Goal: Information Seeking & Learning: Learn about a topic

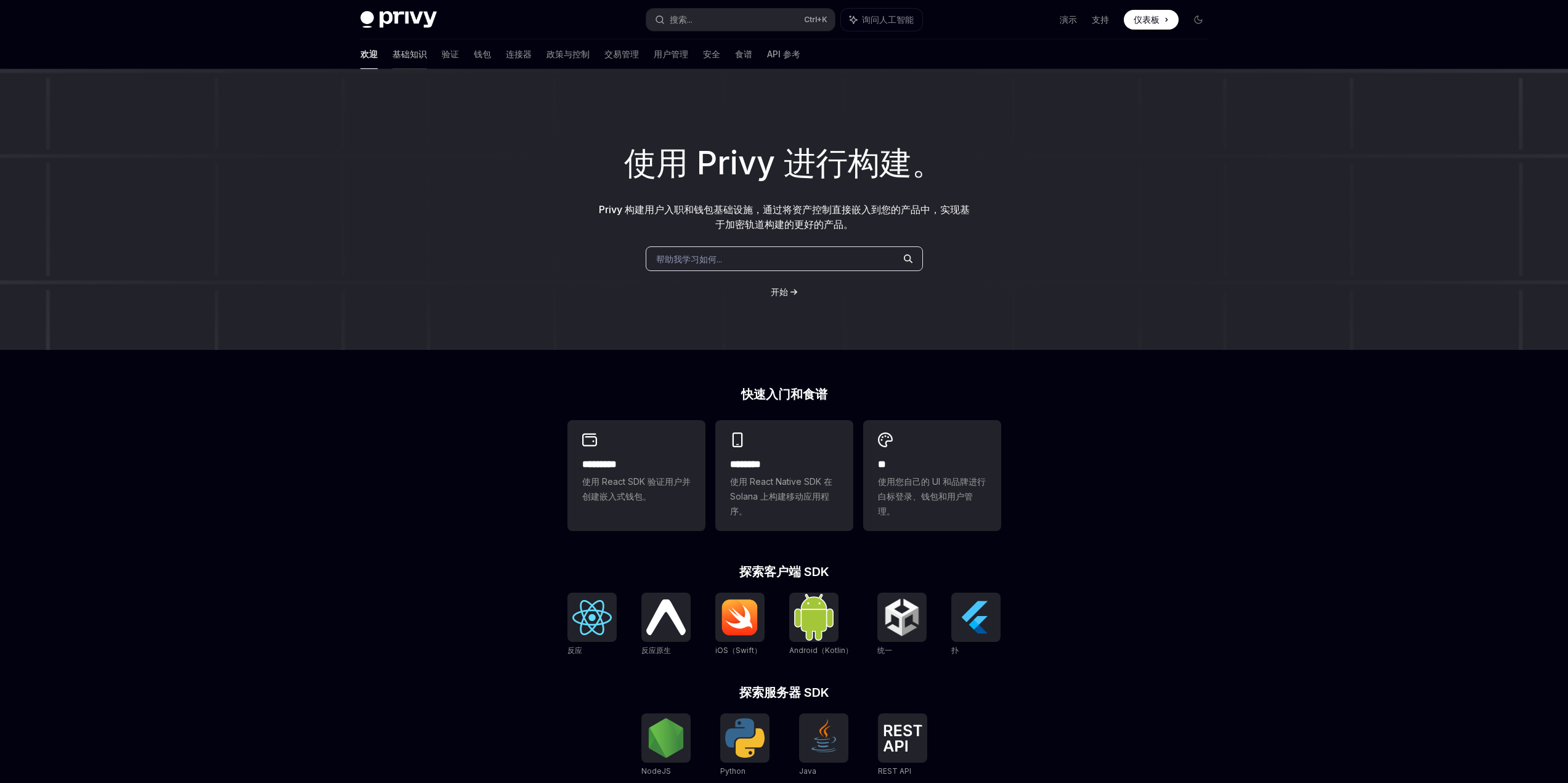
click at [393, 56] on font "基础知识" at bounding box center [410, 54] width 34 height 11
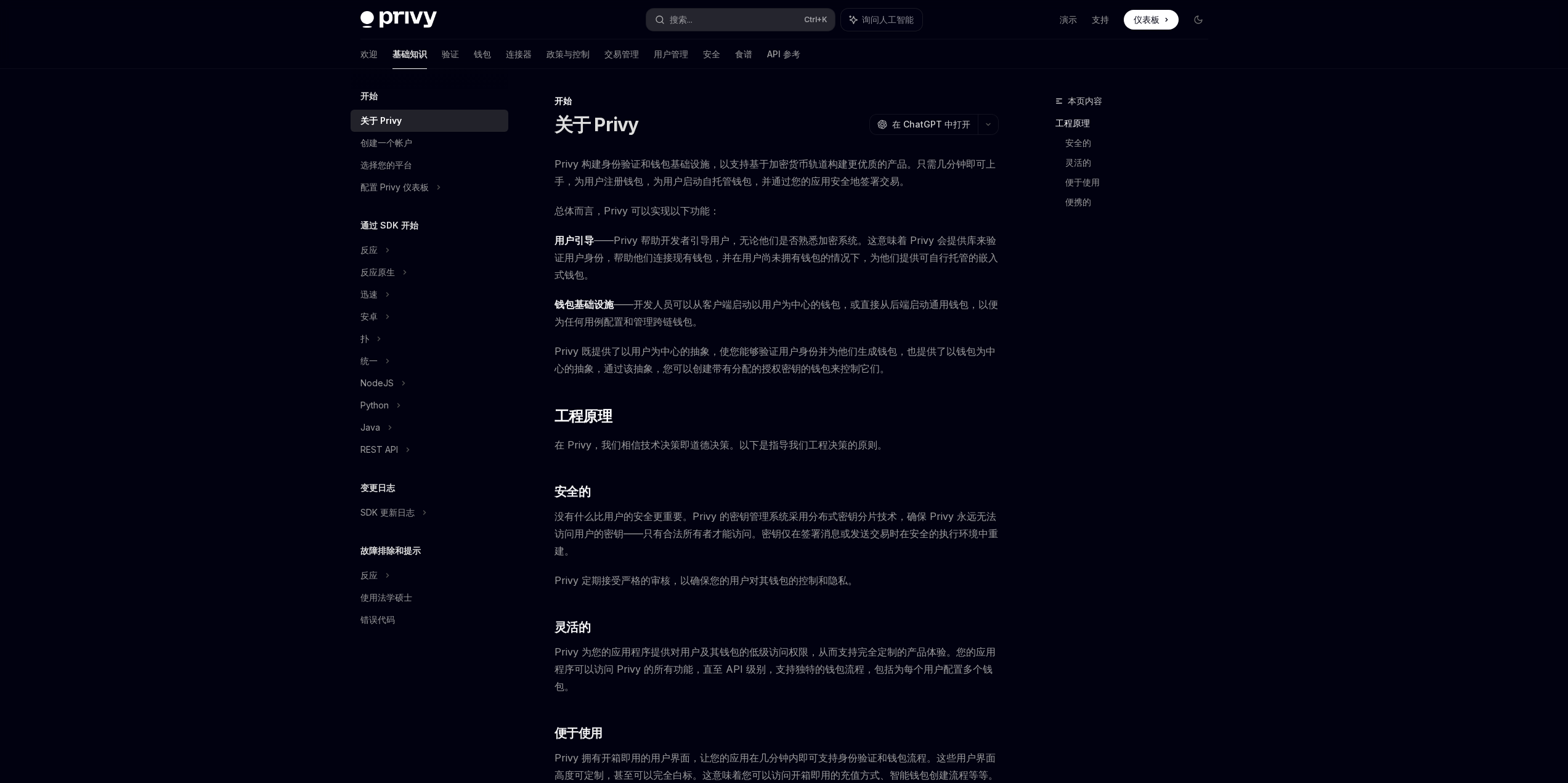
click at [1208, 352] on div "本页内容 工程原理 安全的 灵活的 便于使用 便携的" at bounding box center [1124, 438] width 187 height 690
click at [160, 338] on div "Privy Docs 主页 搜索... Ctrl +K 询问人工智能 演示 支持 仪表板 仪表板 搜索... 导航 开始 关于 Privy 欢迎 基础知识 验…" at bounding box center [784, 720] width 1568 height 1439
click at [442, 55] on font "验证" at bounding box center [450, 54] width 18 height 11
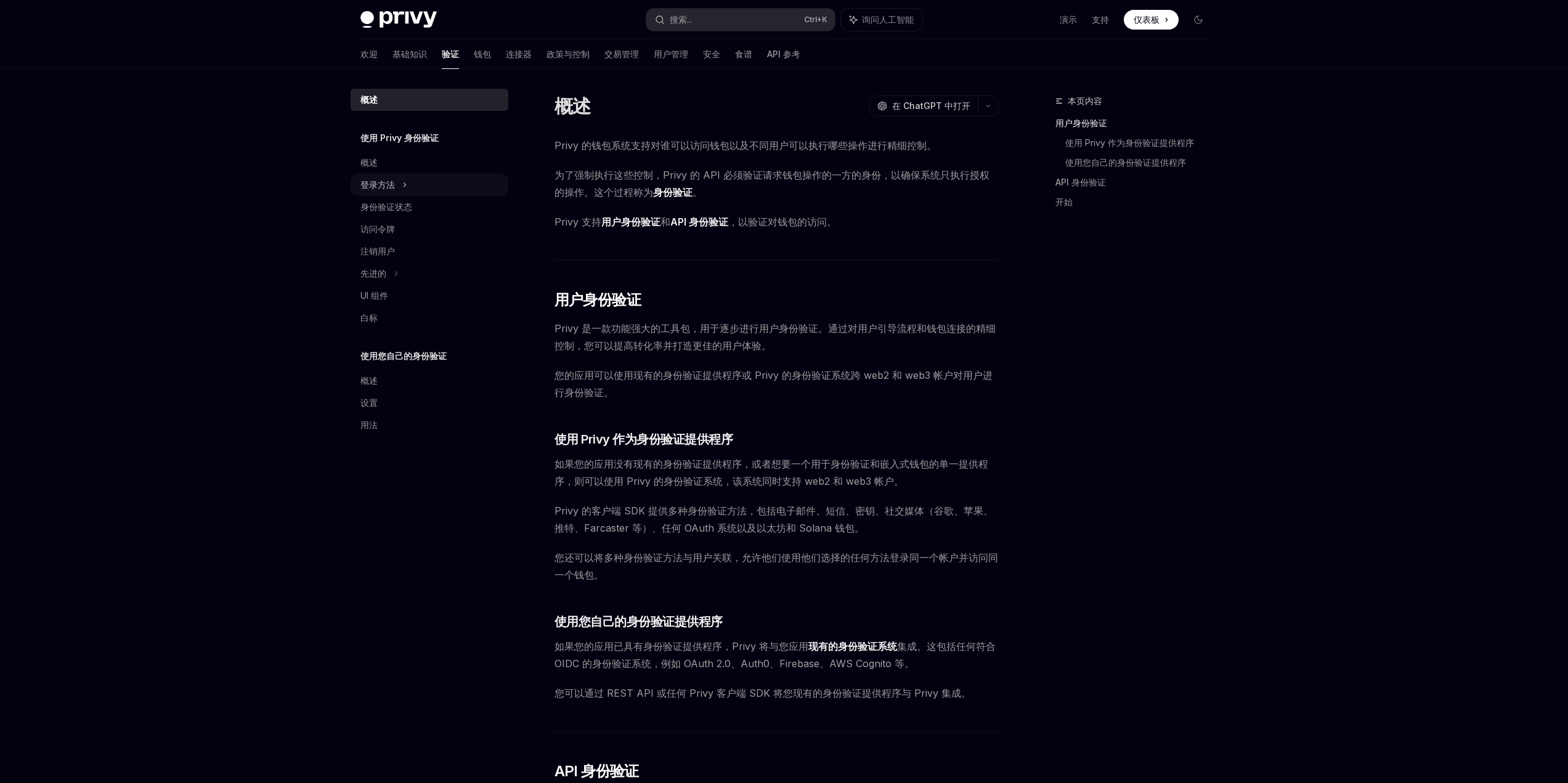
click at [399, 187] on div "登录方法" at bounding box center [430, 184] width 158 height 22
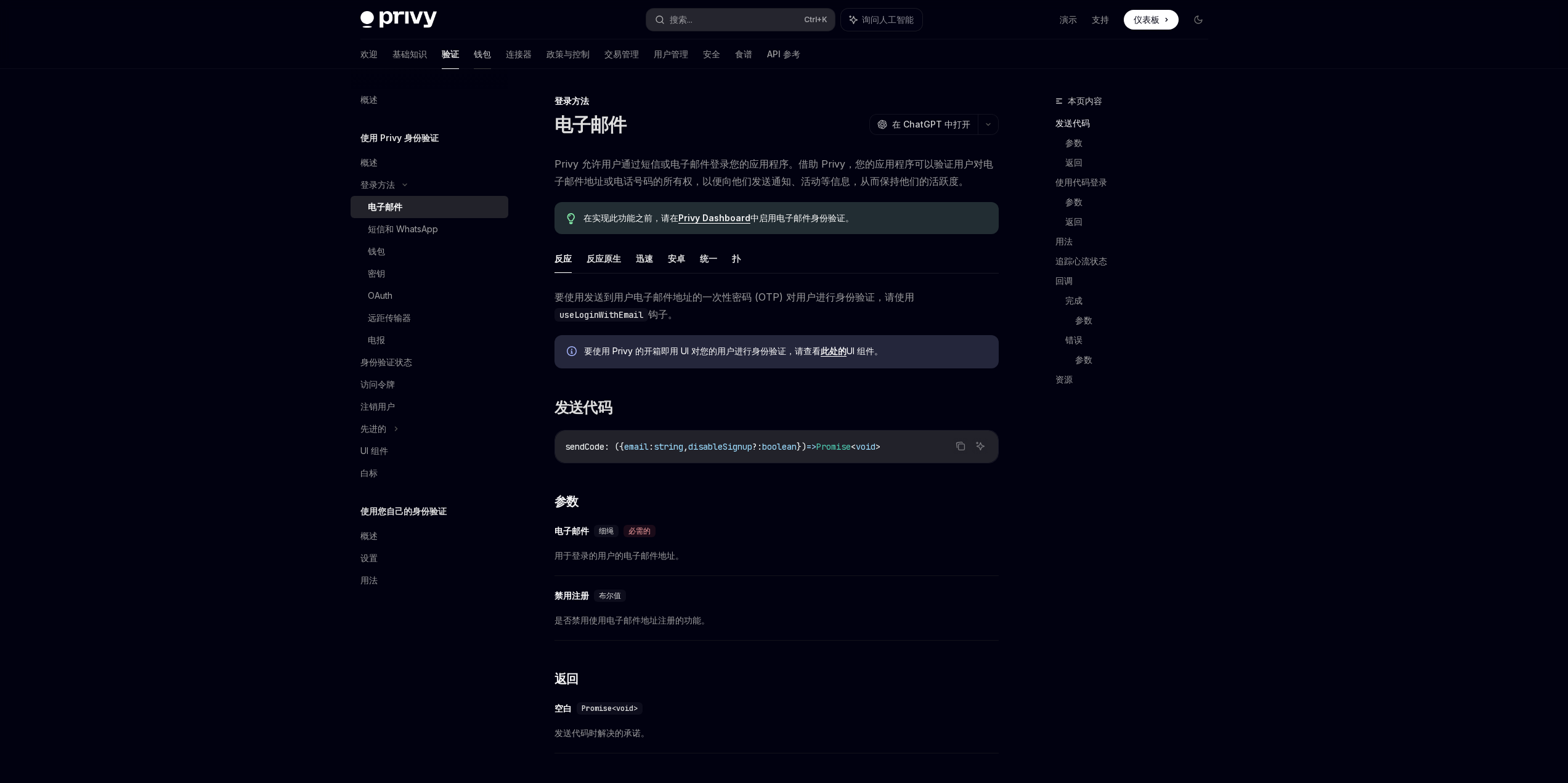
click at [474, 53] on font "钱包" at bounding box center [482, 54] width 18 height 11
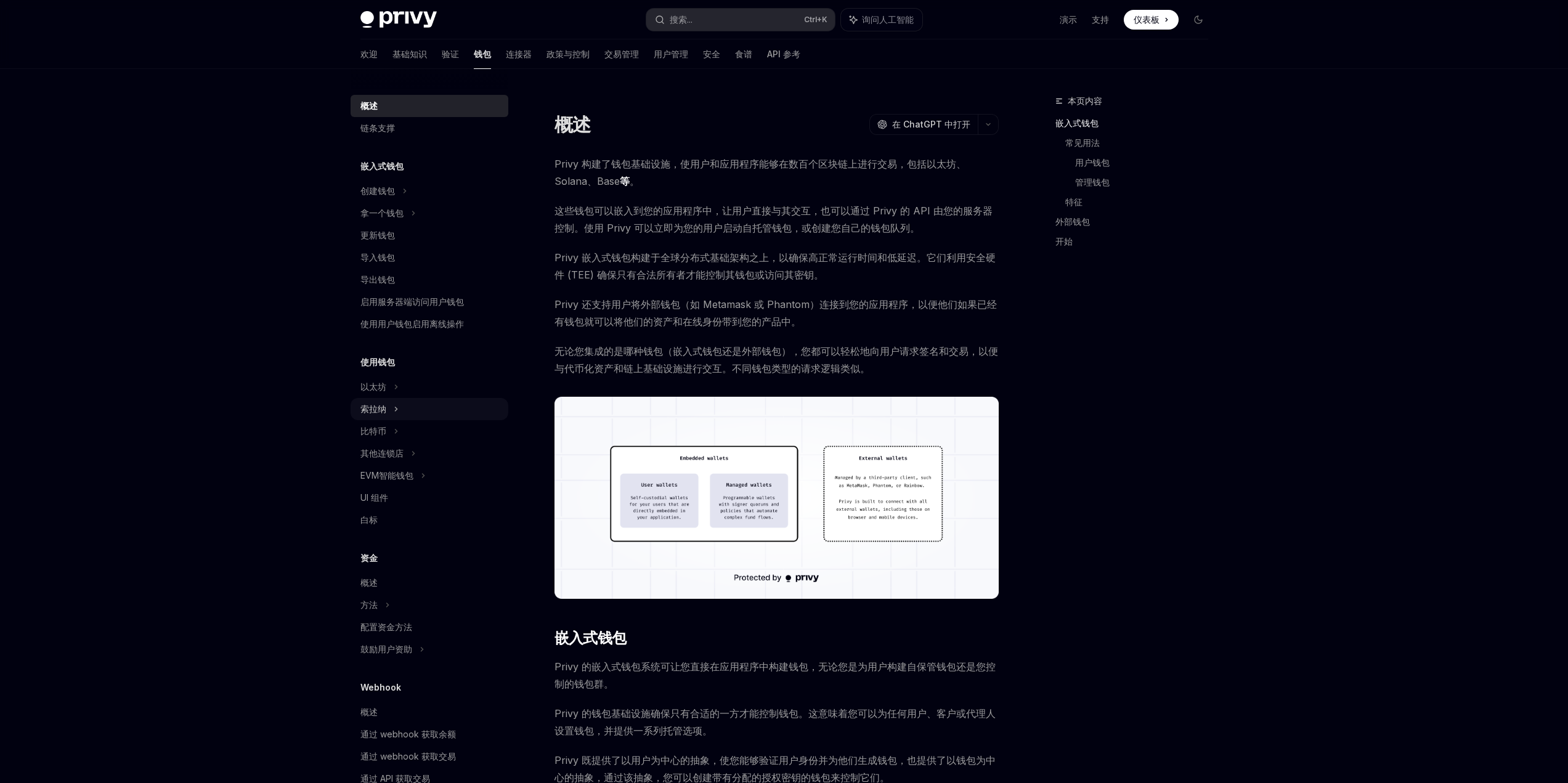
click at [387, 224] on div "索拉纳" at bounding box center [430, 213] width 158 height 22
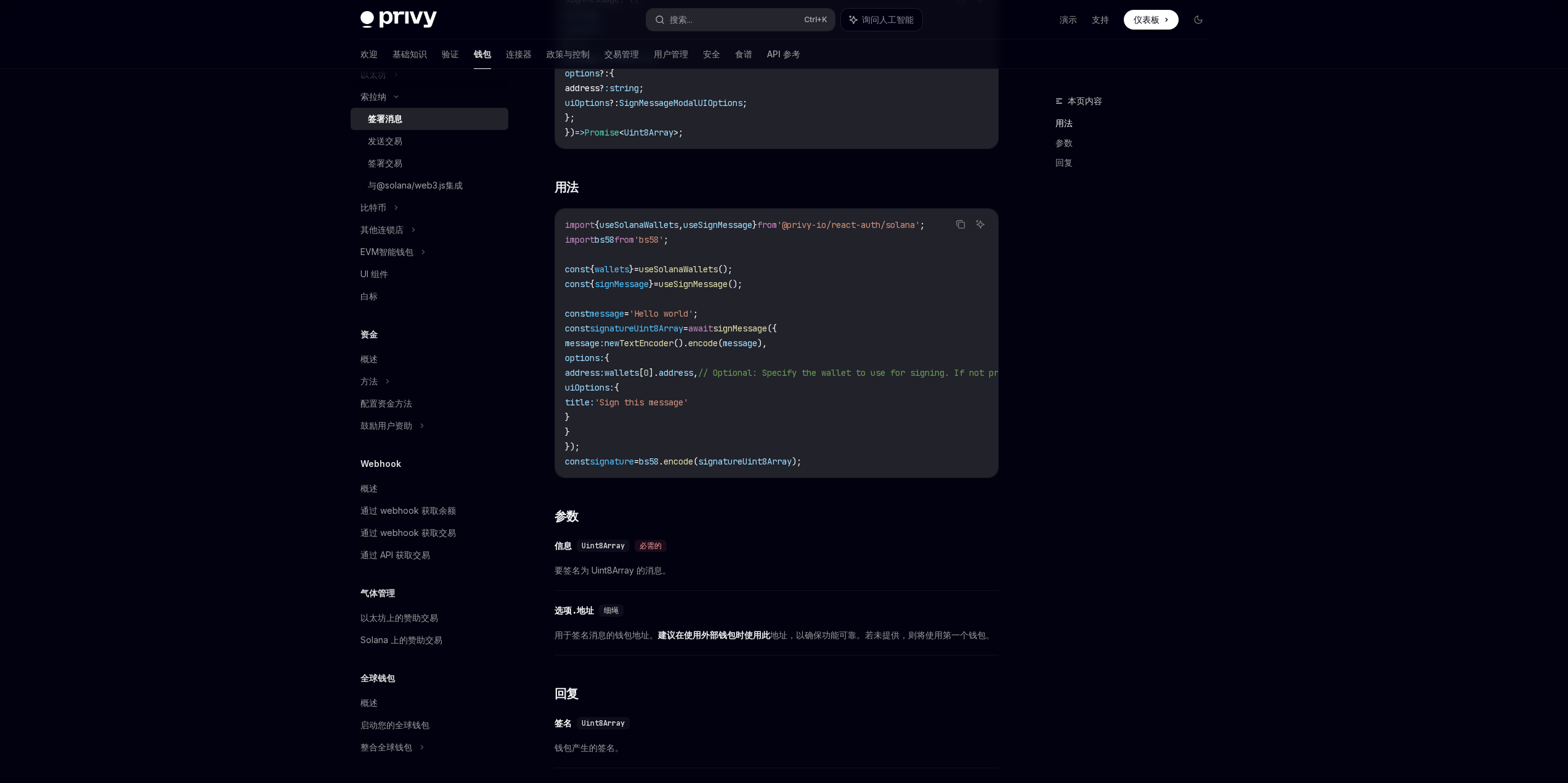
scroll to position [66, 0]
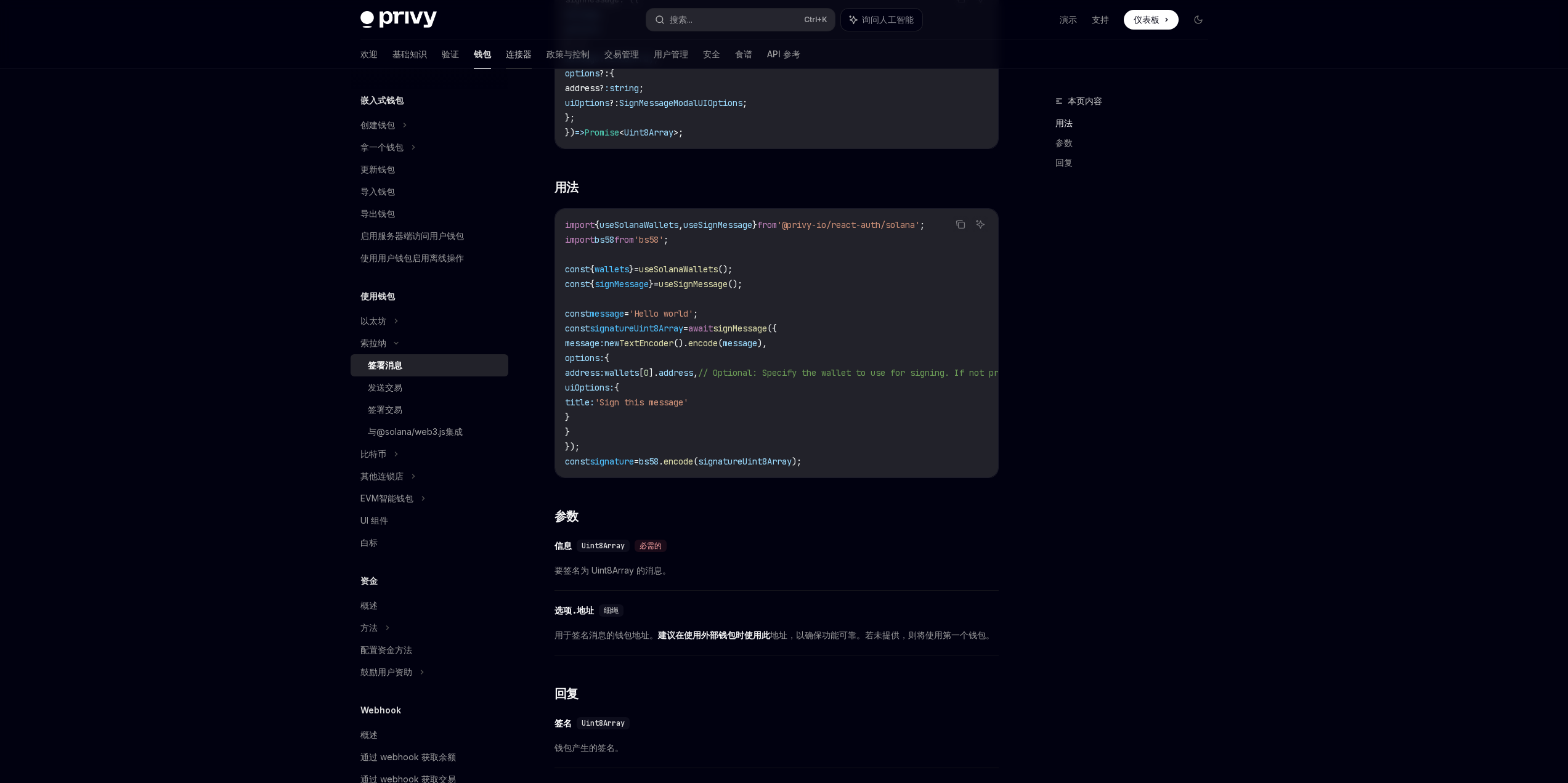
click at [506, 56] on font "连接器" at bounding box center [519, 54] width 26 height 11
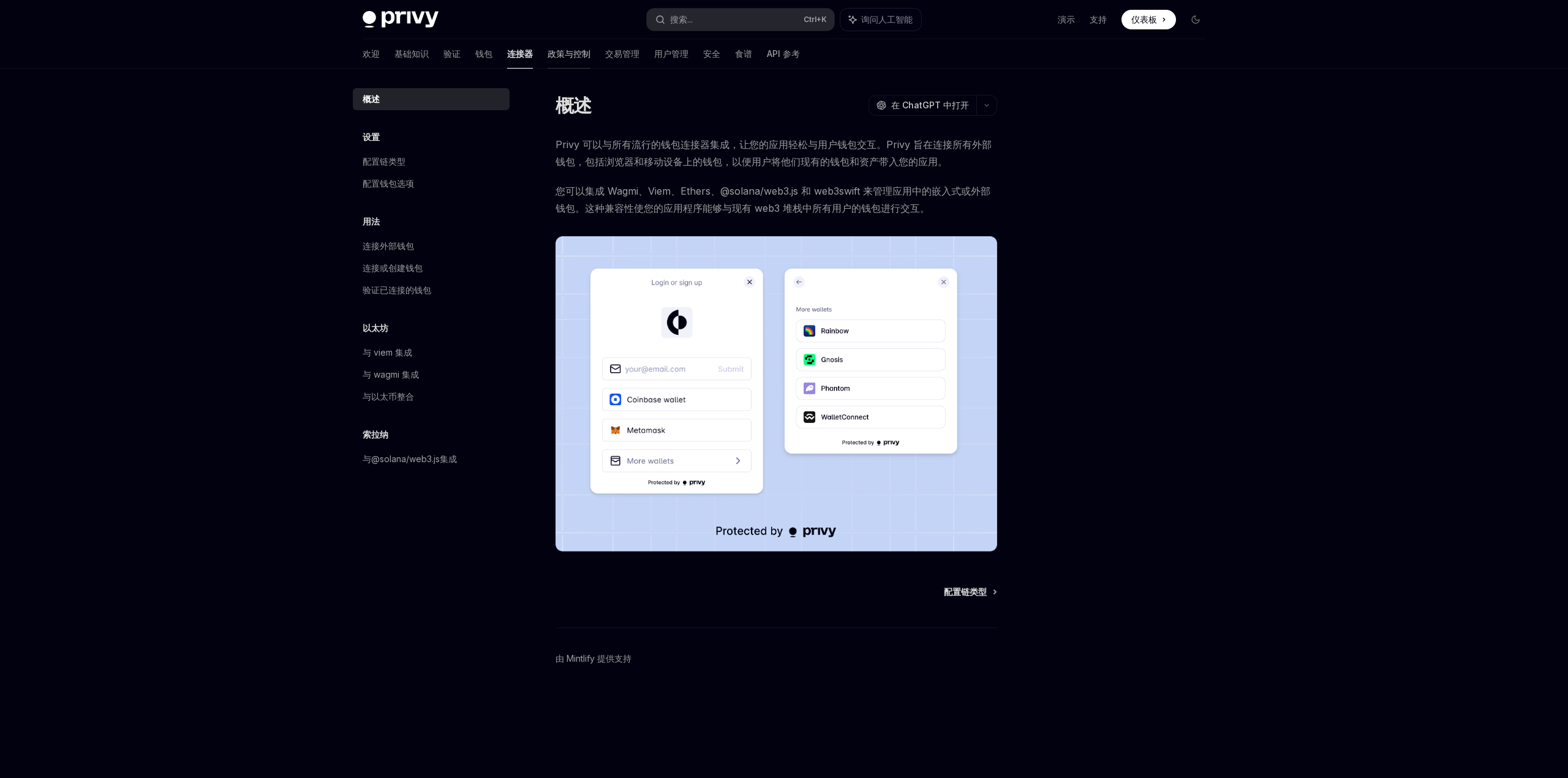
click at [547, 55] on font "政策与控制" at bounding box center [569, 54] width 43 height 11
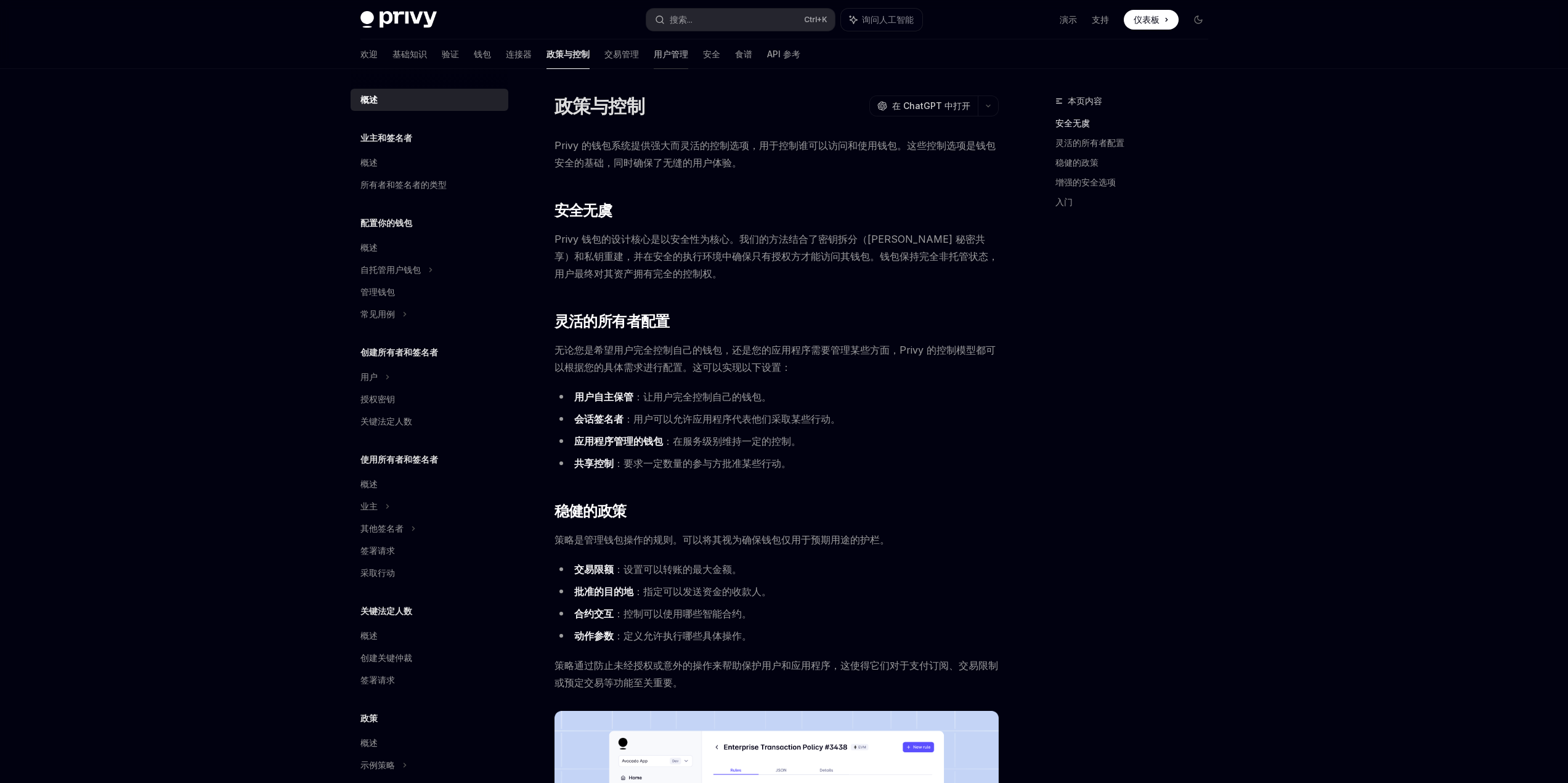
click at [654, 56] on font "用户管理" at bounding box center [671, 54] width 34 height 11
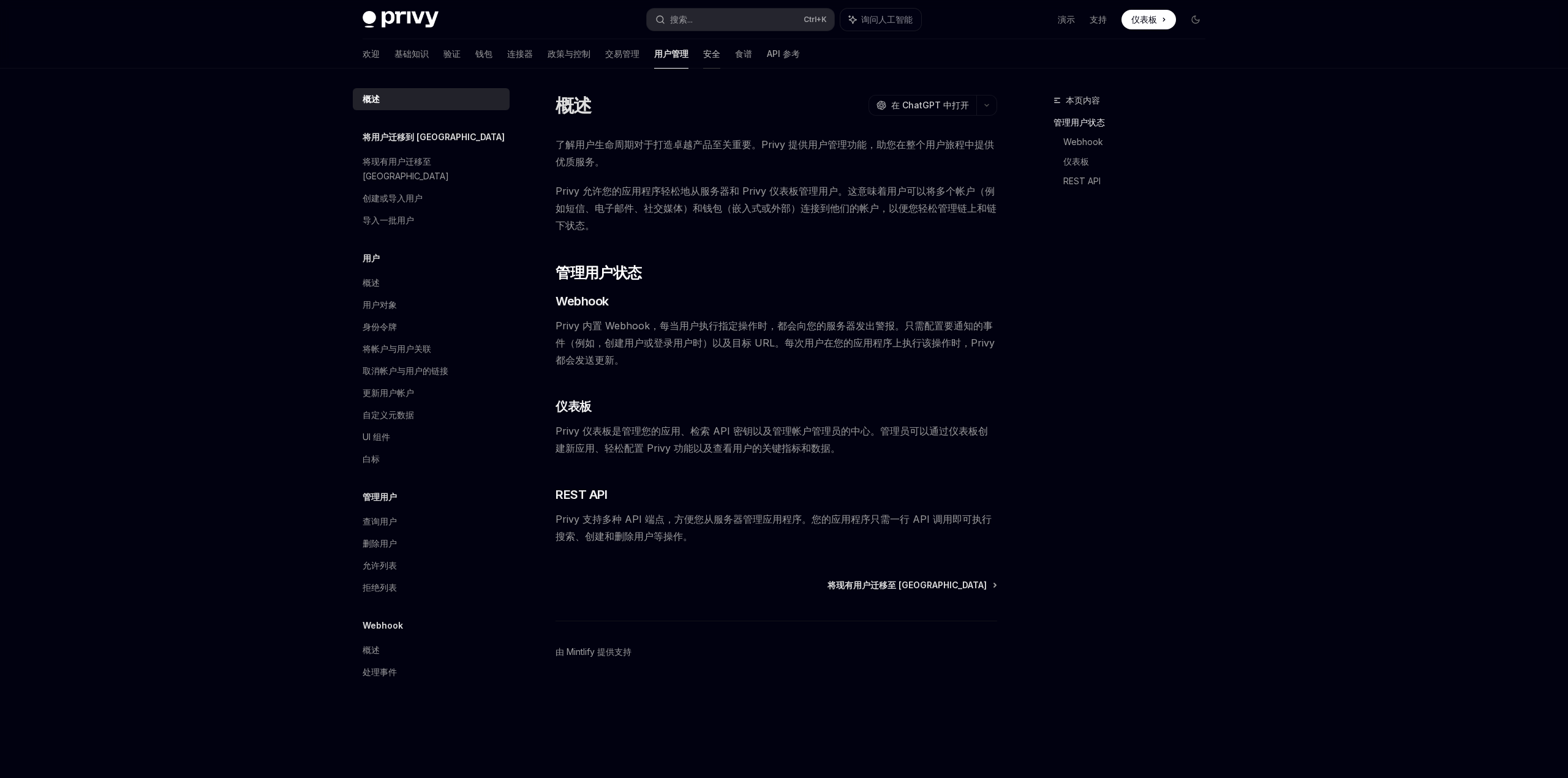
click at [703, 51] on font "安全" at bounding box center [712, 54] width 17 height 11
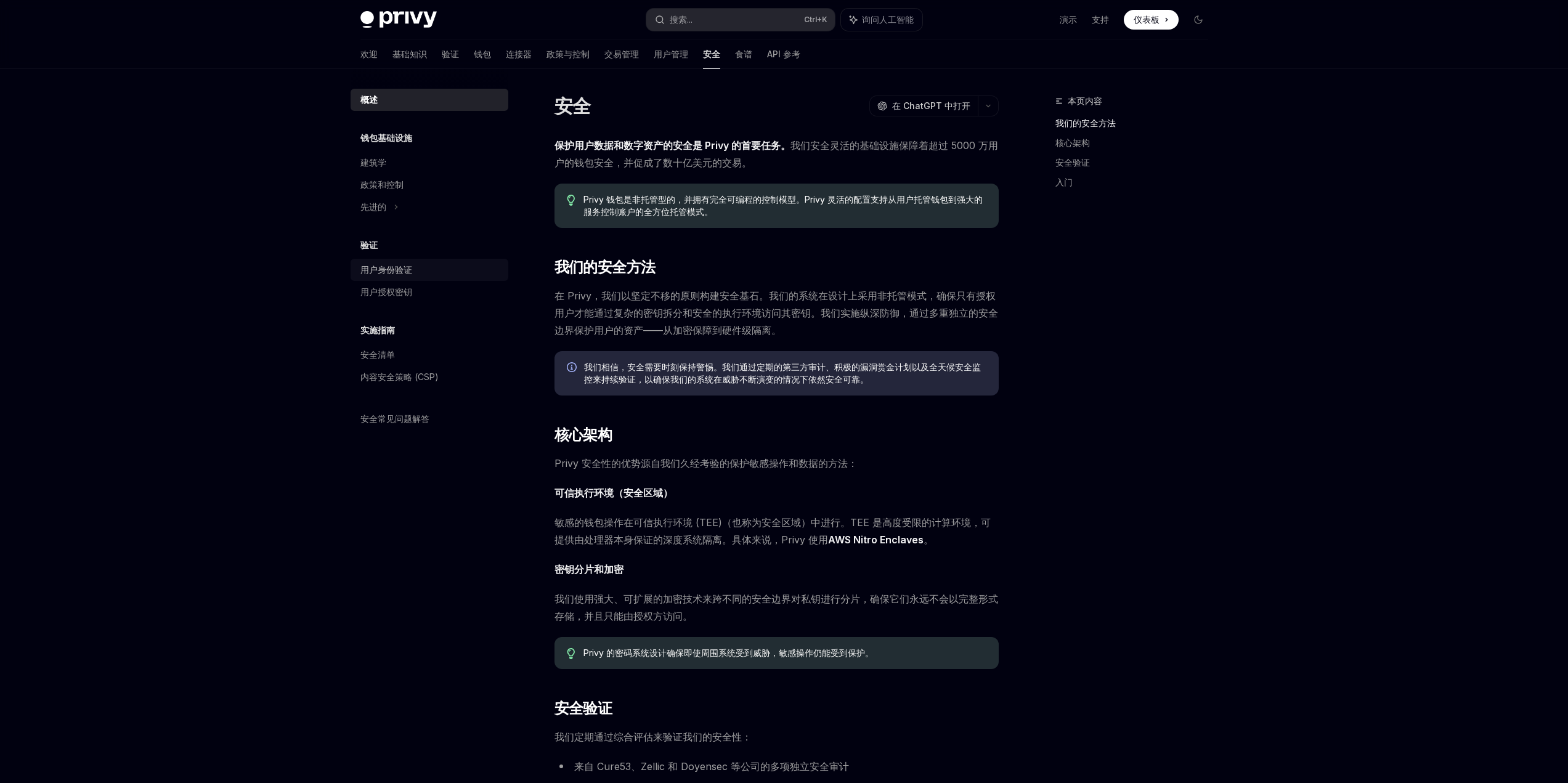
click at [412, 270] on div "用户身份验证" at bounding box center [430, 270] width 140 height 15
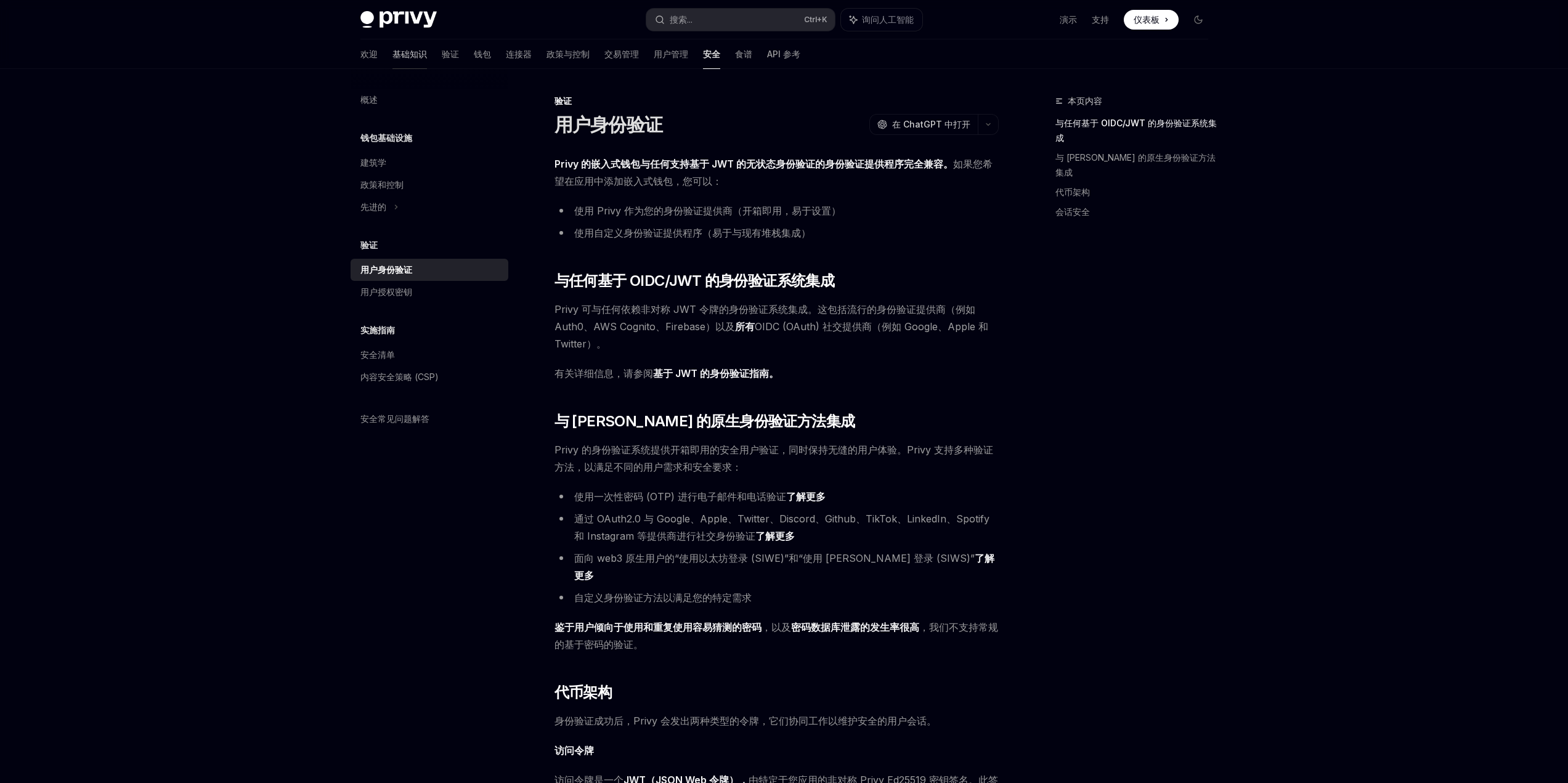
click at [393, 55] on font "基础知识" at bounding box center [410, 54] width 34 height 11
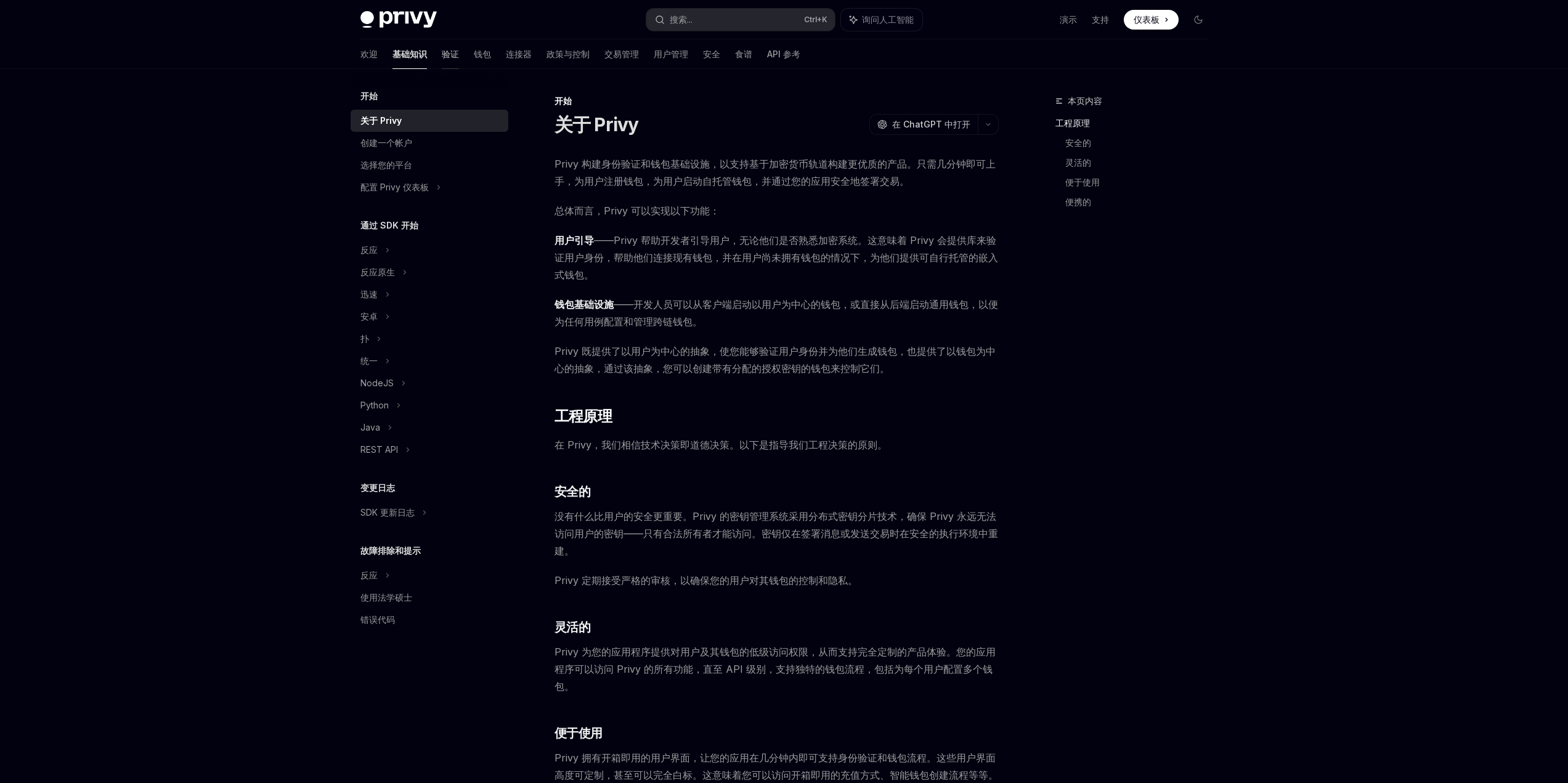
click at [442, 56] on font "验证" at bounding box center [450, 54] width 18 height 11
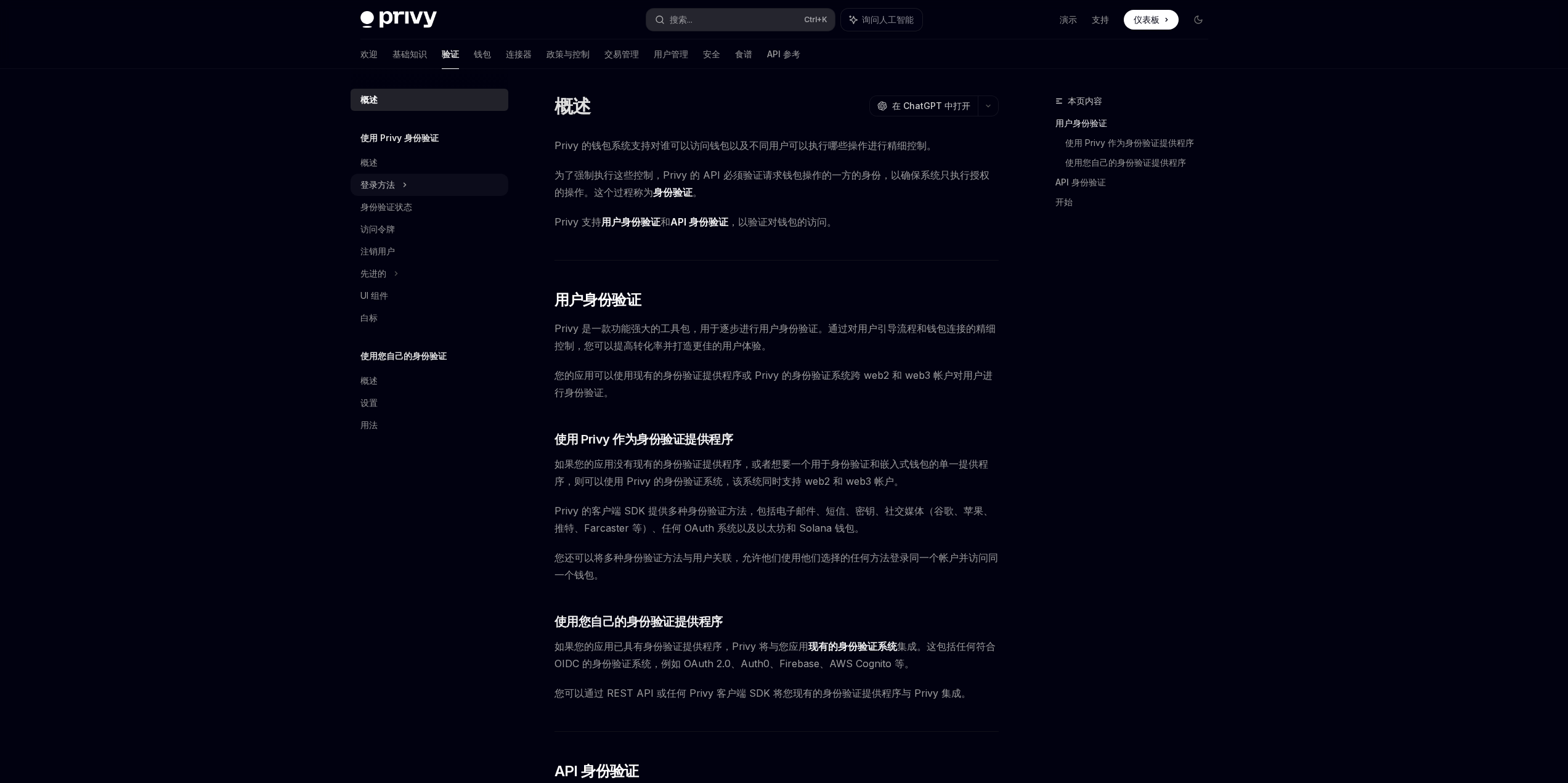
click at [399, 185] on div "登录方法" at bounding box center [430, 184] width 158 height 22
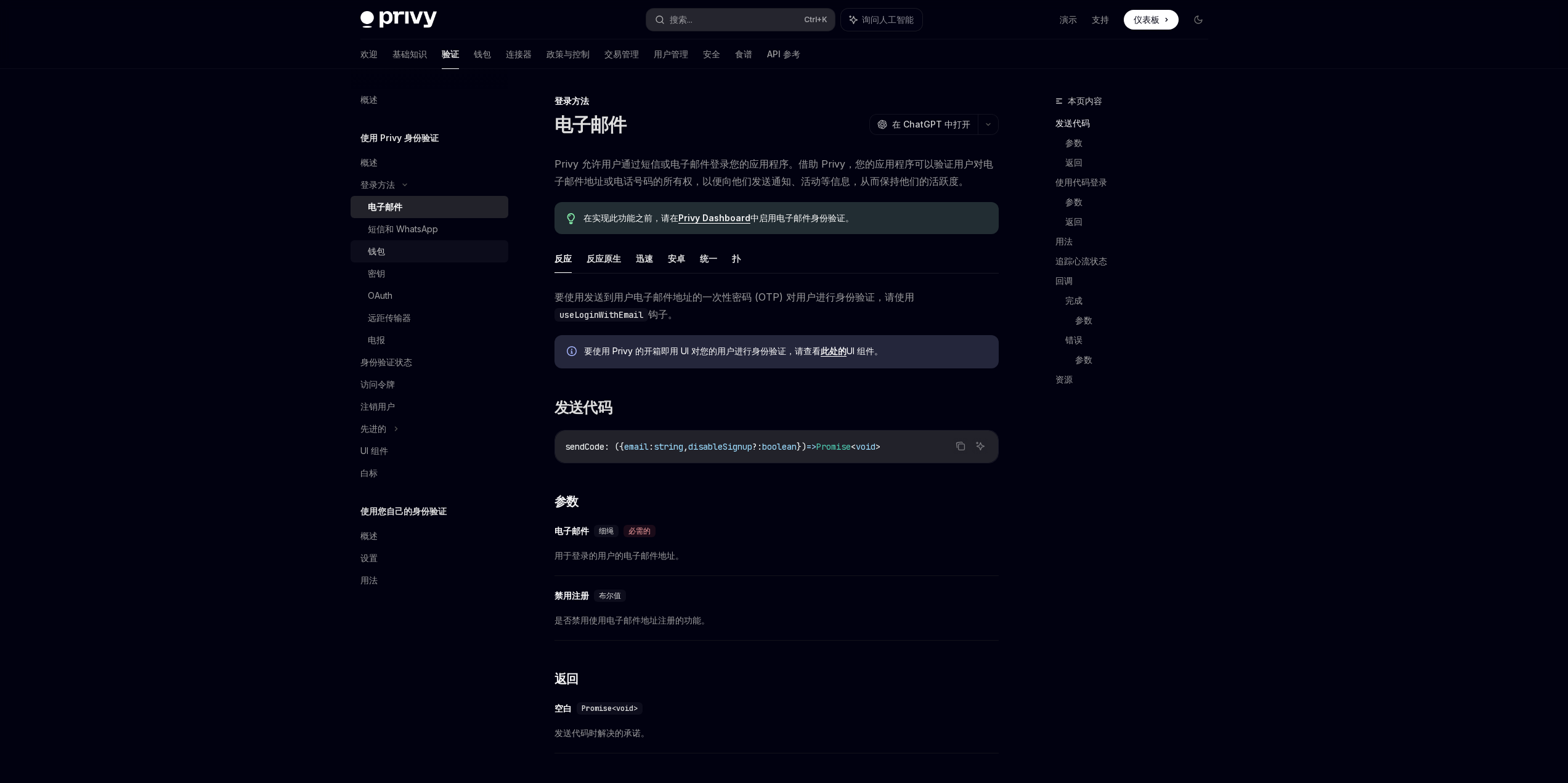
click at [408, 257] on div "钱包" at bounding box center [434, 252] width 133 height 15
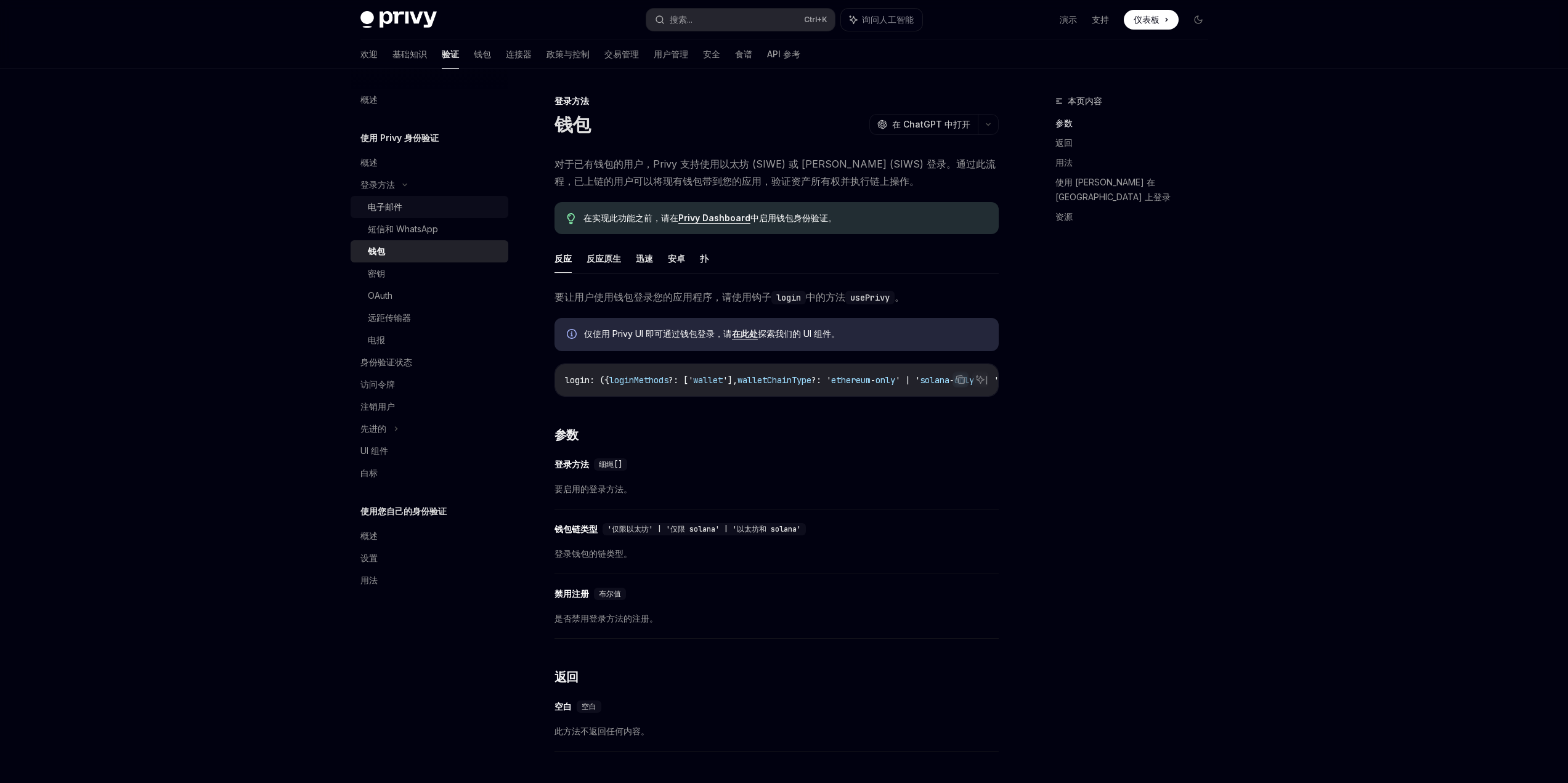
click at [416, 209] on div "电子邮件" at bounding box center [434, 207] width 133 height 15
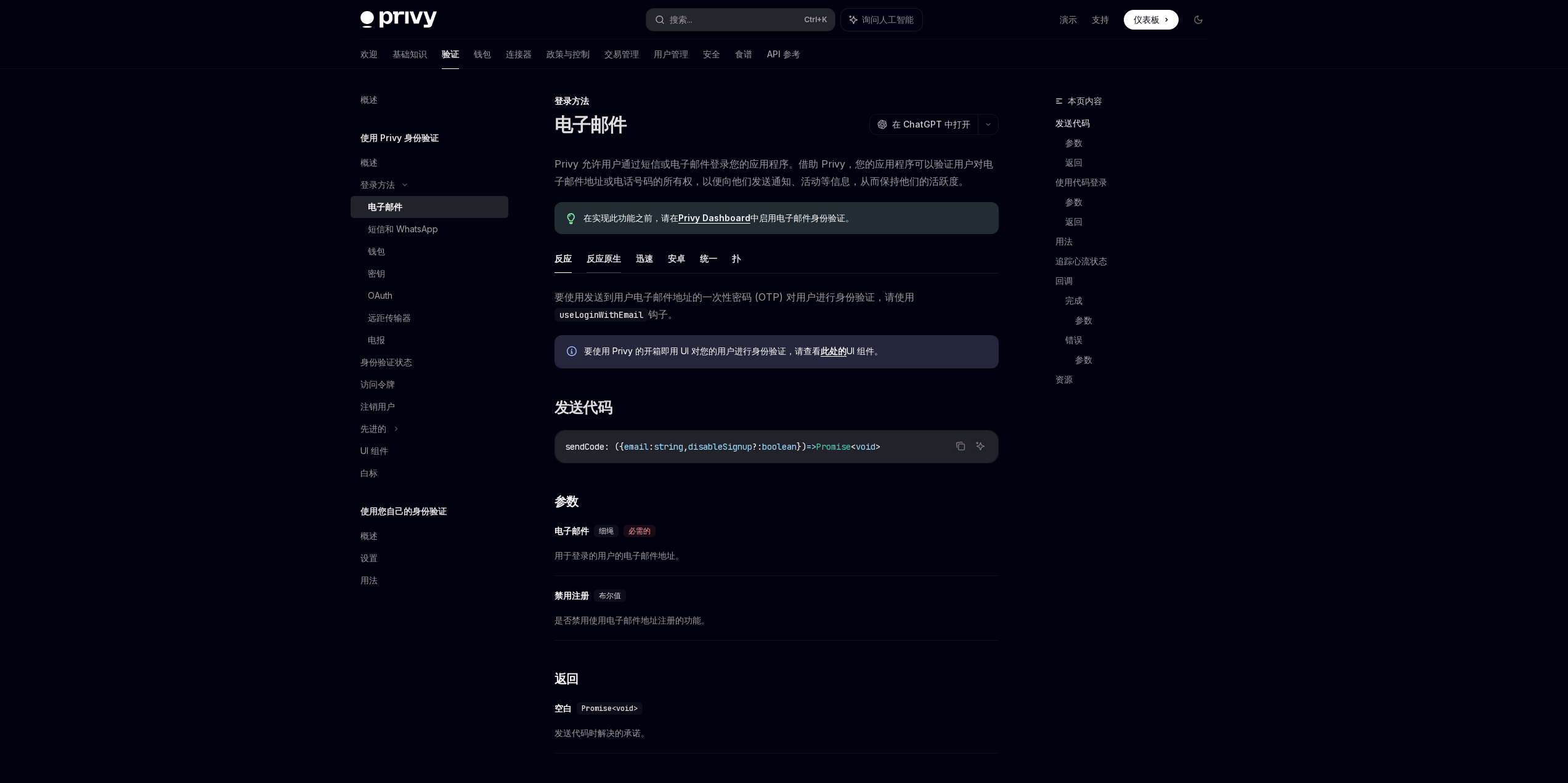
click at [608, 256] on font "反应原生" at bounding box center [603, 258] width 34 height 11
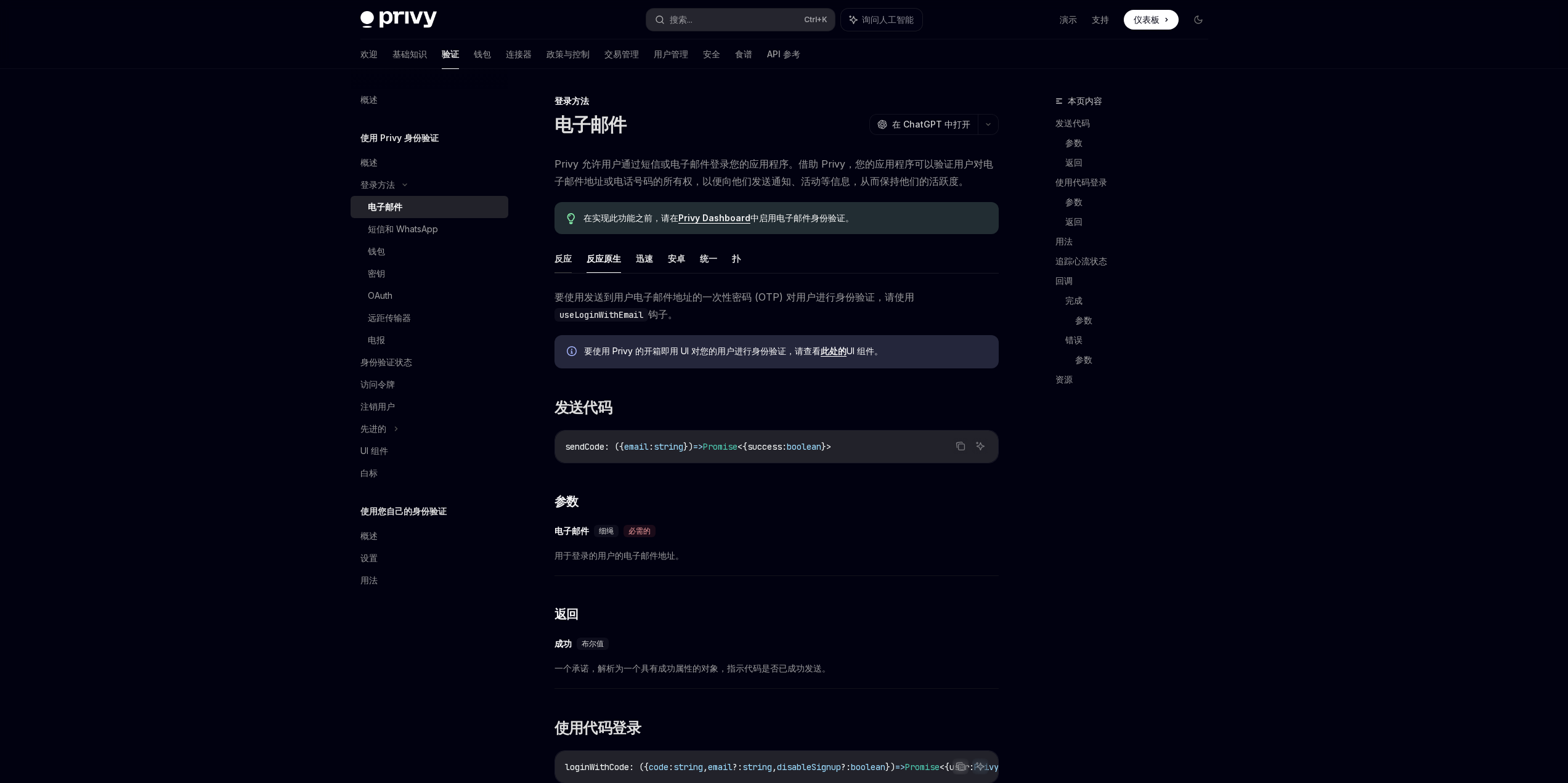
click at [568, 260] on font "反应" at bounding box center [563, 258] width 18 height 11
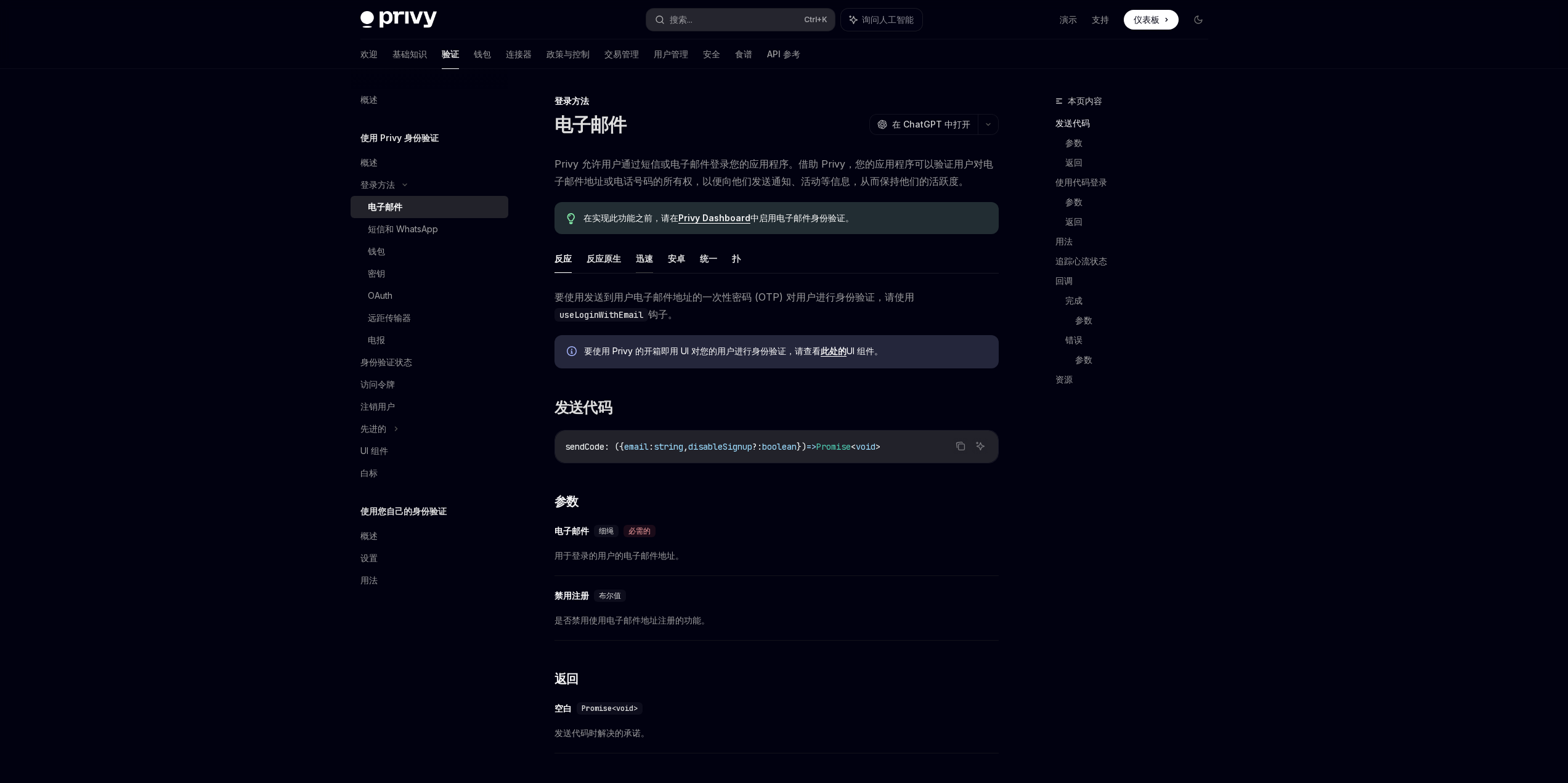
click at [636, 259] on font "迅速" at bounding box center [645, 258] width 18 height 11
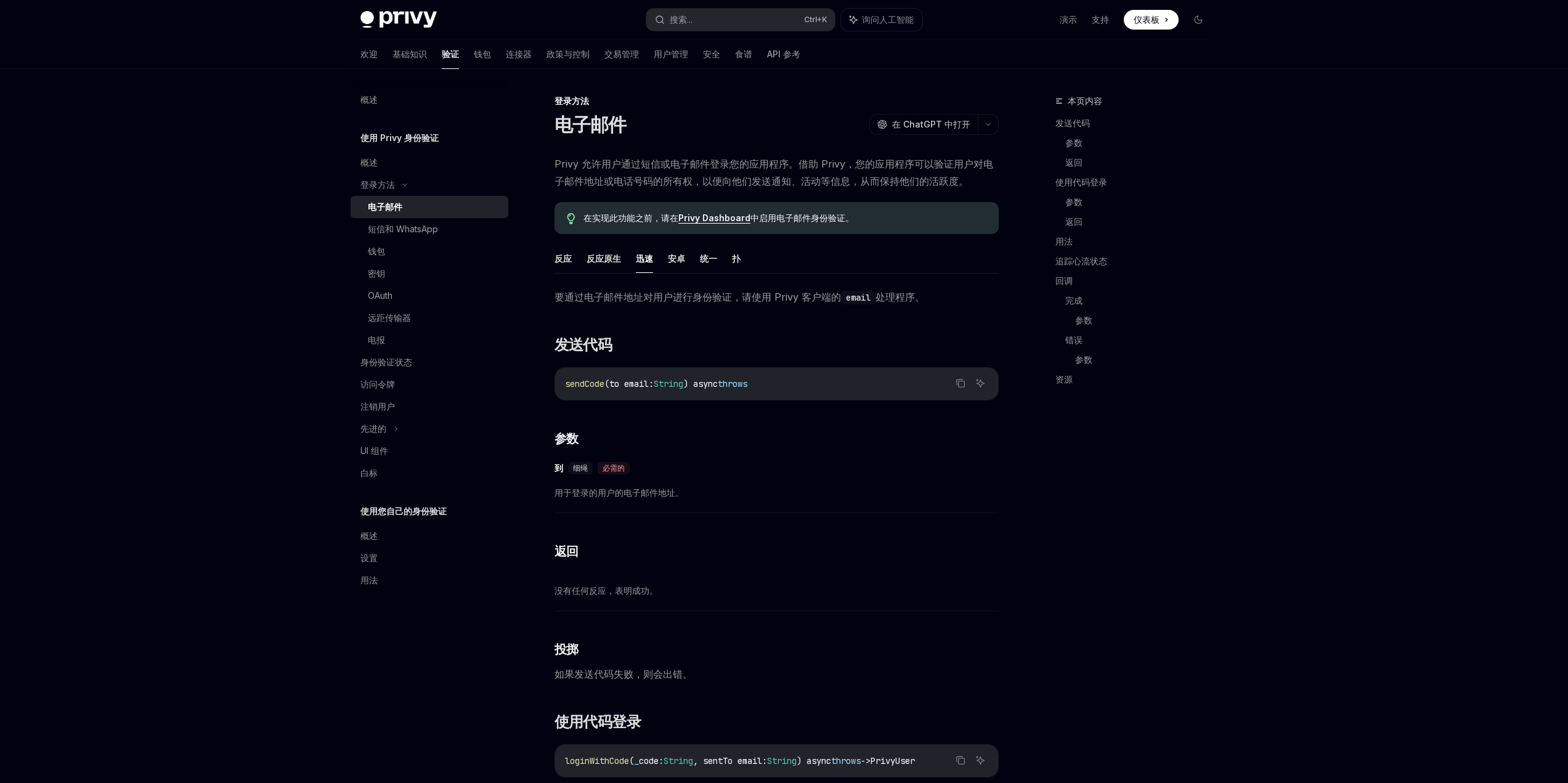
click at [646, 259] on font "迅速" at bounding box center [645, 258] width 18 height 11
click at [669, 261] on font "安卓" at bounding box center [677, 258] width 18 height 11
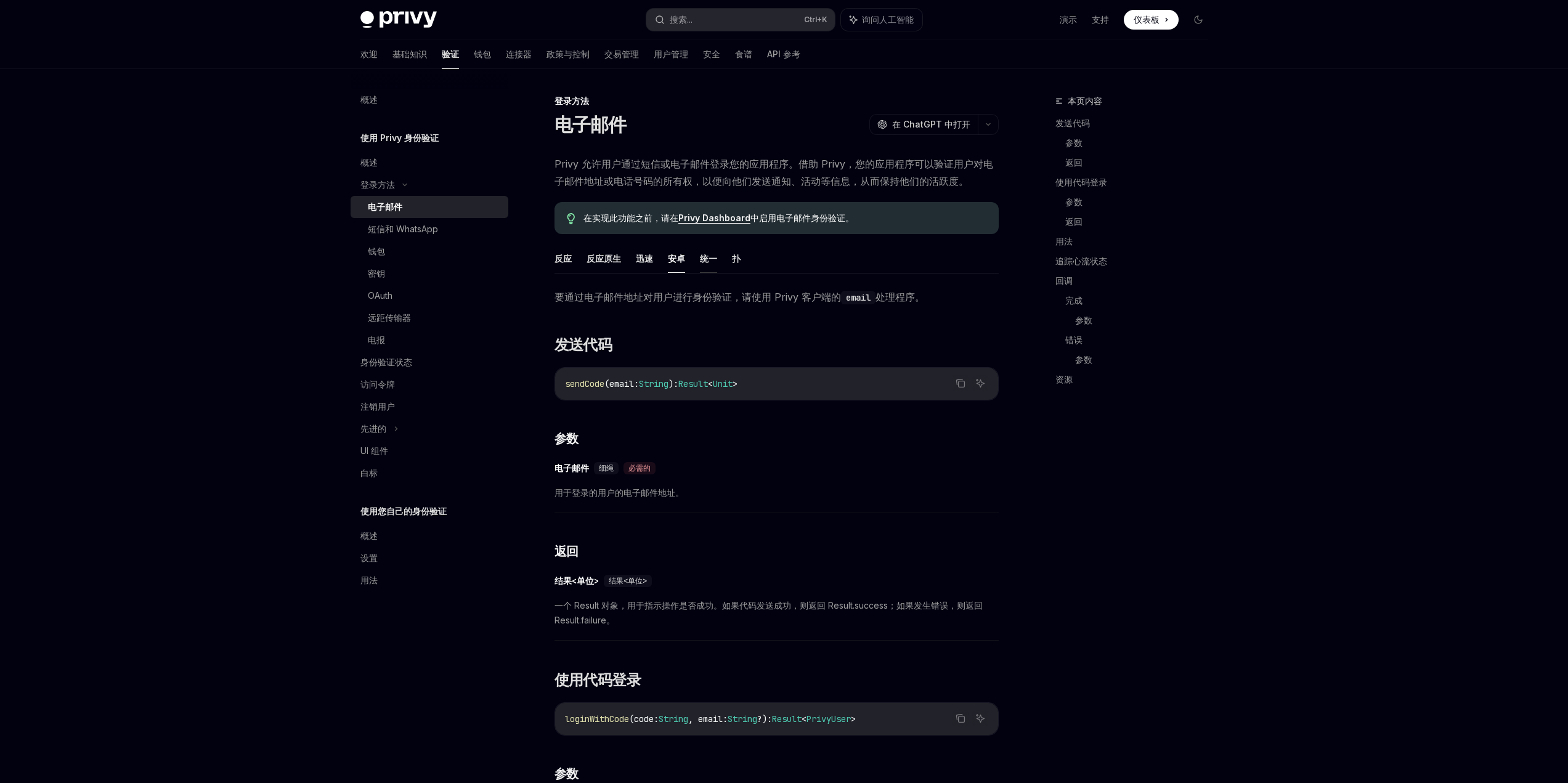
click at [710, 263] on font "统一" at bounding box center [709, 258] width 18 height 11
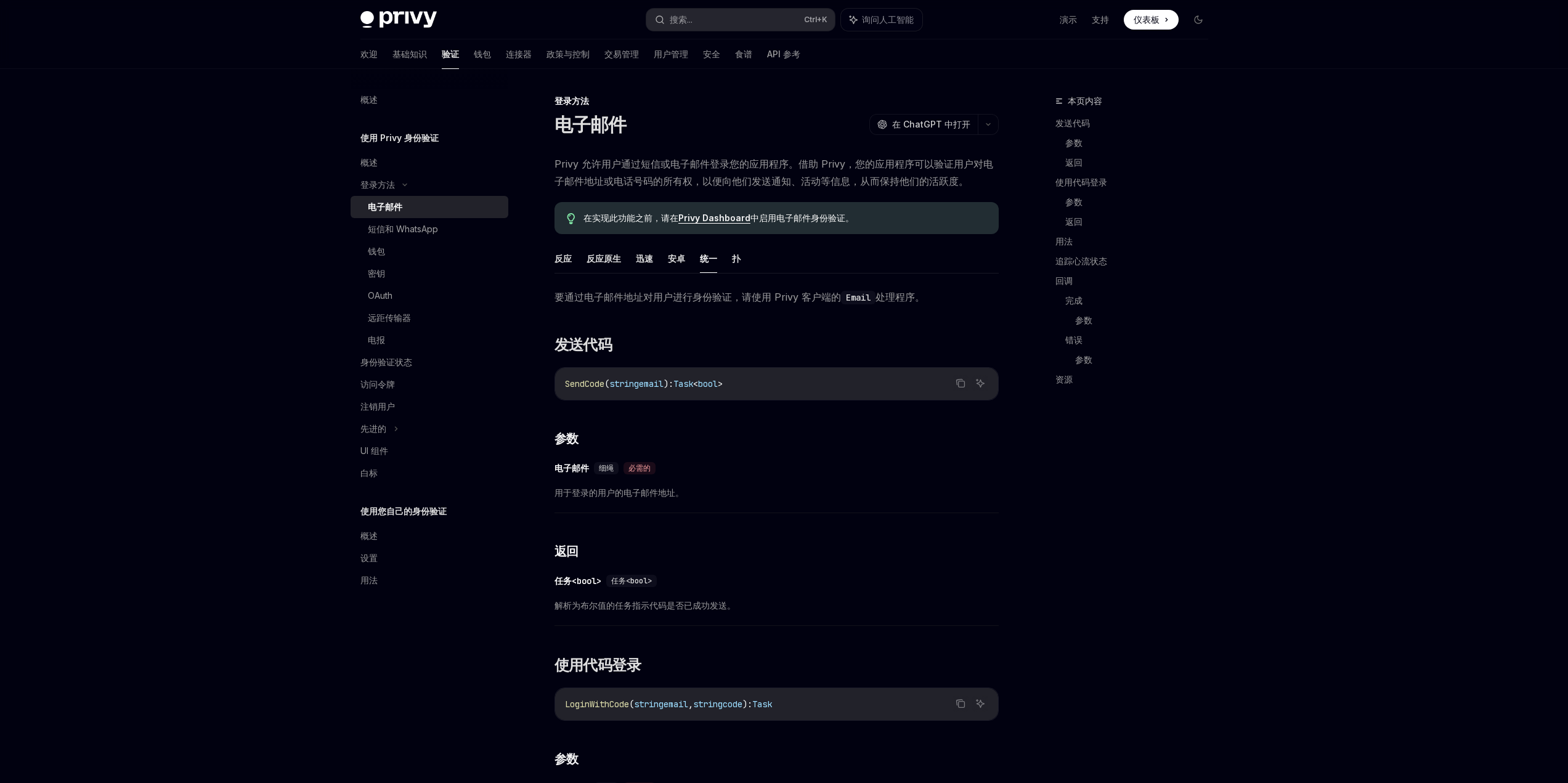
click at [710, 263] on font "统一" at bounding box center [709, 258] width 18 height 11
click at [739, 263] on font "扑" at bounding box center [737, 258] width 9 height 11
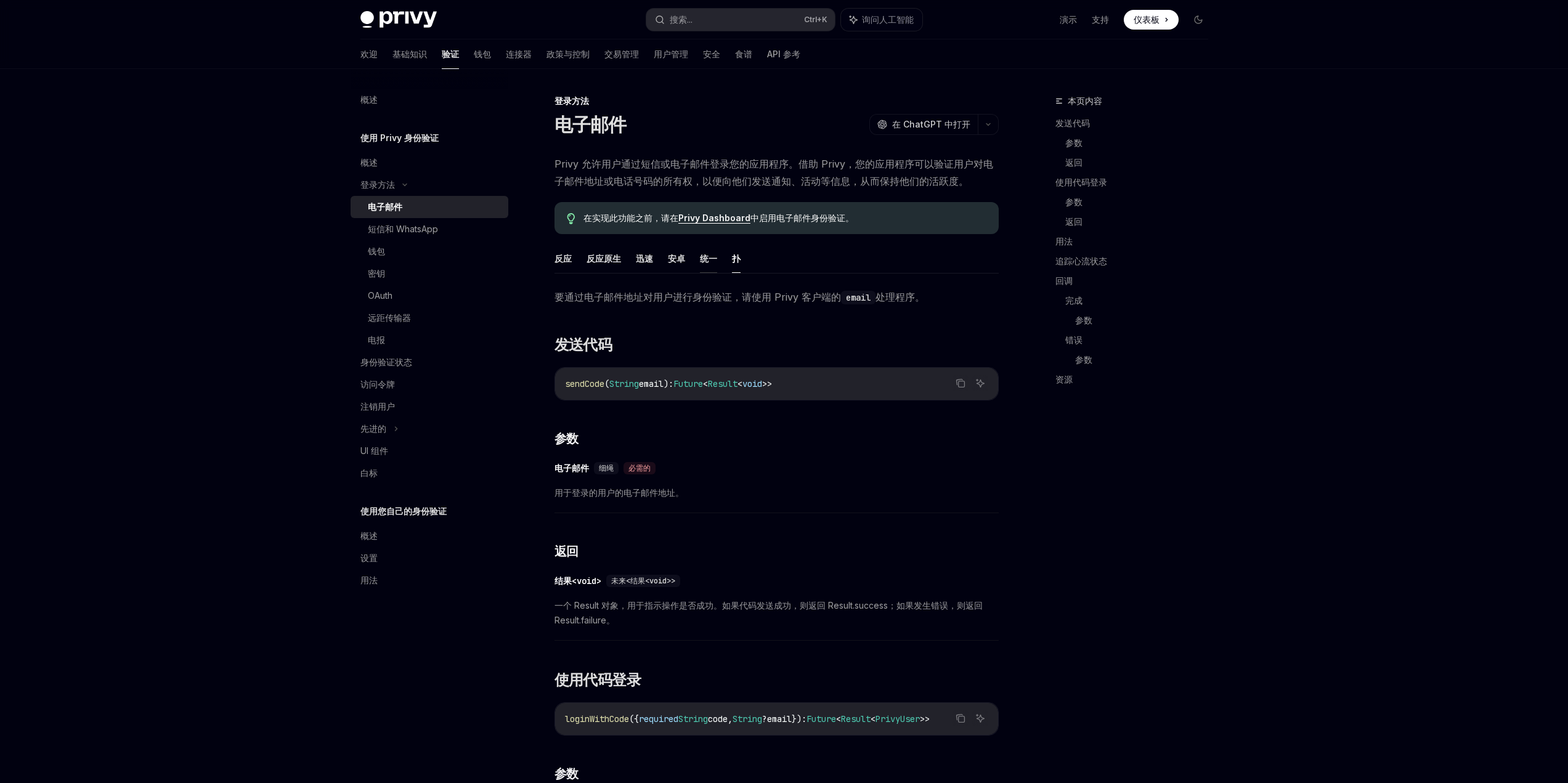
click at [712, 261] on font "统一" at bounding box center [709, 258] width 18 height 11
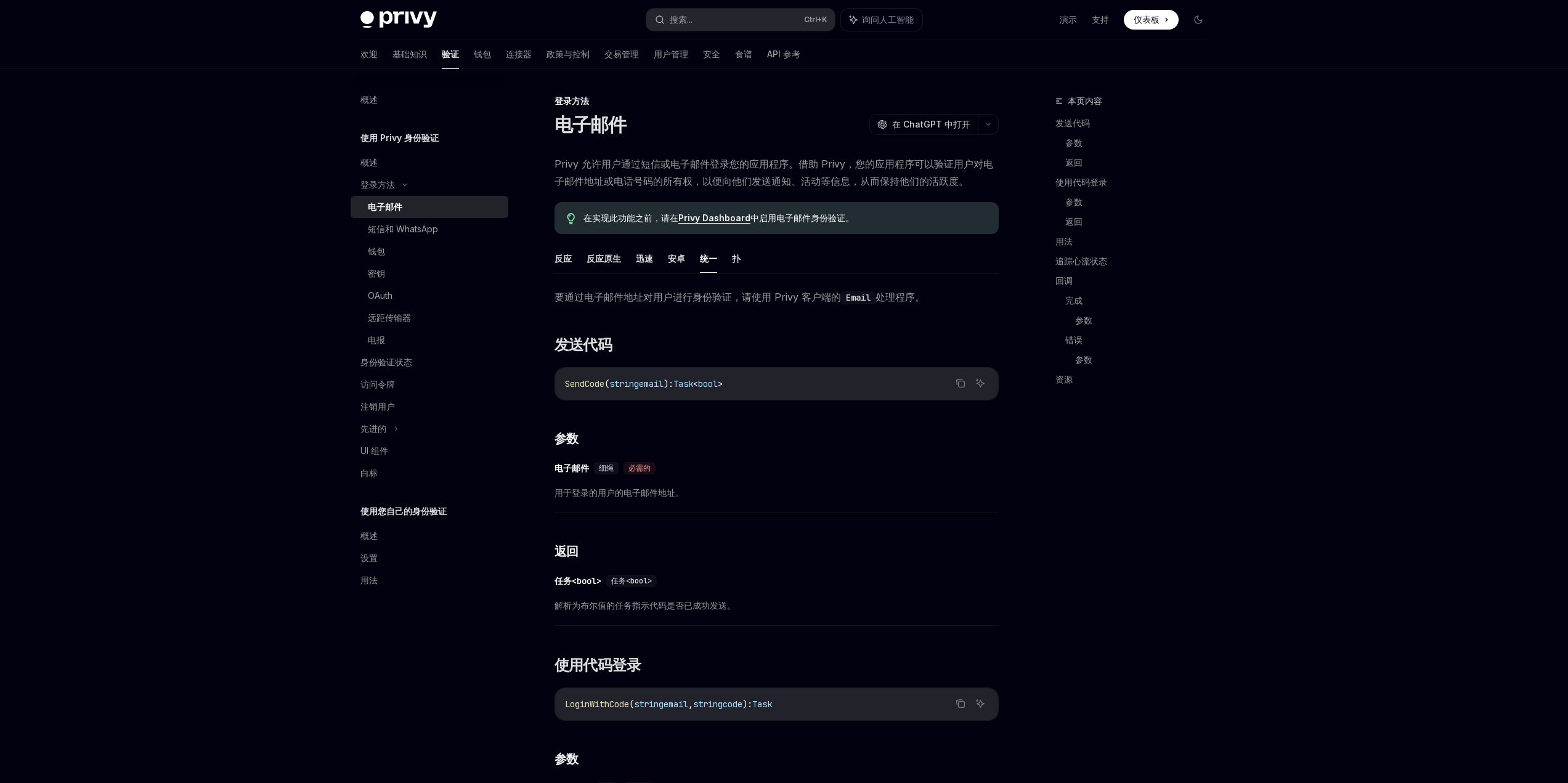
click at [704, 261] on font "统一" at bounding box center [709, 258] width 18 height 11
click at [638, 259] on font "迅速" at bounding box center [645, 258] width 18 height 11
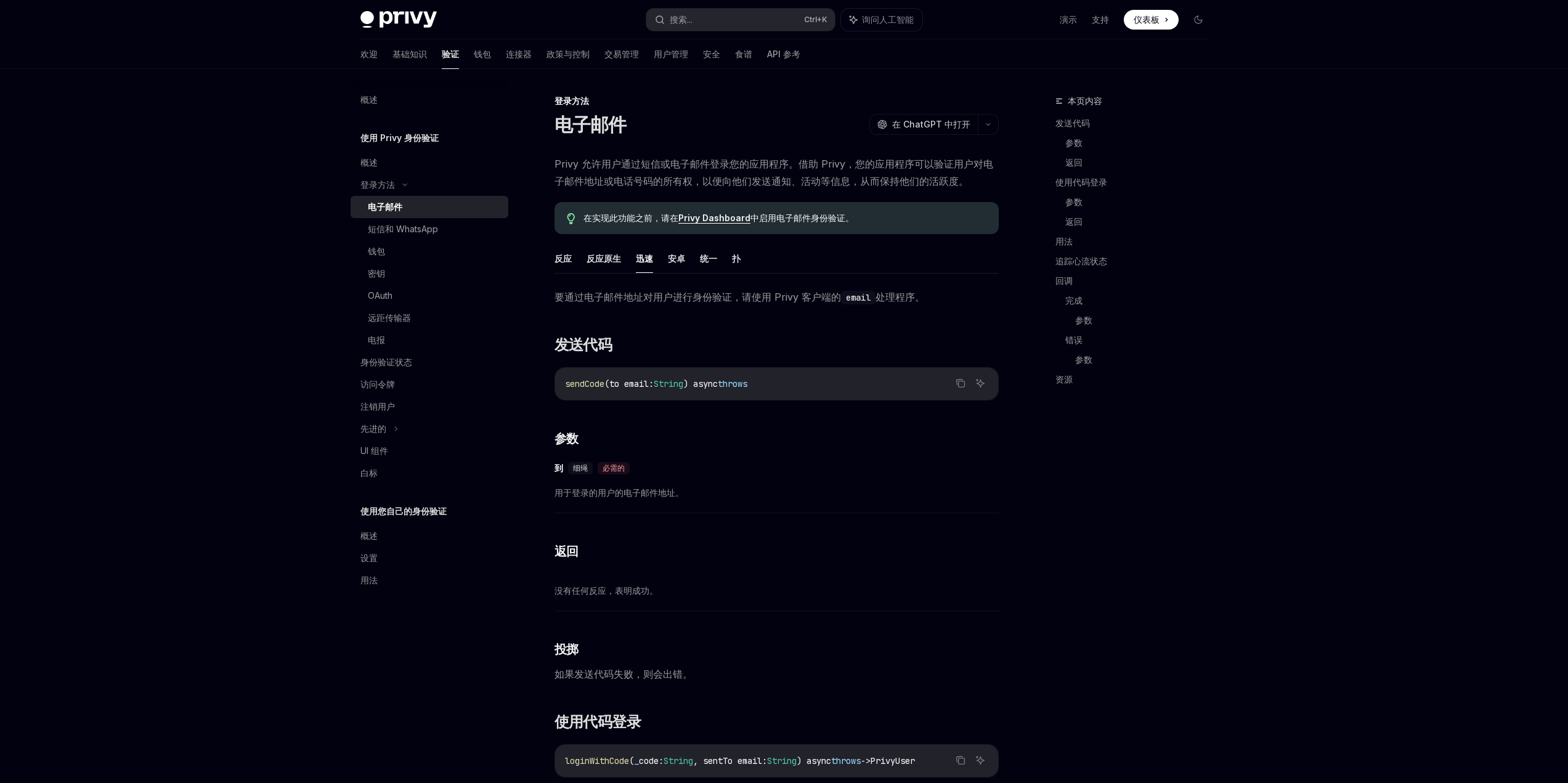
click at [667, 259] on ul "反应 反应原生 迅速 安卓 统一 扑" at bounding box center [776, 259] width 444 height 29
click at [672, 260] on font "安卓" at bounding box center [677, 258] width 18 height 11
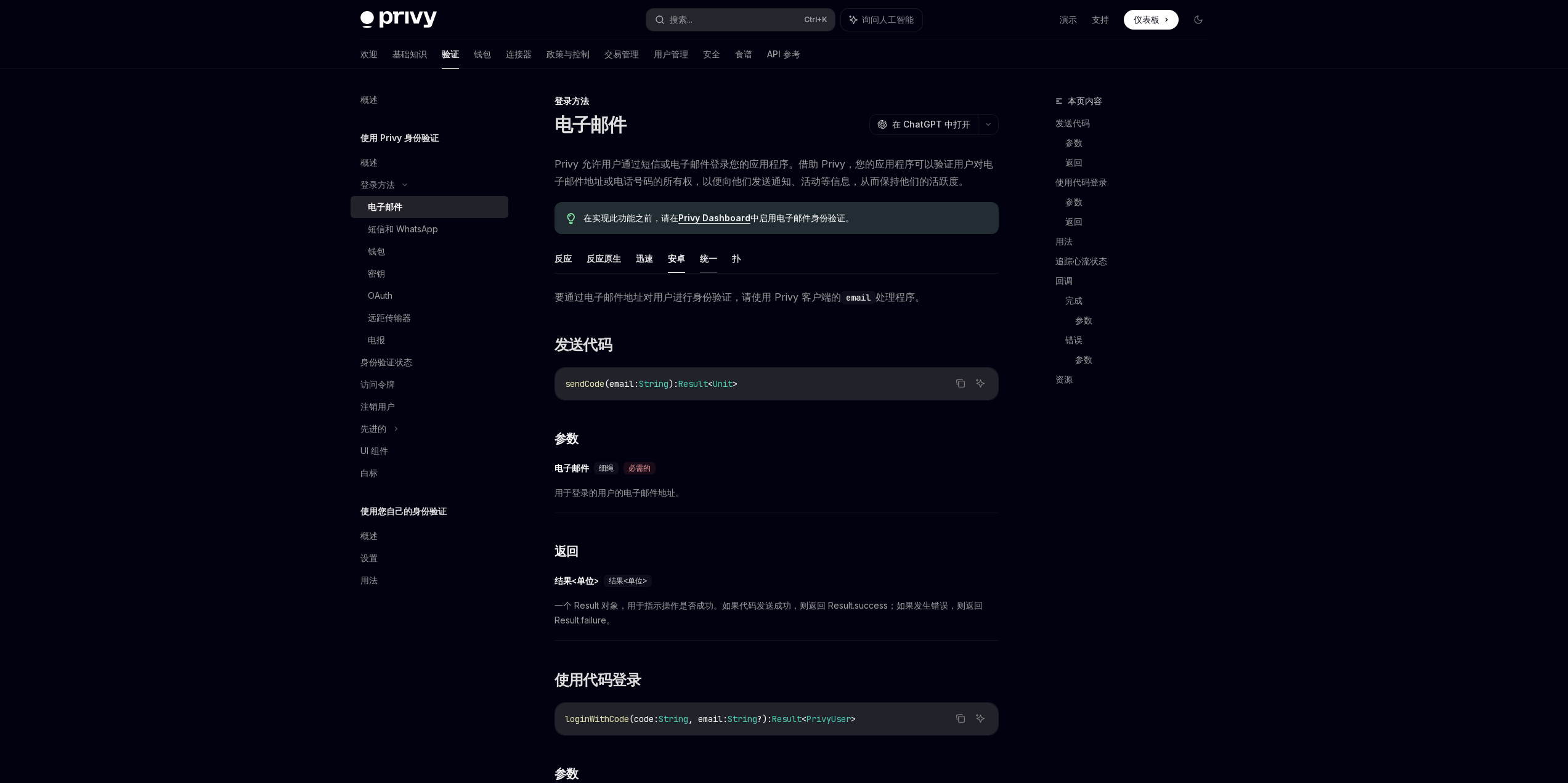
click at [701, 260] on font "统一" at bounding box center [709, 258] width 18 height 11
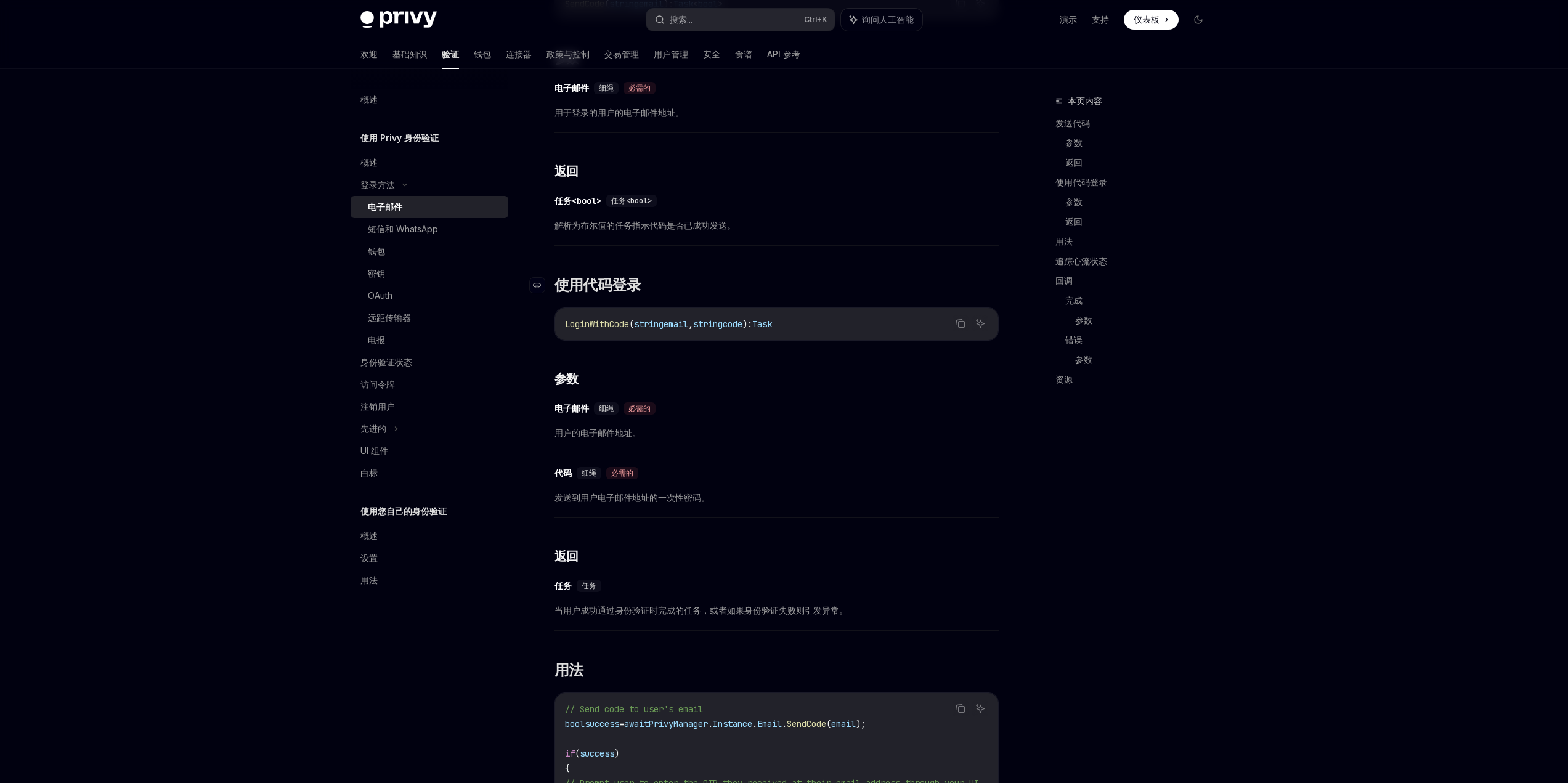
scroll to position [370, 0]
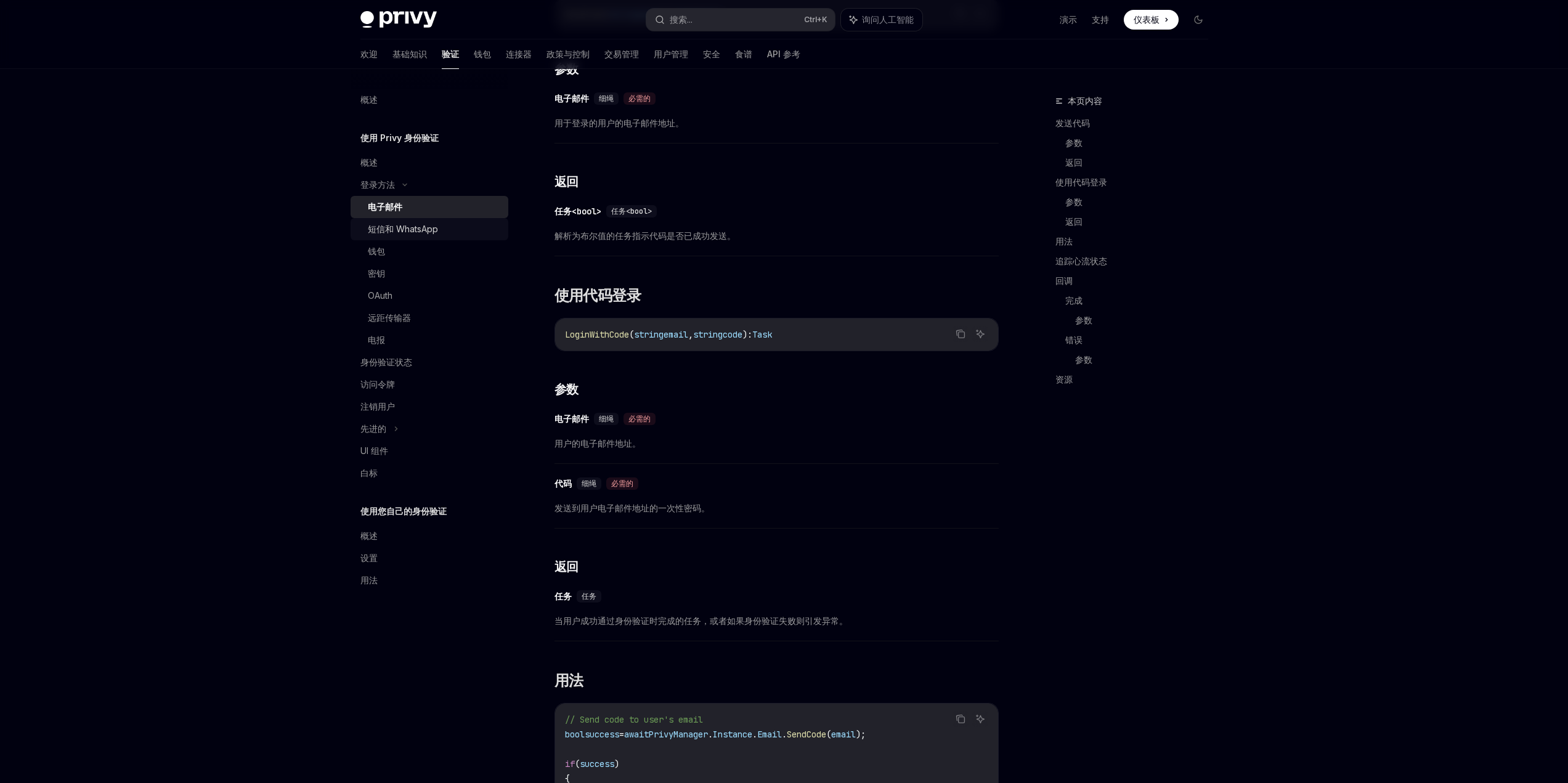
click at [410, 227] on font "短信和 WhatsApp" at bounding box center [403, 229] width 70 height 11
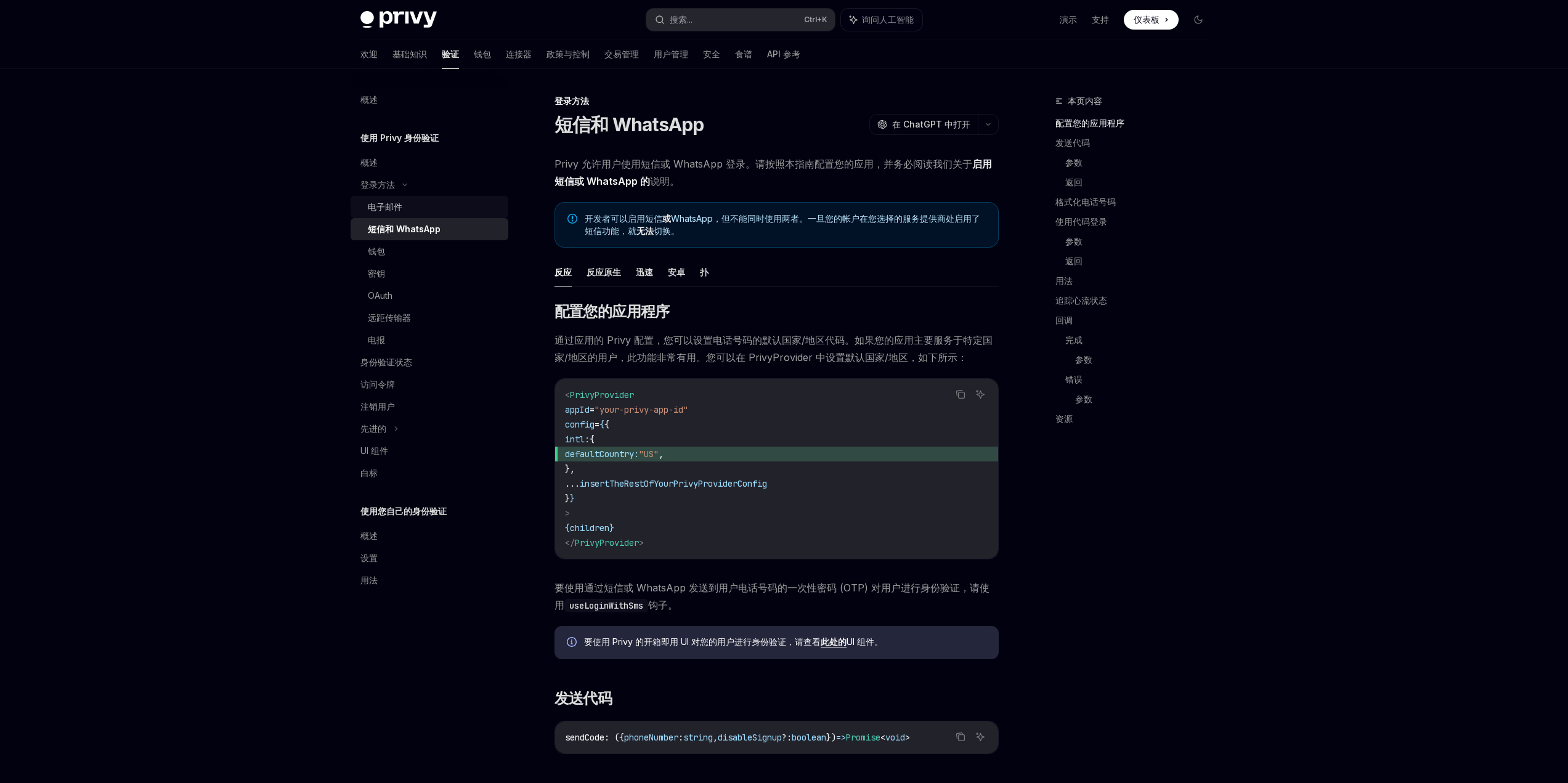
click at [427, 212] on div "电子邮件" at bounding box center [434, 207] width 133 height 15
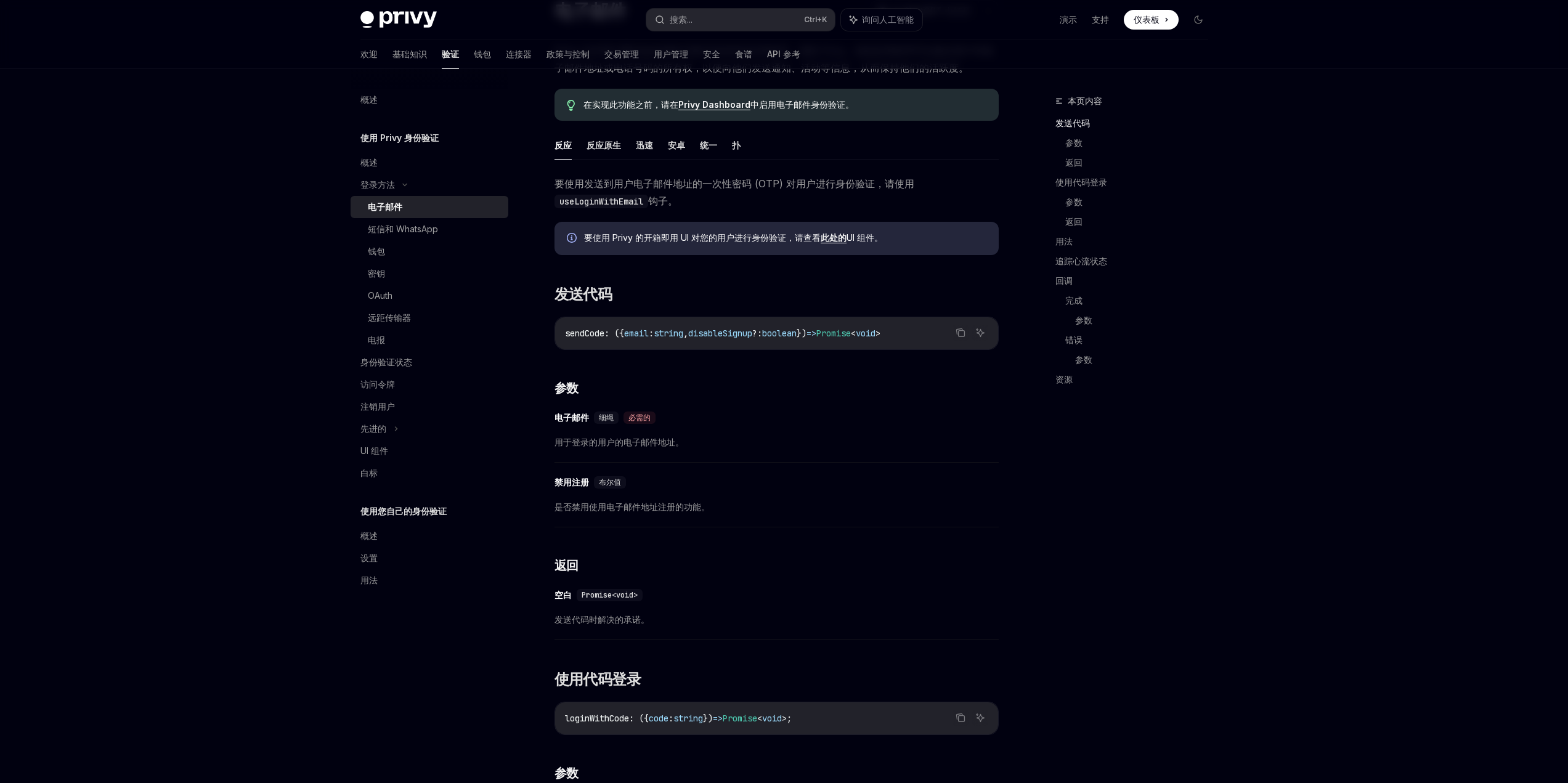
scroll to position [123, 0]
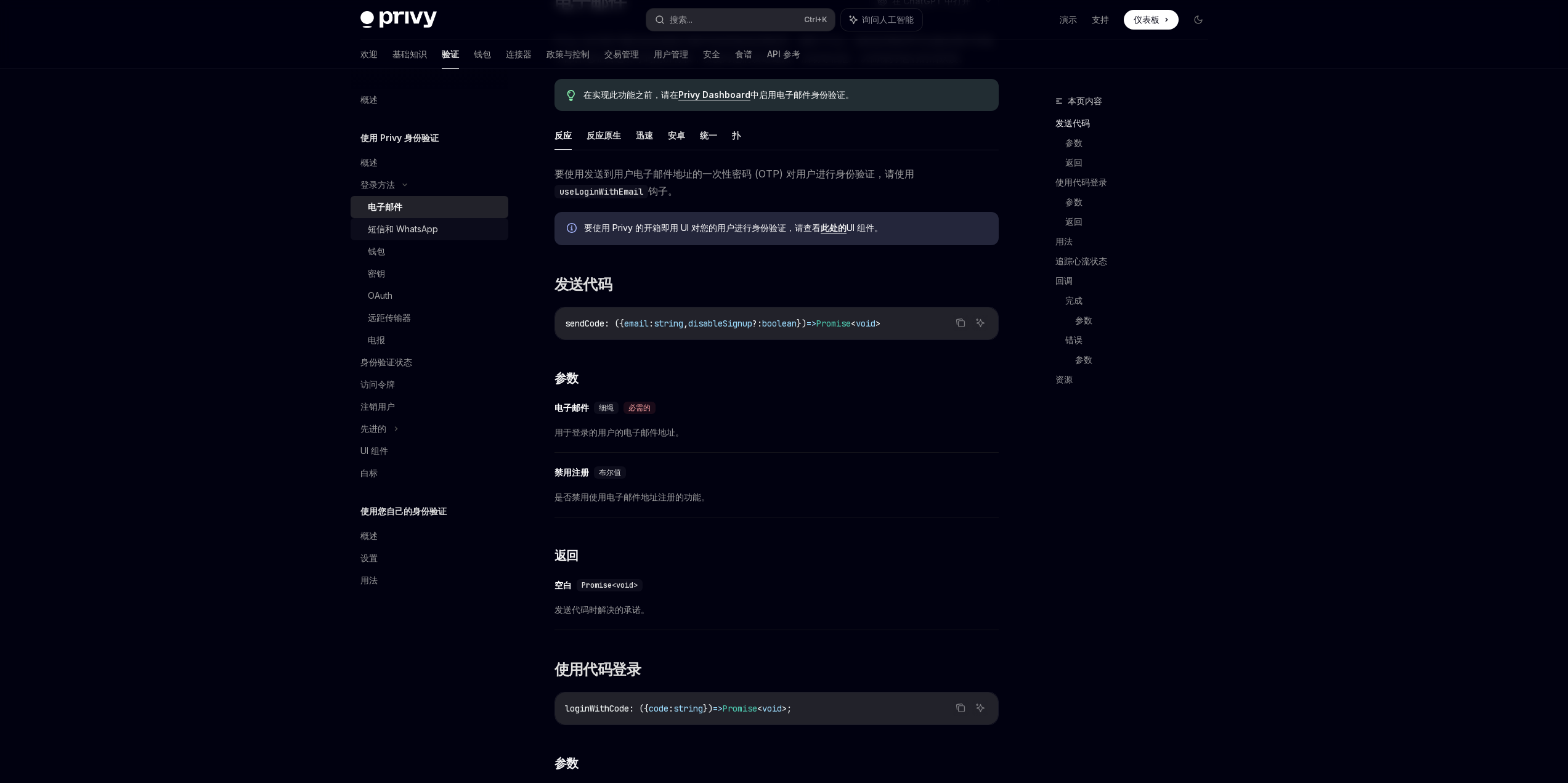
click at [415, 231] on font "短信和 WhatsApp" at bounding box center [403, 229] width 70 height 11
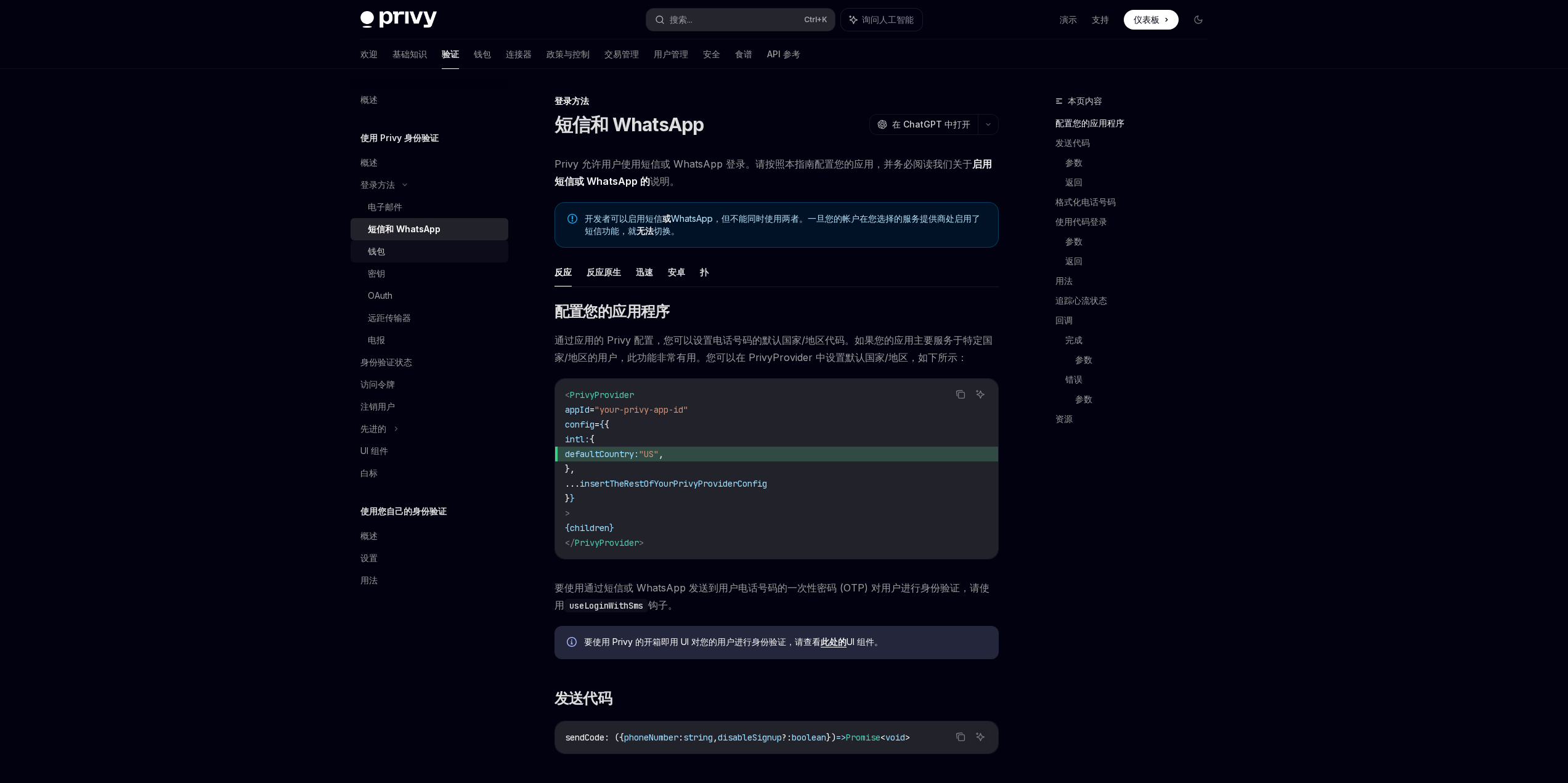
click at [408, 253] on div "钱包" at bounding box center [434, 252] width 133 height 15
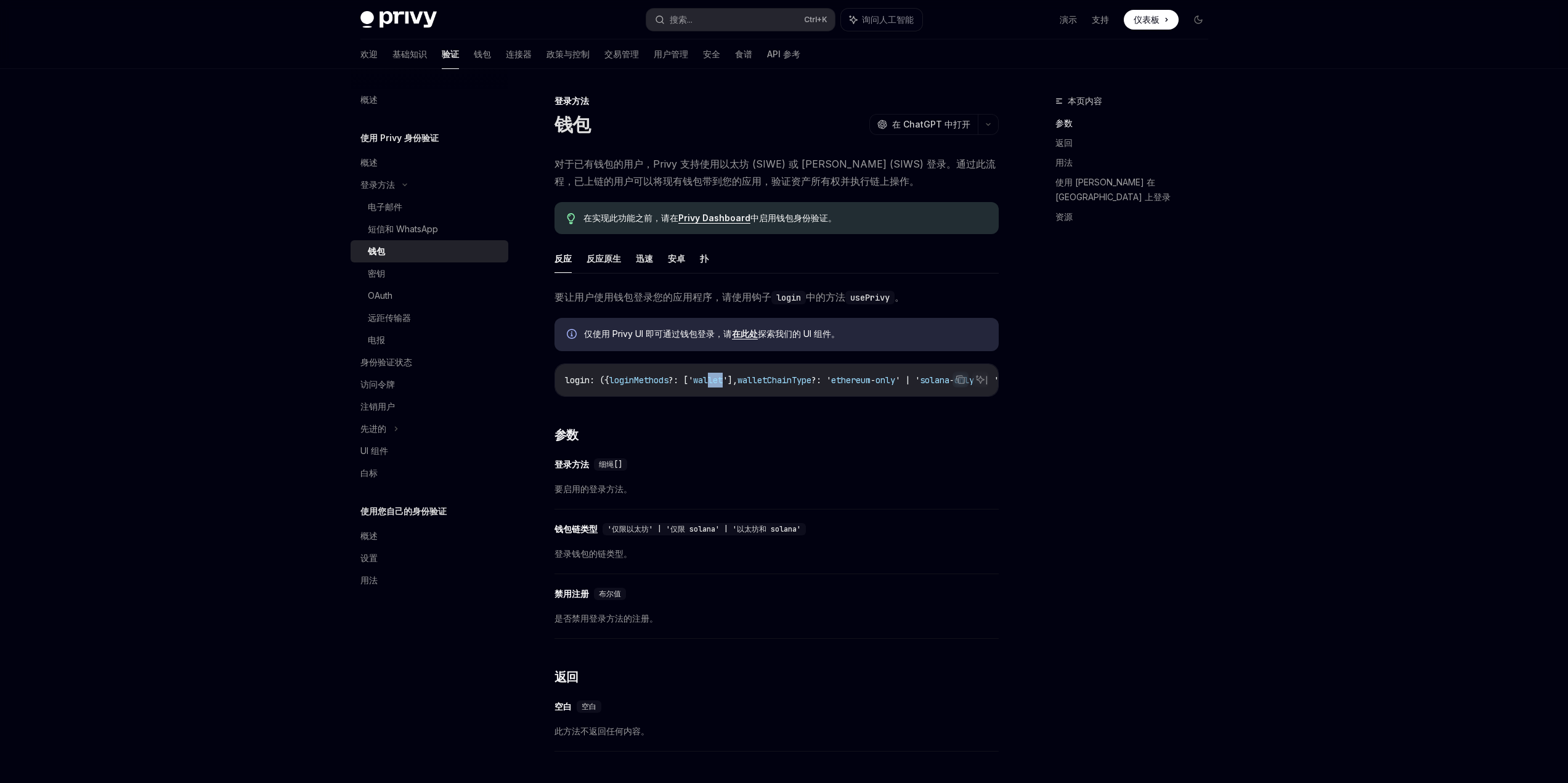
drag, startPoint x: 719, startPoint y: 396, endPoint x: 737, endPoint y: 396, distance: 18.0
click at [737, 396] on div "login : ({ loginMethods ?: [' wallet '], walletChainType ?: ' ethereum - only '…" at bounding box center [776, 380] width 443 height 32
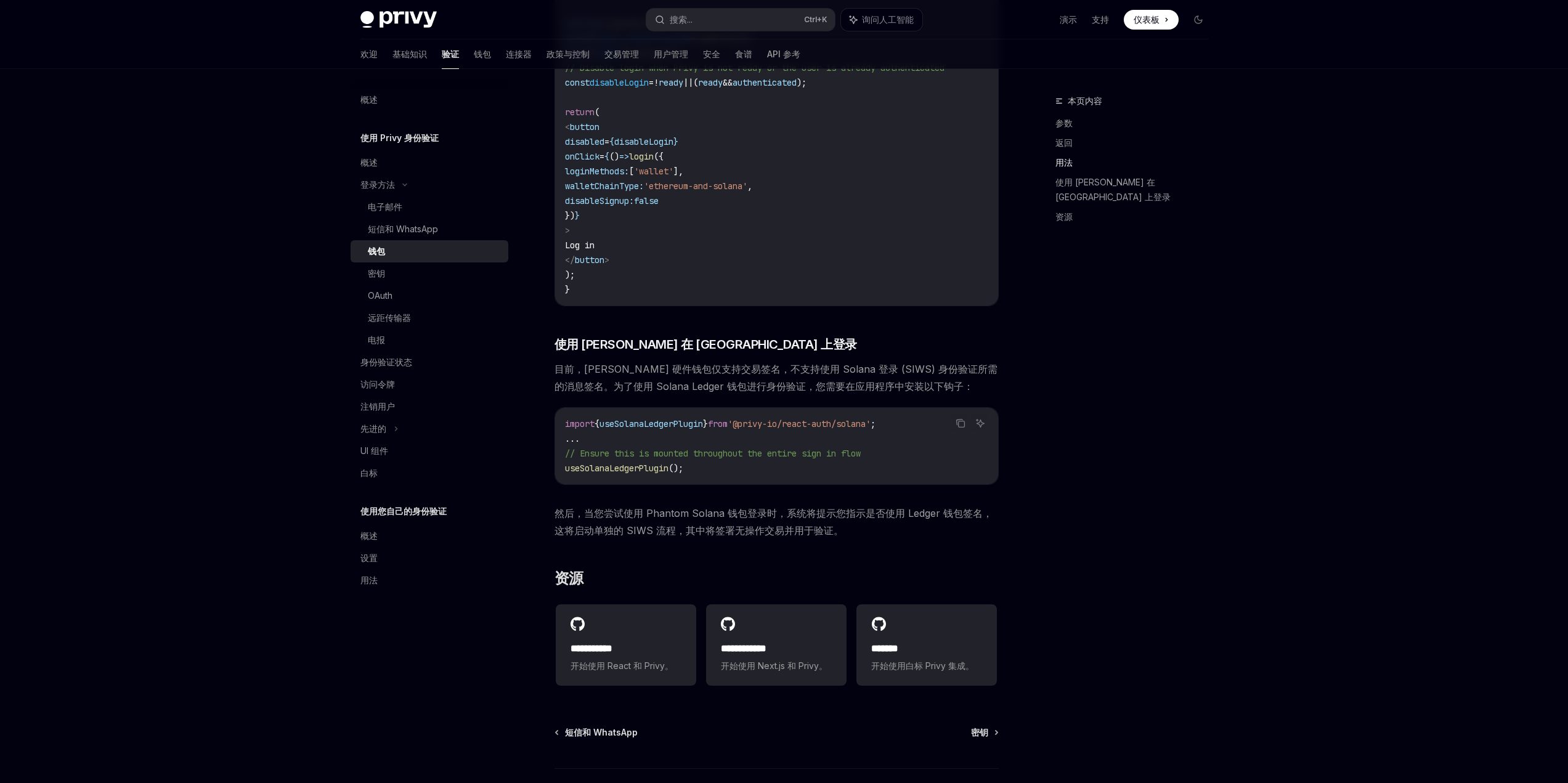
scroll to position [945, 0]
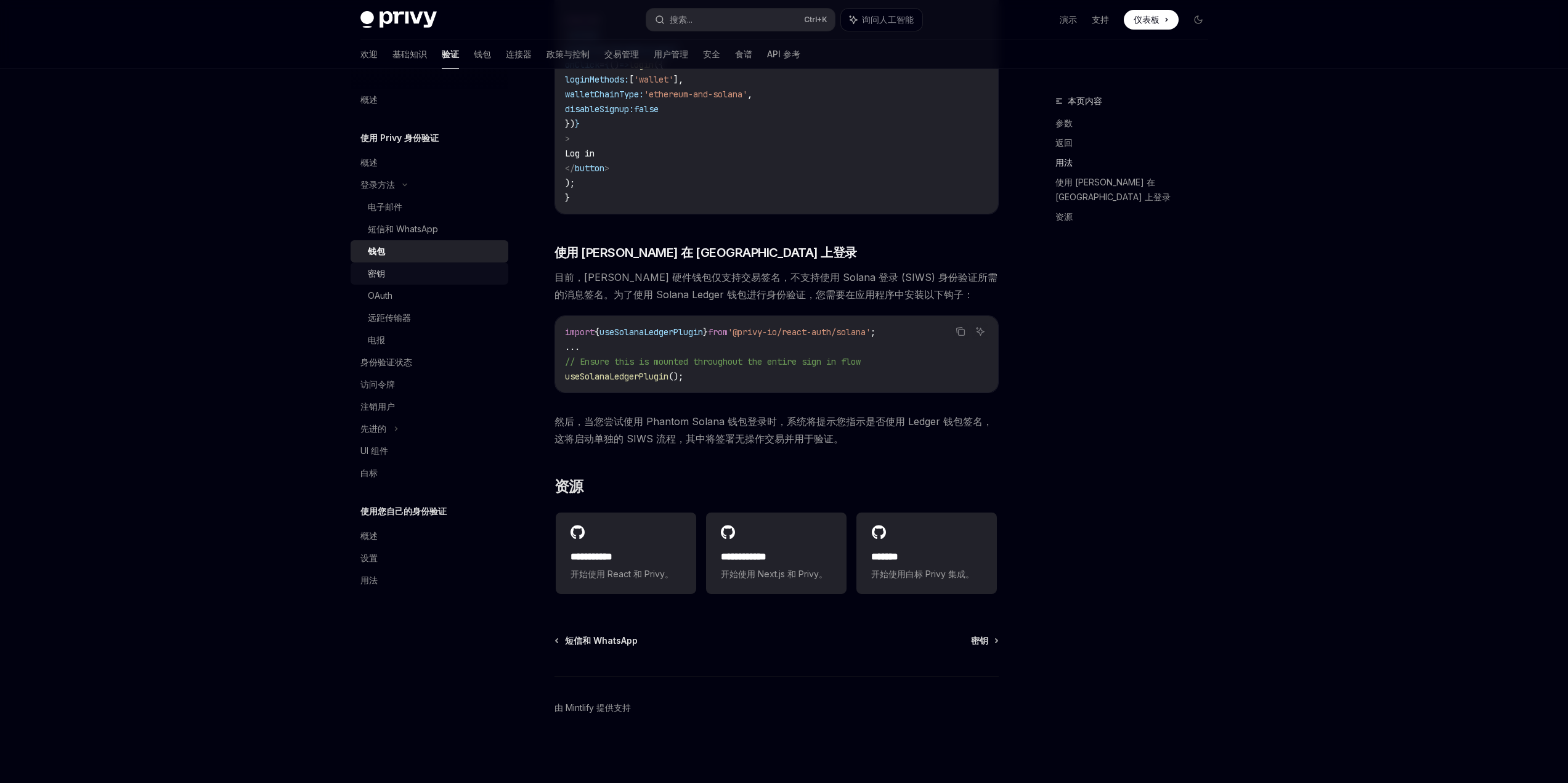
click at [385, 270] on div "密钥" at bounding box center [434, 274] width 133 height 15
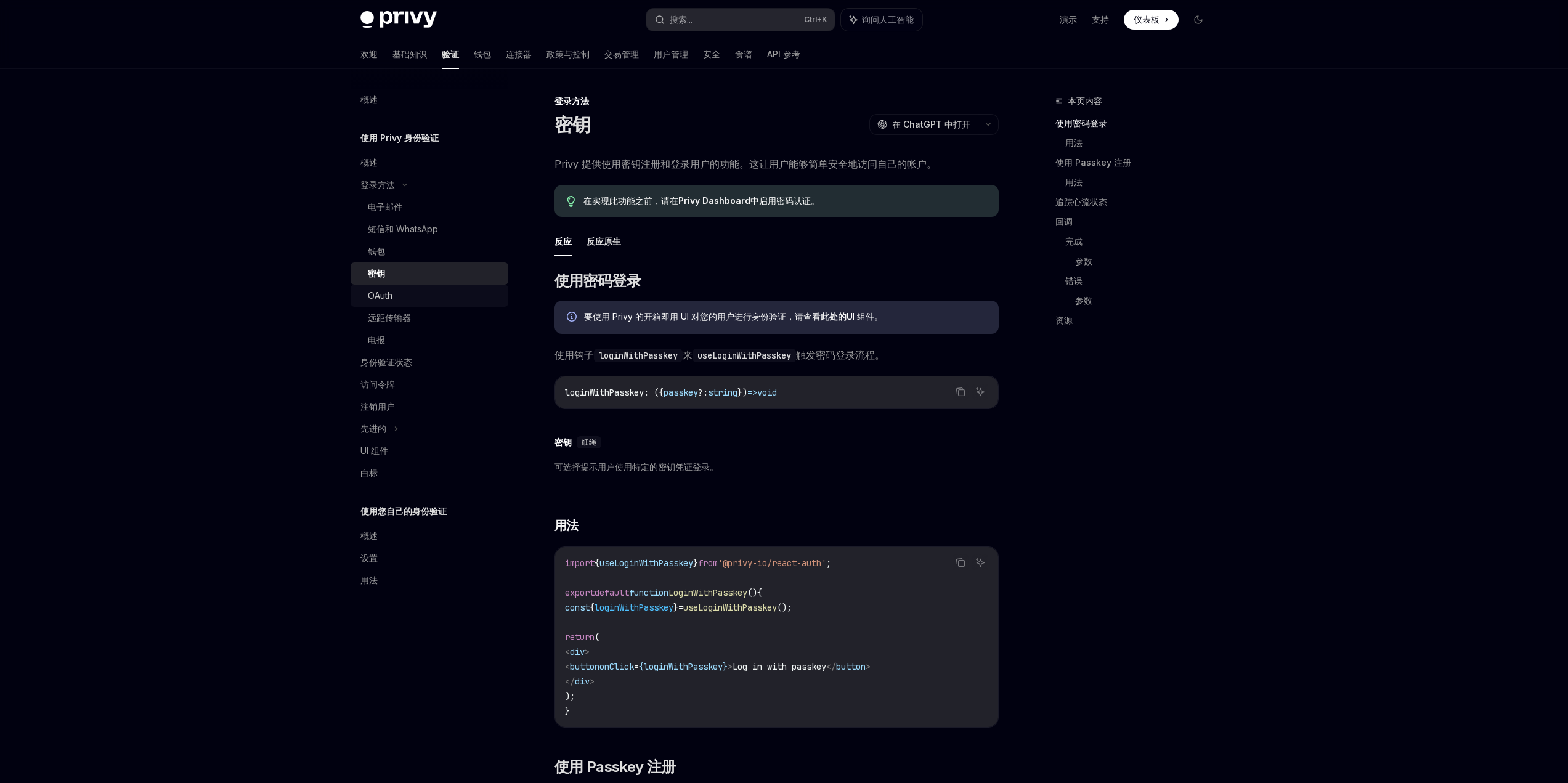
click at [396, 293] on div "OAuth" at bounding box center [434, 296] width 133 height 15
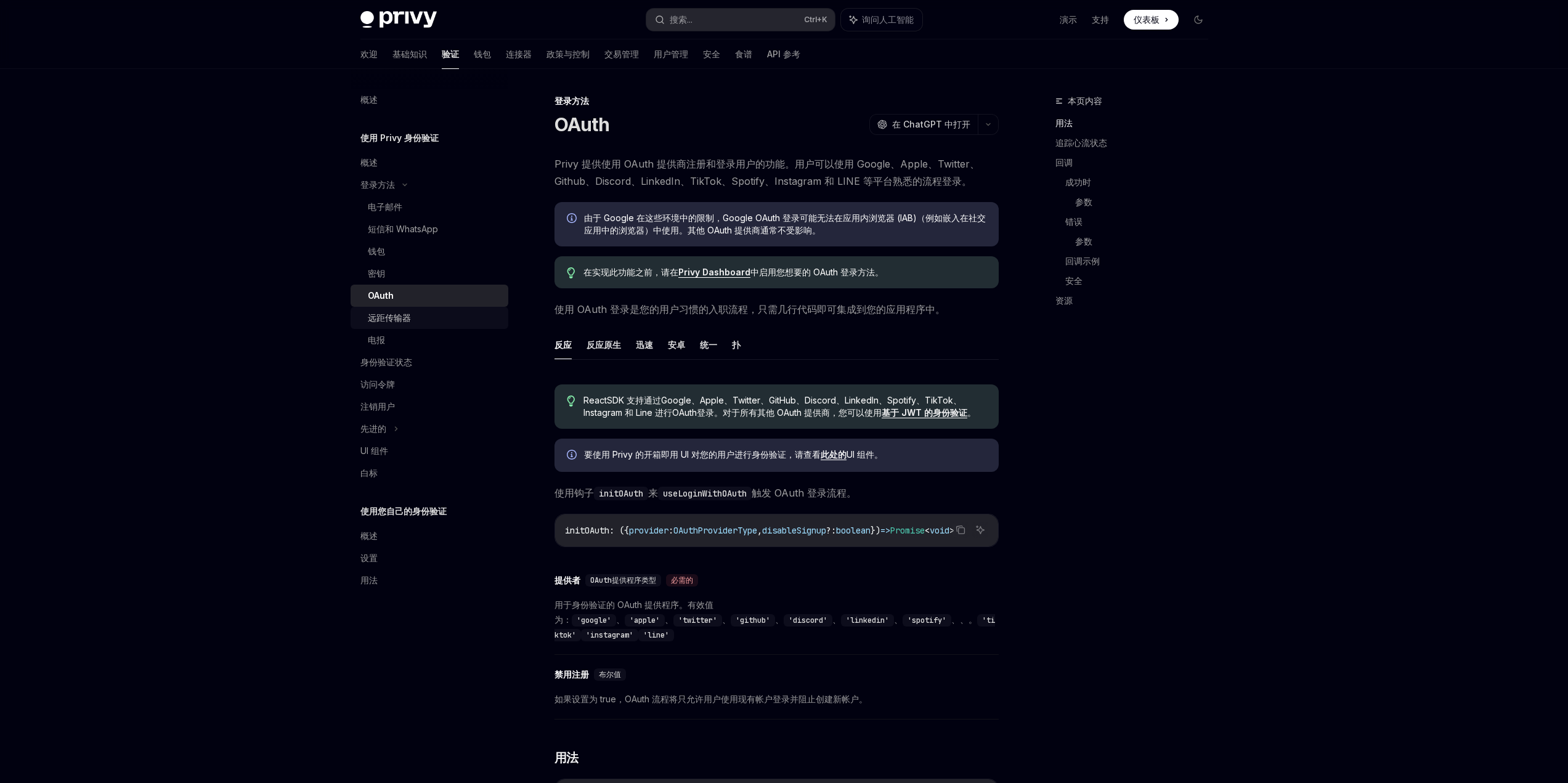
click at [411, 321] on div "远距传输器" at bounding box center [434, 318] width 133 height 15
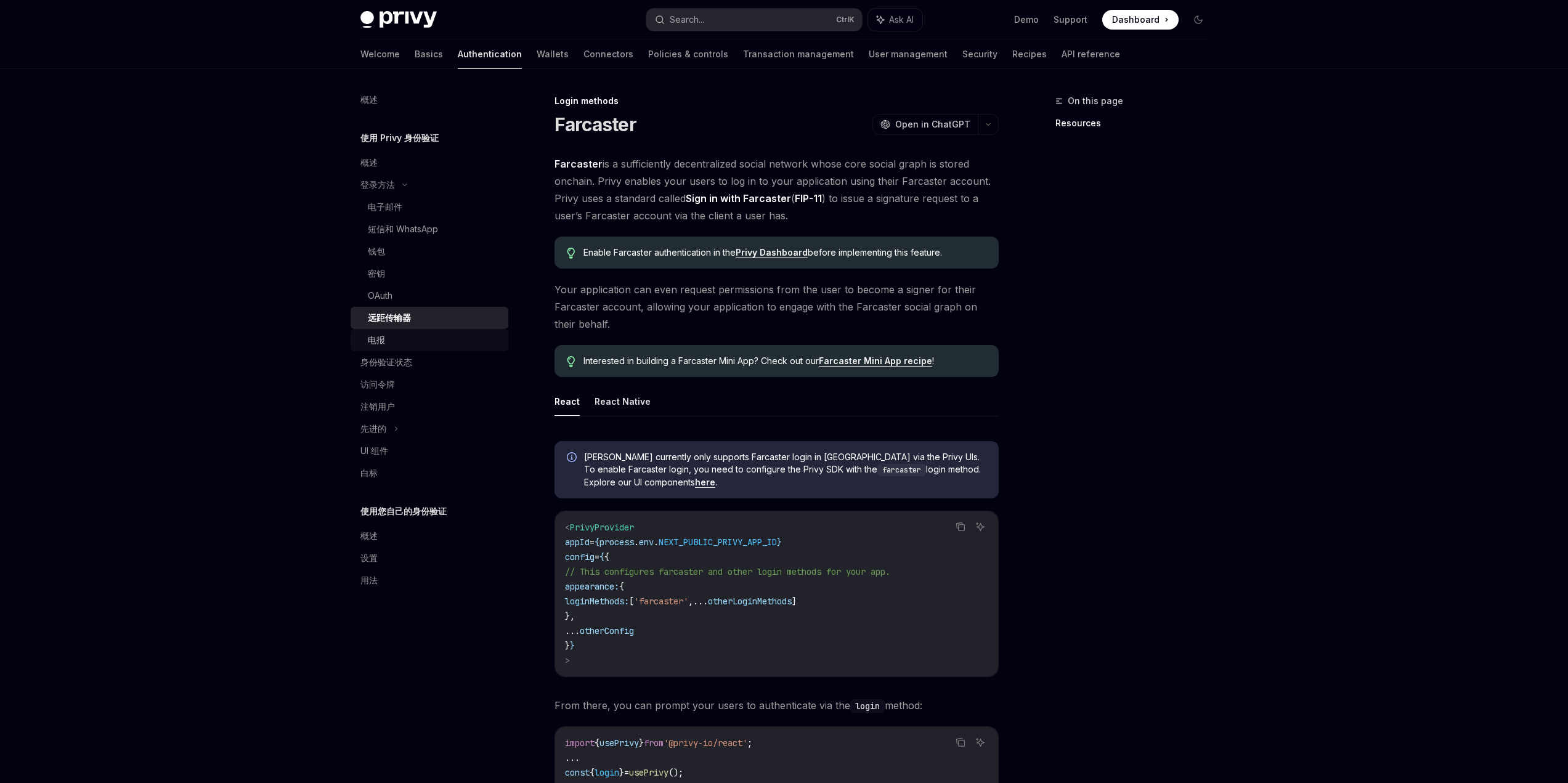
click at [397, 341] on div "电报" at bounding box center [434, 340] width 133 height 15
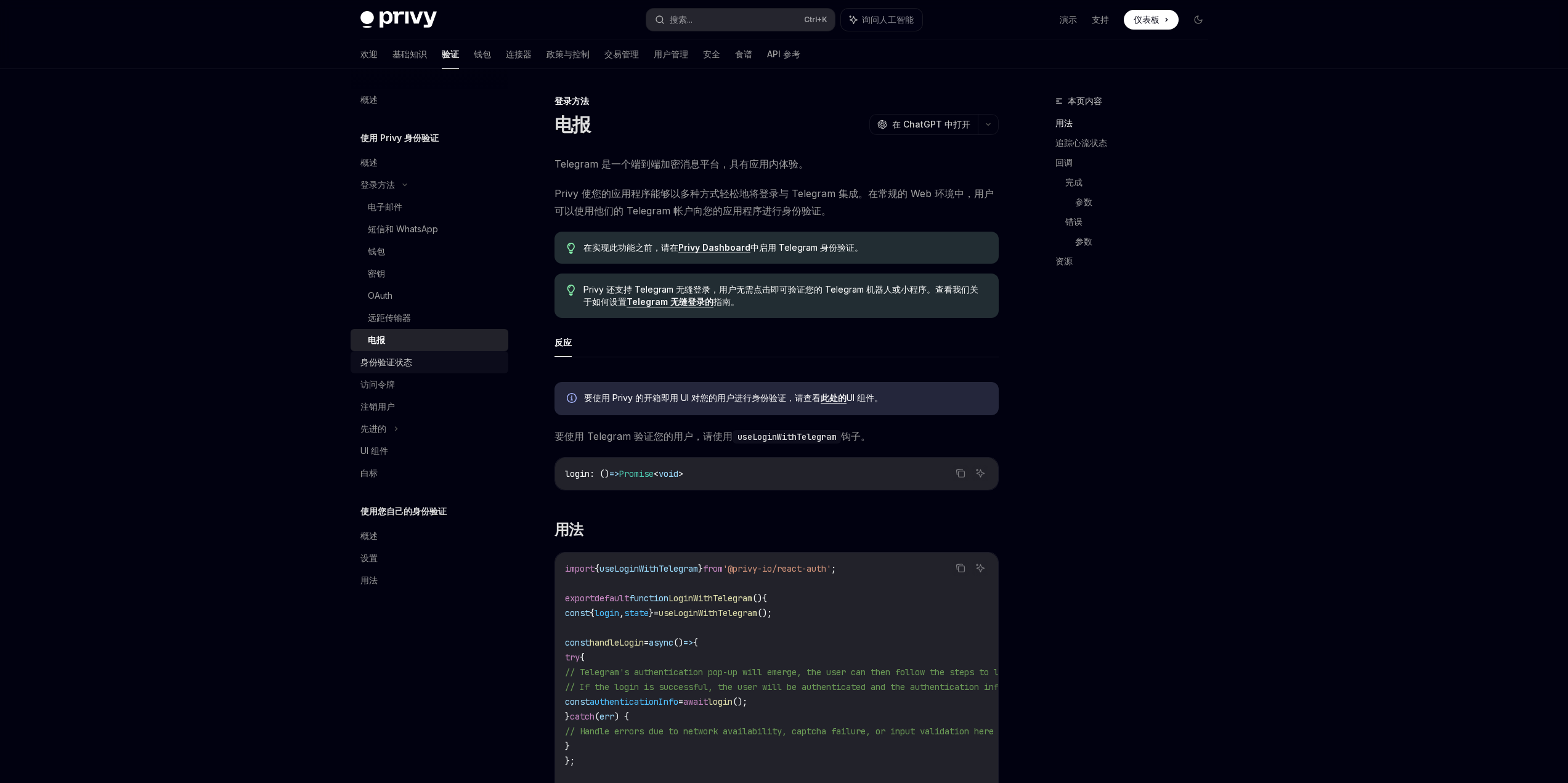
click at [410, 359] on font "身份验证状态" at bounding box center [386, 362] width 52 height 11
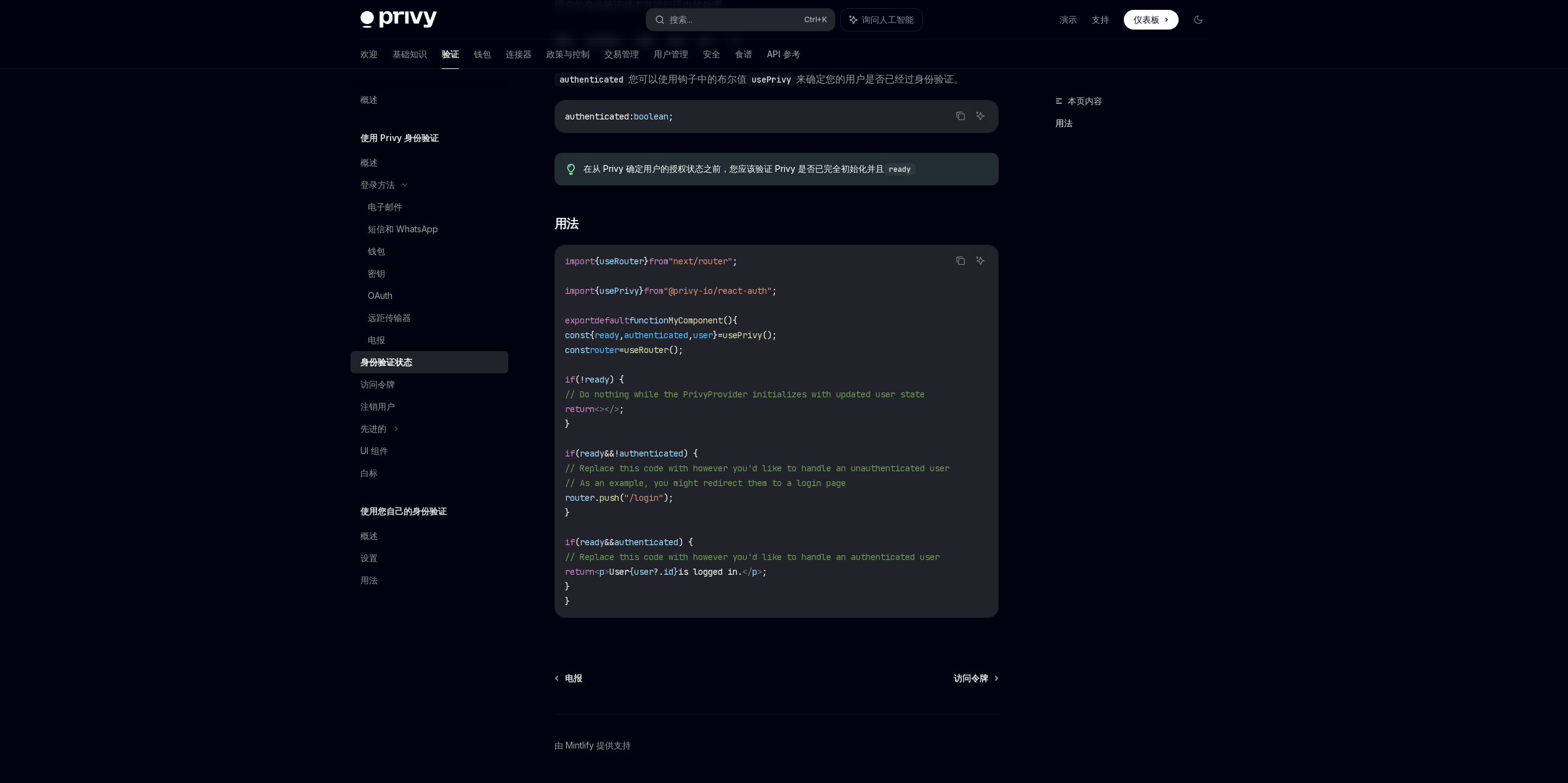
scroll to position [228, 0]
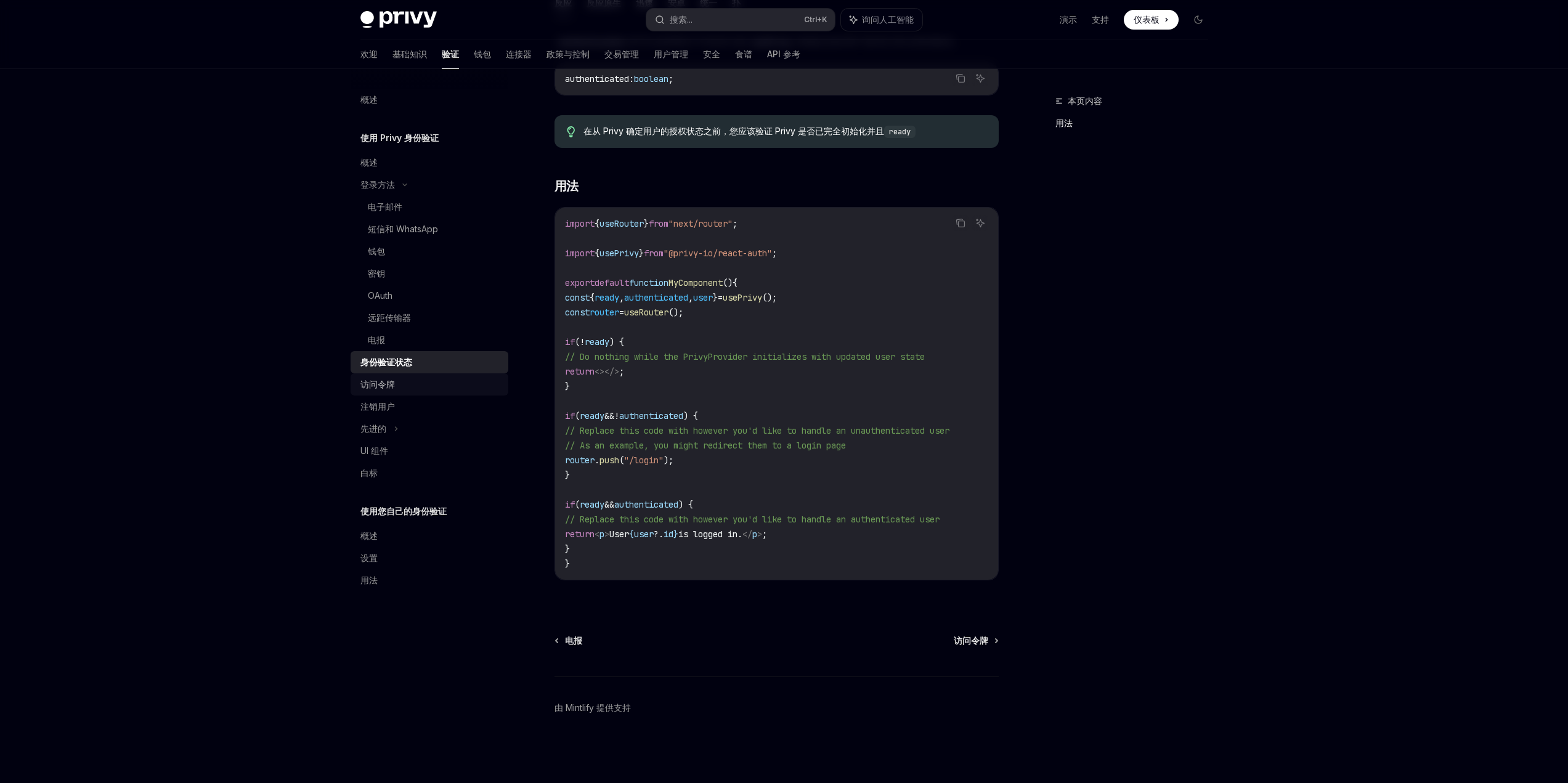
click at [396, 382] on div "访问令牌" at bounding box center [430, 385] width 140 height 15
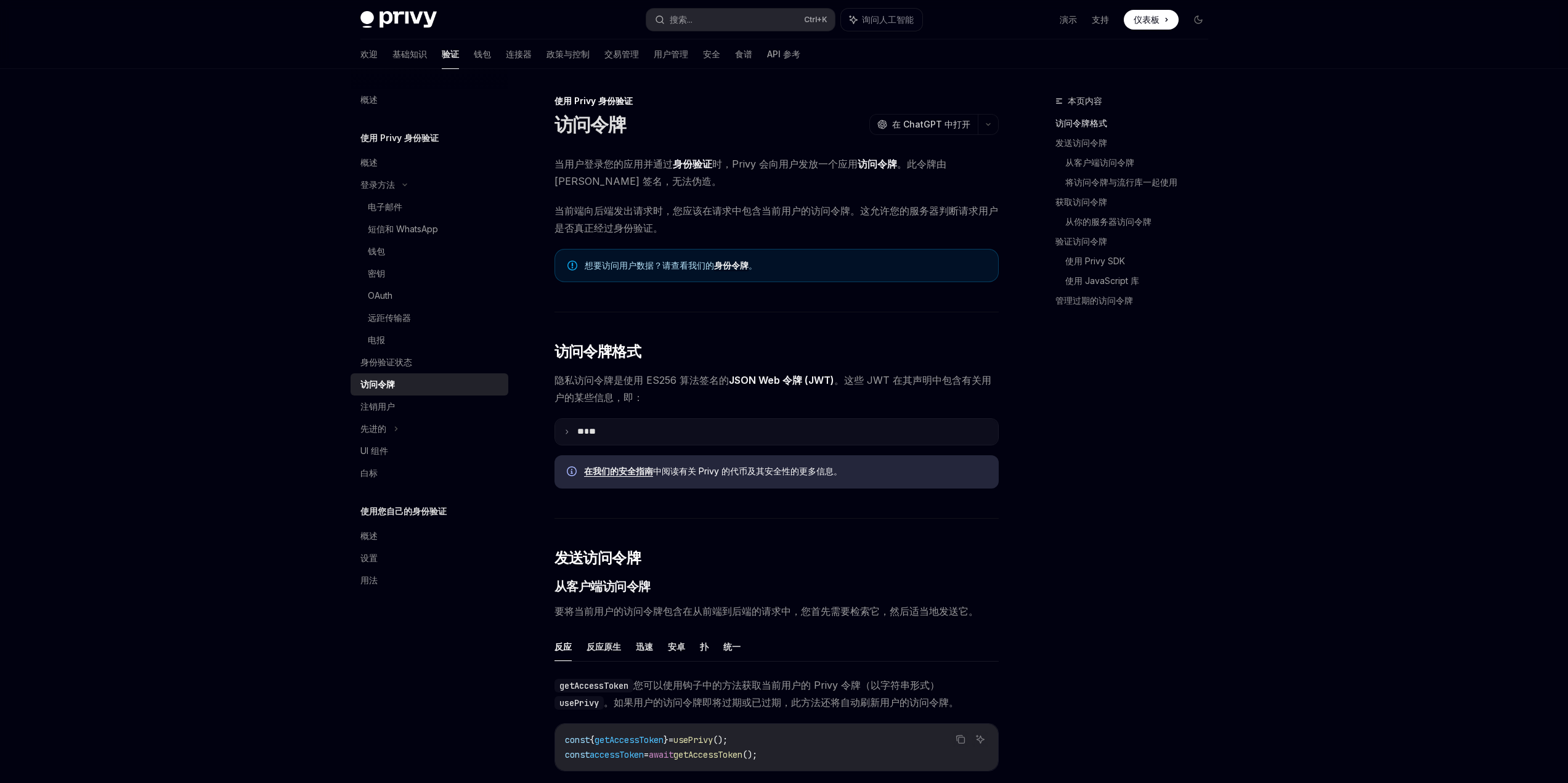
click at [565, 432] on icon at bounding box center [567, 432] width 6 height 6
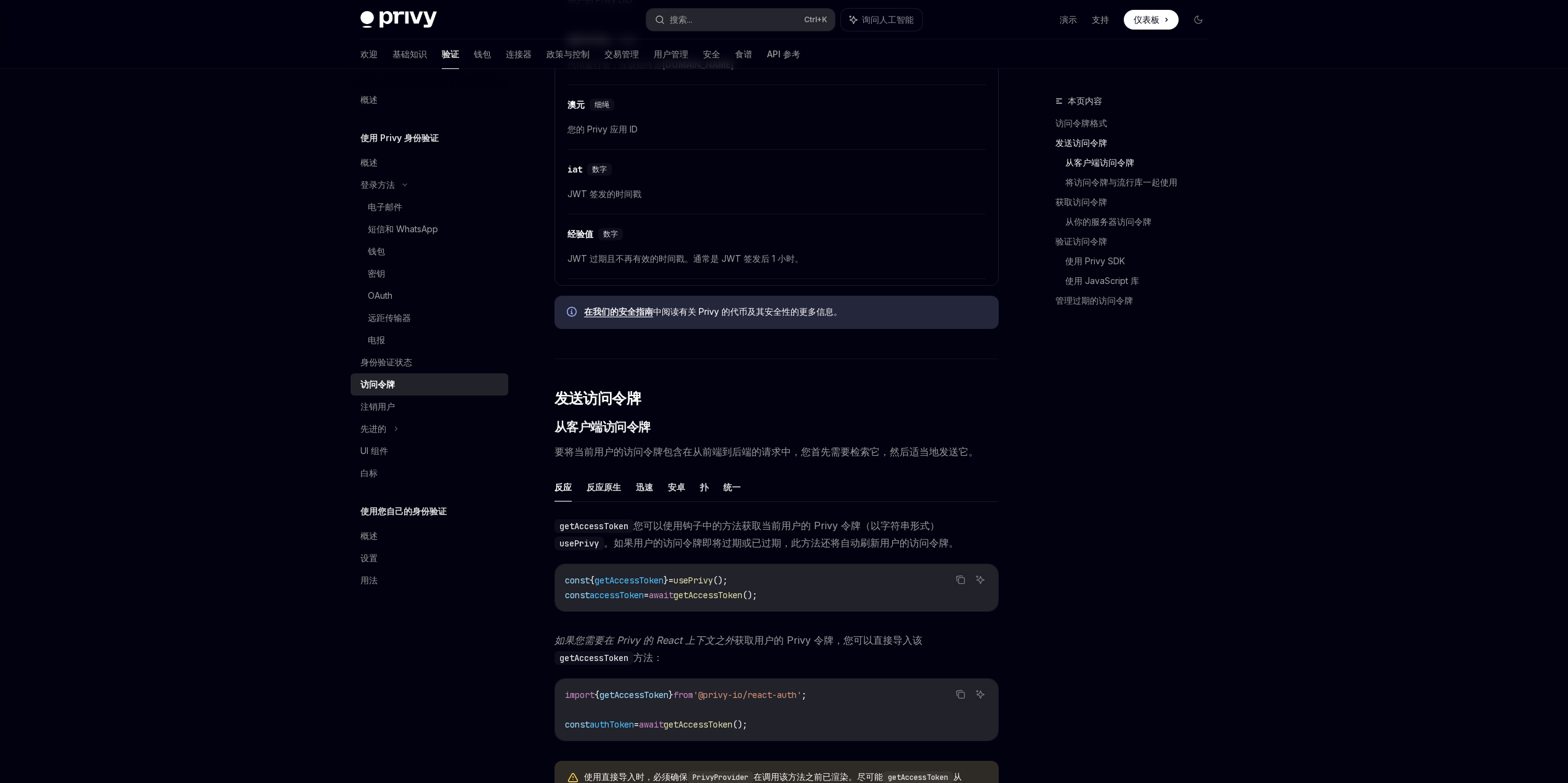
scroll to position [801, 0]
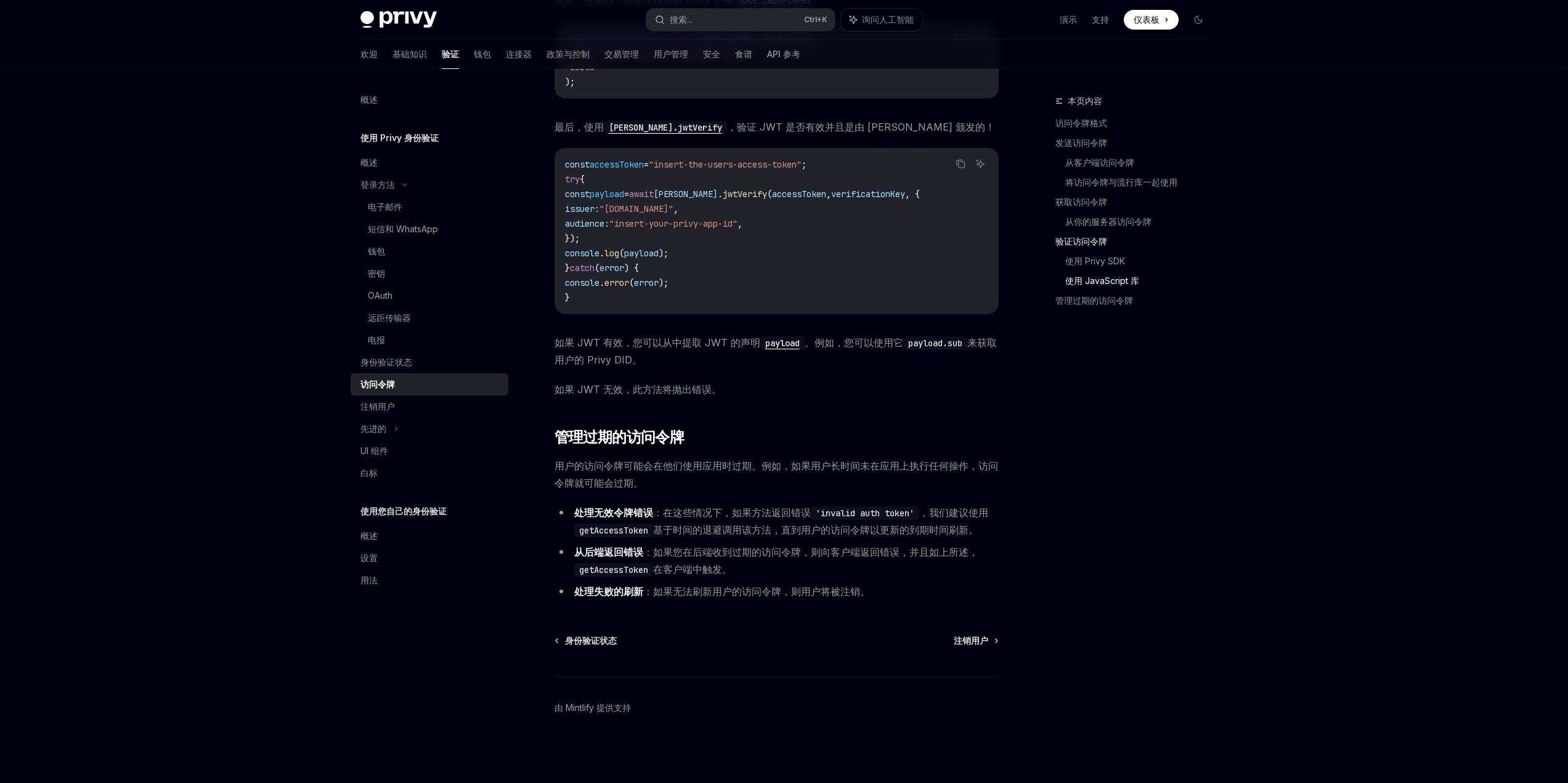
scroll to position [3200, 0]
click at [408, 412] on div "注销用户" at bounding box center [430, 407] width 140 height 15
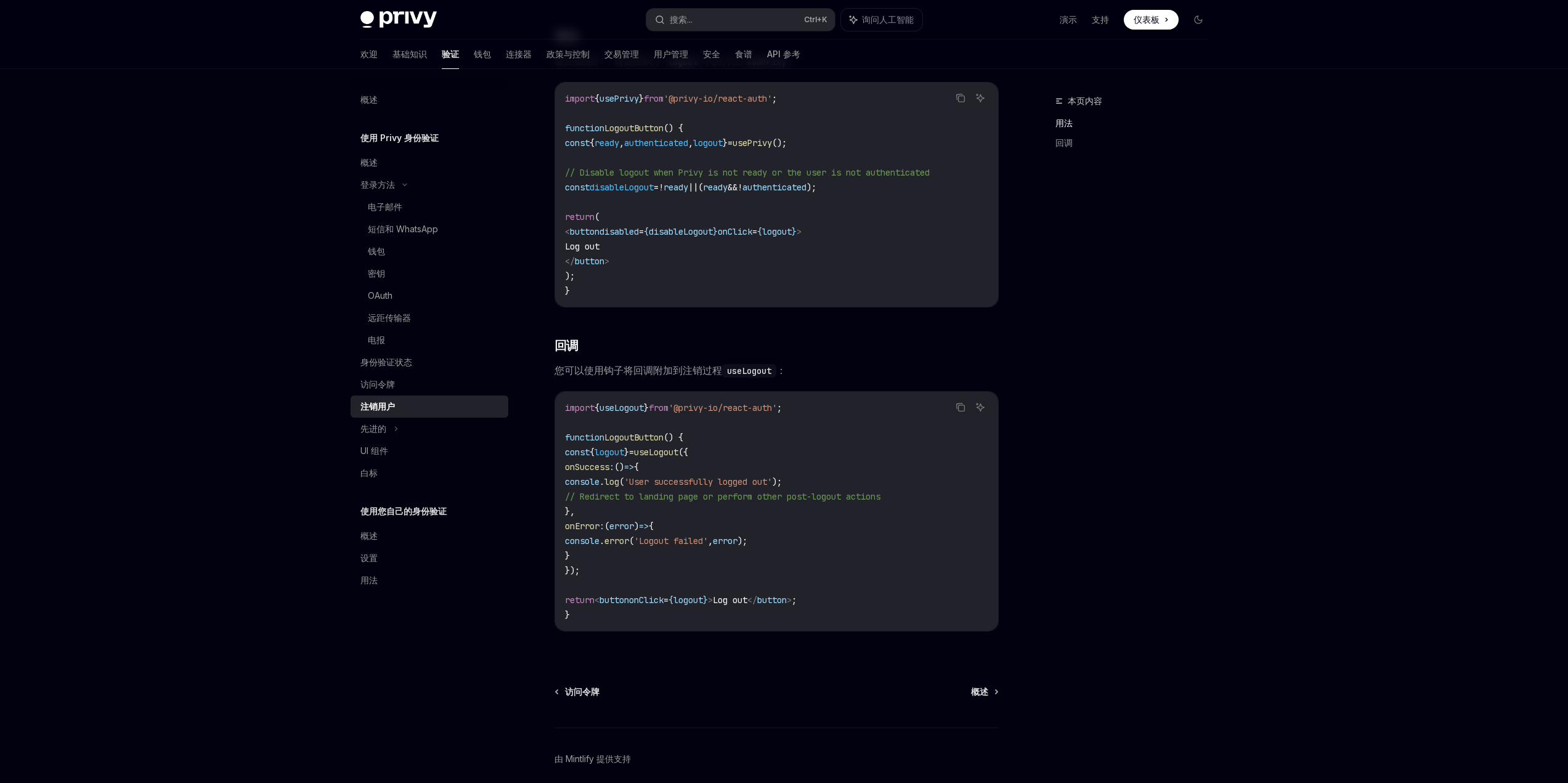
scroll to position [355, 0]
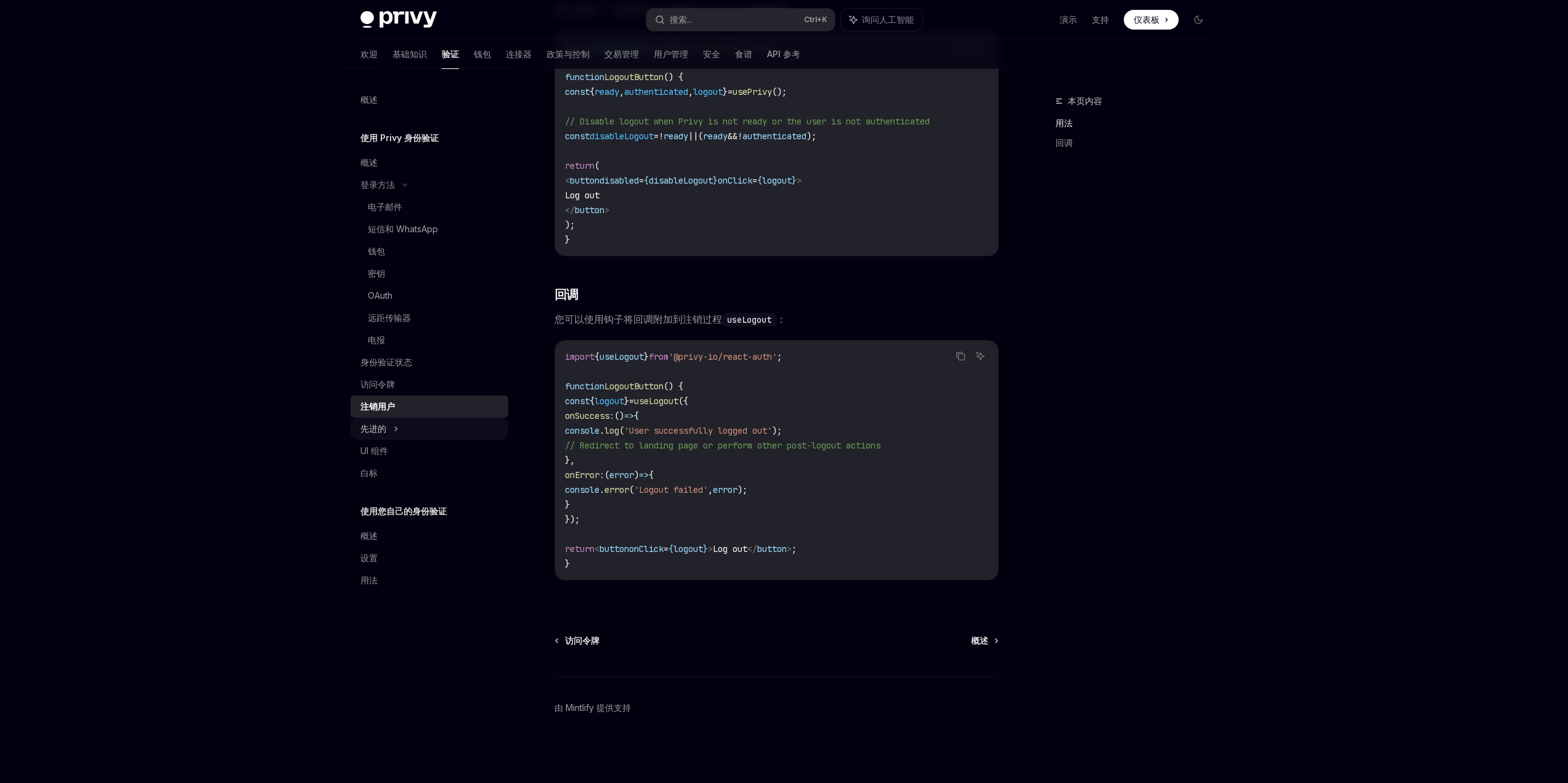
click at [383, 433] on font "先进的" at bounding box center [373, 428] width 26 height 11
click at [445, 522] on div "UI 组件" at bounding box center [430, 517] width 140 height 15
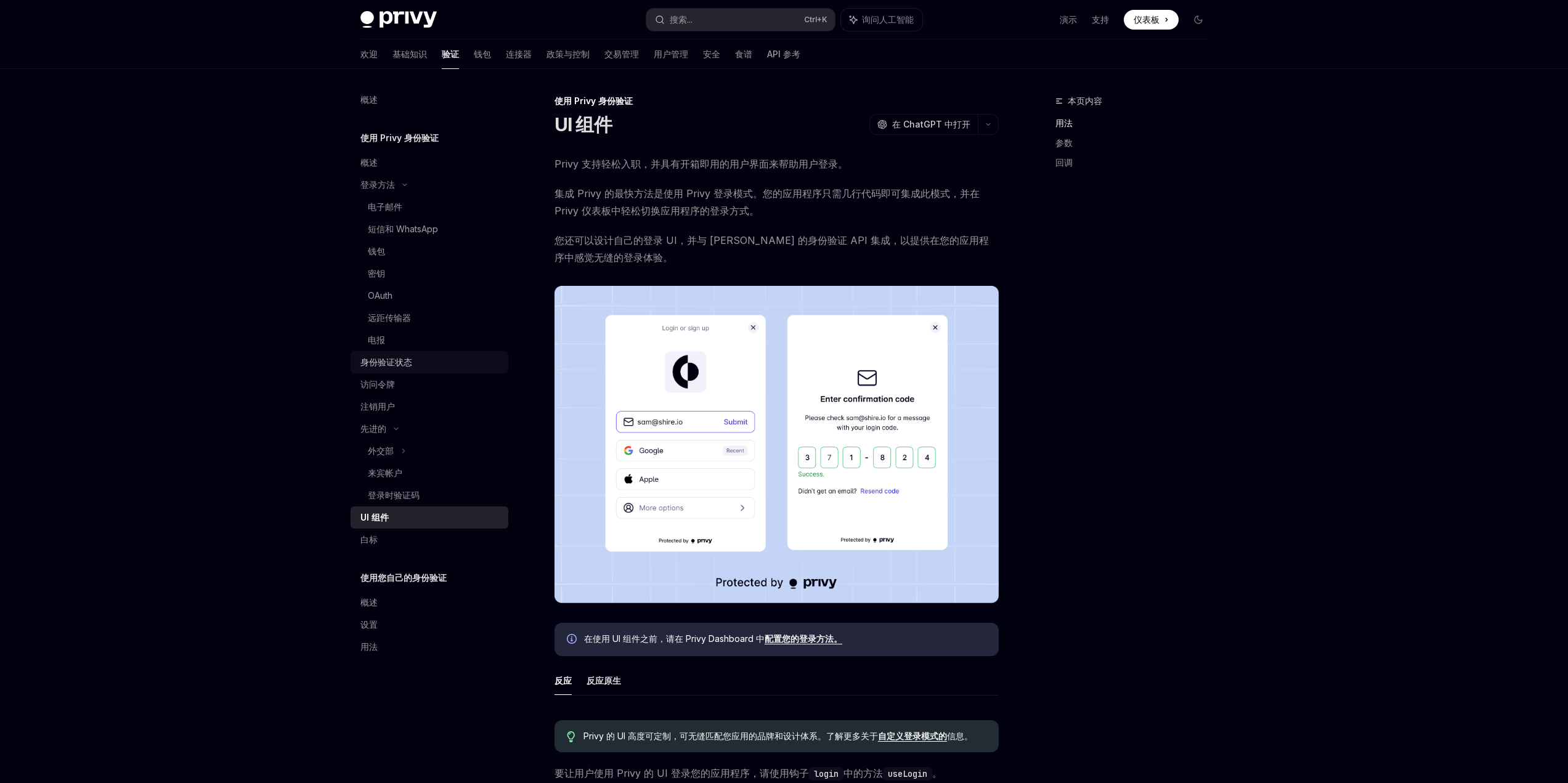
click at [425, 366] on div "身份验证状态" at bounding box center [430, 363] width 140 height 15
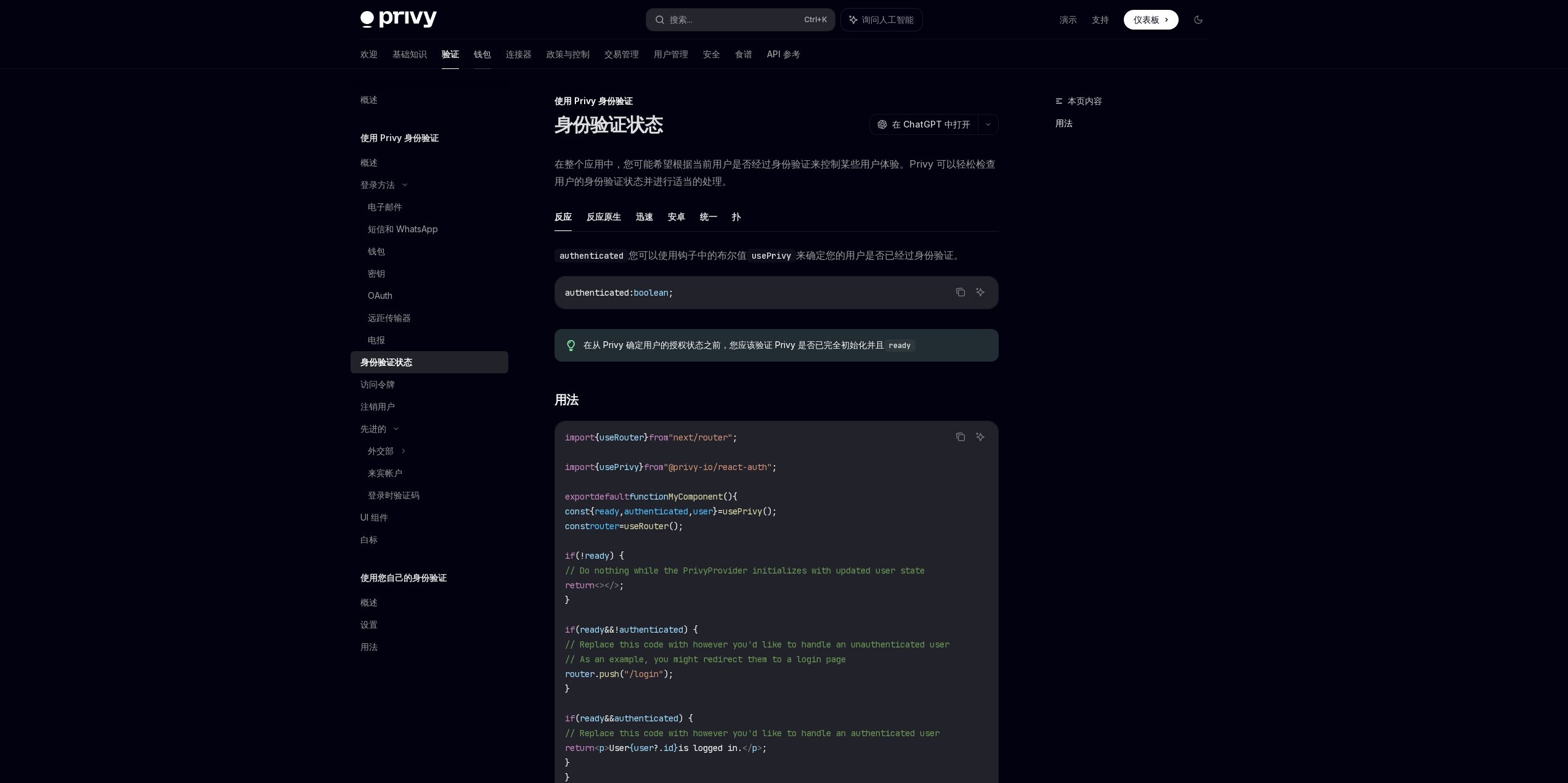
click at [474, 57] on font "钱包" at bounding box center [482, 54] width 18 height 11
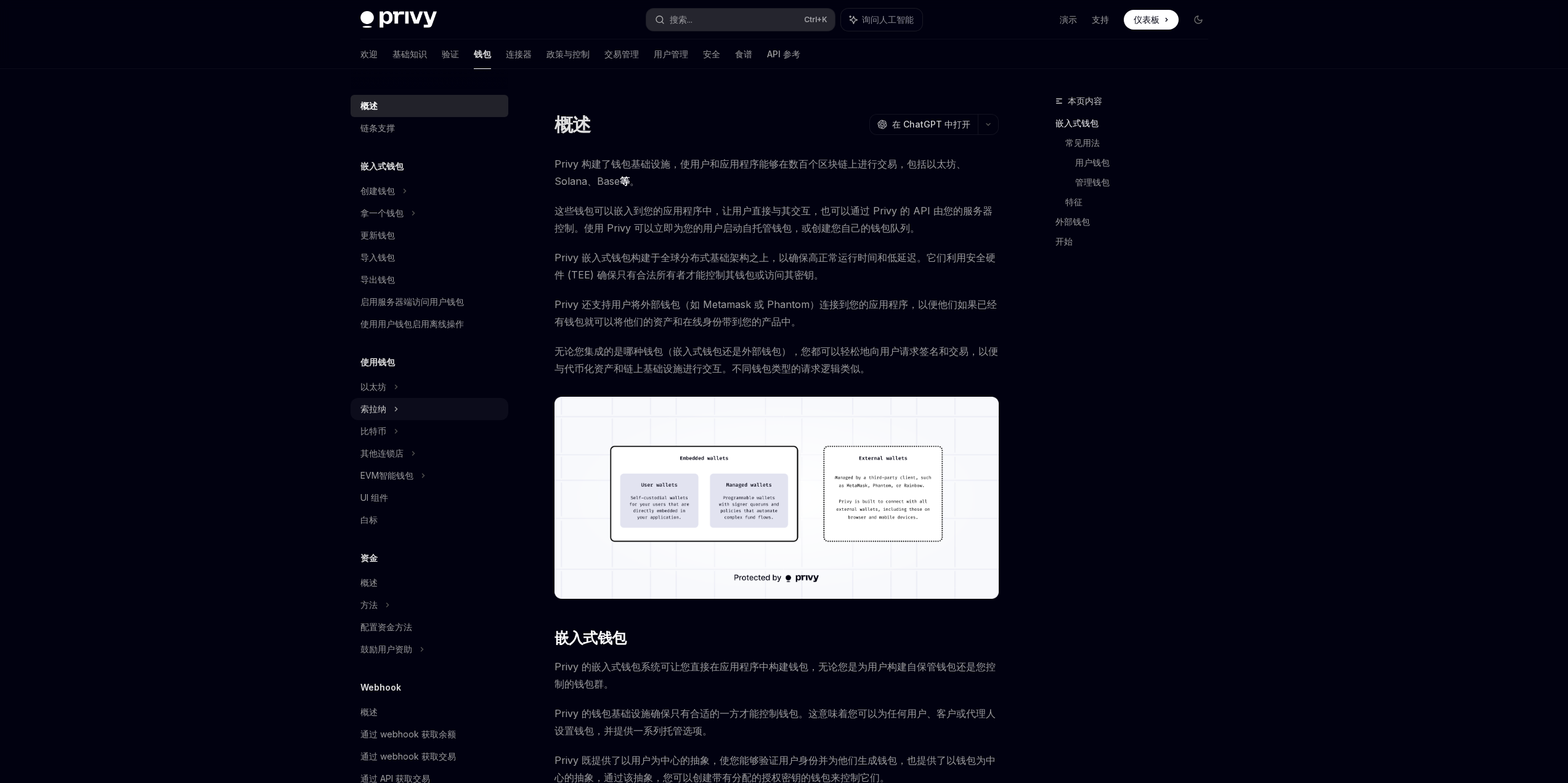
click at [393, 224] on div "索拉纳" at bounding box center [430, 213] width 158 height 22
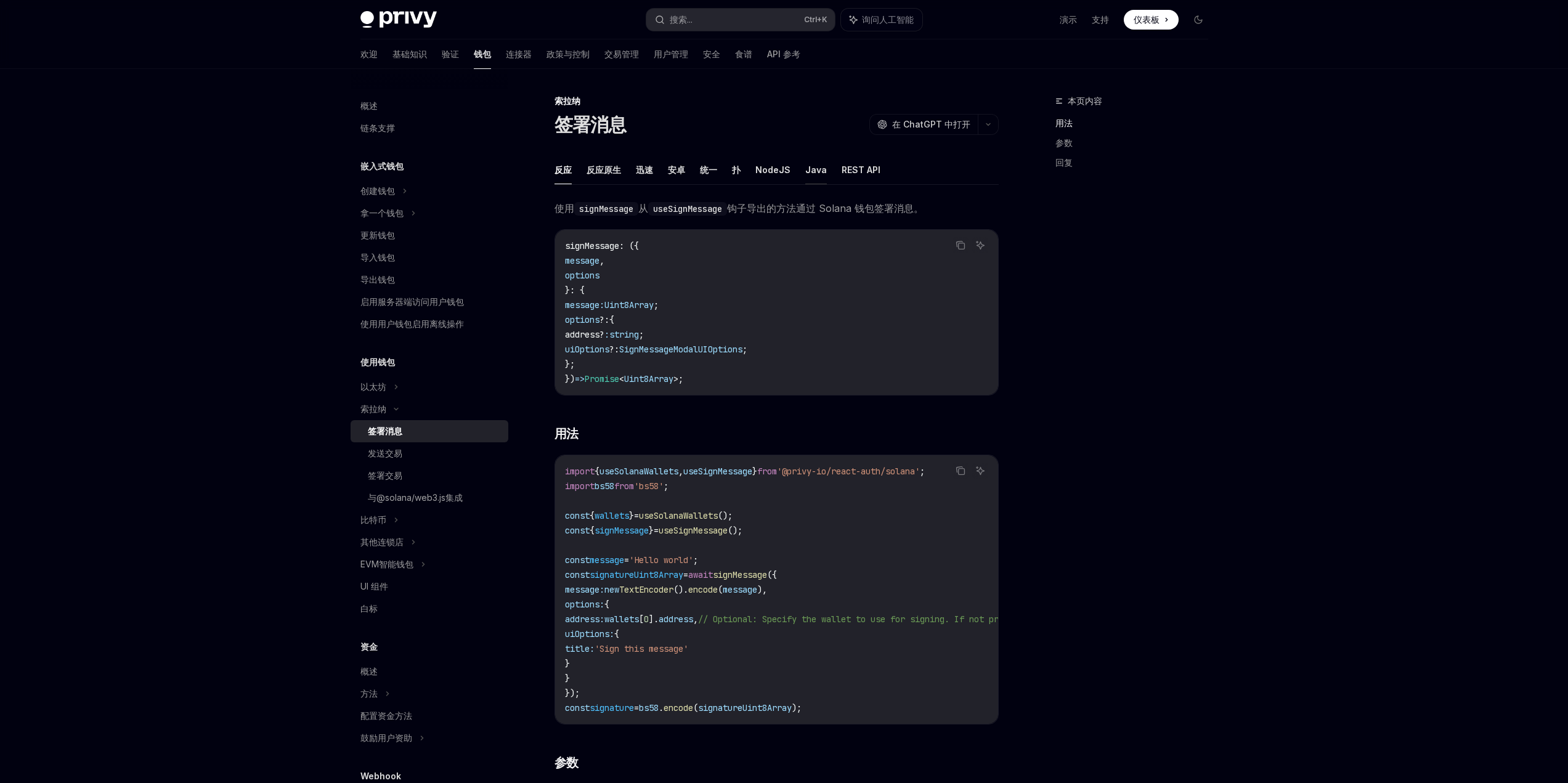
click at [809, 173] on font "Java" at bounding box center [816, 170] width 21 height 11
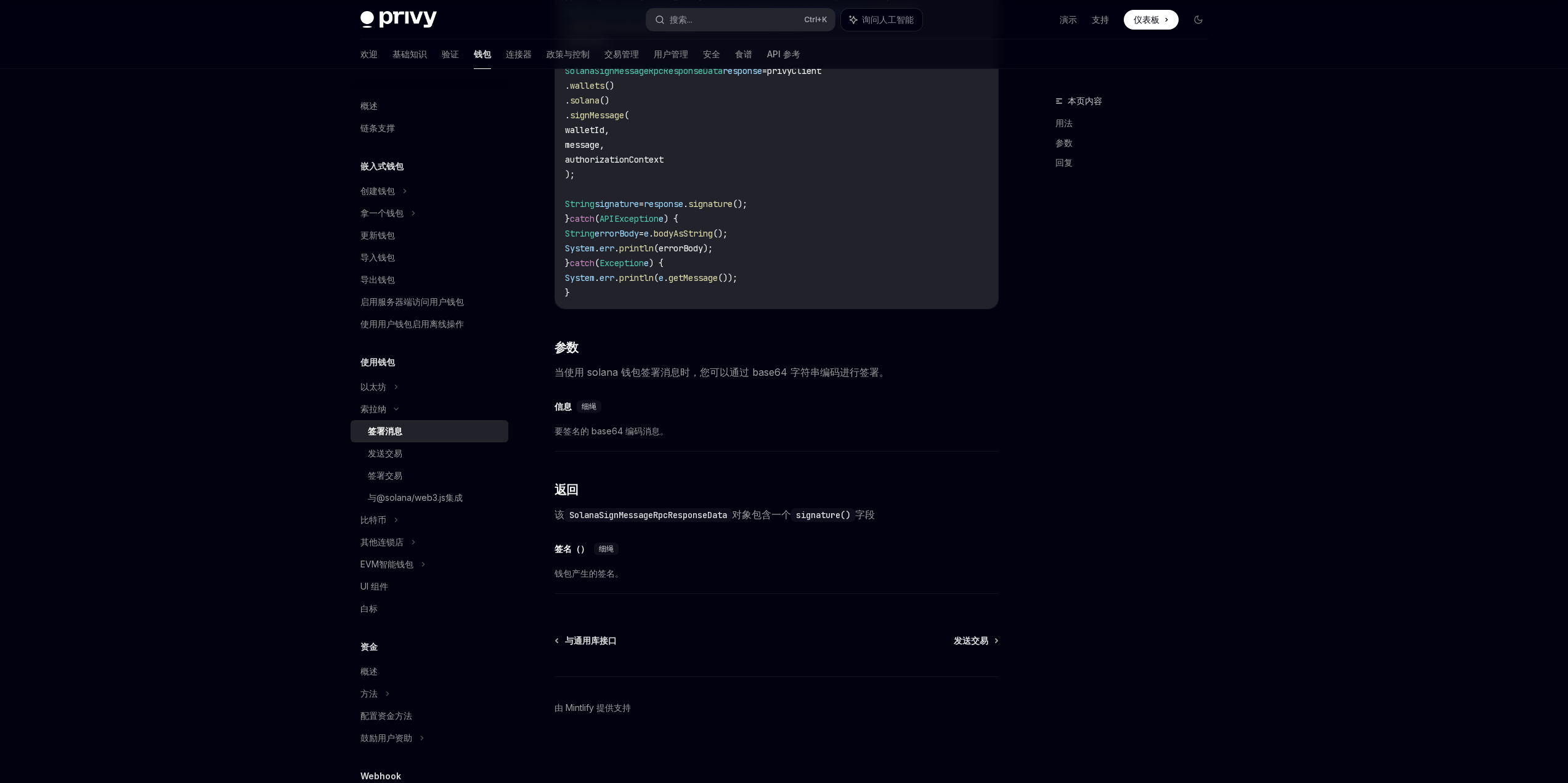
scroll to position [386, 0]
click at [413, 459] on div "发送交易" at bounding box center [434, 454] width 133 height 15
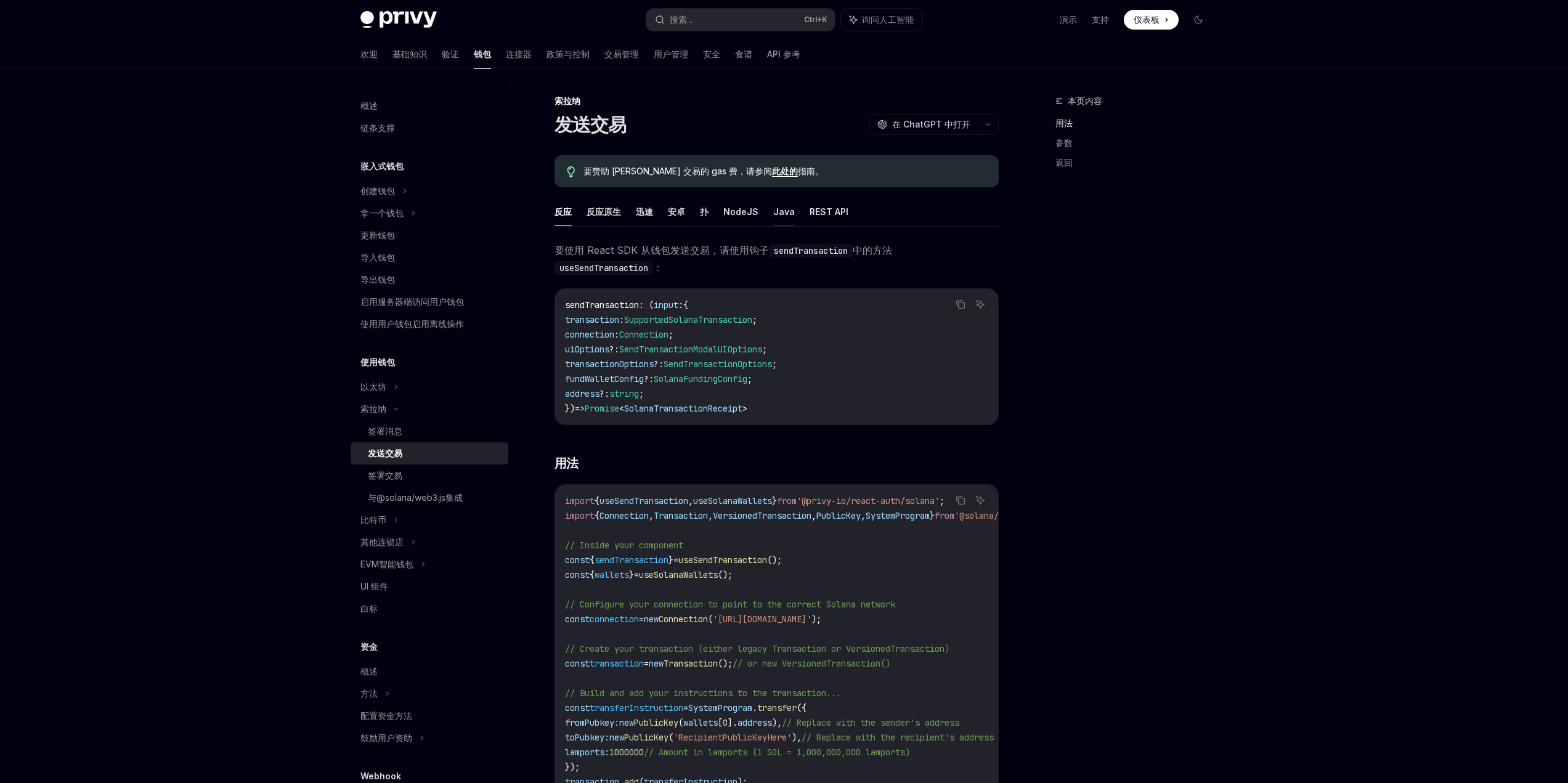
click at [789, 218] on font "Java" at bounding box center [784, 212] width 21 height 15
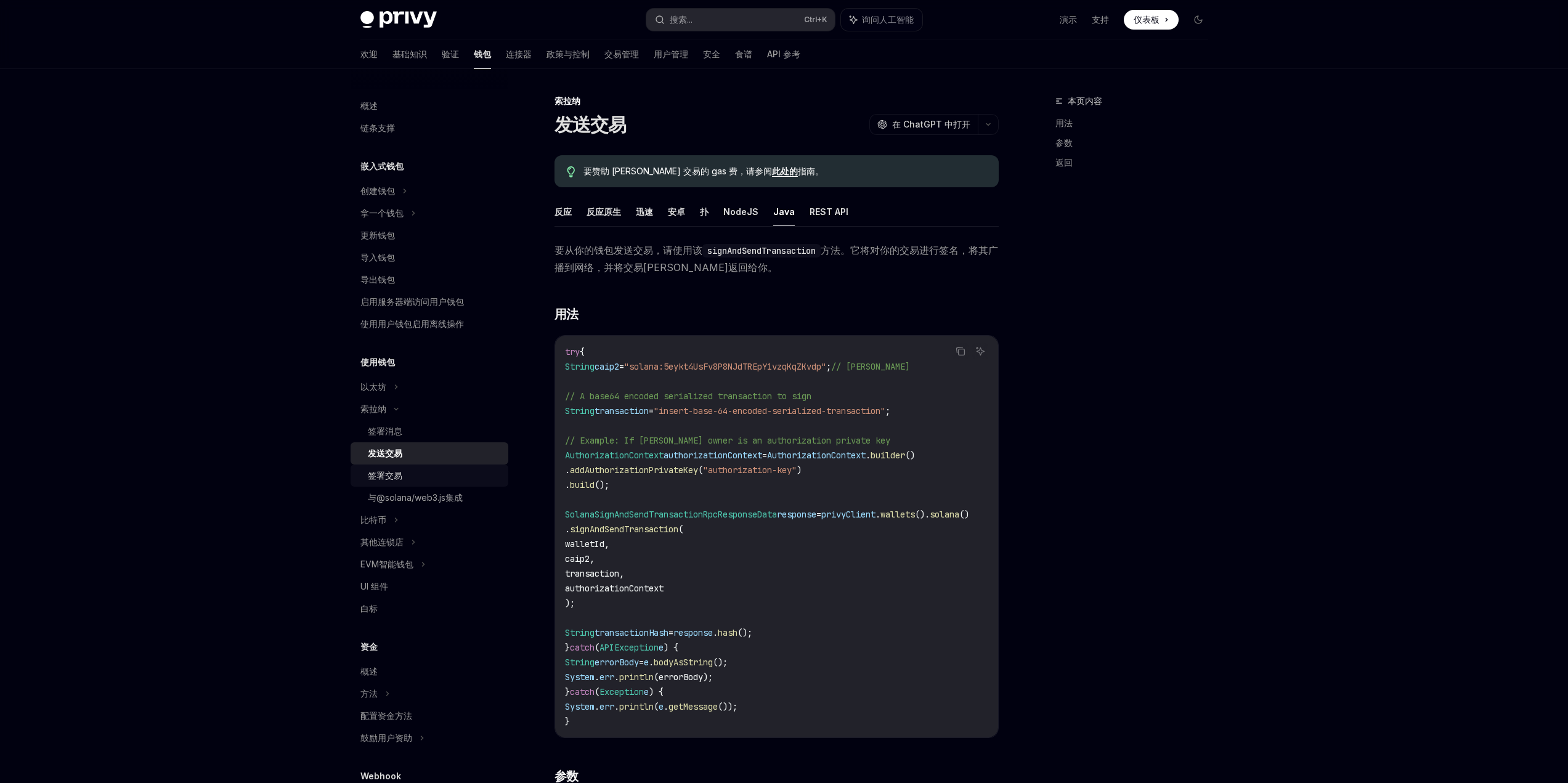
click at [410, 477] on div "签署交易" at bounding box center [434, 476] width 133 height 15
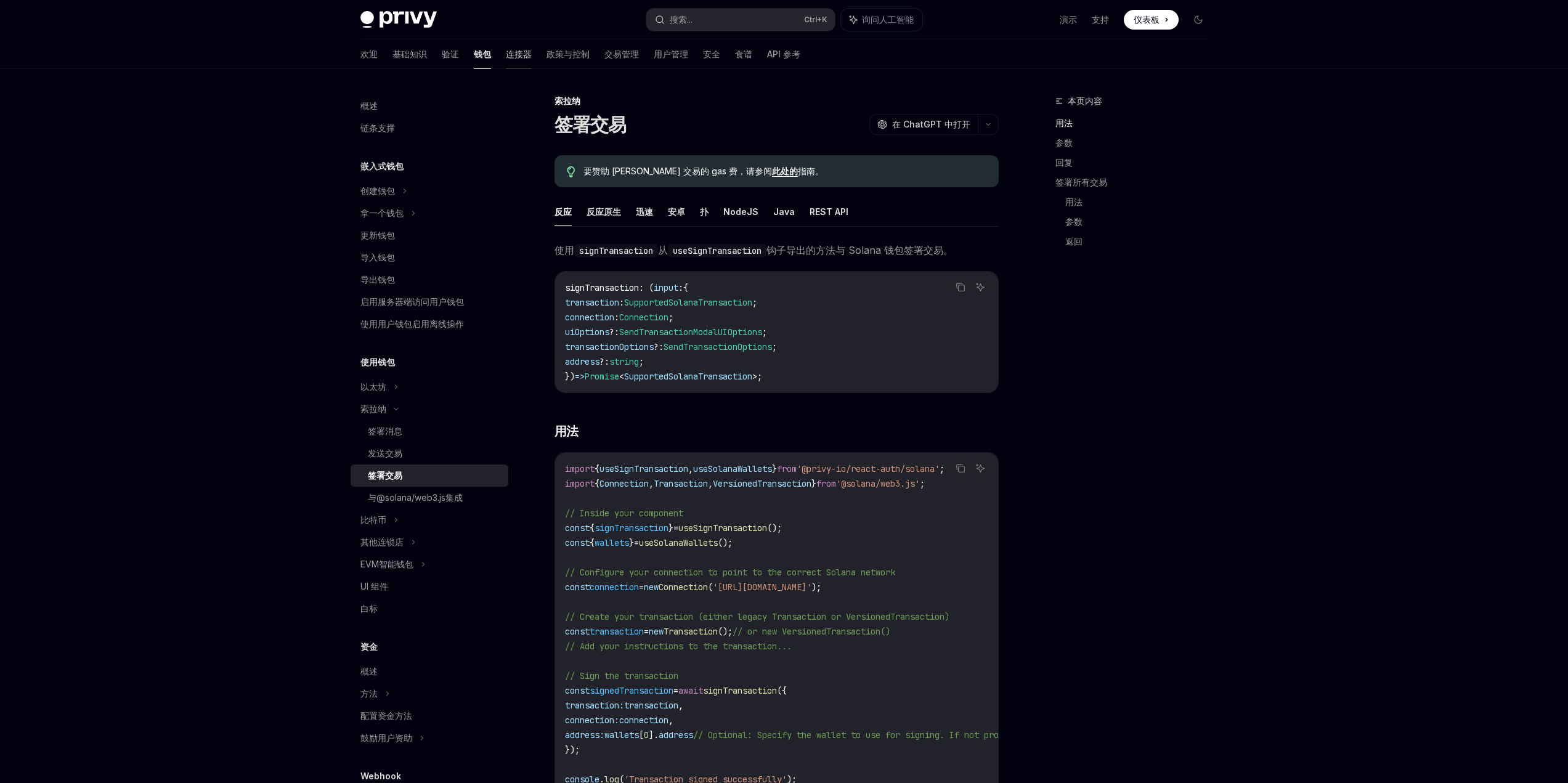
click at [506, 56] on font "连接器" at bounding box center [519, 54] width 26 height 11
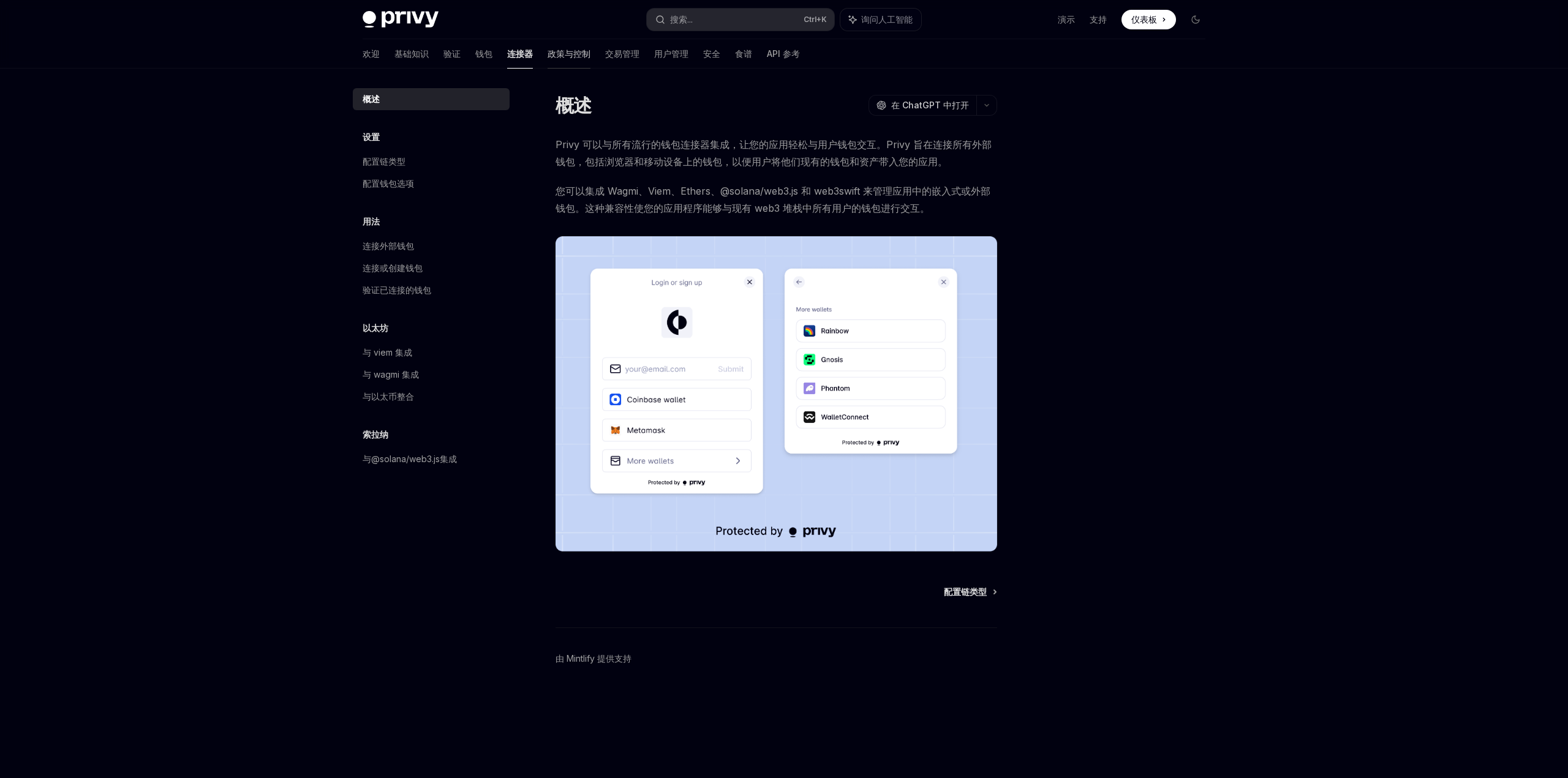
click at [547, 58] on font "政策与控制" at bounding box center [569, 54] width 43 height 11
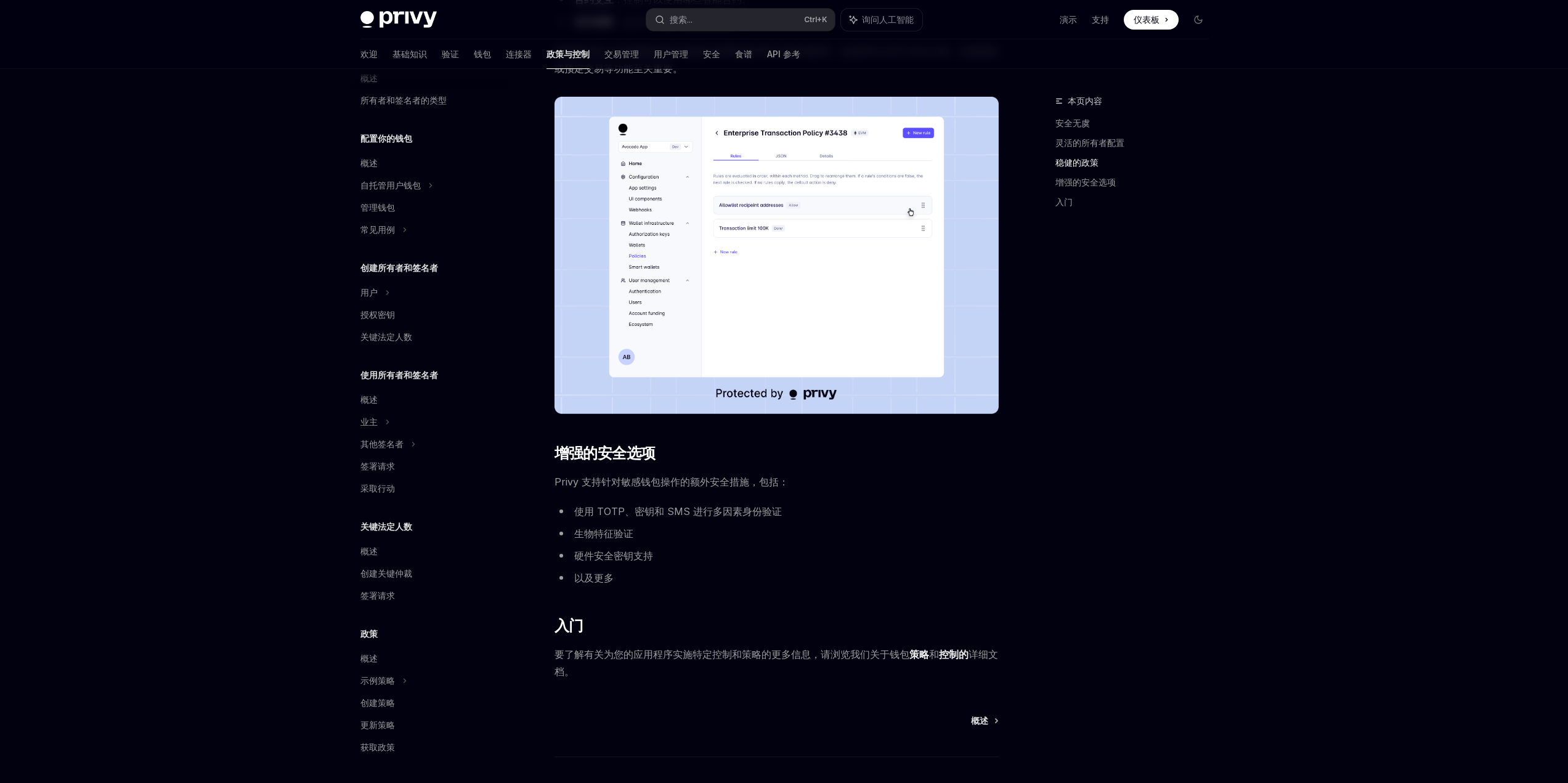
scroll to position [616, 0]
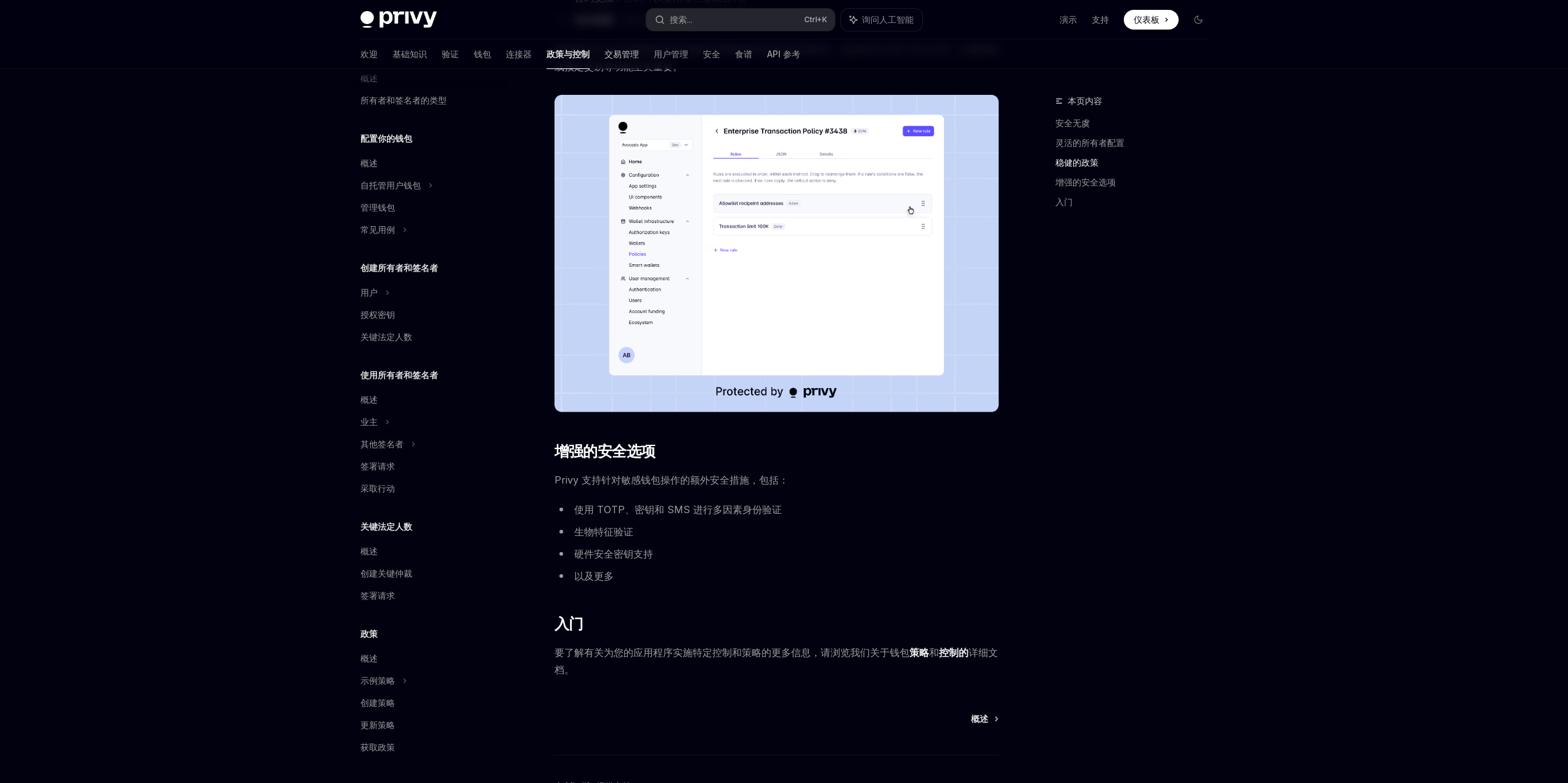
click at [605, 60] on link "交易管理" at bounding box center [621, 54] width 34 height 29
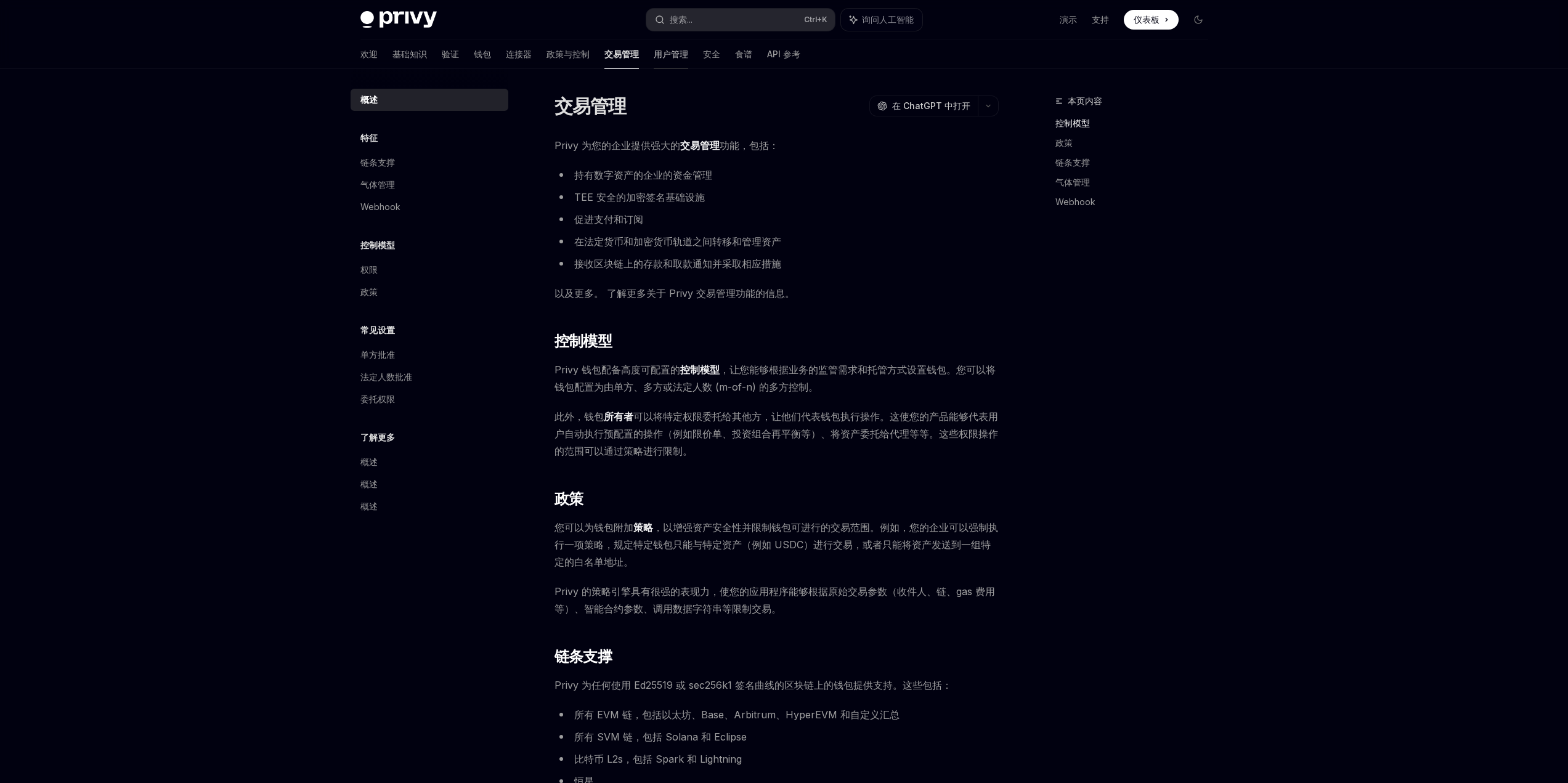
click at [654, 56] on font "用户管理" at bounding box center [671, 54] width 34 height 11
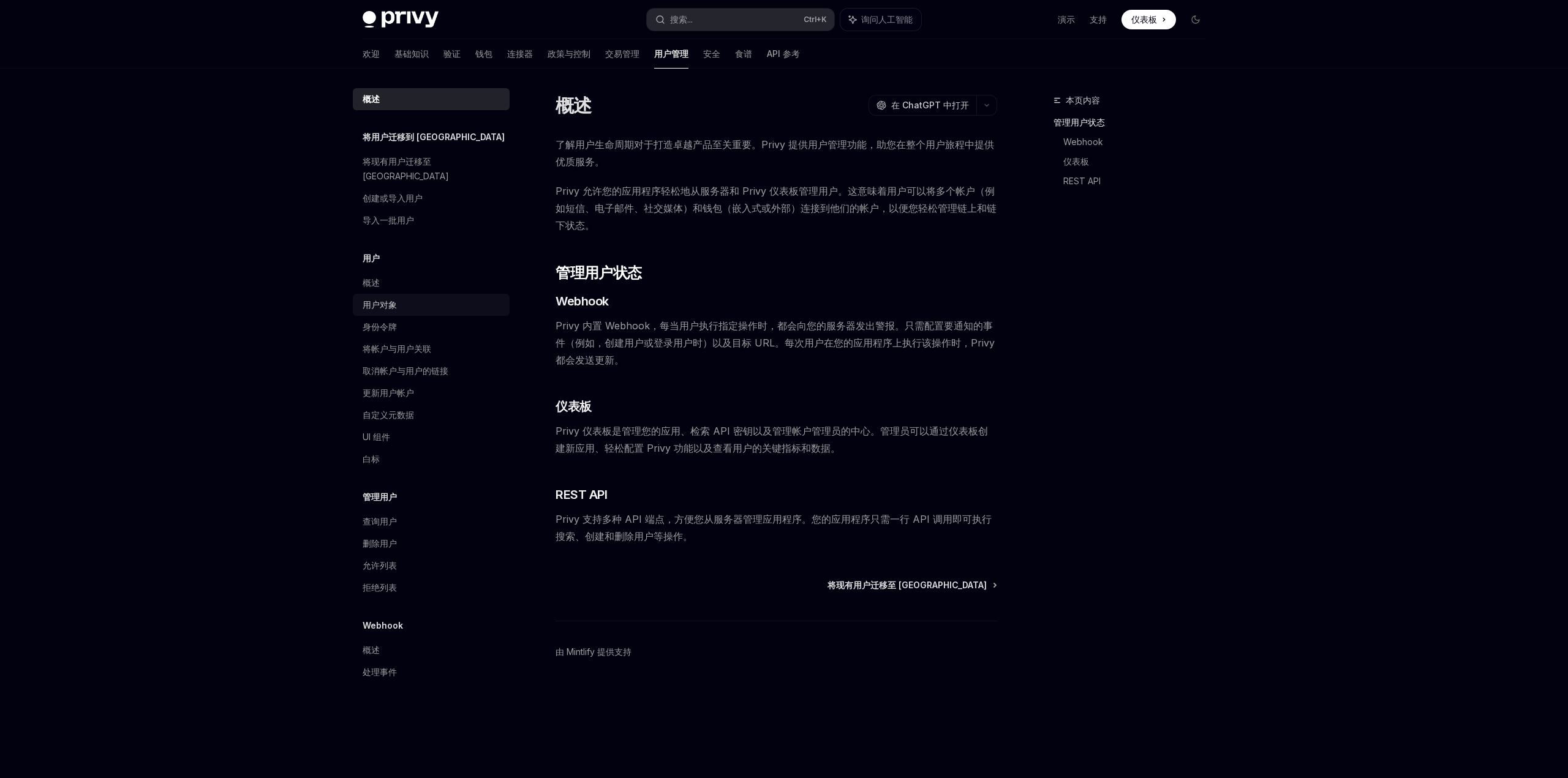
click at [410, 298] on div "用户对象" at bounding box center [432, 305] width 139 height 15
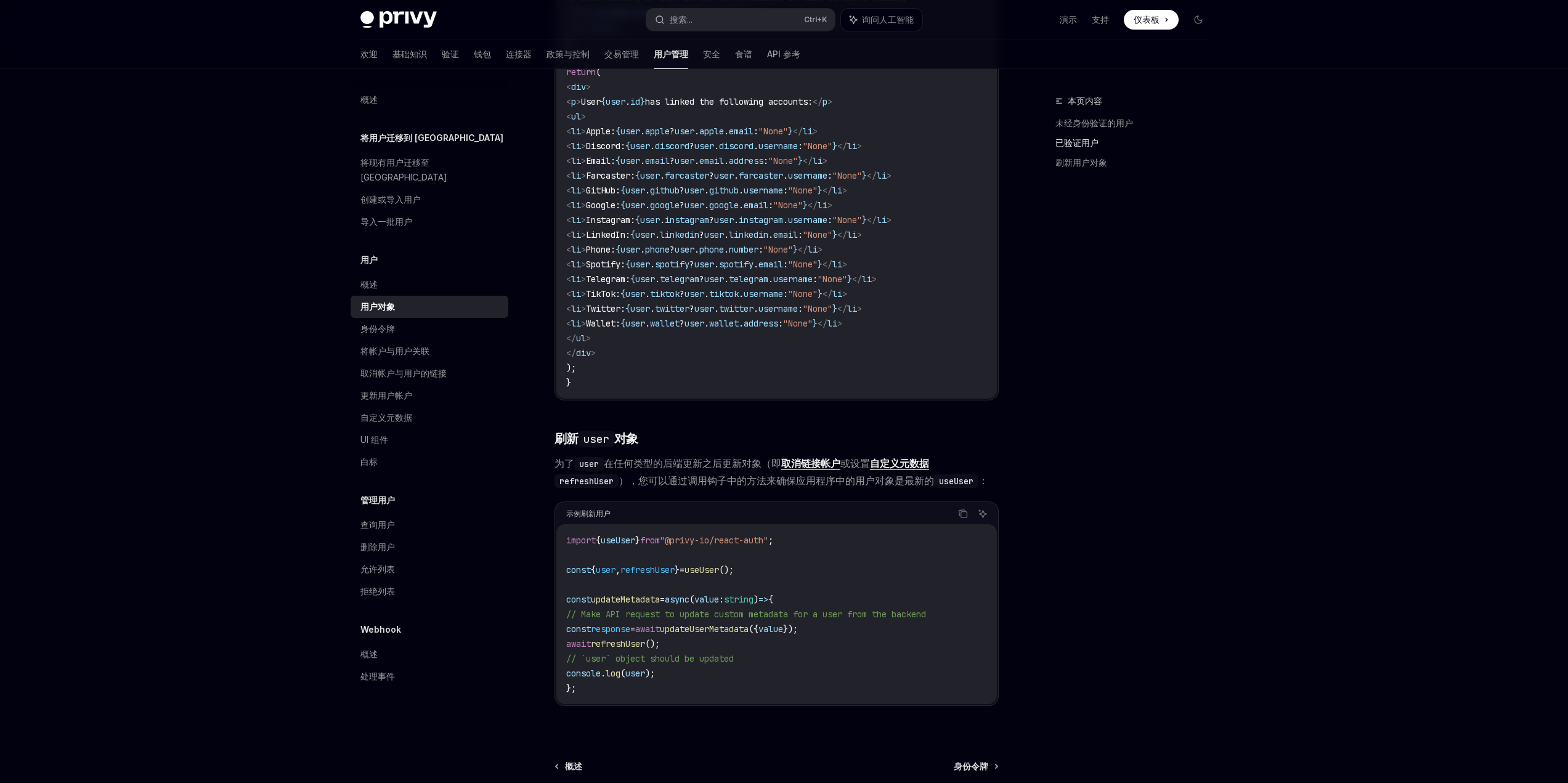
scroll to position [1379, 0]
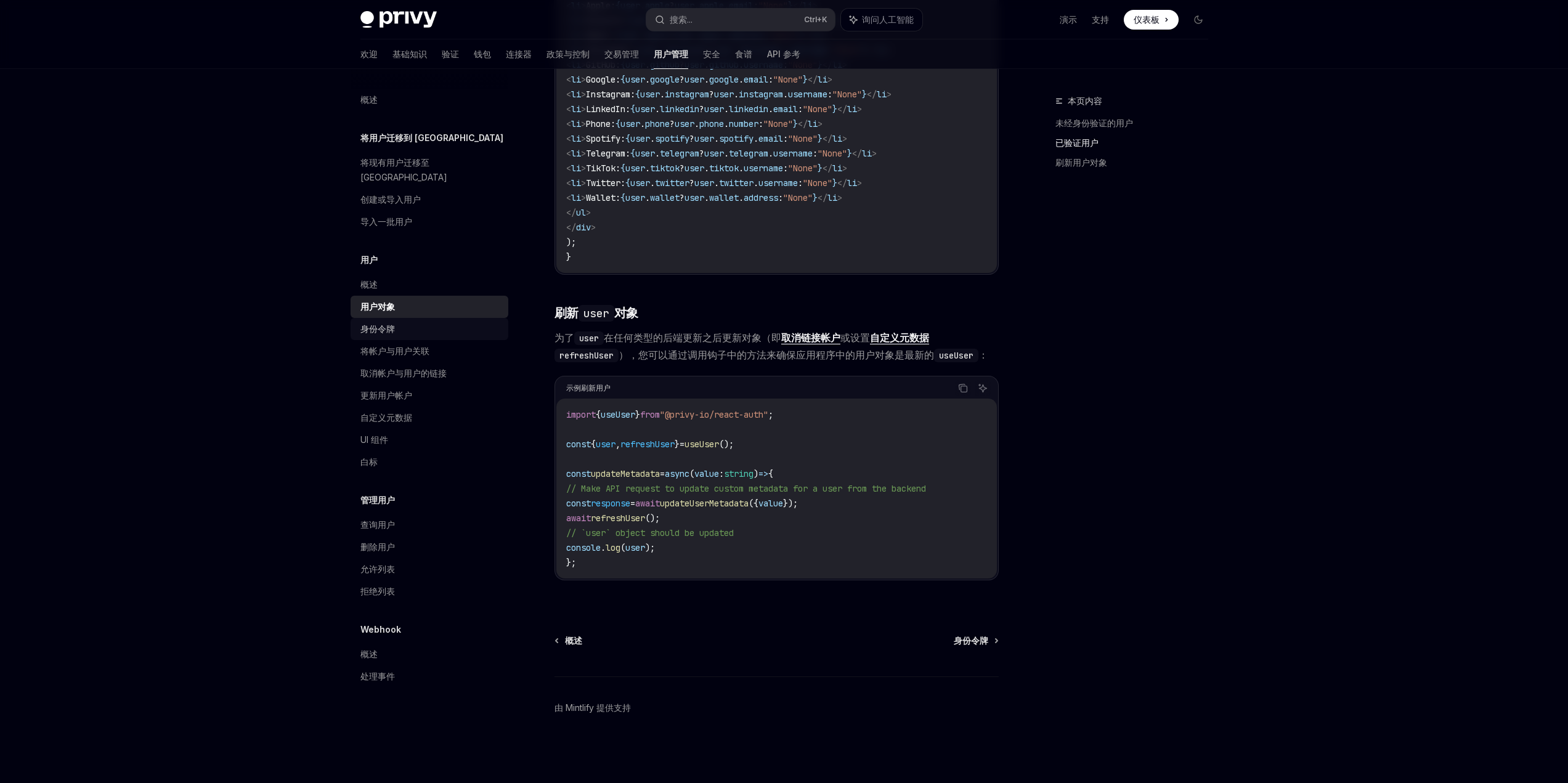
click at [403, 322] on link "身份令牌" at bounding box center [430, 329] width 158 height 22
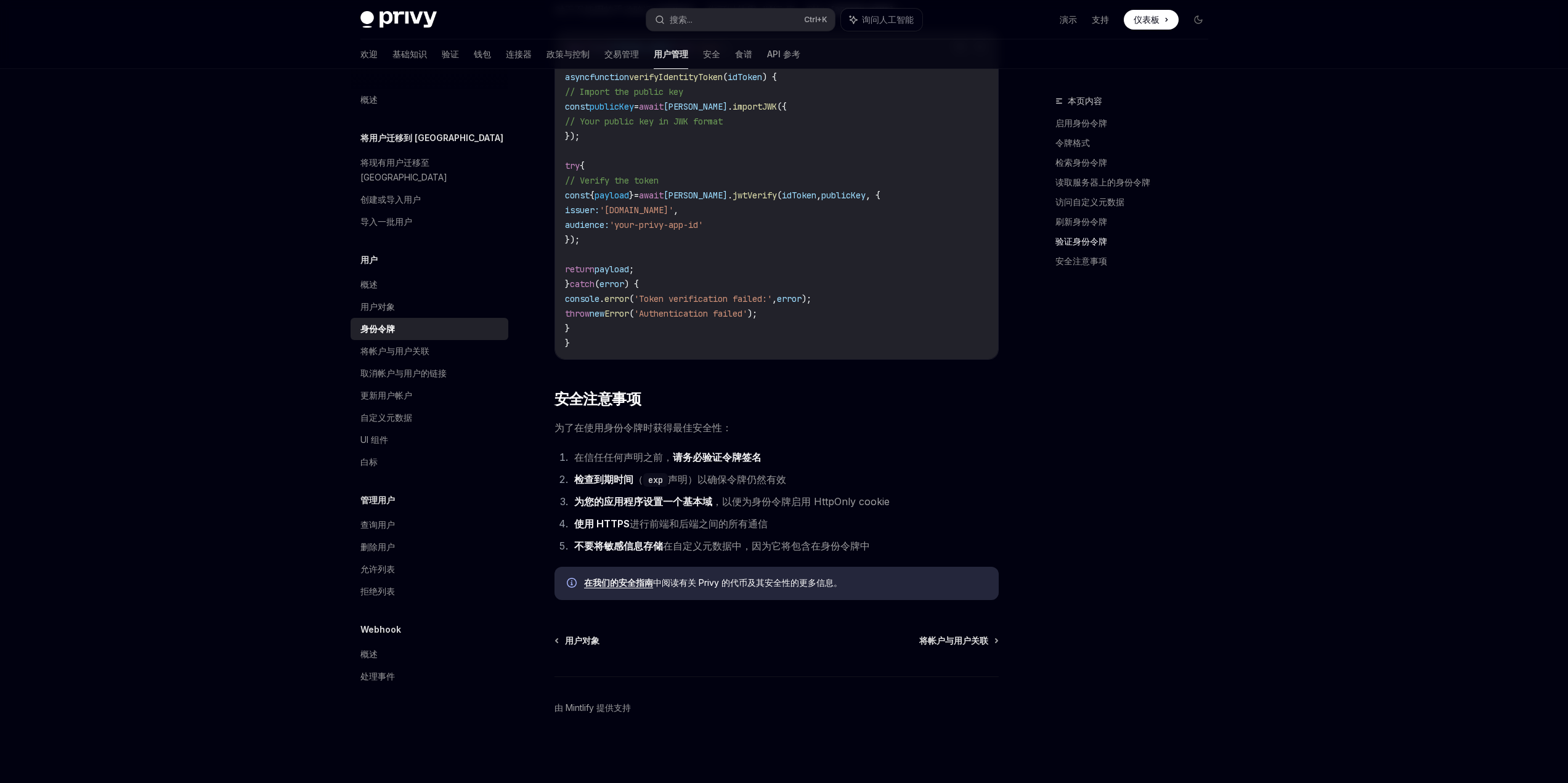
scroll to position [3608, 0]
click at [410, 346] on font "将帐户与用户关联" at bounding box center [395, 351] width 69 height 11
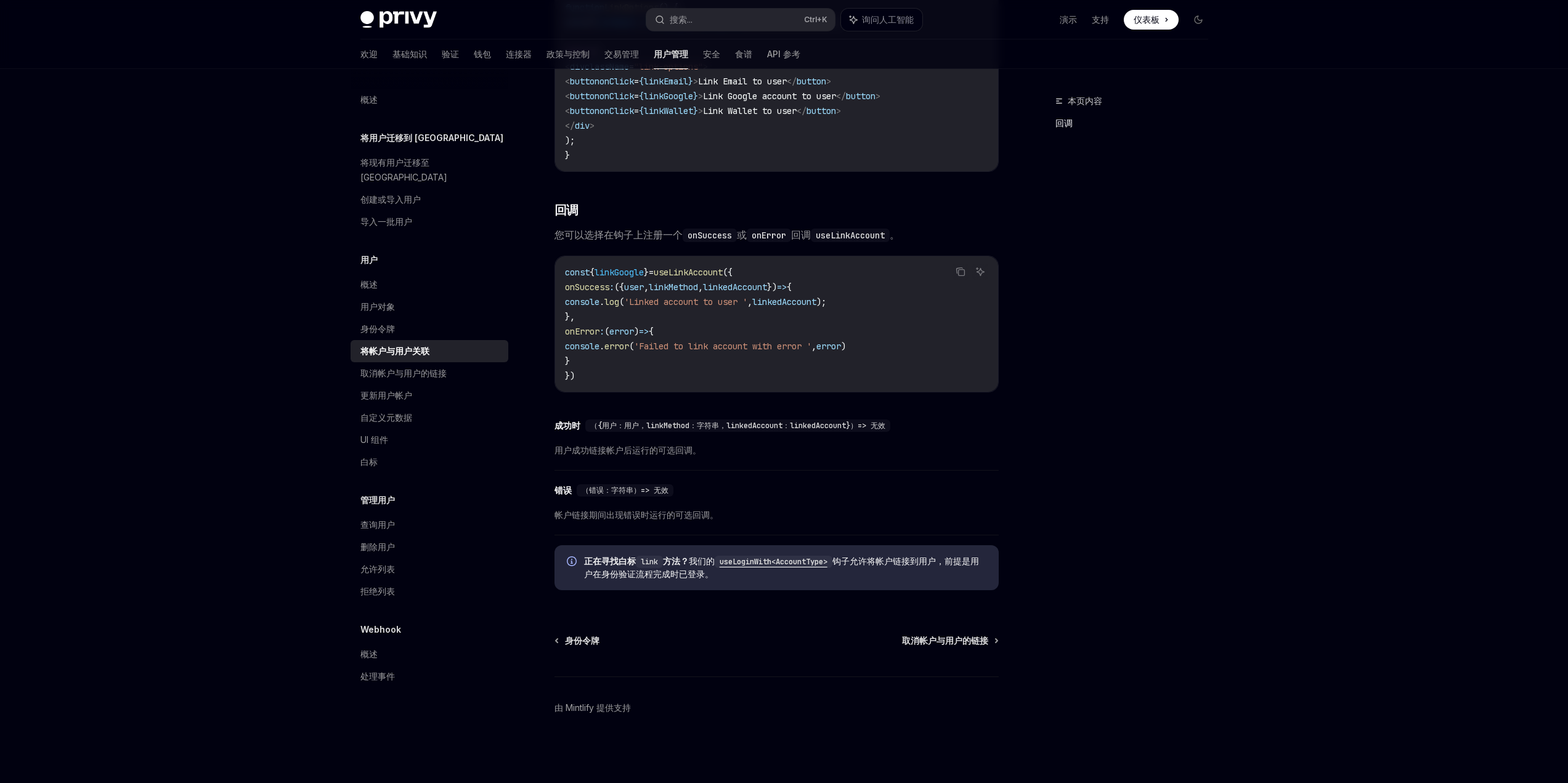
scroll to position [1168, 0]
click at [430, 368] on font "取消帐户与用户的链接" at bounding box center [403, 373] width 86 height 11
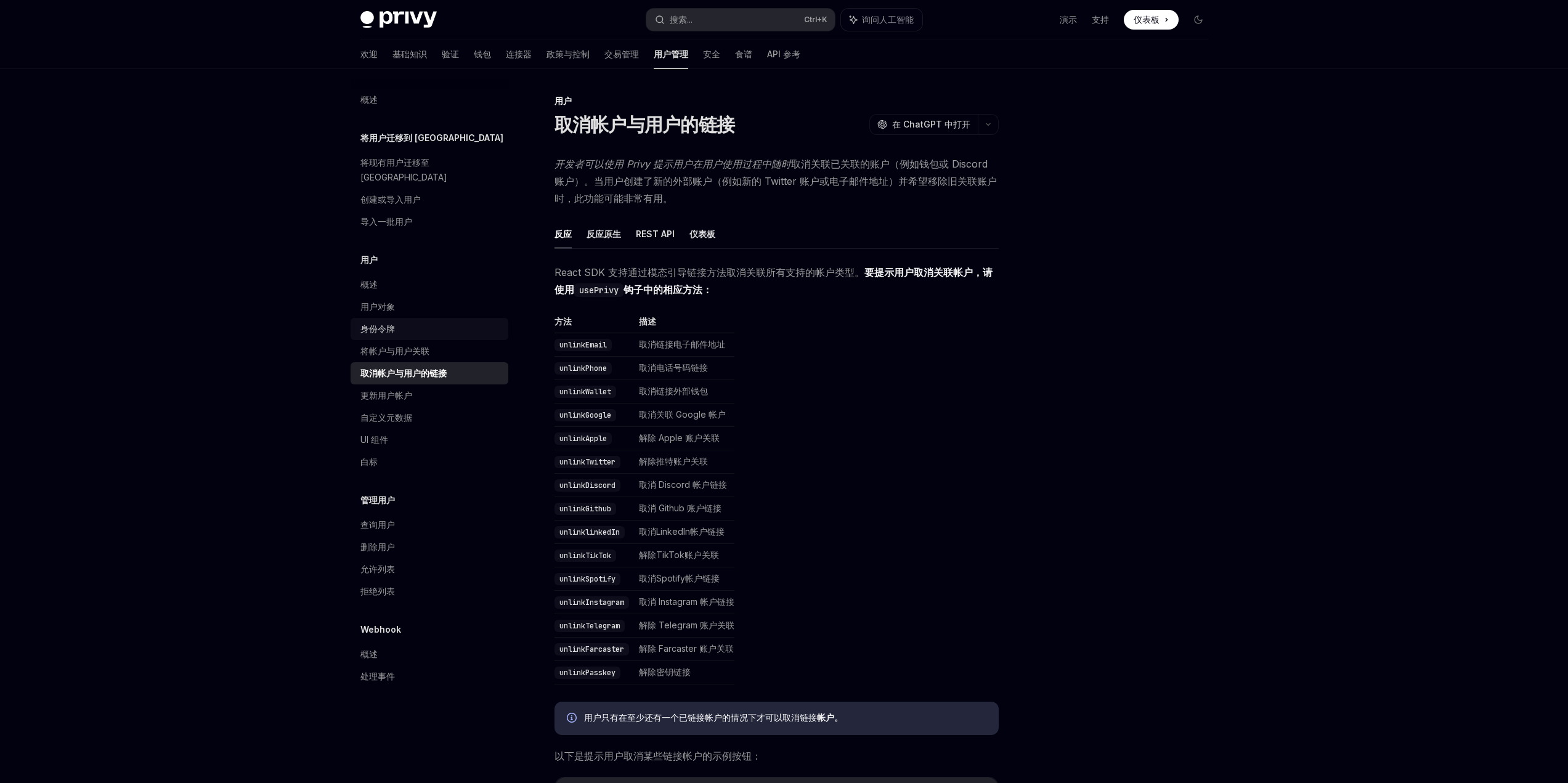
click at [404, 321] on div "身份令牌" at bounding box center [430, 329] width 140 height 15
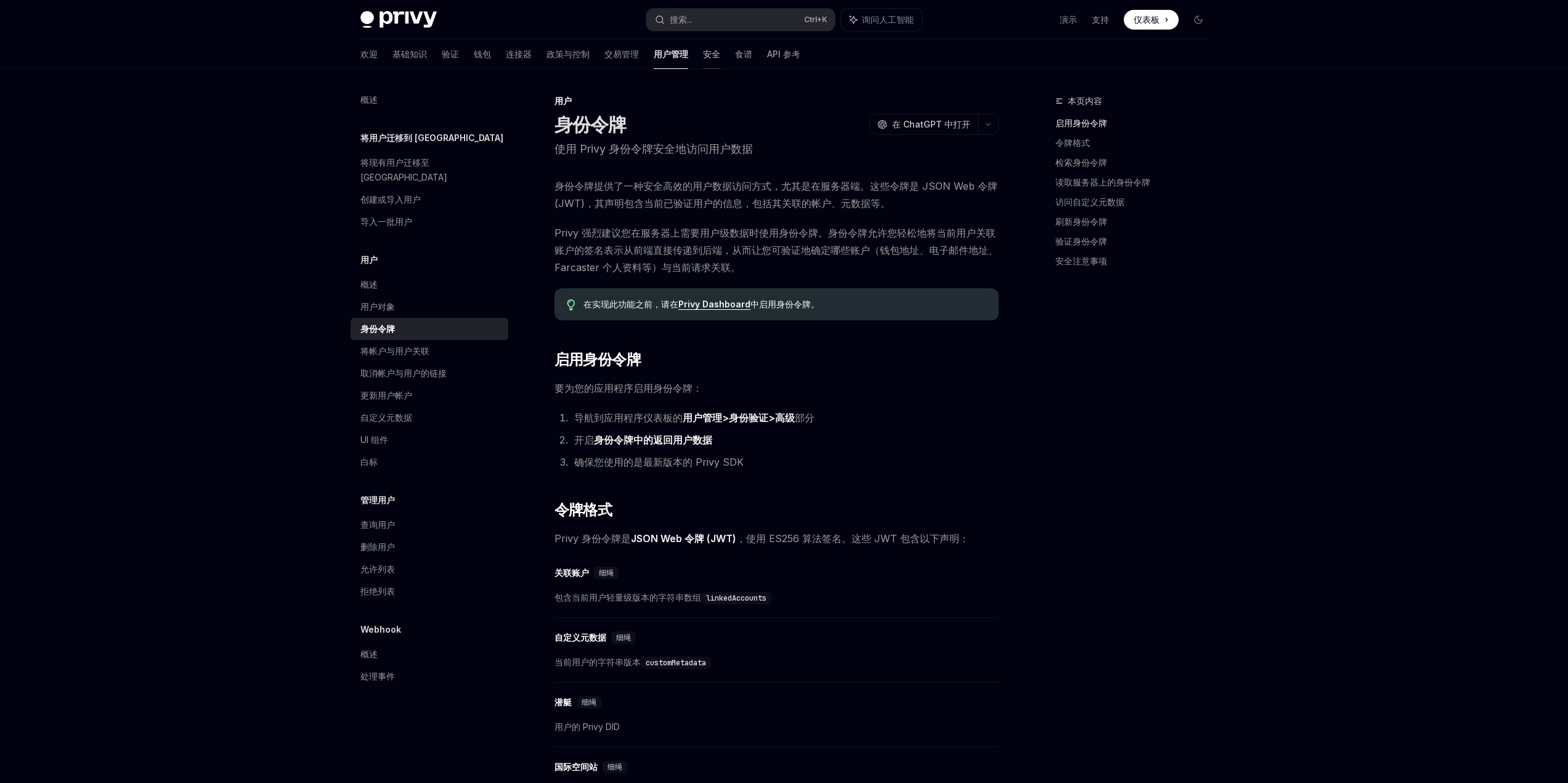
click at [703, 54] on font "安全" at bounding box center [712, 54] width 18 height 11
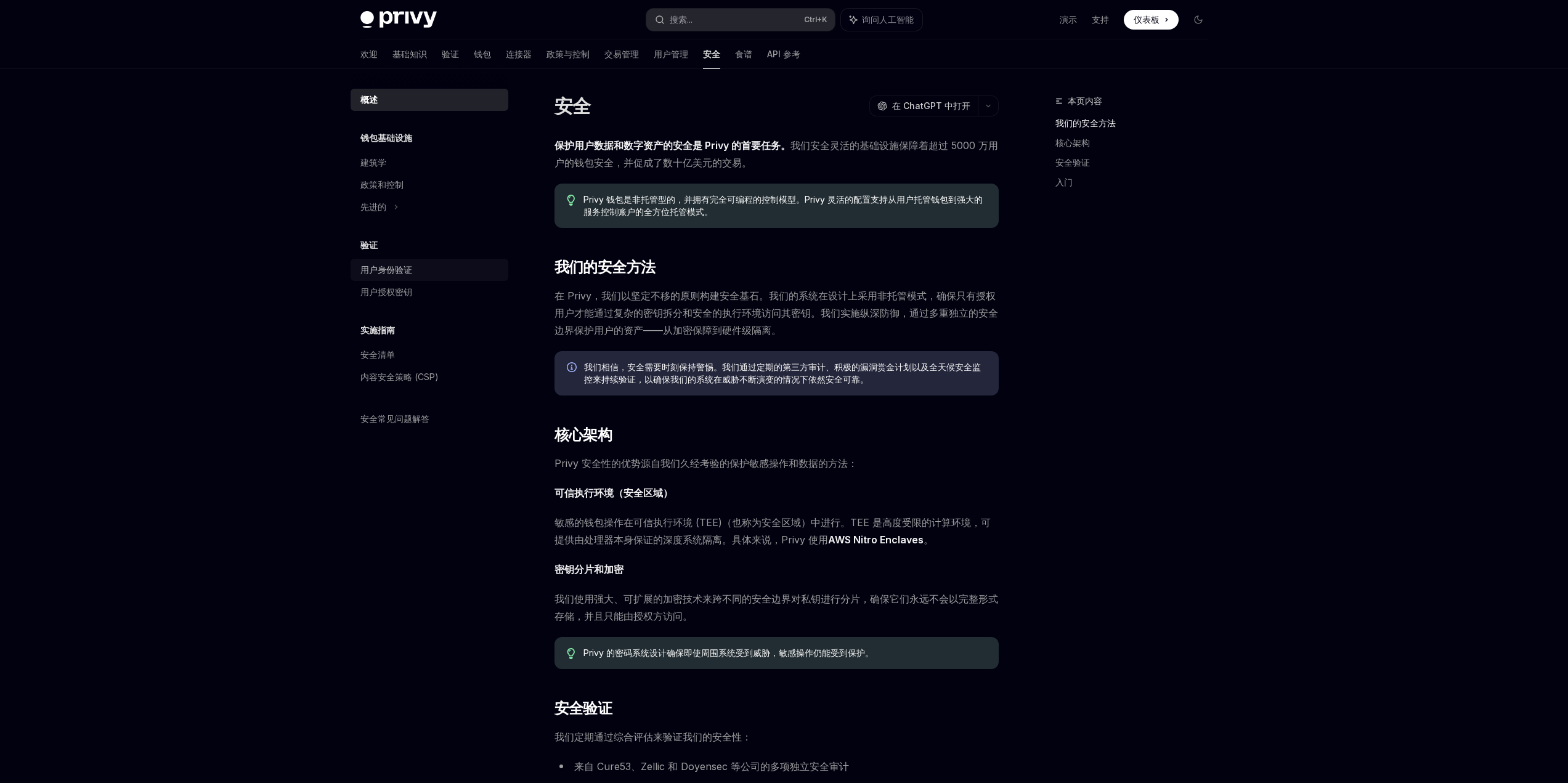
click at [430, 271] on div "用户身份验证" at bounding box center [430, 270] width 140 height 15
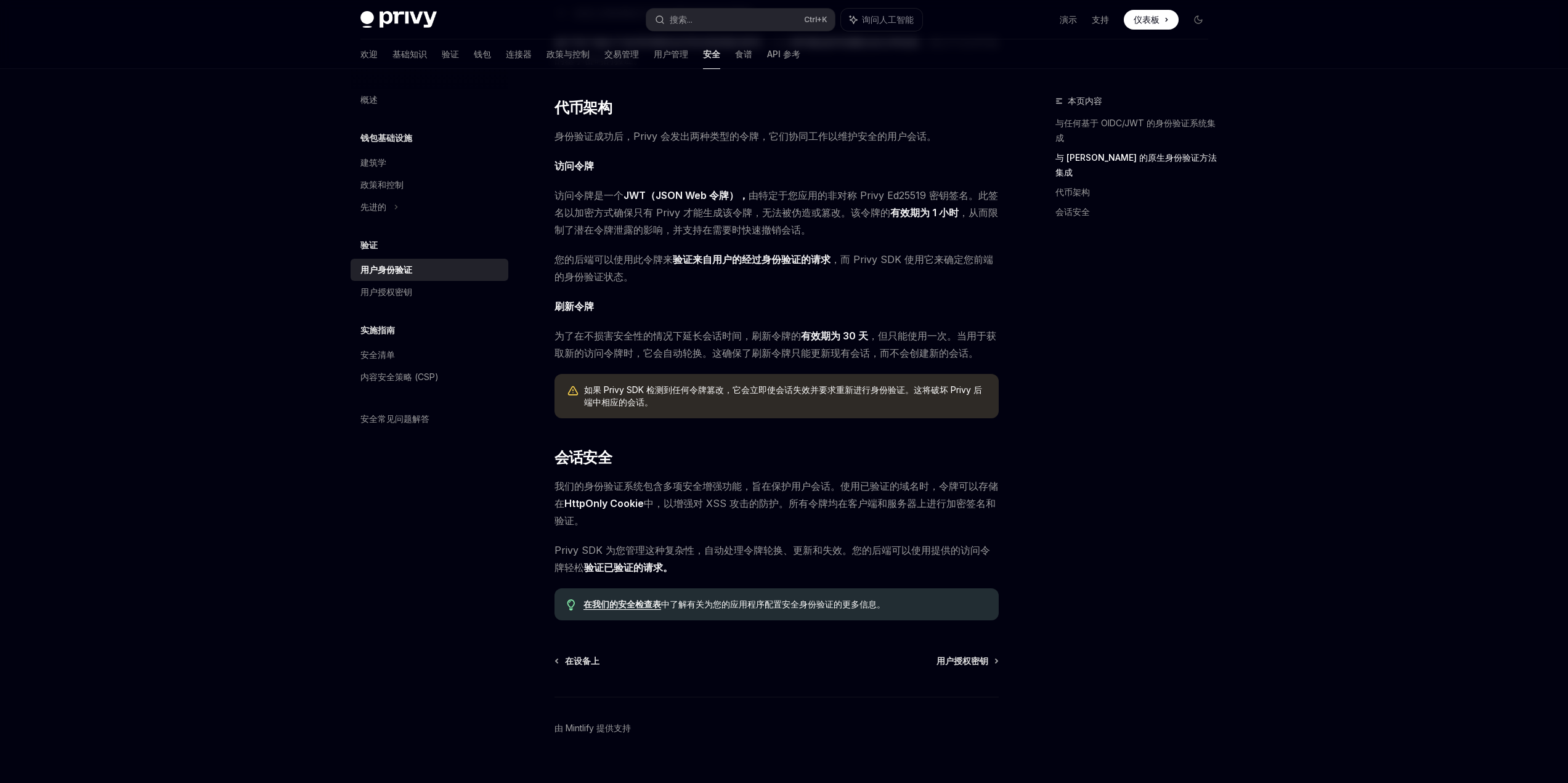
scroll to position [588, 0]
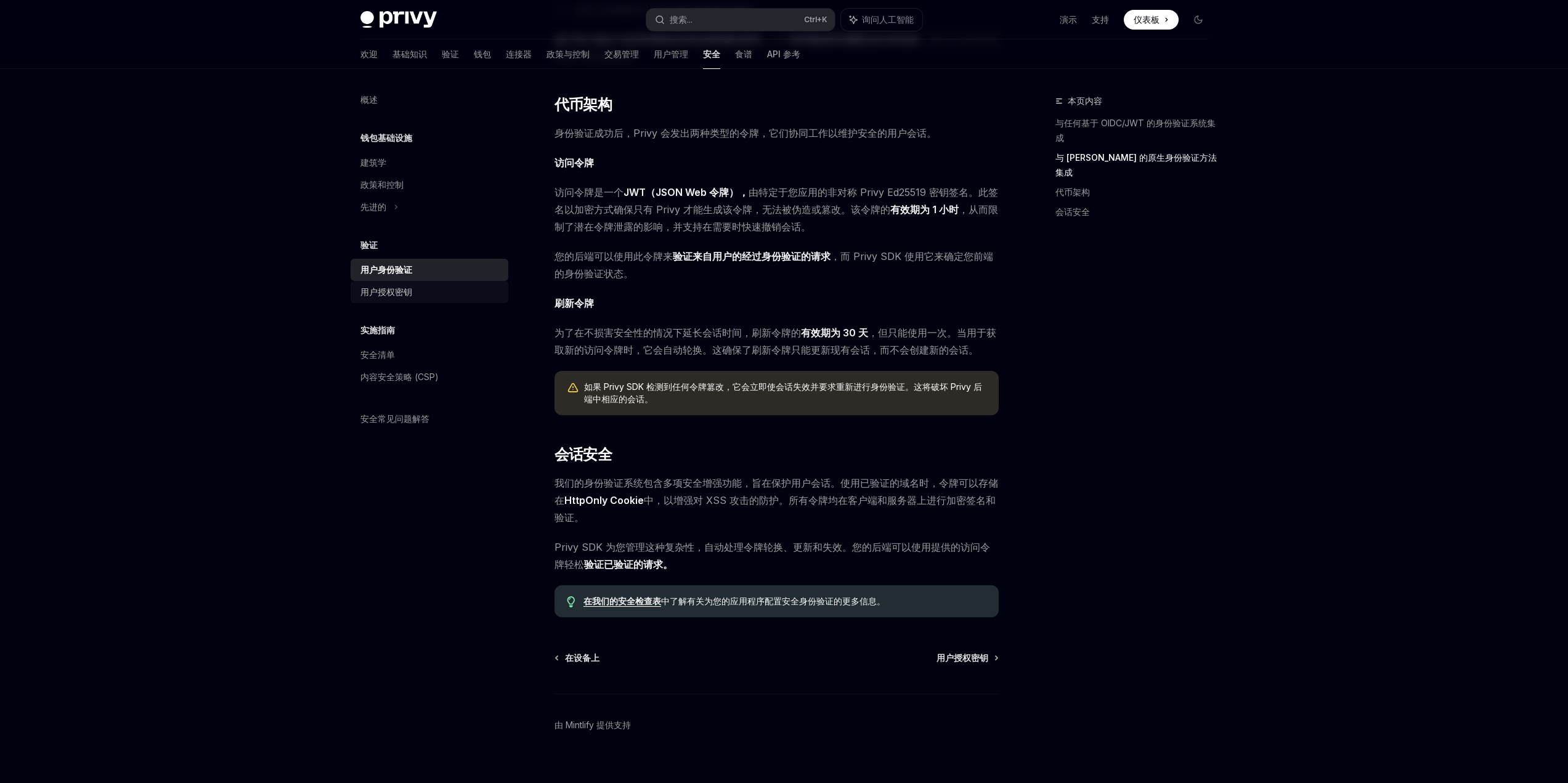
click at [381, 294] on font "用户授权密钥" at bounding box center [386, 291] width 52 height 11
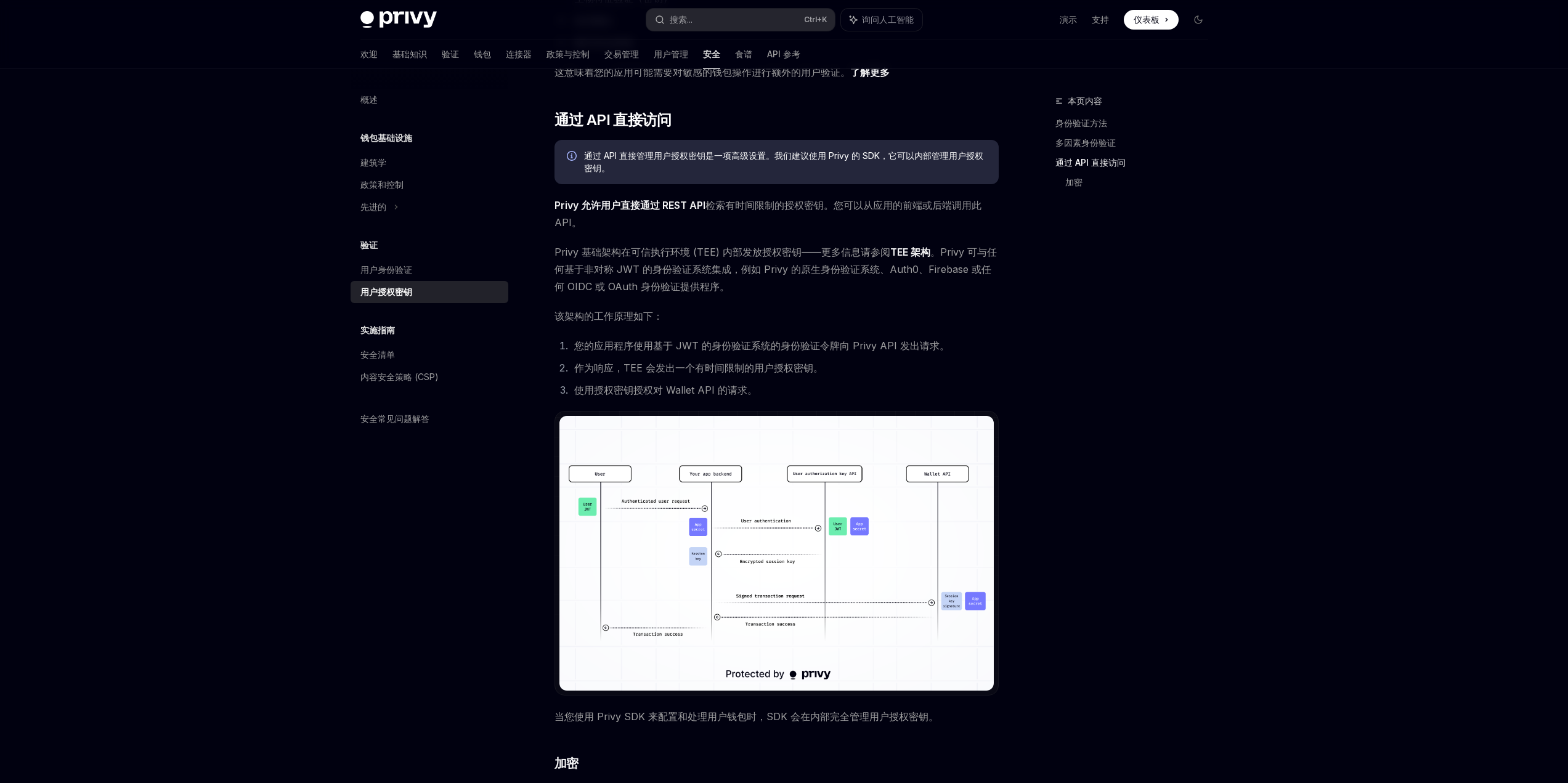
scroll to position [700, 0]
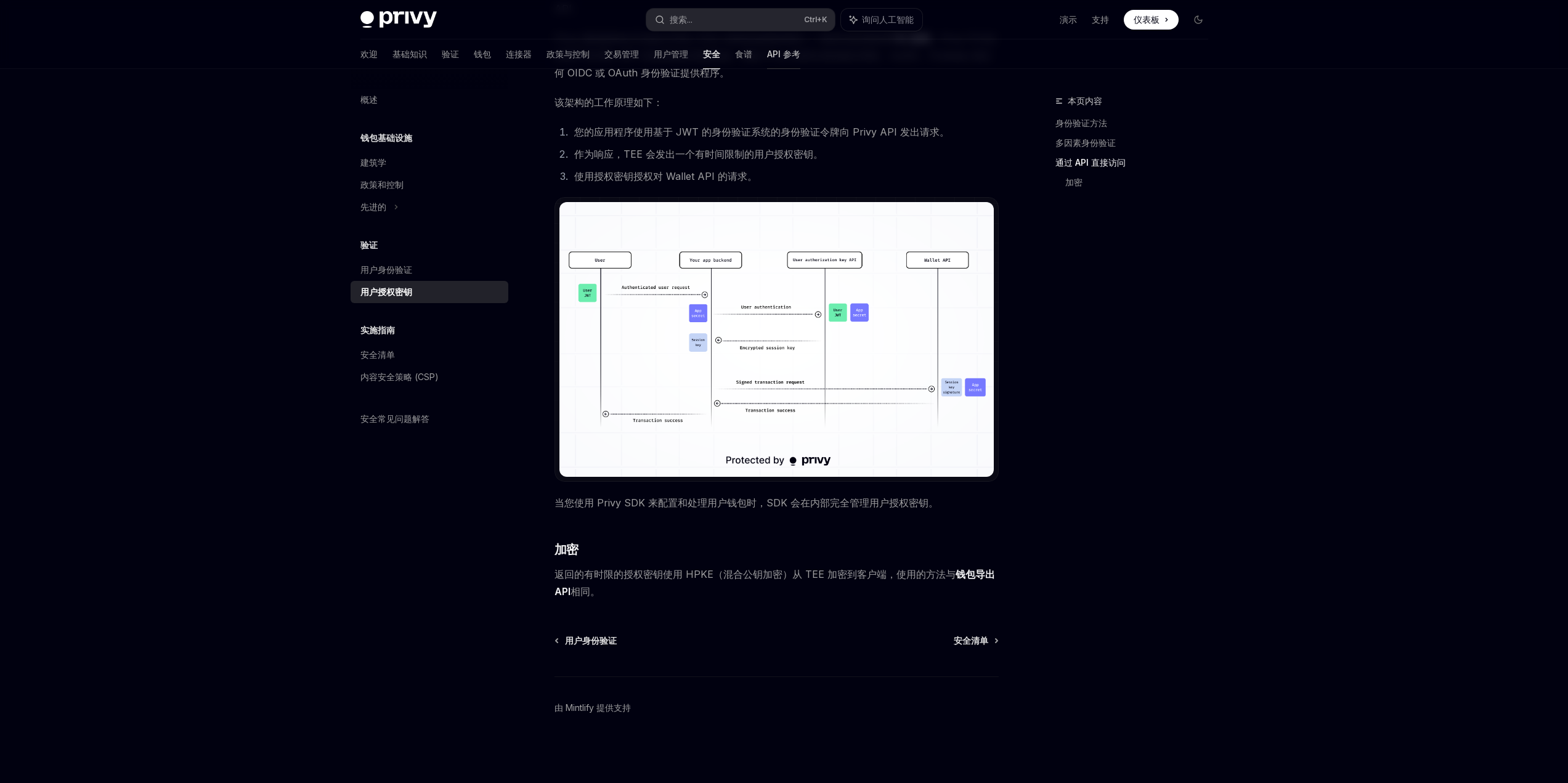
click at [767, 56] on font "API 参考" at bounding box center [784, 54] width 33 height 11
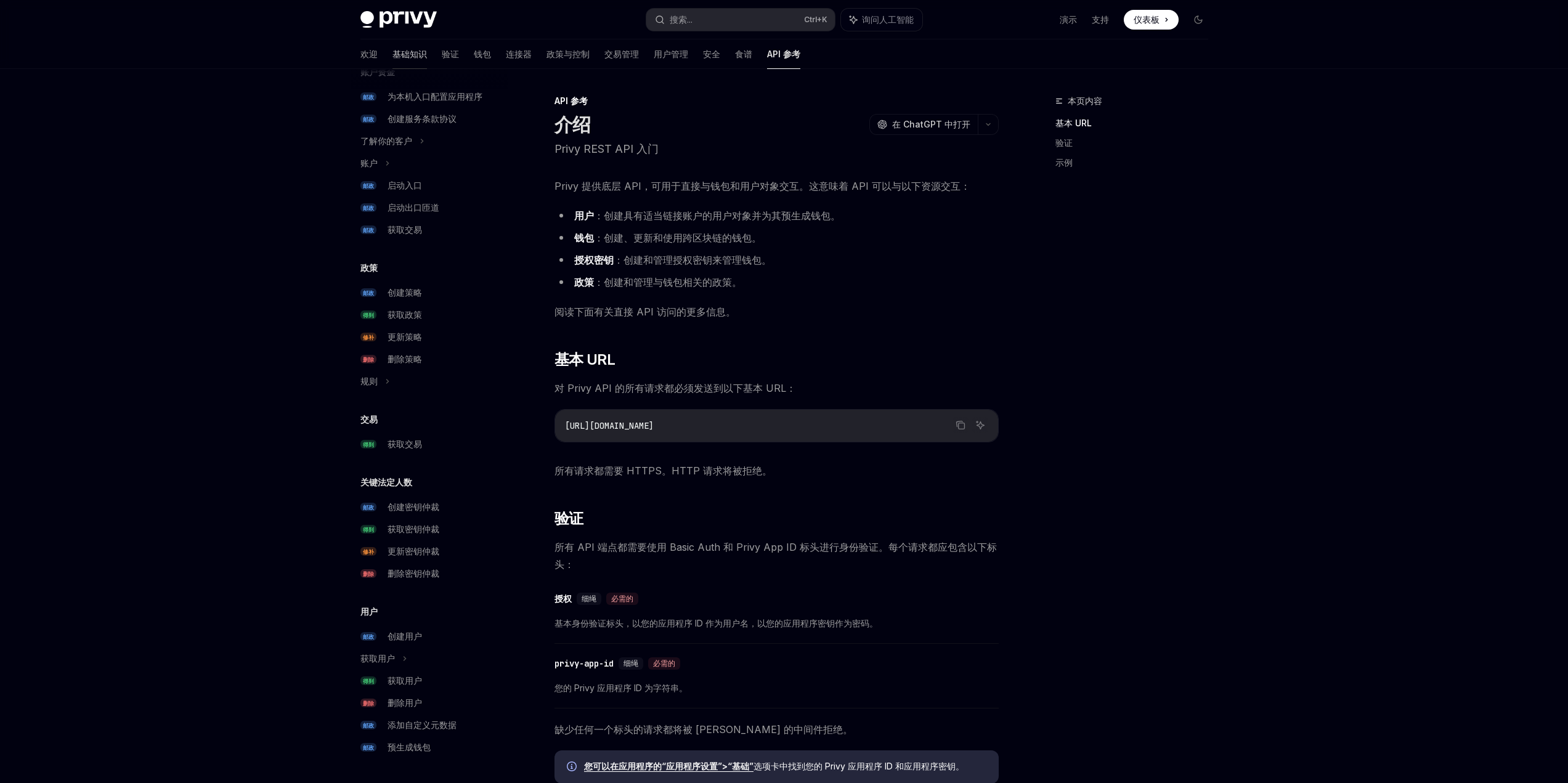
click at [393, 56] on font "基础知识" at bounding box center [410, 54] width 34 height 11
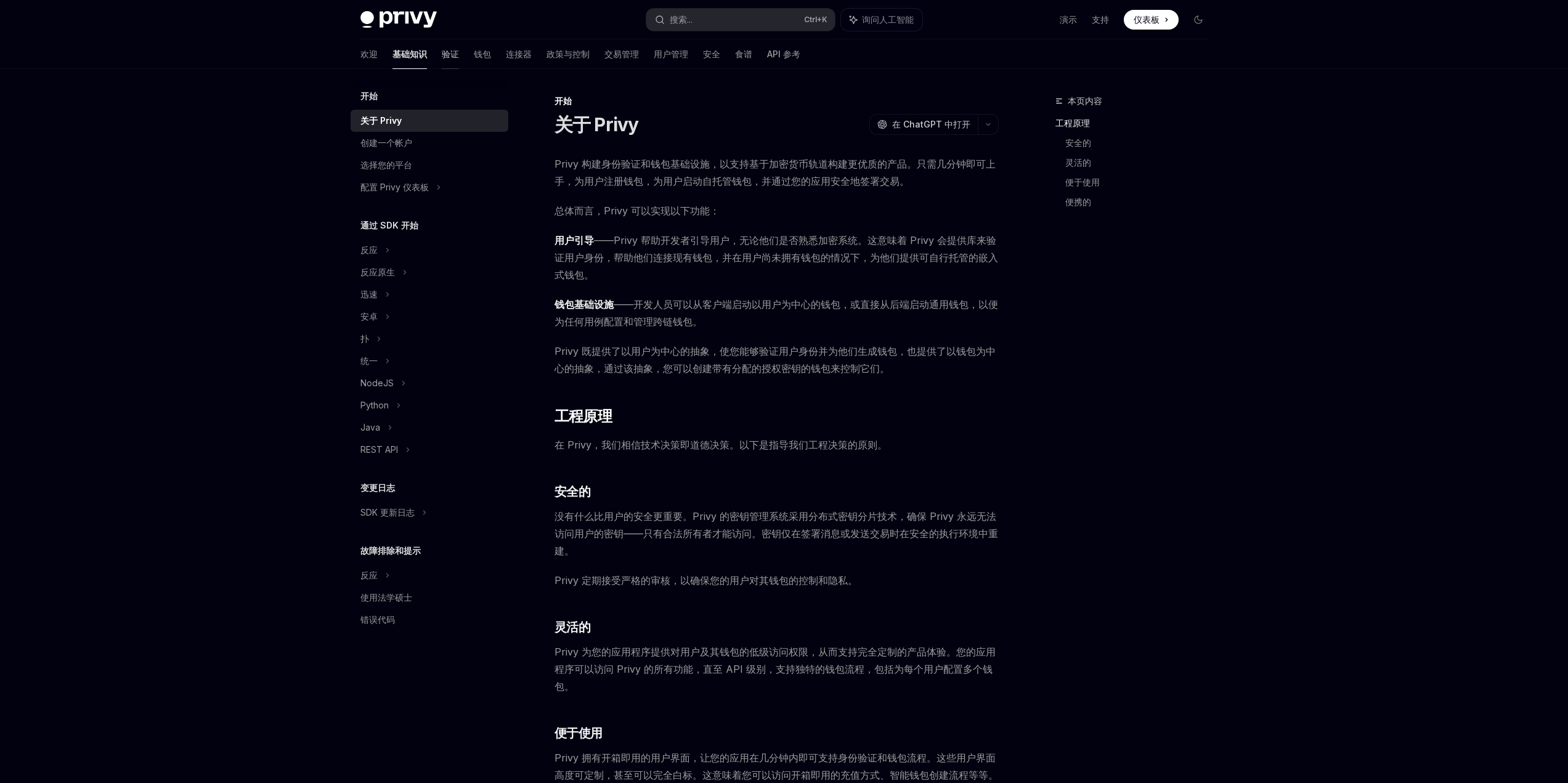
click at [442, 61] on link "验证" at bounding box center [450, 54] width 18 height 29
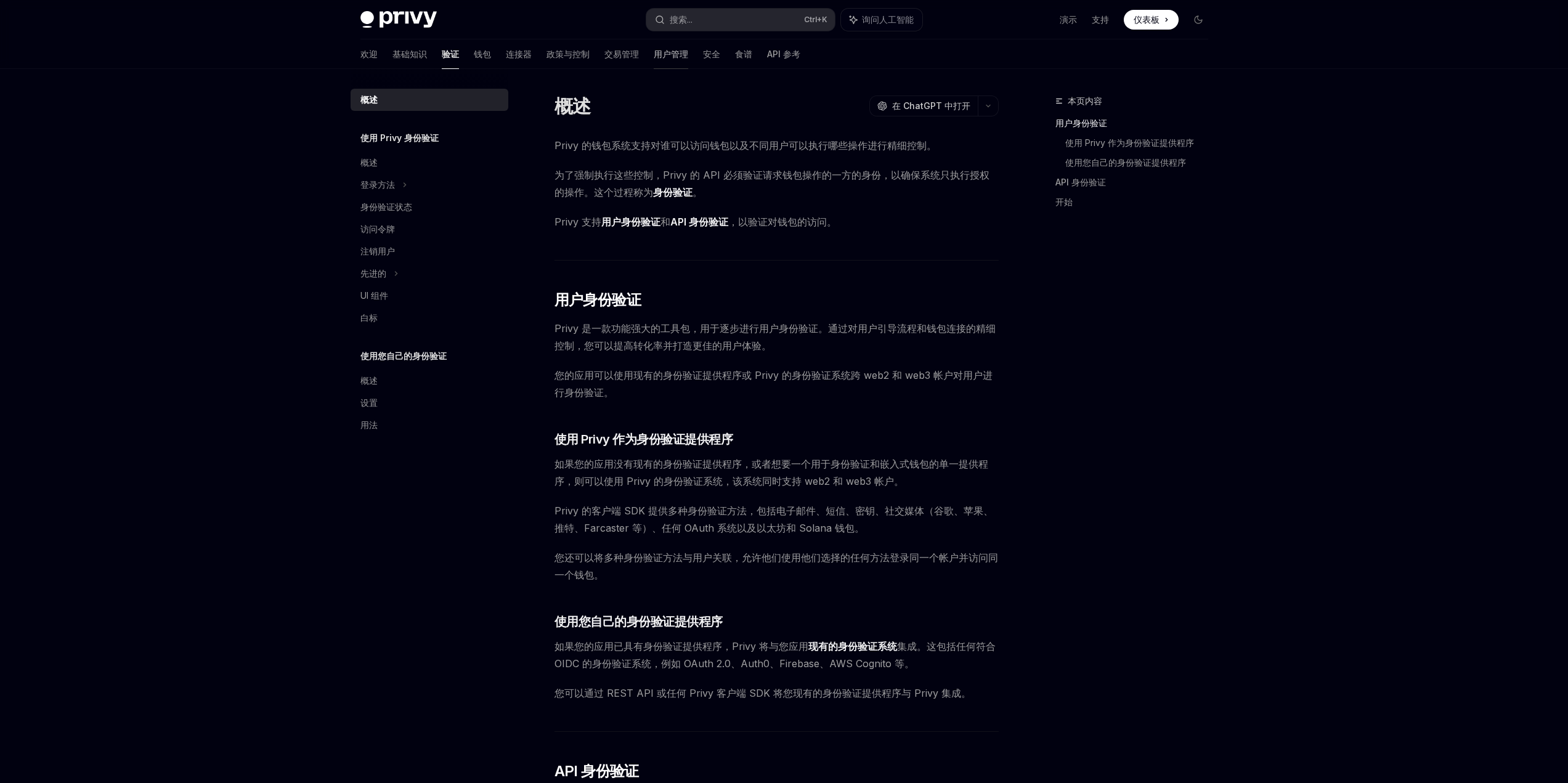
click at [654, 58] on font "用户管理" at bounding box center [671, 54] width 34 height 11
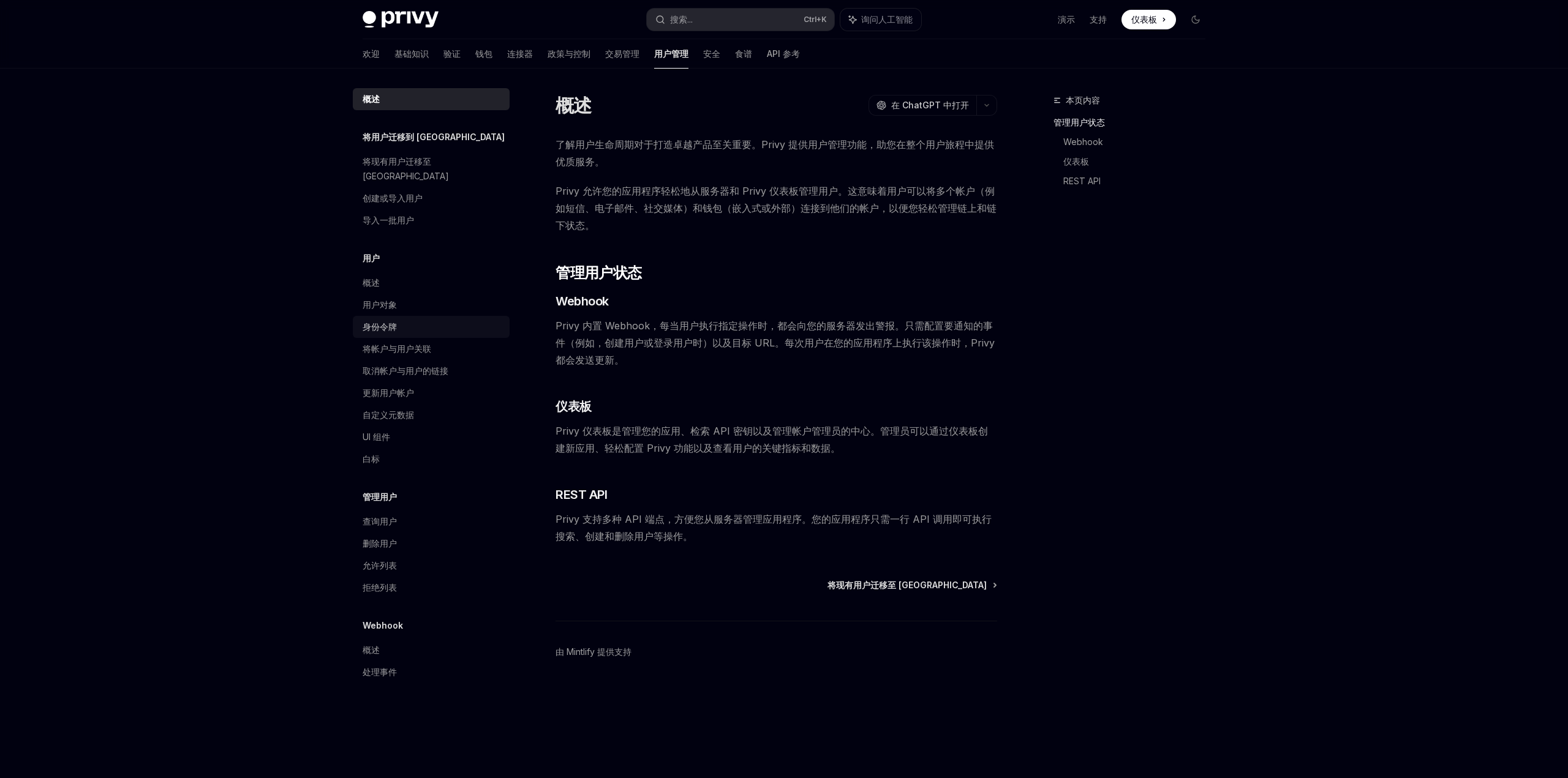
click at [389, 321] on font "身份令牌" at bounding box center [379, 326] width 34 height 11
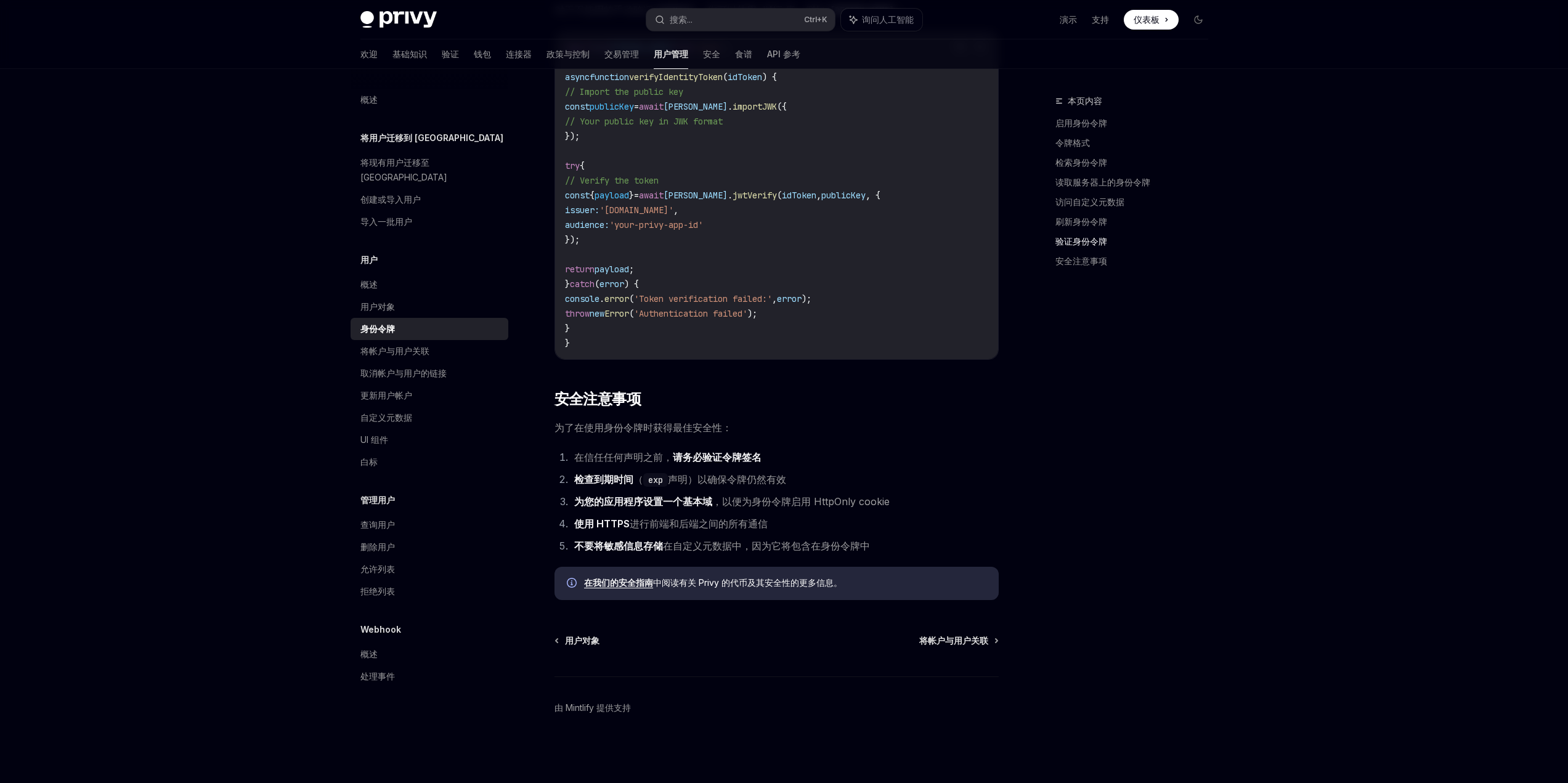
scroll to position [3608, 0]
click at [442, 57] on font "验证" at bounding box center [450, 54] width 18 height 11
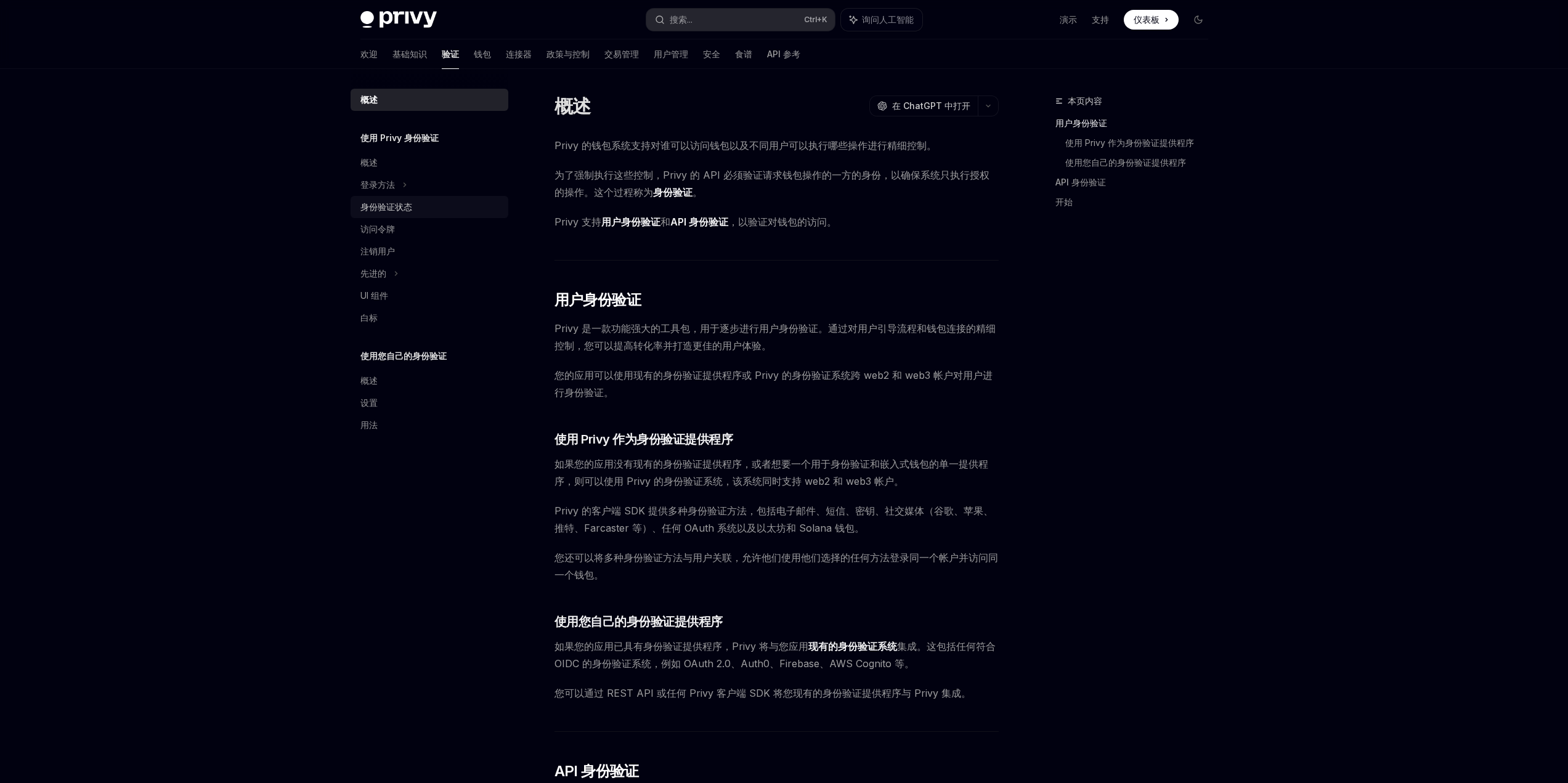
click at [393, 207] on font "身份验证状态" at bounding box center [386, 207] width 52 height 11
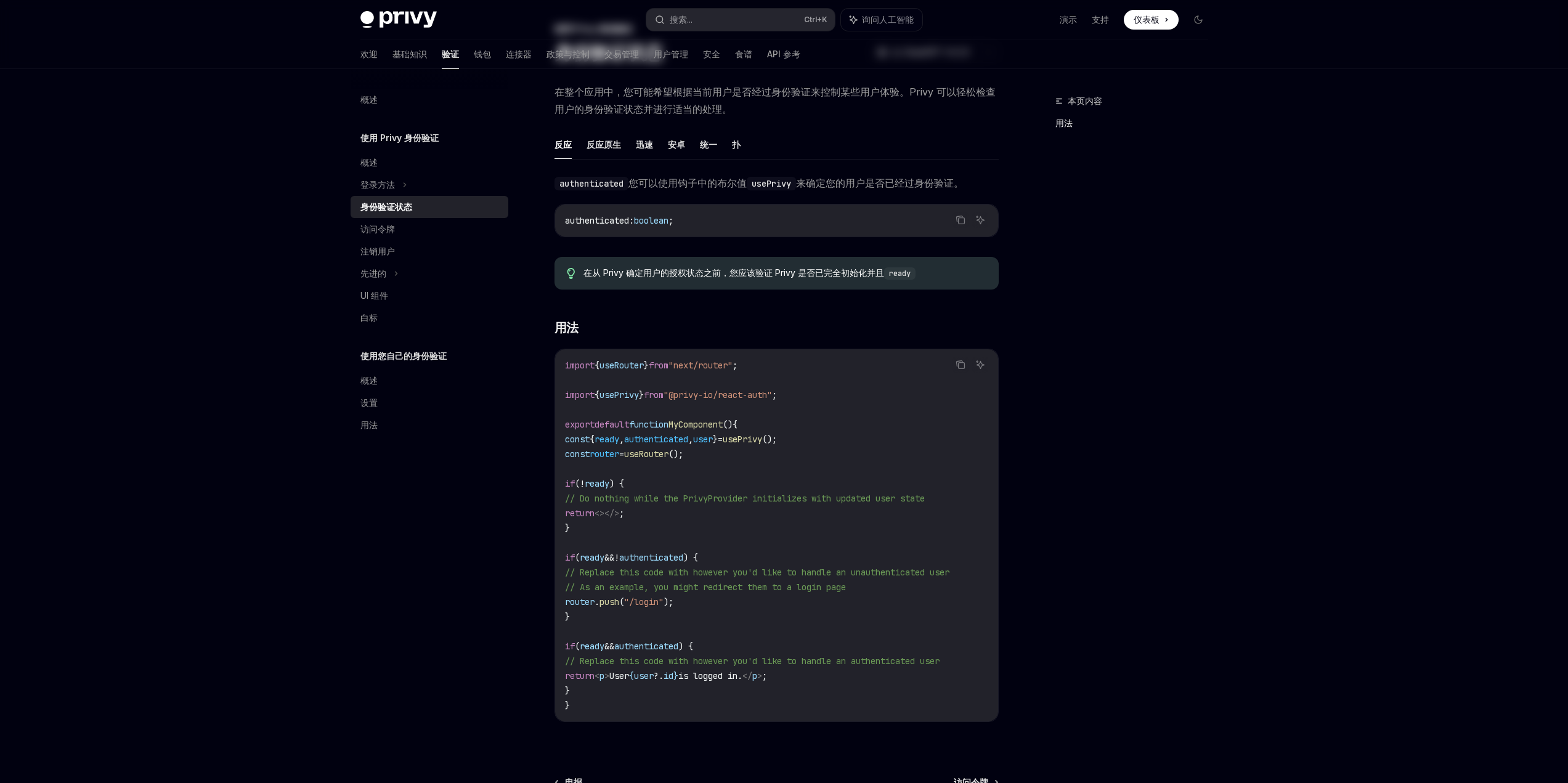
scroll to position [228, 0]
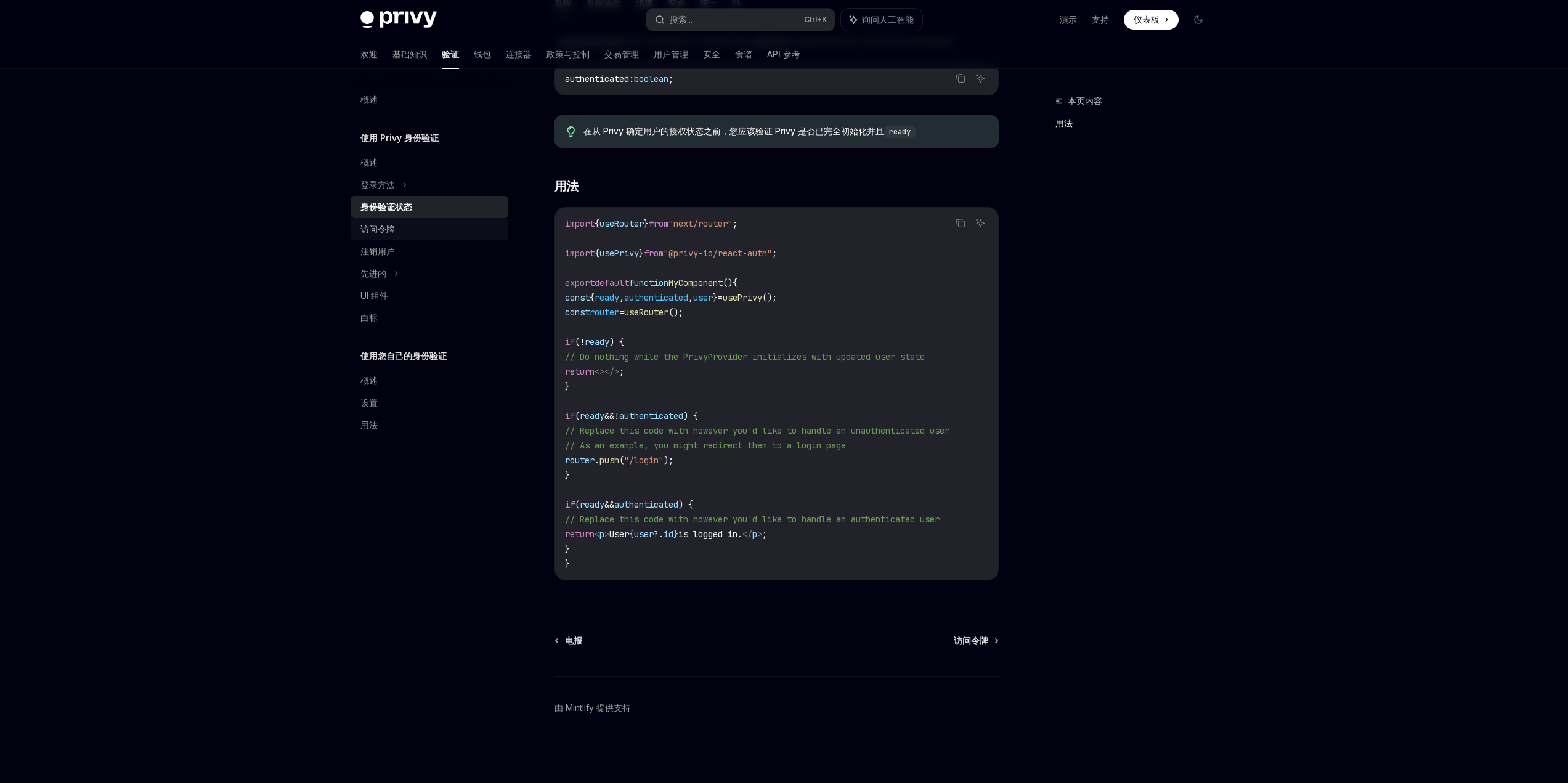
click at [390, 228] on font "访问令牌" at bounding box center [377, 229] width 34 height 11
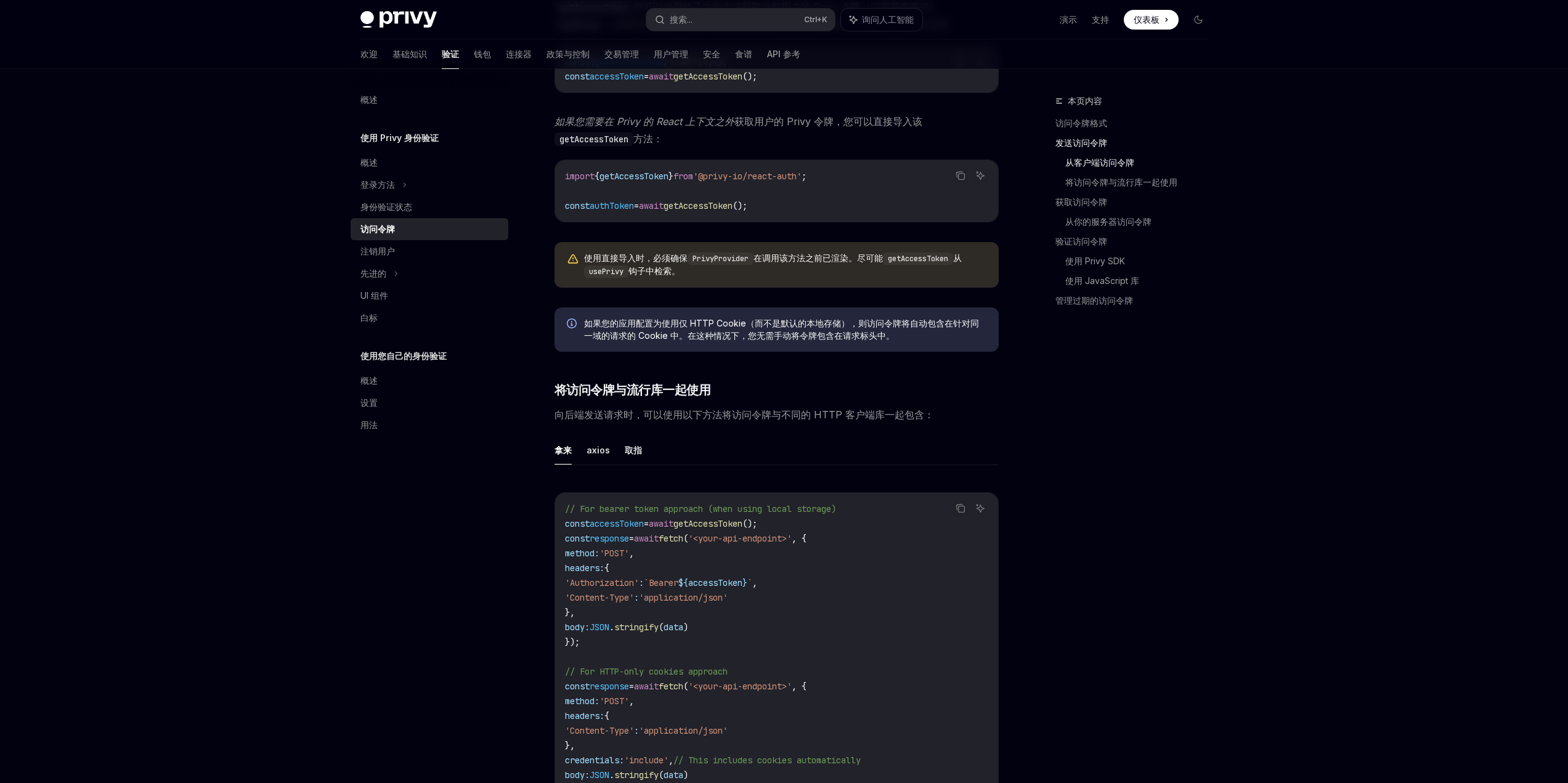
scroll to position [739, 0]
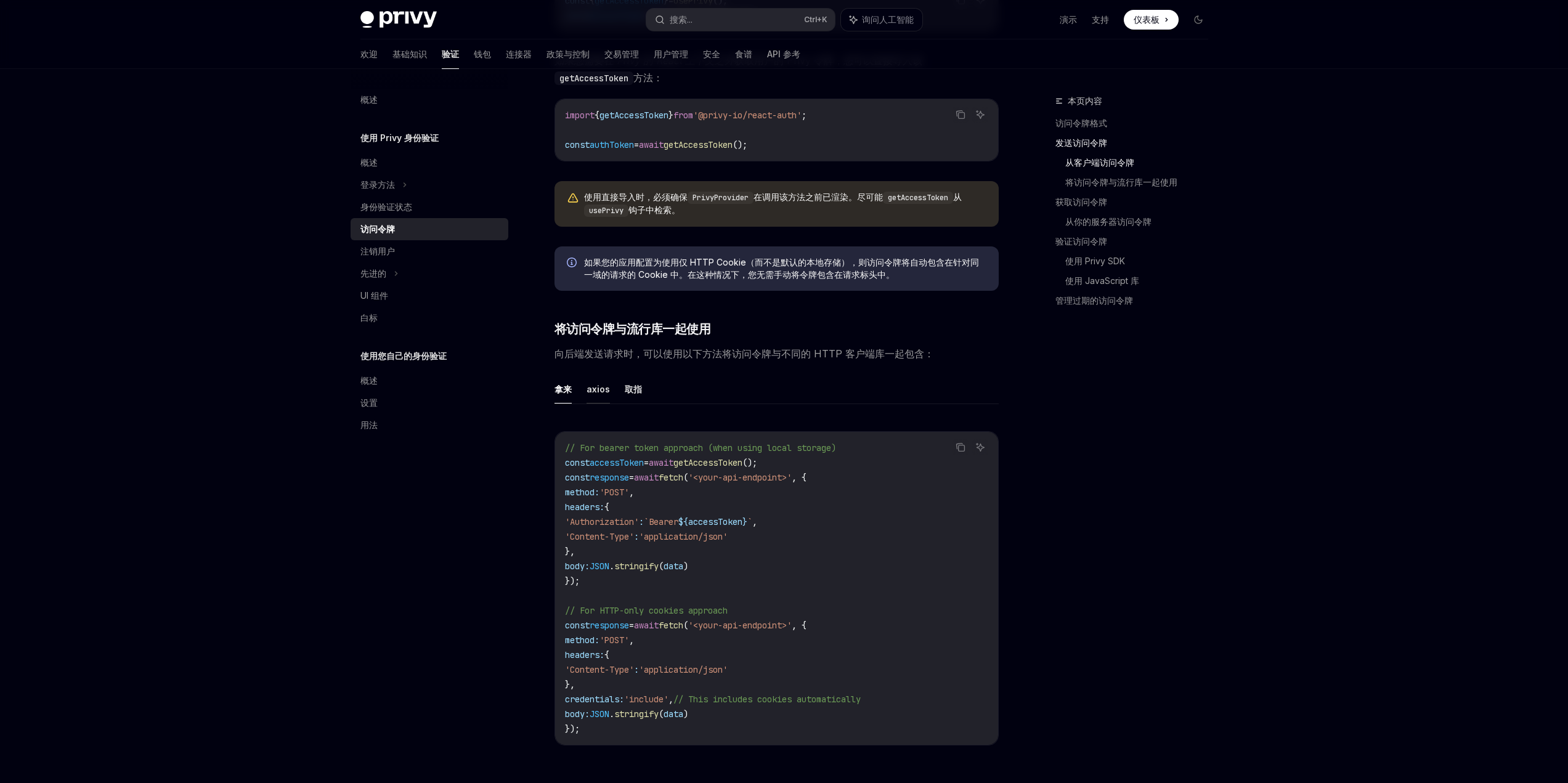
click at [594, 395] on font "axios" at bounding box center [598, 389] width 23 height 11
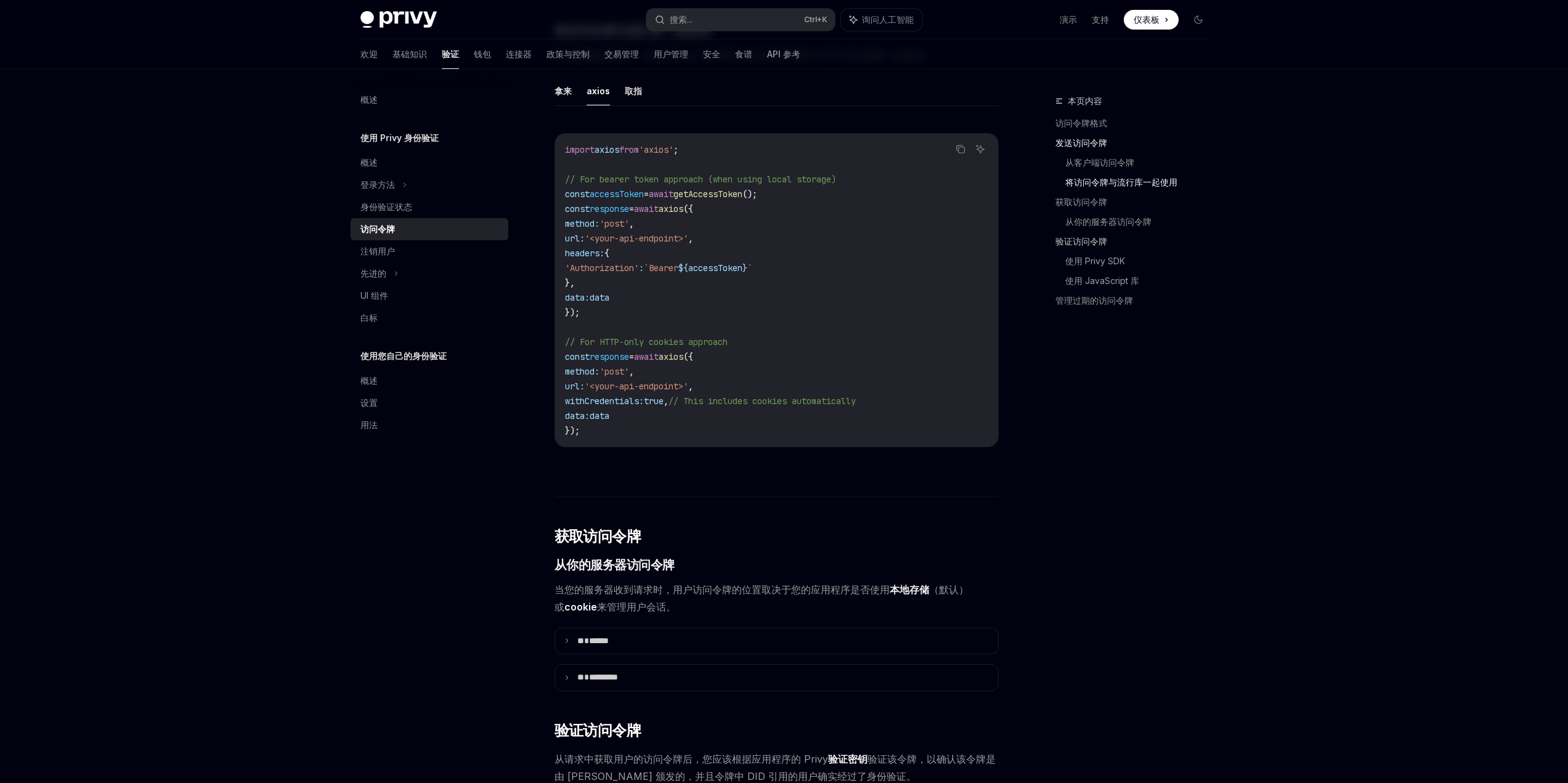
scroll to position [1109, 0]
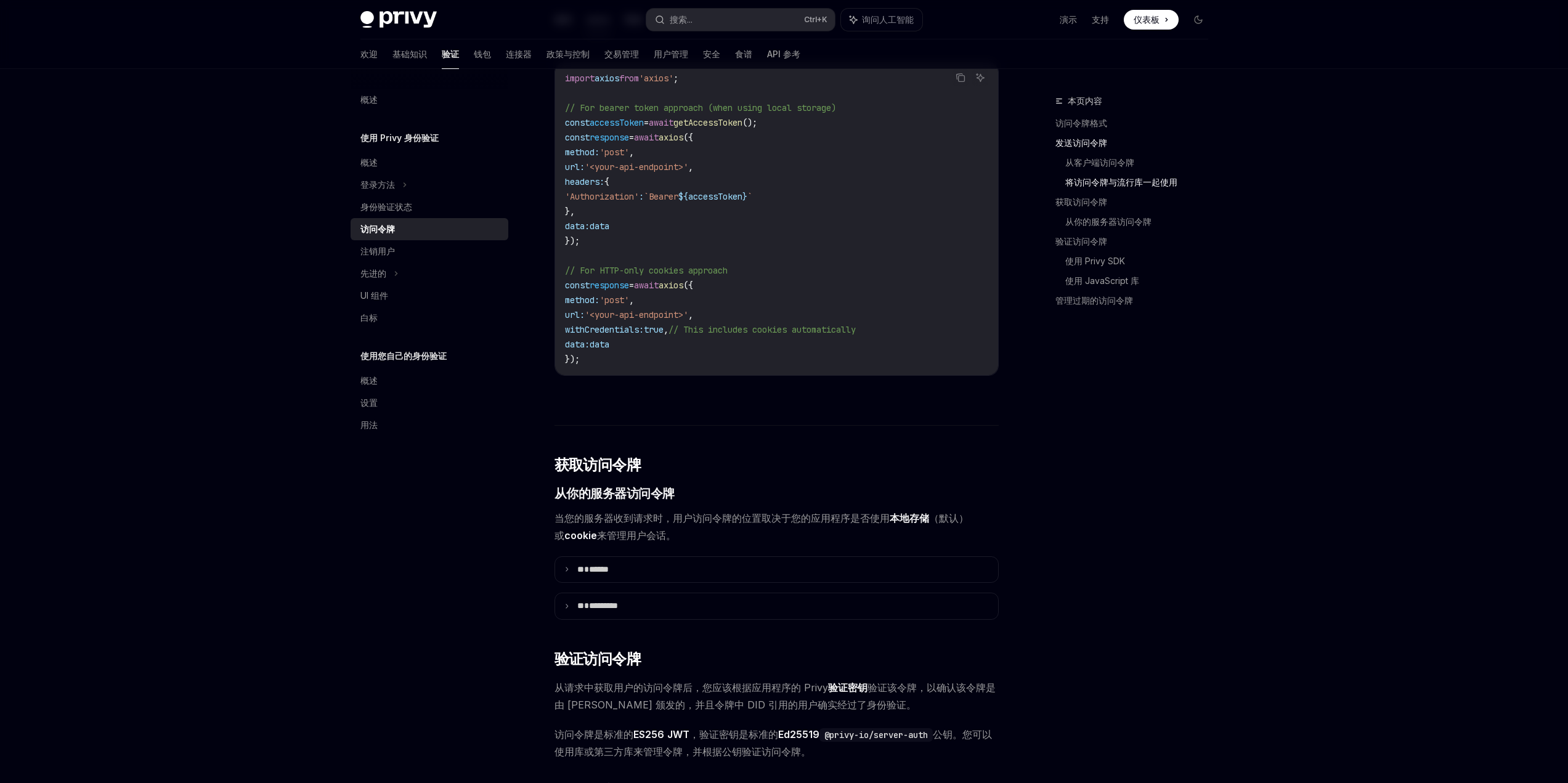
click at [477, 658] on div "概述 使用 Privy 身份验证 概述 登录方法 身份验证状态 访问令牌 注销用户 先进的 UI 组件 白标 使用您自己的身份验证 概述 设置 用法" at bounding box center [439, 426] width 177 height 714
click at [560, 583] on summary "** ******" at bounding box center [776, 569] width 443 height 26
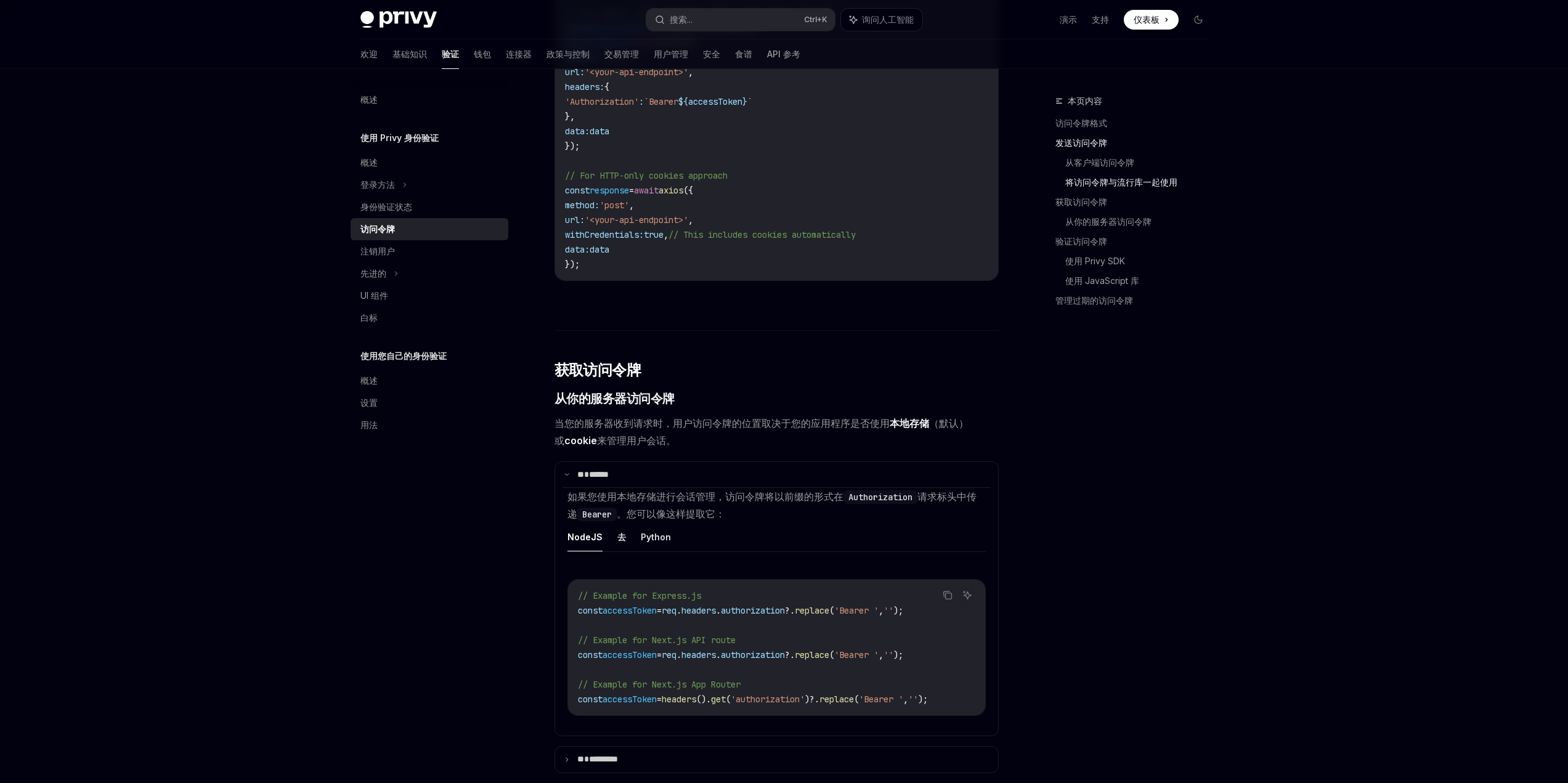
scroll to position [1294, 0]
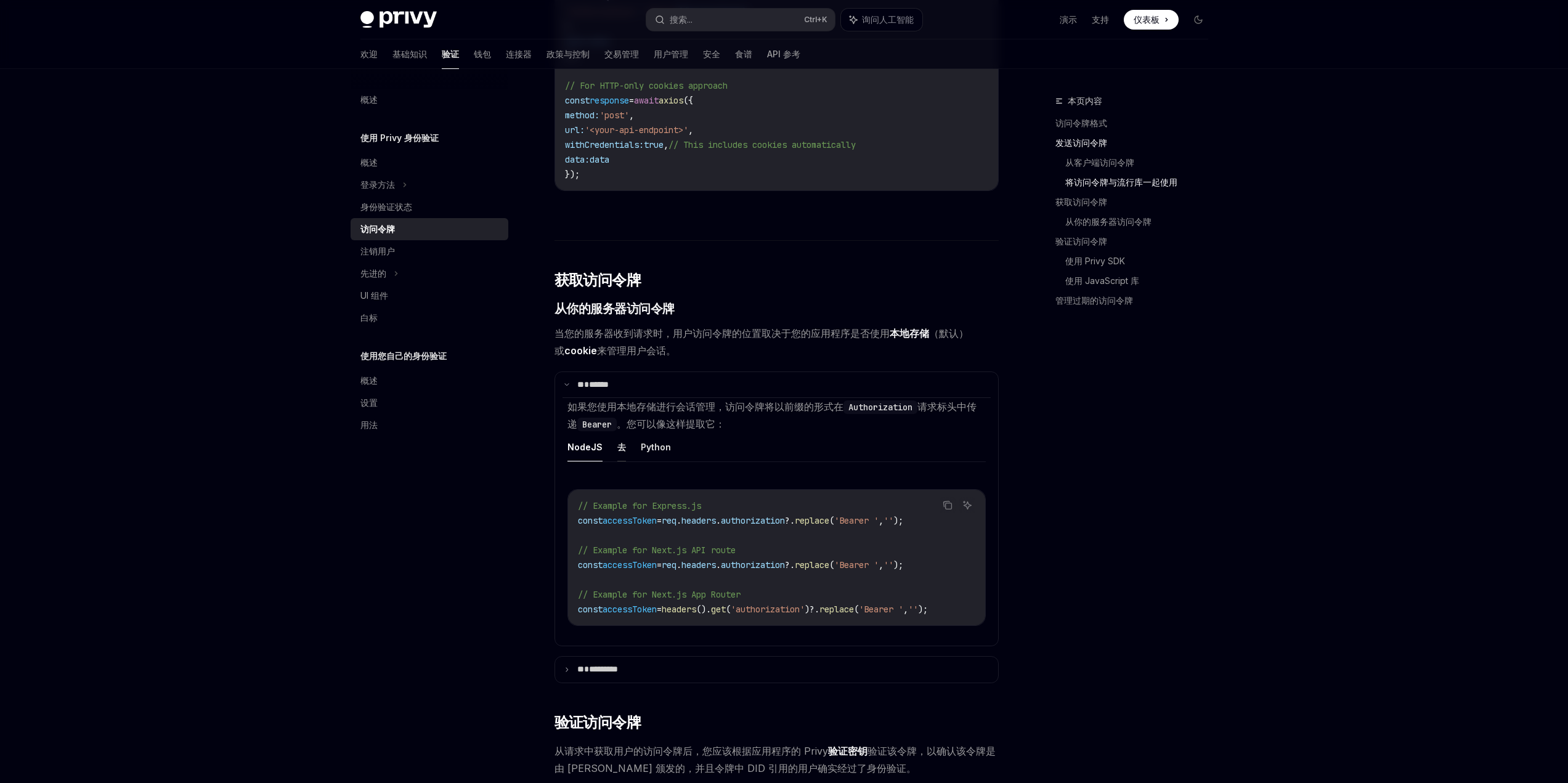
click at [621, 455] on font "去" at bounding box center [622, 447] width 9 height 15
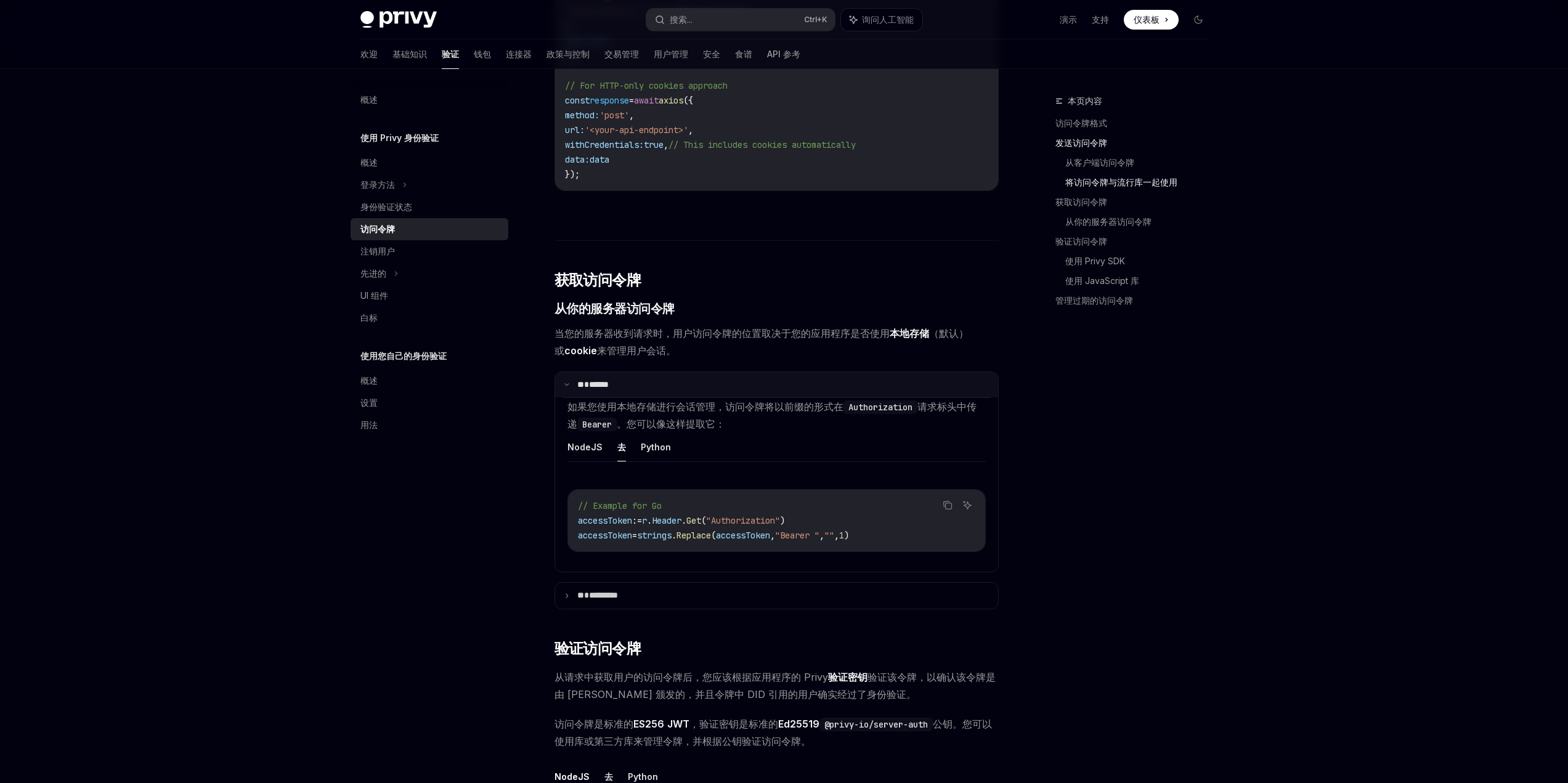
click at [571, 398] on summary "** ******" at bounding box center [776, 385] width 443 height 26
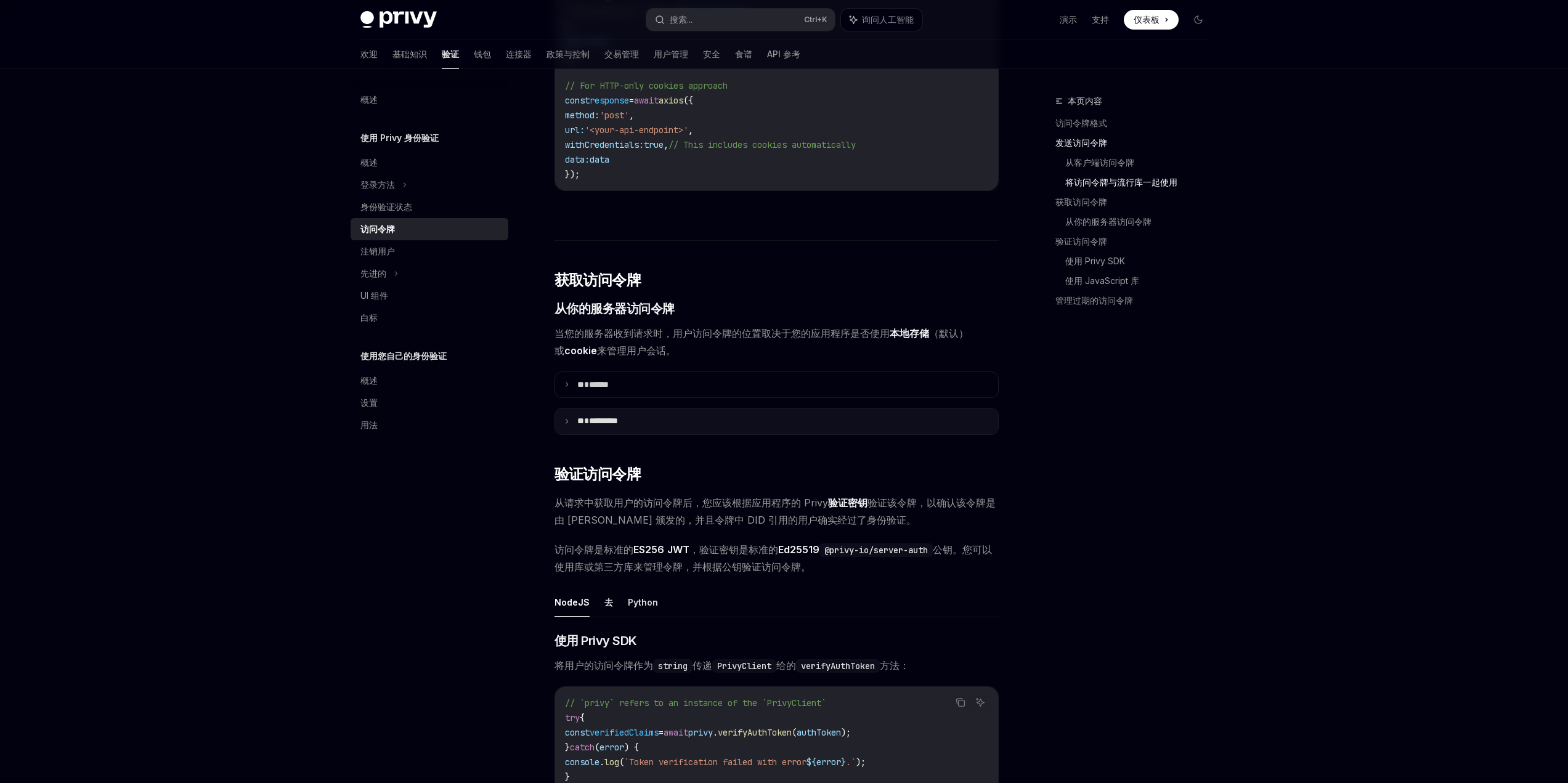
click at [566, 434] on summary "** *********" at bounding box center [776, 421] width 443 height 26
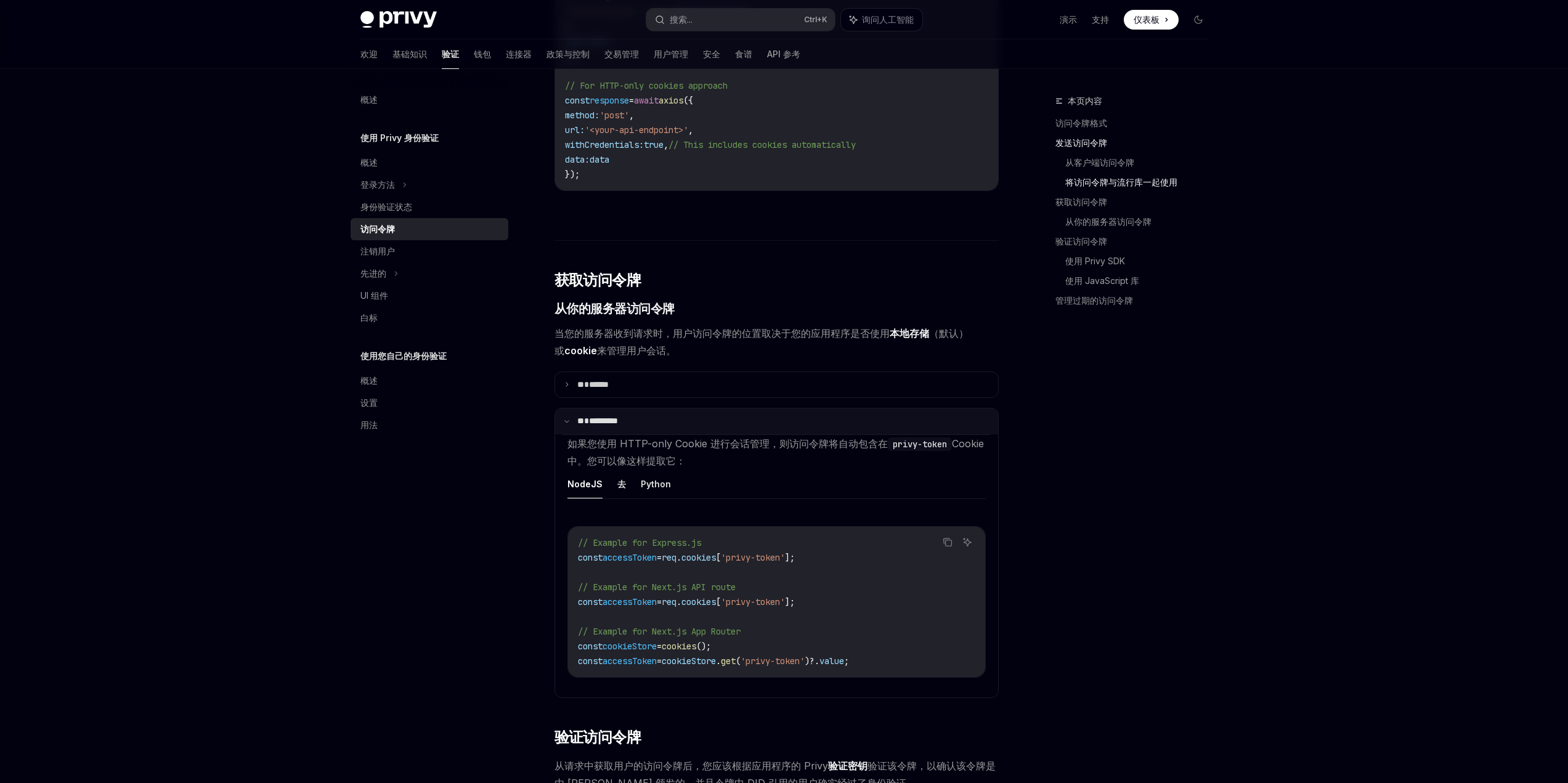
click at [566, 434] on summary "** *********" at bounding box center [776, 421] width 443 height 26
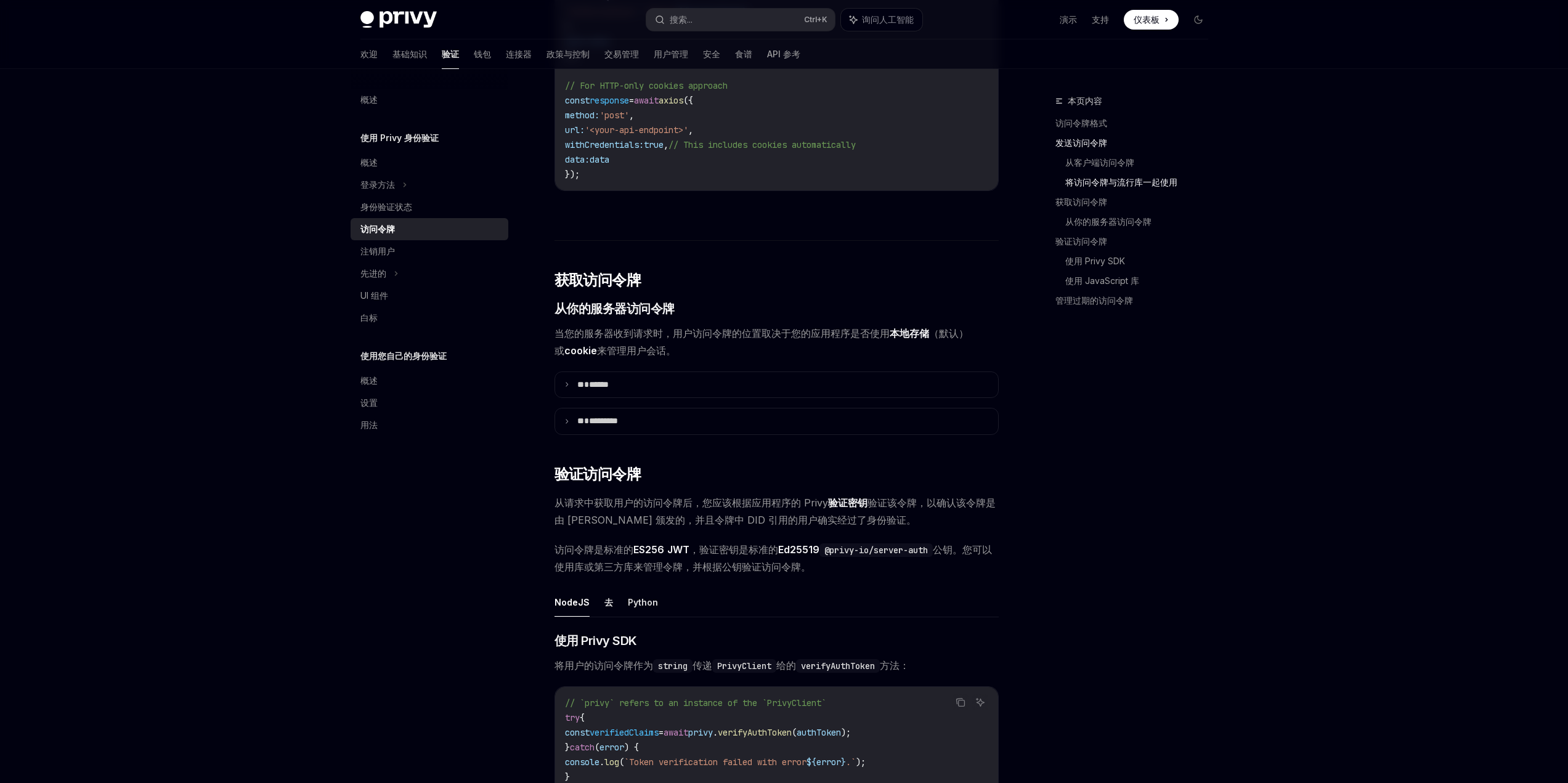
click at [403, 484] on div "概述 使用 Privy 身份验证 概述 登录方法 身份验证状态 访问令牌 注销用户 先进的 UI 组件 白标 使用您自己的身份验证 概述 设置 用法" at bounding box center [439, 426] width 177 height 714
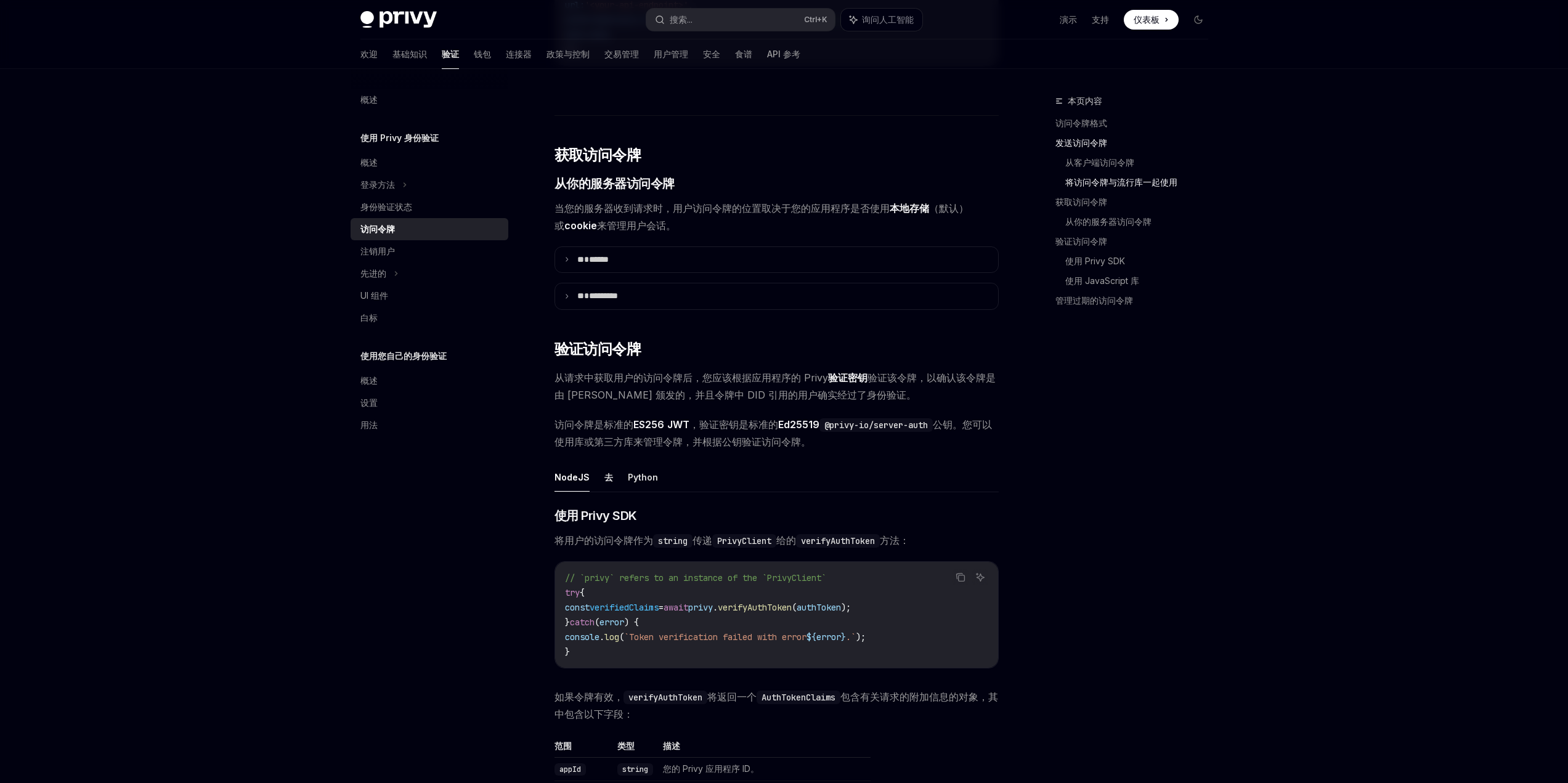
scroll to position [1479, 0]
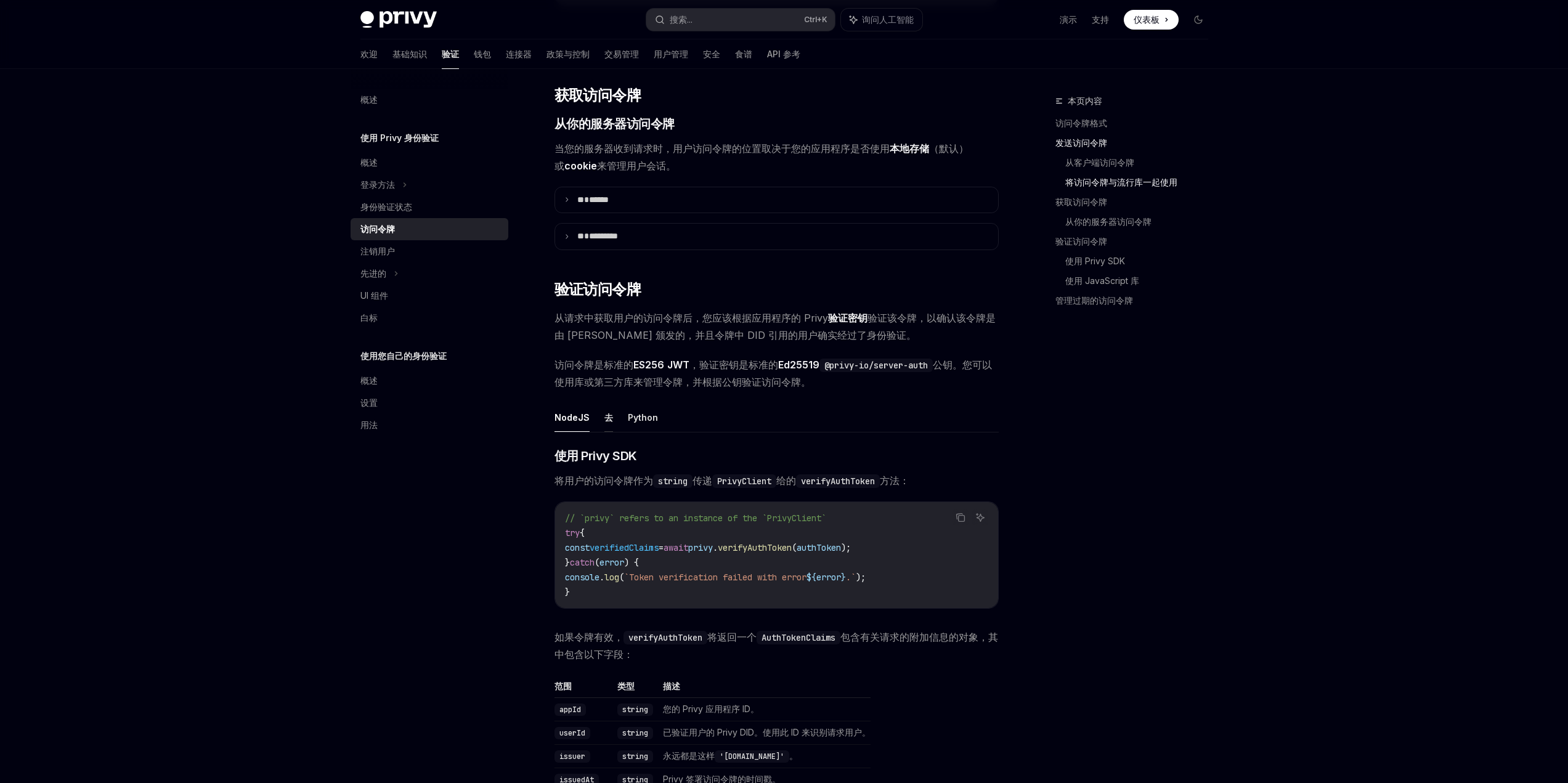
click at [605, 423] on font "去" at bounding box center [609, 417] width 9 height 11
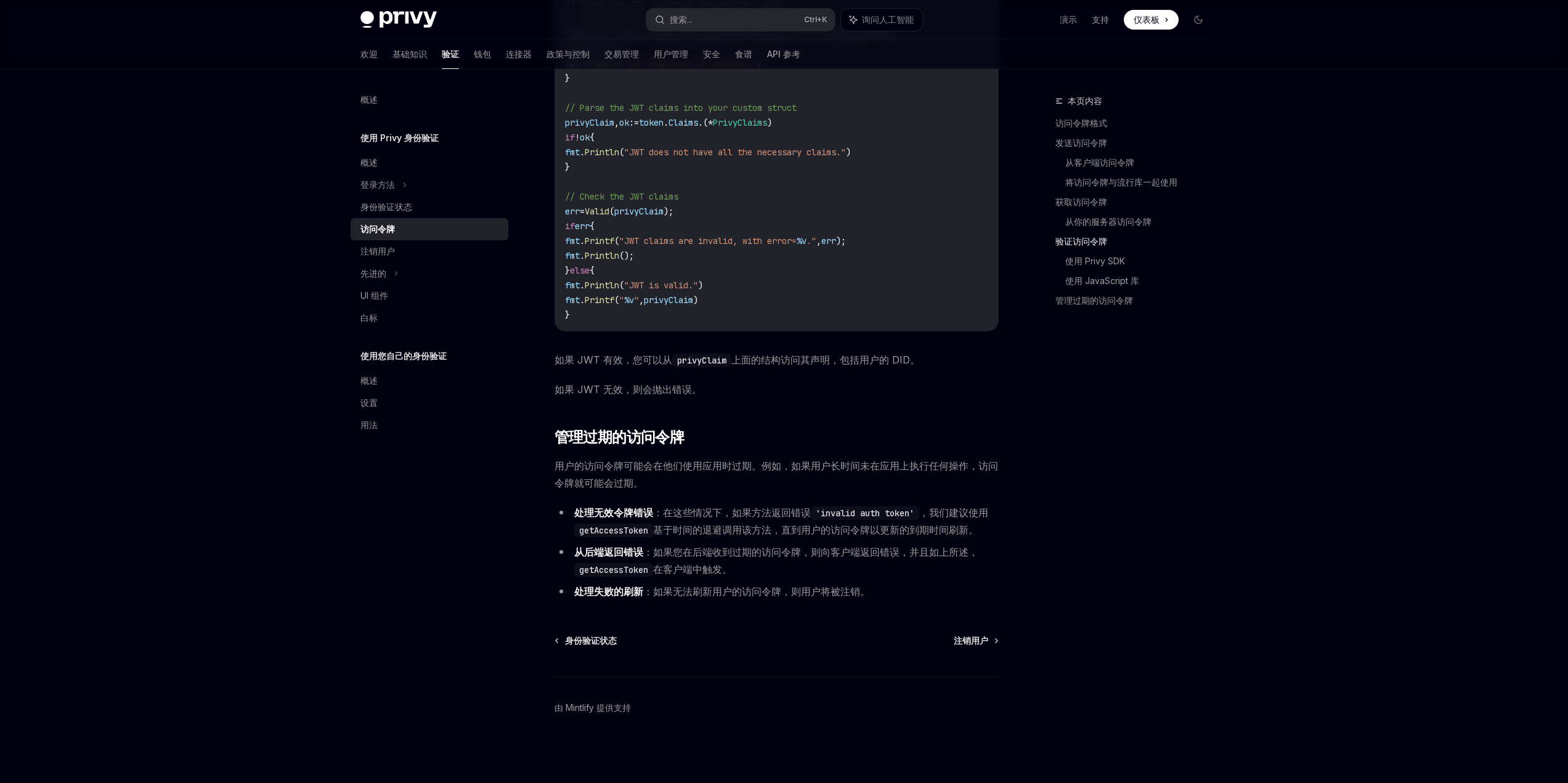
scroll to position [2683, 0]
click at [401, 270] on div "先进的" at bounding box center [430, 273] width 158 height 22
click at [474, 60] on font "钱包" at bounding box center [482, 54] width 18 height 13
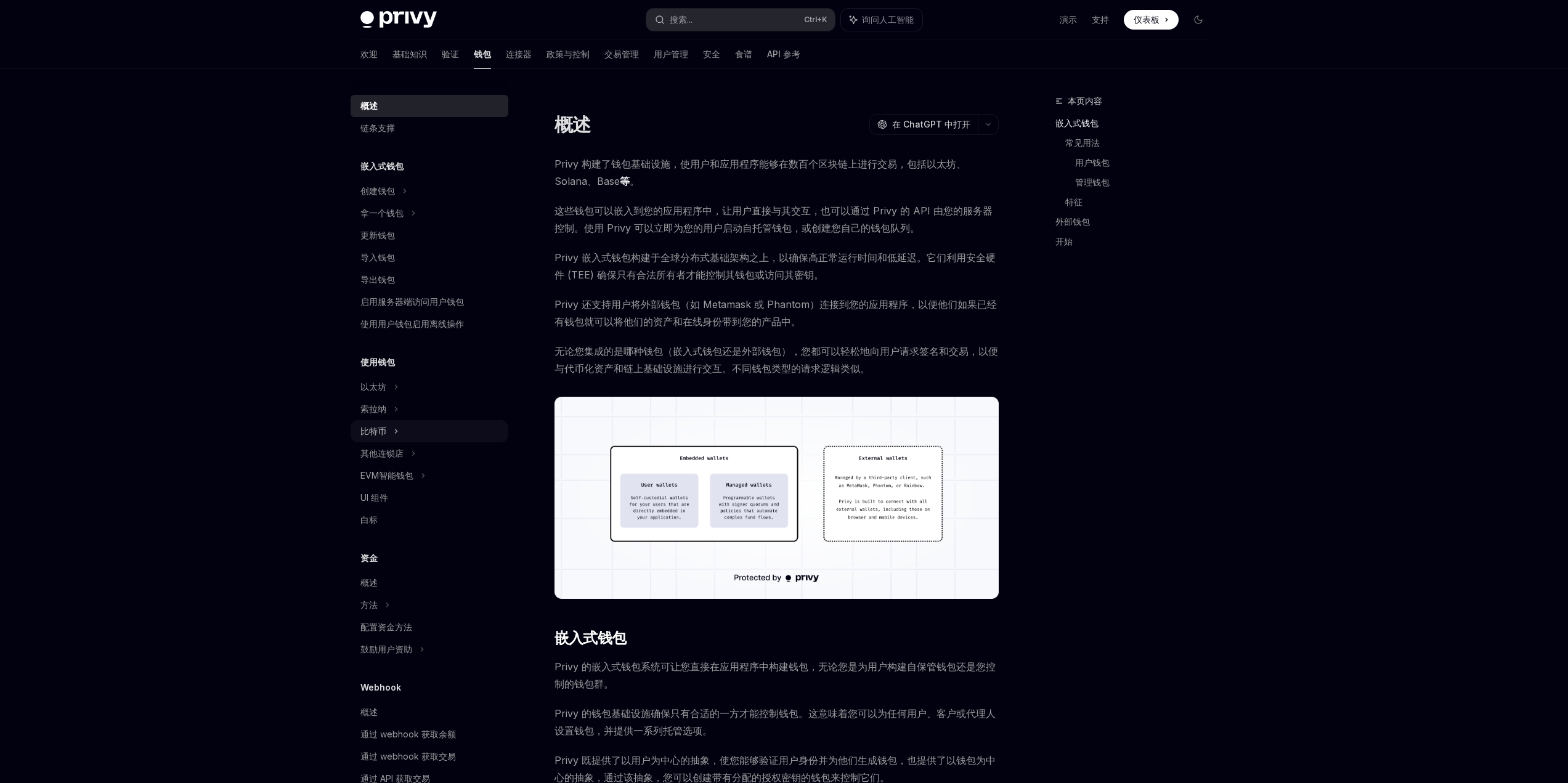
click at [387, 429] on div "比特币" at bounding box center [430, 431] width 158 height 22
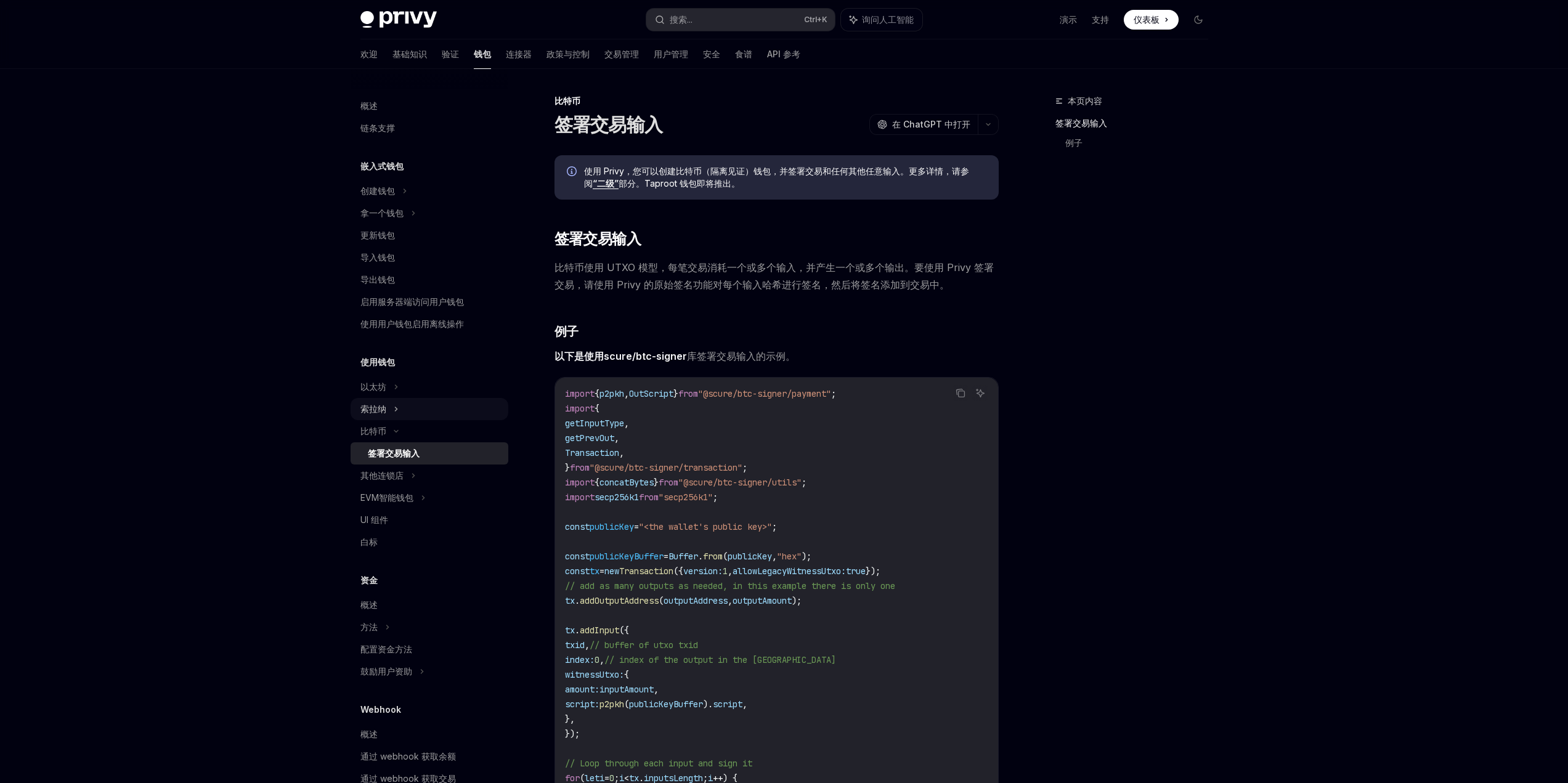
click at [392, 224] on div "索拉纳" at bounding box center [430, 213] width 158 height 22
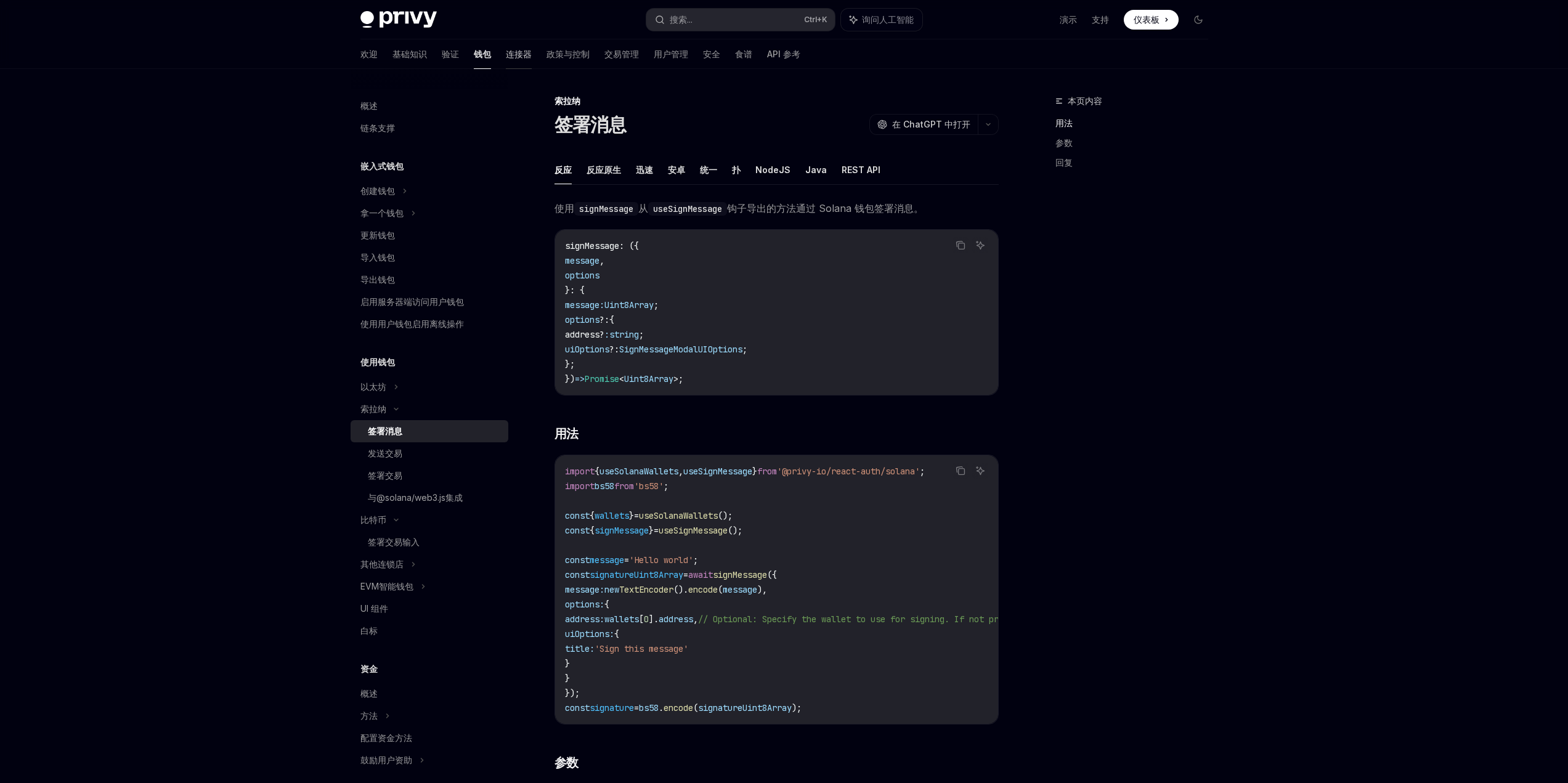
click at [506, 56] on font "连接器" at bounding box center [519, 54] width 26 height 11
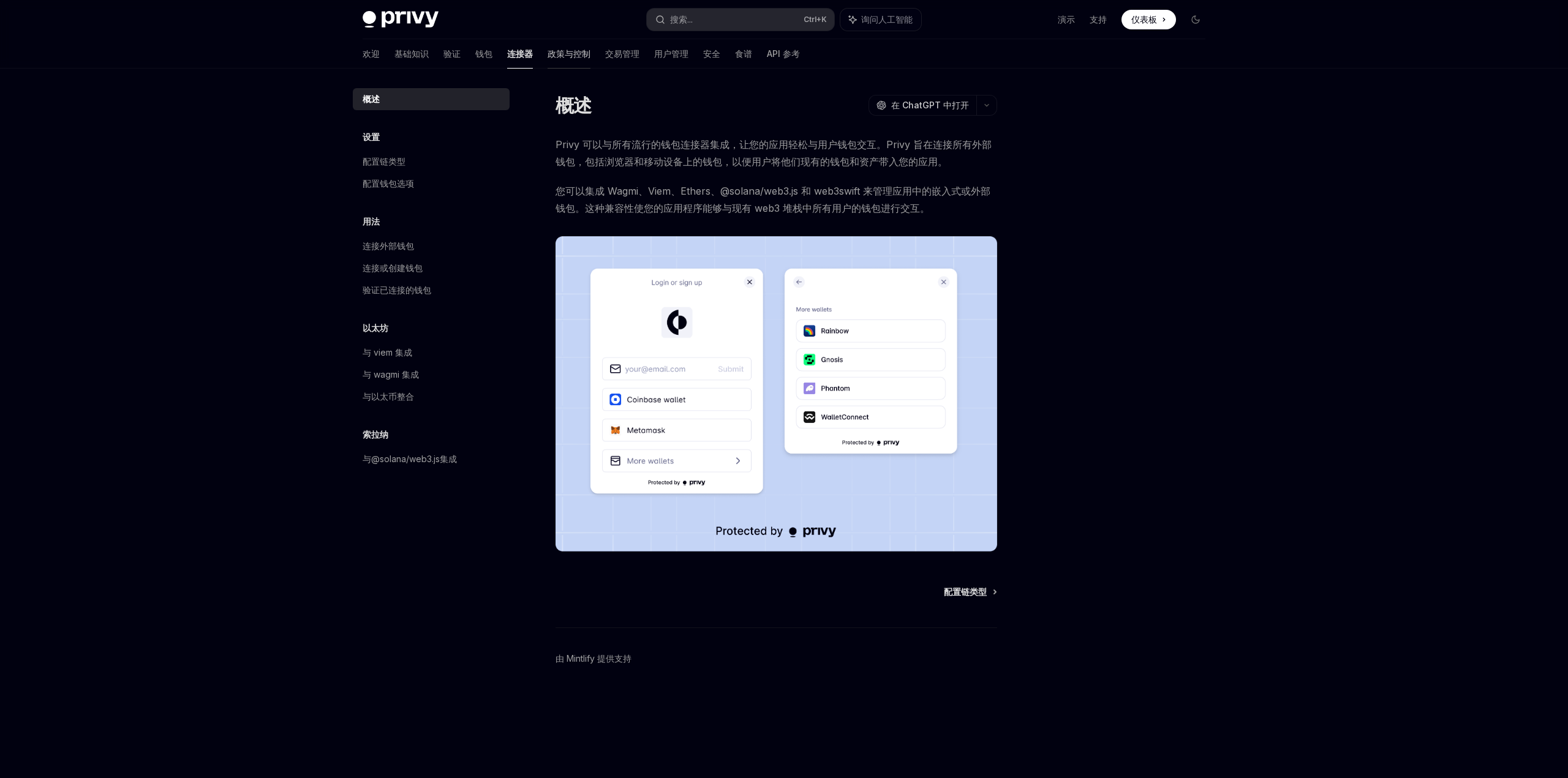
click at [547, 57] on font "政策与控制" at bounding box center [569, 54] width 43 height 11
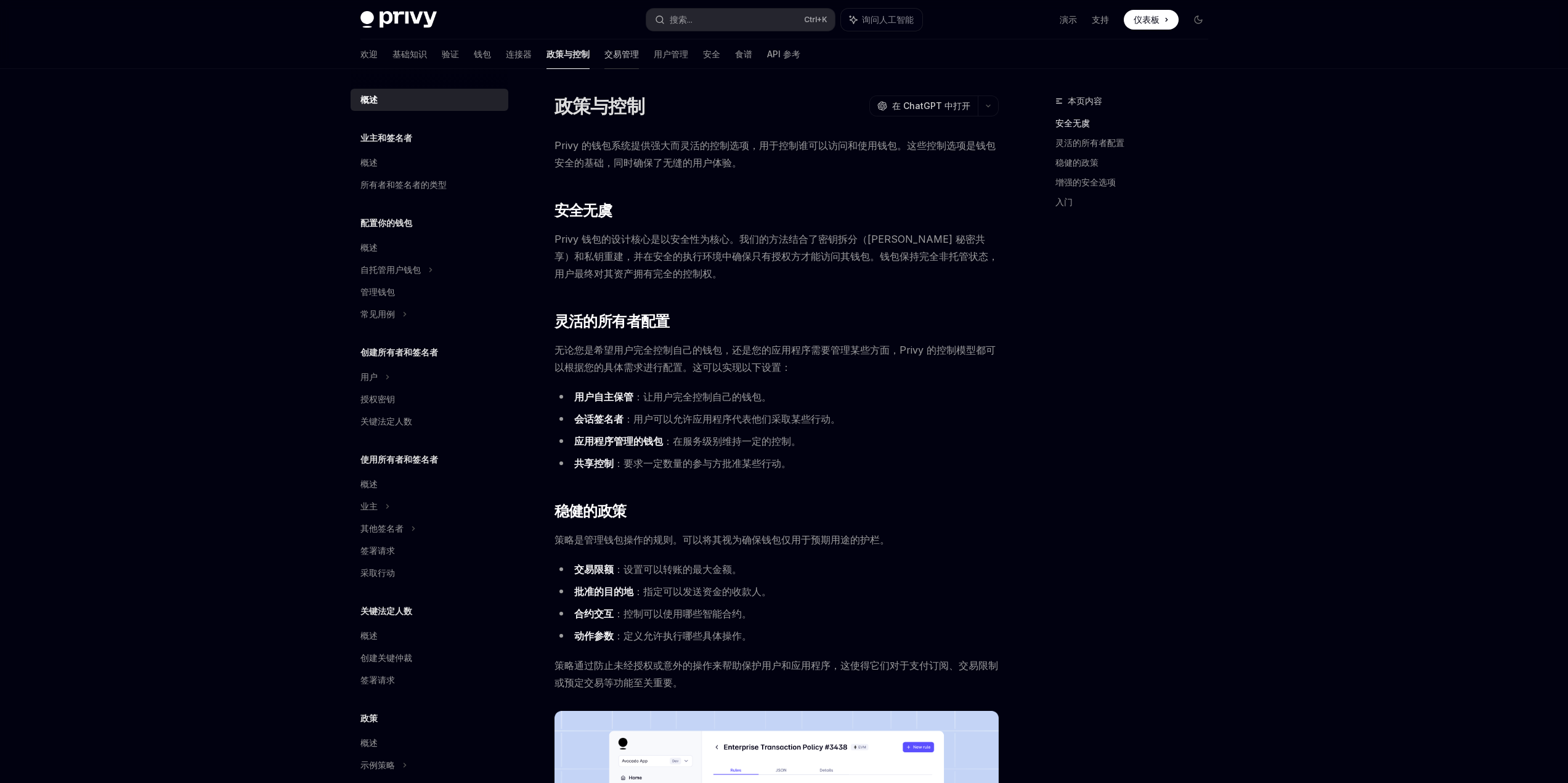
click at [605, 62] on link "交易管理" at bounding box center [621, 54] width 34 height 29
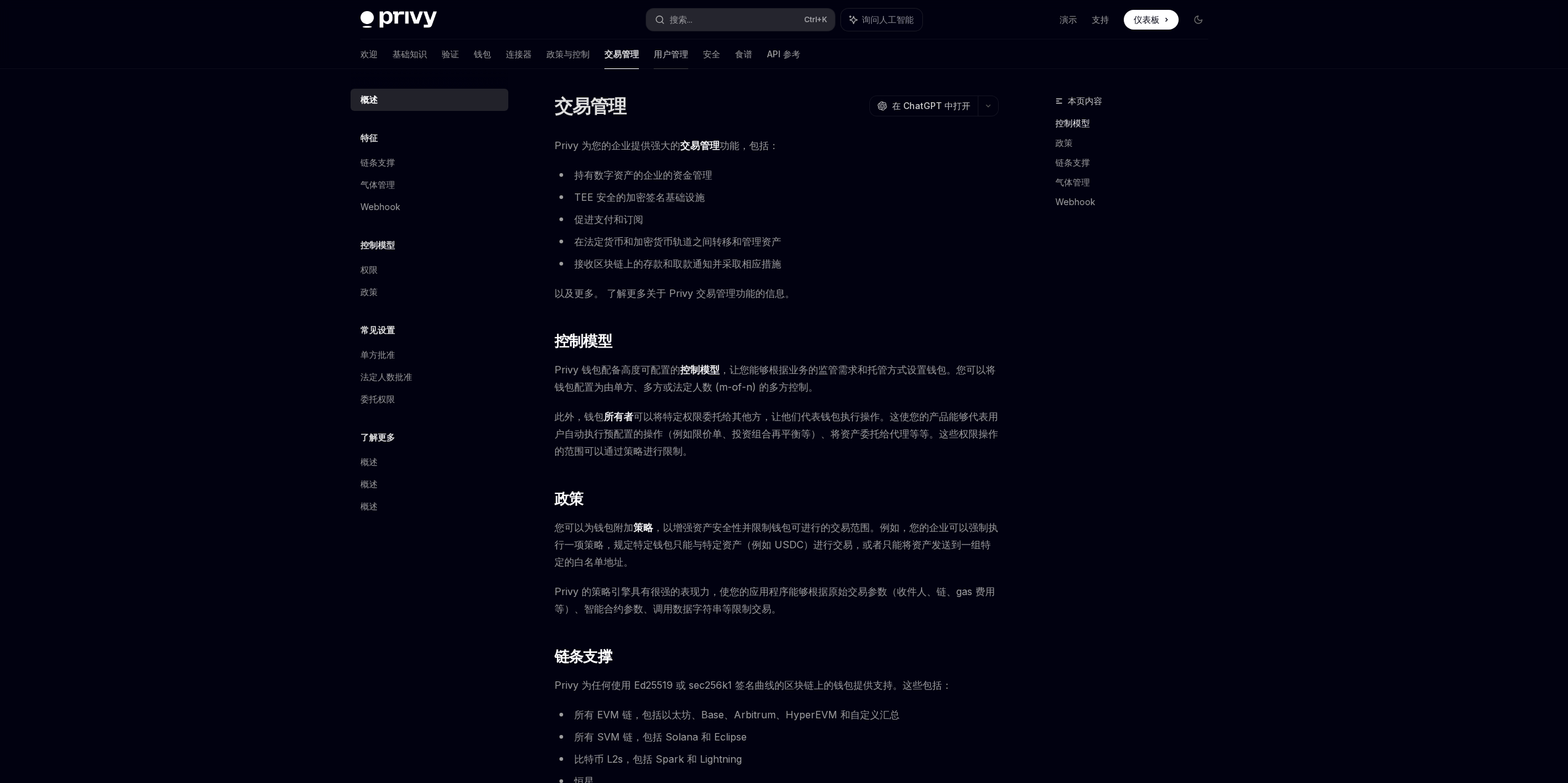
click at [654, 61] on link "用户管理" at bounding box center [671, 54] width 34 height 29
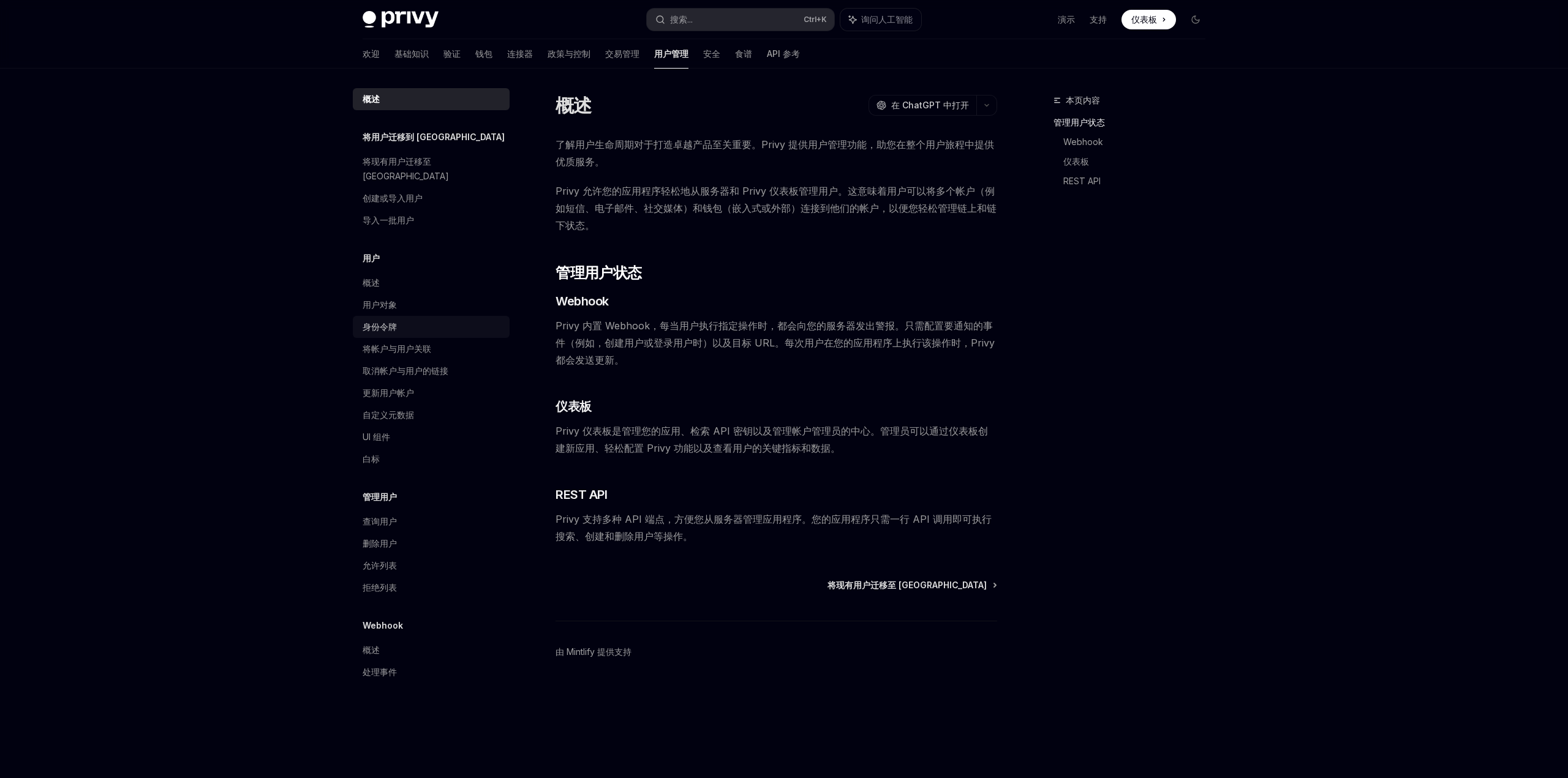
click at [418, 319] on div "身份令牌" at bounding box center [432, 327] width 139 height 15
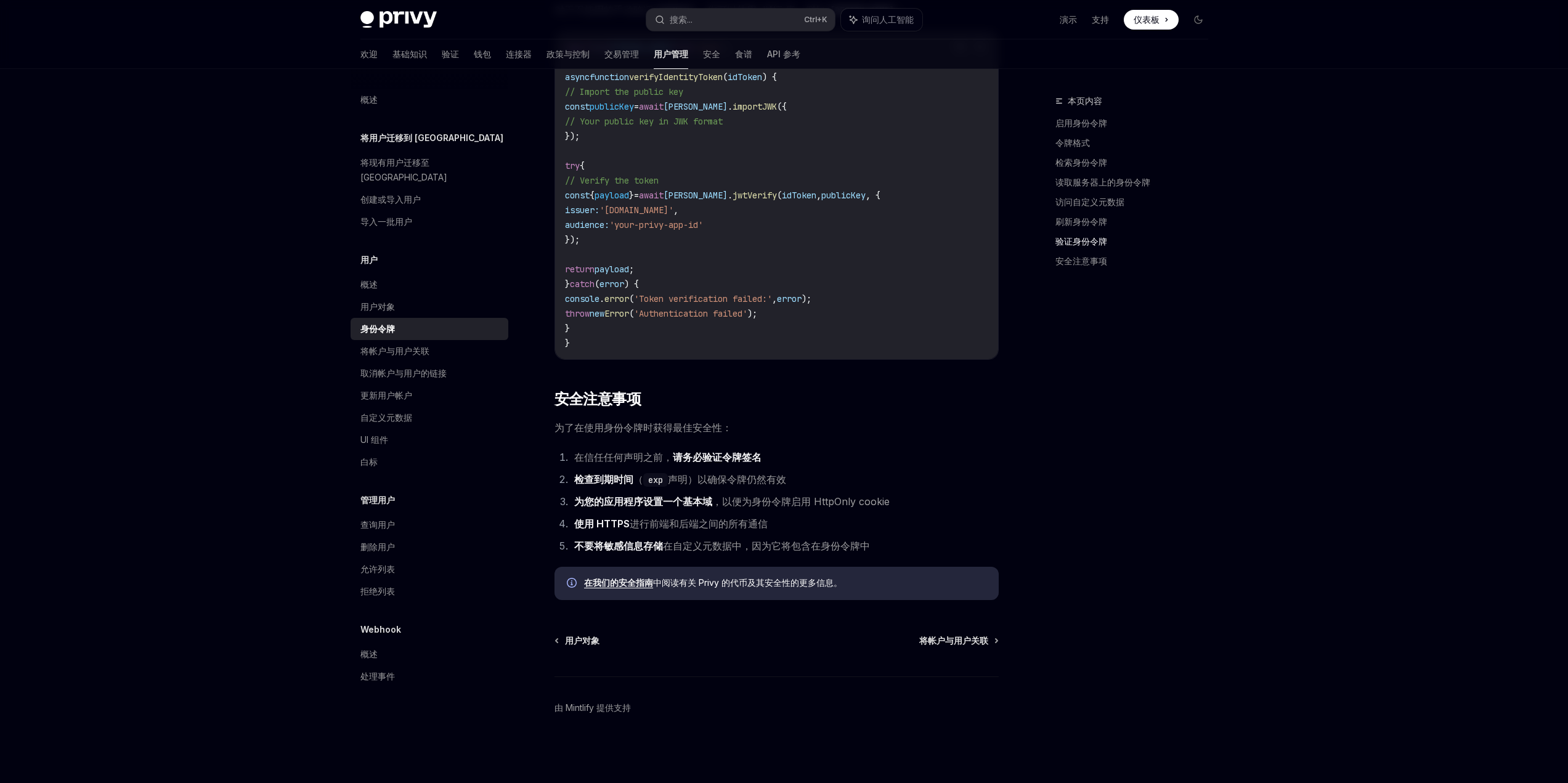
scroll to position [3608, 0]
click at [415, 346] on font "将帐户与用户关联" at bounding box center [395, 351] width 69 height 11
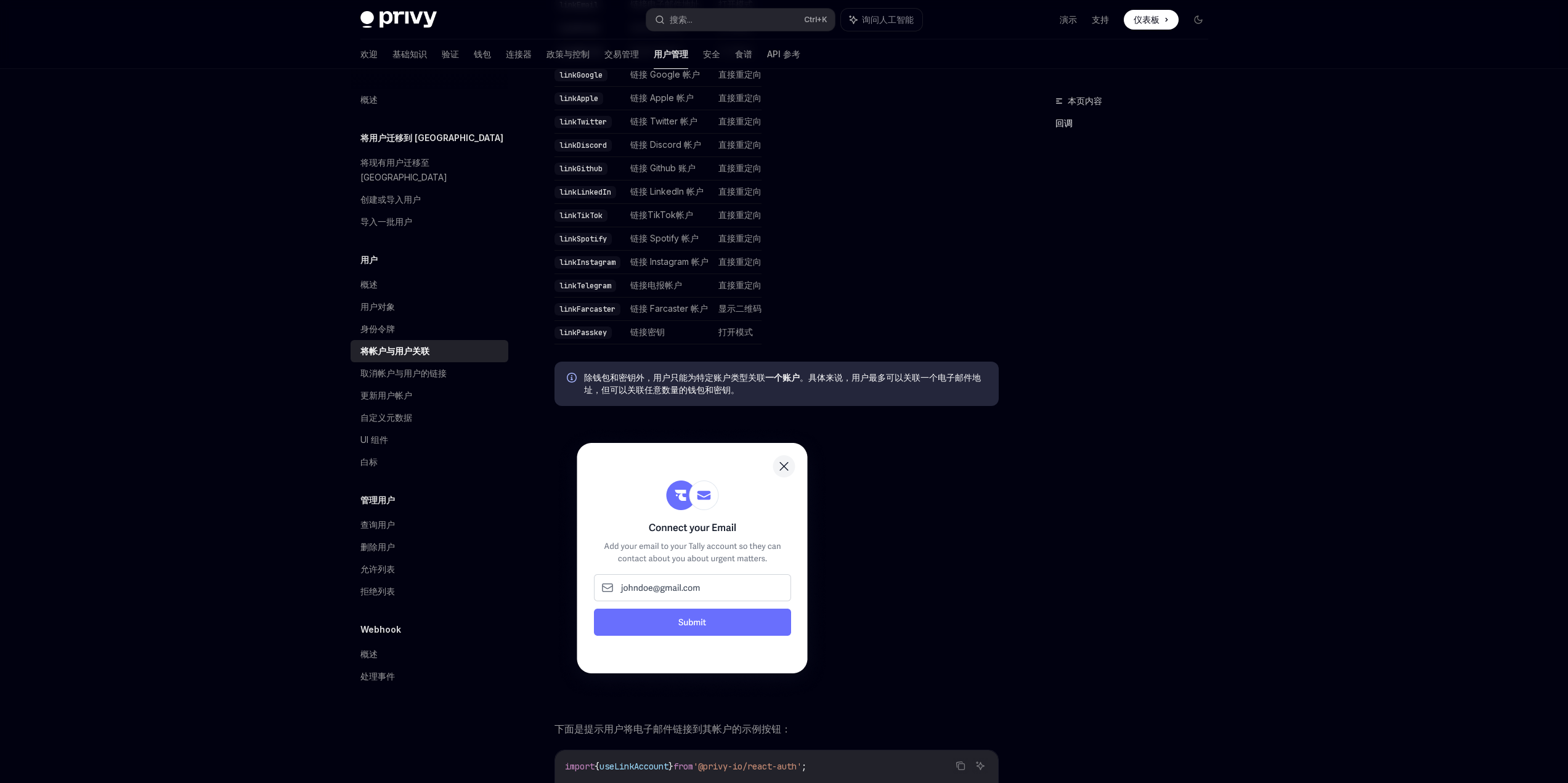
scroll to position [801, 0]
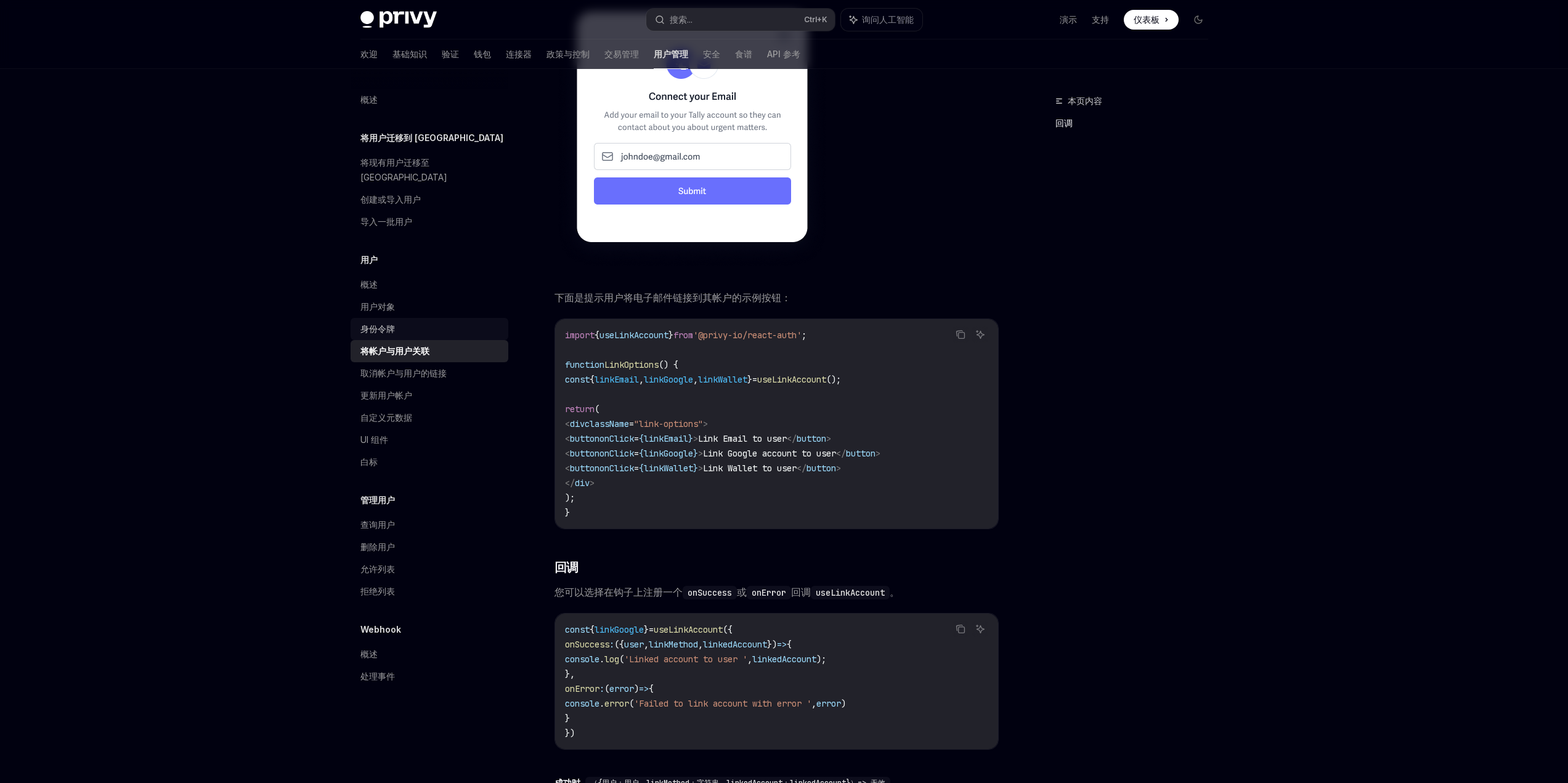
click at [388, 323] on font "身份令牌" at bounding box center [377, 328] width 34 height 11
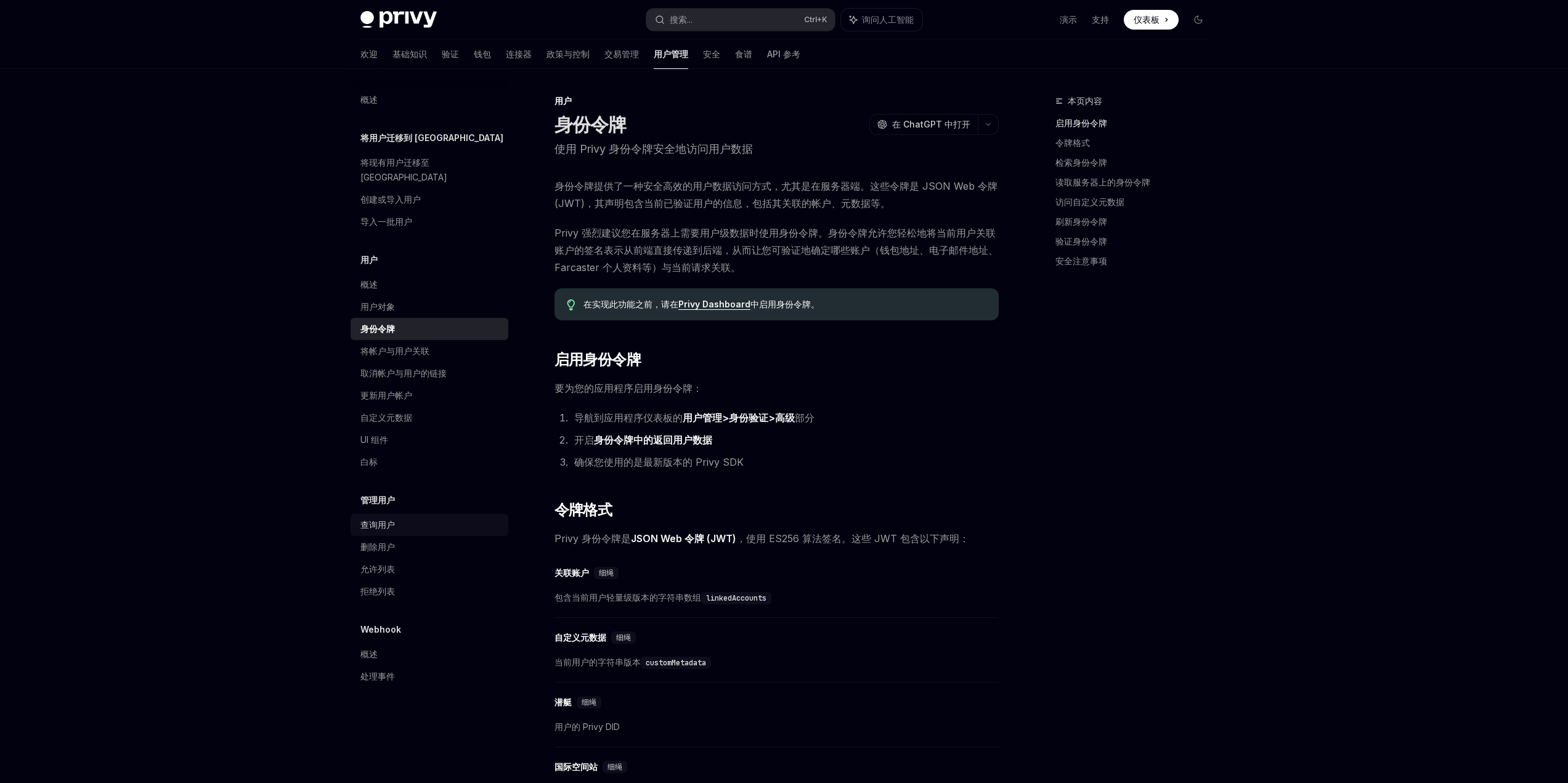
click at [402, 517] on div "查询用户" at bounding box center [430, 525] width 140 height 15
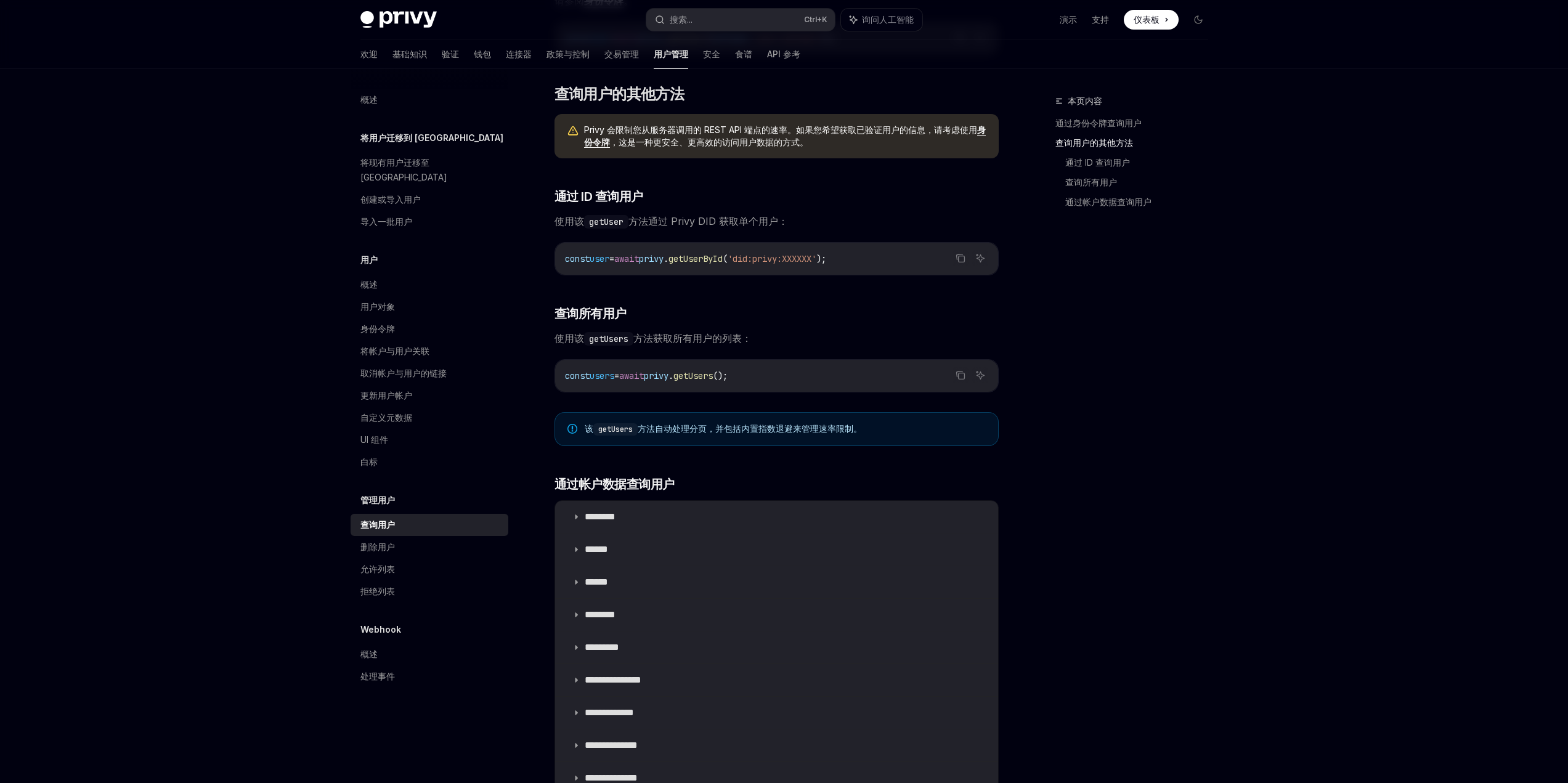
scroll to position [370, 0]
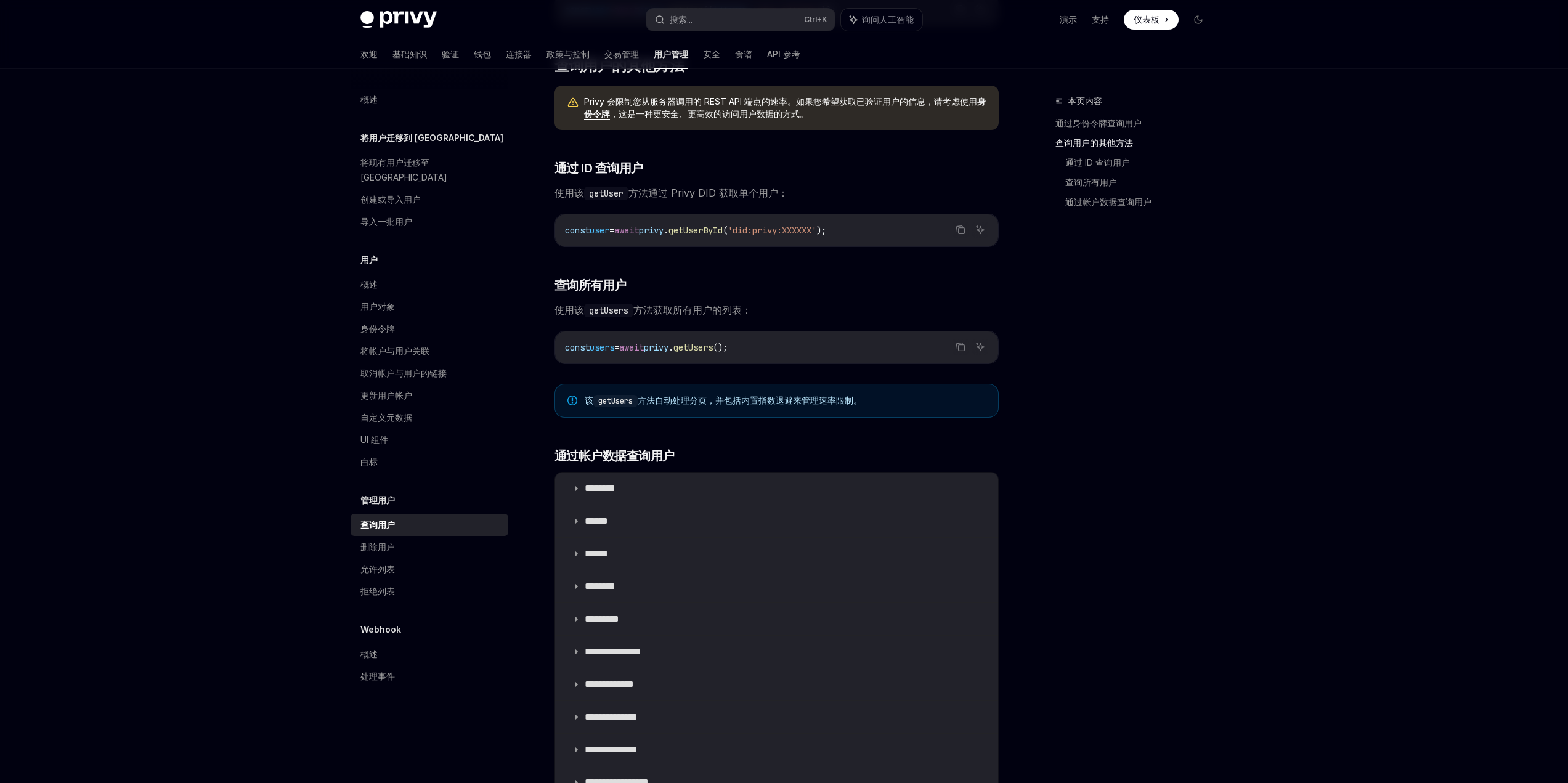
click at [153, 470] on div "Privy Docs 主页 搜索... Ctrl +K 询问人工智能 演示 支持 仪表板 仪表板 搜索... 导航 欢迎 基础知识 验证 钱包 连接器 政策与…" at bounding box center [784, 326] width 1568 height 1392
click at [408, 56] on div "欢迎 基础知识 验证 钱包 连接器 政策与控制 交易管理 用户管理 安全 食谱 API 参考" at bounding box center [580, 54] width 440 height 29
click at [442, 54] on font "验证" at bounding box center [450, 54] width 18 height 11
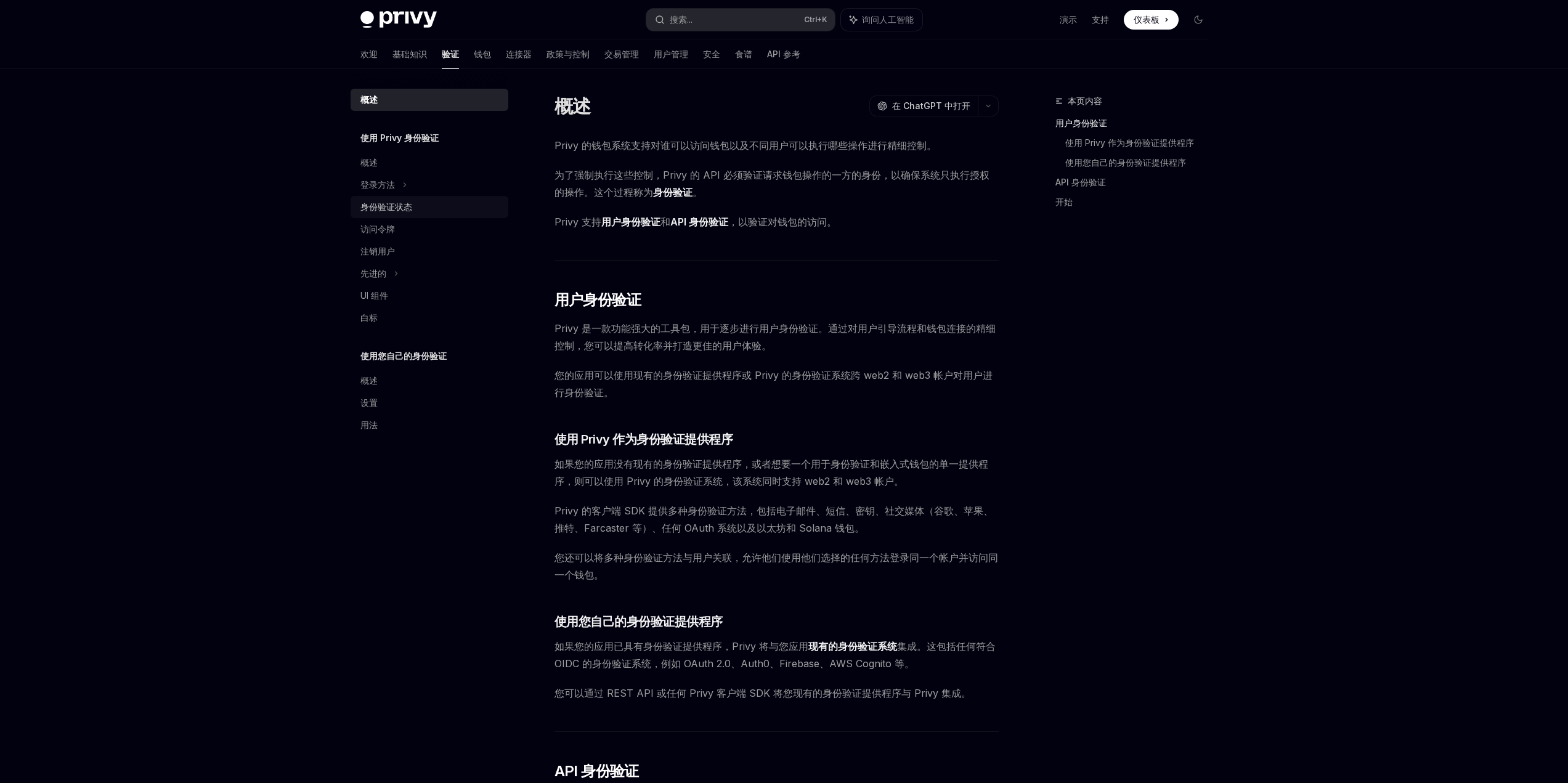
click at [401, 204] on font "身份验证状态" at bounding box center [386, 207] width 52 height 11
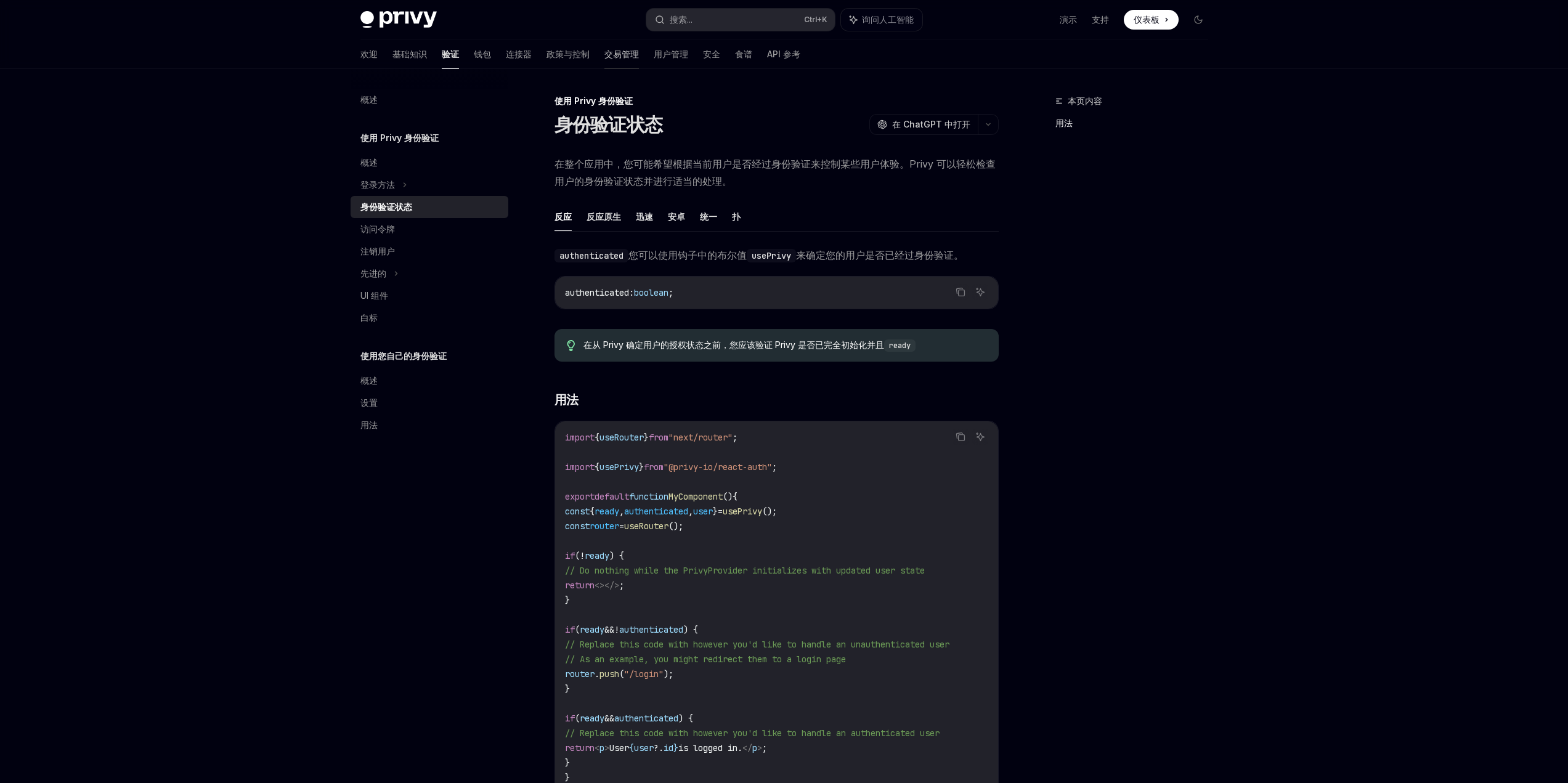
click at [605, 56] on font "交易管理" at bounding box center [621, 54] width 34 height 11
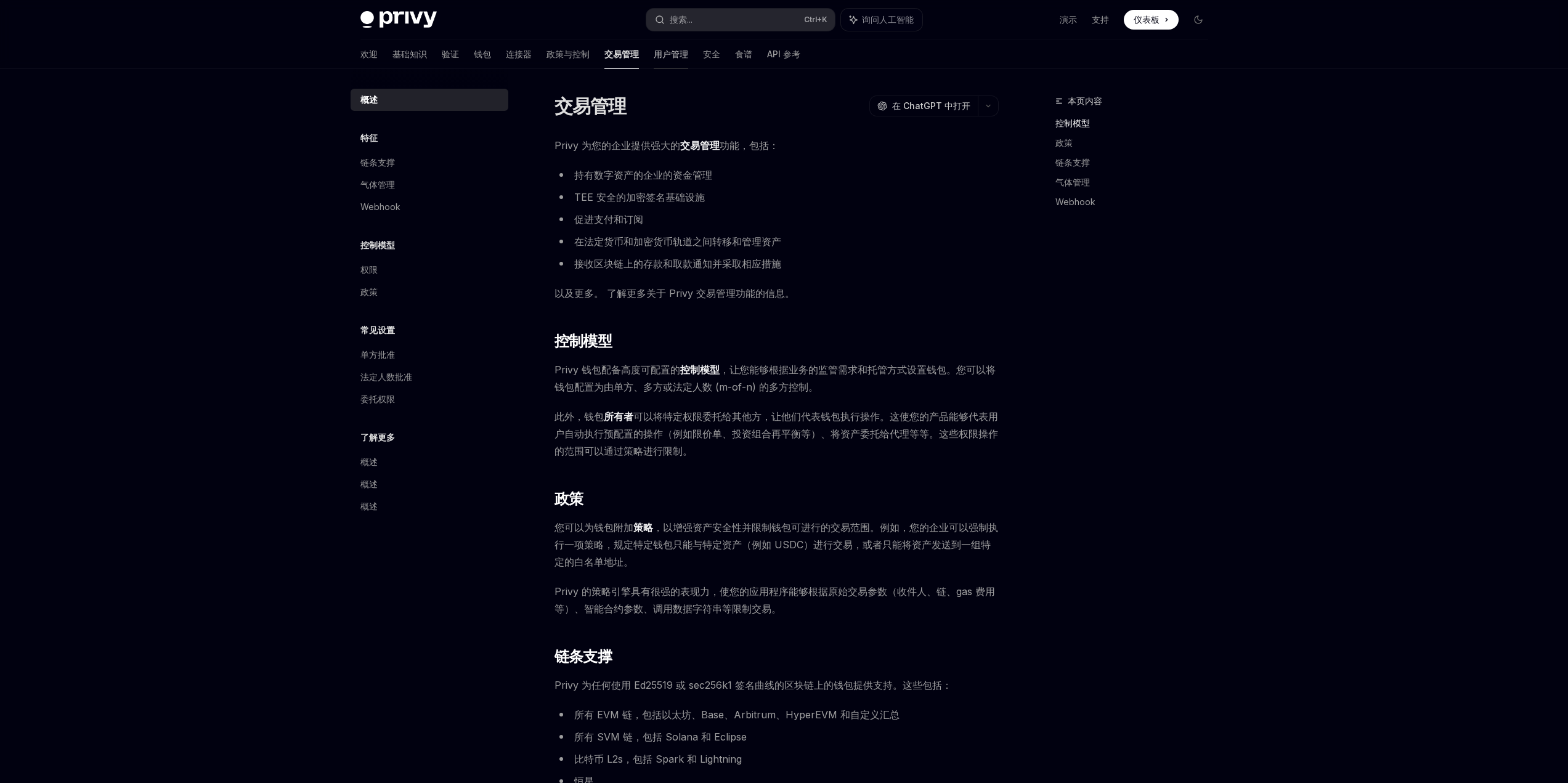
click at [654, 58] on font "用户管理" at bounding box center [671, 54] width 34 height 11
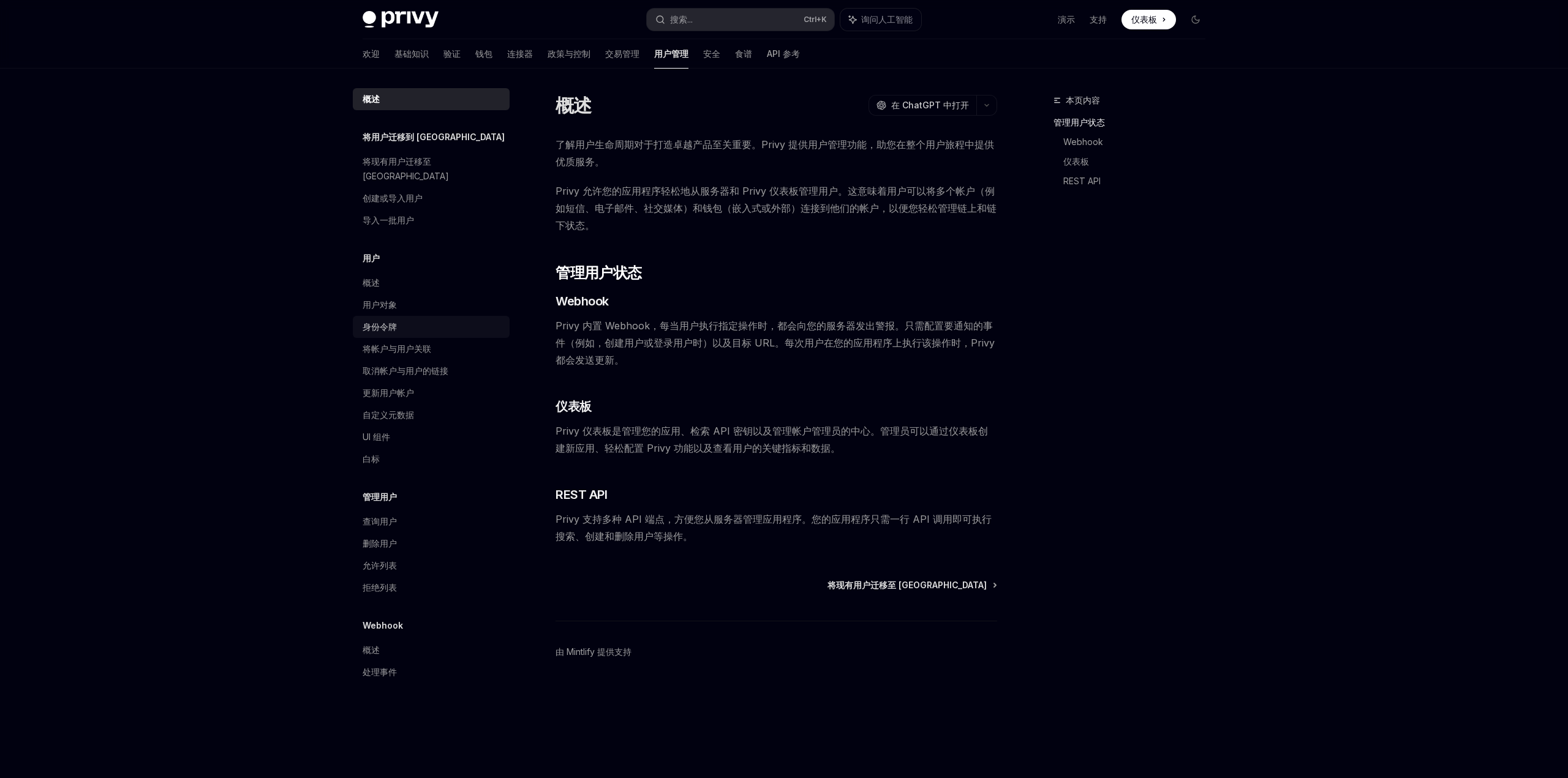
click at [399, 319] on div "身份令牌" at bounding box center [432, 327] width 139 height 15
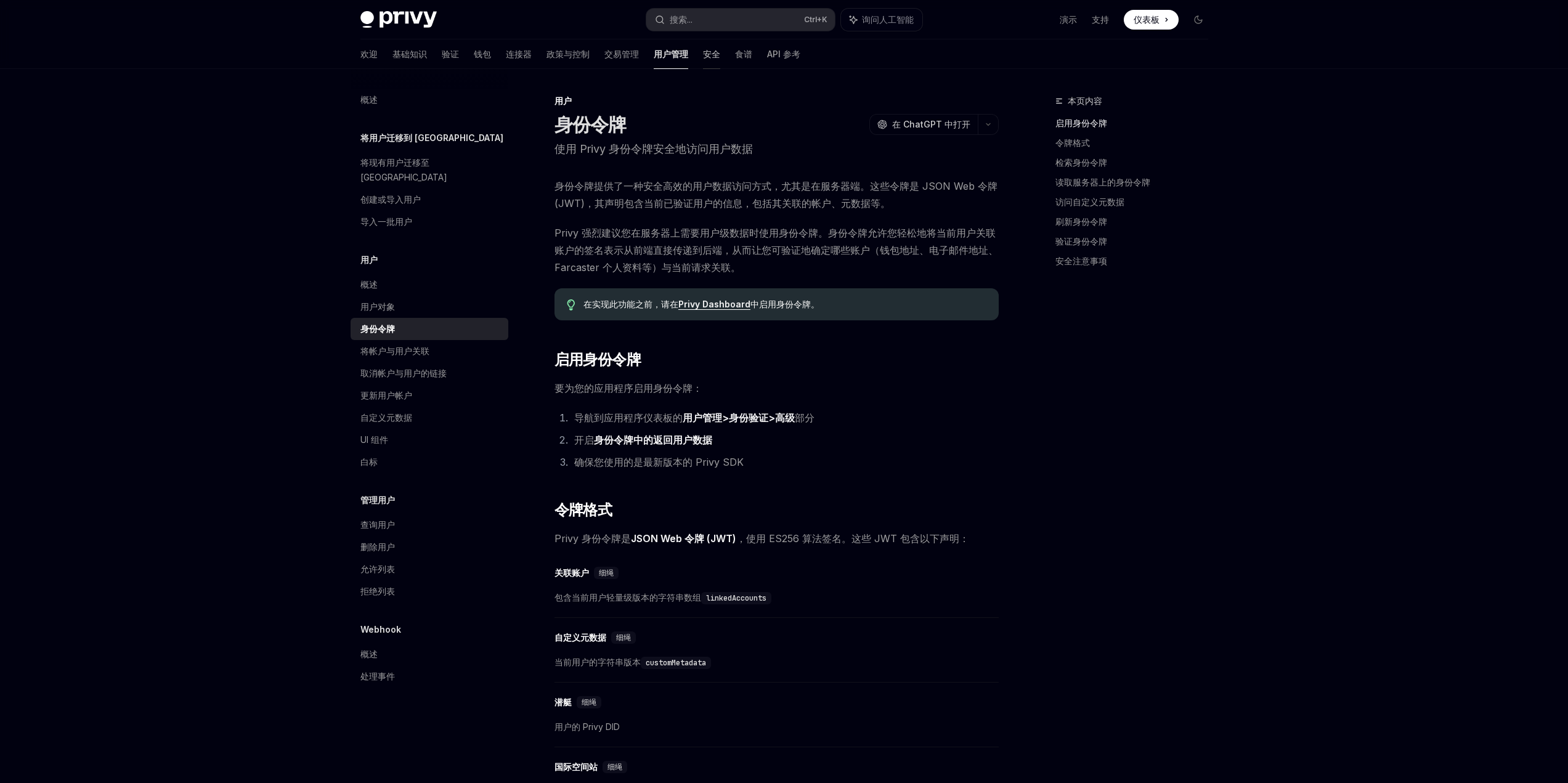
click at [703, 51] on font "安全" at bounding box center [712, 54] width 18 height 11
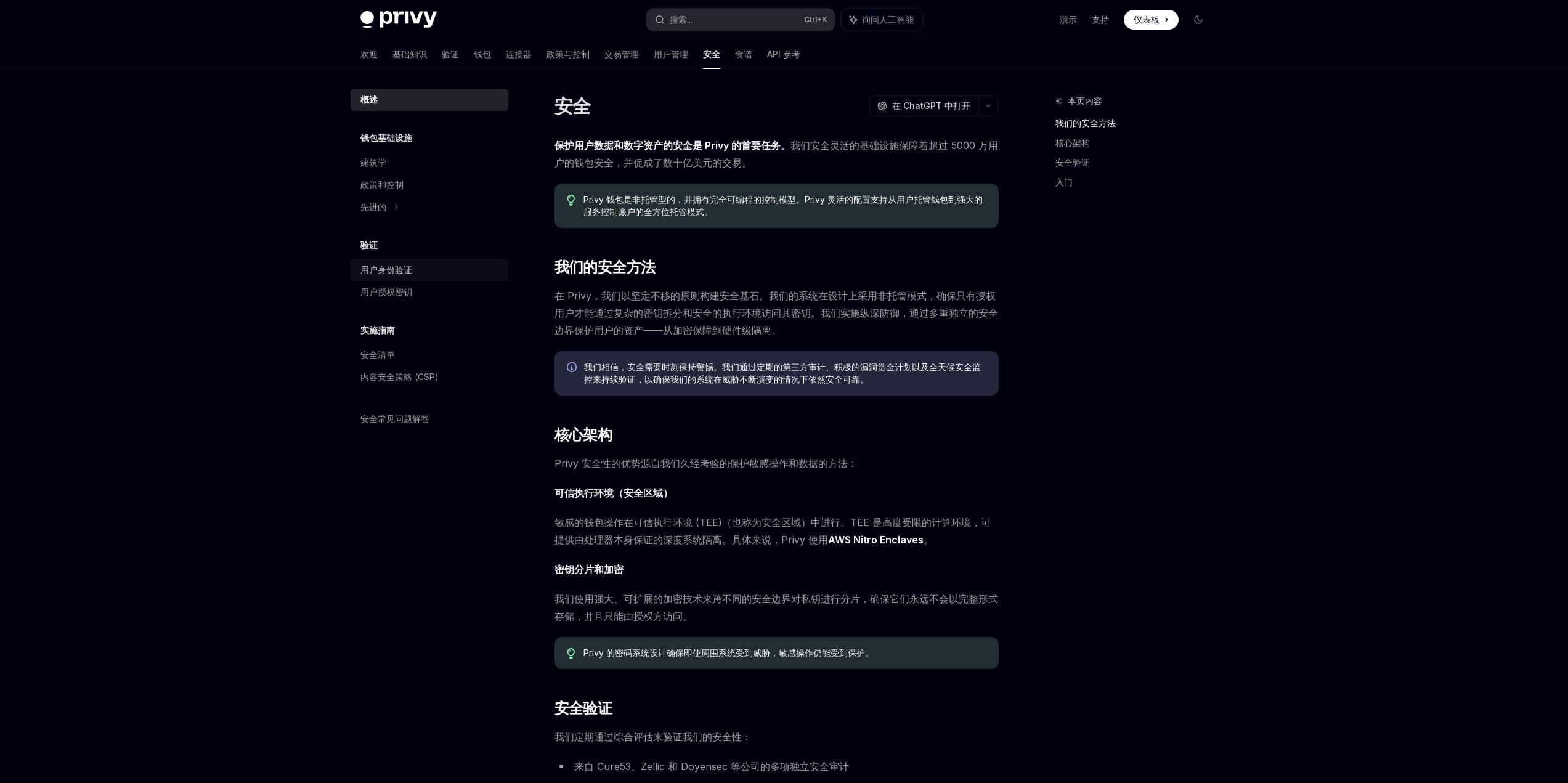
click at [384, 269] on font "用户身份验证" at bounding box center [386, 269] width 52 height 11
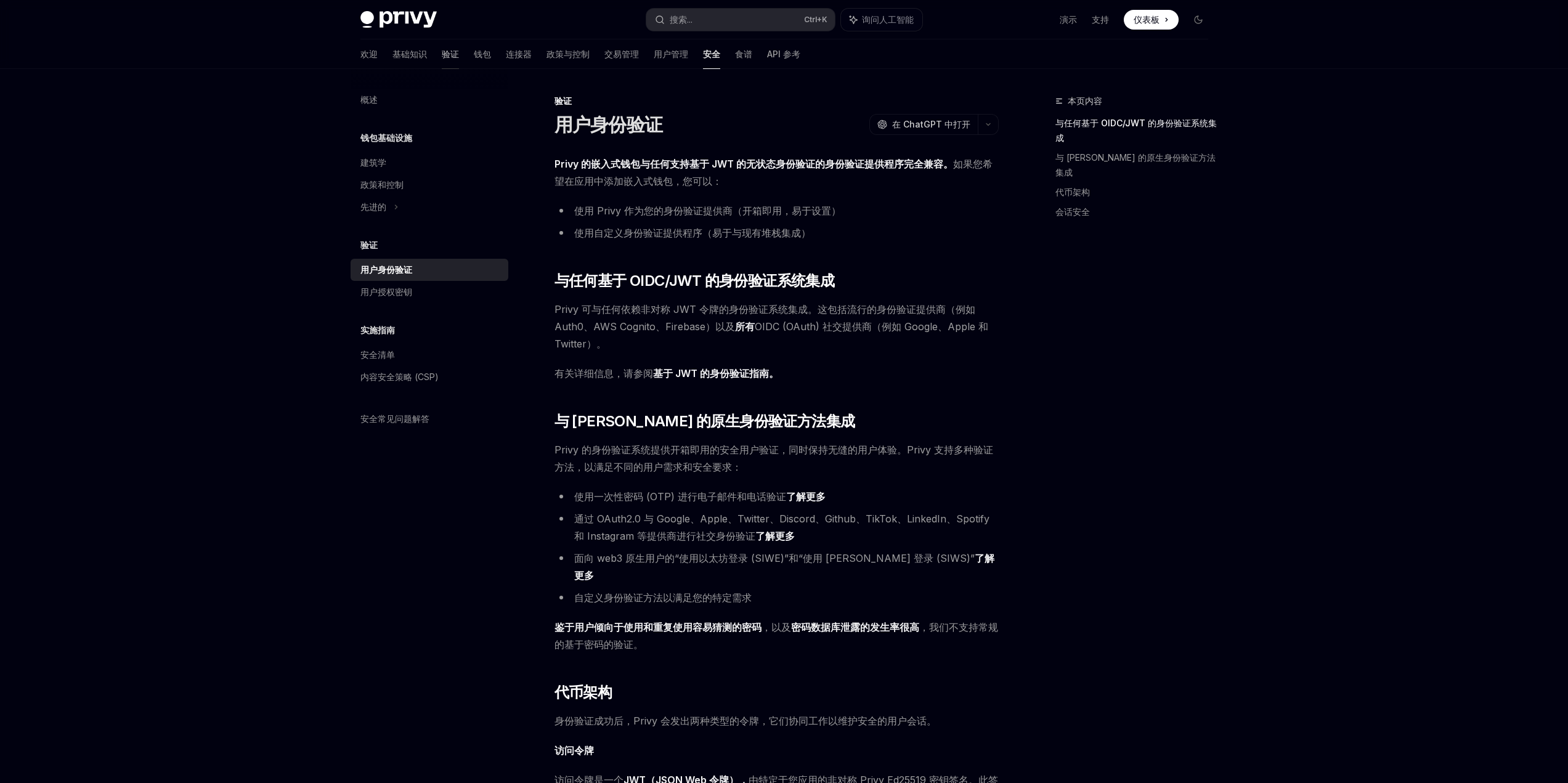
click at [442, 53] on font "验证" at bounding box center [450, 54] width 18 height 11
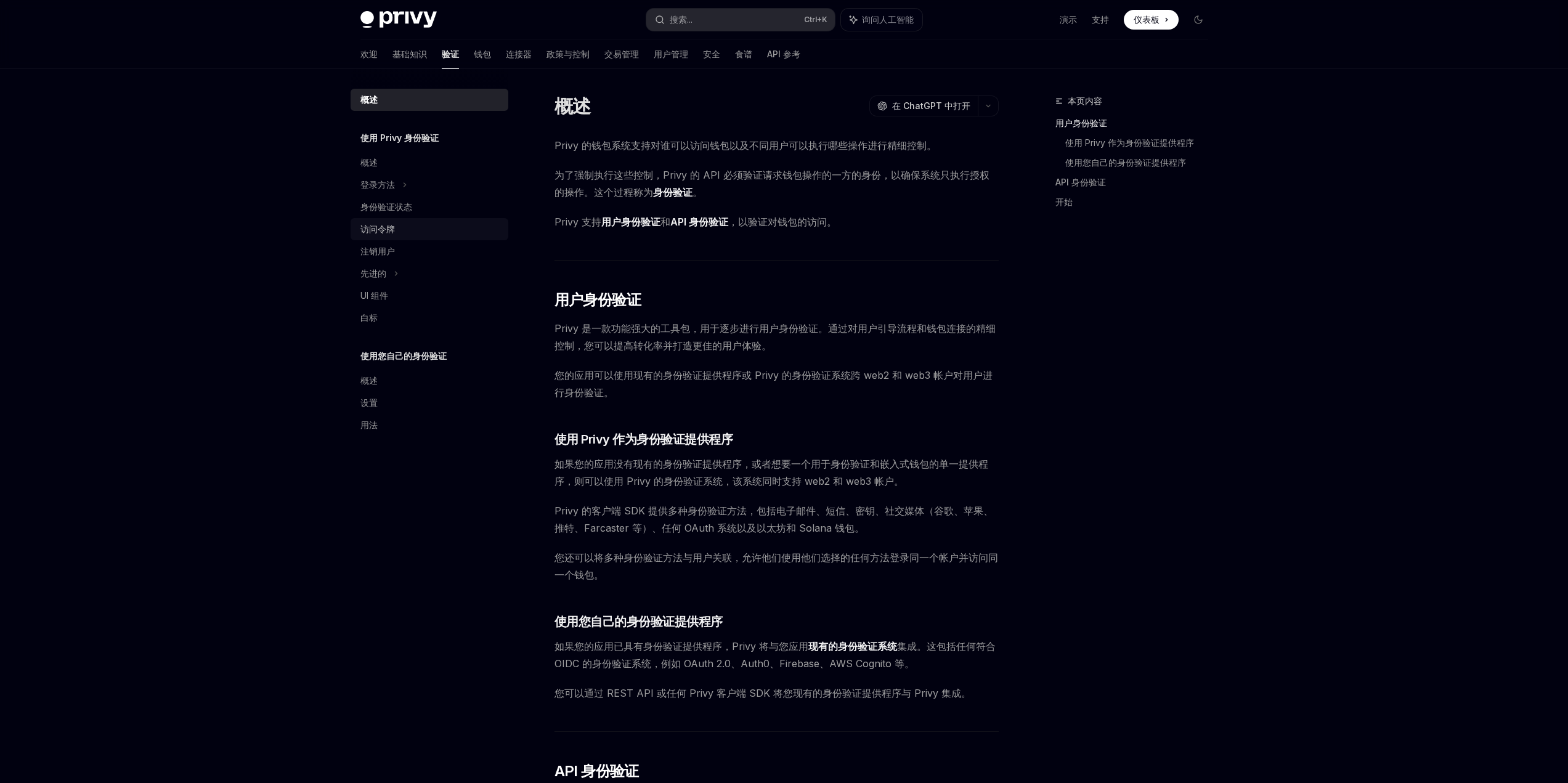
click at [390, 231] on font "访问令牌" at bounding box center [377, 229] width 34 height 11
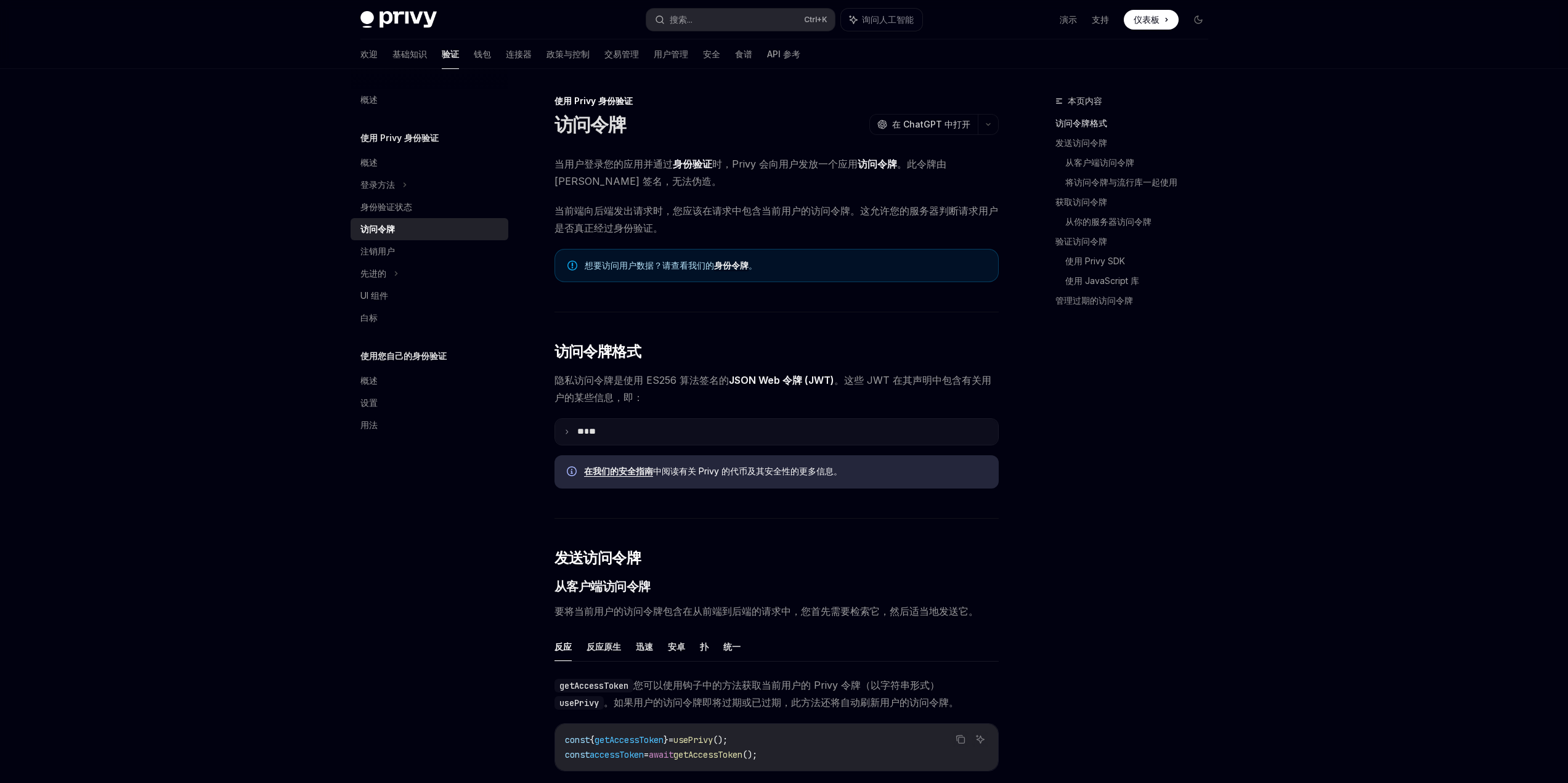
click at [564, 433] on icon at bounding box center [567, 432] width 6 height 6
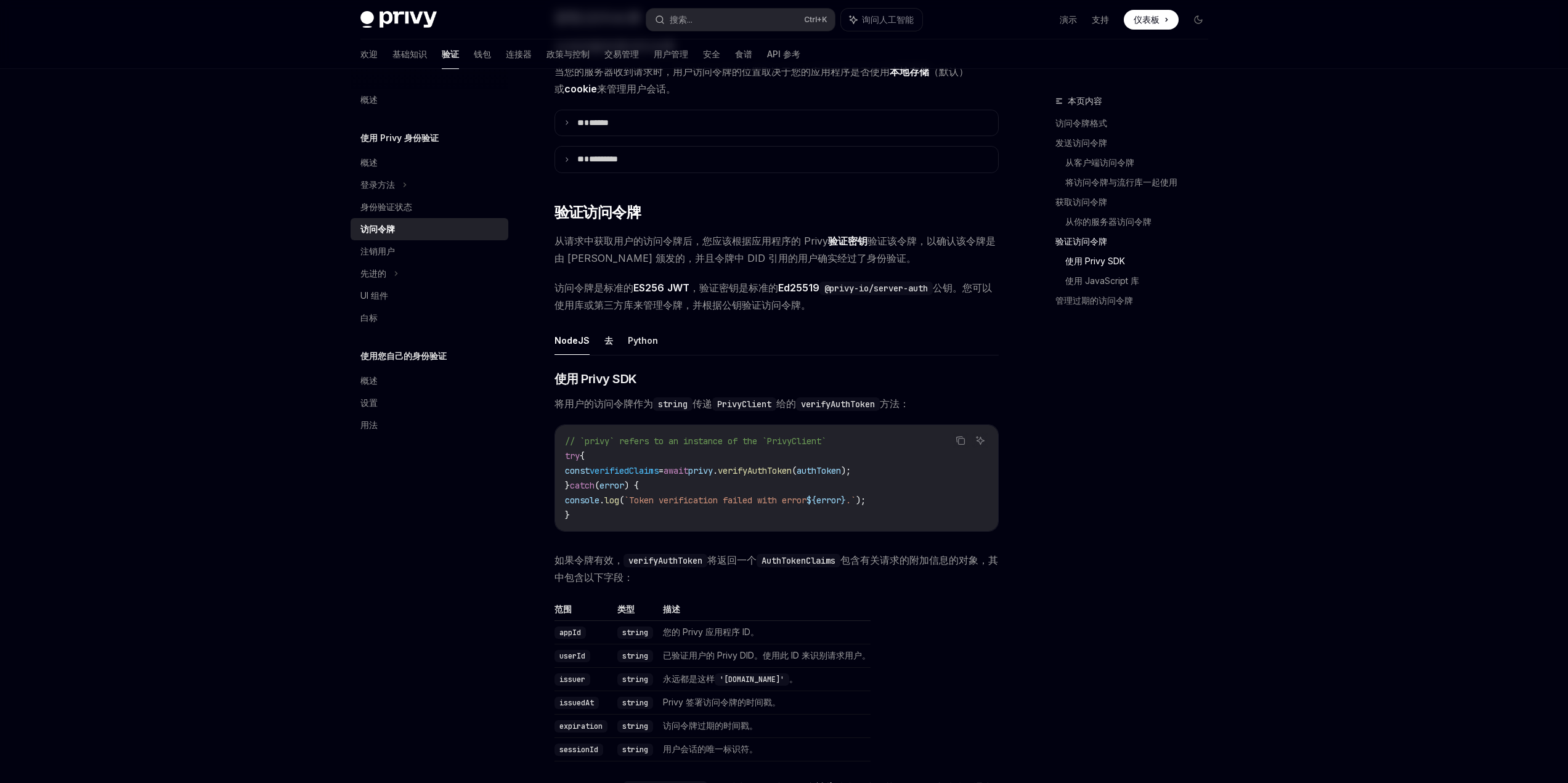
scroll to position [1972, 0]
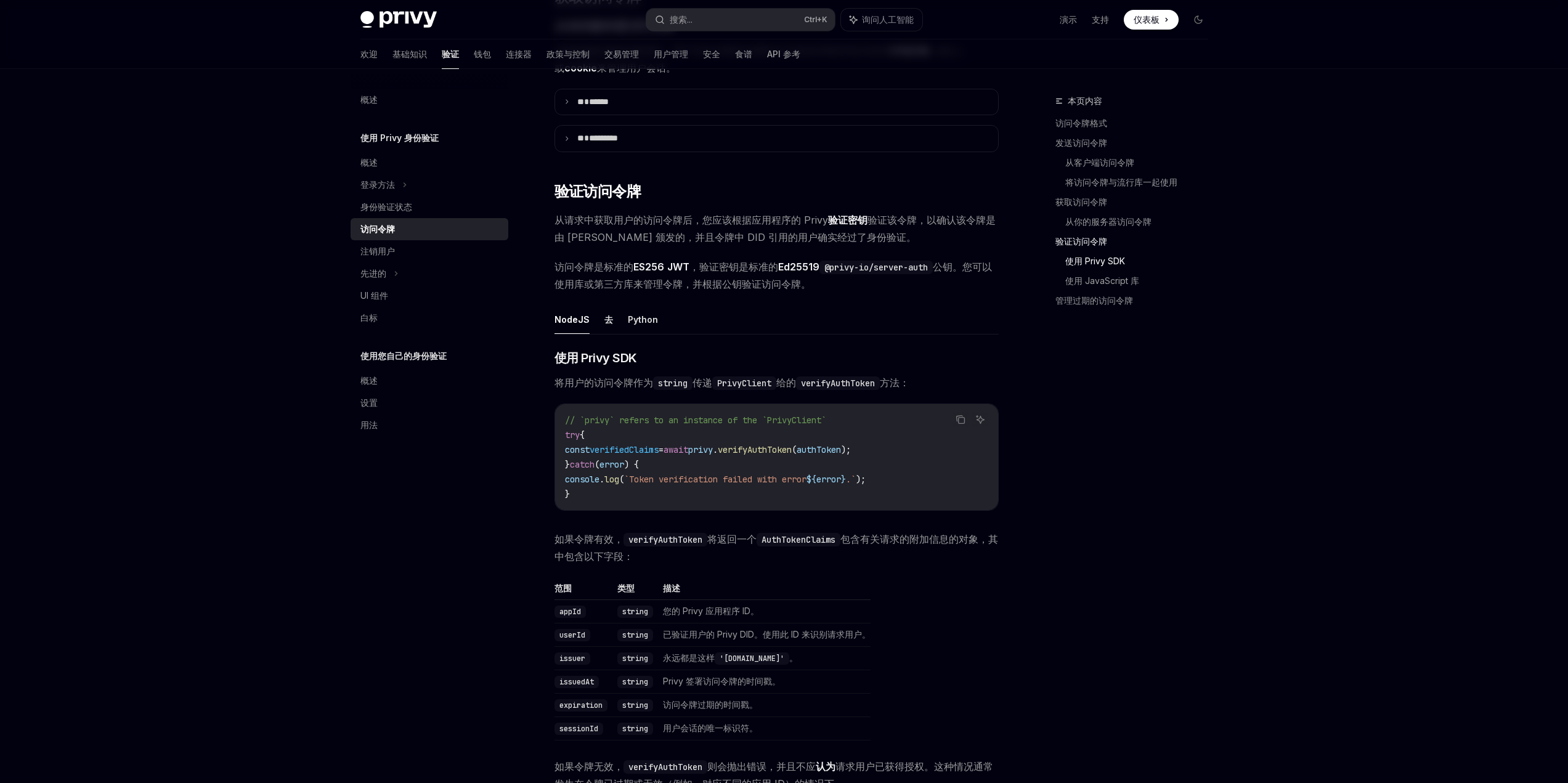
click at [835, 390] on code "verifyAuthToken" at bounding box center [838, 383] width 84 height 14
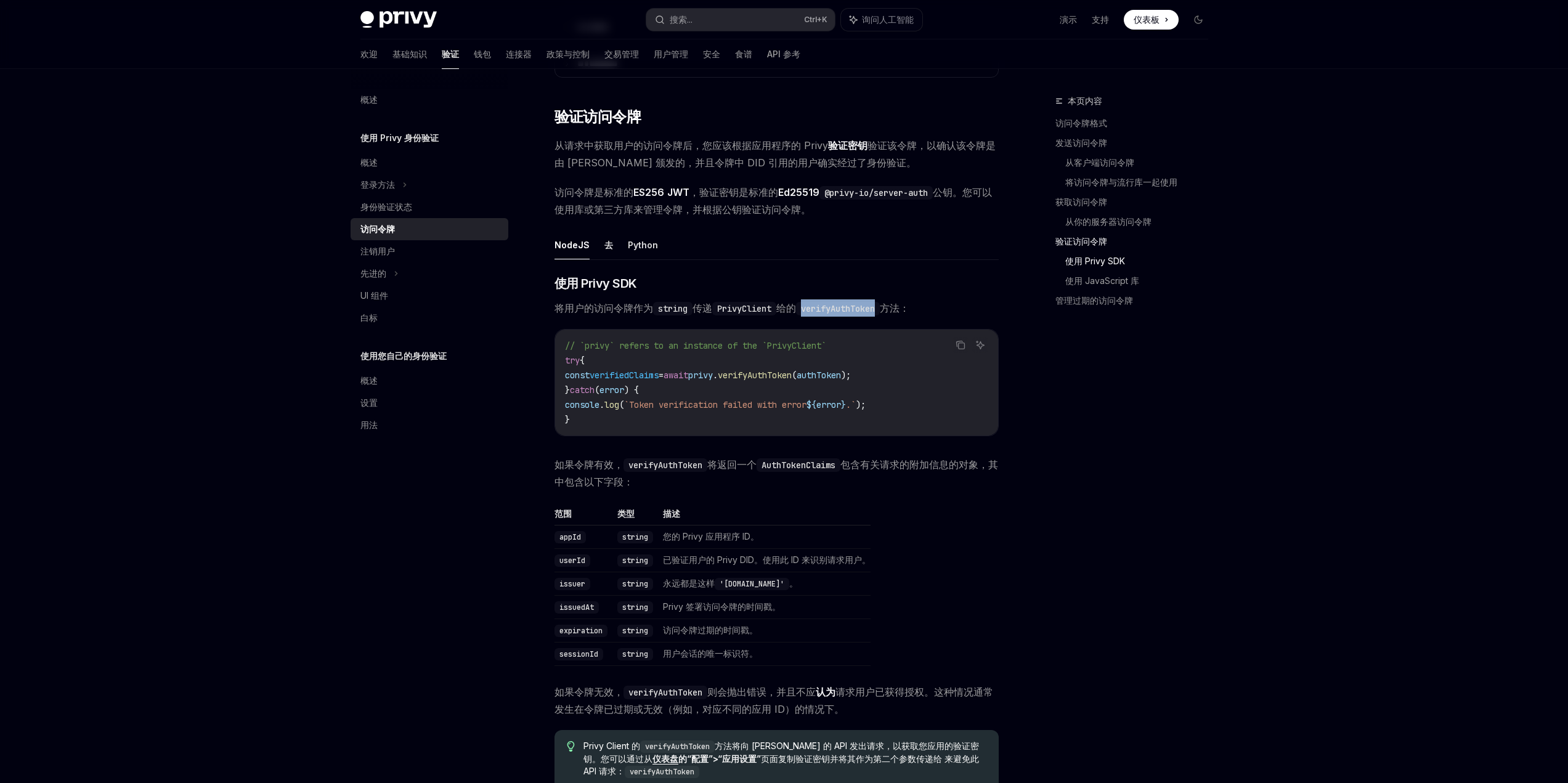
scroll to position [2218, 0]
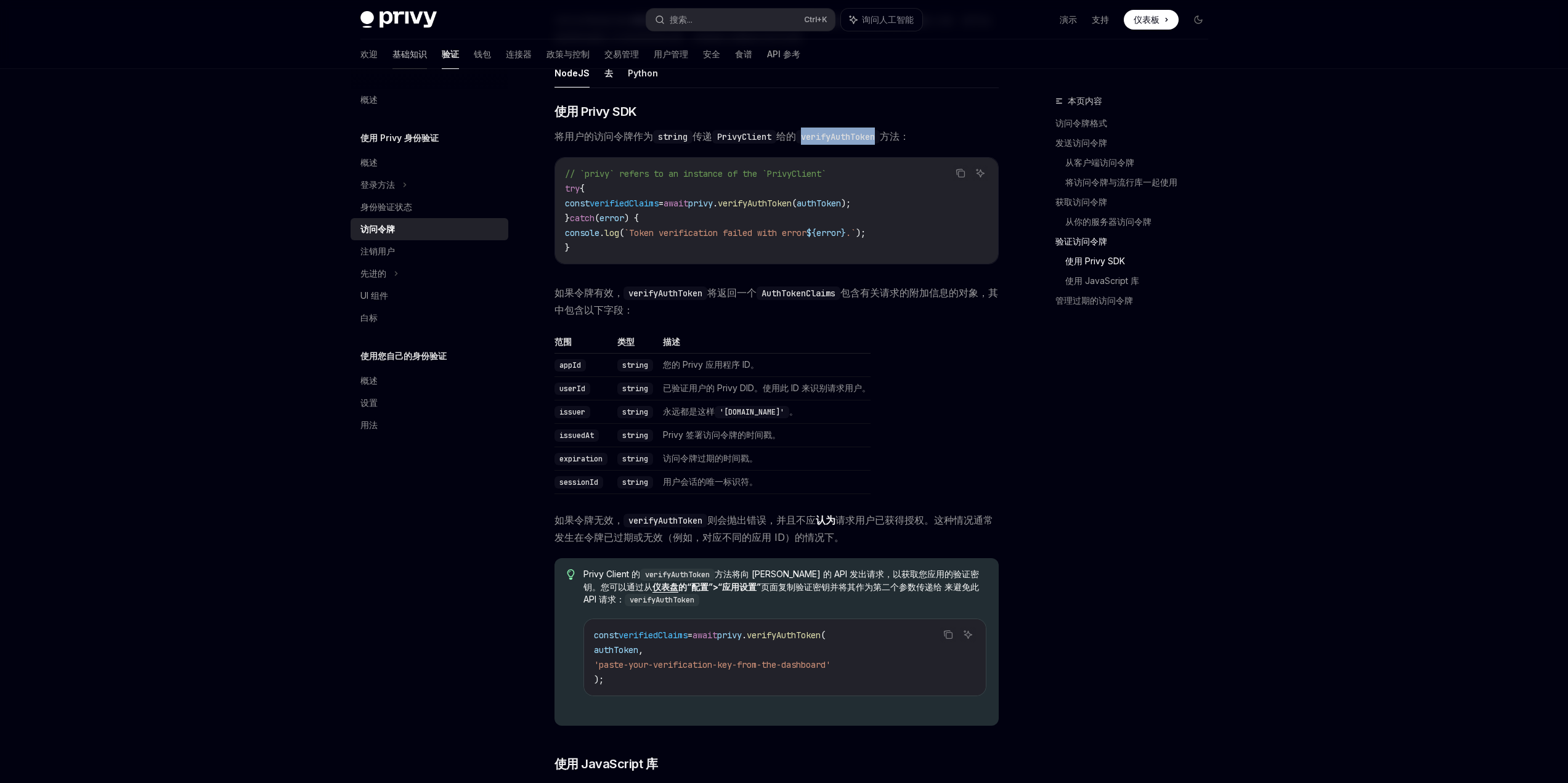
click at [394, 60] on font "基础知识" at bounding box center [410, 54] width 34 height 13
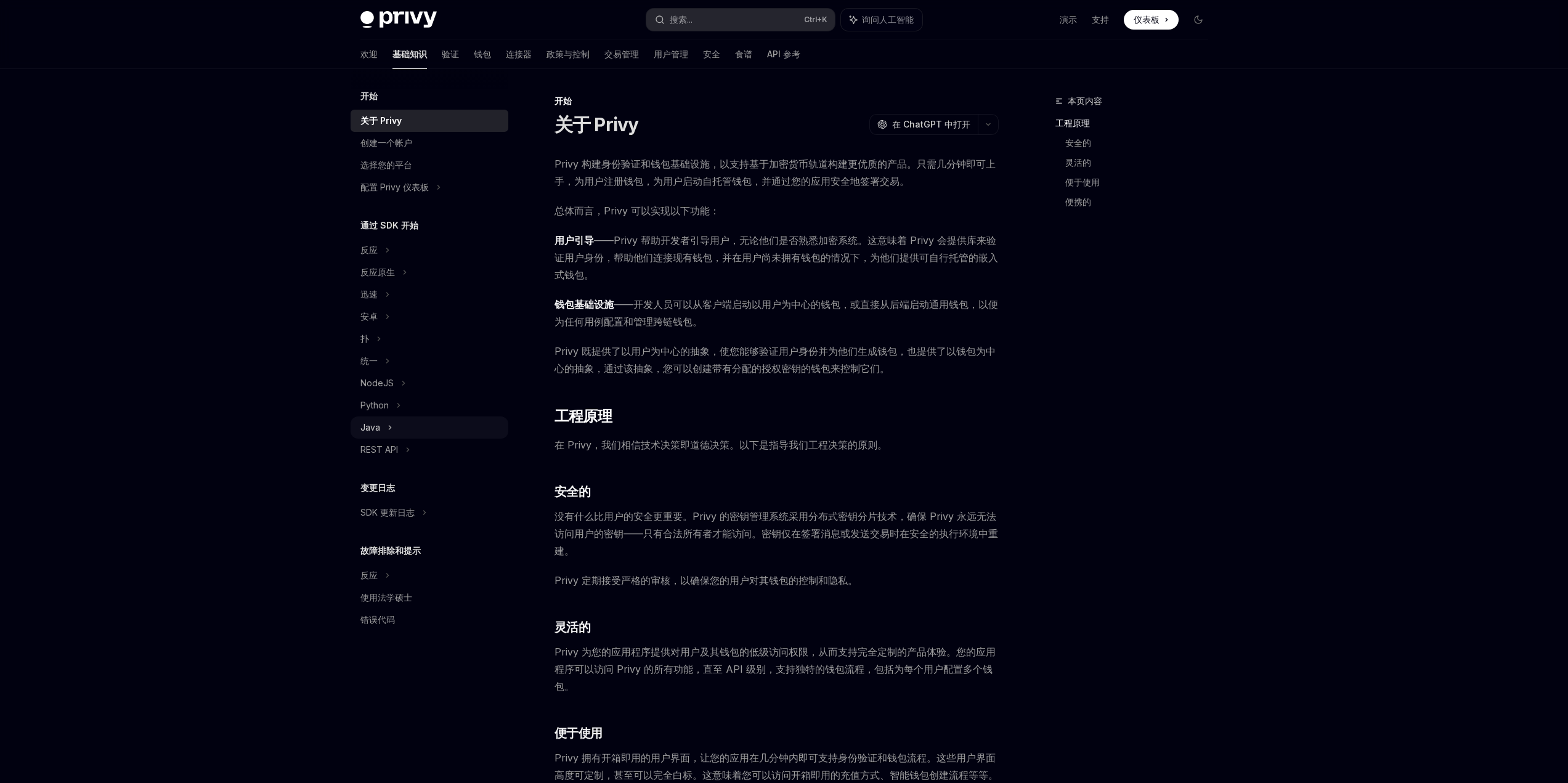
click at [385, 423] on div "Java" at bounding box center [430, 427] width 158 height 22
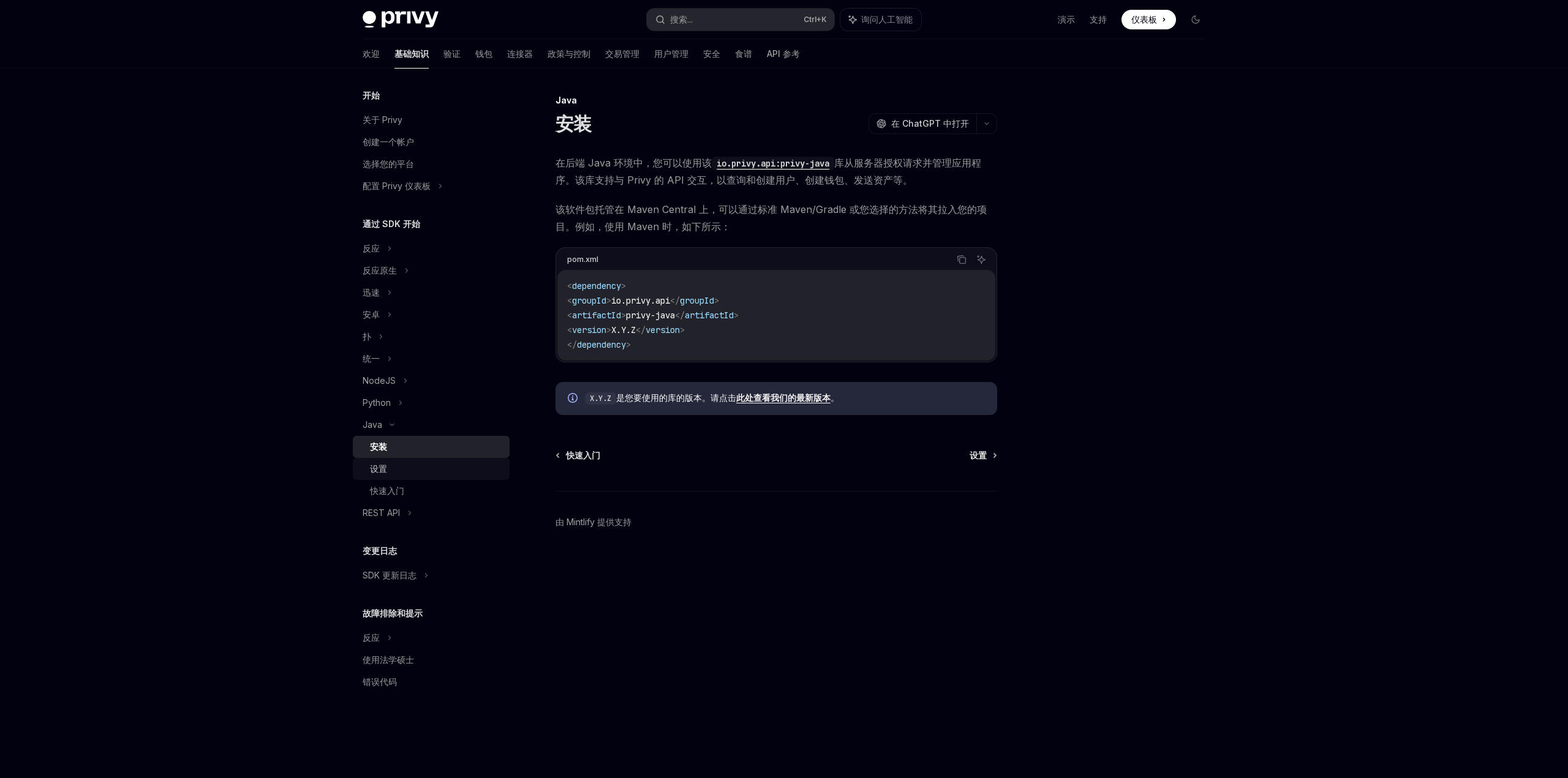
click at [402, 467] on div "设置" at bounding box center [436, 469] width 132 height 15
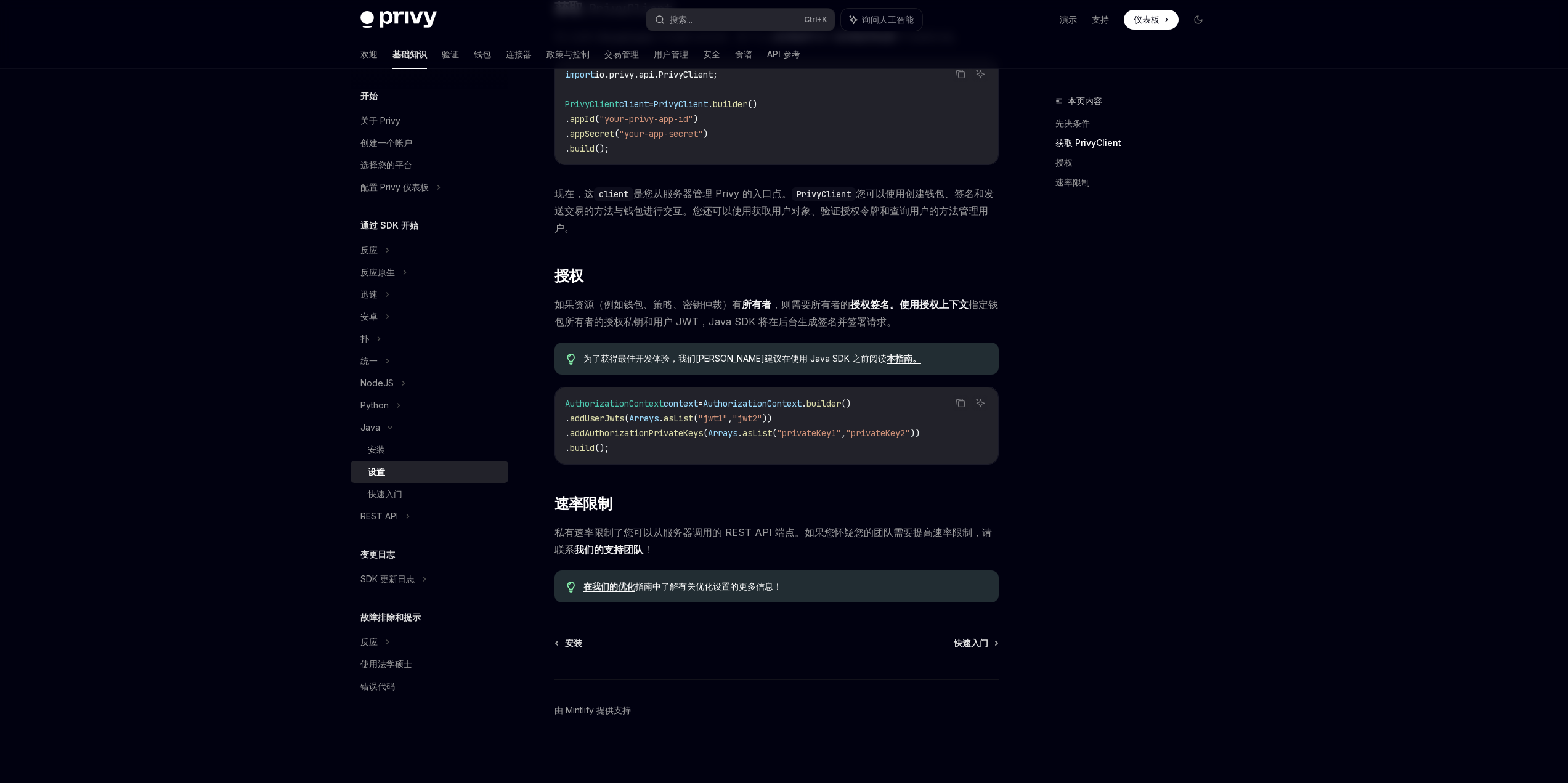
scroll to position [252, 0]
click at [396, 491] on font "快速入门" at bounding box center [385, 494] width 34 height 11
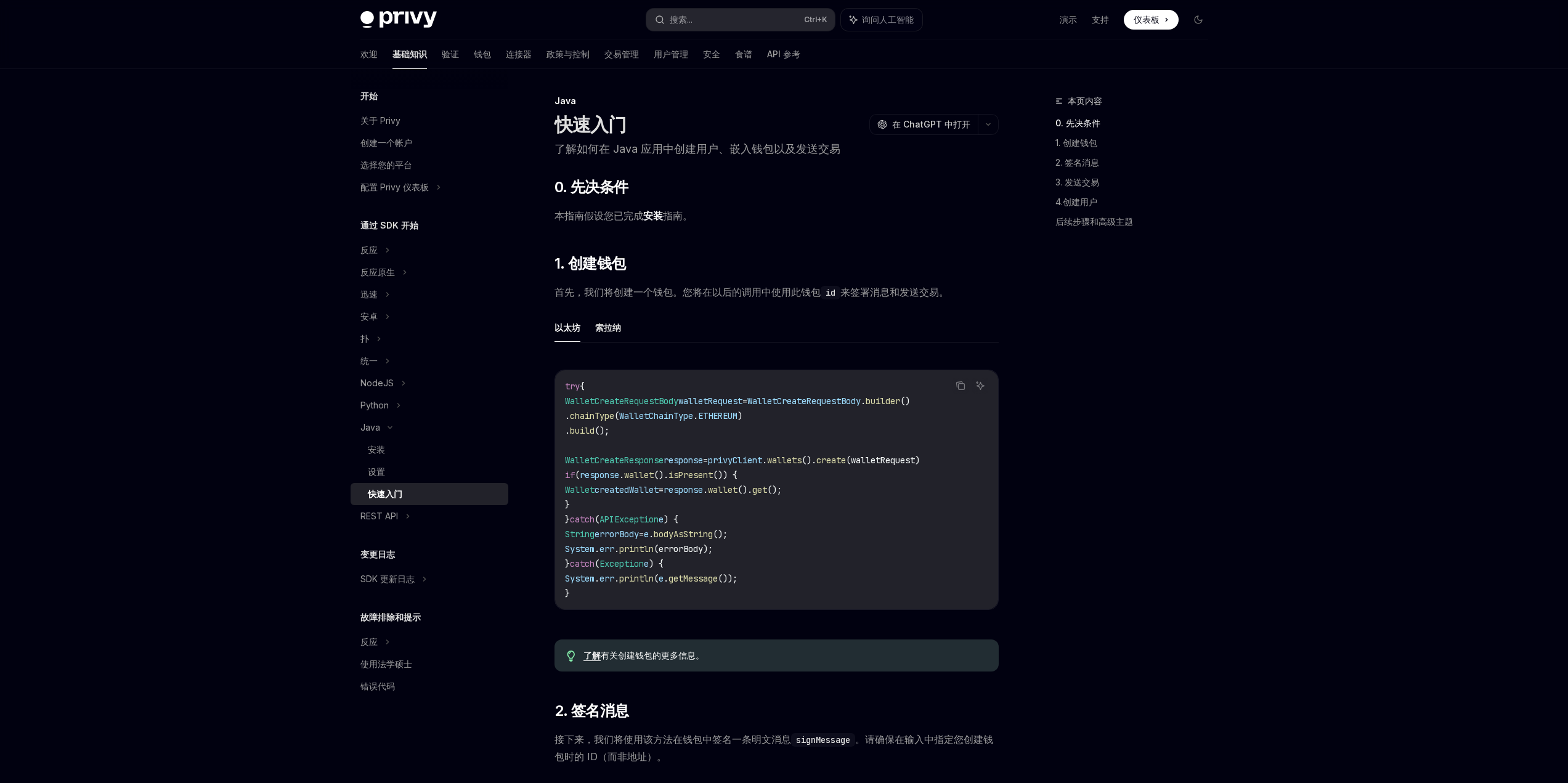
click at [615, 329] on font "索拉纳" at bounding box center [608, 327] width 26 height 11
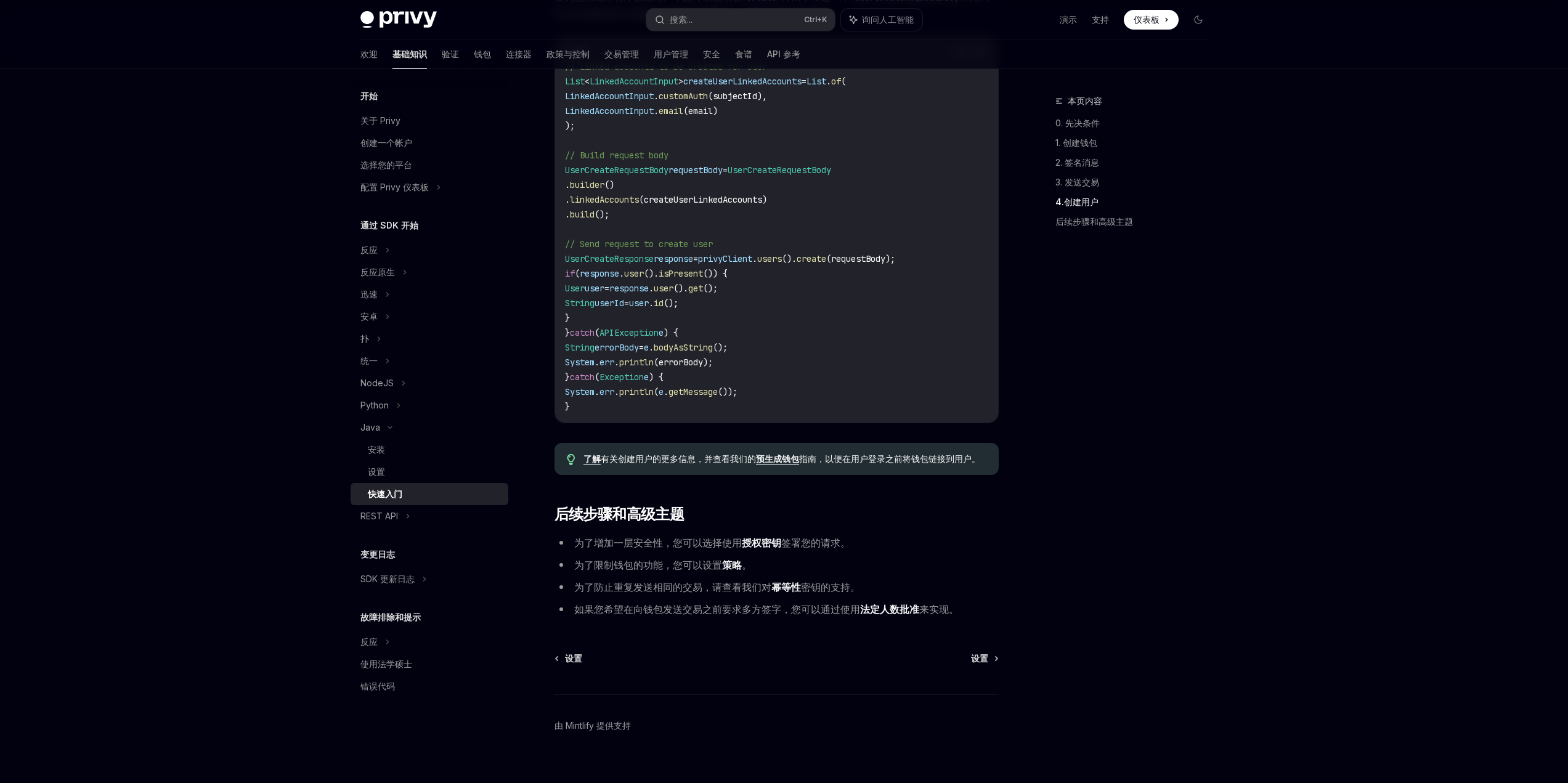
scroll to position [2107, 0]
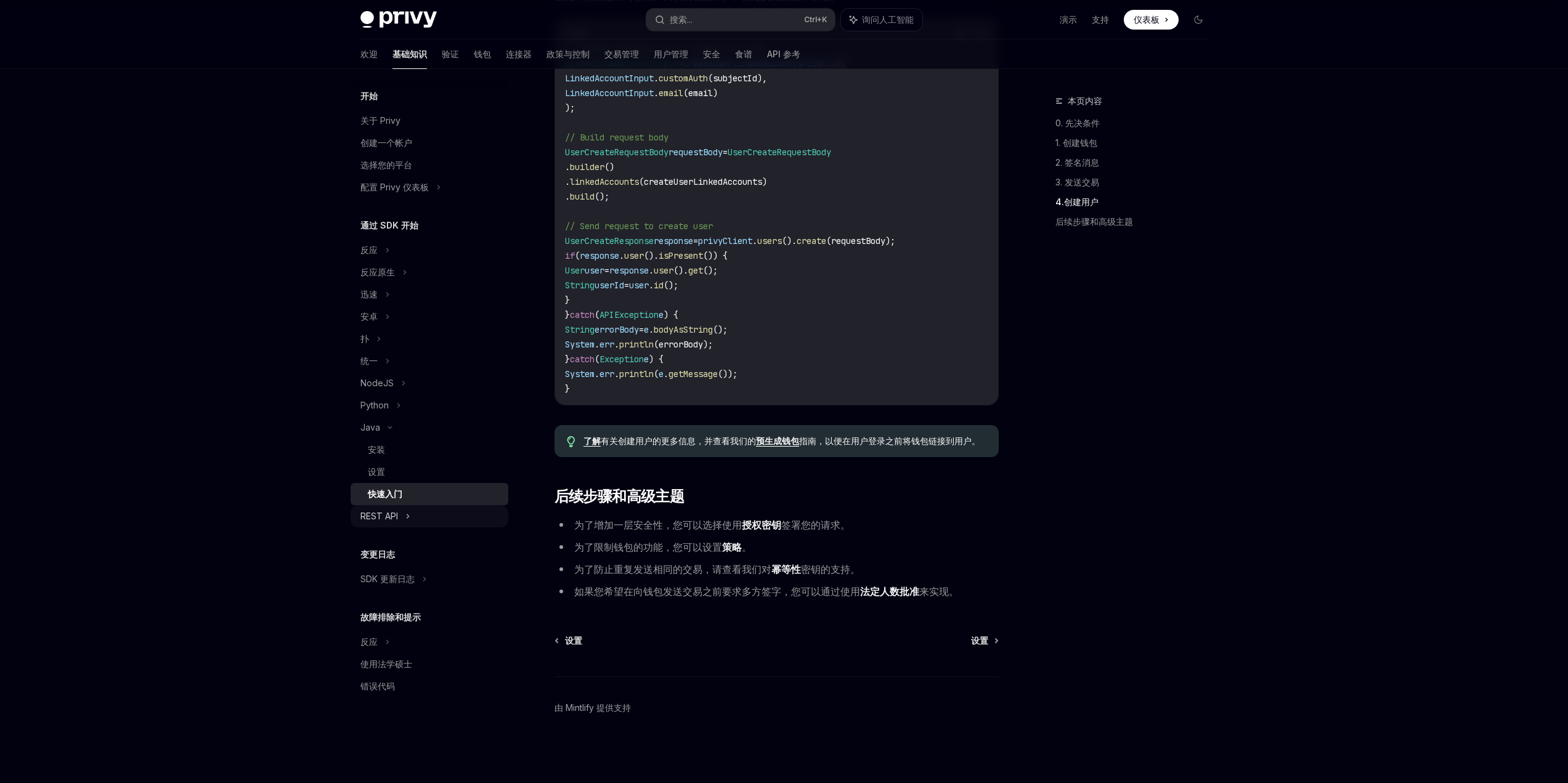
click at [398, 509] on div "REST API" at bounding box center [379, 516] width 38 height 15
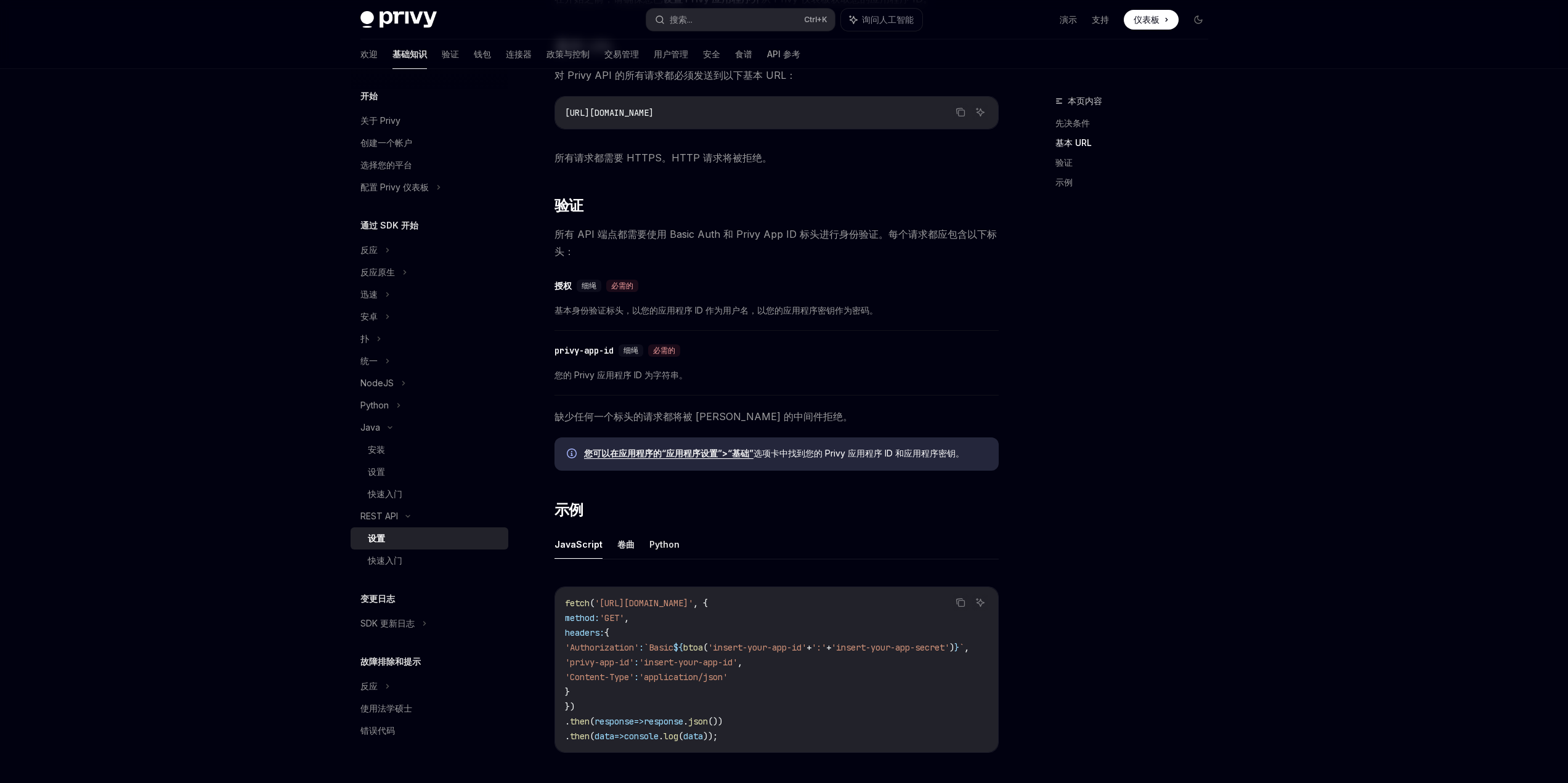
scroll to position [123, 0]
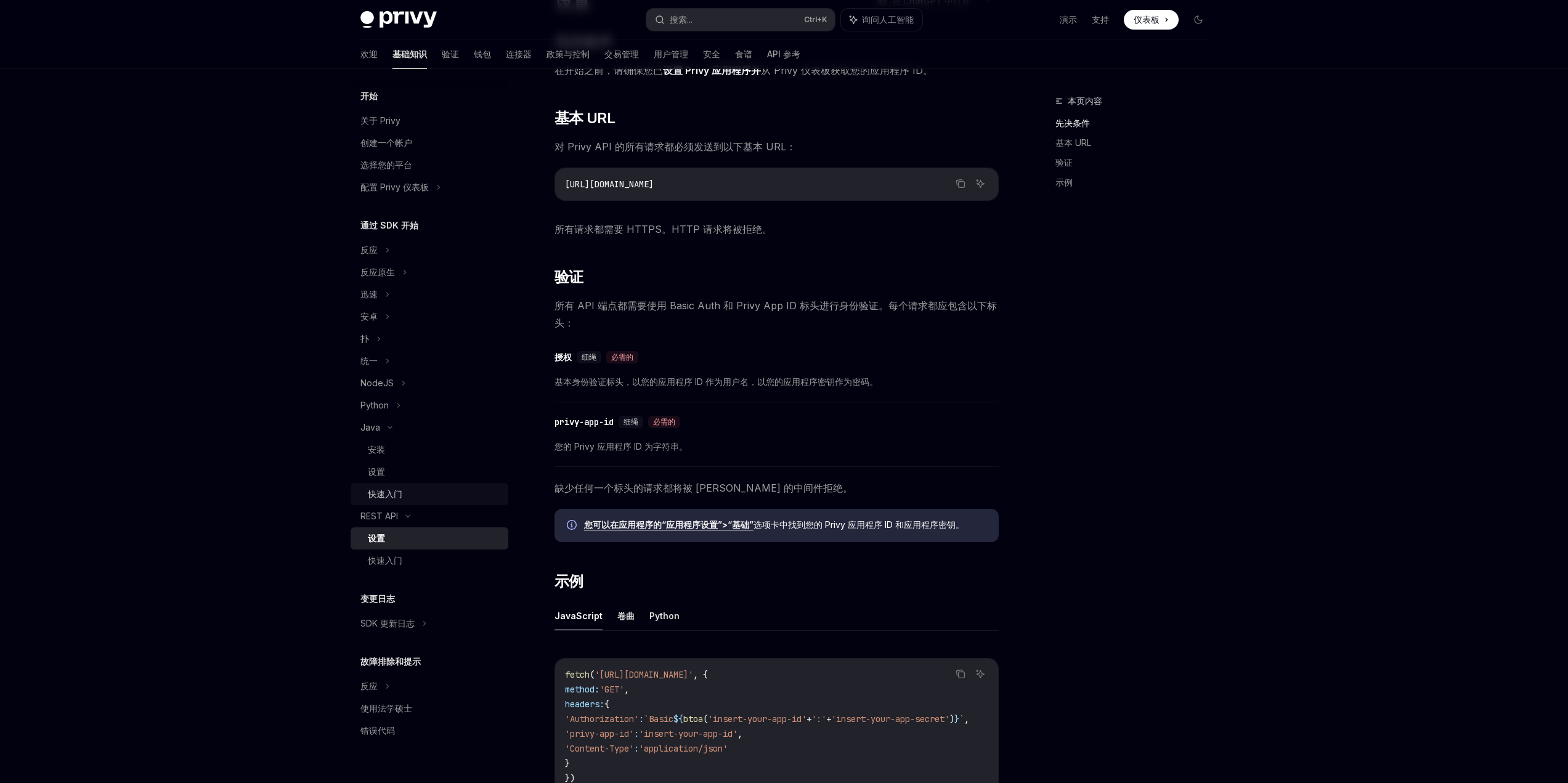
click at [396, 495] on font "快速入门" at bounding box center [385, 494] width 34 height 11
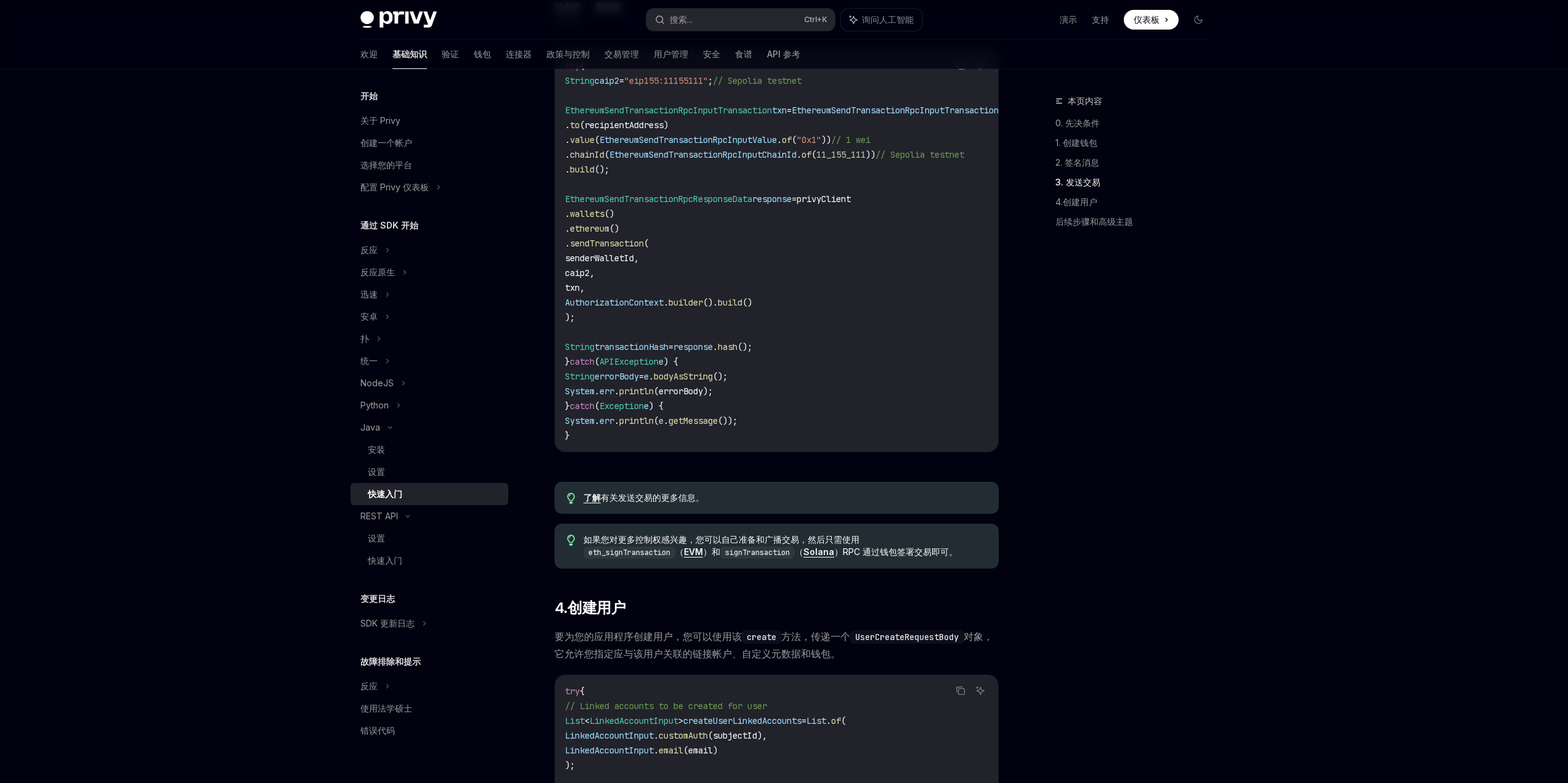
scroll to position [1121, 0]
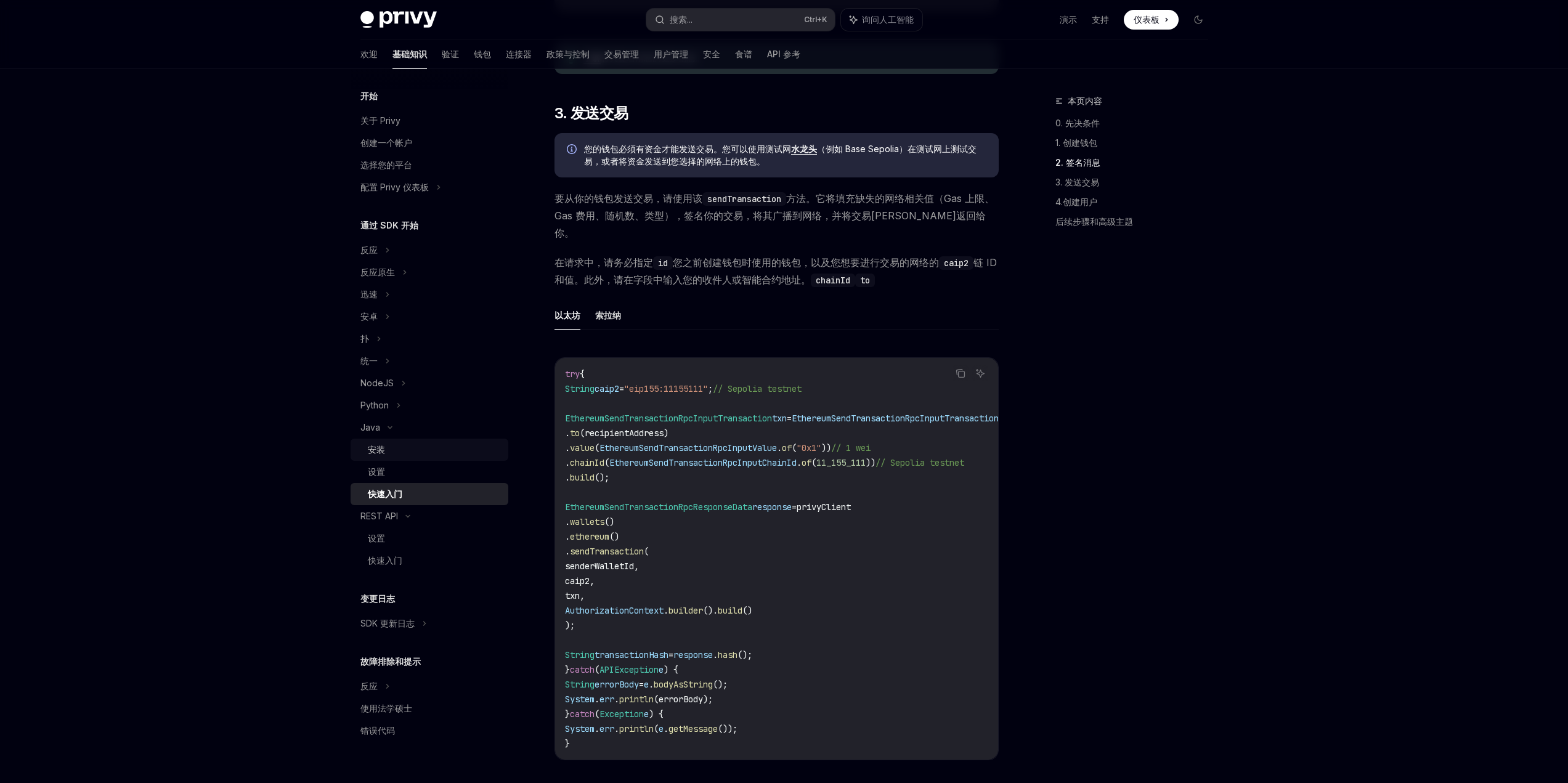
click at [412, 450] on div "安装" at bounding box center [434, 450] width 133 height 15
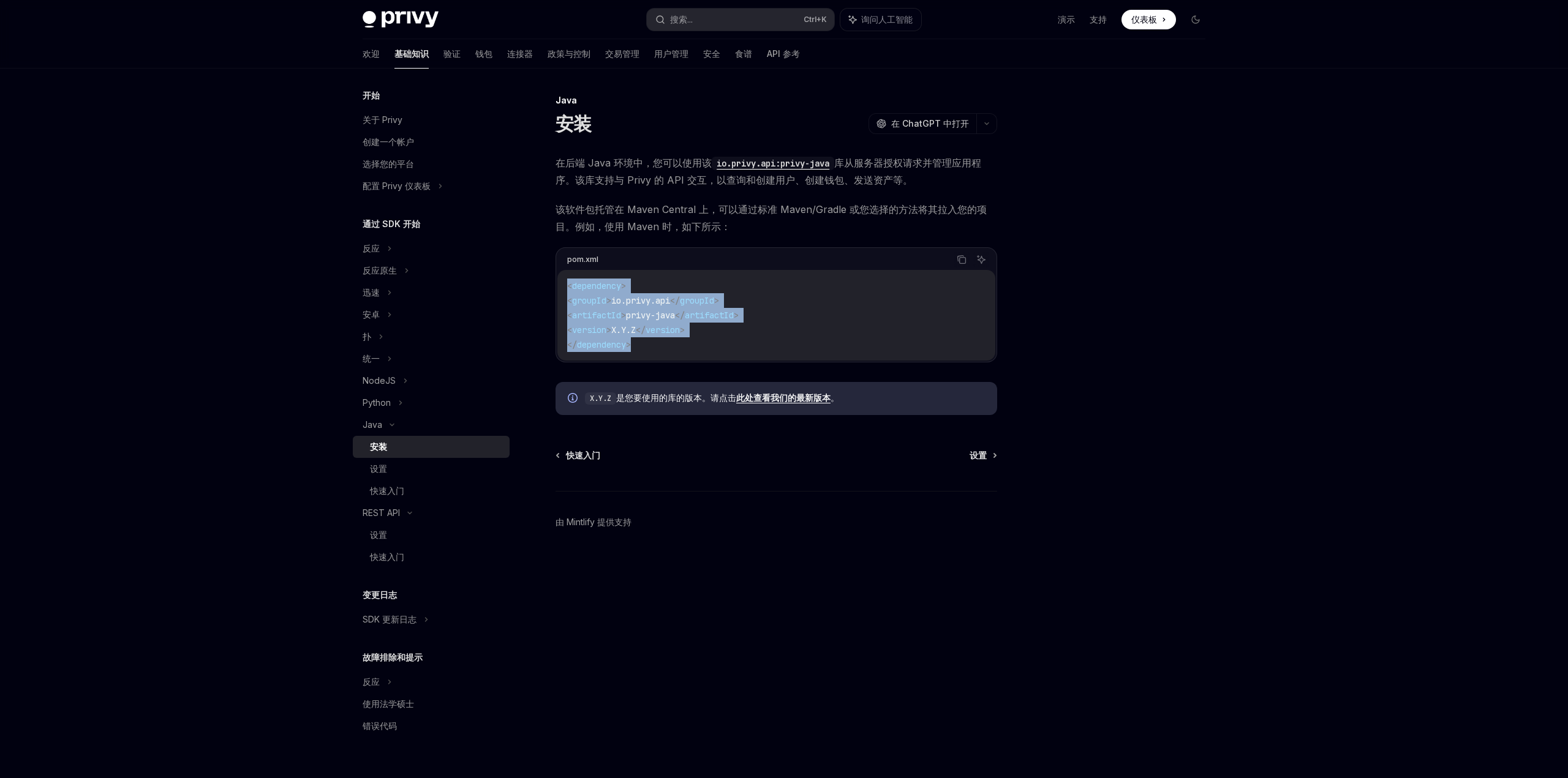
drag, startPoint x: 642, startPoint y: 343, endPoint x: 569, endPoint y: 284, distance: 93.9
click at [569, 284] on code "< dependency > < groupId > io.privy.api </ groupId > < artifactId > privy-java …" at bounding box center [777, 316] width 418 height 73
copy code "< dependency > < groupId > io.privy.api </ groupId > < artifactId > privy-java …"
click at [786, 398] on font "此处查看我们的最新版本" at bounding box center [783, 398] width 94 height 11
click at [416, 470] on div "设置" at bounding box center [436, 469] width 132 height 15
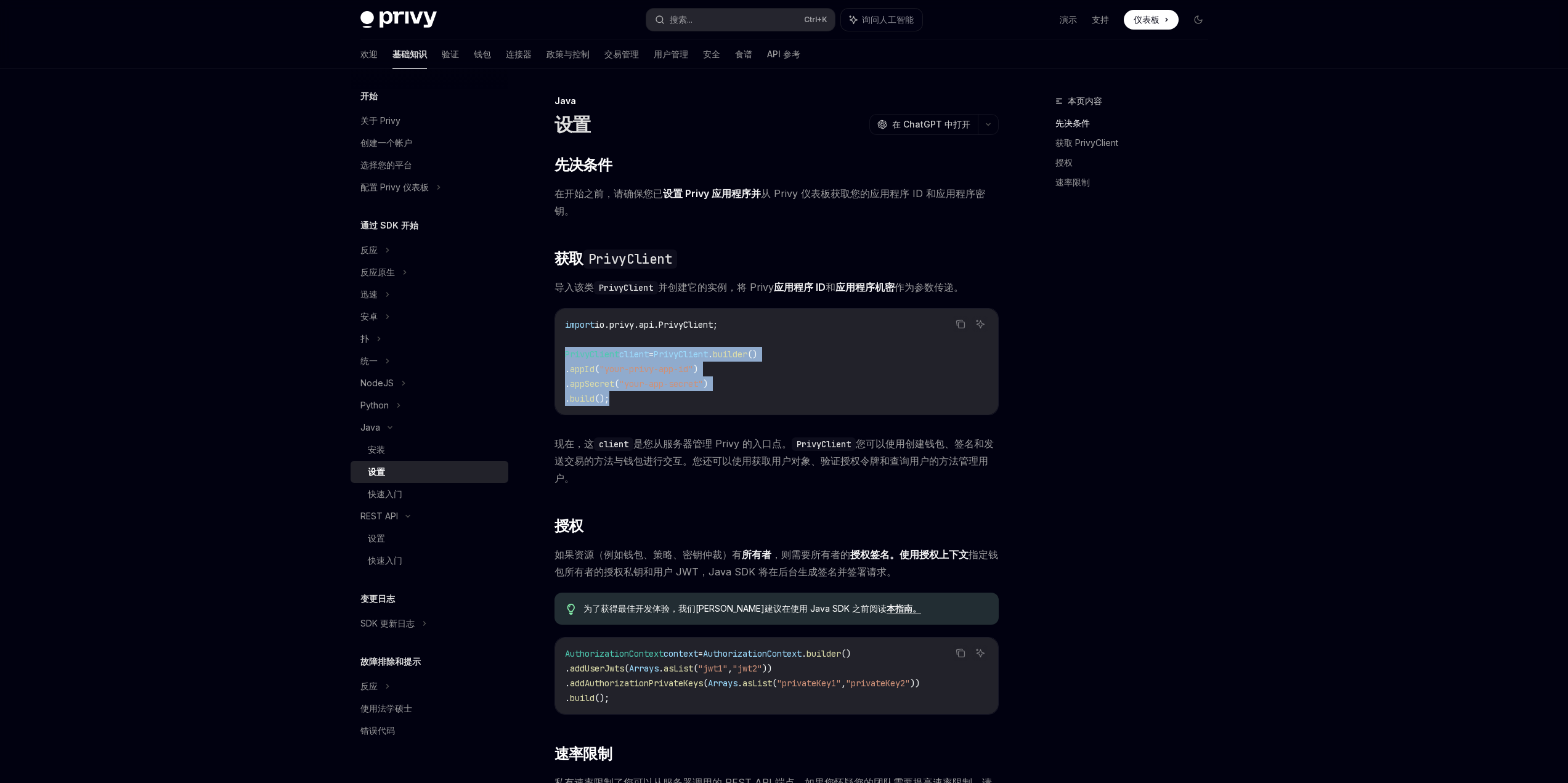
drag, startPoint x: 658, startPoint y: 400, endPoint x: 566, endPoint y: 355, distance: 102.4
click at [566, 355] on code "import io.privy.api.PrivyClient; PrivyClient client = PrivyClient . builder () …" at bounding box center [777, 362] width 423 height 89
copy code "PrivyClient client = PrivyClient . builder () . appId ( "your-privy-app-id" ) .…"
click at [382, 495] on font "快速入门" at bounding box center [385, 494] width 34 height 11
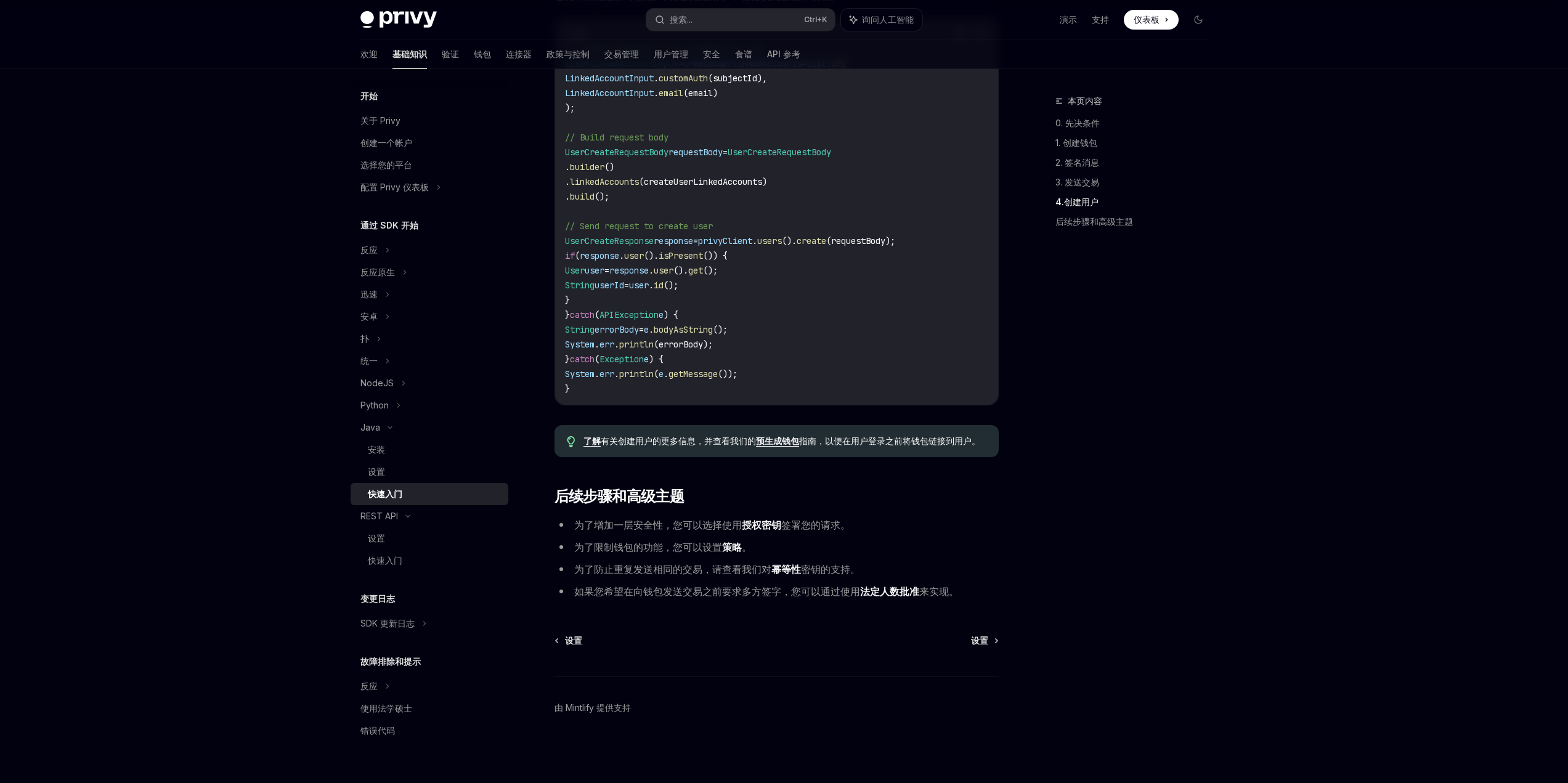
scroll to position [2107, 0]
click at [395, 362] on div "统一" at bounding box center [430, 361] width 158 height 22
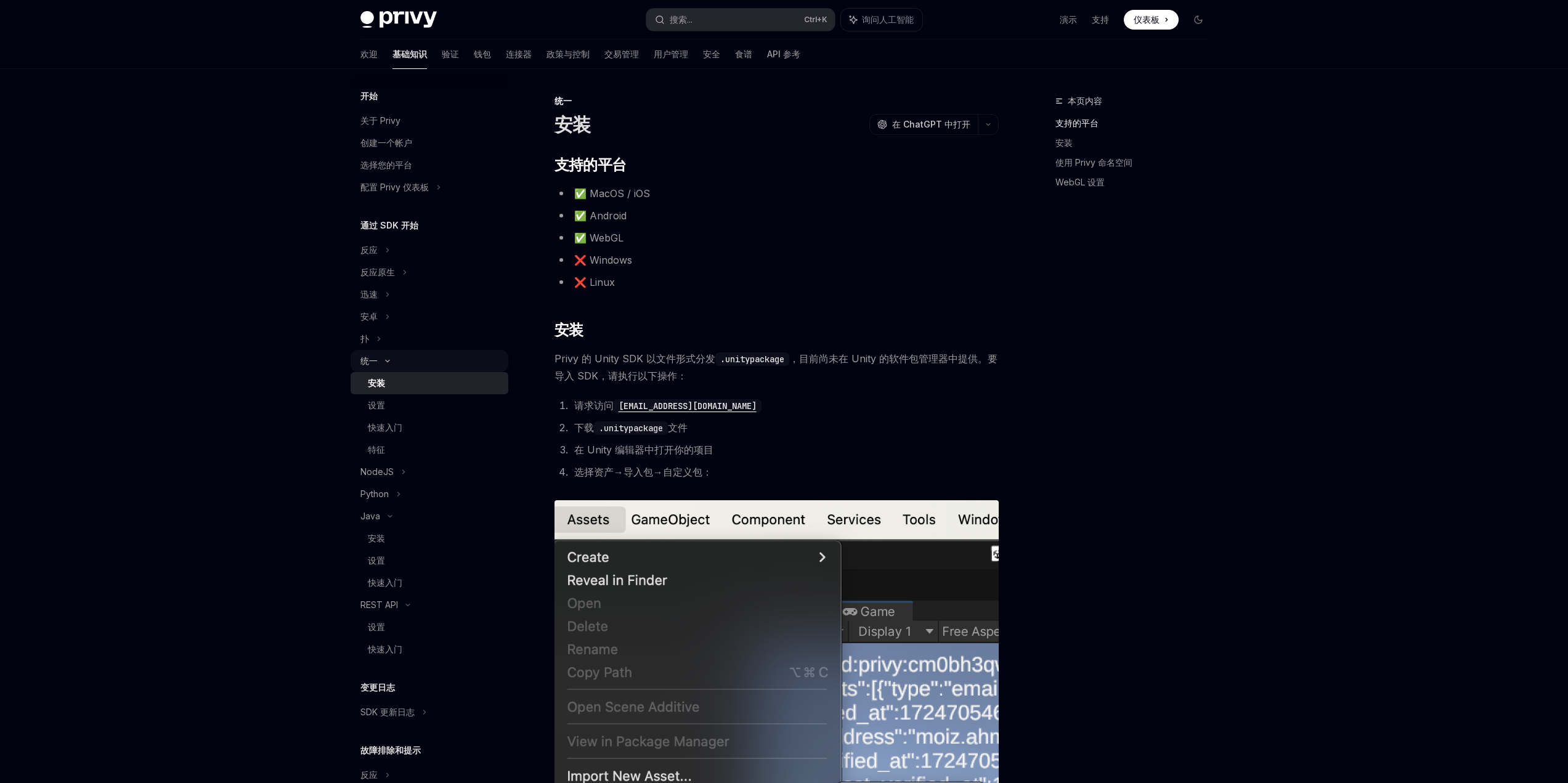
click at [398, 363] on div "统一" at bounding box center [430, 361] width 158 height 22
click at [395, 256] on div "反应" at bounding box center [430, 250] width 158 height 22
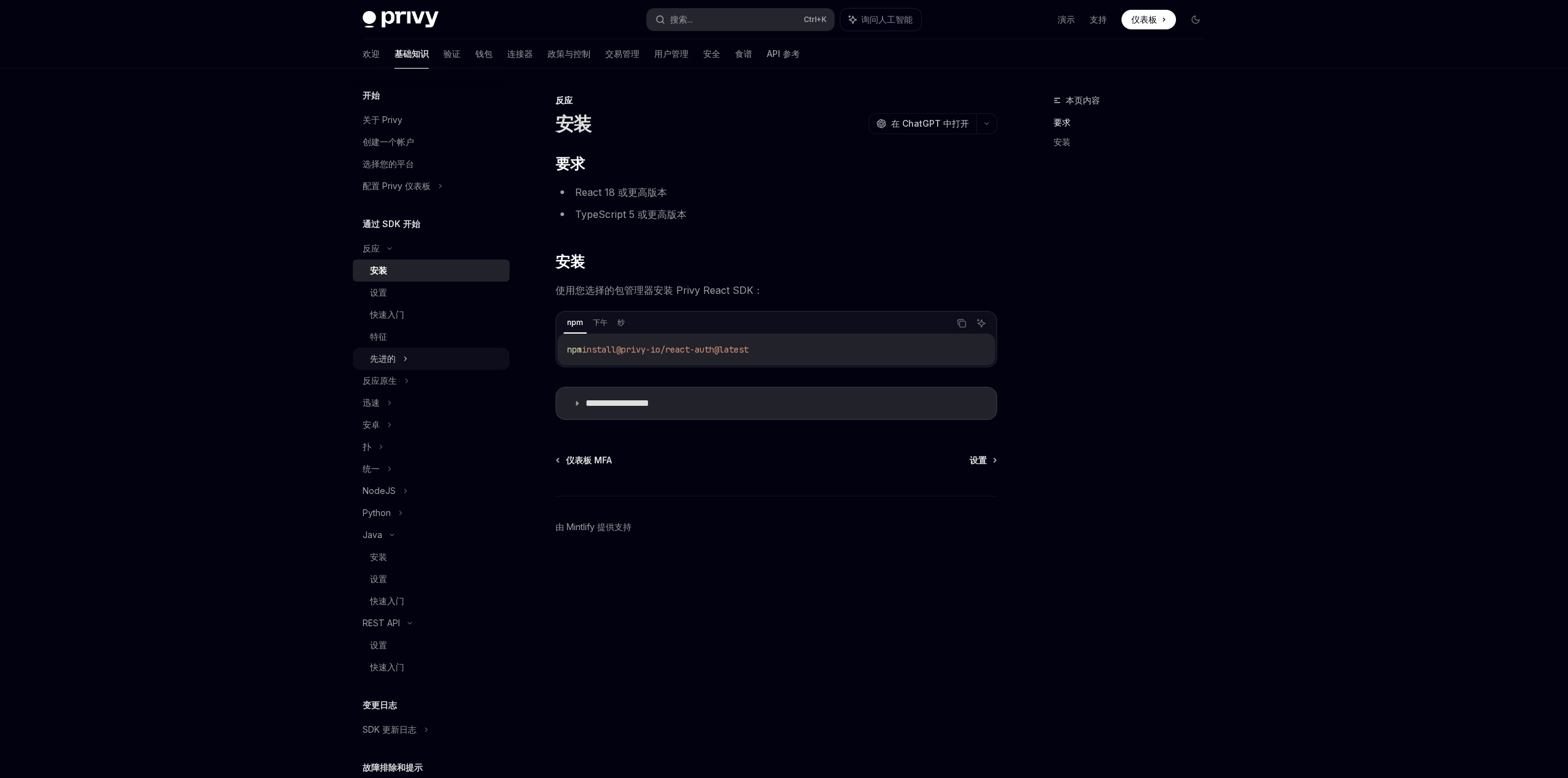
click at [395, 359] on div "先进的" at bounding box center [432, 359] width 157 height 22
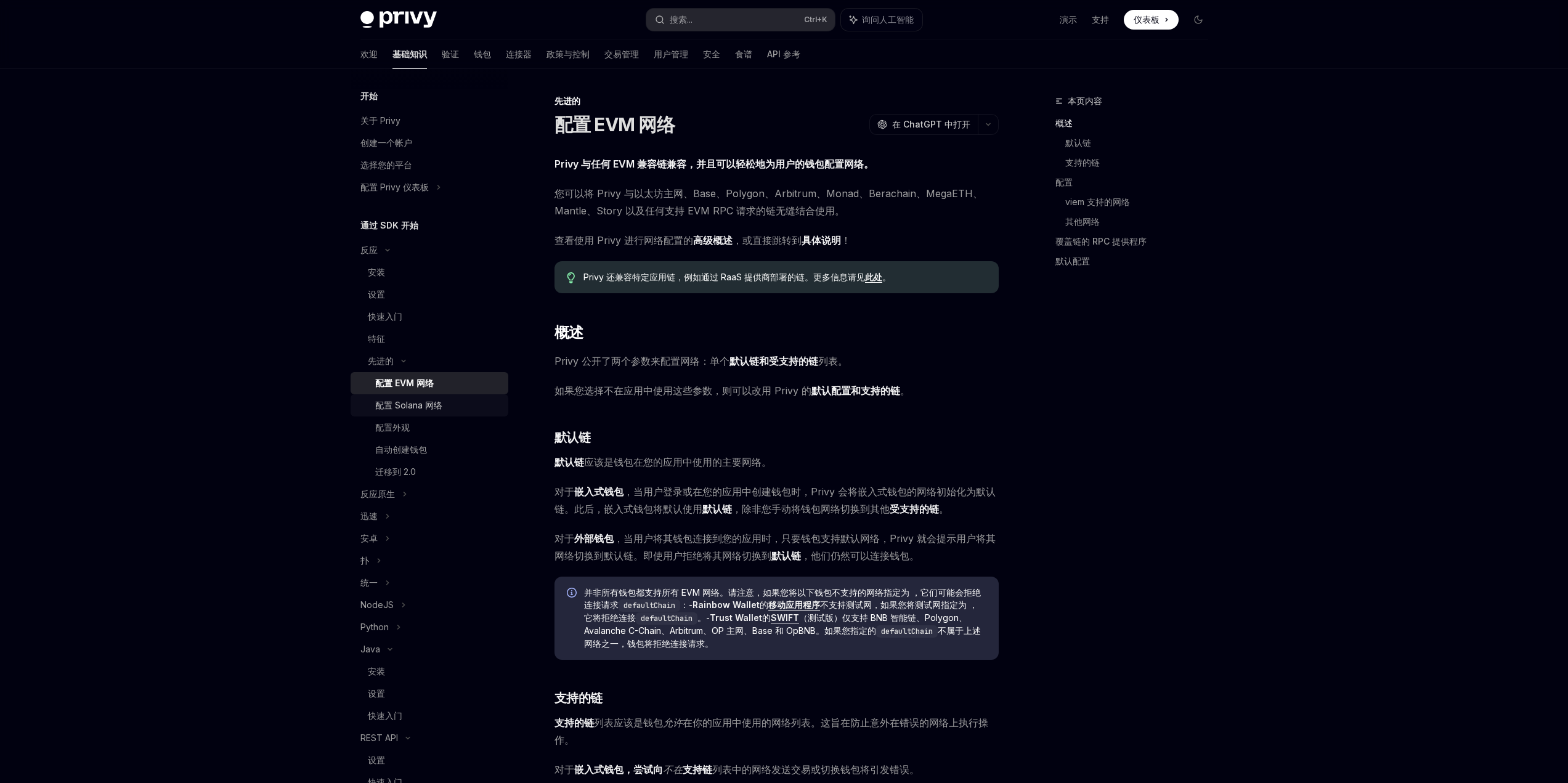
scroll to position [123, 0]
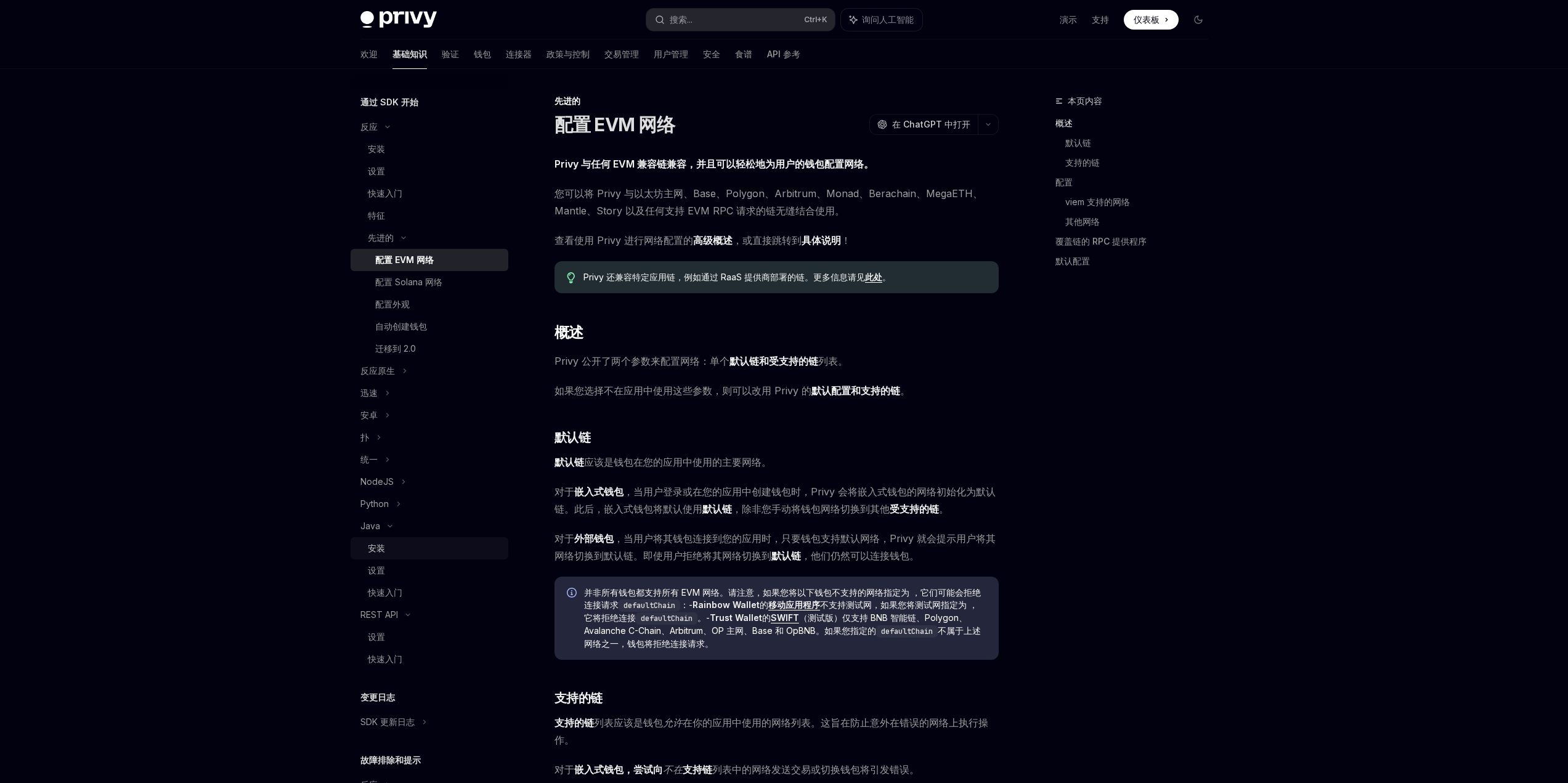
click at [408, 551] on div "安装" at bounding box center [434, 549] width 133 height 15
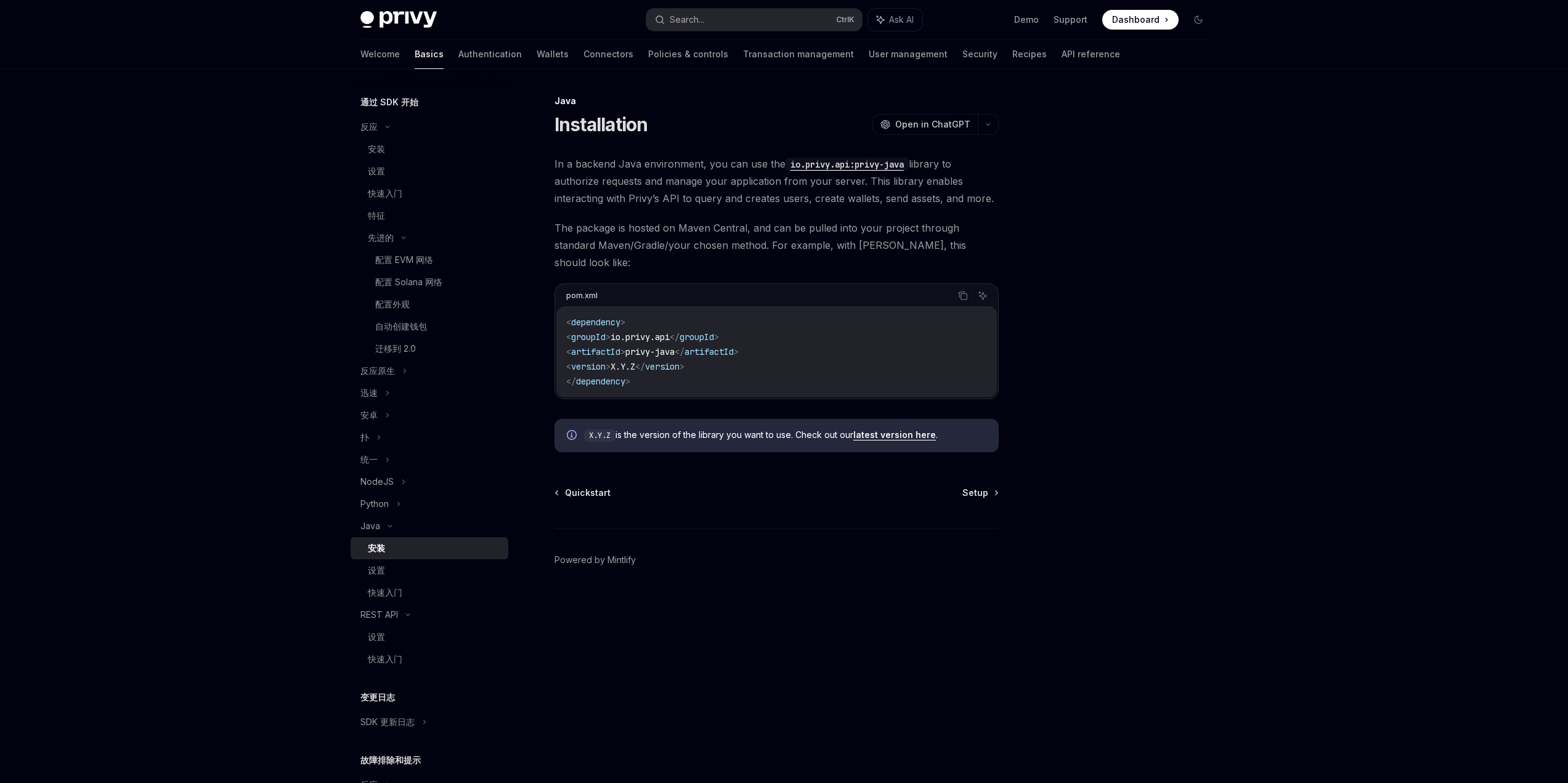
type textarea "*"
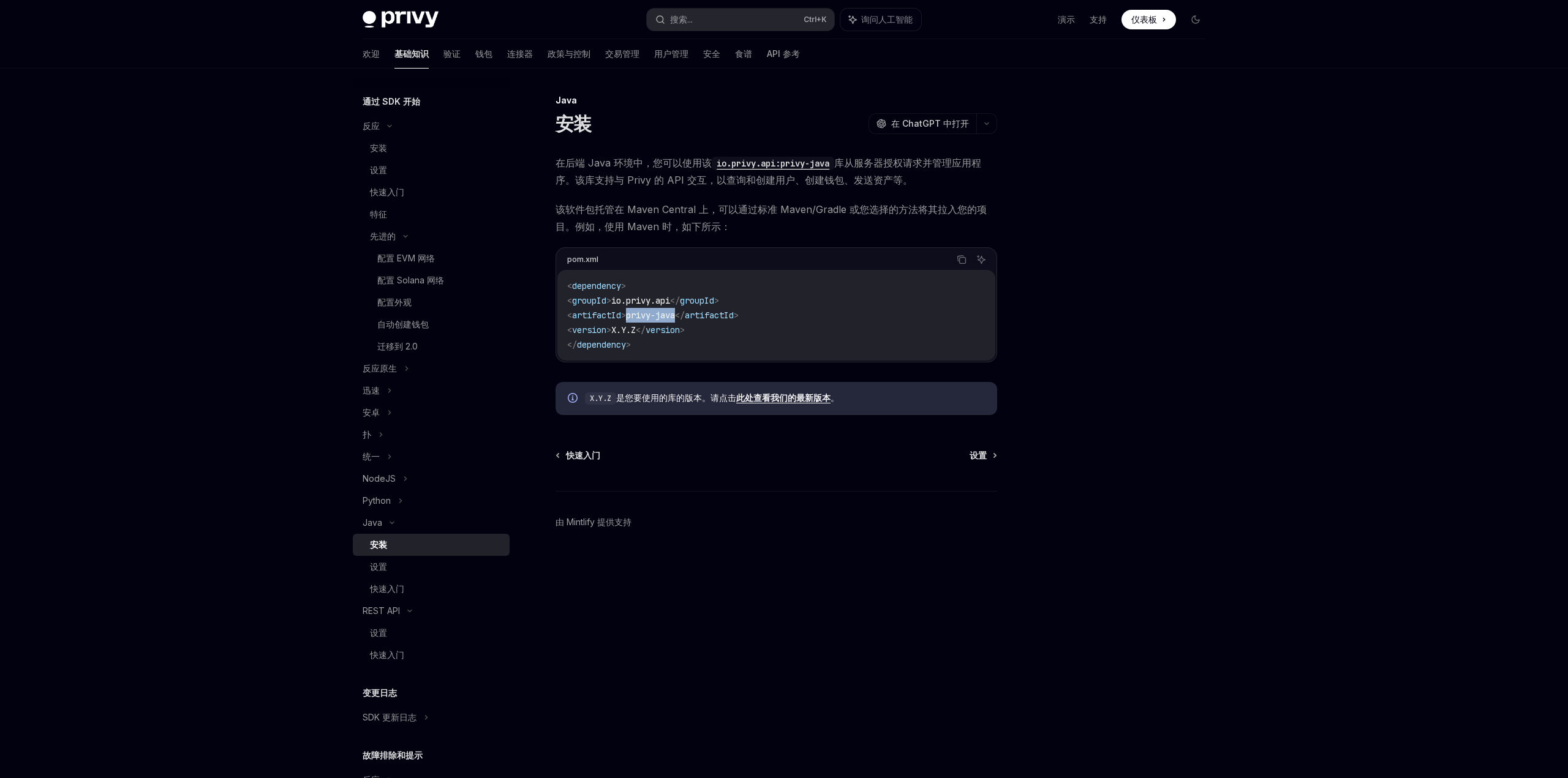
drag, startPoint x: 649, startPoint y: 318, endPoint x: 702, endPoint y: 317, distance: 53.0
click at [702, 317] on span "< artifactId > privy-java </ artifactId >" at bounding box center [653, 316] width 171 height 11
copy span "privy-java"
click at [958, 129] on button "OpenAI 在 ChatGPT 中打开" at bounding box center [922, 123] width 108 height 21
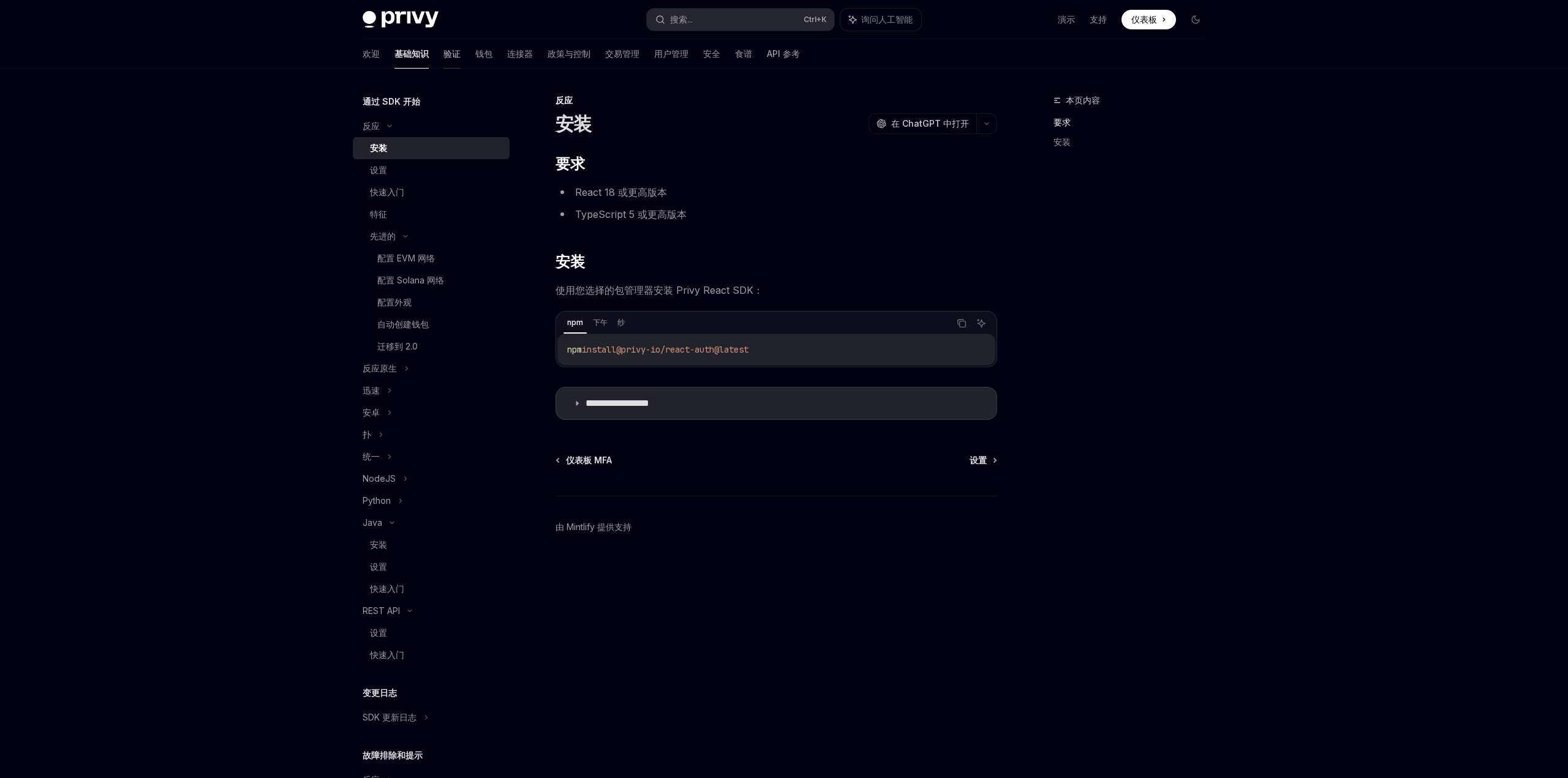
click at [443, 54] on font "验证" at bounding box center [452, 54] width 17 height 11
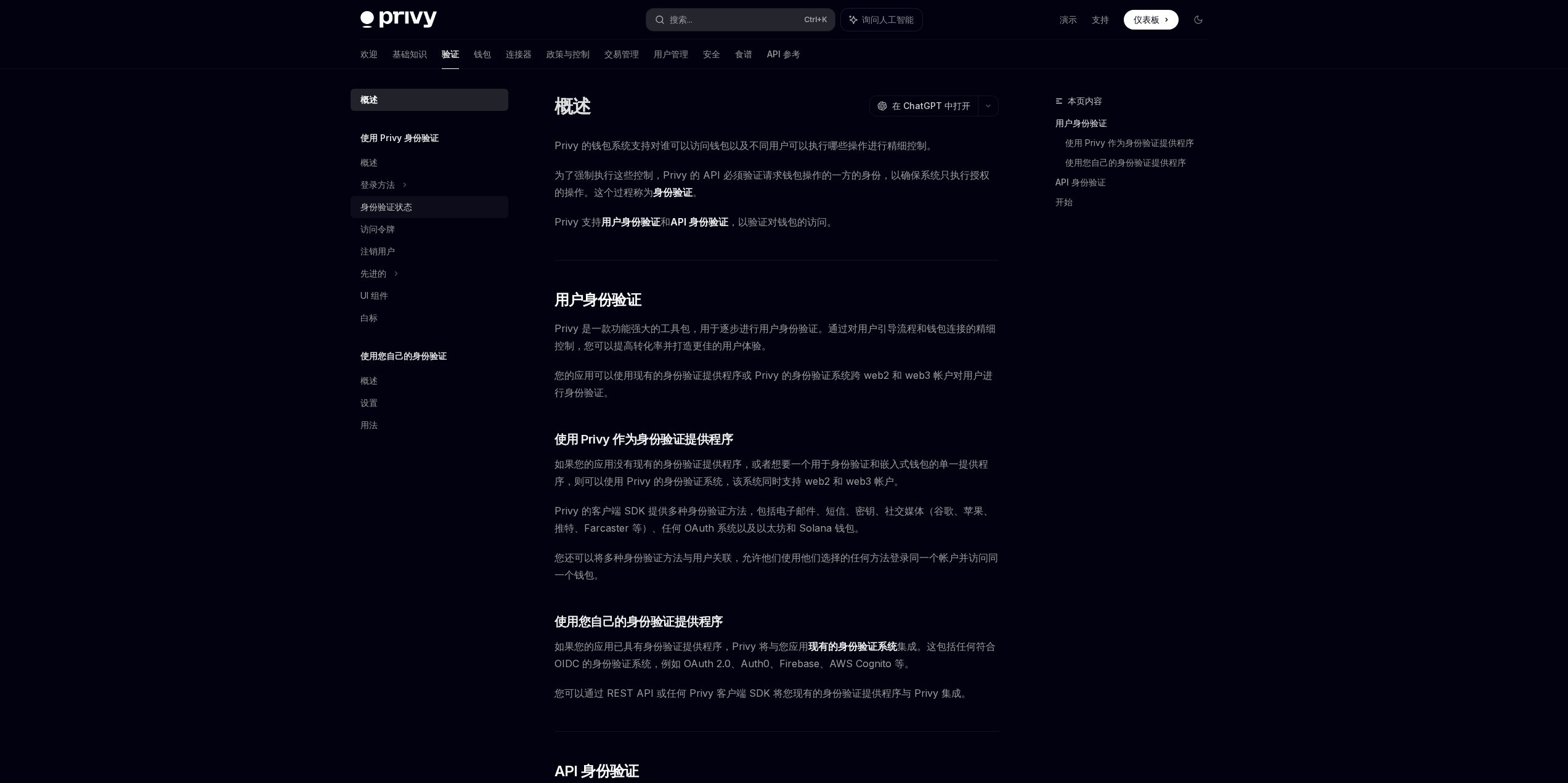
click at [398, 210] on font "身份验证状态" at bounding box center [386, 207] width 52 height 11
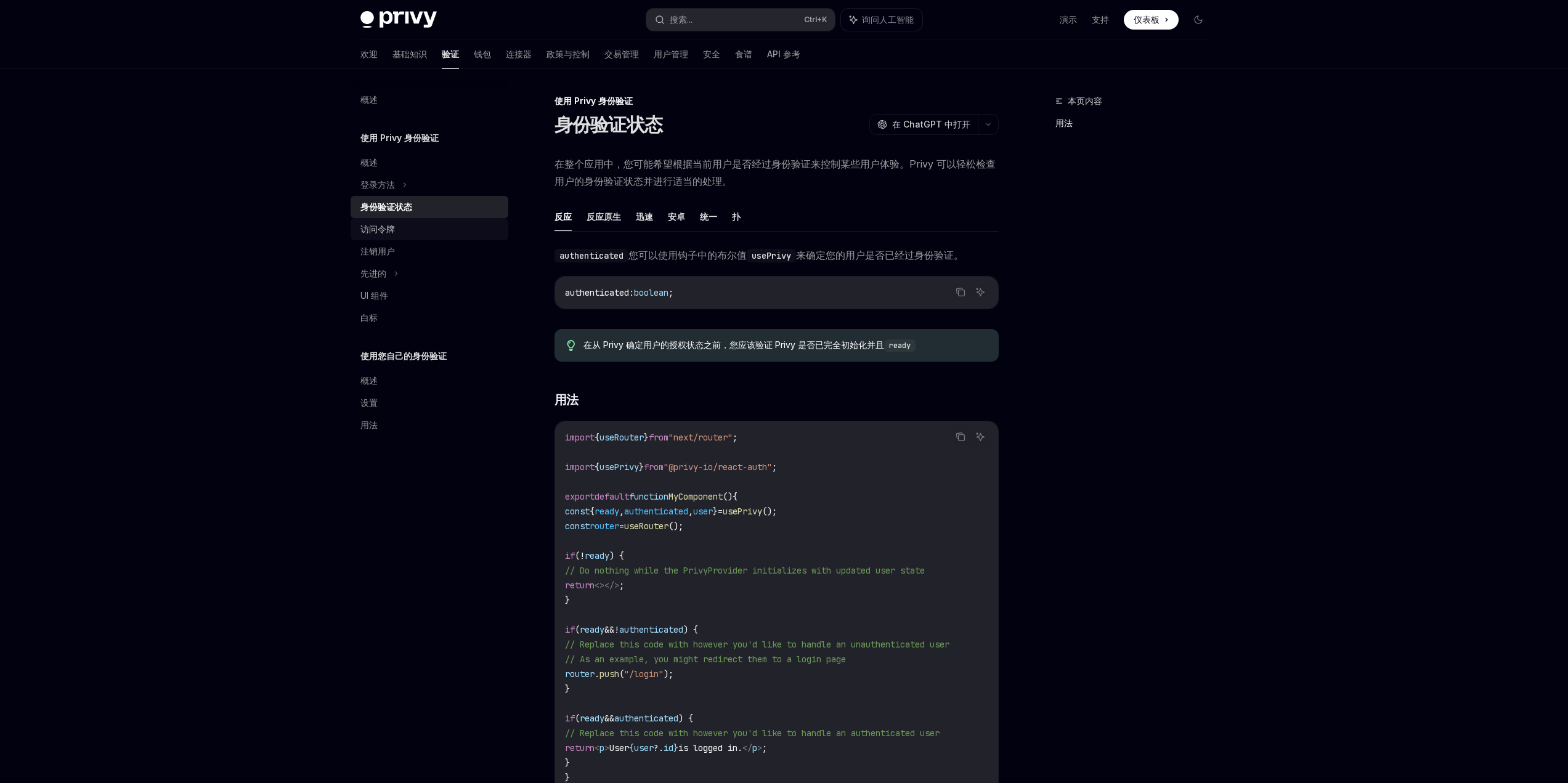
click at [389, 232] on font "访问令牌" at bounding box center [377, 229] width 34 height 11
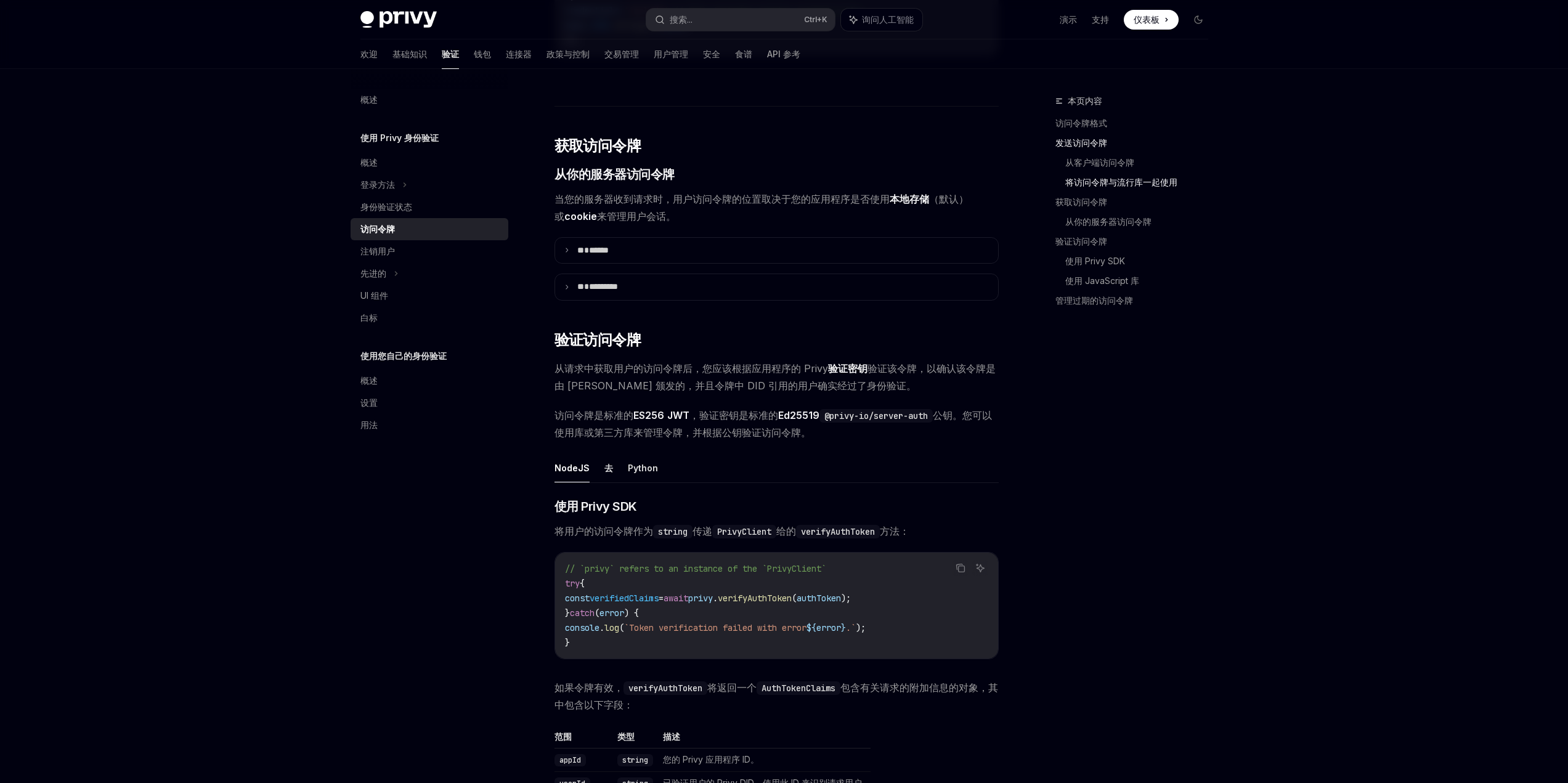
scroll to position [1479, 0]
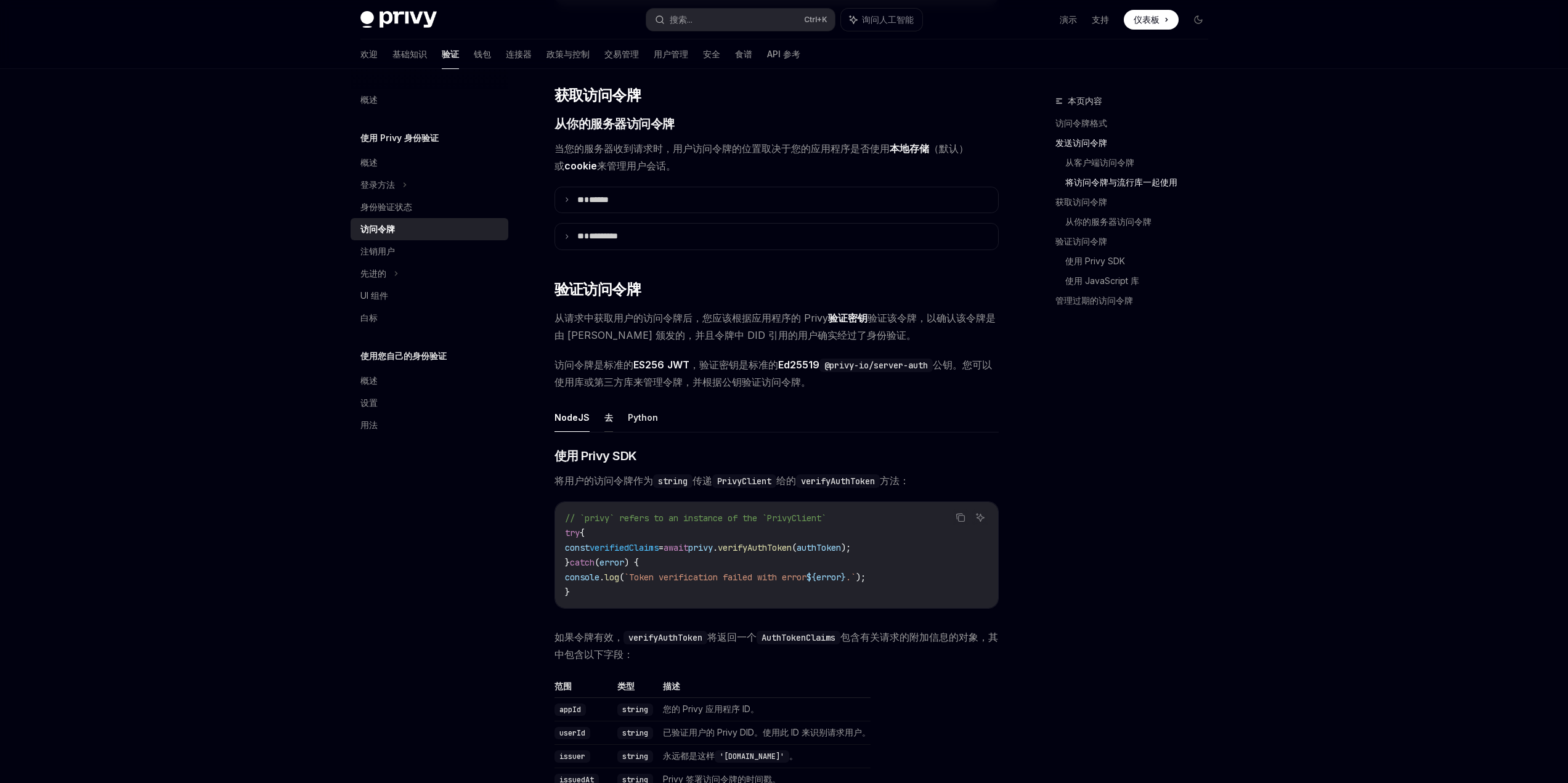
click at [608, 423] on font "去" at bounding box center [609, 417] width 9 height 11
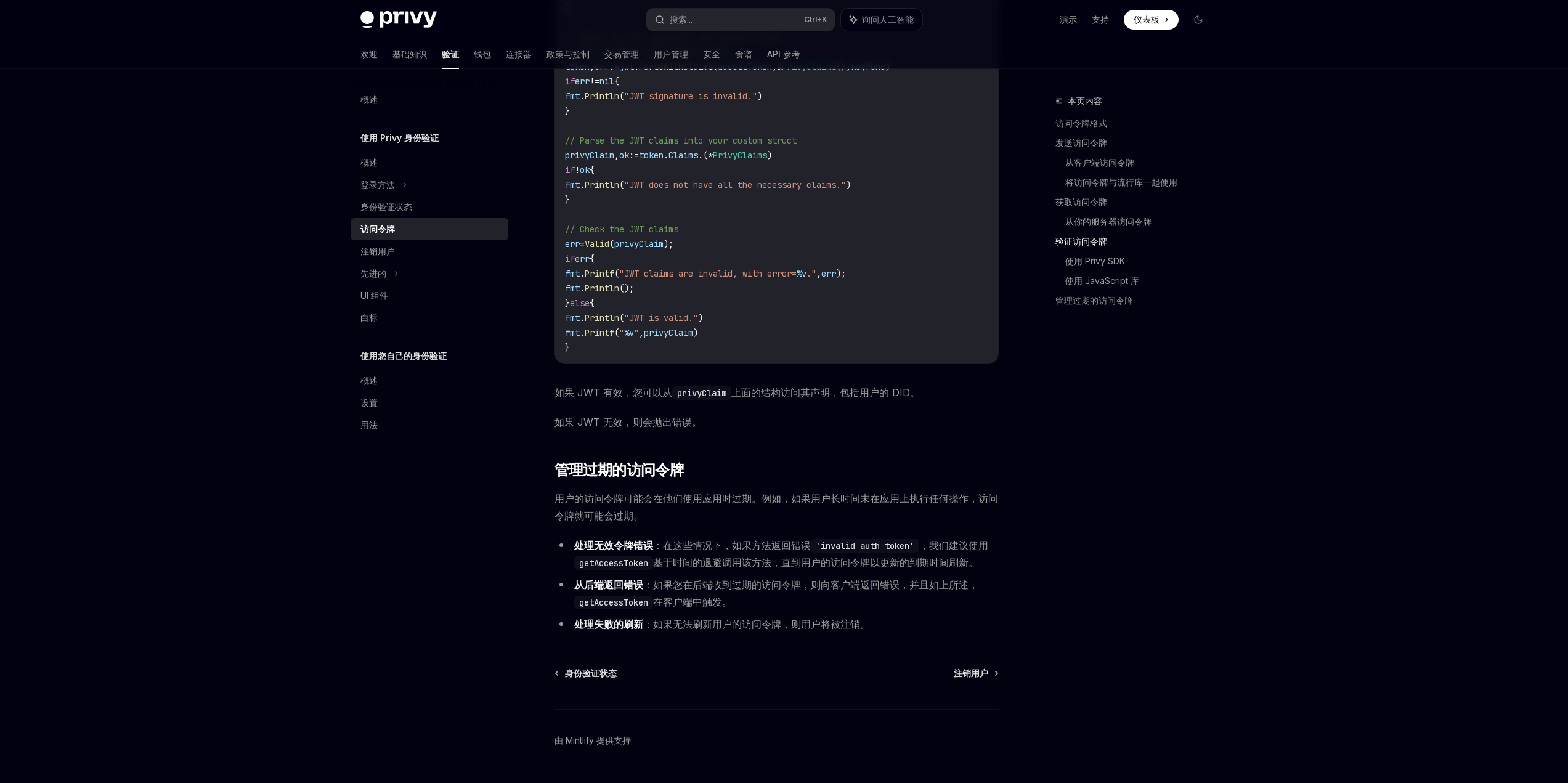
scroll to position [2650, 0]
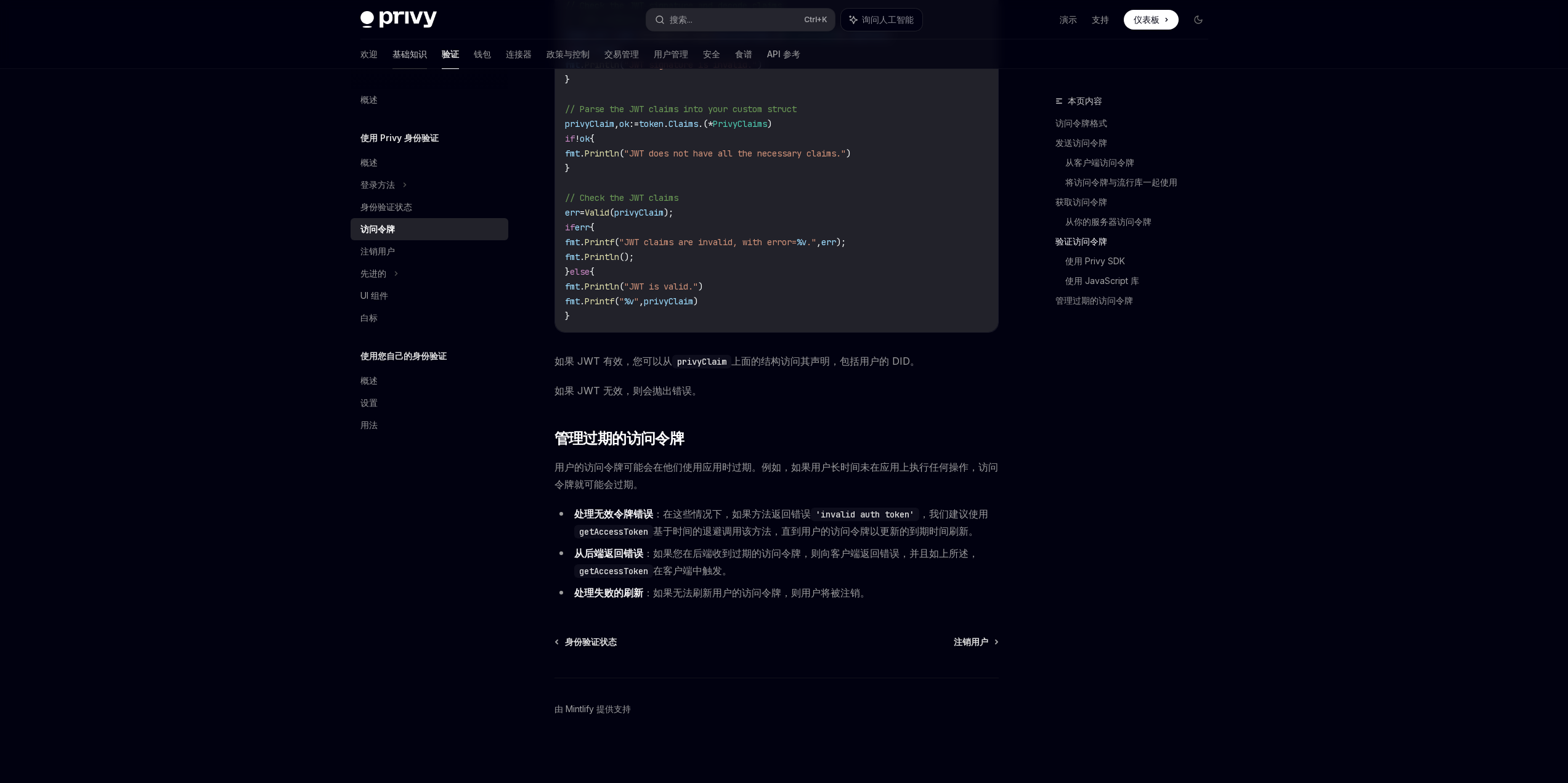
click at [393, 58] on font "基础知识" at bounding box center [410, 54] width 34 height 11
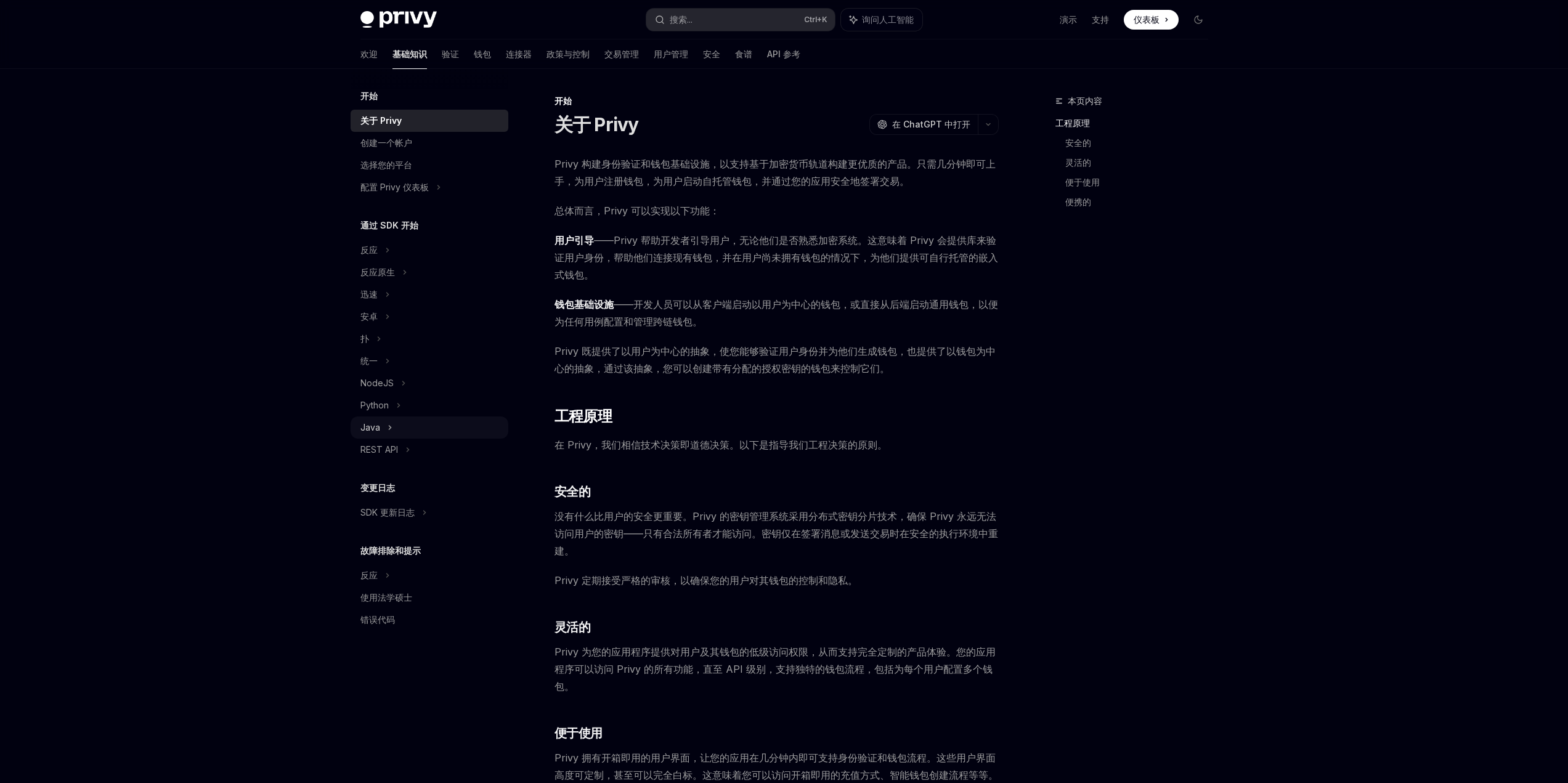
click at [410, 429] on div "Java" at bounding box center [430, 427] width 158 height 22
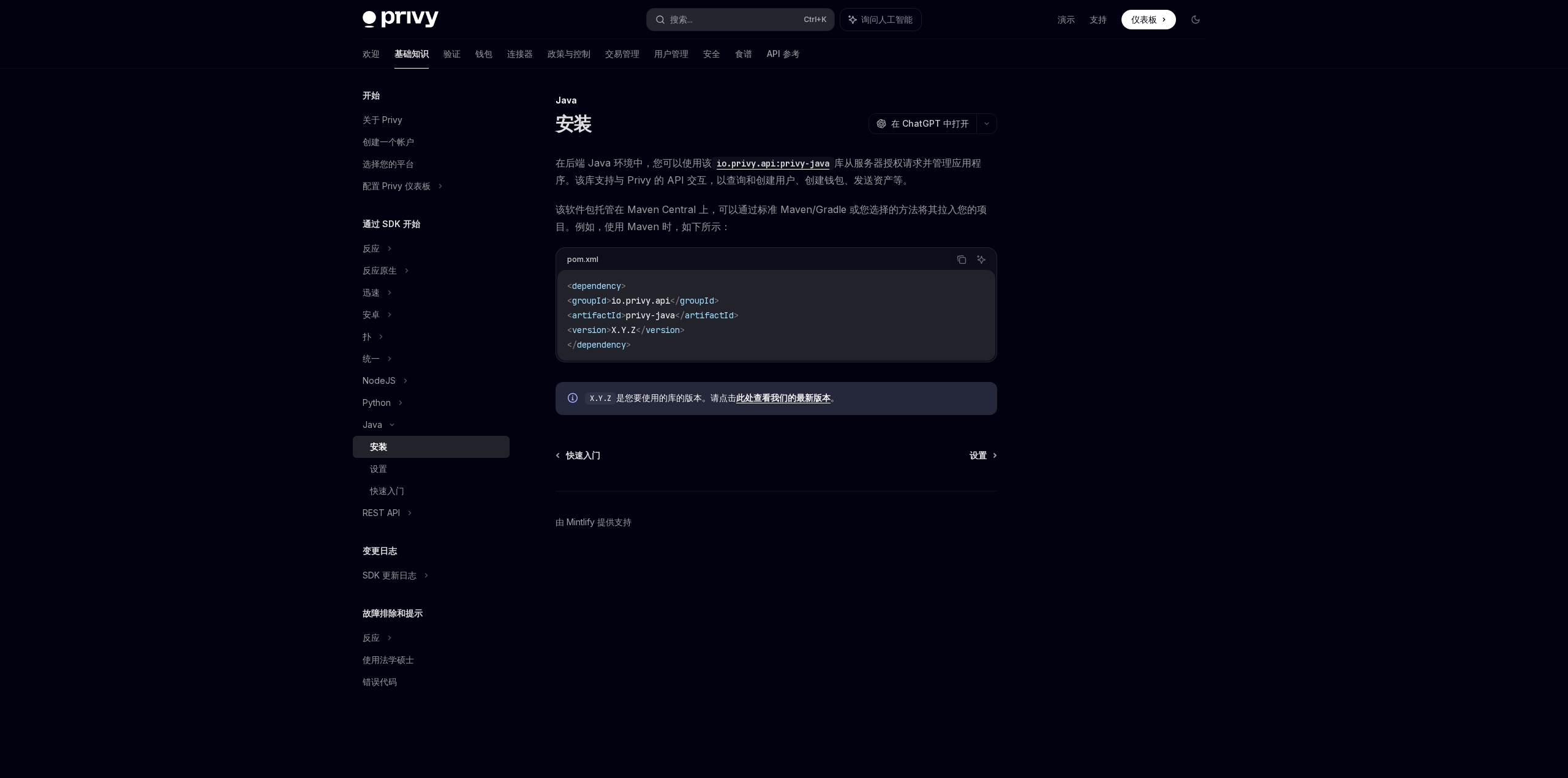
click at [781, 166] on code "io.privy.api:privy-java" at bounding box center [773, 164] width 123 height 14
click at [415, 470] on div "设置" at bounding box center [436, 469] width 132 height 15
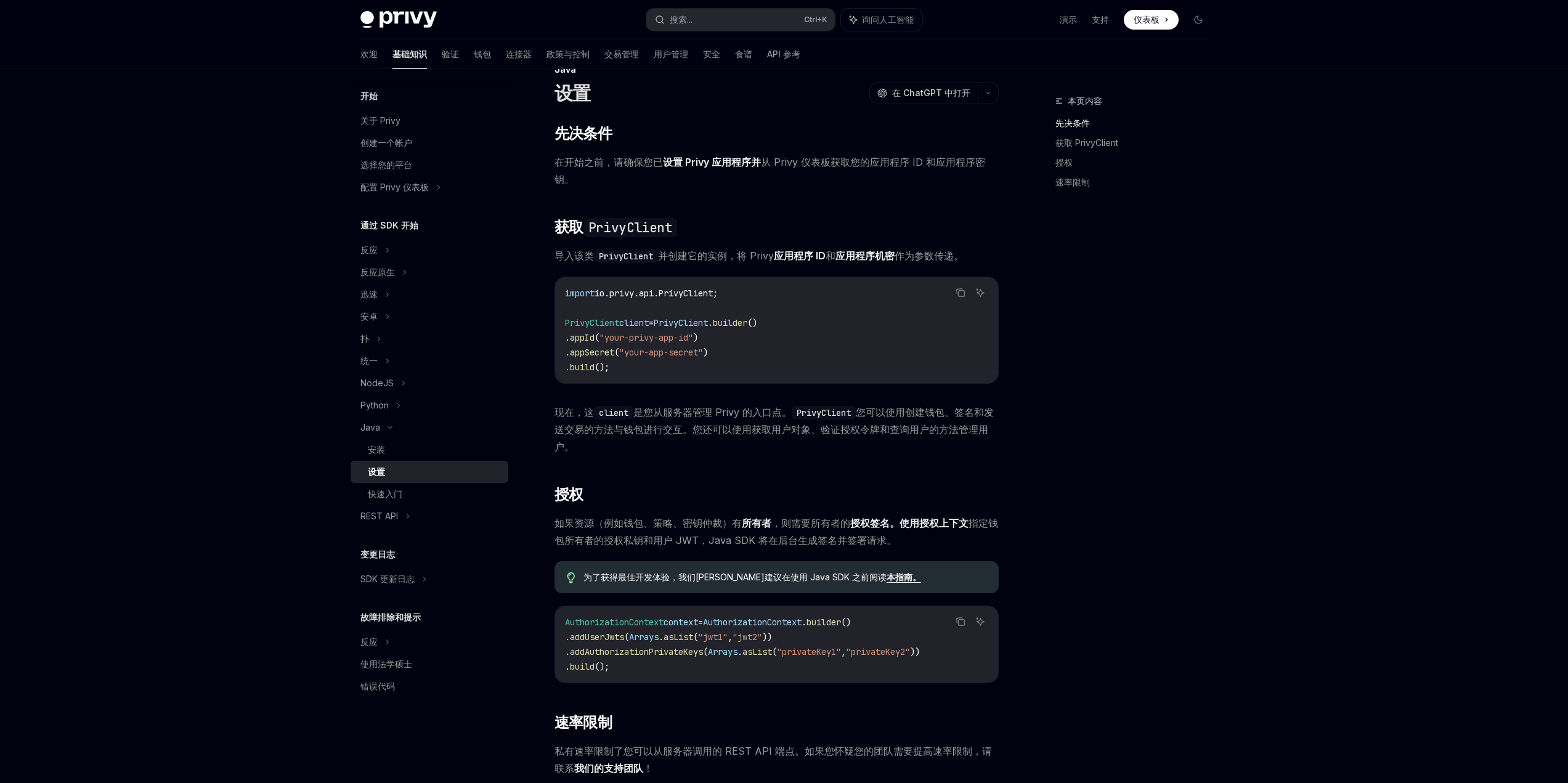
scroll to position [61, 0]
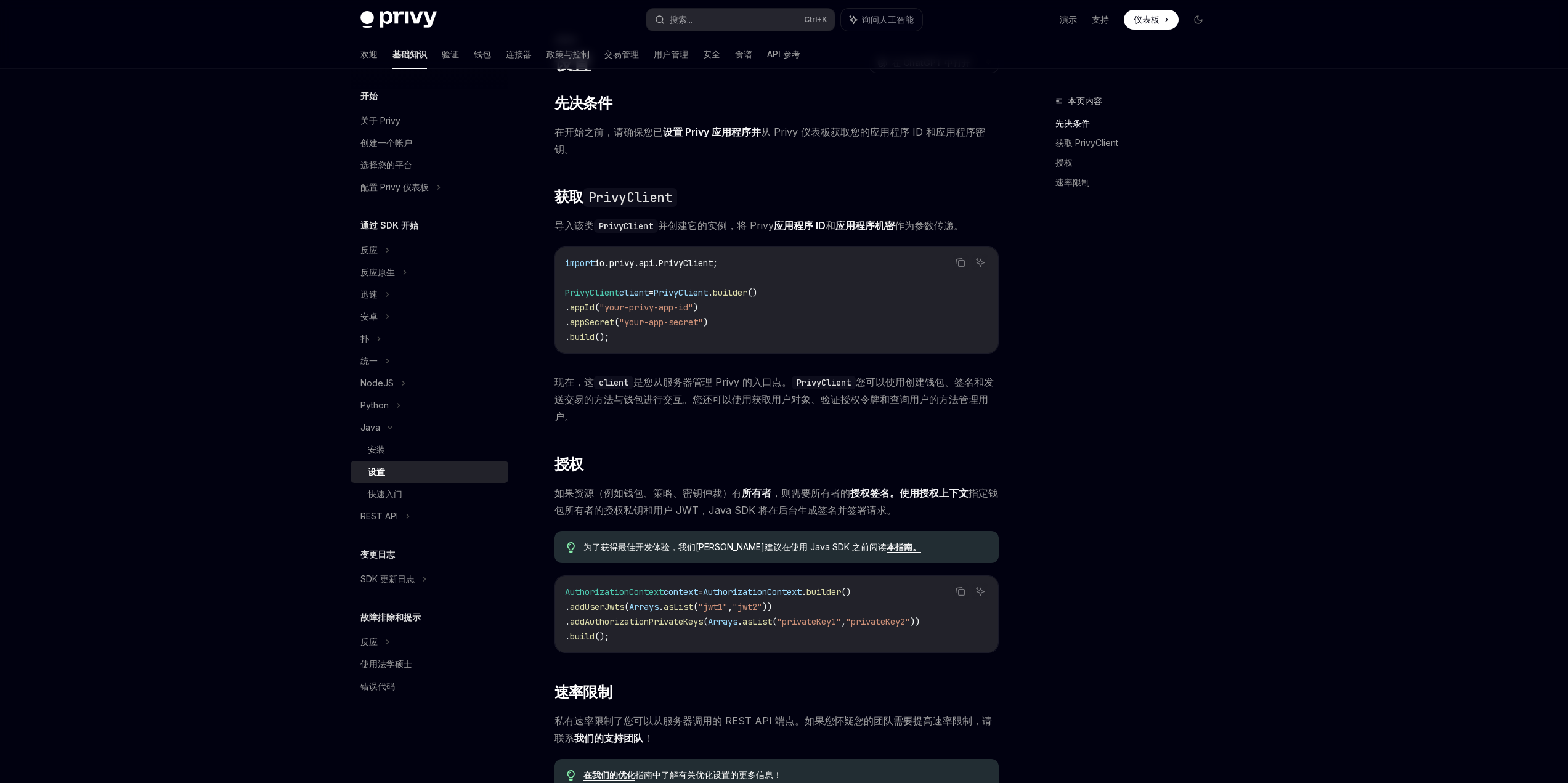
click at [802, 591] on span "AuthorizationContext" at bounding box center [752, 592] width 98 height 11
copy span "AuthorizationContext"
click at [442, 57] on font "验证" at bounding box center [450, 54] width 18 height 11
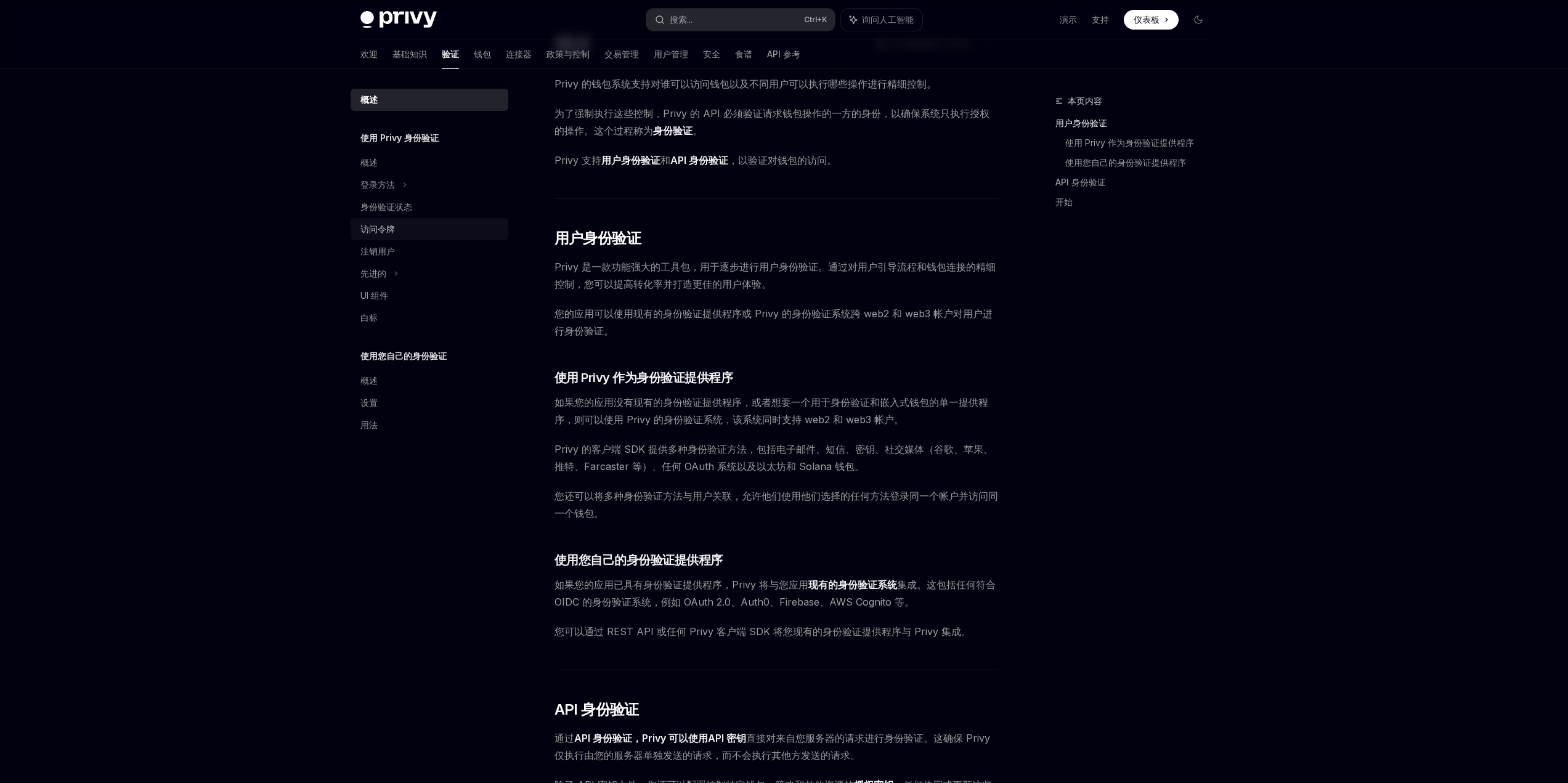
click at [395, 237] on link "访问令牌" at bounding box center [430, 229] width 158 height 22
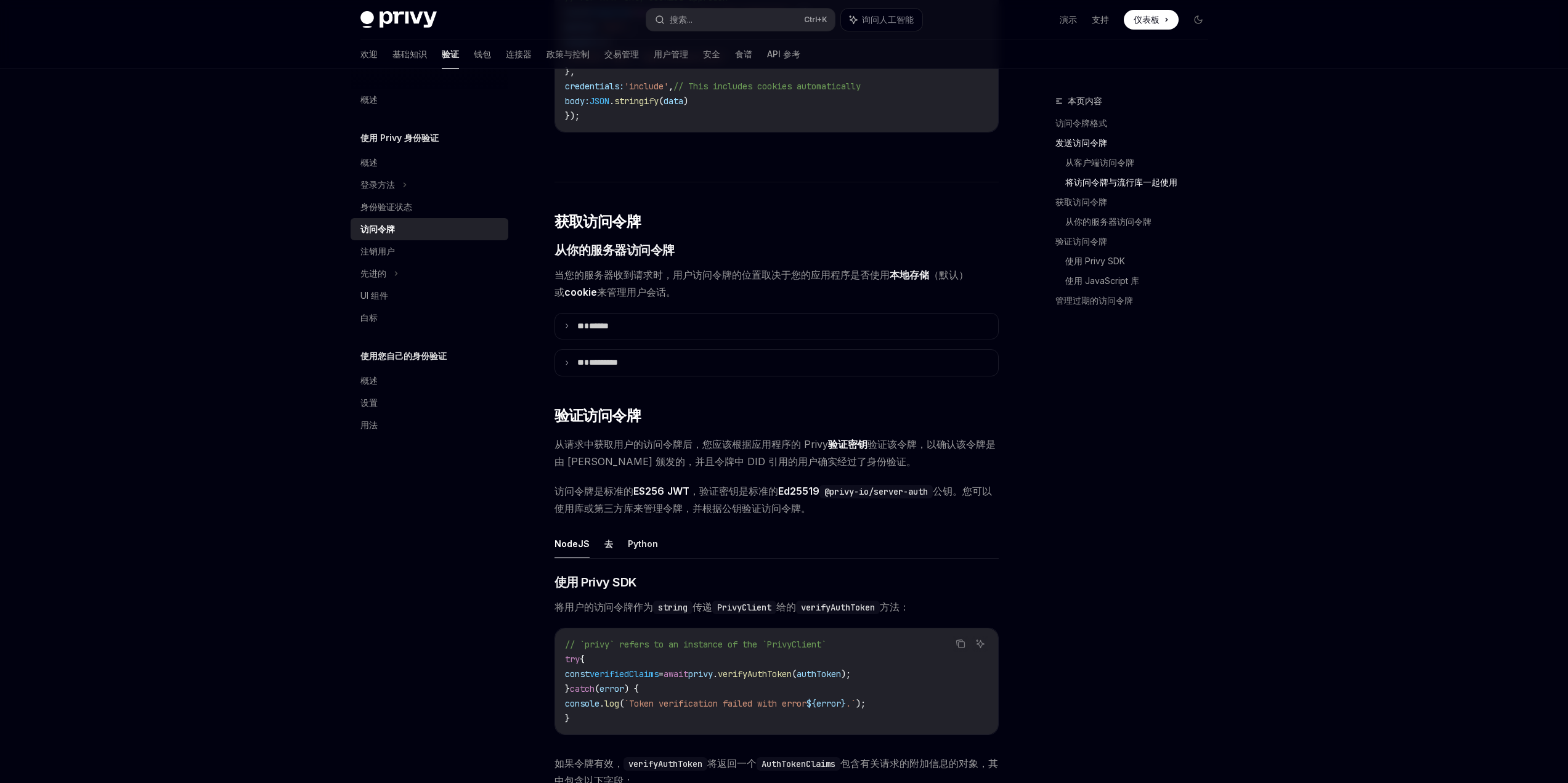
scroll to position [1356, 0]
drag, startPoint x: 787, startPoint y: 692, endPoint x: 759, endPoint y: 692, distance: 28.0
click at [759, 677] on span "verifyAuthToken" at bounding box center [755, 671] width 74 height 11
copy span "verify"
click at [792, 677] on span "verifyAuthToken" at bounding box center [755, 671] width 74 height 11
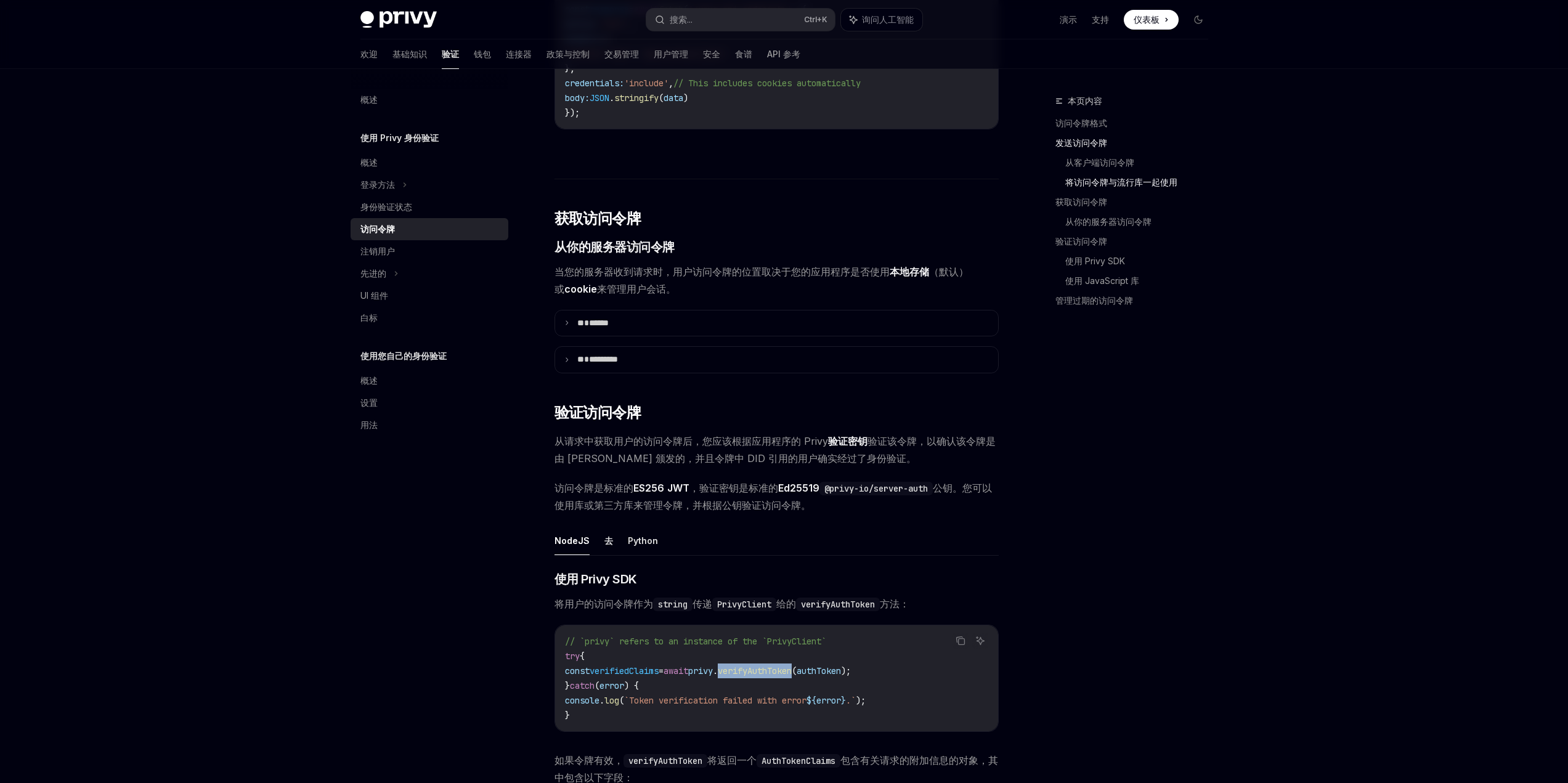
click at [792, 677] on span "verifyAuthToken" at bounding box center [755, 671] width 74 height 11
copy span "verifyAuthToken"
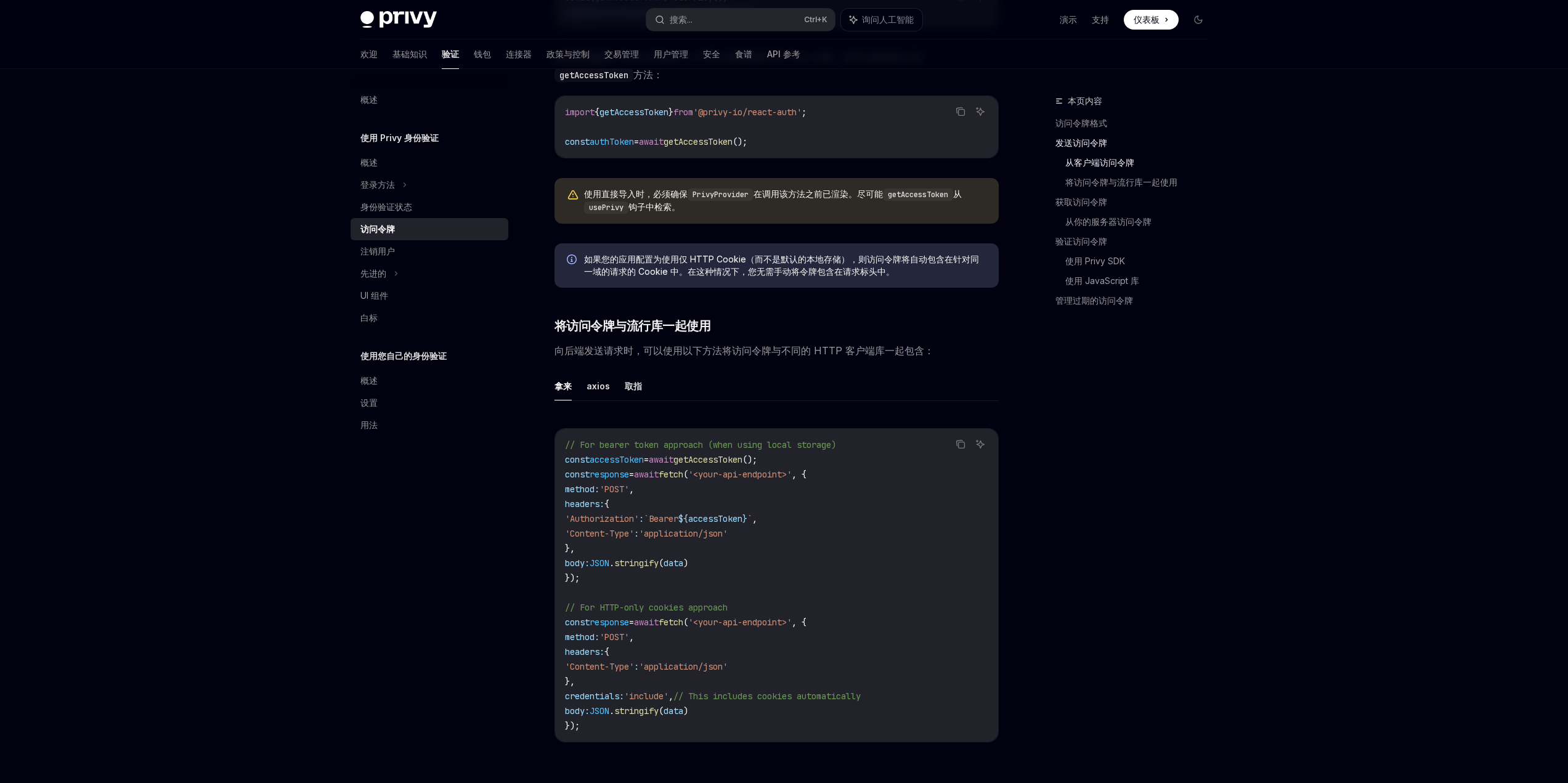
scroll to position [739, 0]
click at [393, 56] on font "基础知识" at bounding box center [410, 54] width 34 height 11
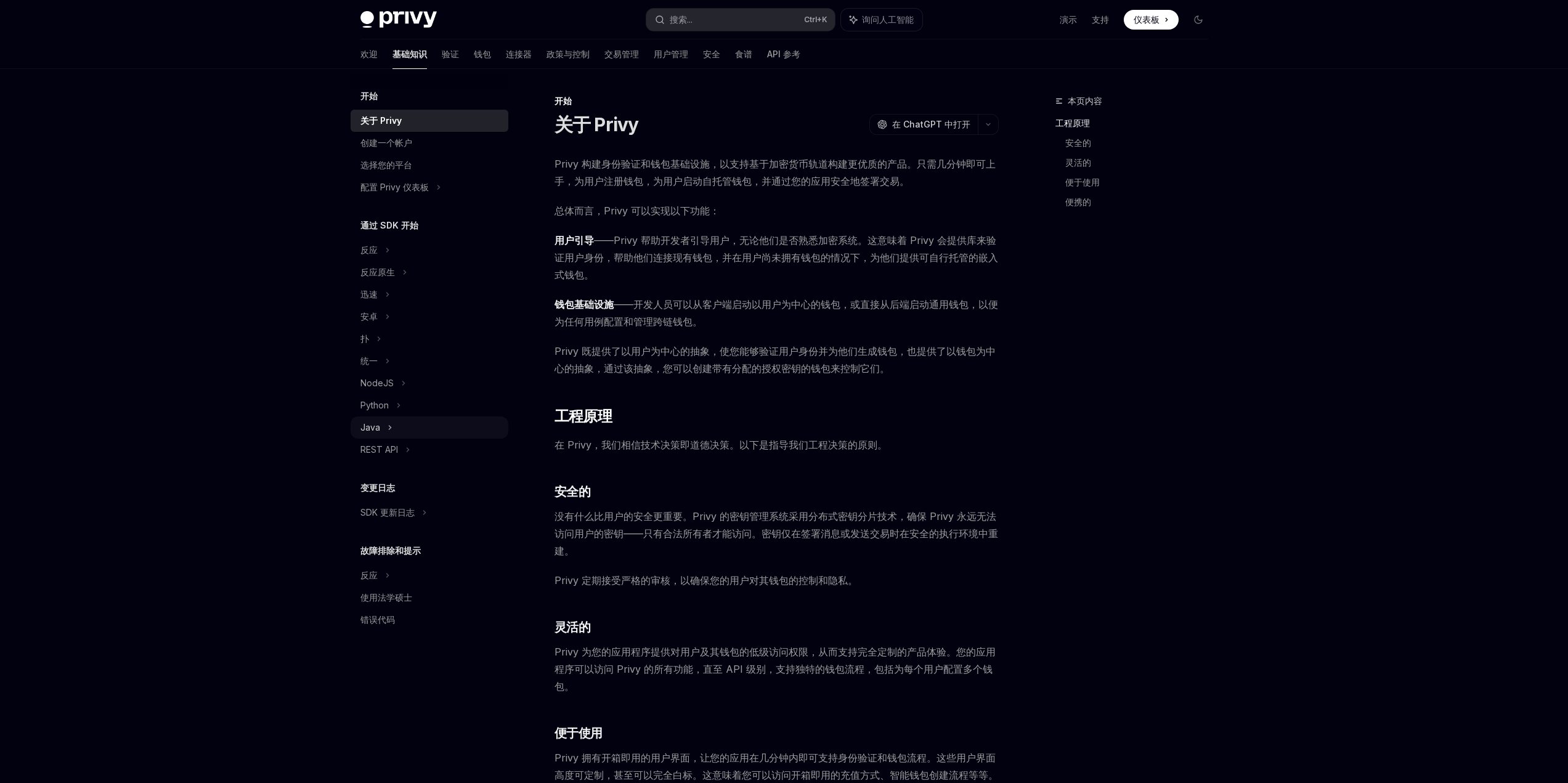
click at [382, 432] on div "Java" at bounding box center [430, 427] width 158 height 22
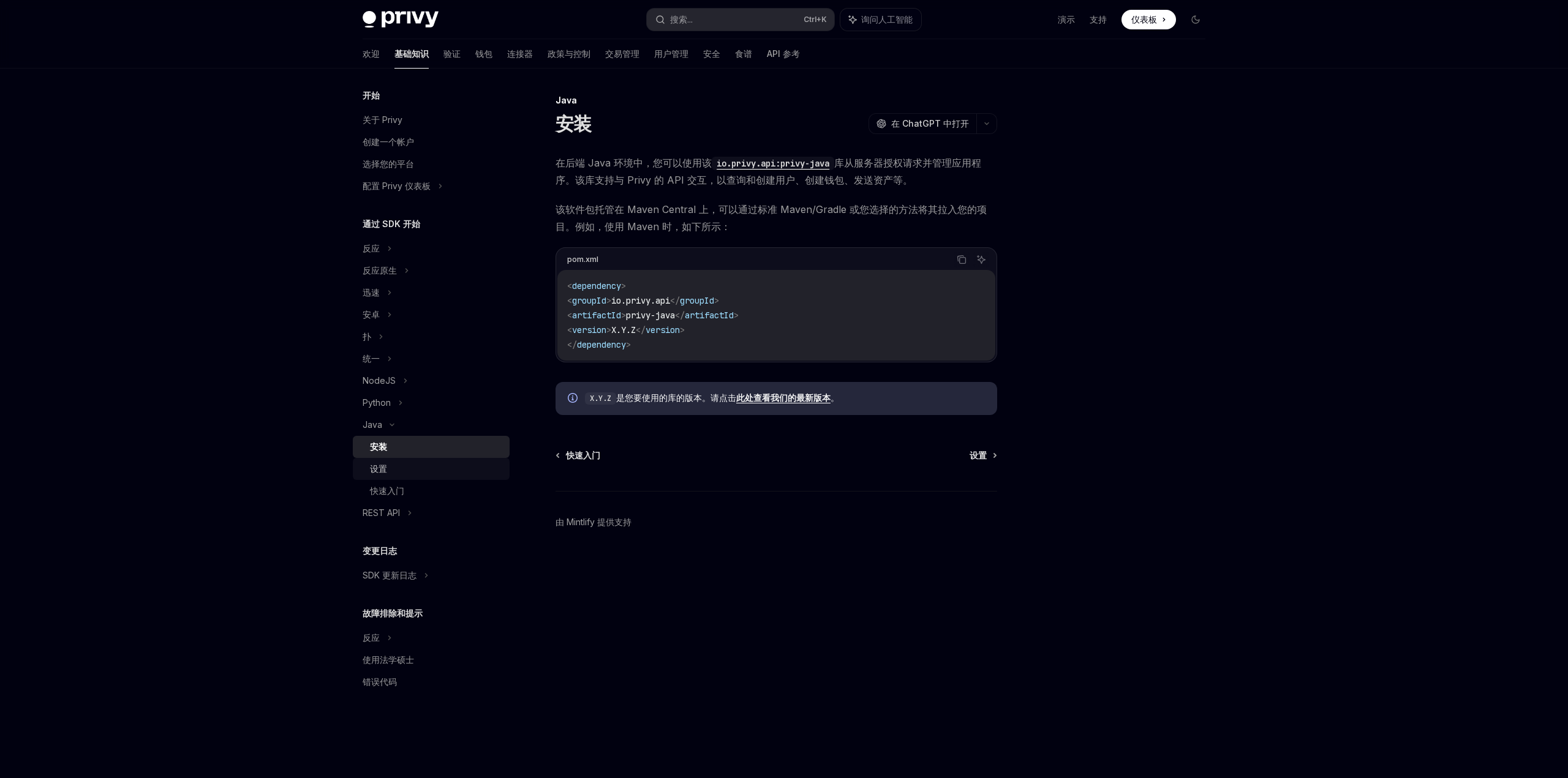
click at [394, 468] on div "设置" at bounding box center [436, 469] width 132 height 15
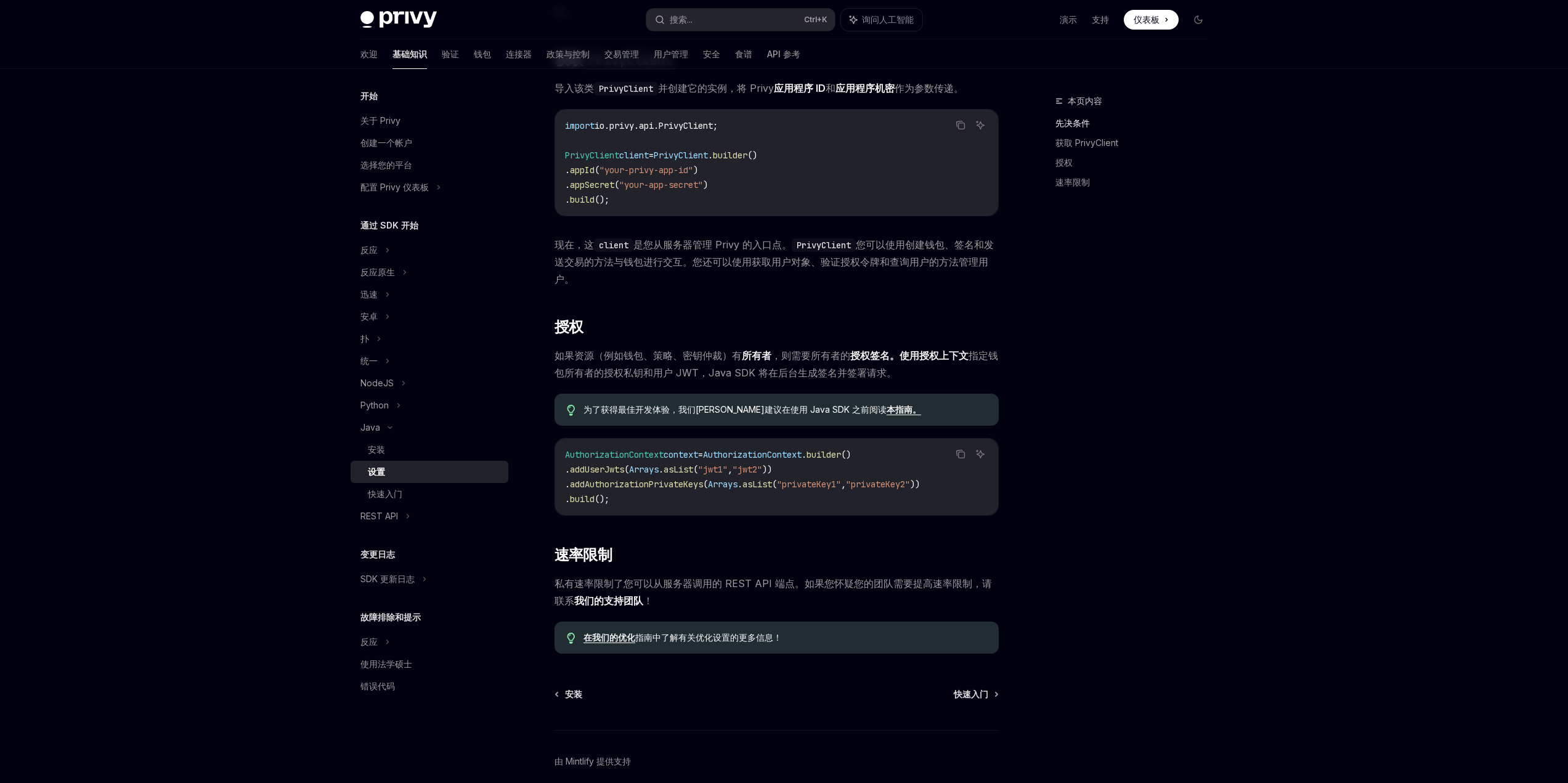
scroll to position [252, 0]
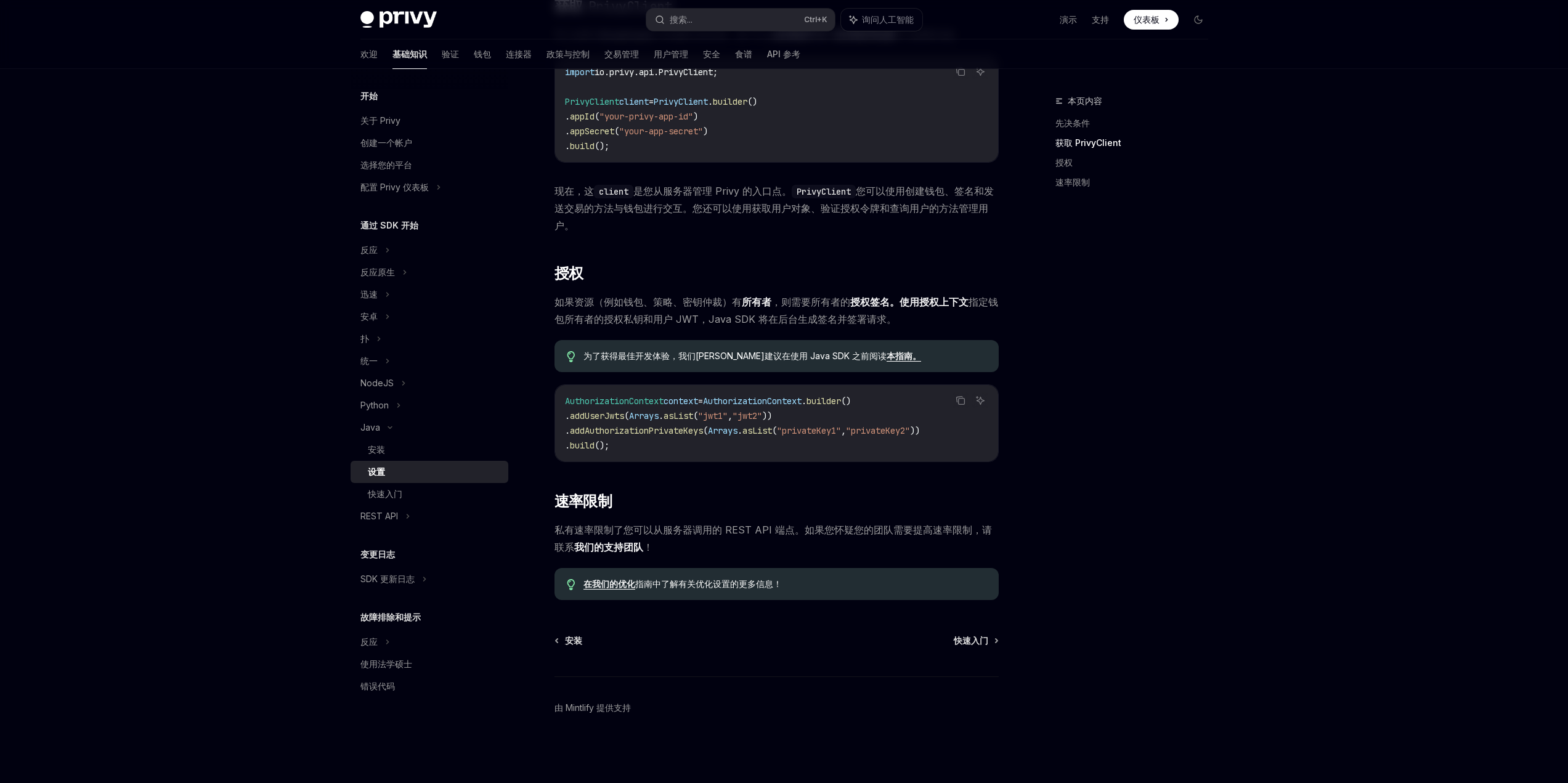
click at [636, 404] on span "AuthorizationContext" at bounding box center [614, 402] width 98 height 11
copy span "AuthorizationContext"
click at [910, 428] on span ""privateKey2"" at bounding box center [878, 431] width 64 height 11
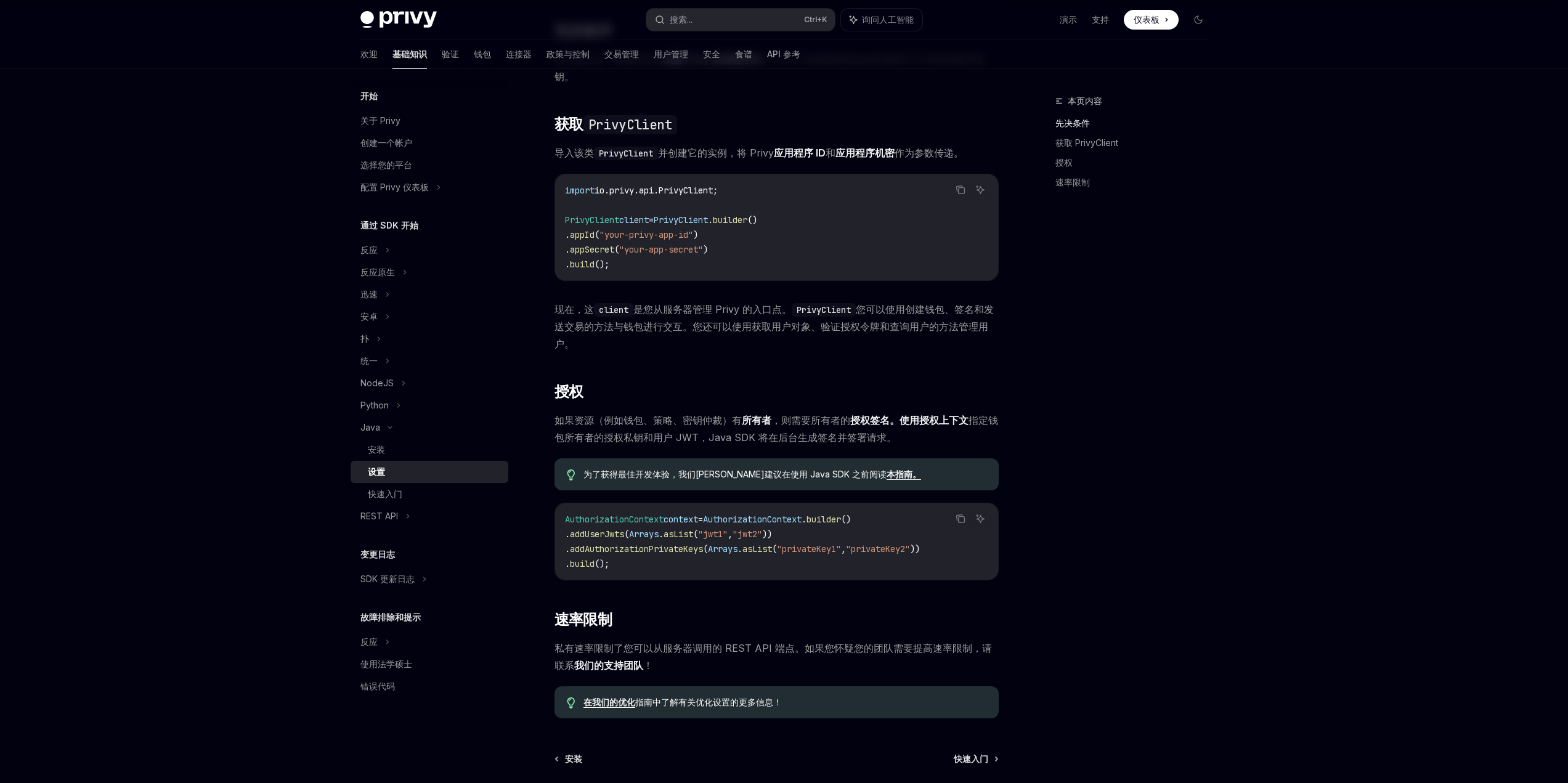
scroll to position [185, 0]
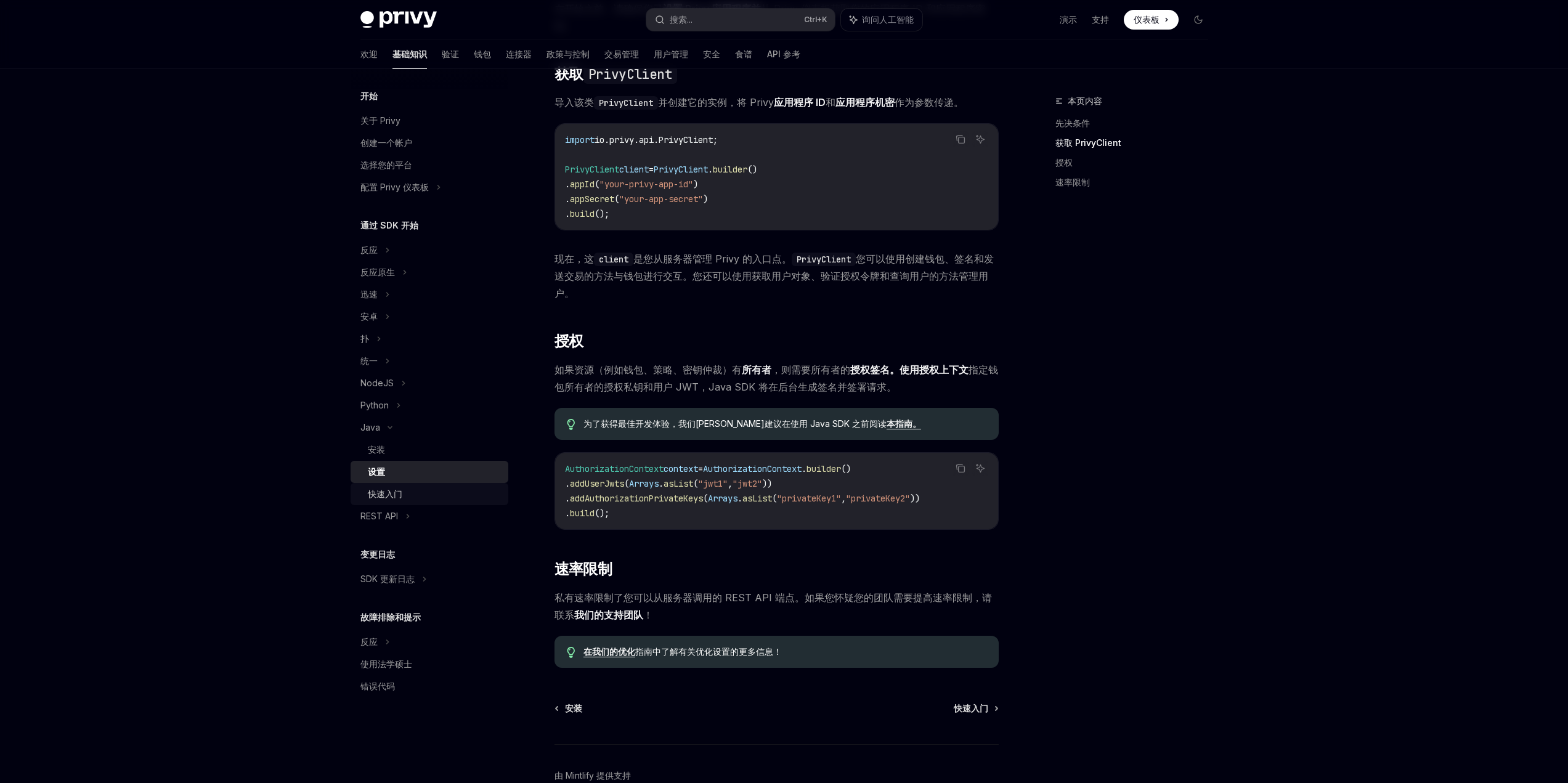
click at [406, 491] on div "快速入门" at bounding box center [434, 494] width 133 height 15
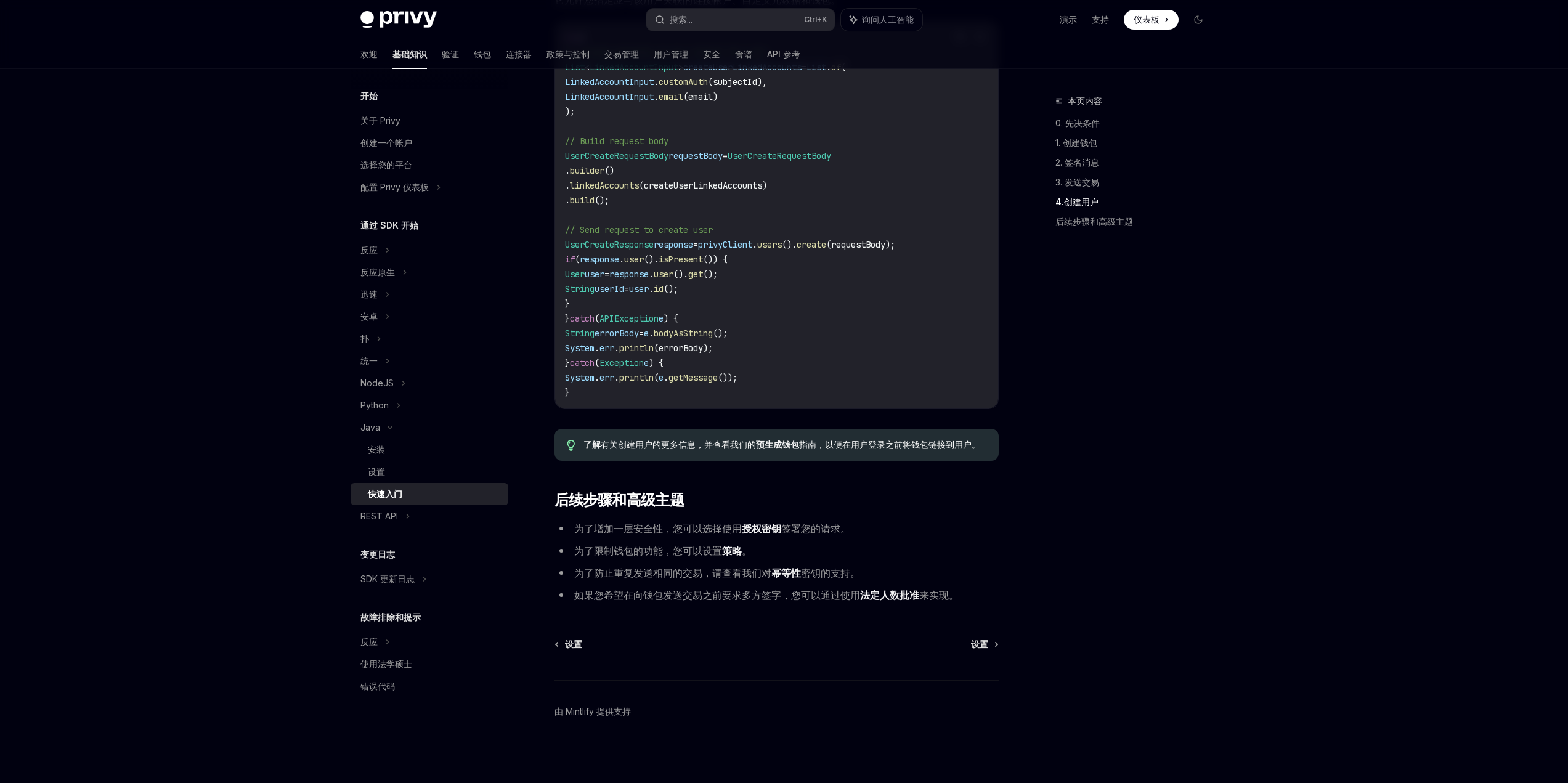
scroll to position [2107, 0]
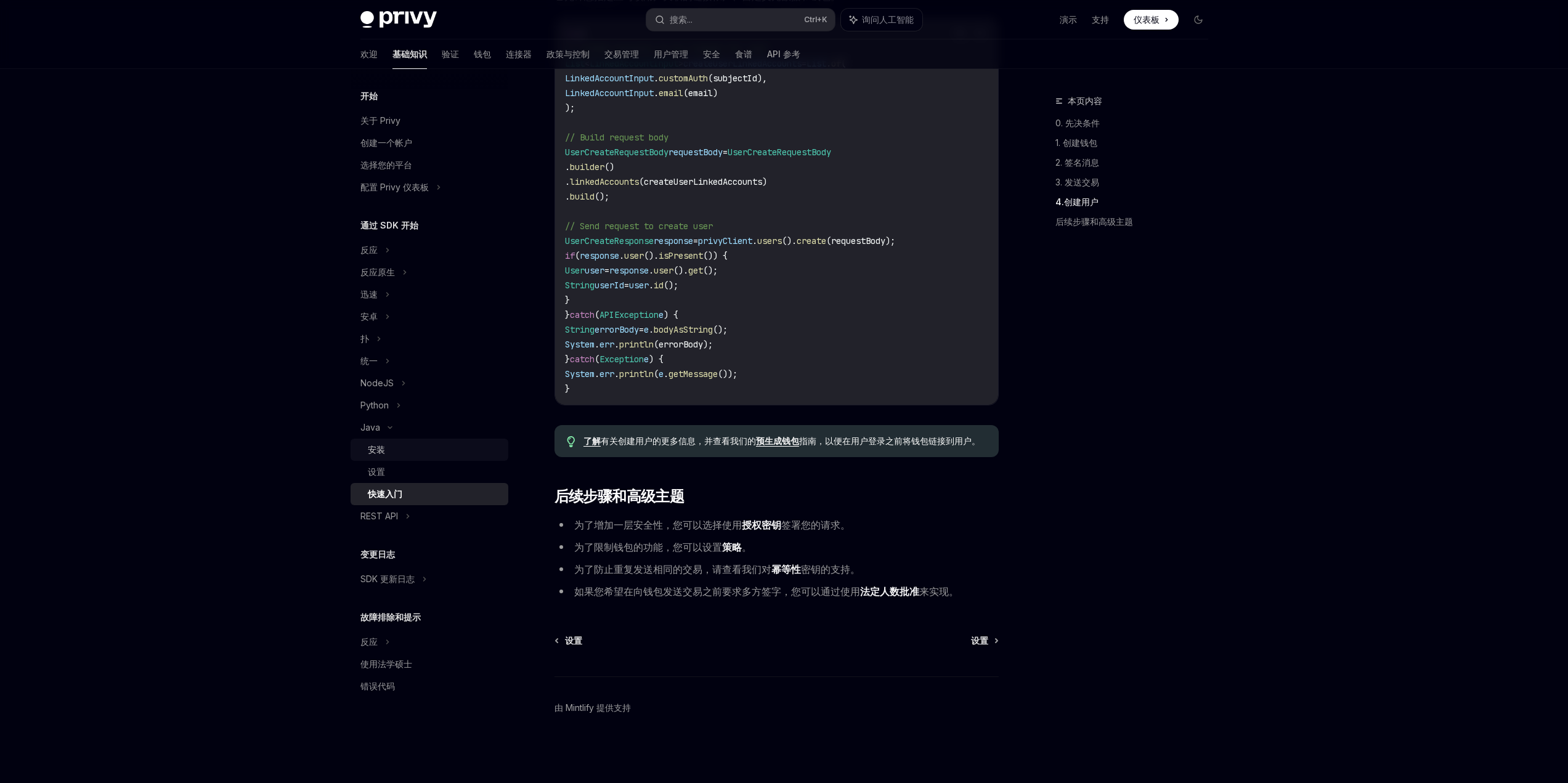
click at [383, 444] on font "安装" at bounding box center [376, 449] width 18 height 11
type textarea "*"
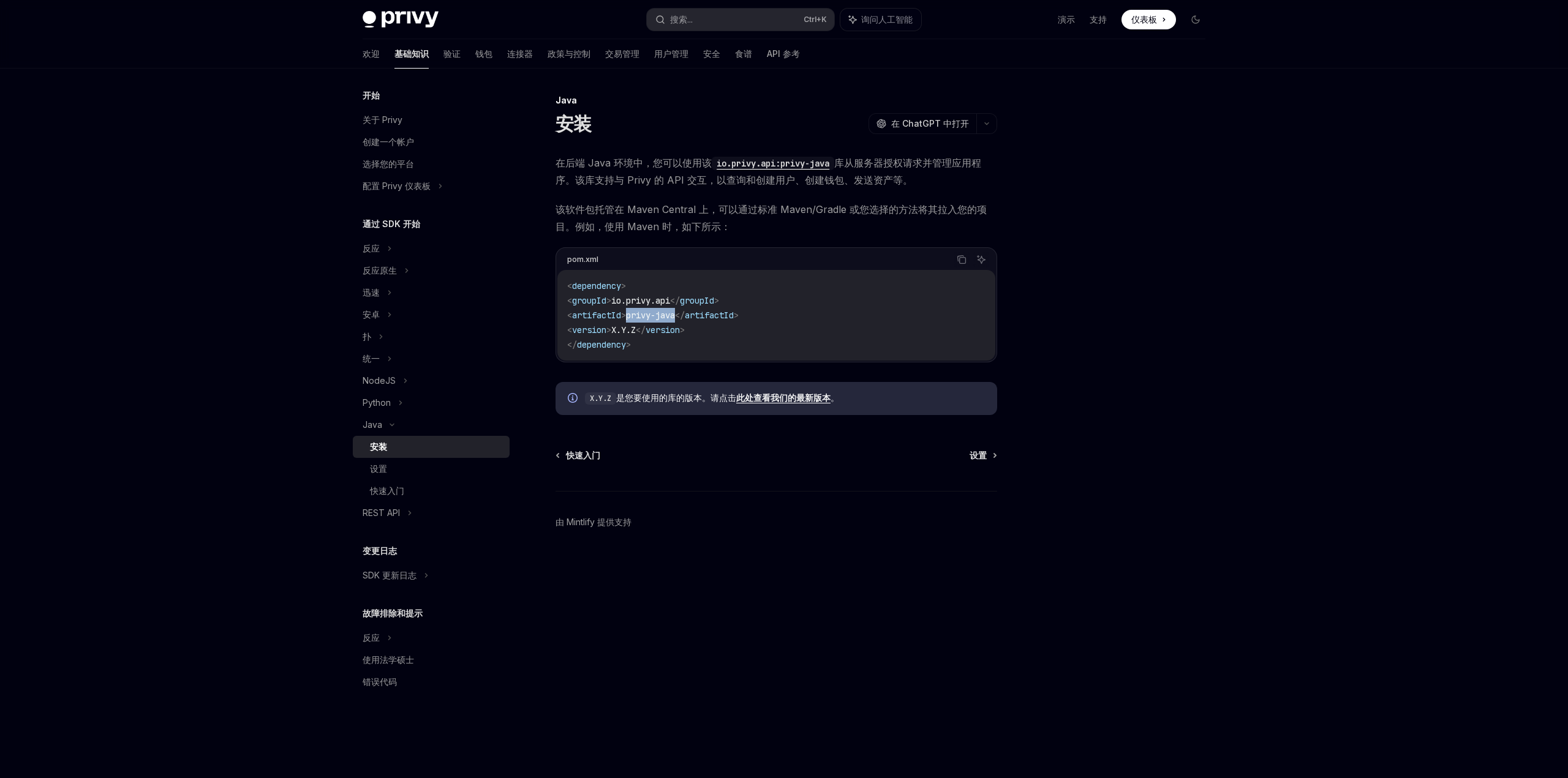
drag, startPoint x: 651, startPoint y: 316, endPoint x: 702, endPoint y: 317, distance: 51.0
click at [702, 317] on span "< artifactId > privy-java </ artifactId >" at bounding box center [653, 316] width 171 height 11
copy span "privy-java"
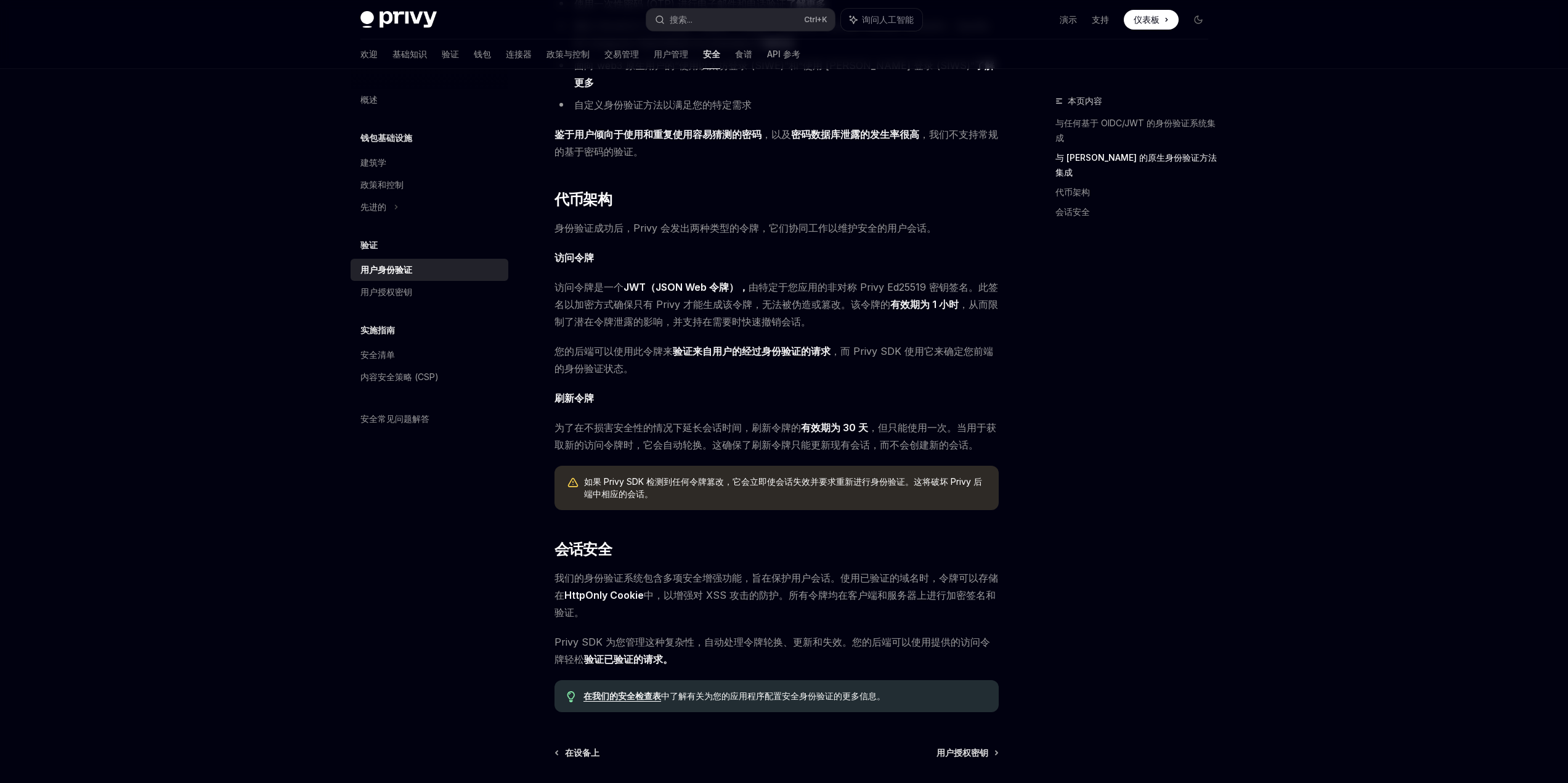
scroll to position [588, 0]
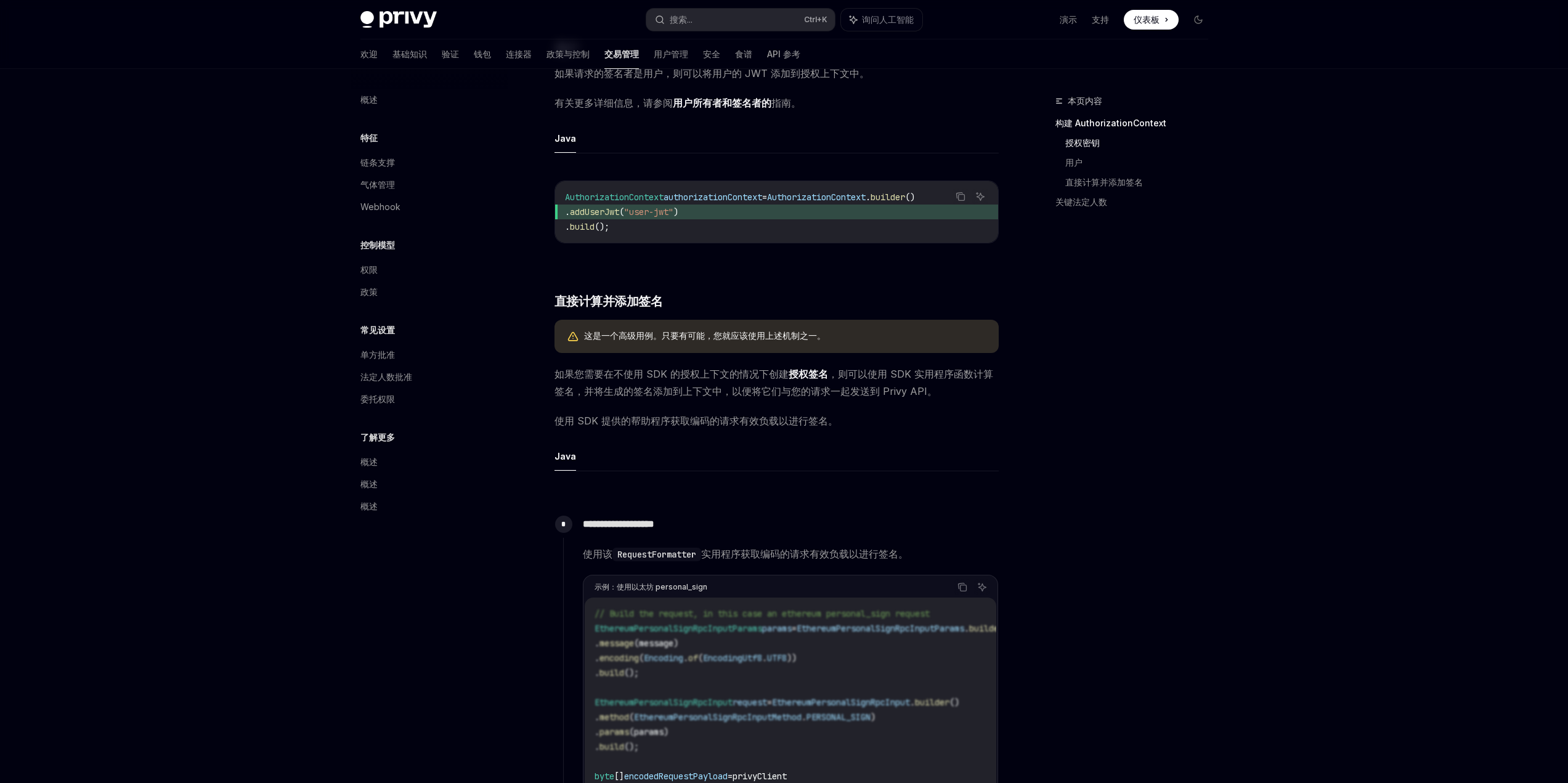
scroll to position [678, 0]
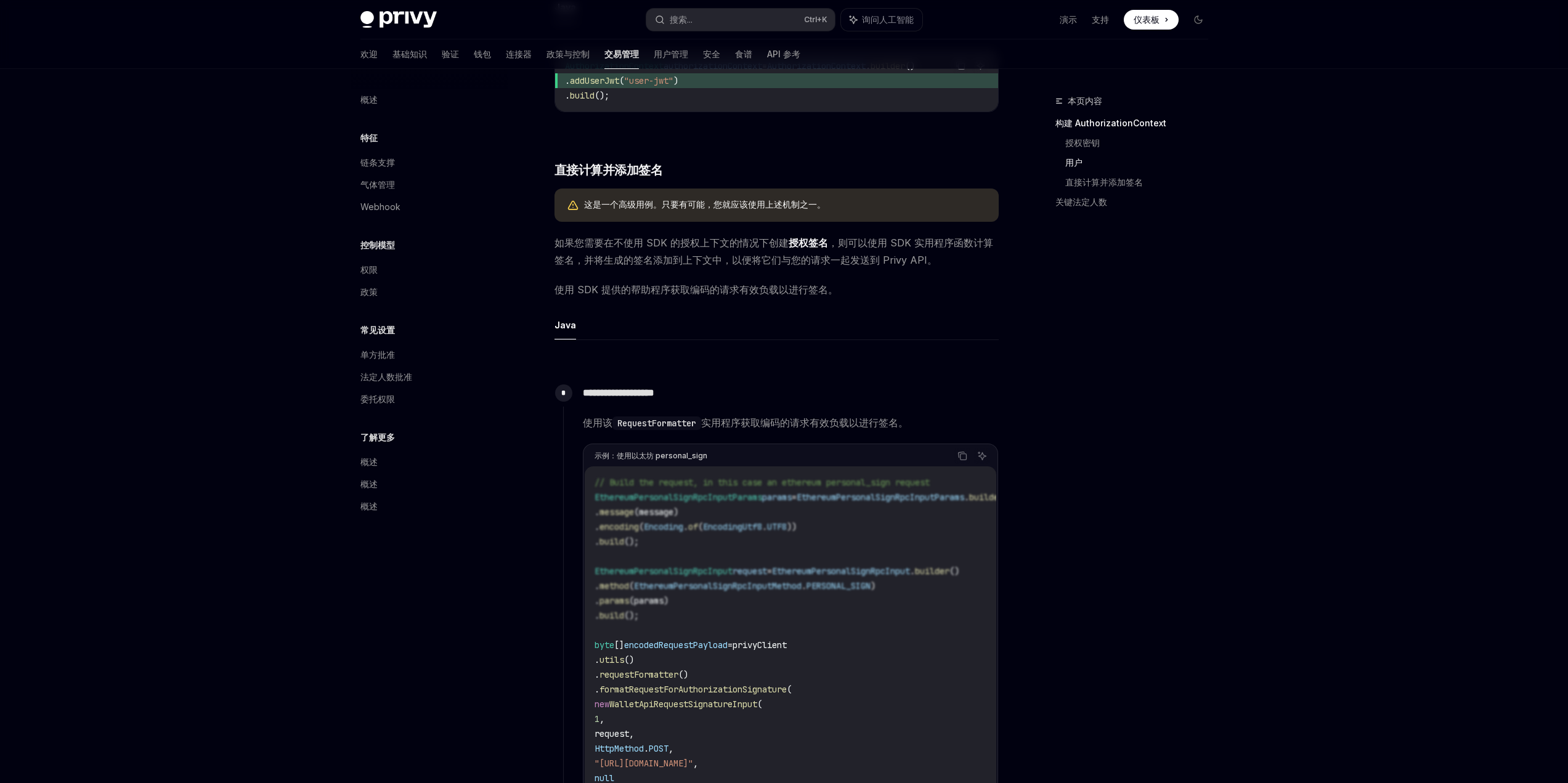
click at [1355, 511] on div "Privy Docs 主页 搜索... Ctrl +K 询问人工智能 演示 支持 仪表板 仪表板 搜索... 导航 授权上下文 欢迎 基础知识 验证 钱包 连…" at bounding box center [784, 432] width 1568 height 2220
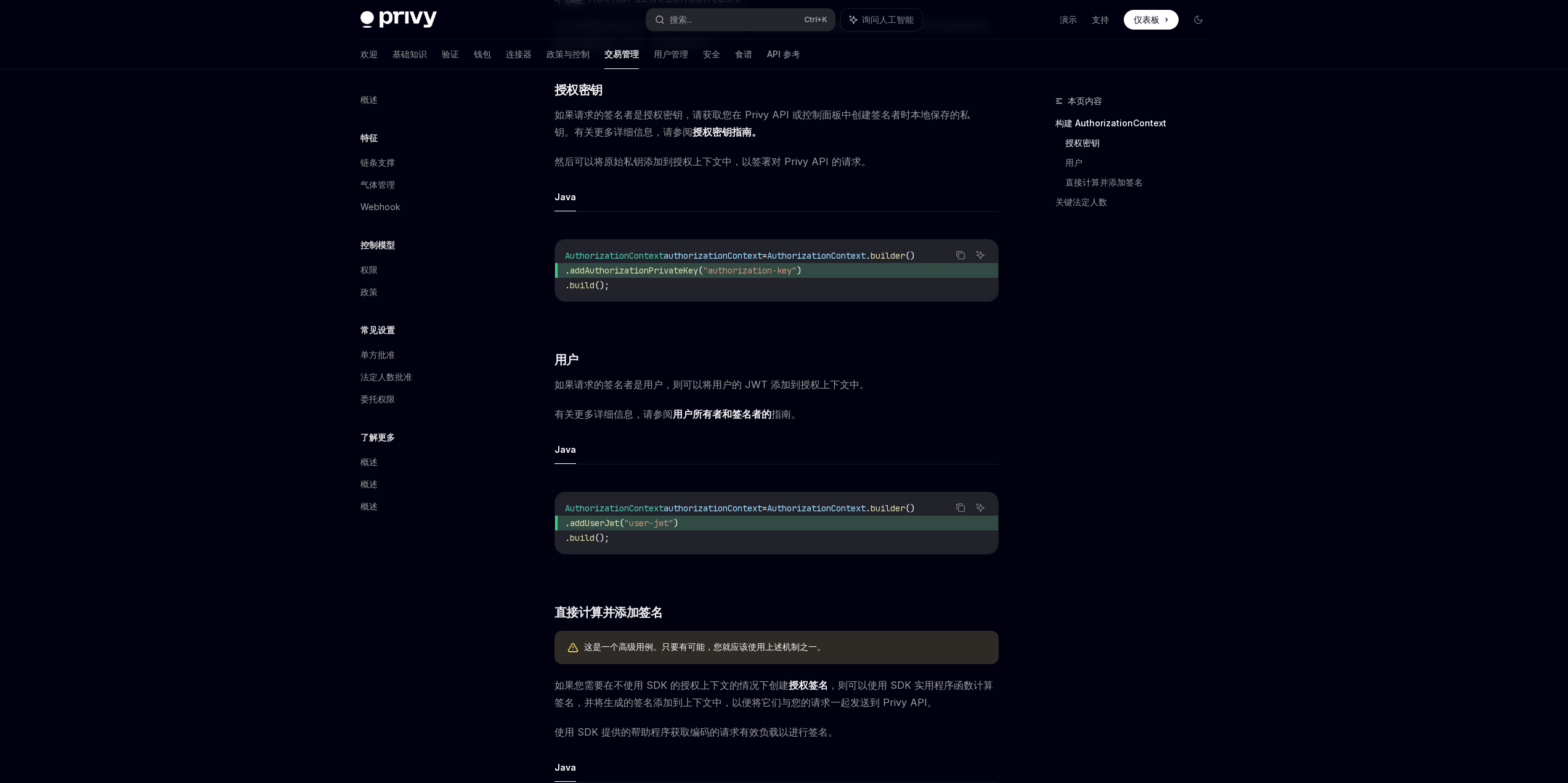
scroll to position [0, 0]
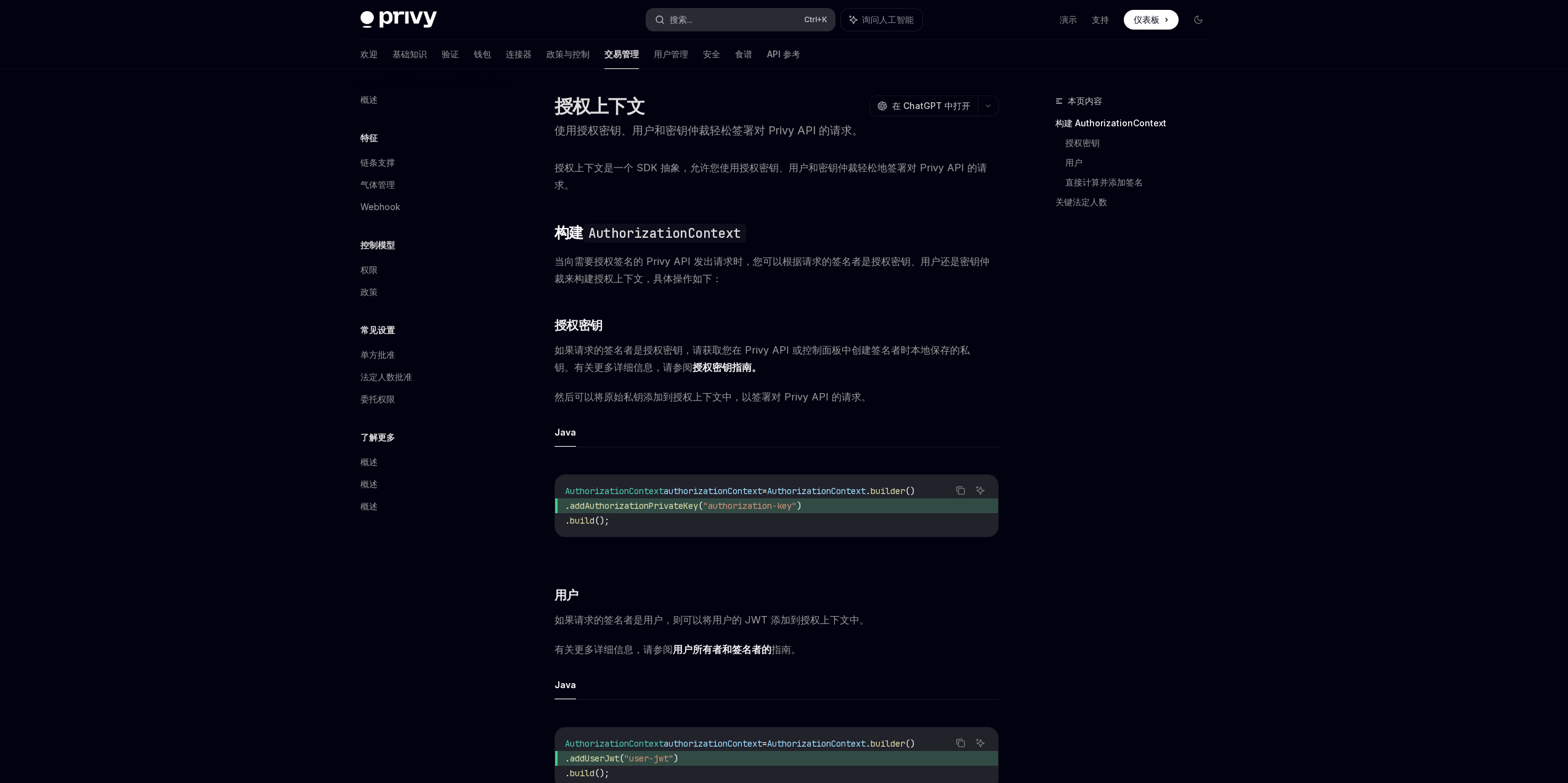
click at [740, 21] on button "搜索... Ctrl +K" at bounding box center [740, 19] width 189 height 22
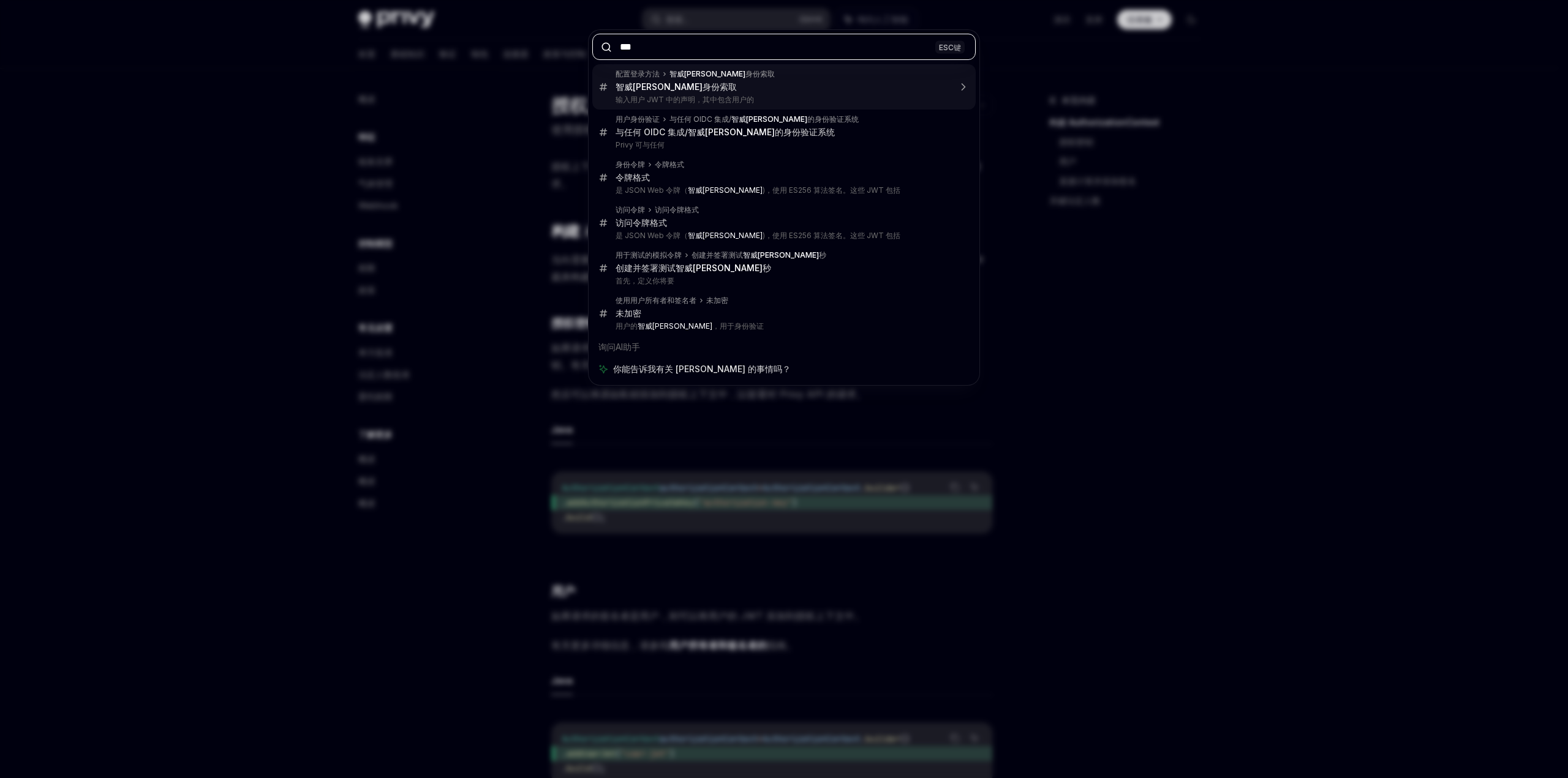
type input "***"
click at [182, 340] on div "*** ESC键 配置登录方法 智威汤逊 身份索取 智威汤逊 身份索取 输入用户 JWT 中的声明，其中包含用户的 用户身份验证 与任何 OIDC 集成/ 智…" at bounding box center [784, 389] width 1568 height 778
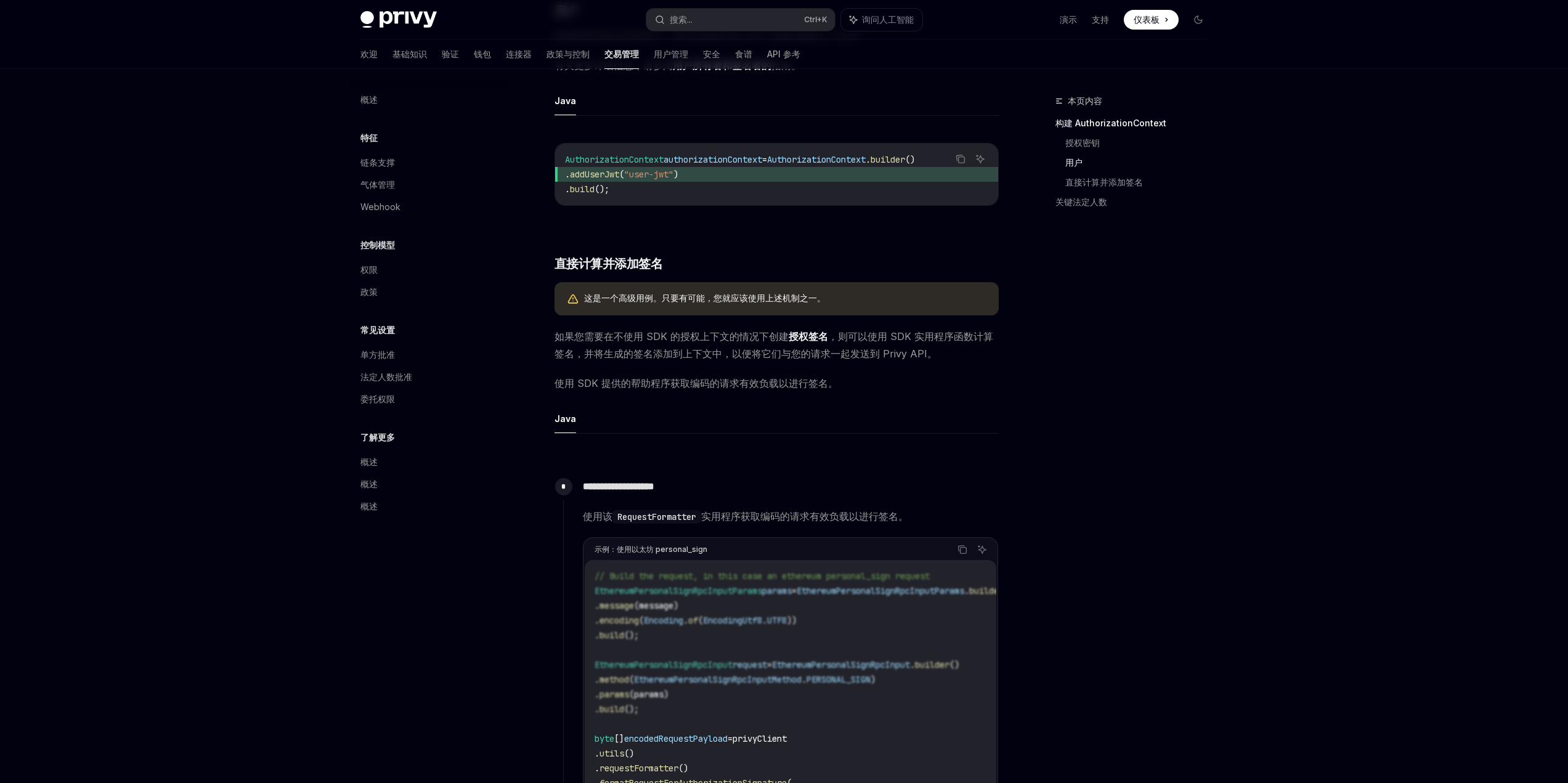
scroll to position [616, 0]
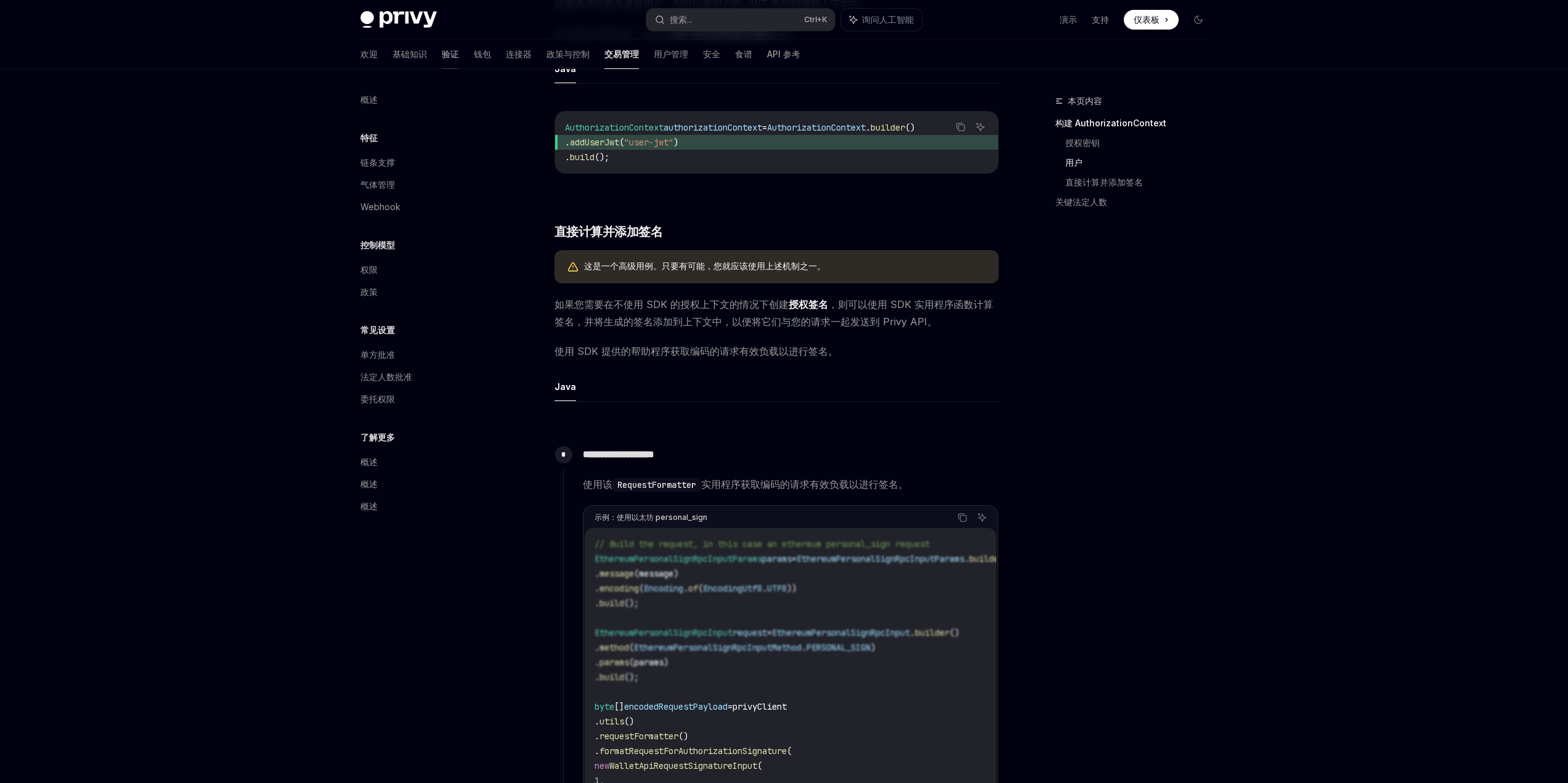
click at [442, 55] on font "验证" at bounding box center [450, 54] width 18 height 11
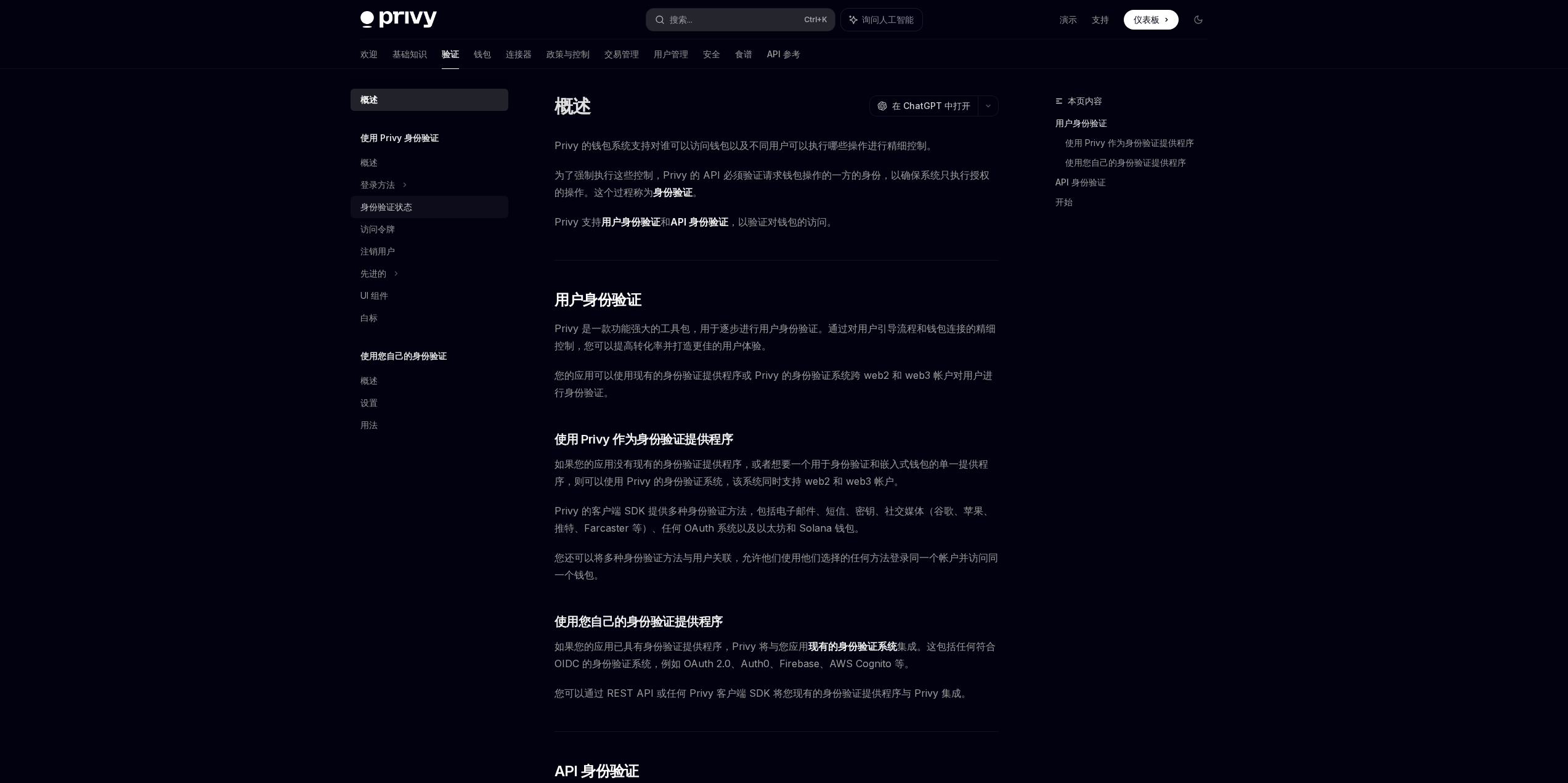
click at [397, 207] on font "身份验证状态" at bounding box center [386, 207] width 52 height 11
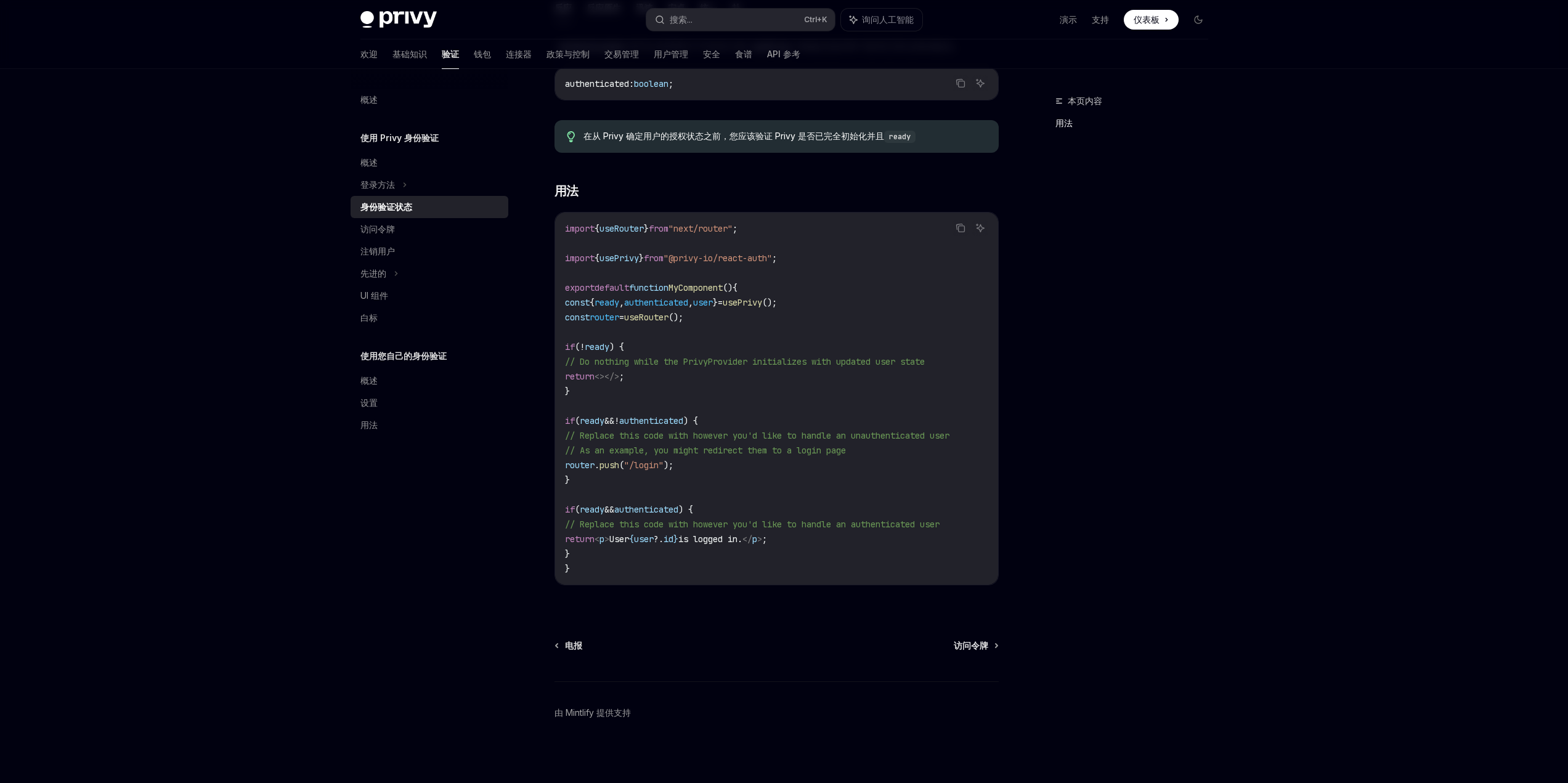
scroll to position [228, 0]
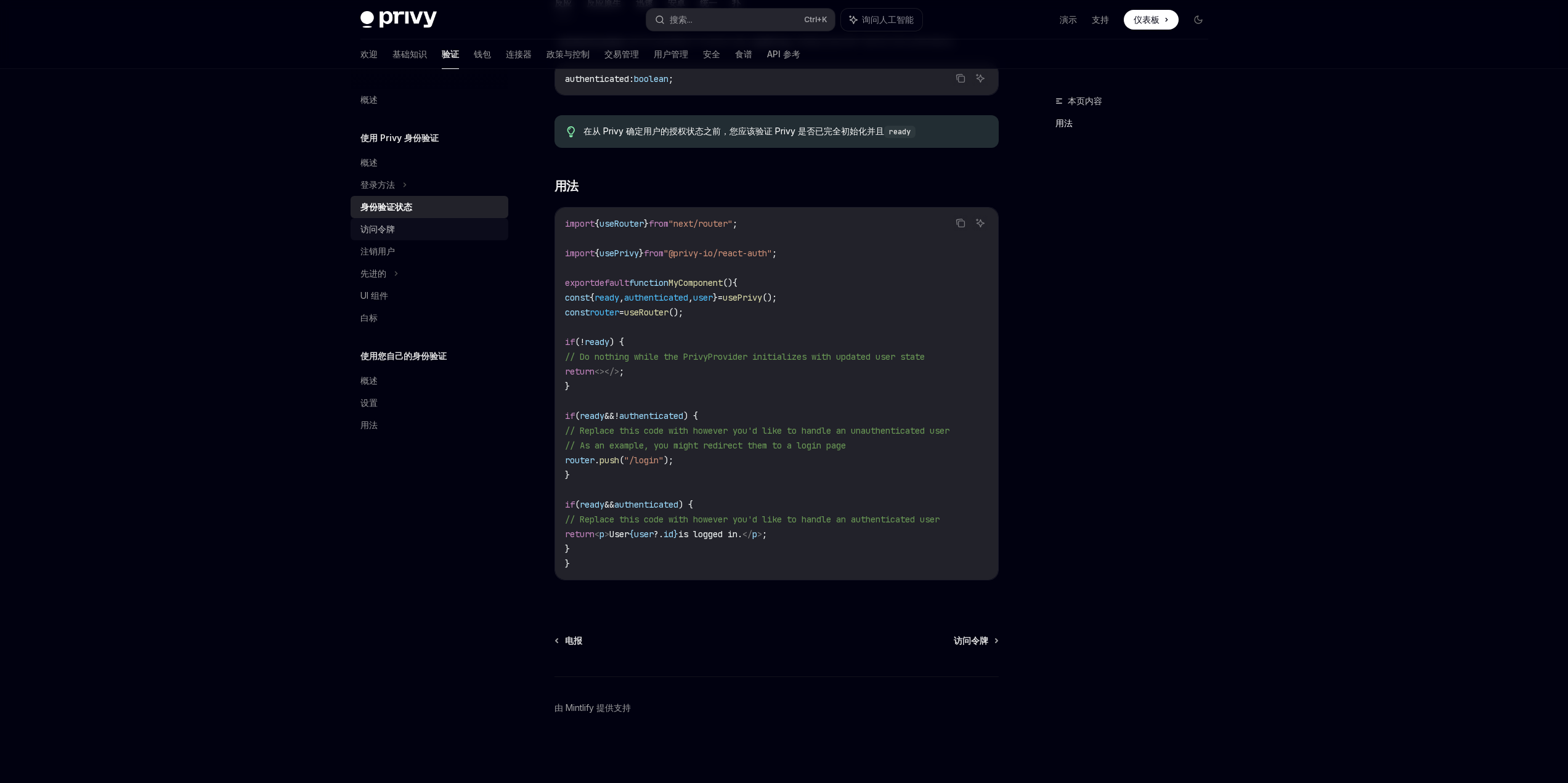
click at [395, 233] on font "访问令牌" at bounding box center [377, 229] width 34 height 11
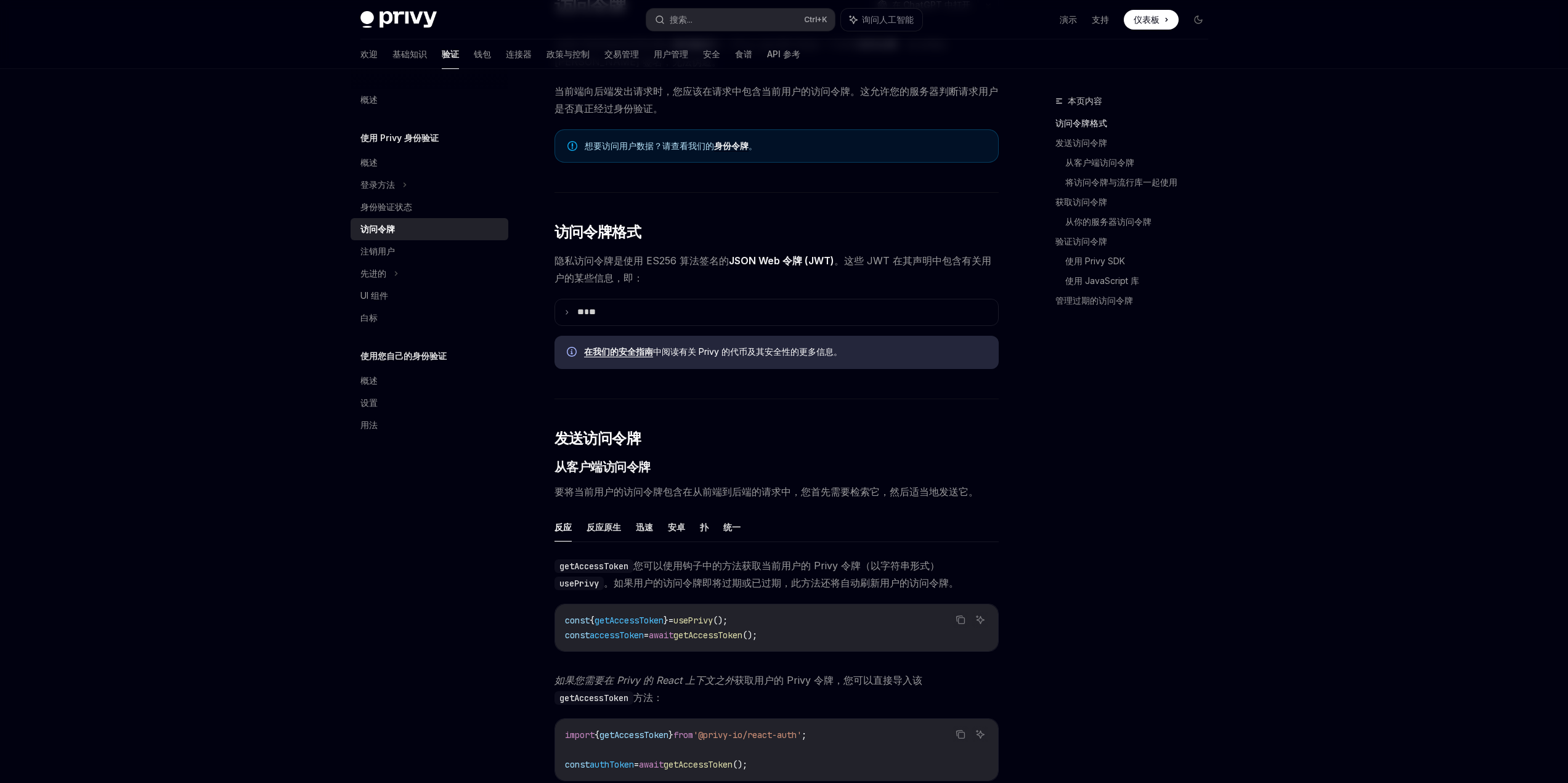
scroll to position [123, 0]
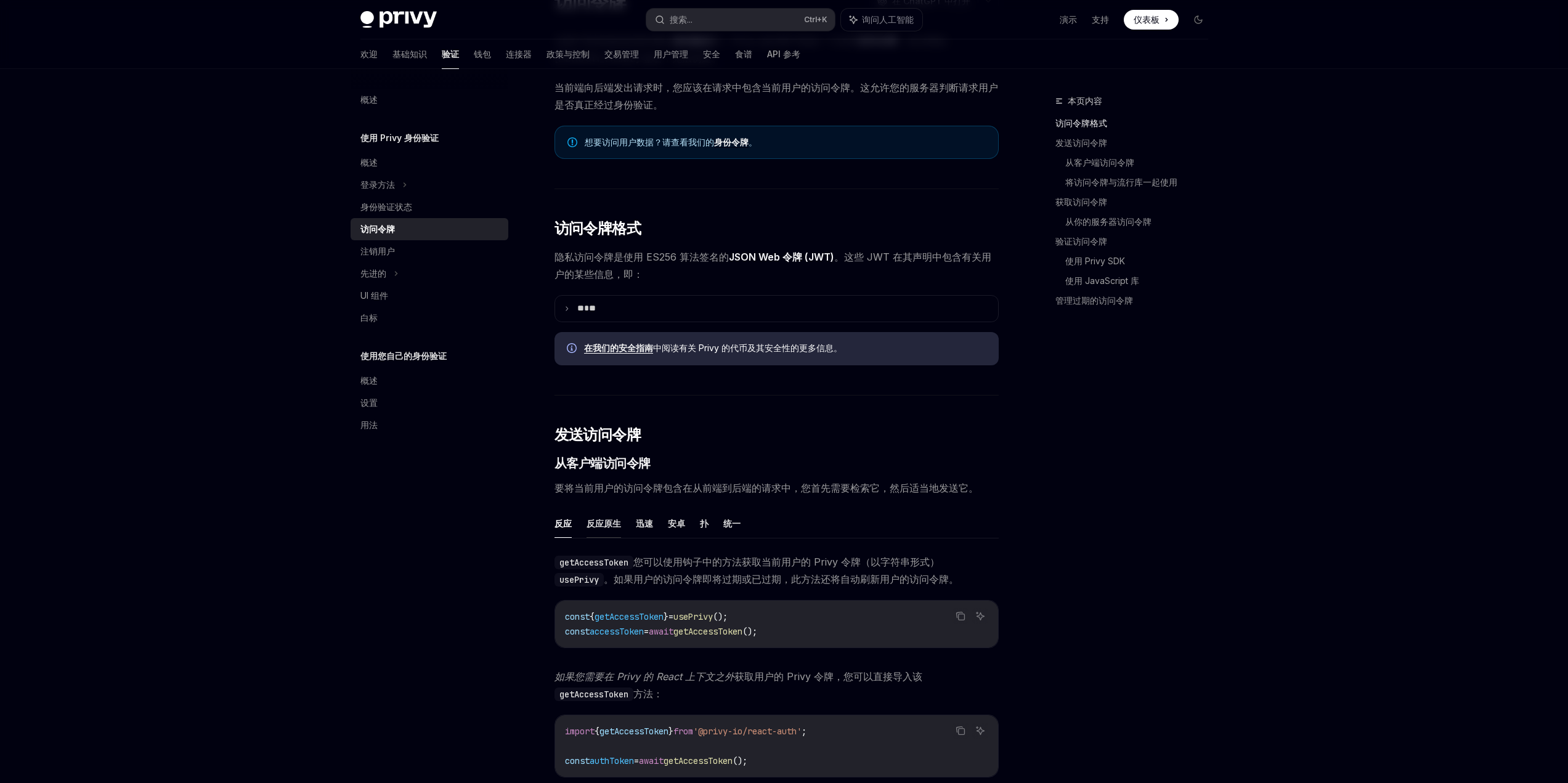
click at [594, 527] on font "反应原生" at bounding box center [603, 523] width 34 height 11
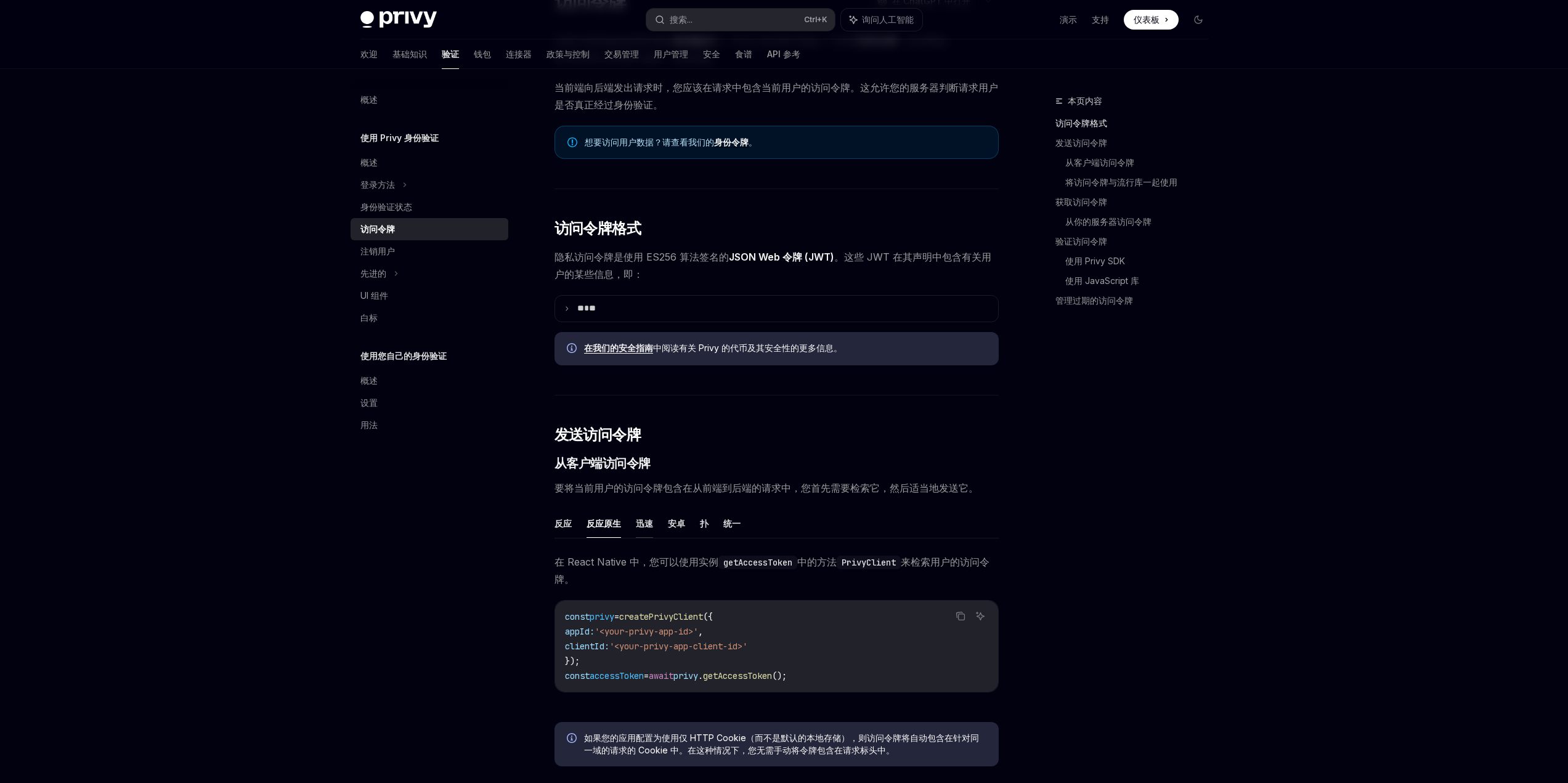
click at [643, 526] on font "迅速" at bounding box center [645, 523] width 18 height 11
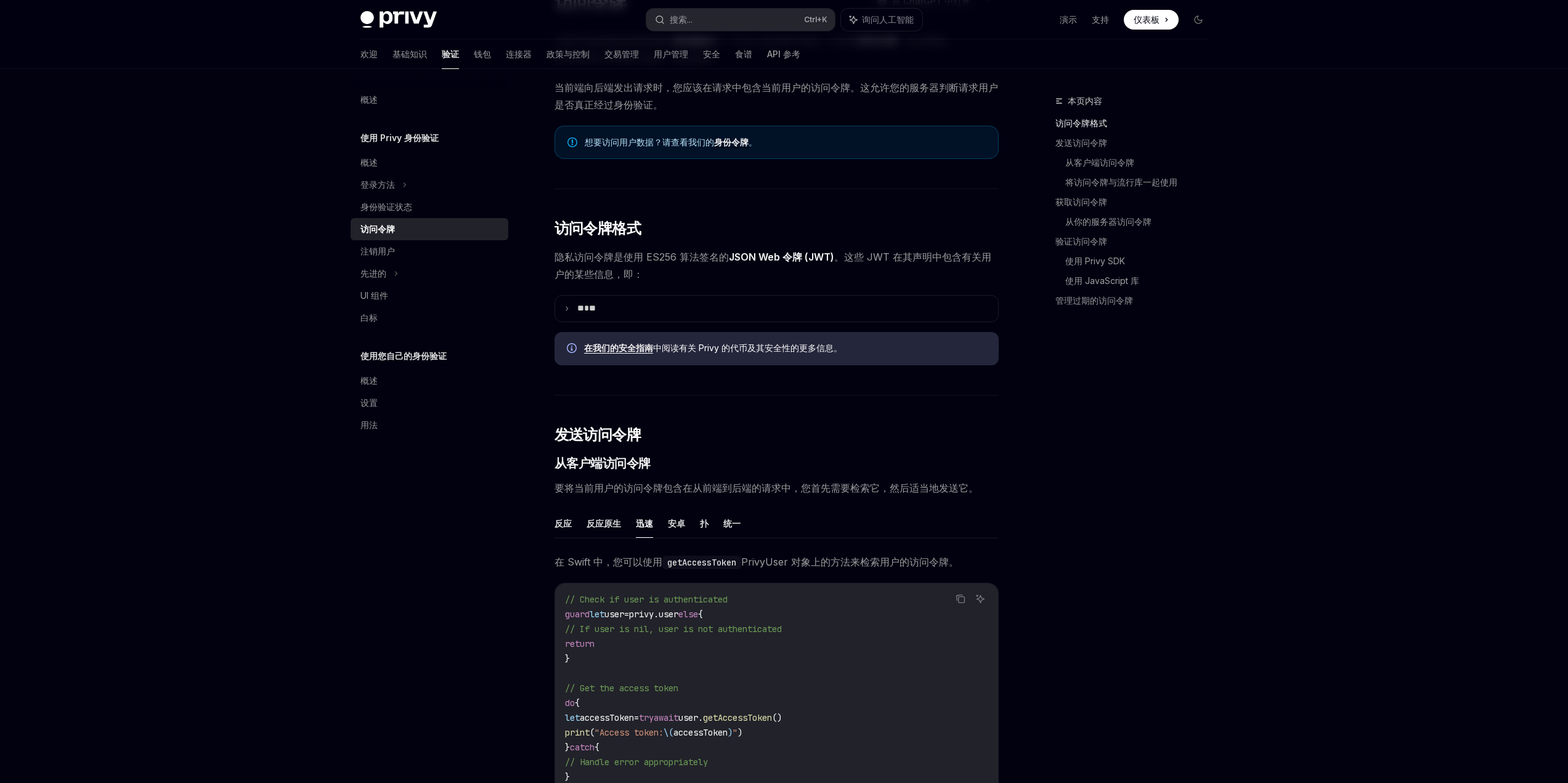
click at [642, 529] on font "迅速" at bounding box center [645, 524] width 18 height 15
click at [675, 526] on font "安卓" at bounding box center [677, 523] width 18 height 11
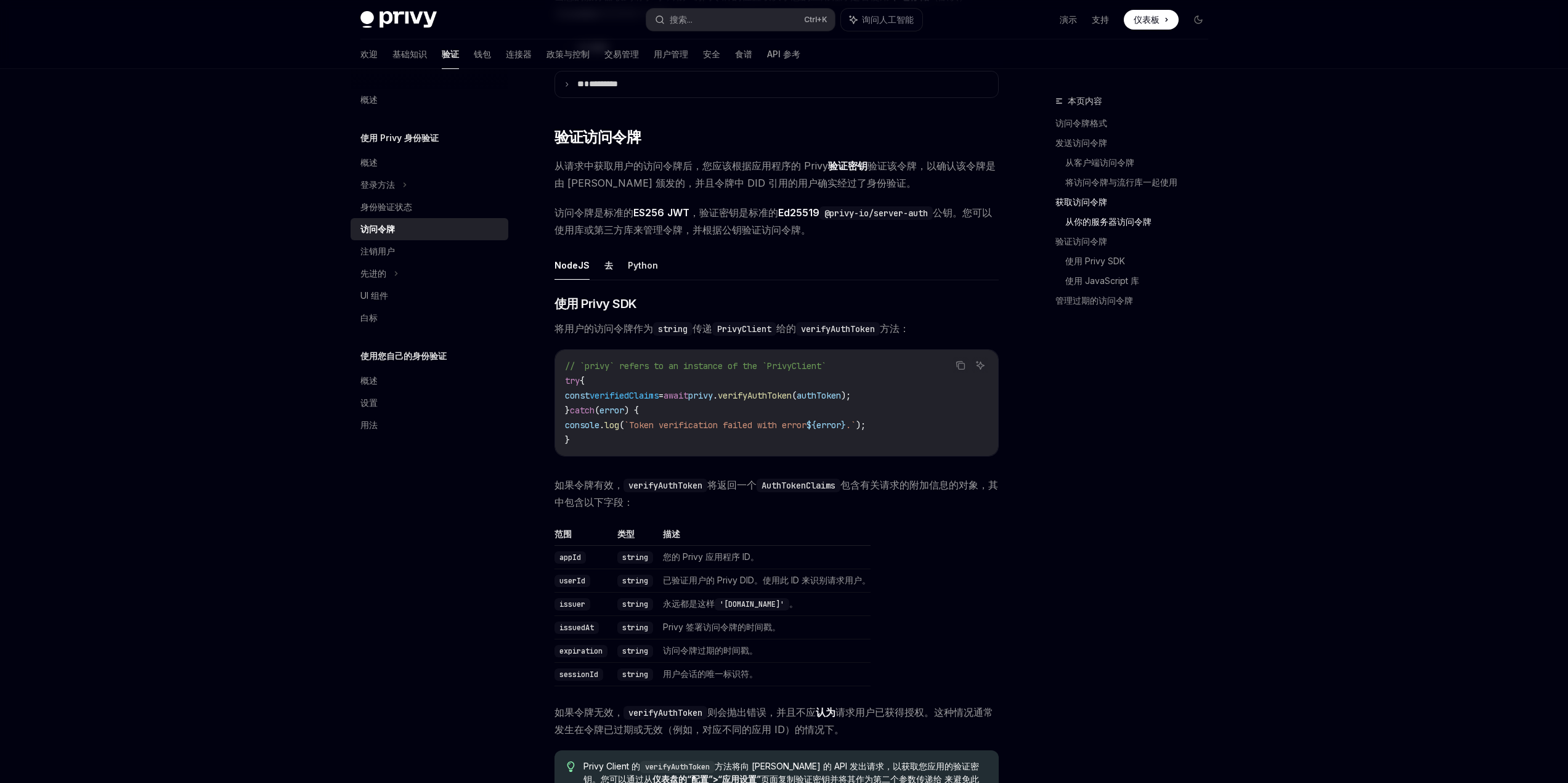
scroll to position [1593, 0]
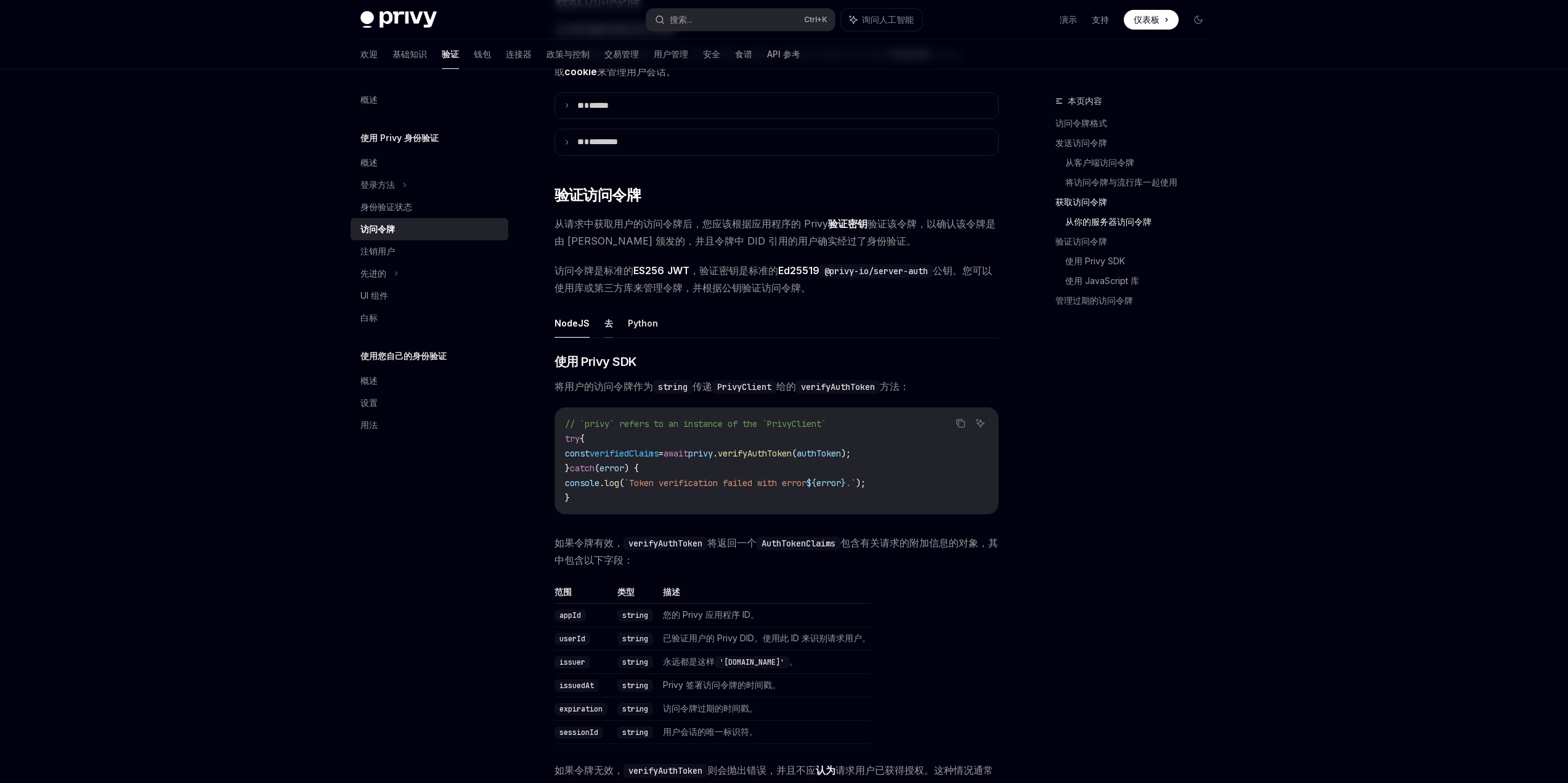
click at [607, 328] on font "去" at bounding box center [609, 323] width 9 height 11
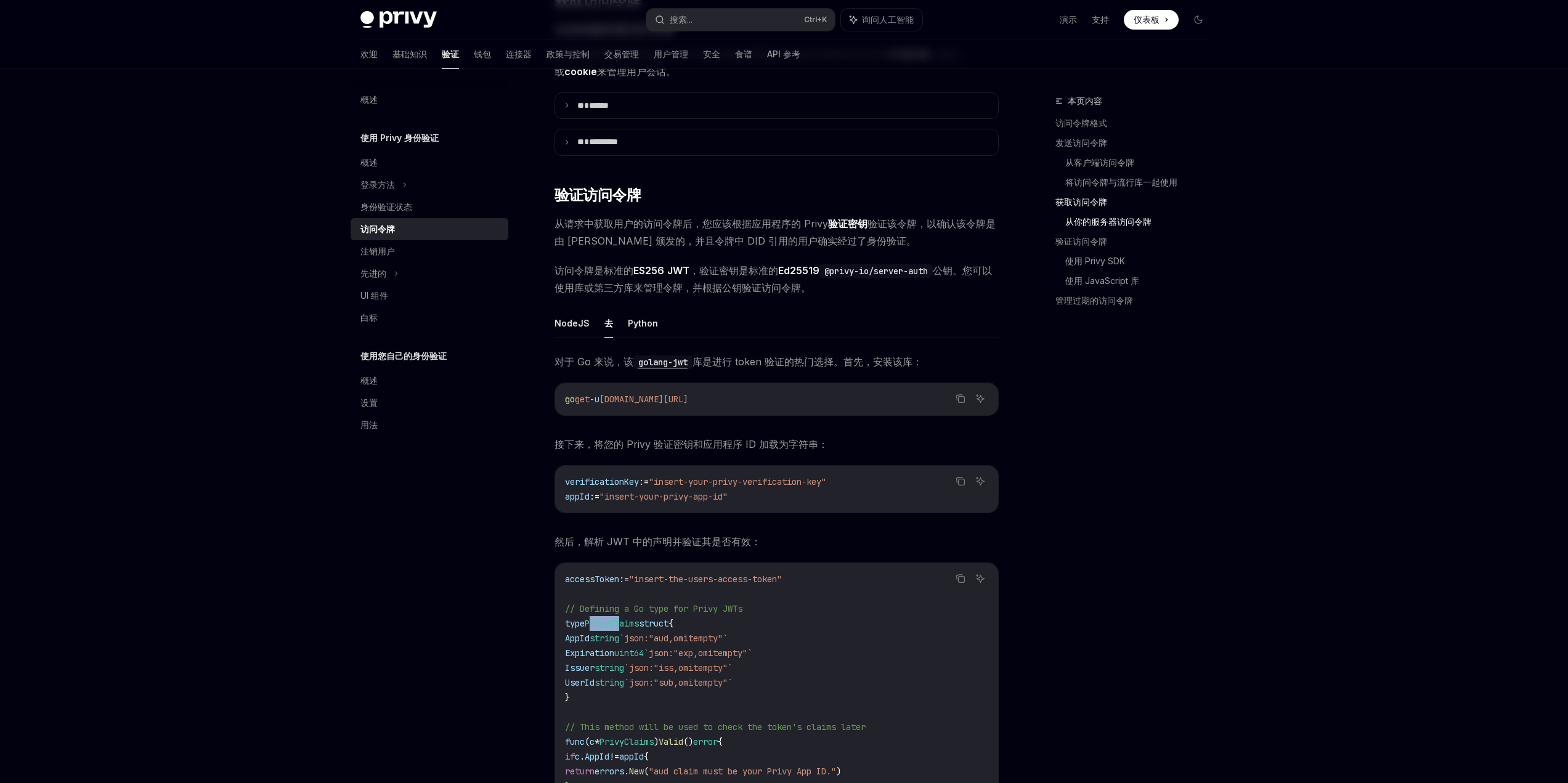
drag, startPoint x: 593, startPoint y: 643, endPoint x: 621, endPoint y: 643, distance: 28.0
click at [621, 629] on span "PrivyClaims" at bounding box center [611, 624] width 55 height 11
copy span "PrivyC"
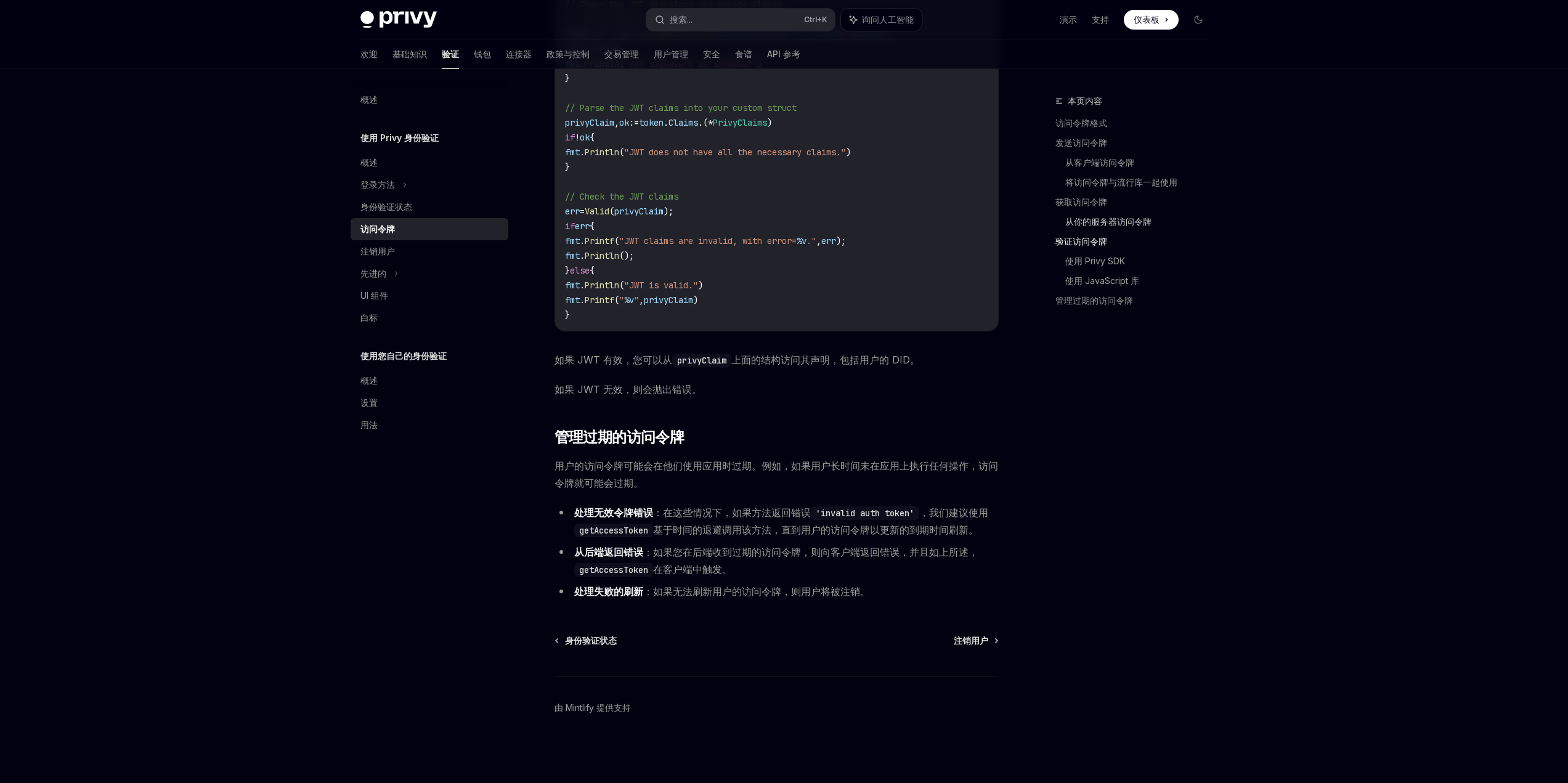
scroll to position [2703, 0]
click at [1120, 259] on font "使用 Privy SDK" at bounding box center [1095, 261] width 60 height 11
click at [1100, 261] on font "使用 Privy SDK" at bounding box center [1095, 261] width 60 height 11
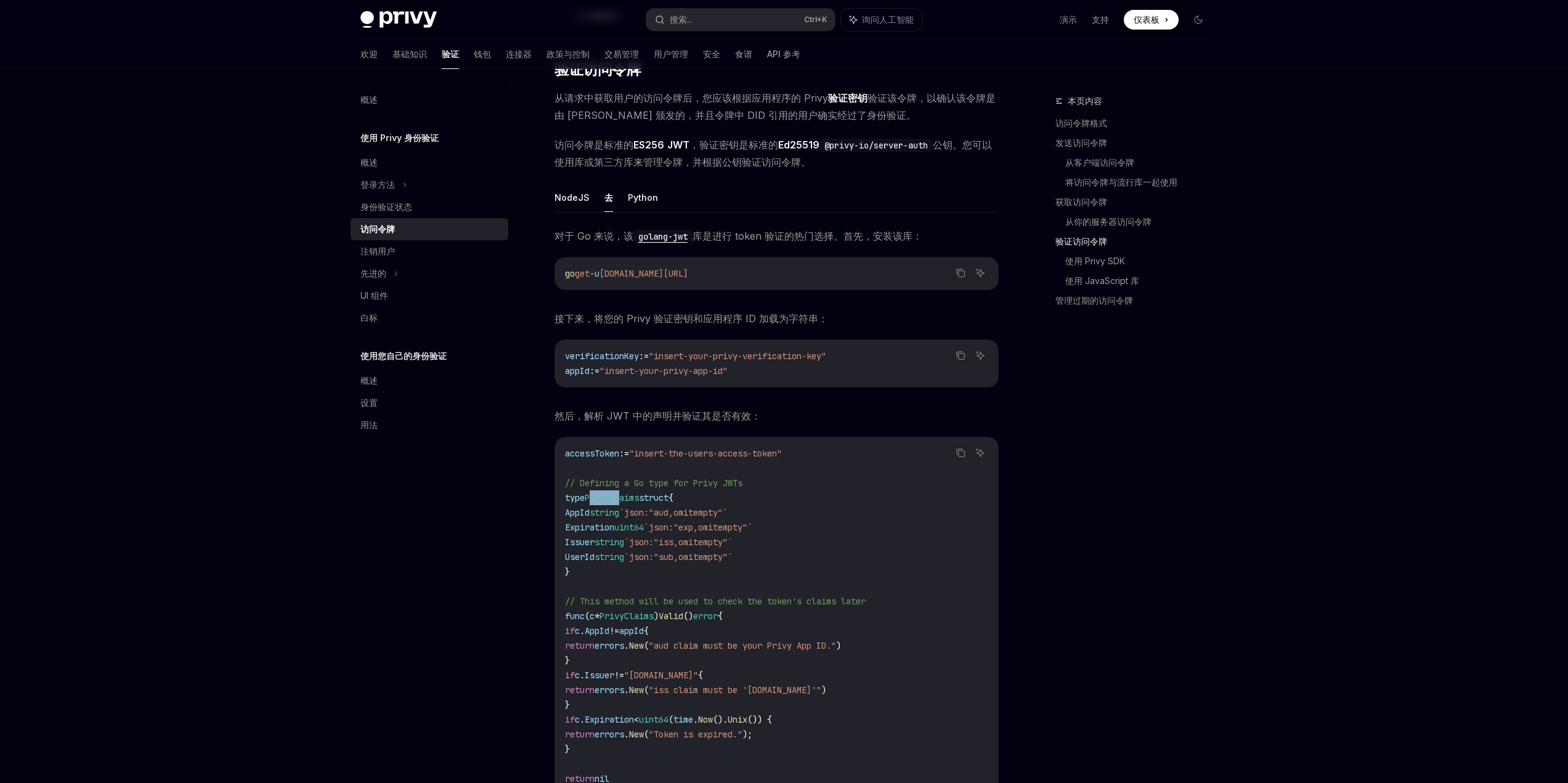
scroll to position [1717, 0]
click at [970, 214] on ul "NodeJS 去 Python" at bounding box center [776, 199] width 444 height 29
click at [573, 204] on font "NodeJS" at bounding box center [572, 199] width 35 height 11
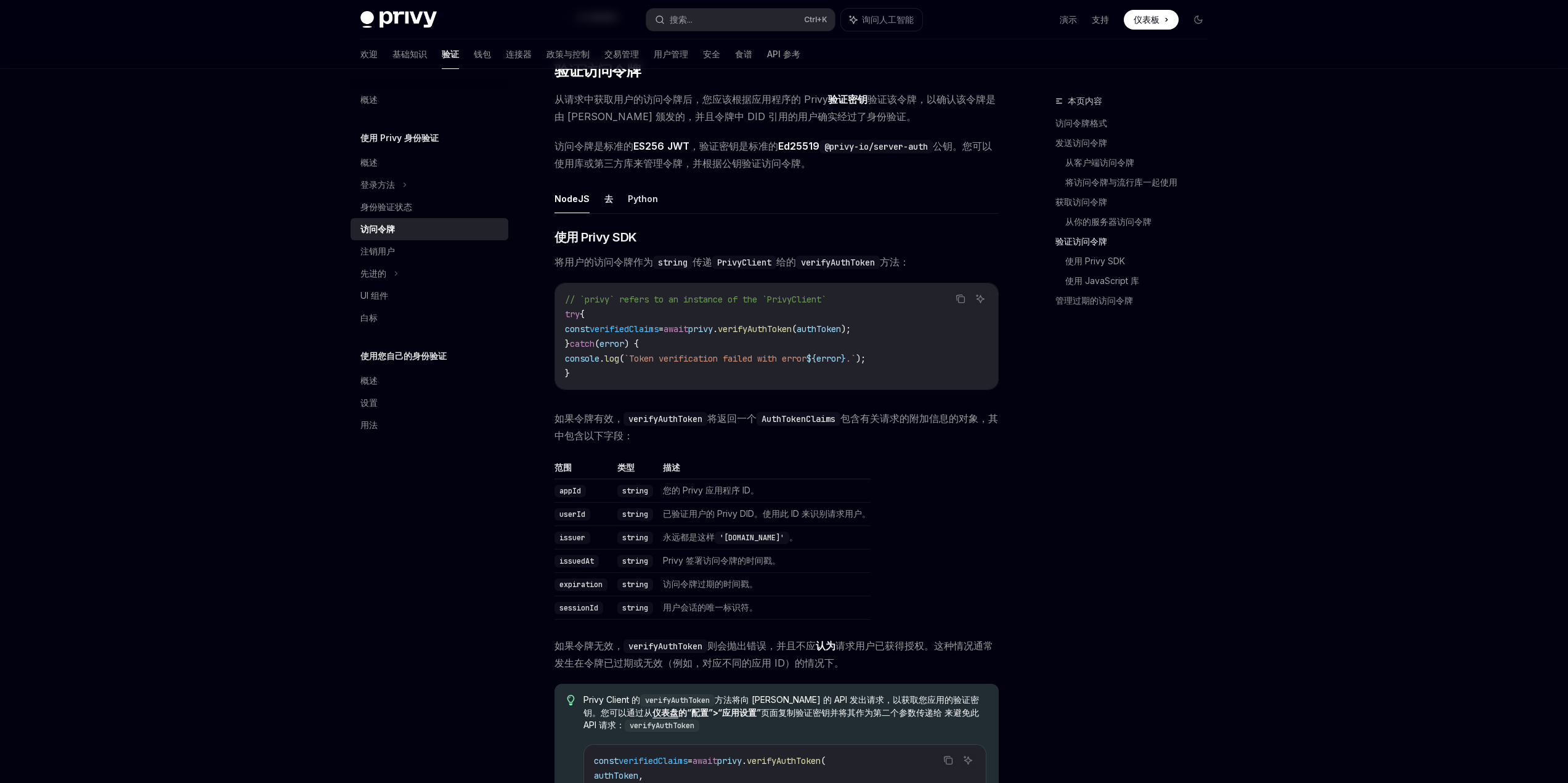
click at [518, 334] on div "概述 使用 Privy 身份验证 概述 登录方法 身份验证状态 访问令牌 注销用户 先进的 UI 组件 白标 使用您自己的身份验证 概述 设置 用法" at bounding box center [439, 426] width 177 height 714
click at [635, 213] on button "Python" at bounding box center [643, 199] width 30 height 29
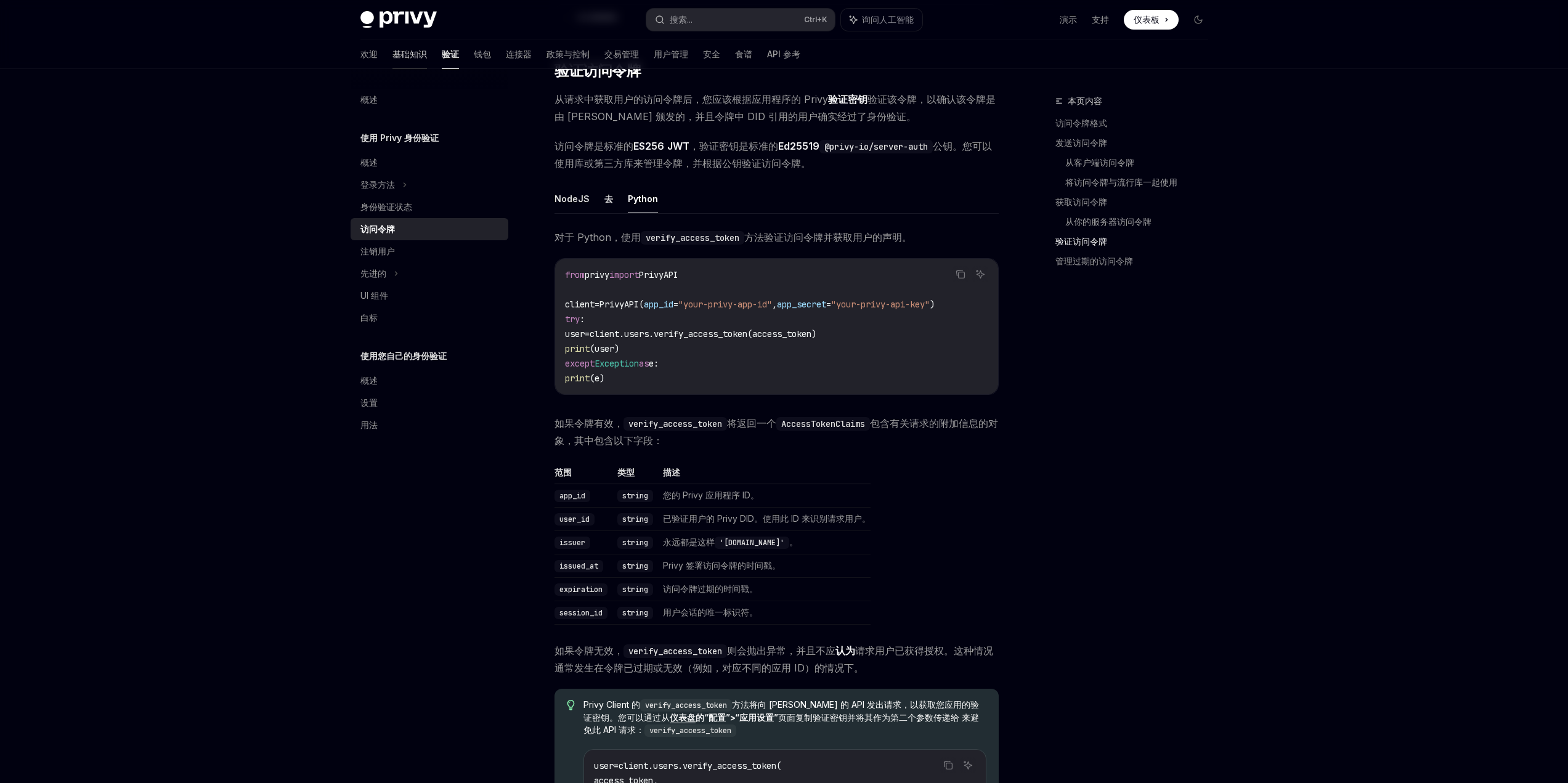
click at [393, 56] on font "基础知识" at bounding box center [410, 54] width 34 height 11
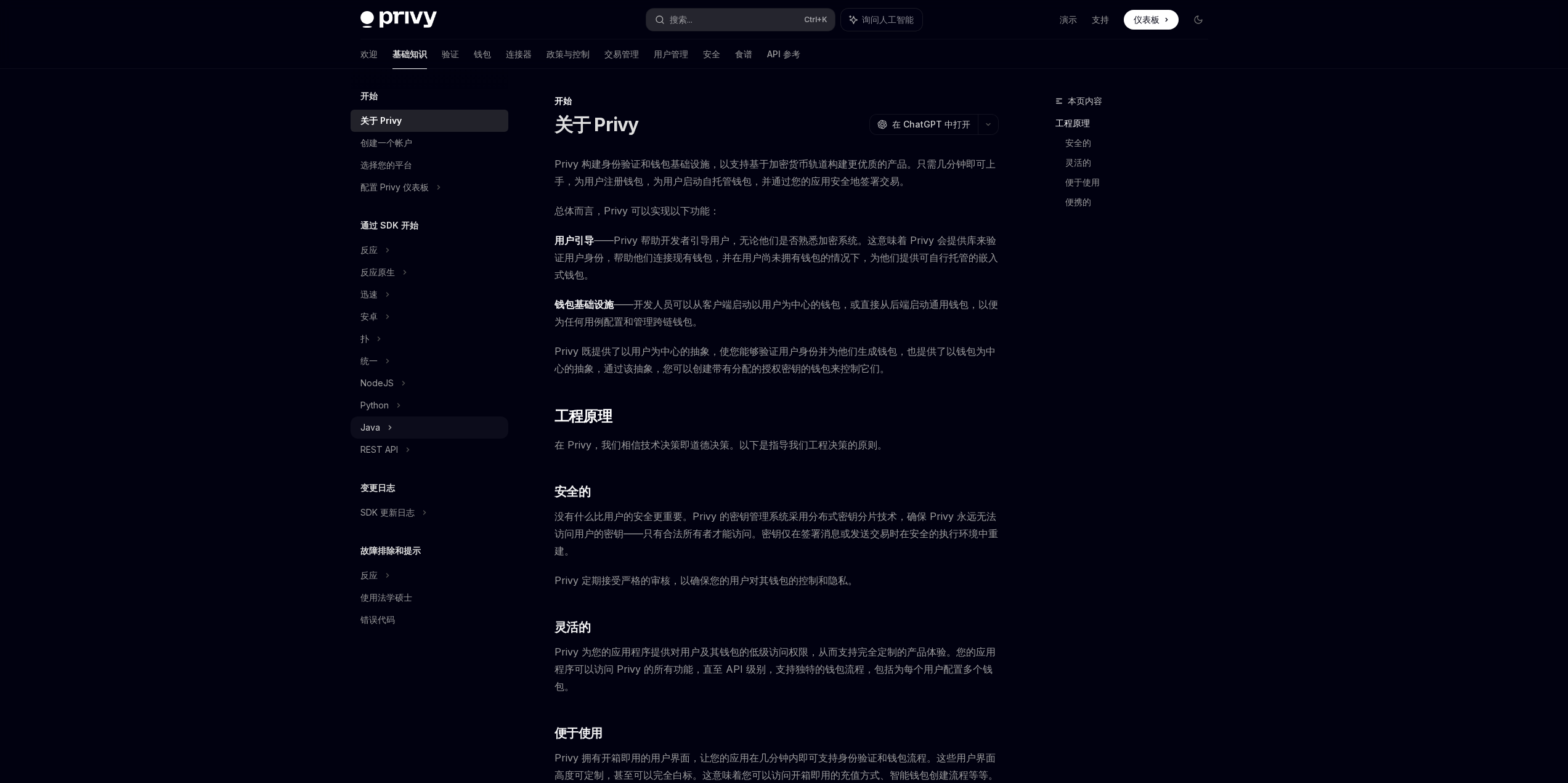
click at [386, 427] on div "Java" at bounding box center [430, 427] width 158 height 22
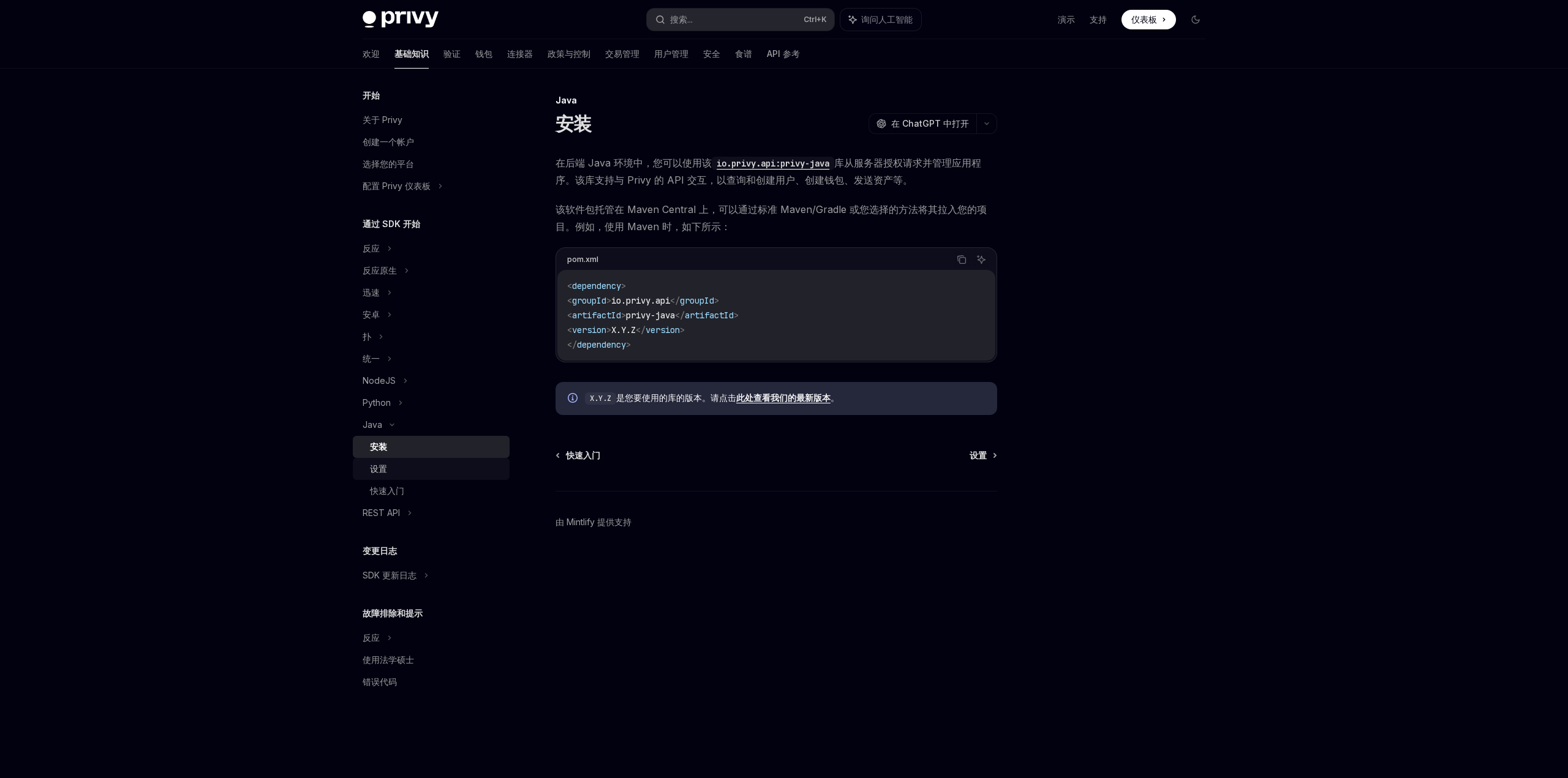
click at [391, 472] on div "设置" at bounding box center [436, 469] width 132 height 15
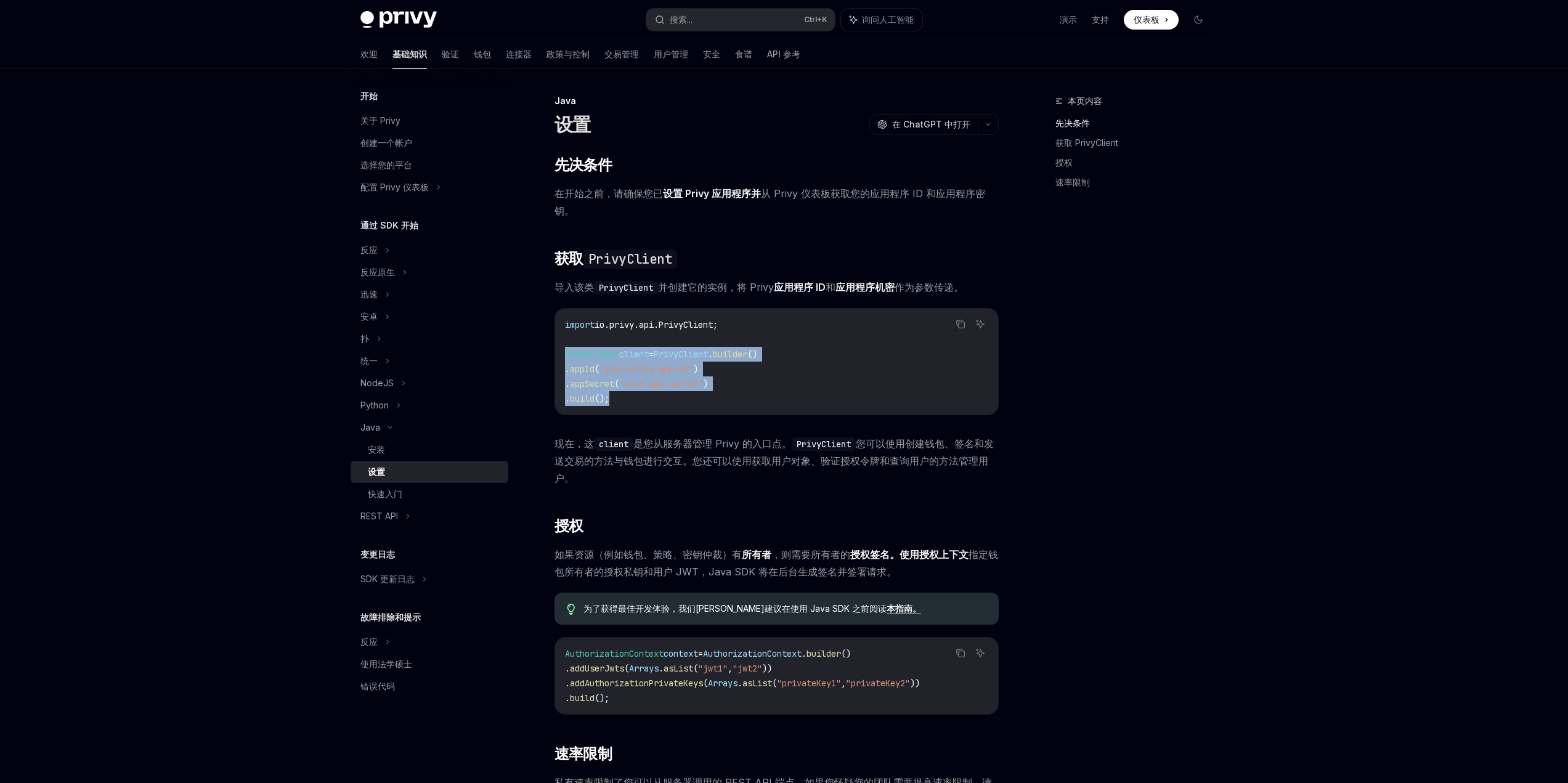
drag, startPoint x: 638, startPoint y: 399, endPoint x: 560, endPoint y: 355, distance: 89.6
click at [560, 355] on div "import io.privy.api.PrivyClient; PrivyClient client = PrivyClient . builder () …" at bounding box center [776, 361] width 443 height 106
copy code "PrivyClient client = PrivyClient . builder () . appId ( "your-privy-app-id" ) .…"
click at [442, 55] on font "验证" at bounding box center [450, 54] width 18 height 11
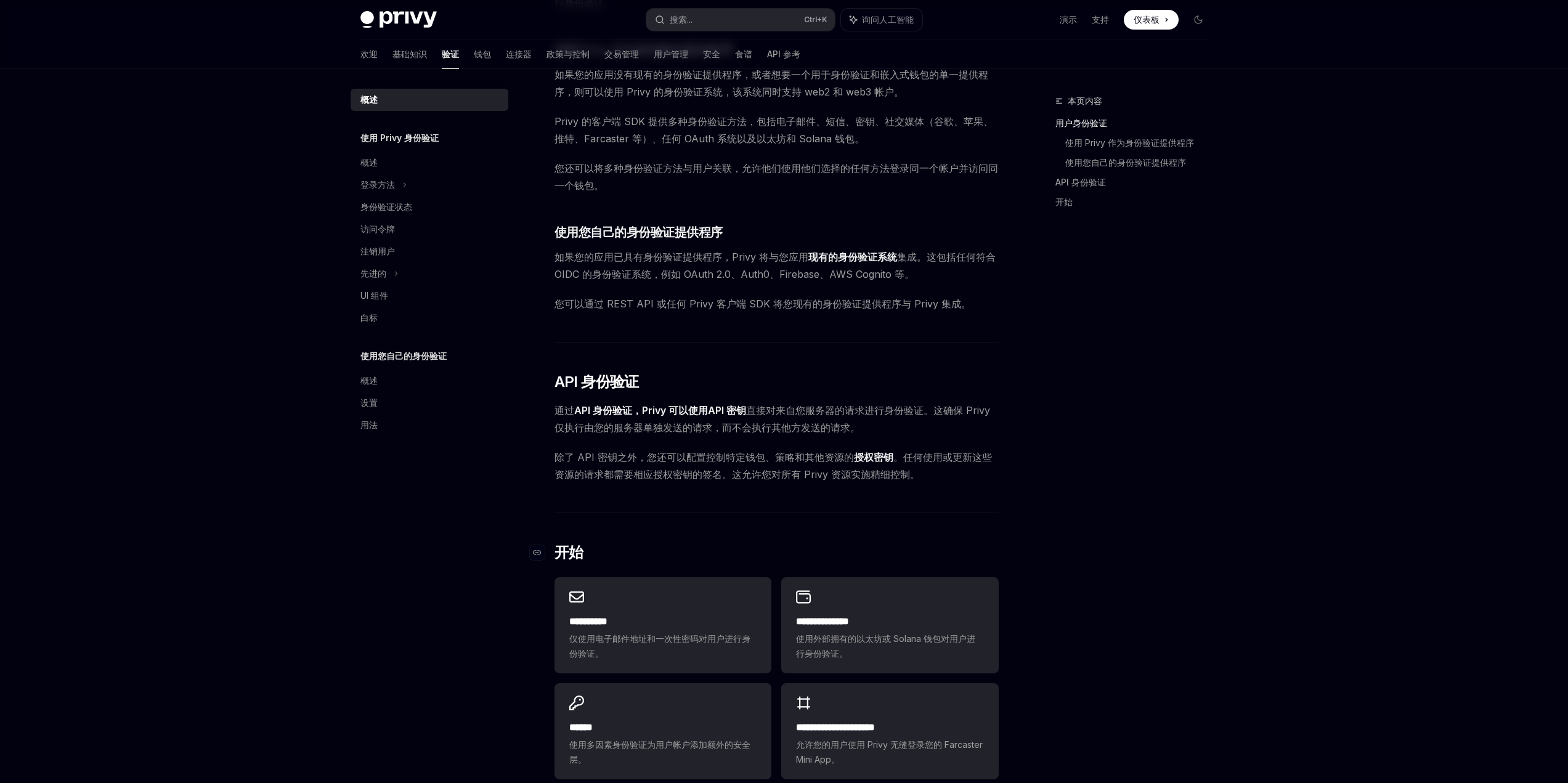
scroll to position [389, 0]
click at [399, 228] on div "访问令牌" at bounding box center [430, 229] width 140 height 15
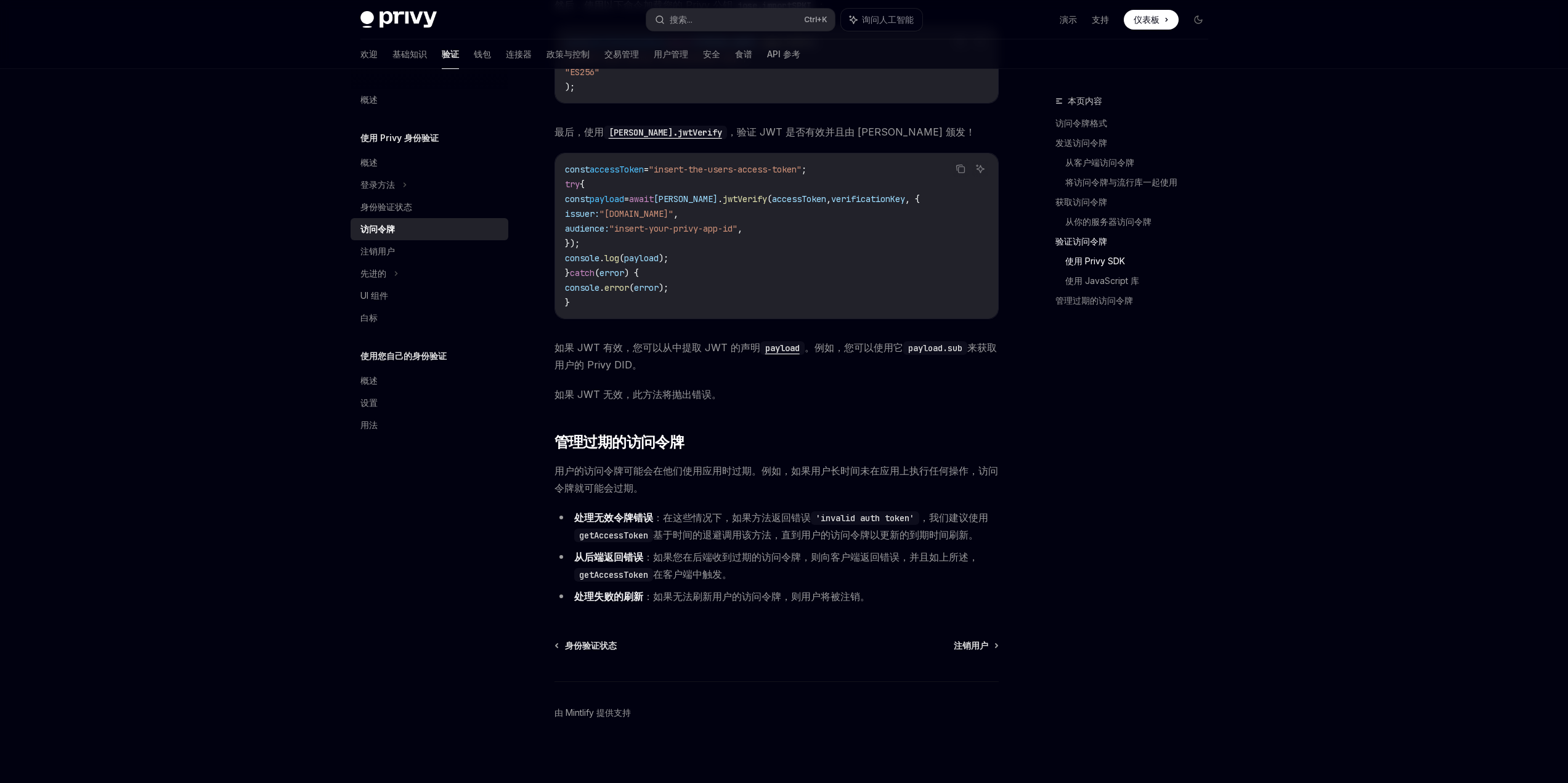
scroll to position [2772, 0]
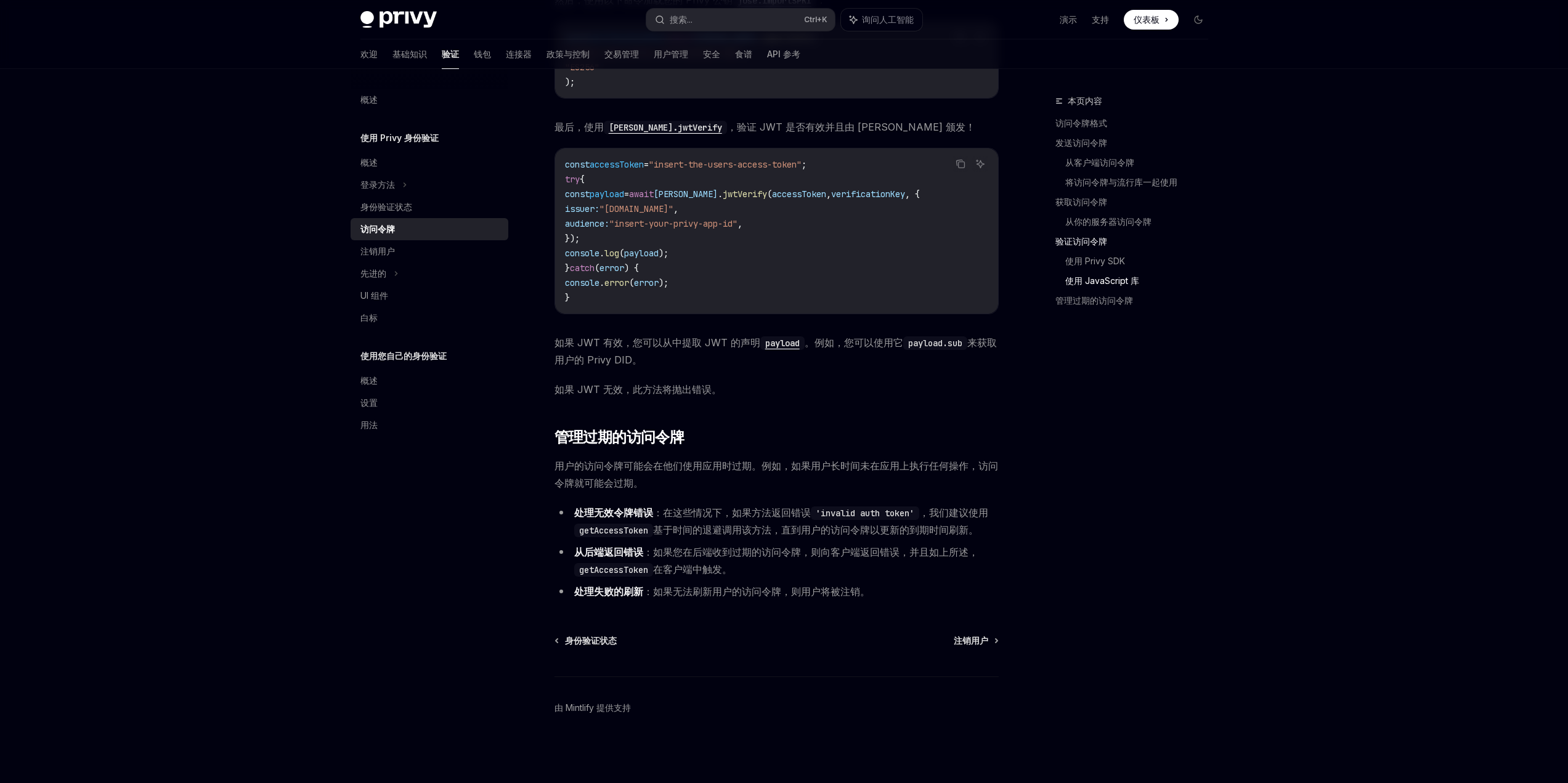
click at [1071, 460] on div "本页内容 访问令牌格式 发送访问令牌 从客户端访问令牌 将访问令牌与流行库一起使用 获取访问令牌 从你的服务器访问令牌 验证访问令牌 使用 Privy SDK…" at bounding box center [1124, 438] width 187 height 690
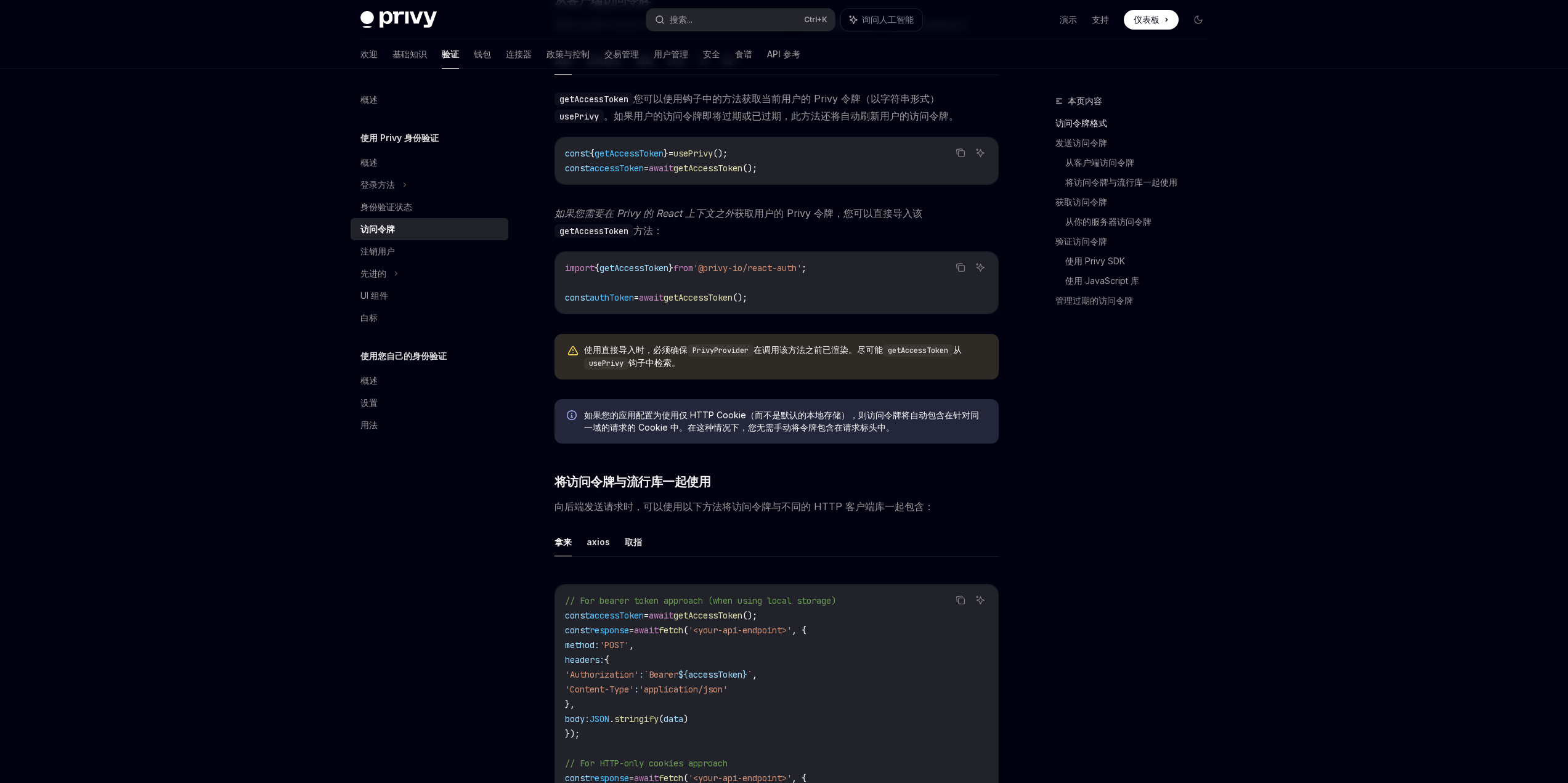
scroll to position [464, 0]
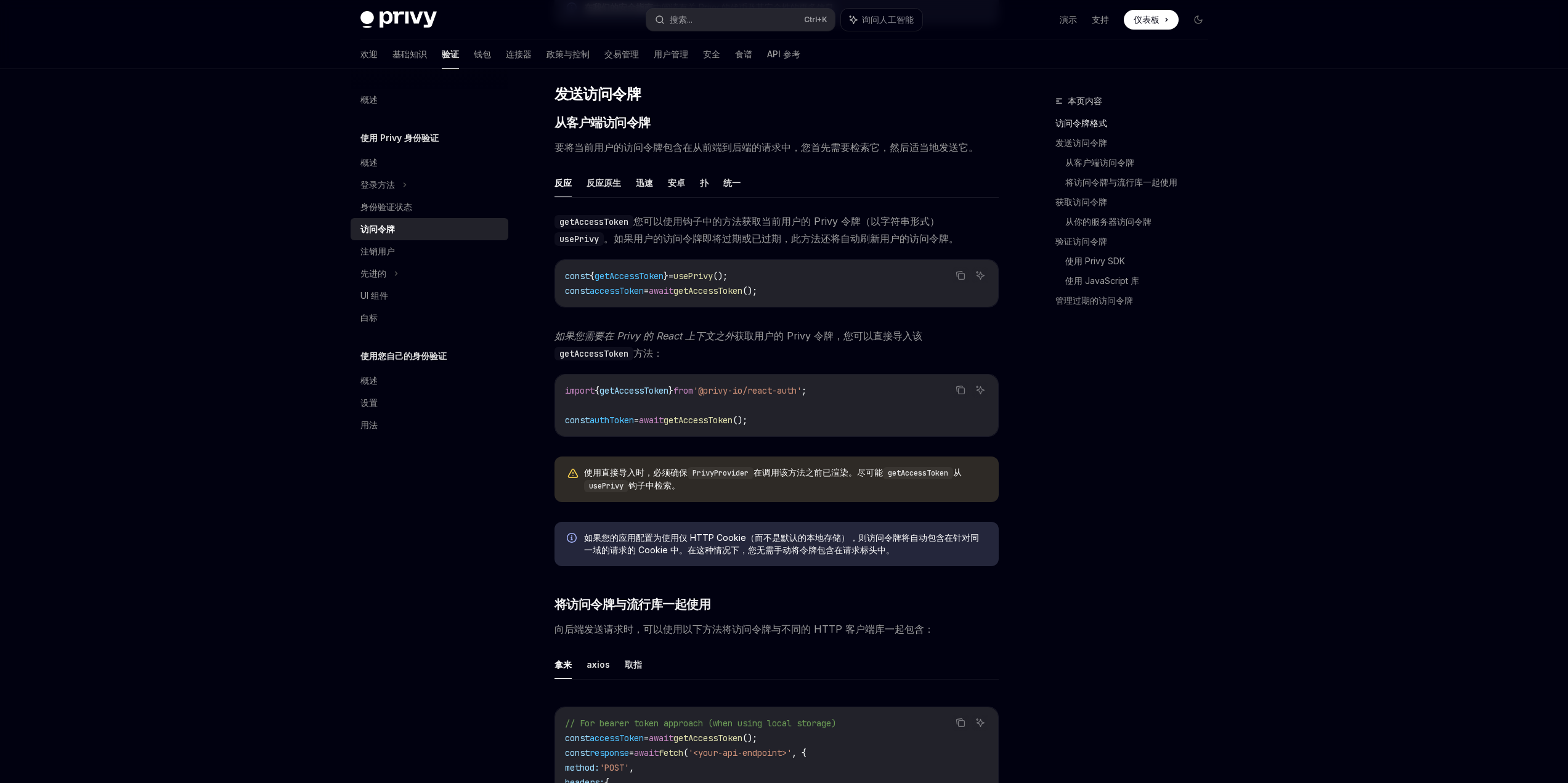
click at [1094, 128] on font "访问令牌格式" at bounding box center [1081, 123] width 52 height 11
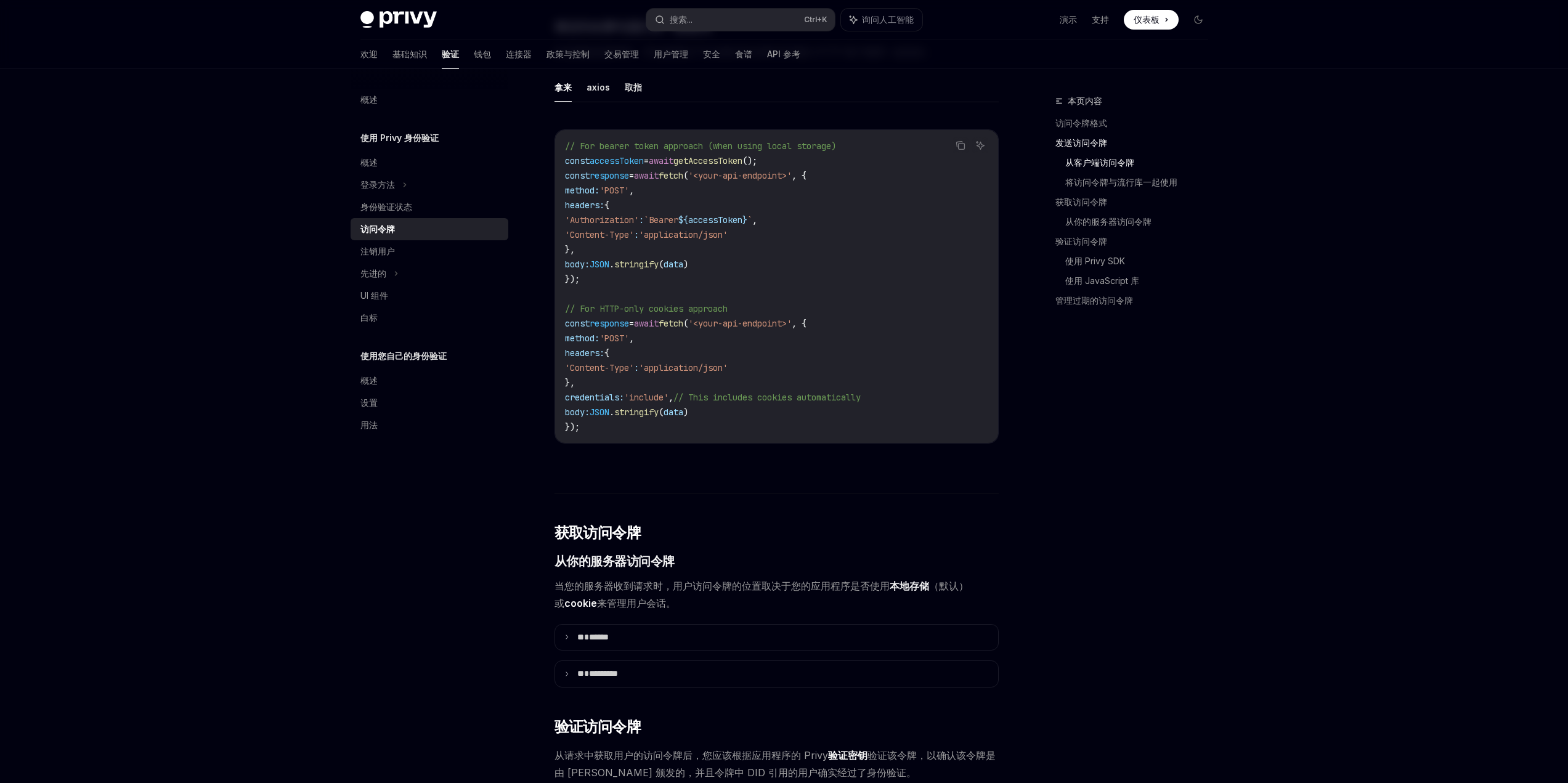
scroll to position [1049, 0]
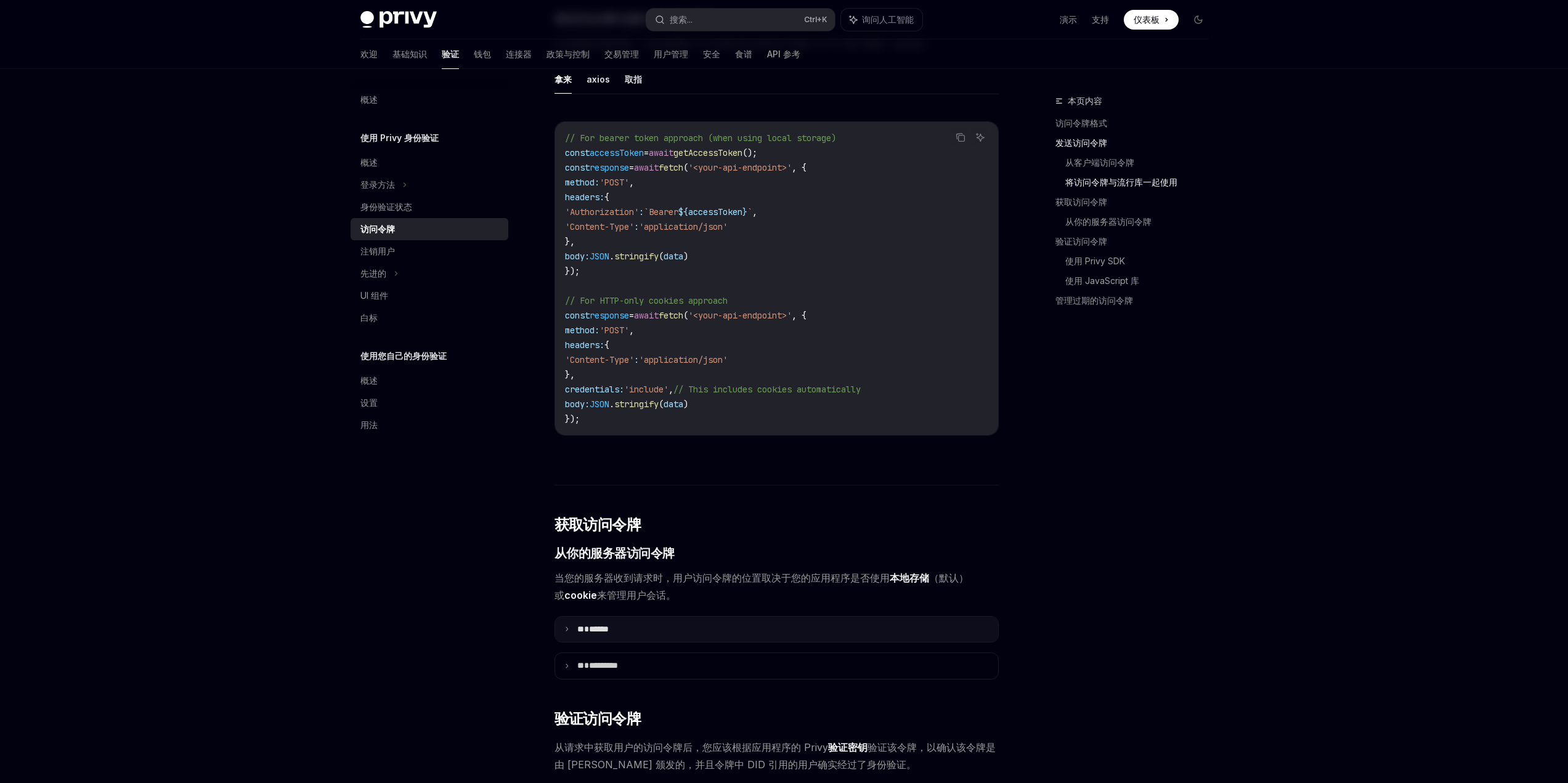
click at [568, 643] on summary "** ******" at bounding box center [776, 630] width 443 height 26
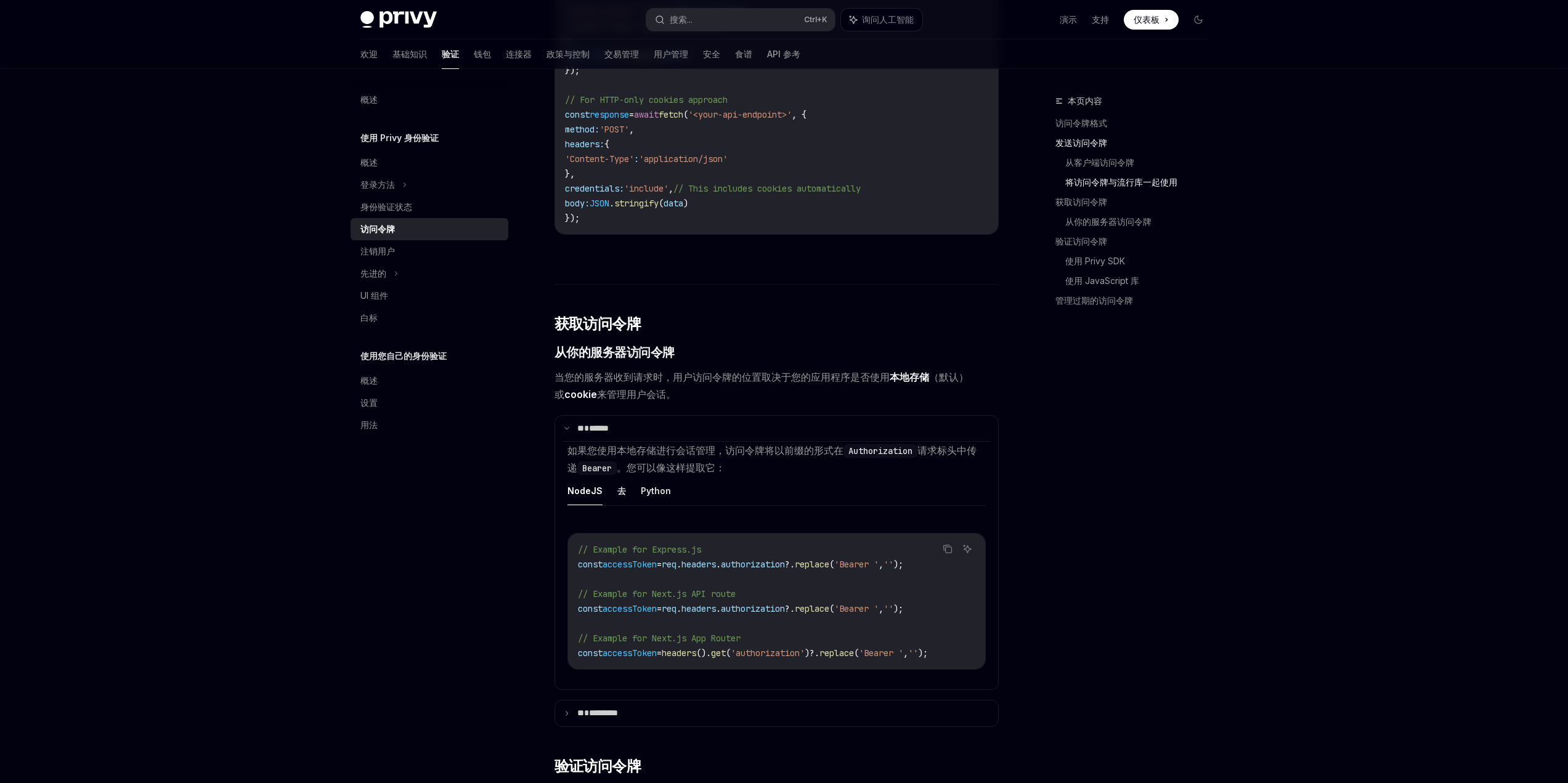
scroll to position [1234, 0]
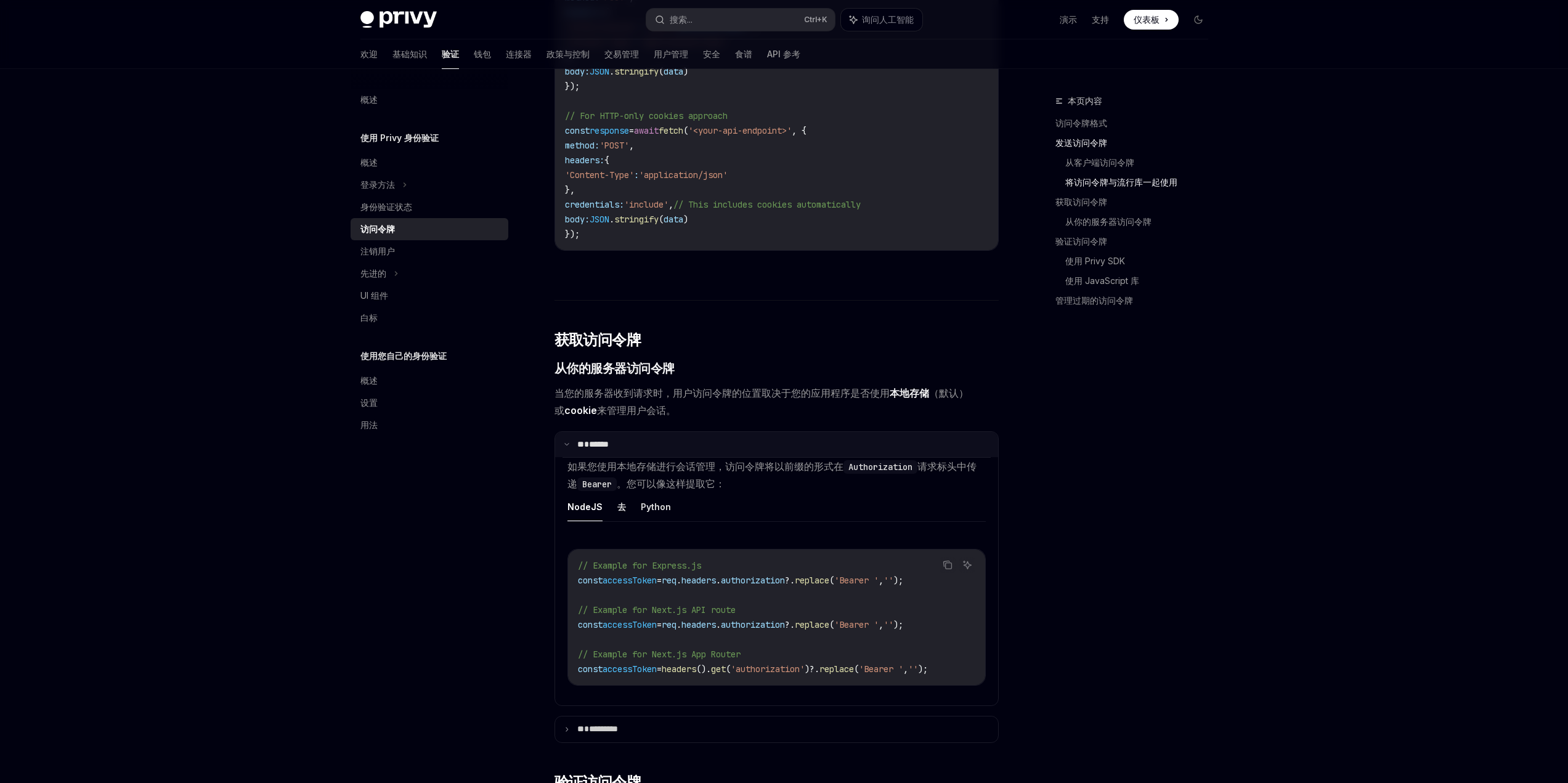
click at [564, 447] on icon at bounding box center [567, 444] width 6 height 6
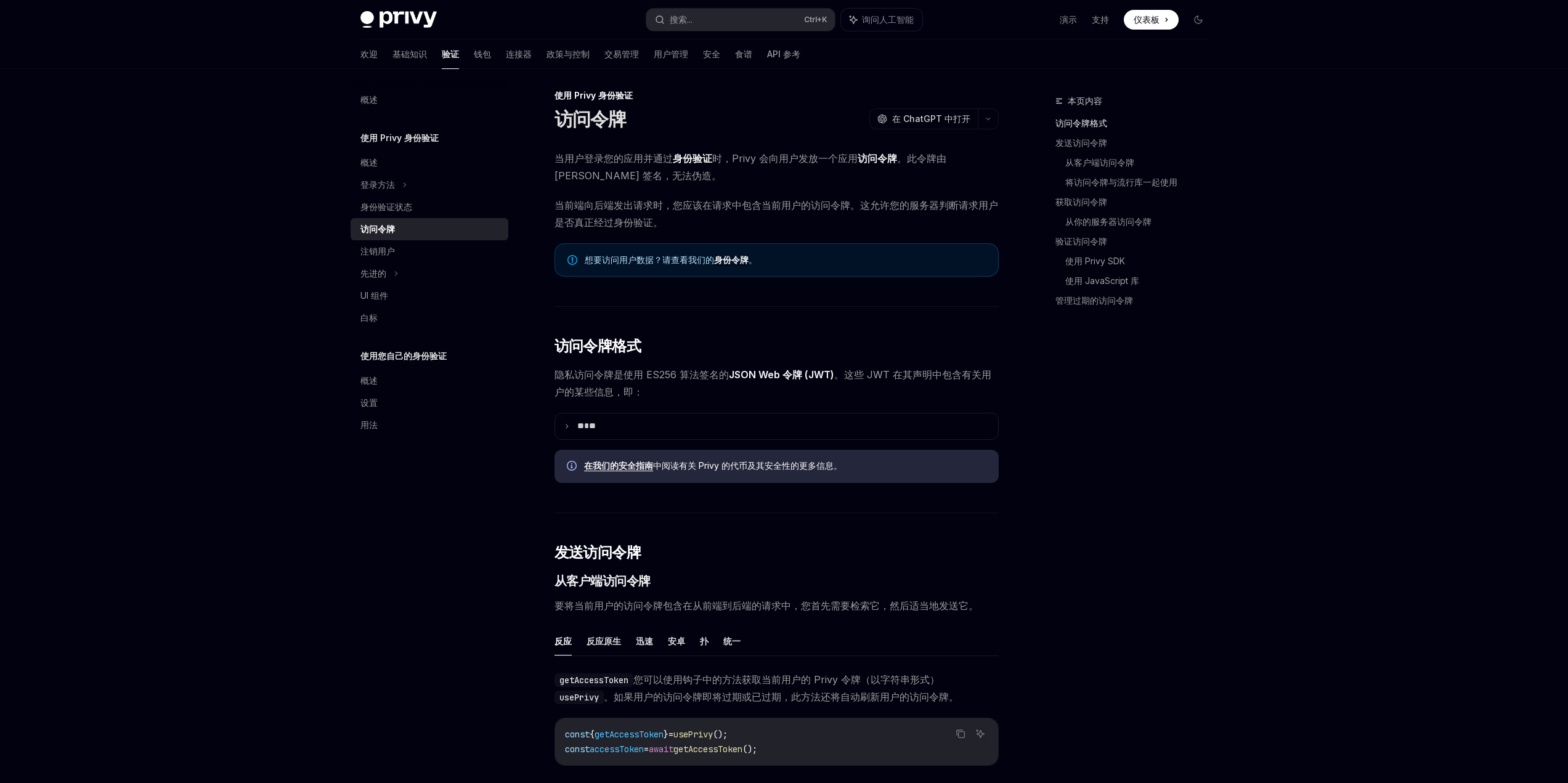
scroll to position [0, 0]
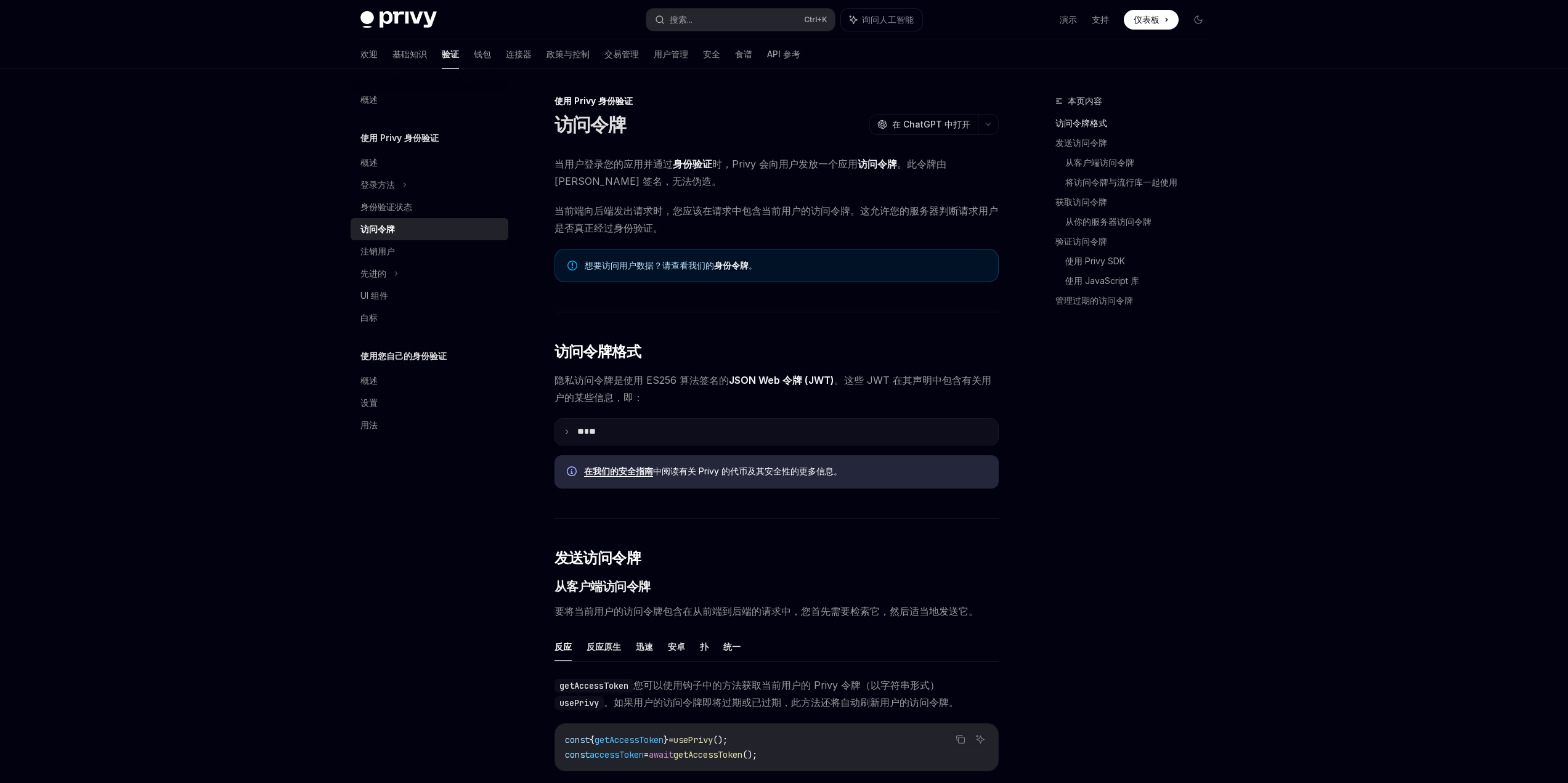
click at [568, 438] on summary "** **" at bounding box center [776, 432] width 443 height 26
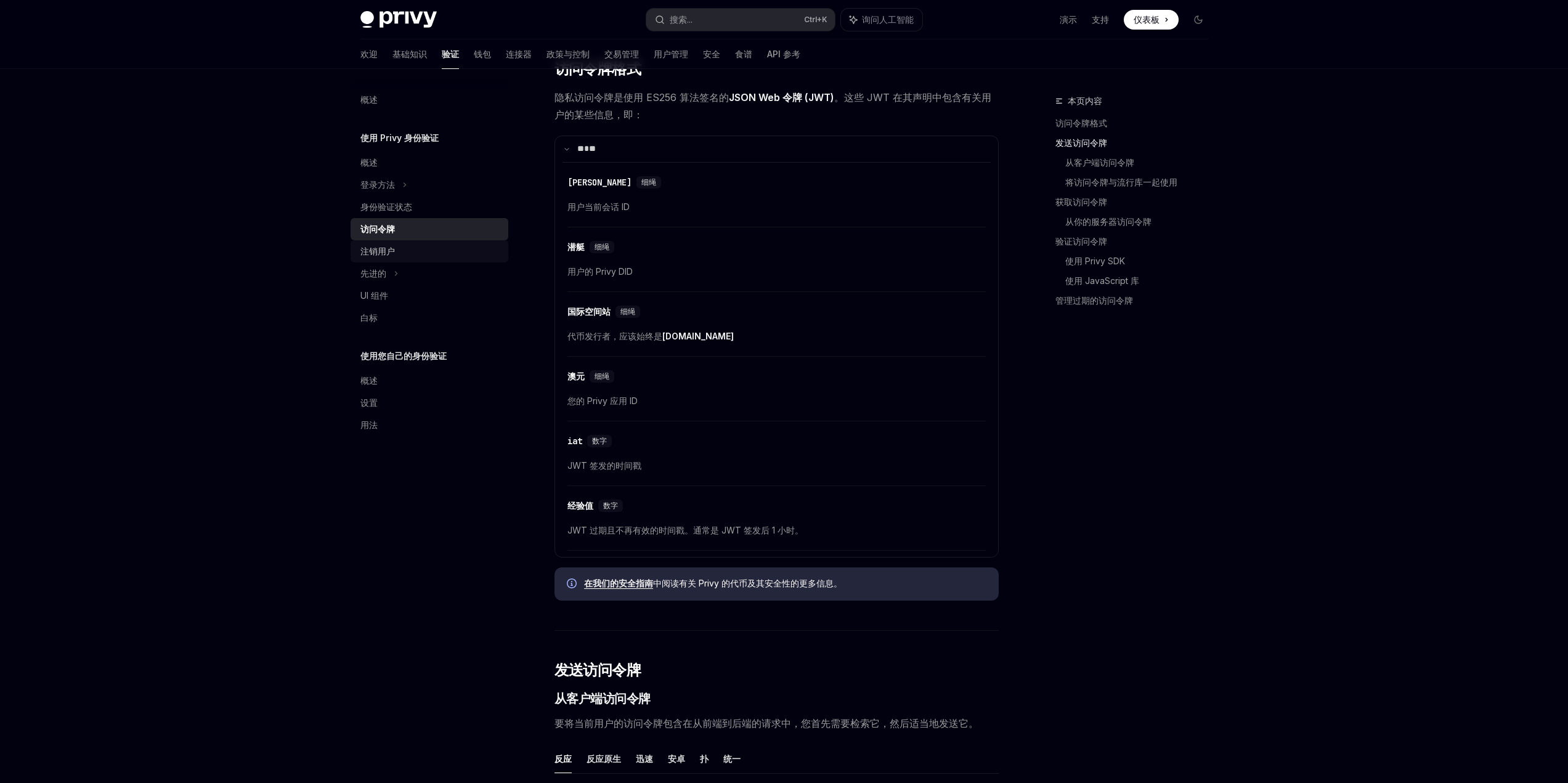
scroll to position [185, 0]
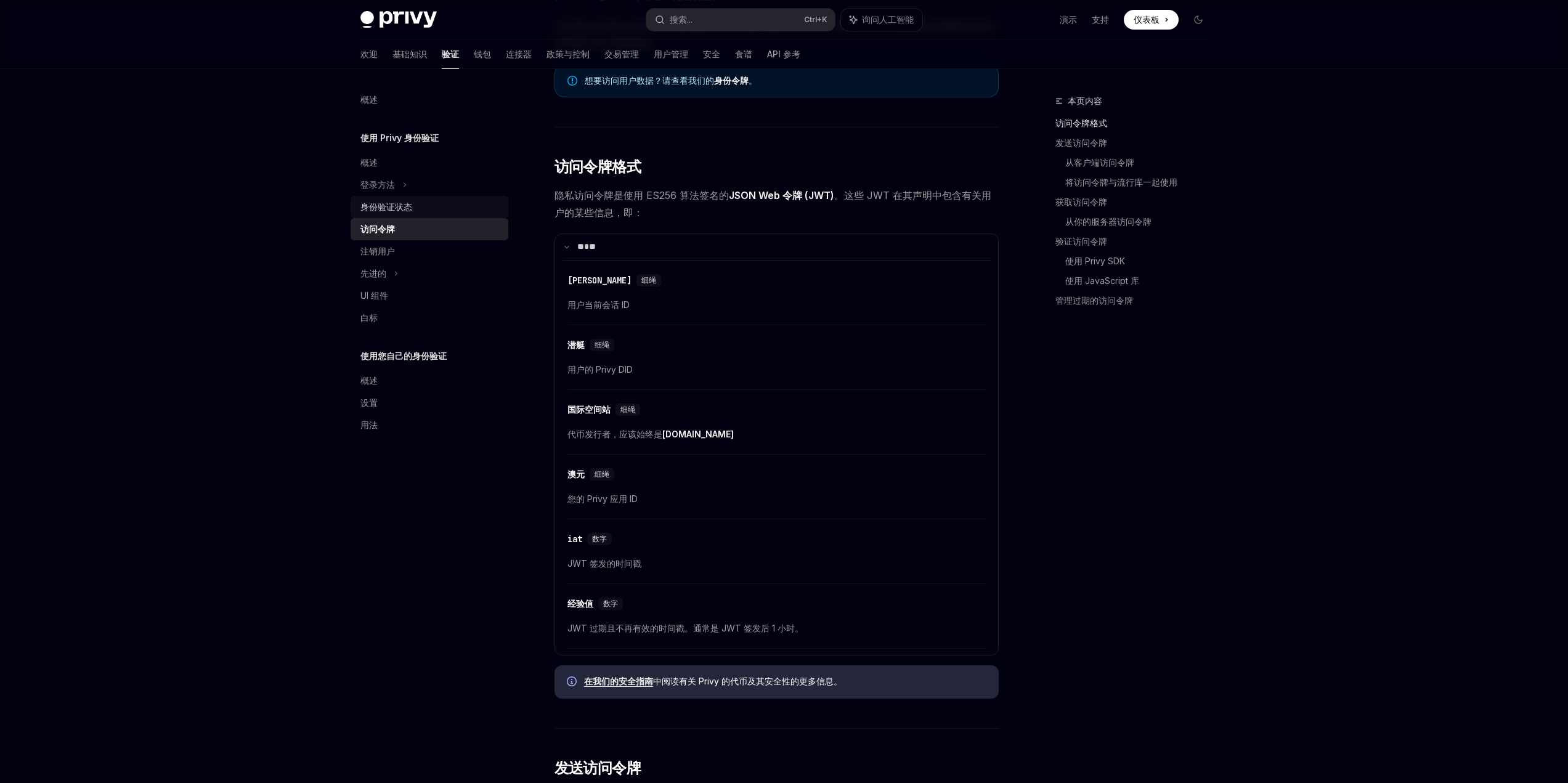
click at [415, 209] on div "身份验证状态" at bounding box center [430, 207] width 140 height 15
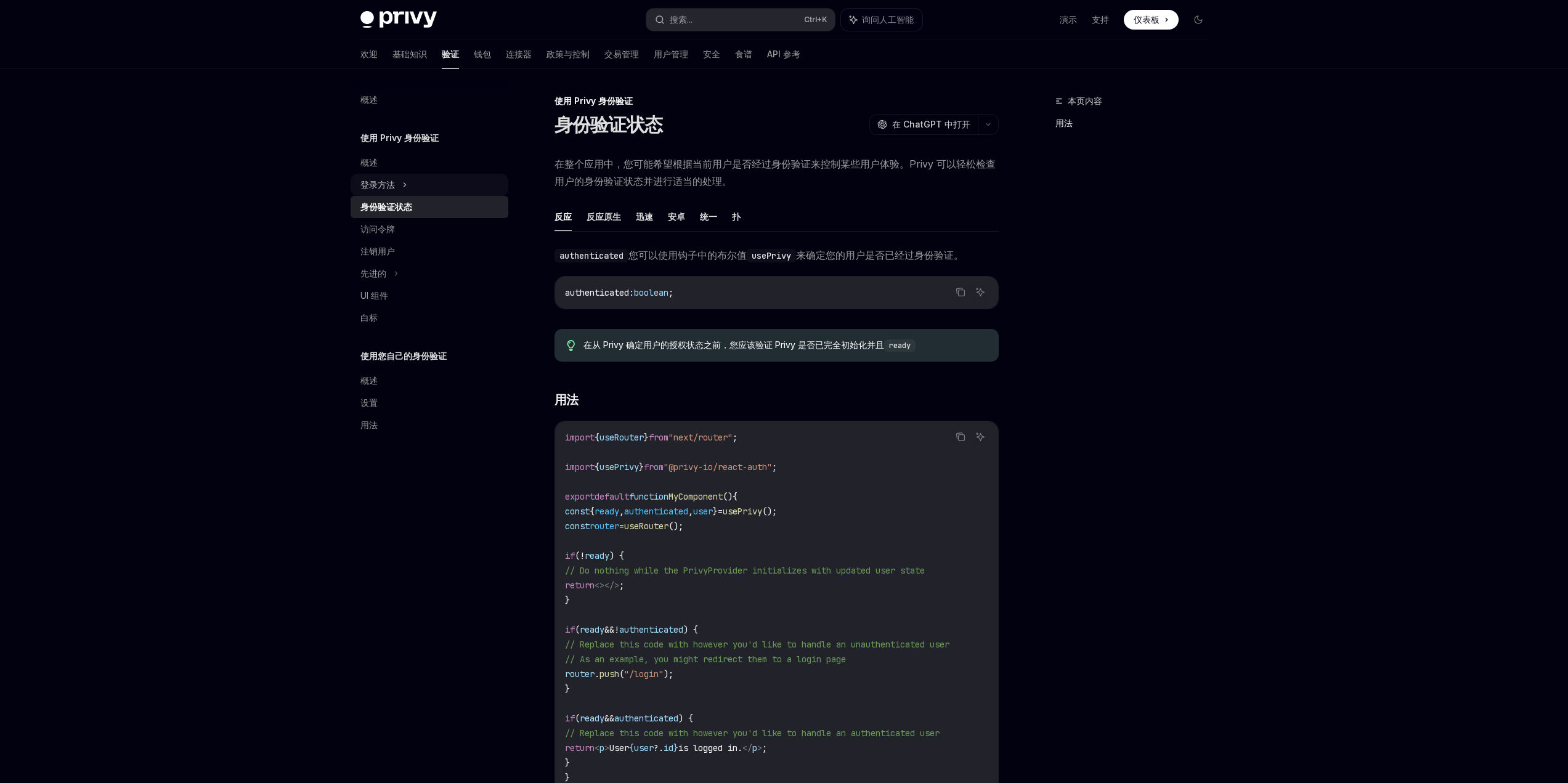
click at [408, 178] on div "登录方法" at bounding box center [430, 184] width 158 height 22
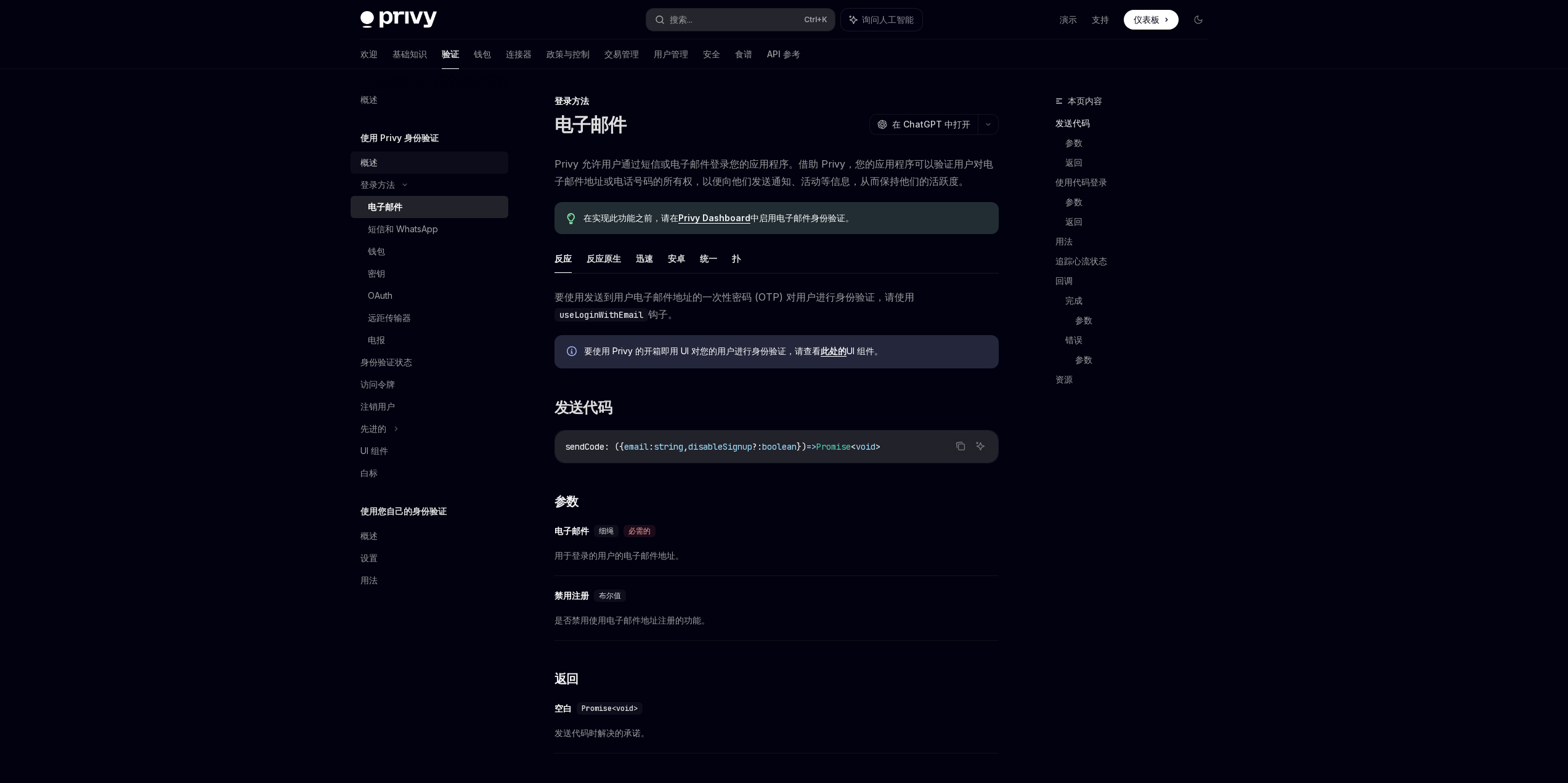
click at [375, 167] on font "概述" at bounding box center [369, 162] width 18 height 11
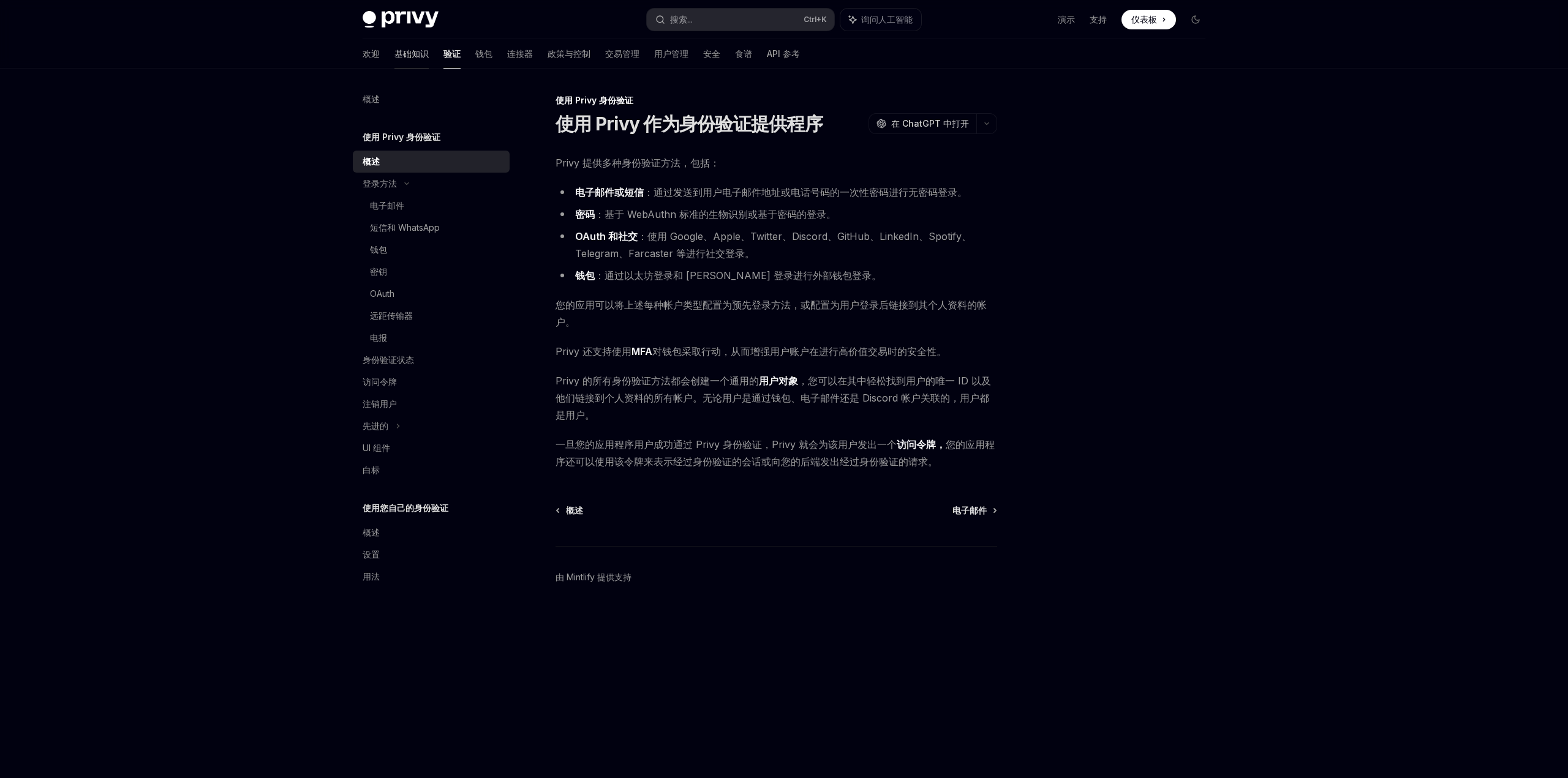
click at [394, 57] on font "基础知识" at bounding box center [411, 54] width 34 height 11
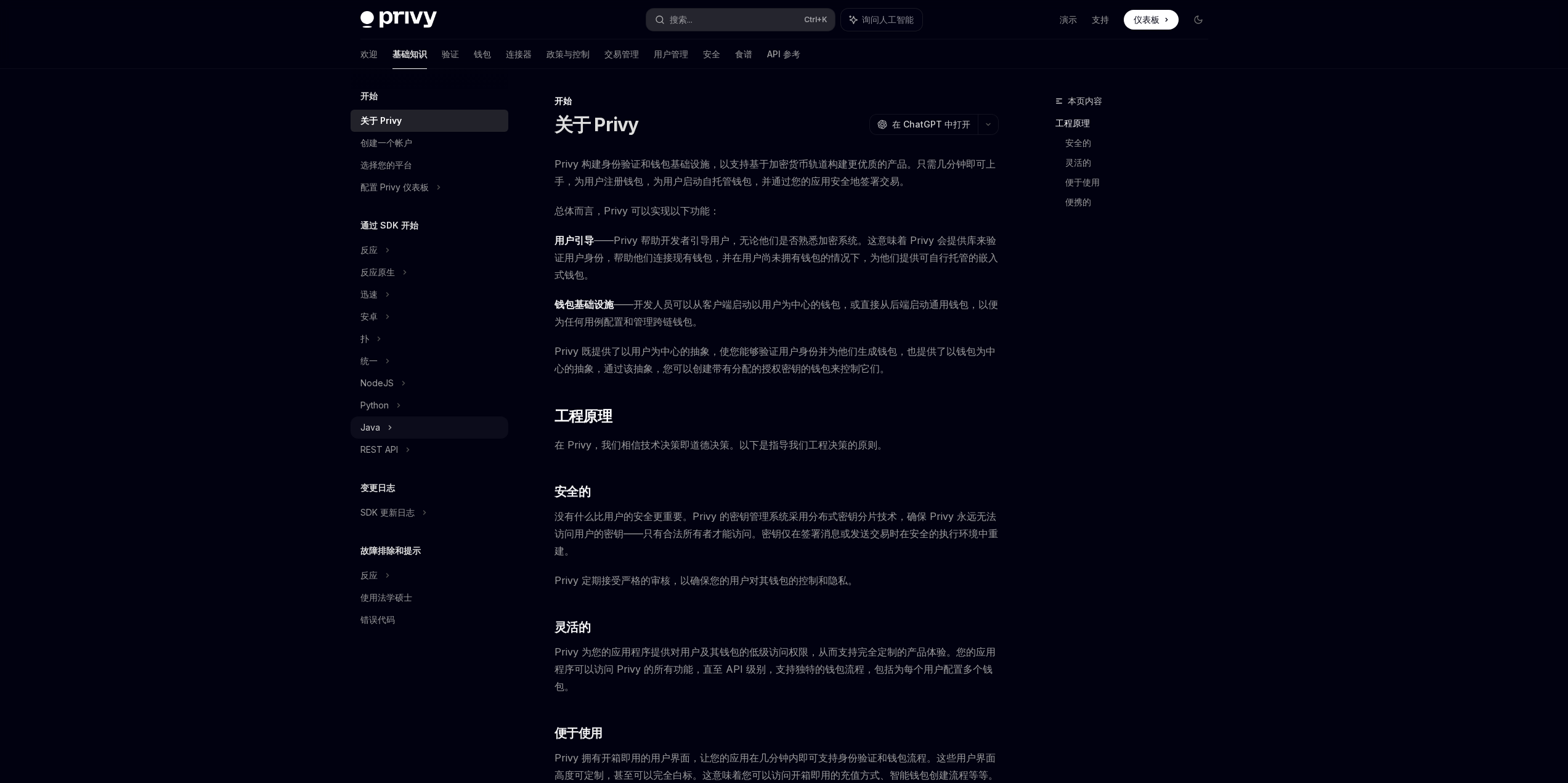
click at [395, 426] on div "Java" at bounding box center [430, 427] width 158 height 22
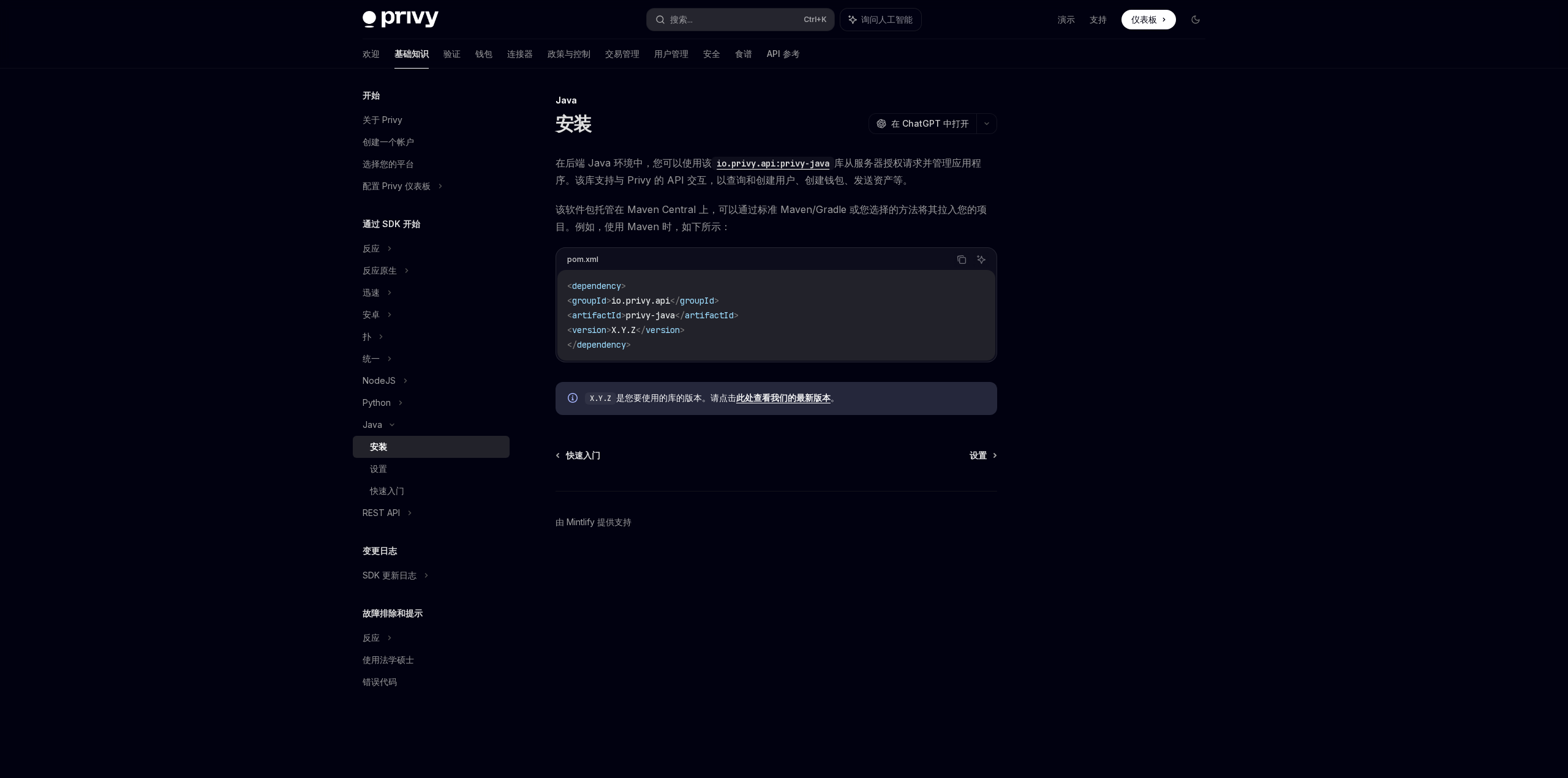
click at [796, 398] on font "此处查看我们的最新版本" at bounding box center [783, 398] width 94 height 11
click at [443, 56] on font "验证" at bounding box center [452, 54] width 17 height 11
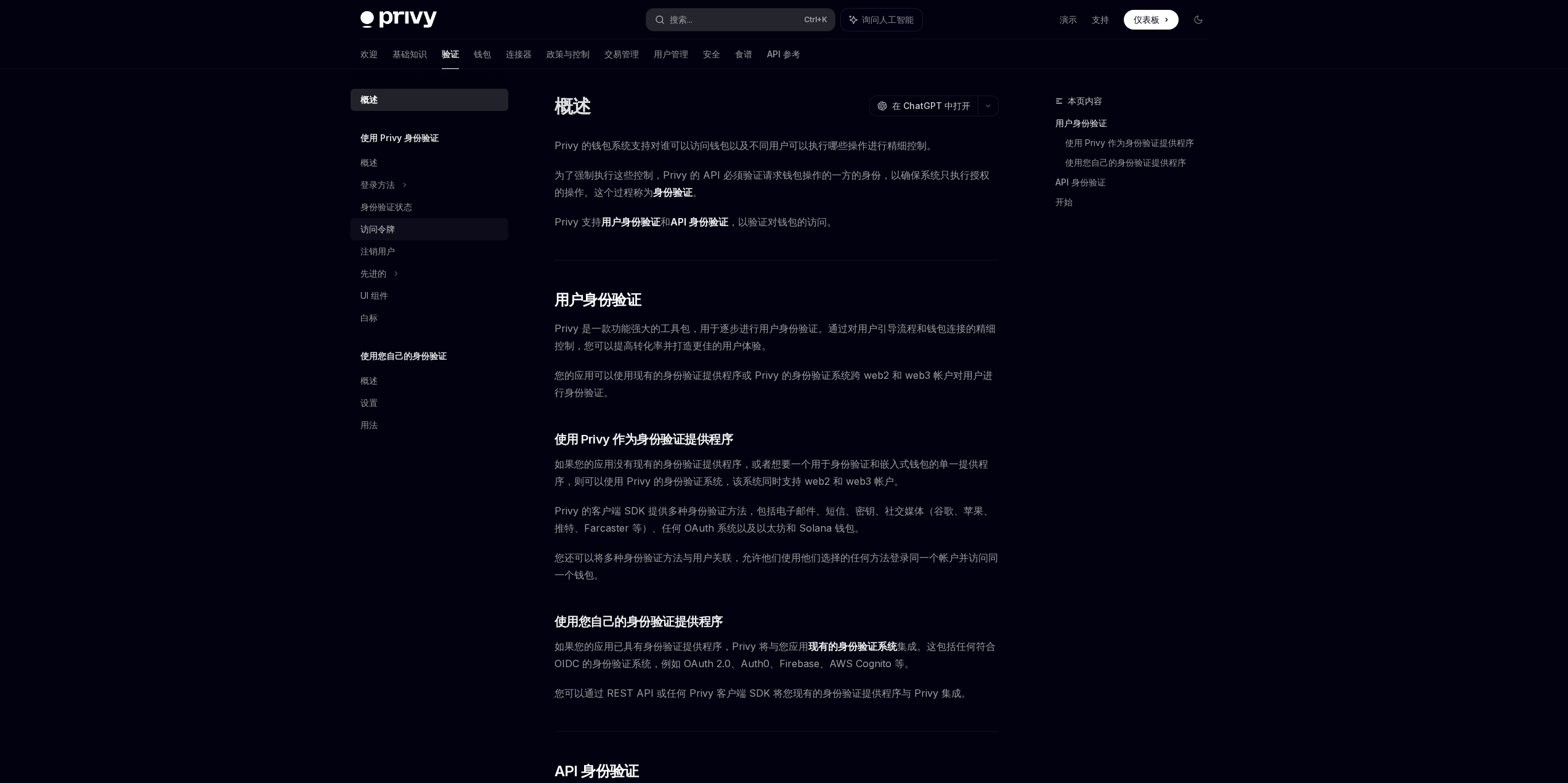
click at [403, 229] on div "访问令牌" at bounding box center [430, 229] width 140 height 15
type textarea "*"
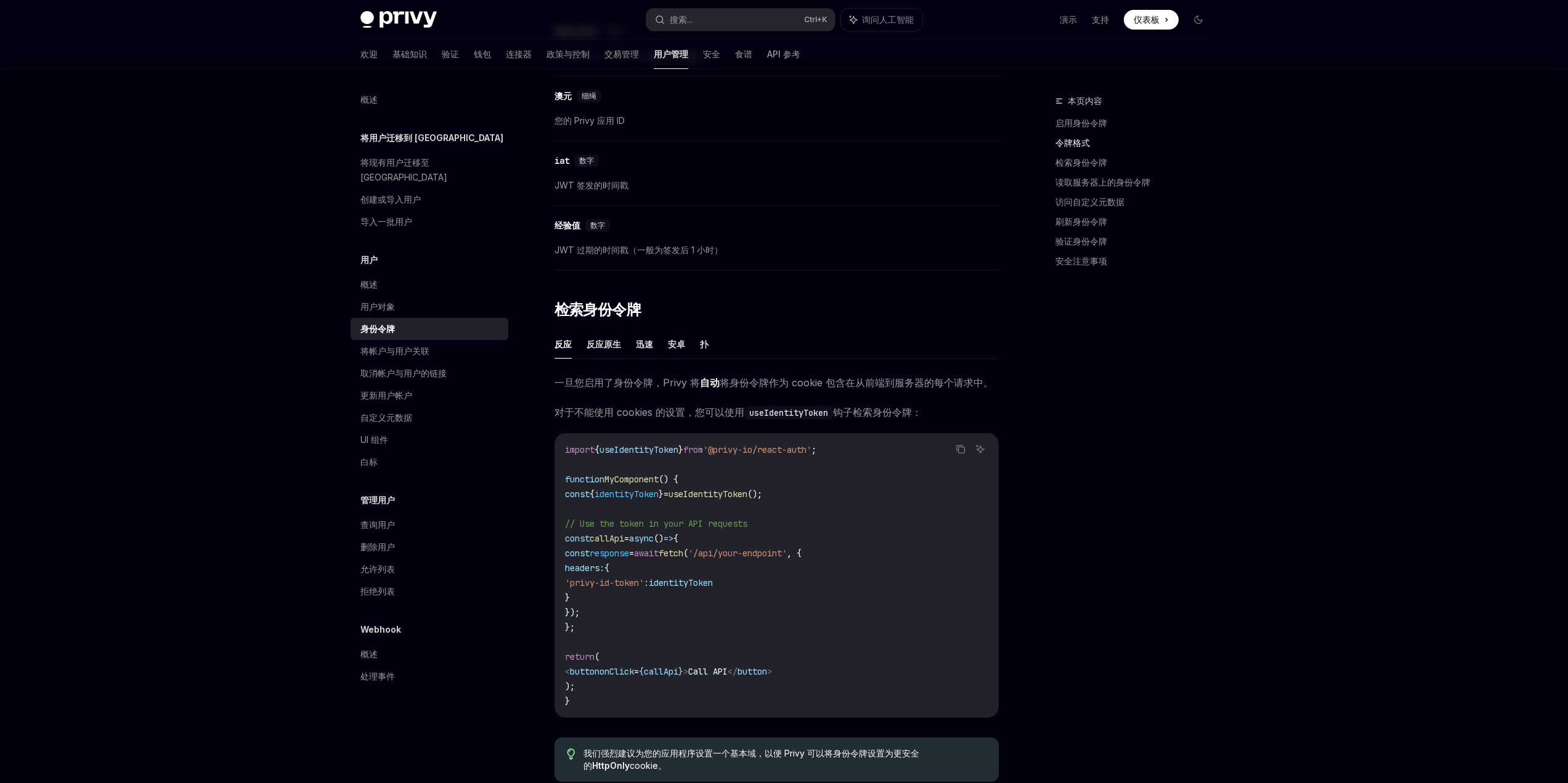
scroll to position [739, 0]
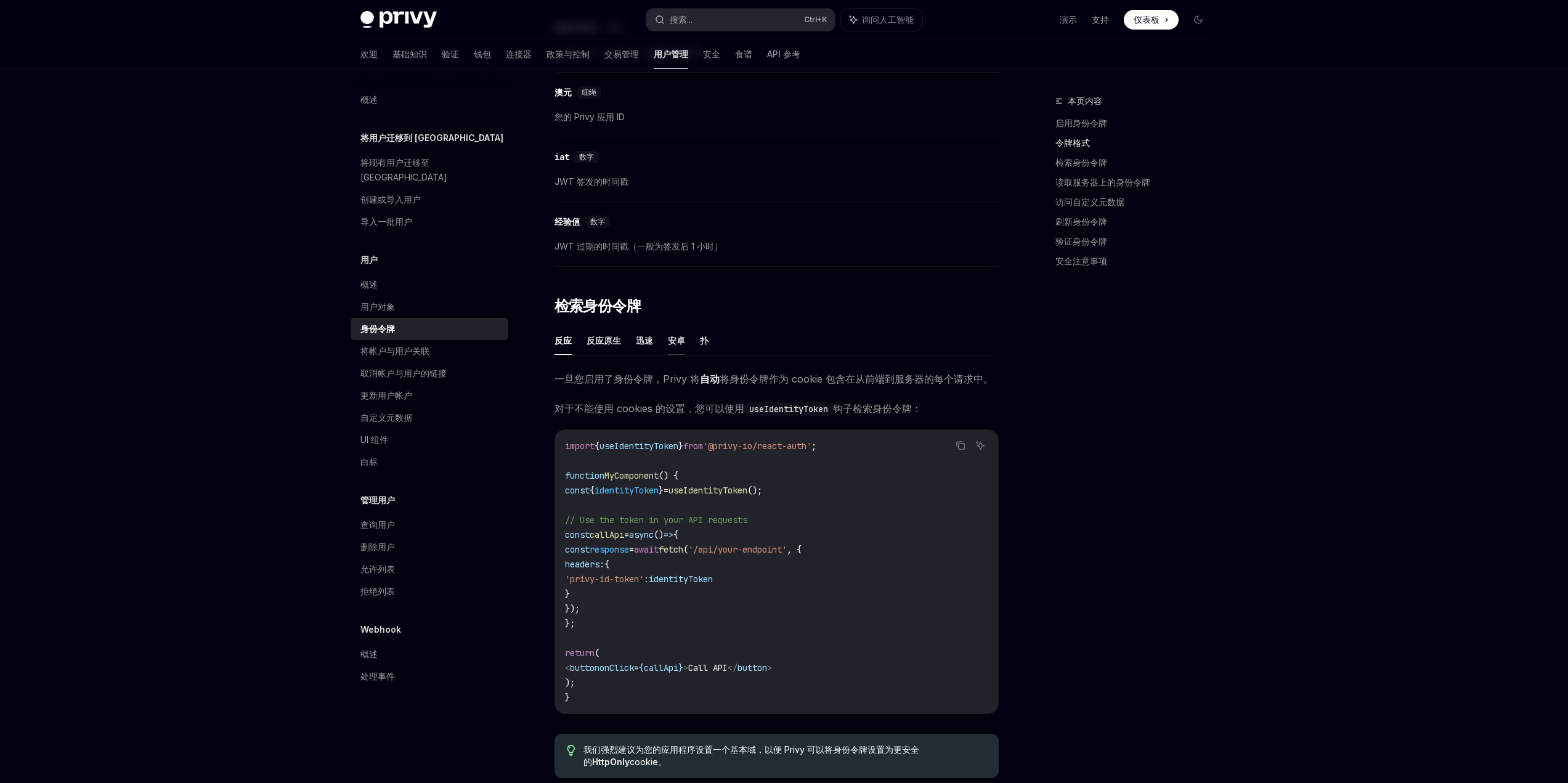
click at [677, 341] on font "安卓" at bounding box center [677, 340] width 18 height 11
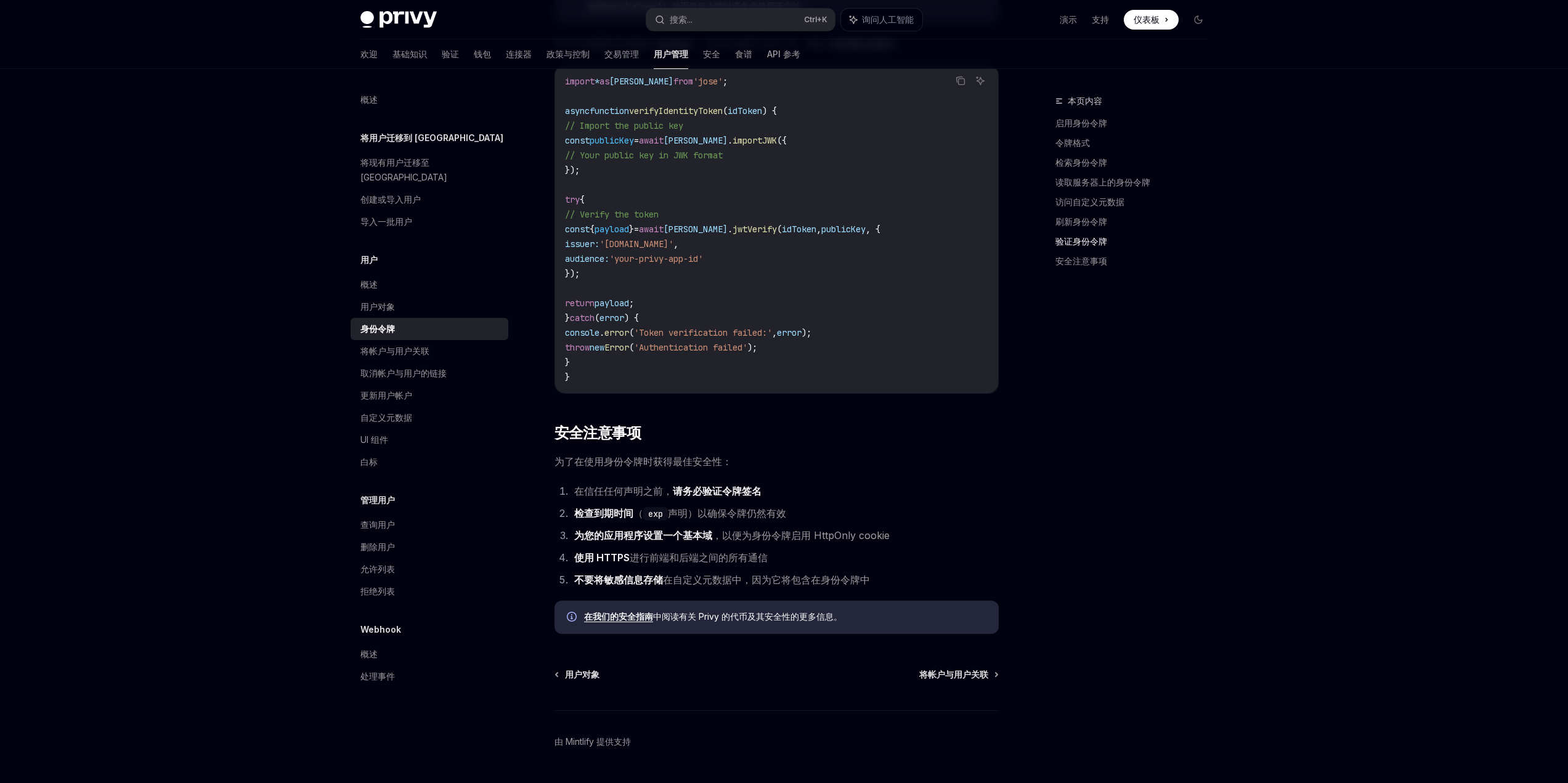
scroll to position [3389, 0]
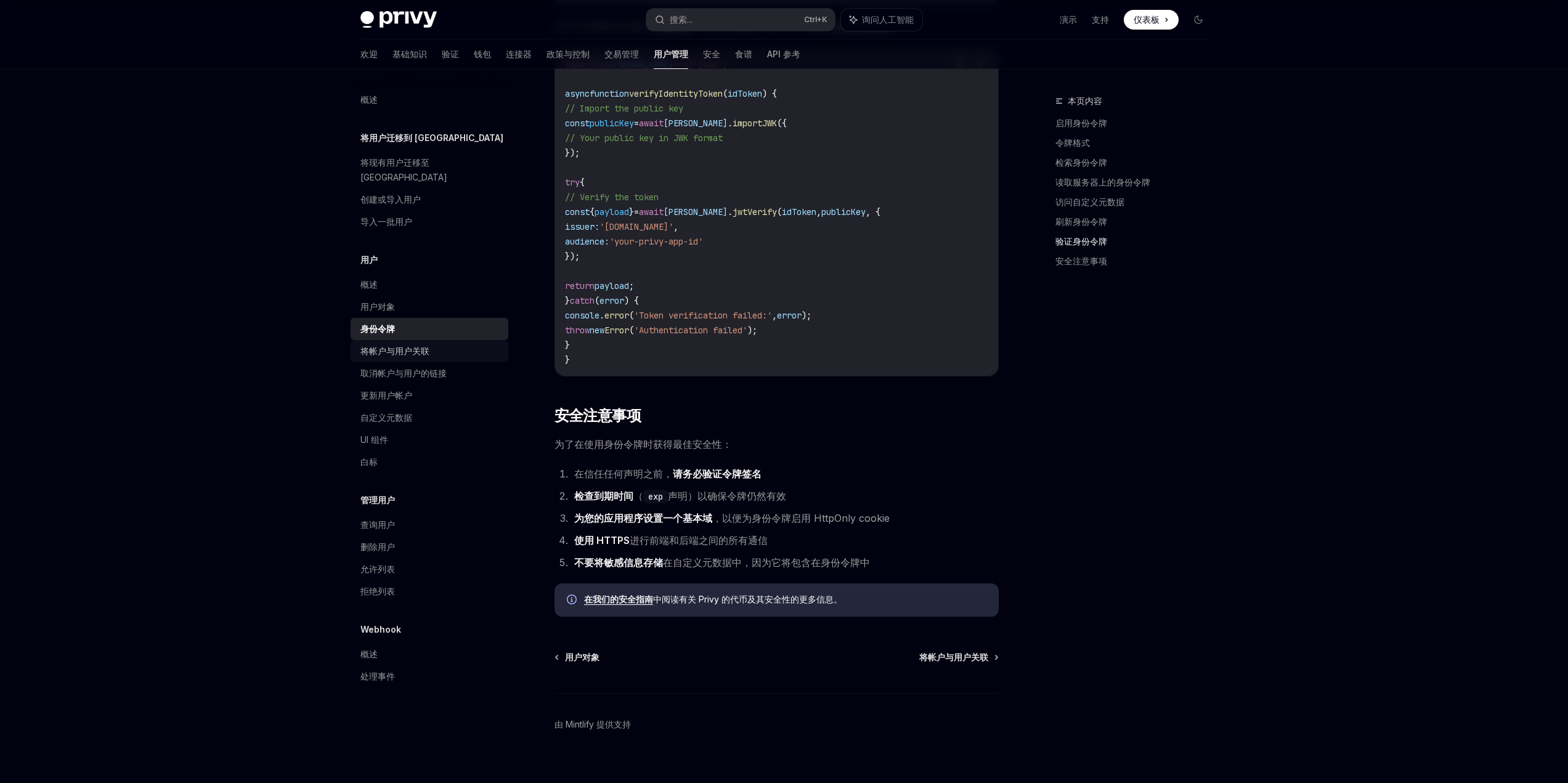
click at [404, 346] on font "将帐户与用户关联" at bounding box center [395, 351] width 69 height 11
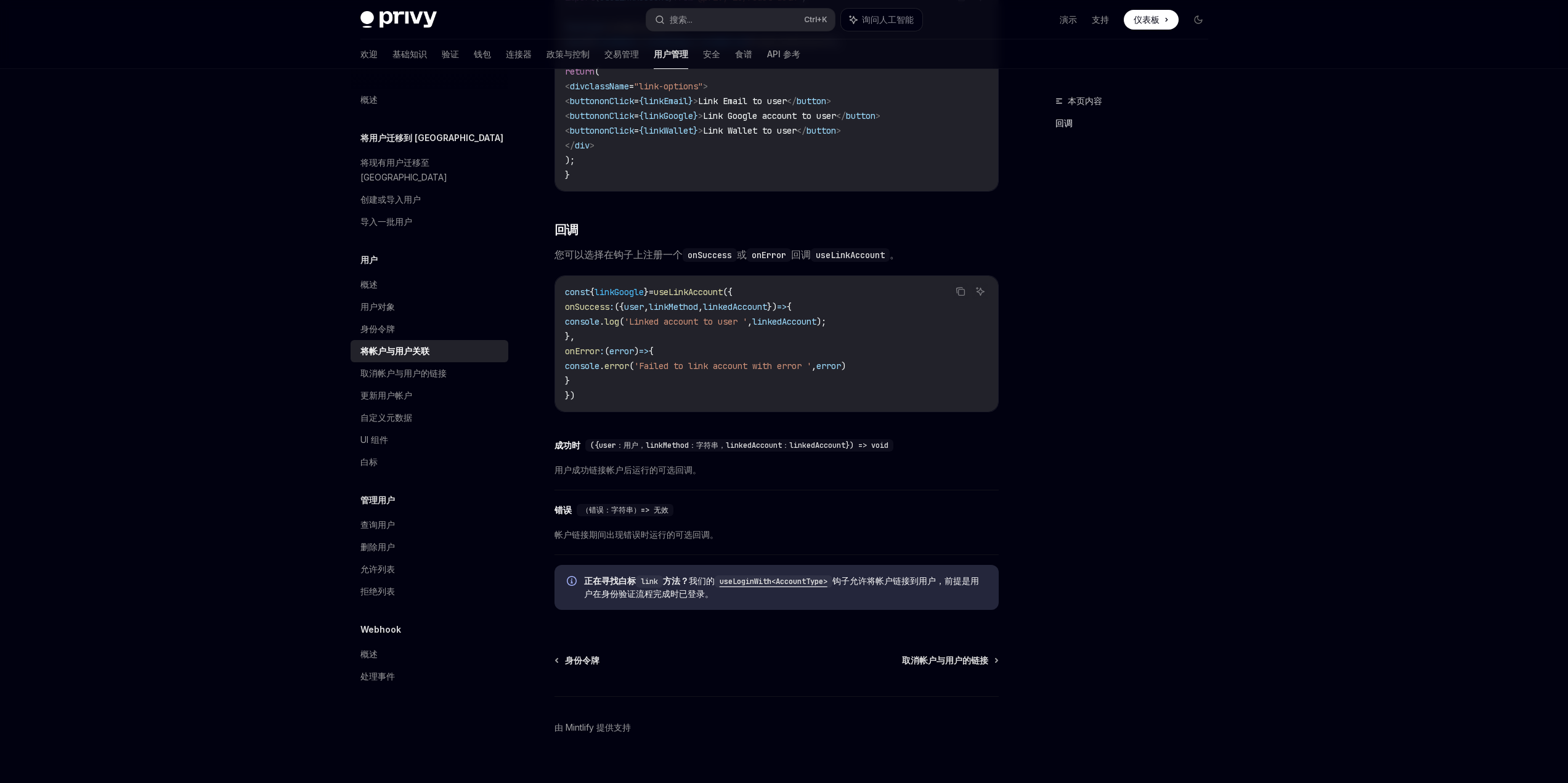
scroll to position [1168, 0]
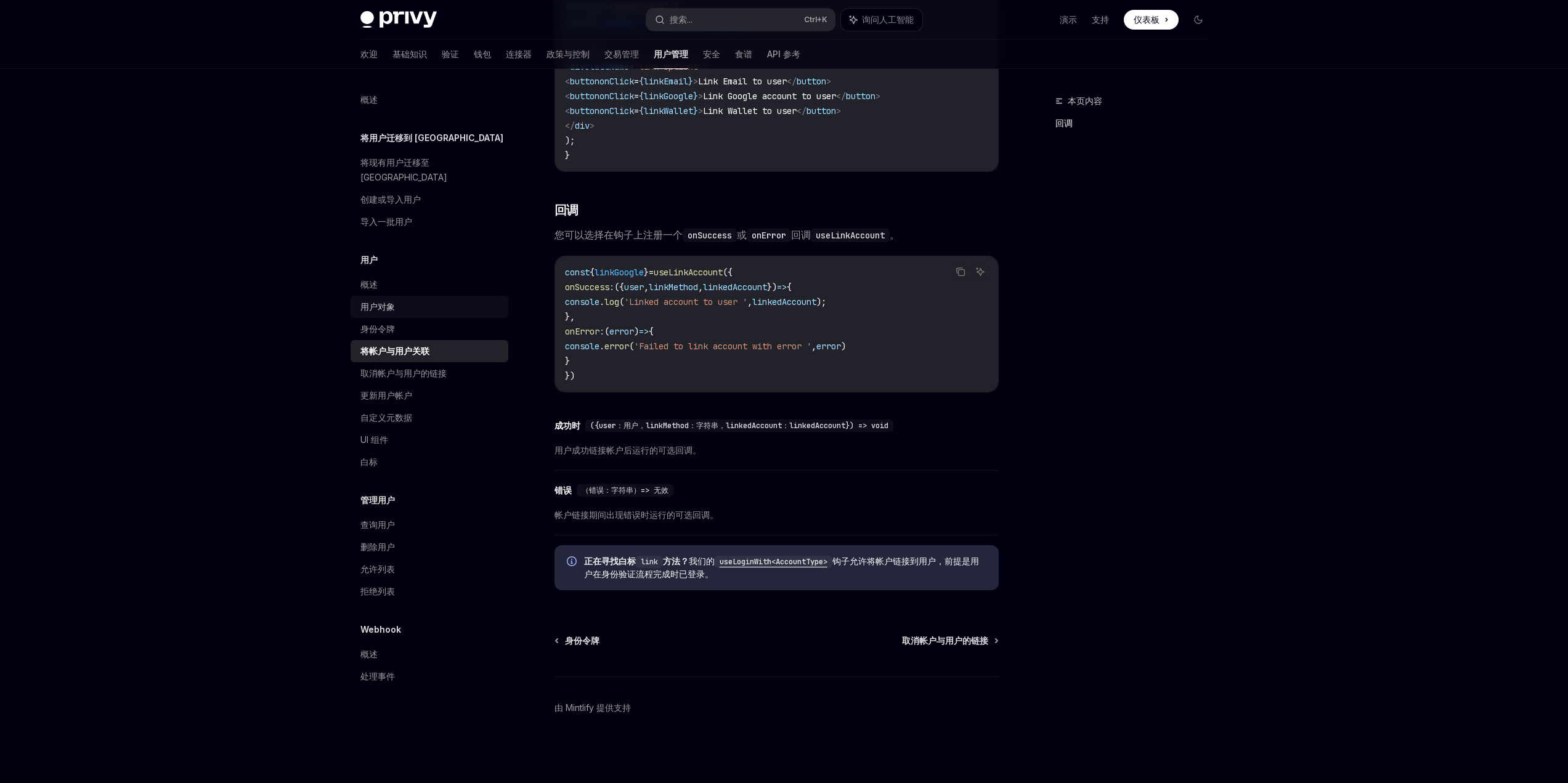
click at [386, 301] on font "用户对象" at bounding box center [377, 306] width 34 height 11
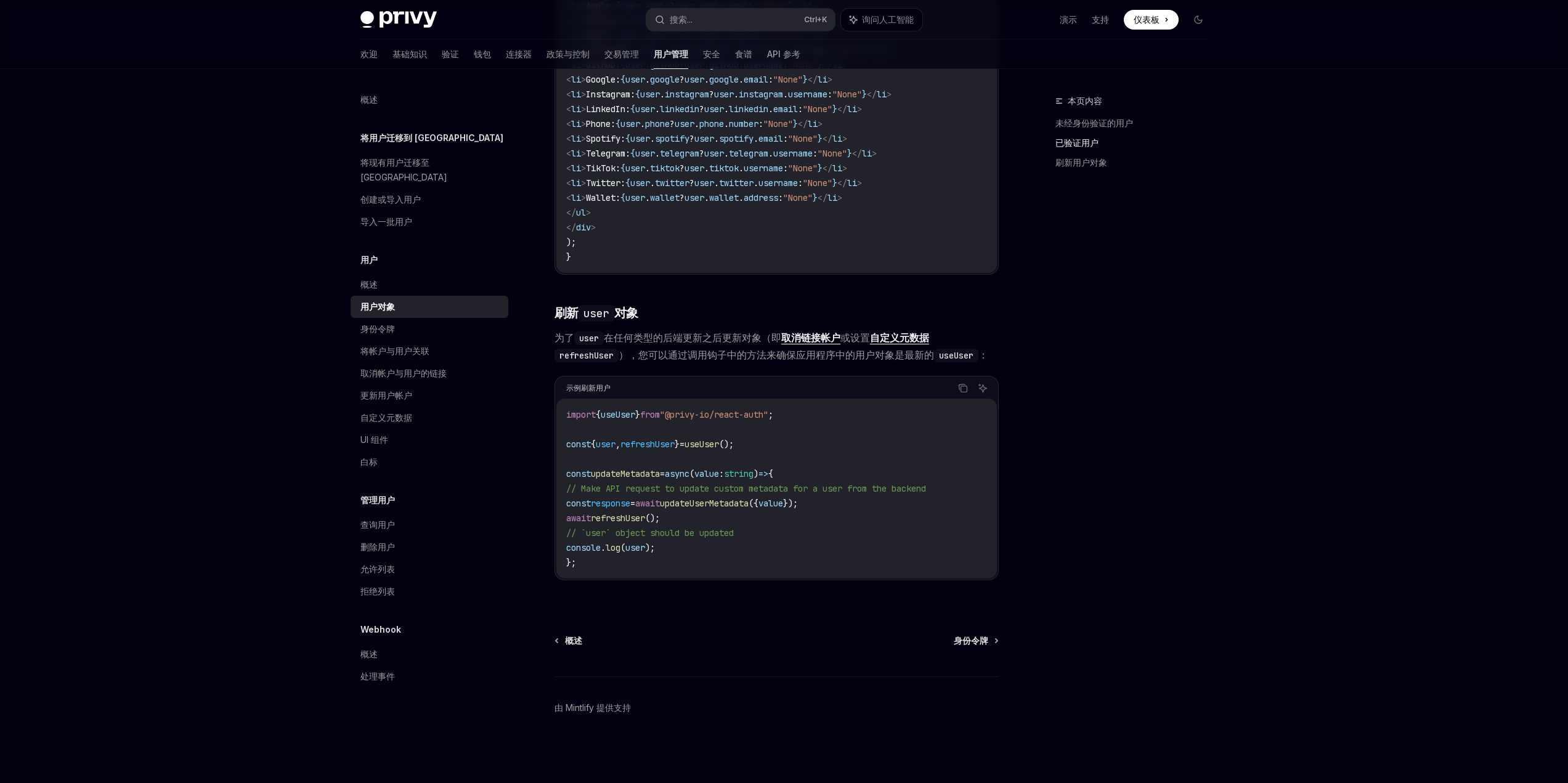
scroll to position [1379, 0]
click at [405, 54] on div "欢迎 基础知识 验证 钱包 连接器 政策与控制 交易管理 用户管理 安全 食谱 API 参考" at bounding box center [580, 54] width 440 height 29
click at [442, 56] on font "验证" at bounding box center [450, 54] width 18 height 11
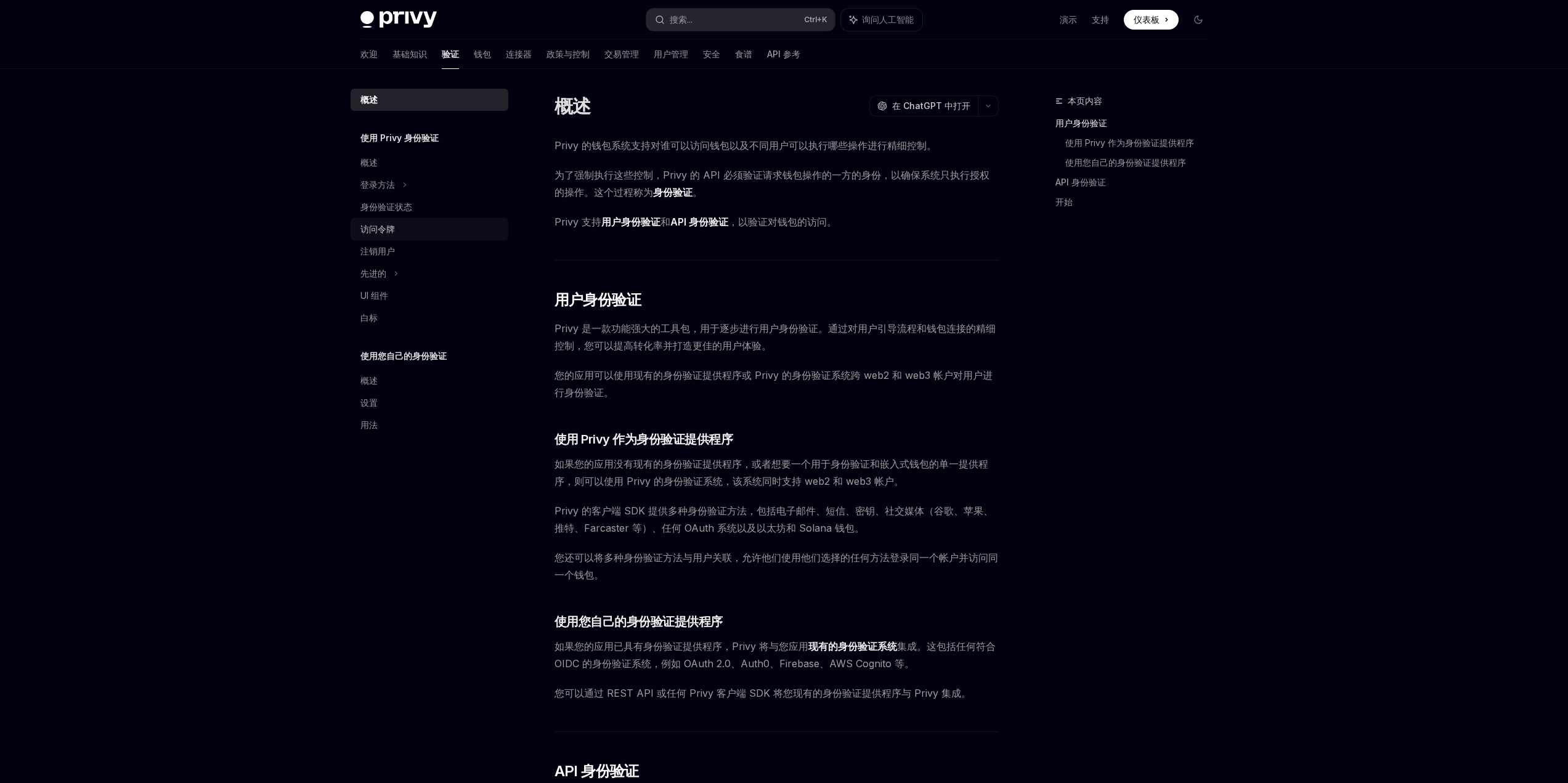
click at [392, 236] on div "访问令牌" at bounding box center [377, 229] width 34 height 15
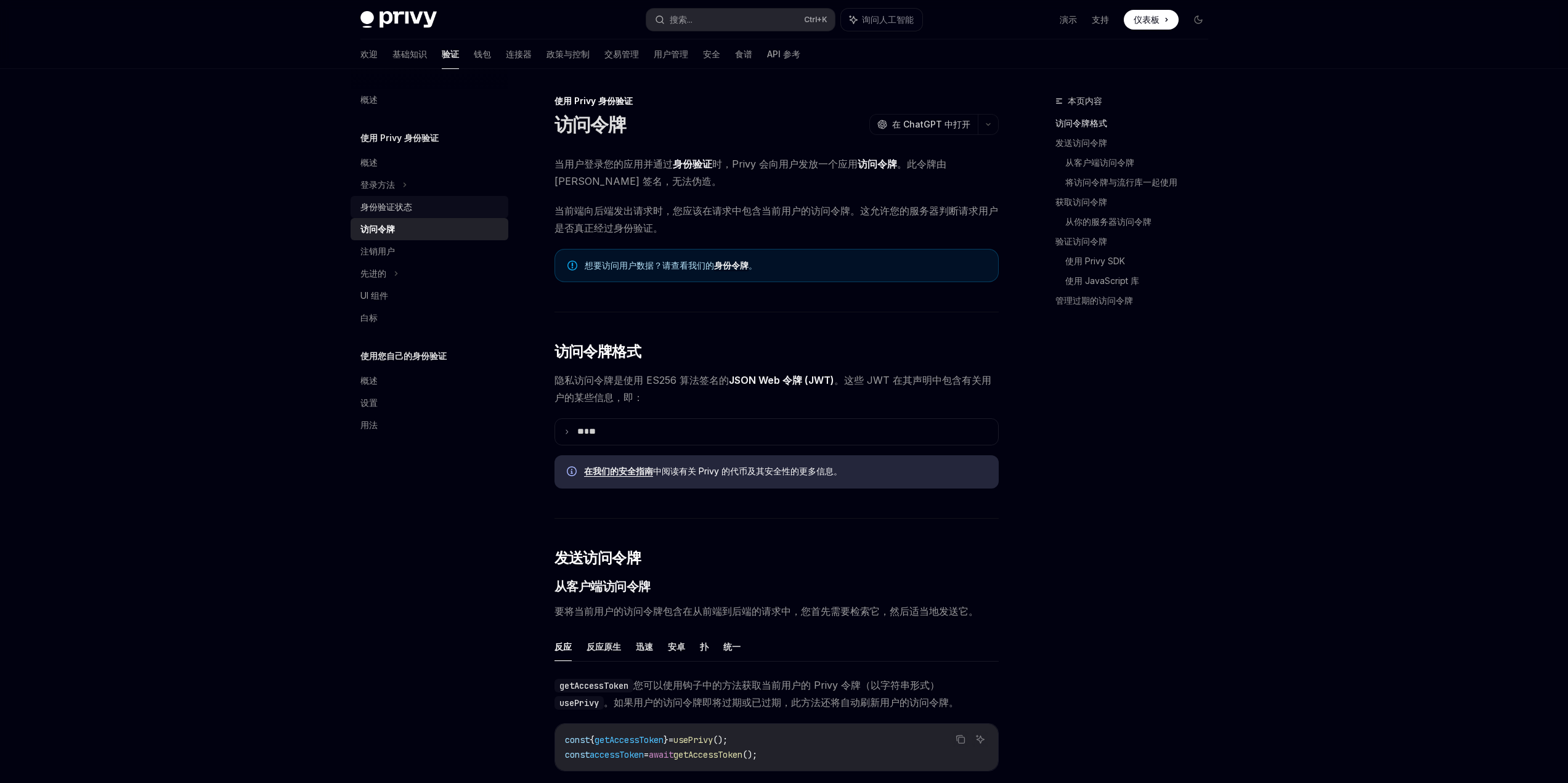
click at [407, 204] on font "身份验证状态" at bounding box center [386, 207] width 52 height 11
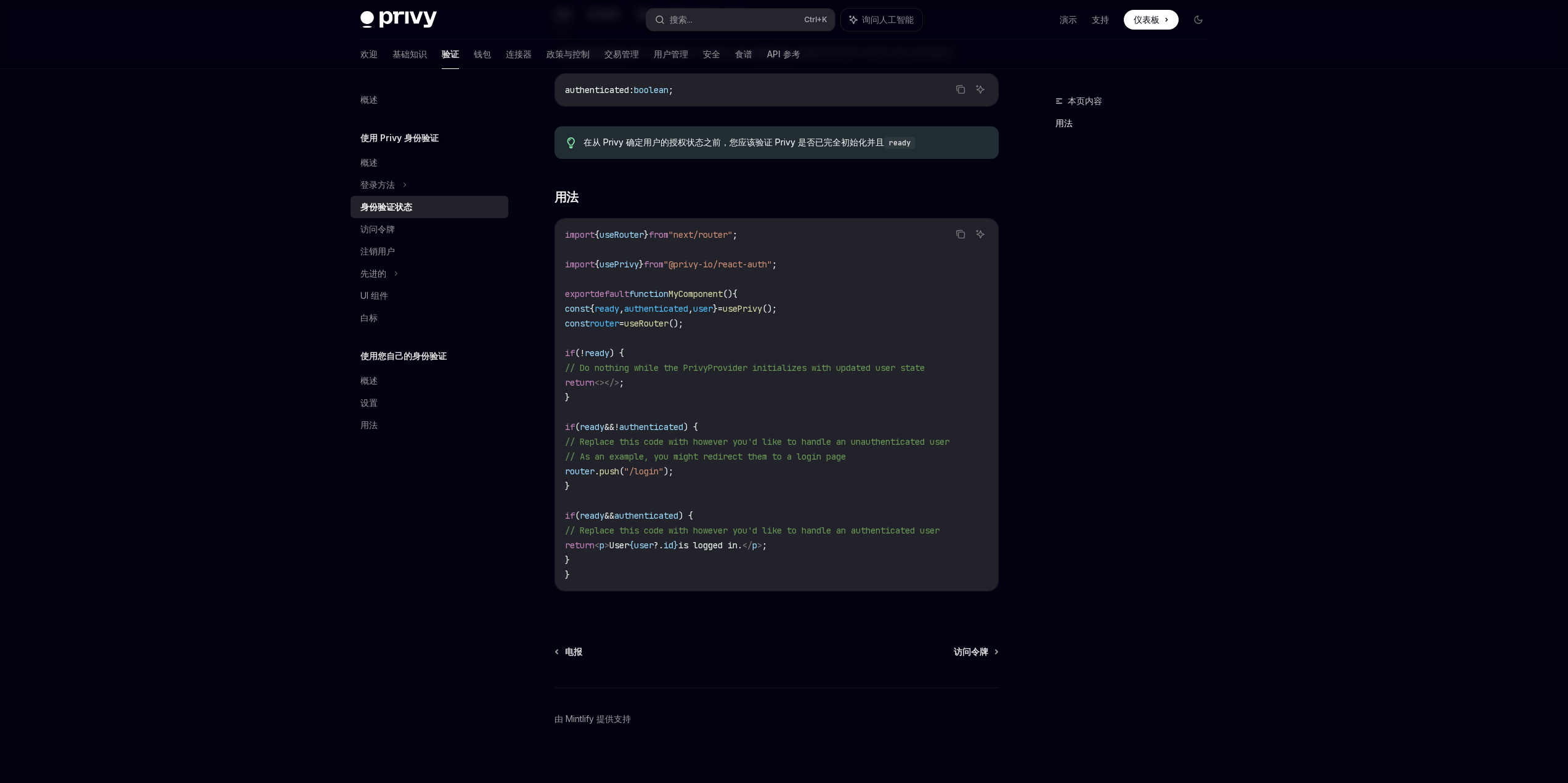
scroll to position [228, 0]
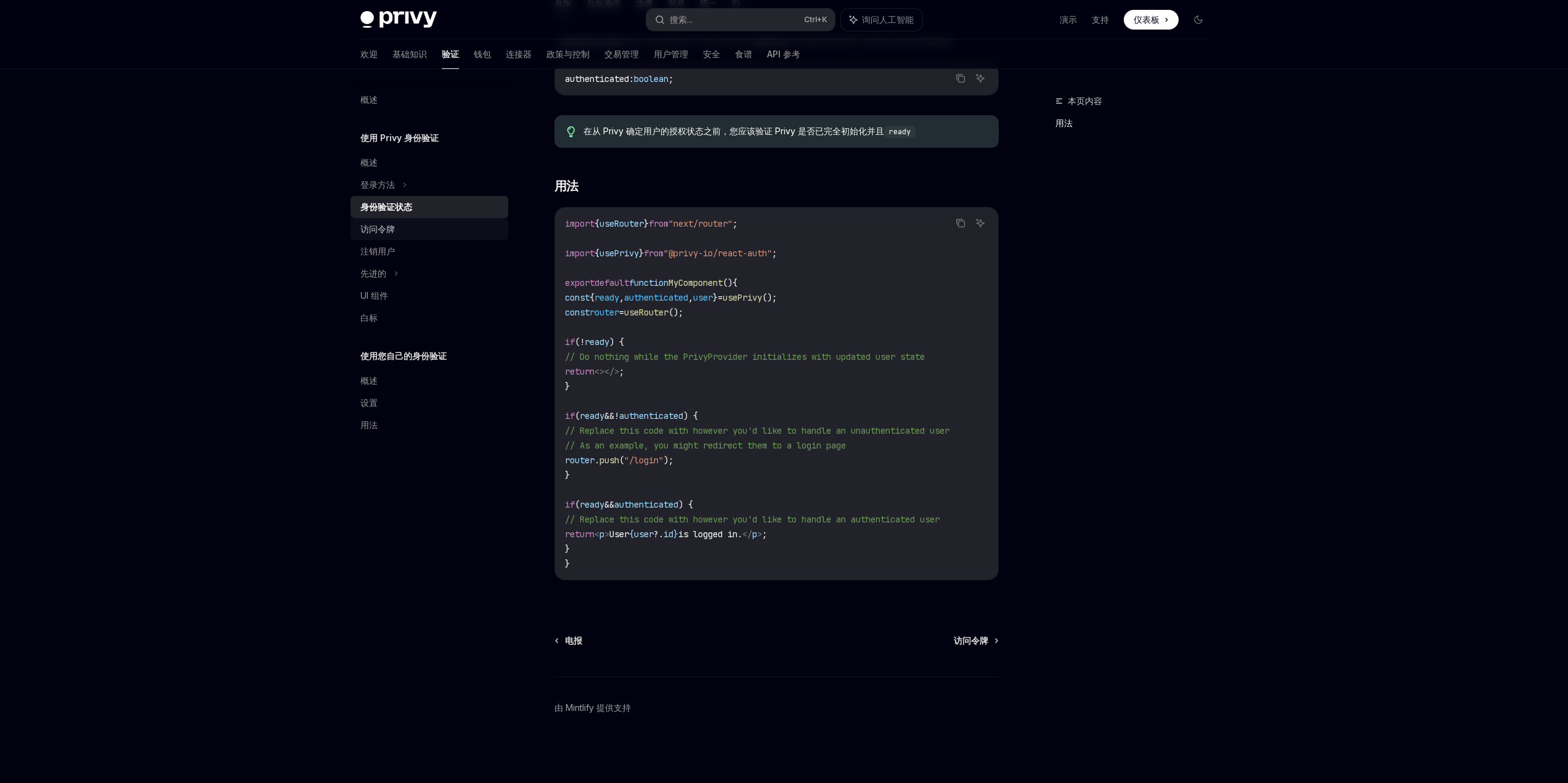
click at [402, 230] on div "访问令牌" at bounding box center [430, 229] width 140 height 15
type textarea "*"
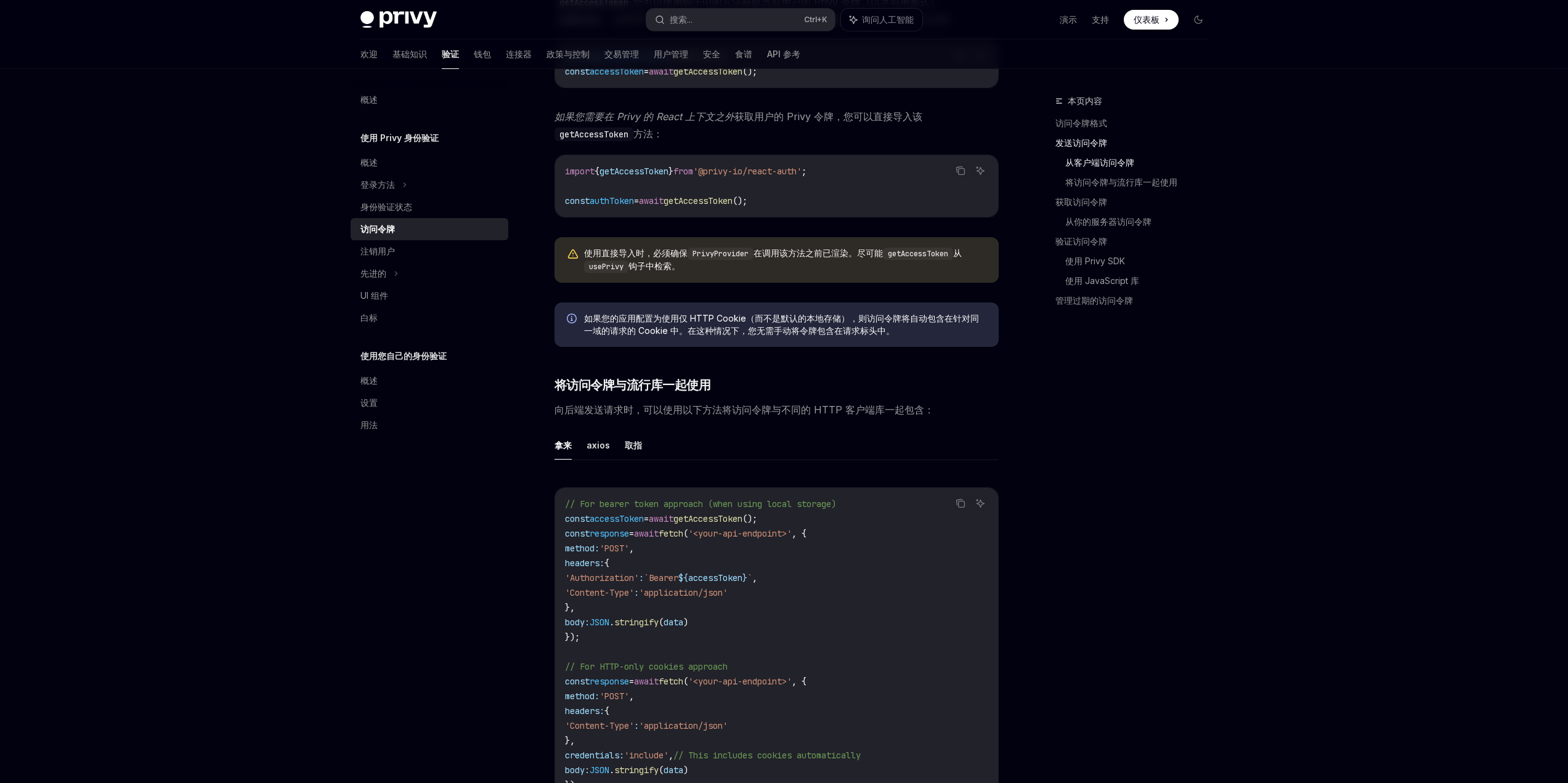
scroll to position [739, 0]
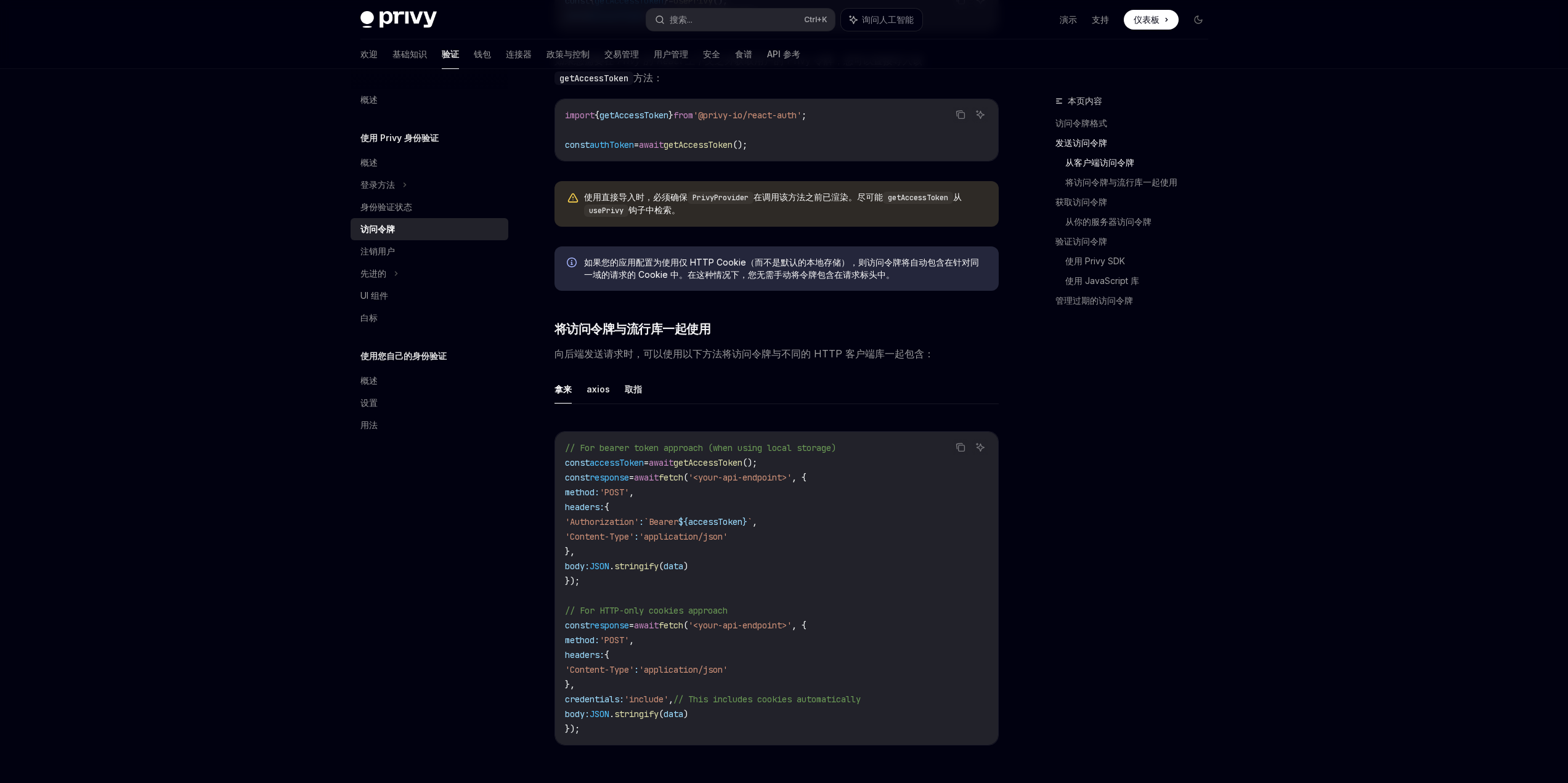
click at [471, 537] on div "概述 使用 Privy 身份验证 概述 登录方法 身份验证状态 访问令牌 注销用户 先进的 UI 组件 白标 使用您自己的身份验证 概述 设置 用法" at bounding box center [439, 426] width 177 height 714
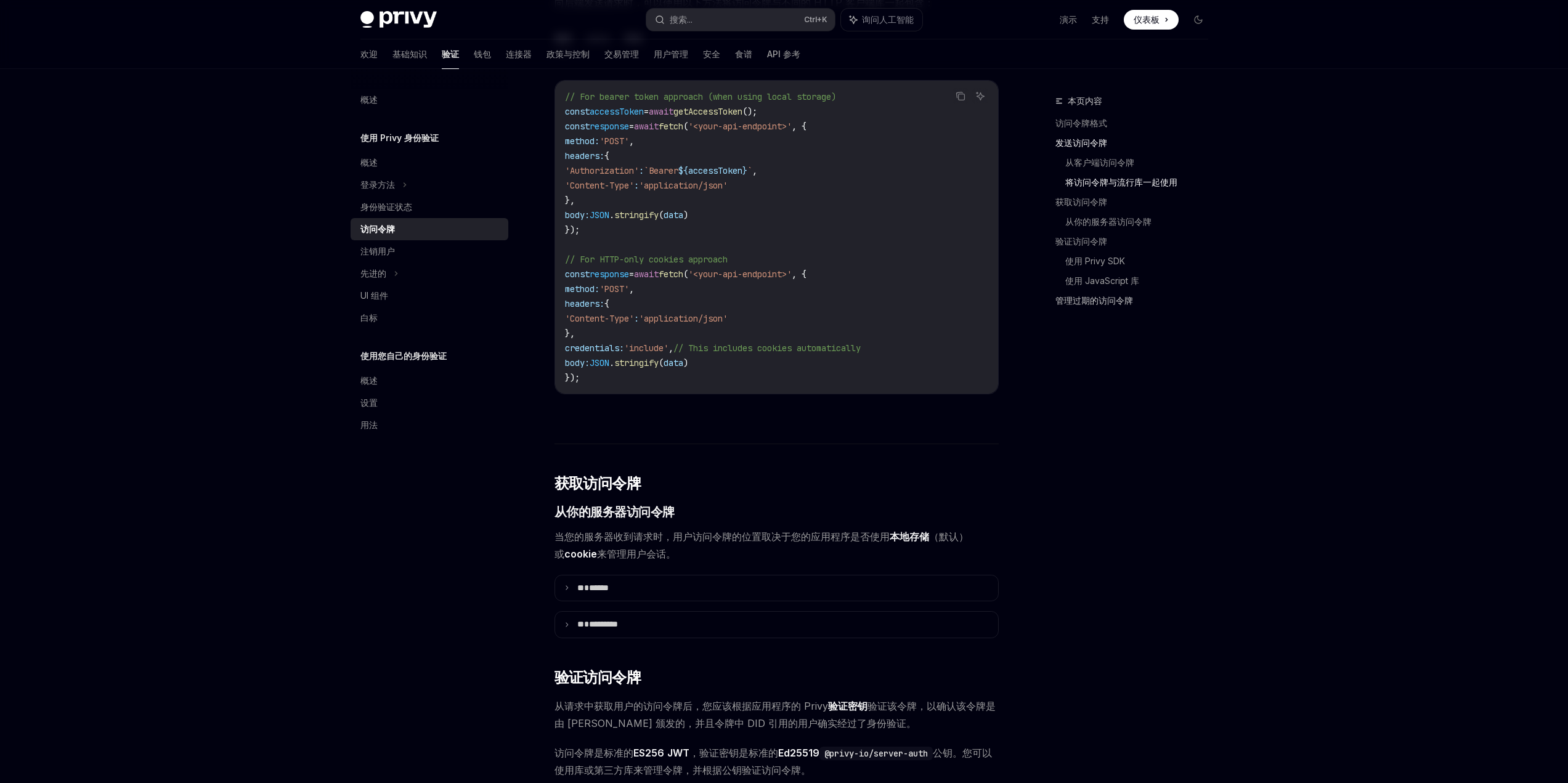
scroll to position [957, 0]
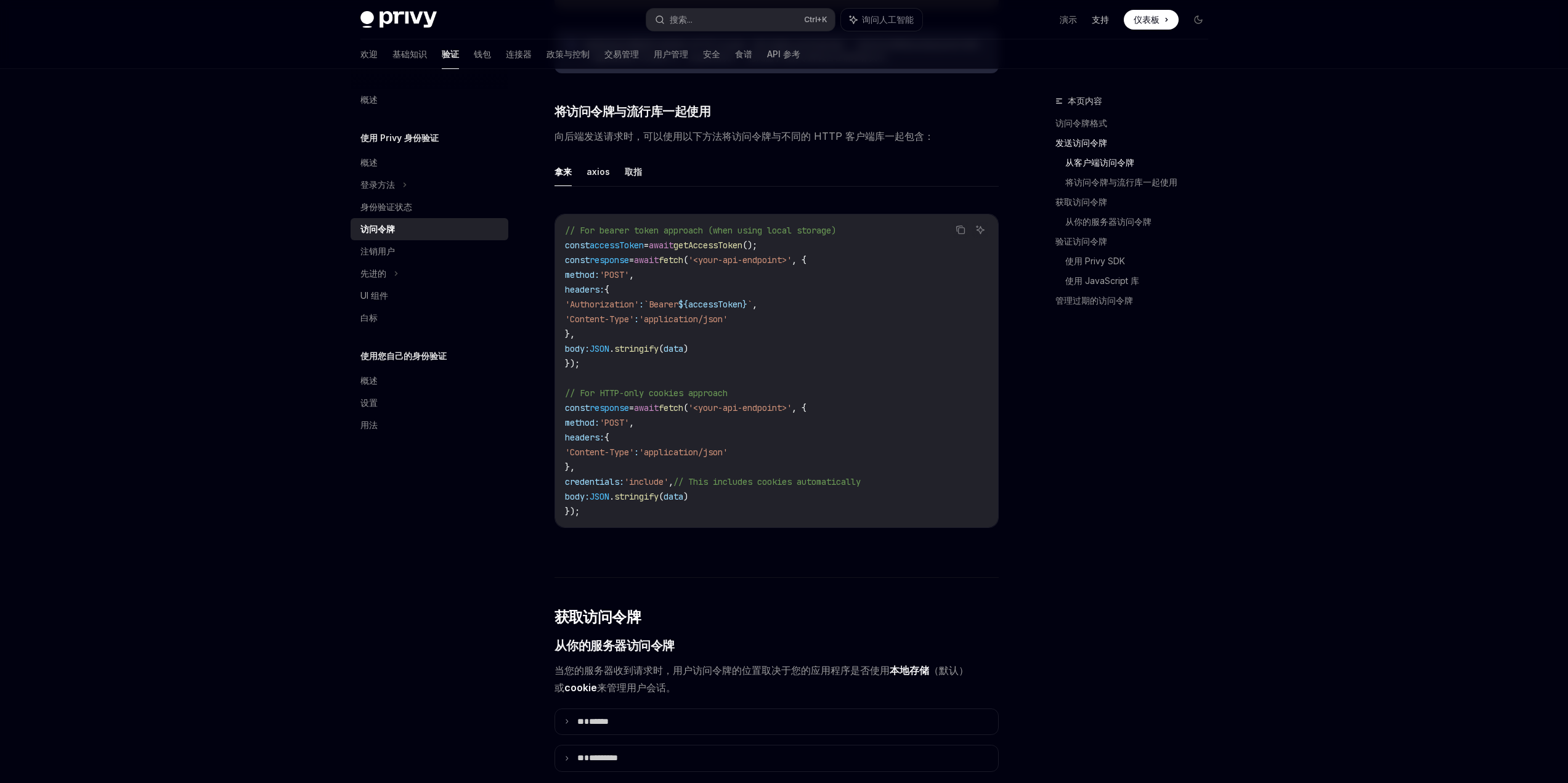
click at [1096, 19] on font "支持" at bounding box center [1101, 19] width 18 height 11
click at [1103, 22] on font "支持" at bounding box center [1101, 19] width 18 height 11
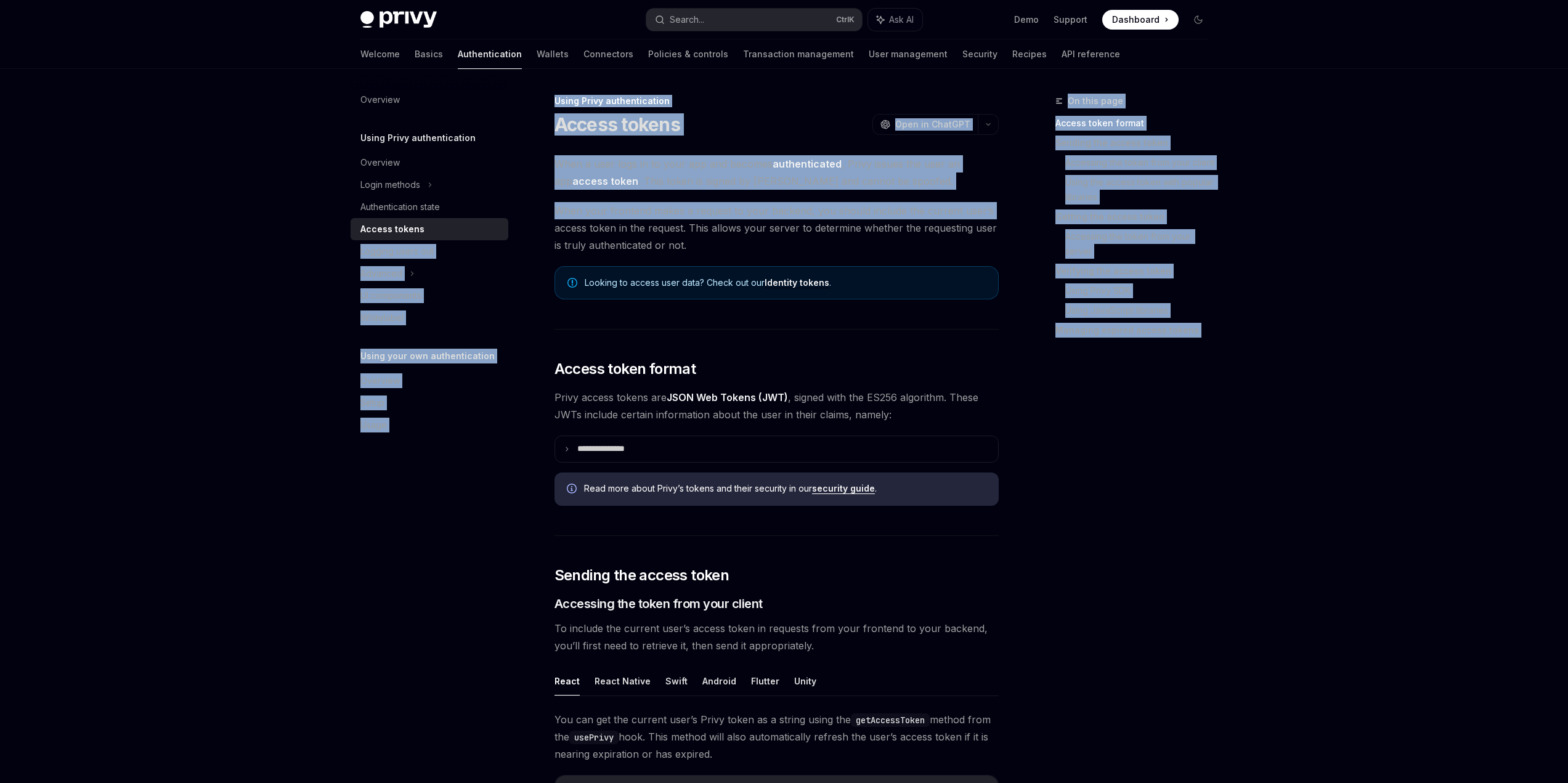
drag, startPoint x: 0, startPoint y: 0, endPoint x: 442, endPoint y: 228, distance: 497.3
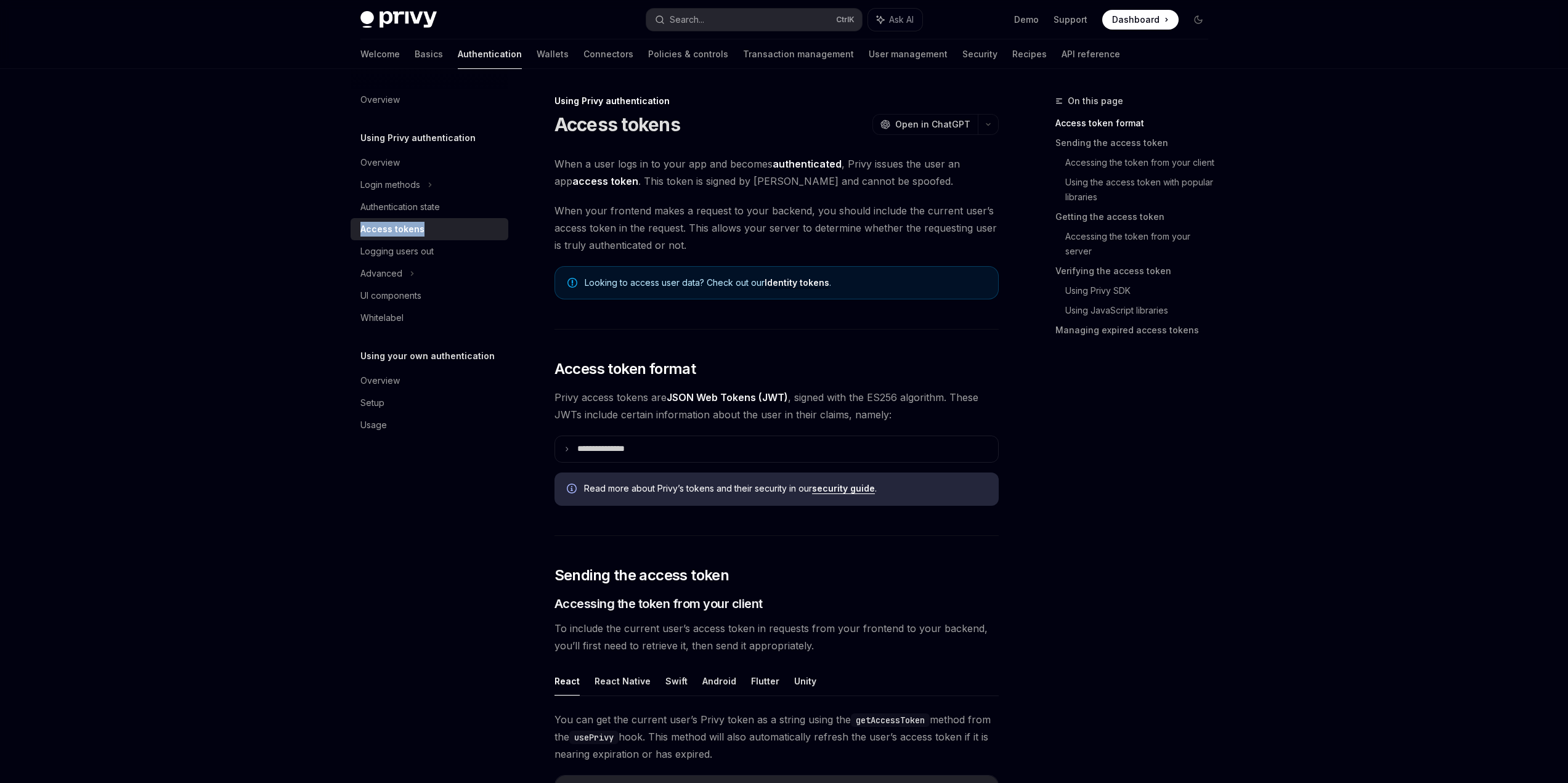
drag, startPoint x: 524, startPoint y: 229, endPoint x: 358, endPoint y: 228, distance: 166.0
click at [358, 228] on div "Overview Using Privy authentication Overview Login methods Authentication state…" at bounding box center [439, 426] width 177 height 714
copy div "Access tokens"
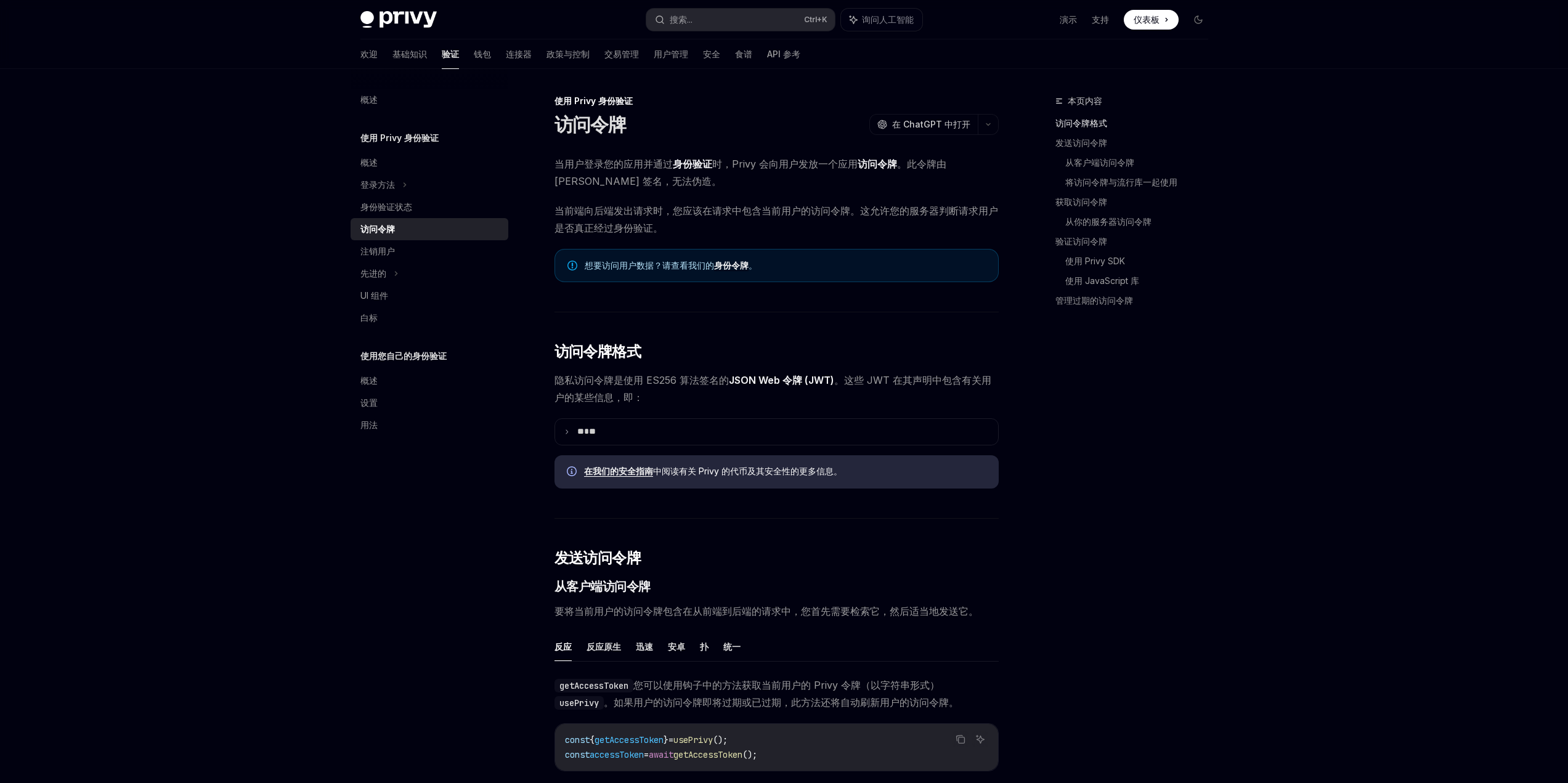
type textarea "*"
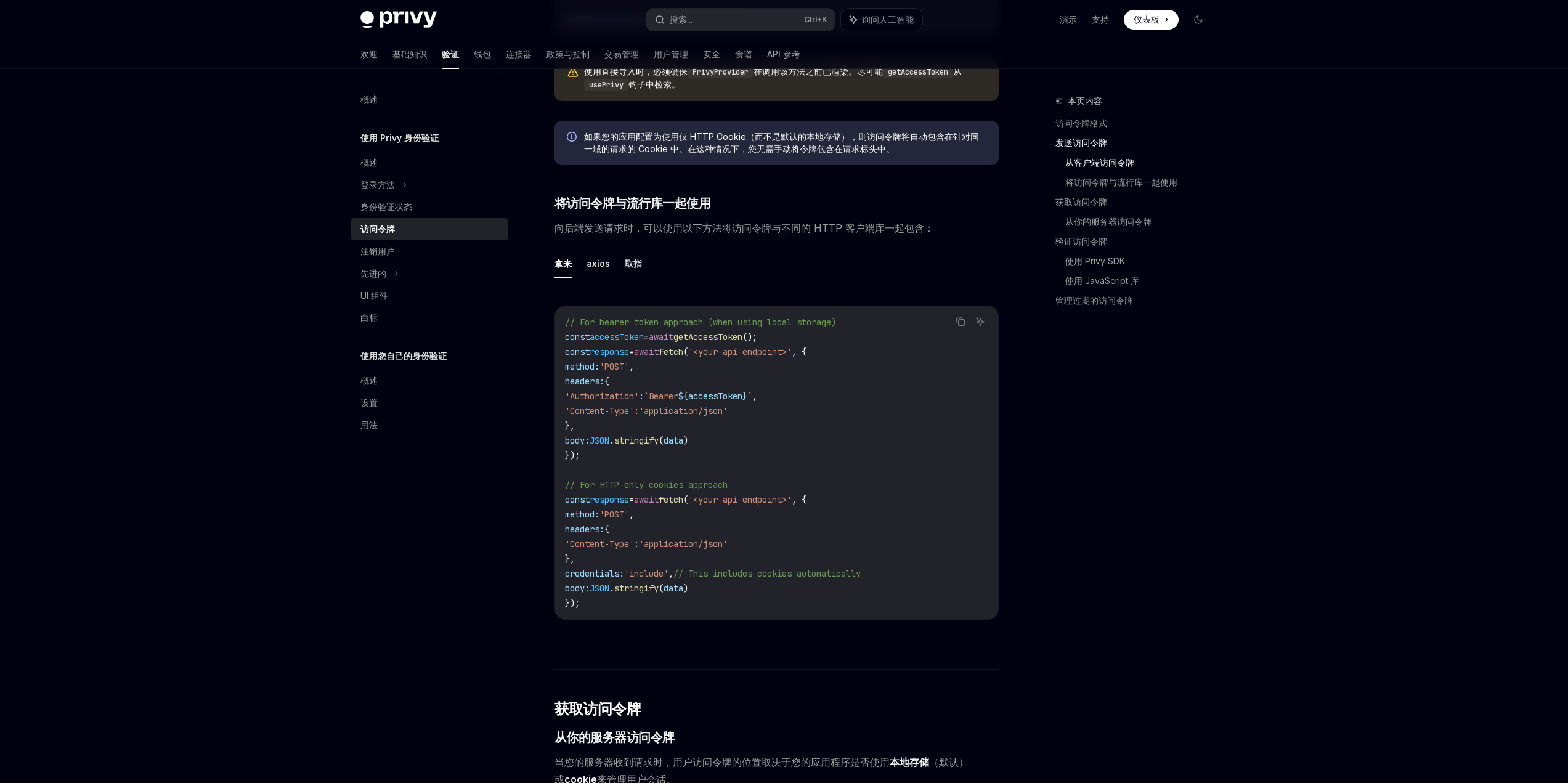
scroll to position [863, 0]
click at [375, 574] on div "概述 使用 Privy 身份验证 概述 登录方法 身份验证状态 访问令牌 注销用户 先进的 UI 组件 白标 使用您自己的身份验证 概述 设置 用法" at bounding box center [439, 426] width 177 height 714
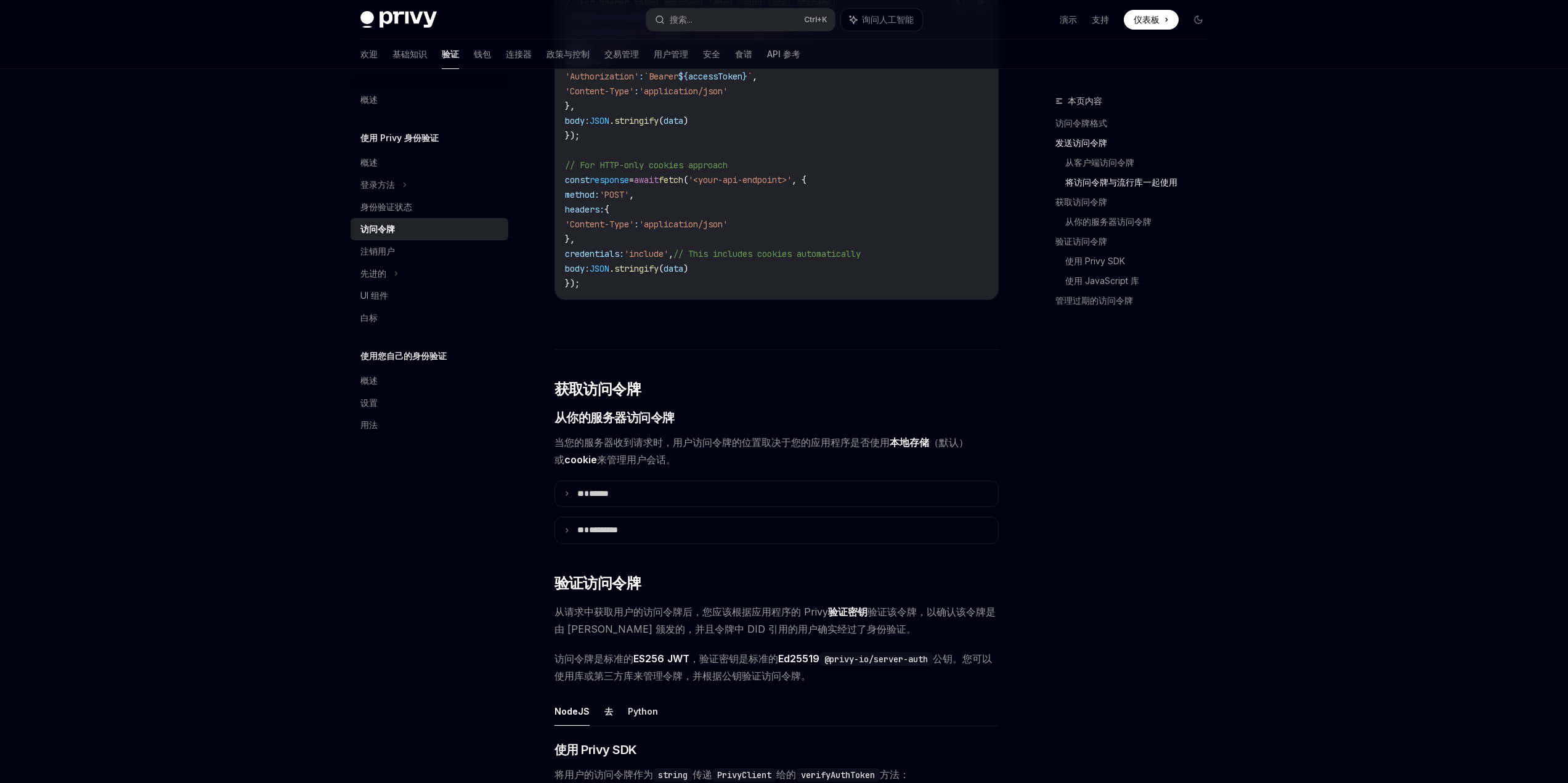
scroll to position [1540, 0]
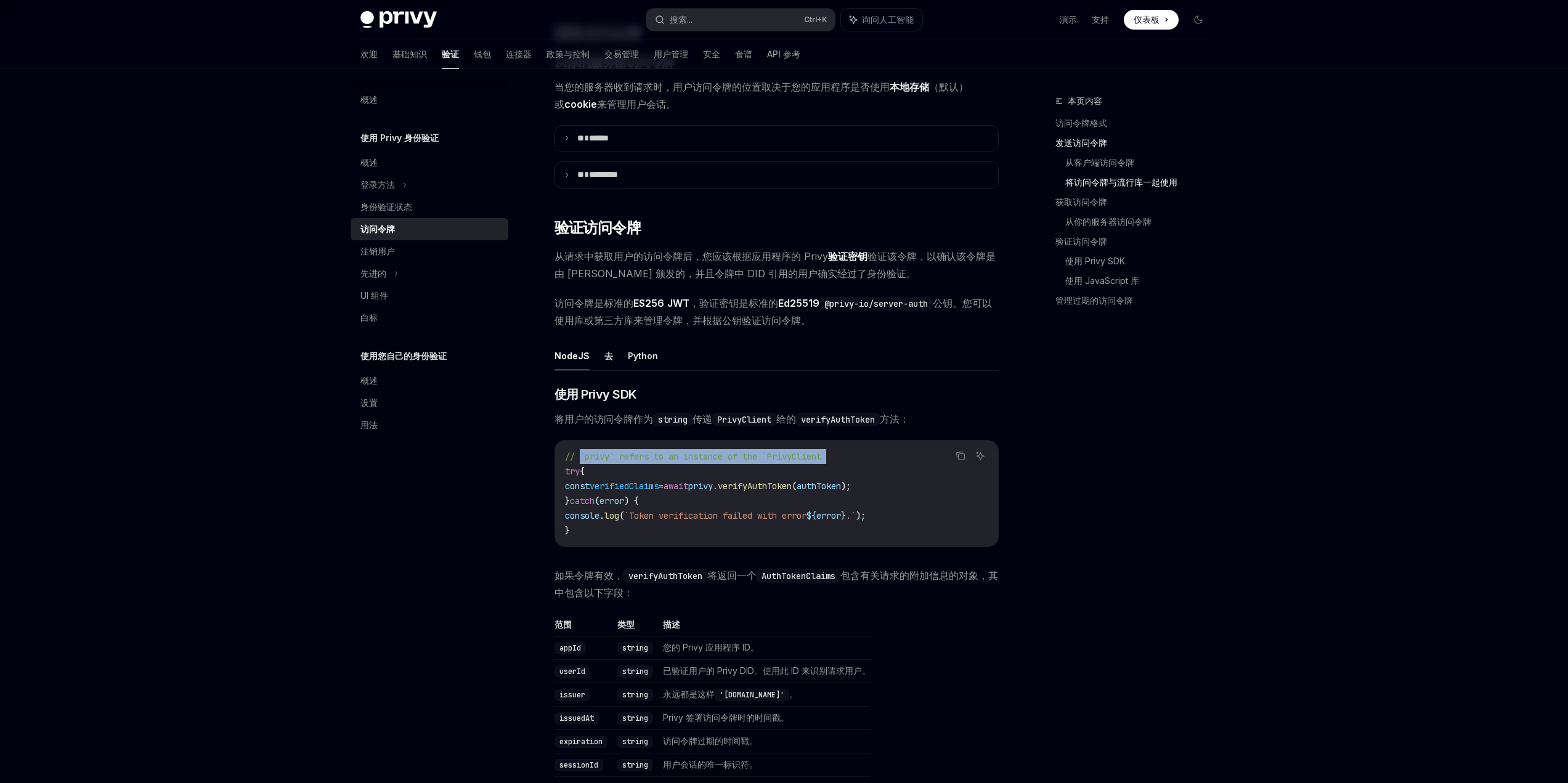
drag, startPoint x: 582, startPoint y: 475, endPoint x: 839, endPoint y: 475, distance: 257.0
click at [826, 462] on span "// `privy` refers to an instance of the `PrivyClient`" at bounding box center [695, 457] width 261 height 11
copy span "`privy` refers to an instance of the `PrivyClient`"
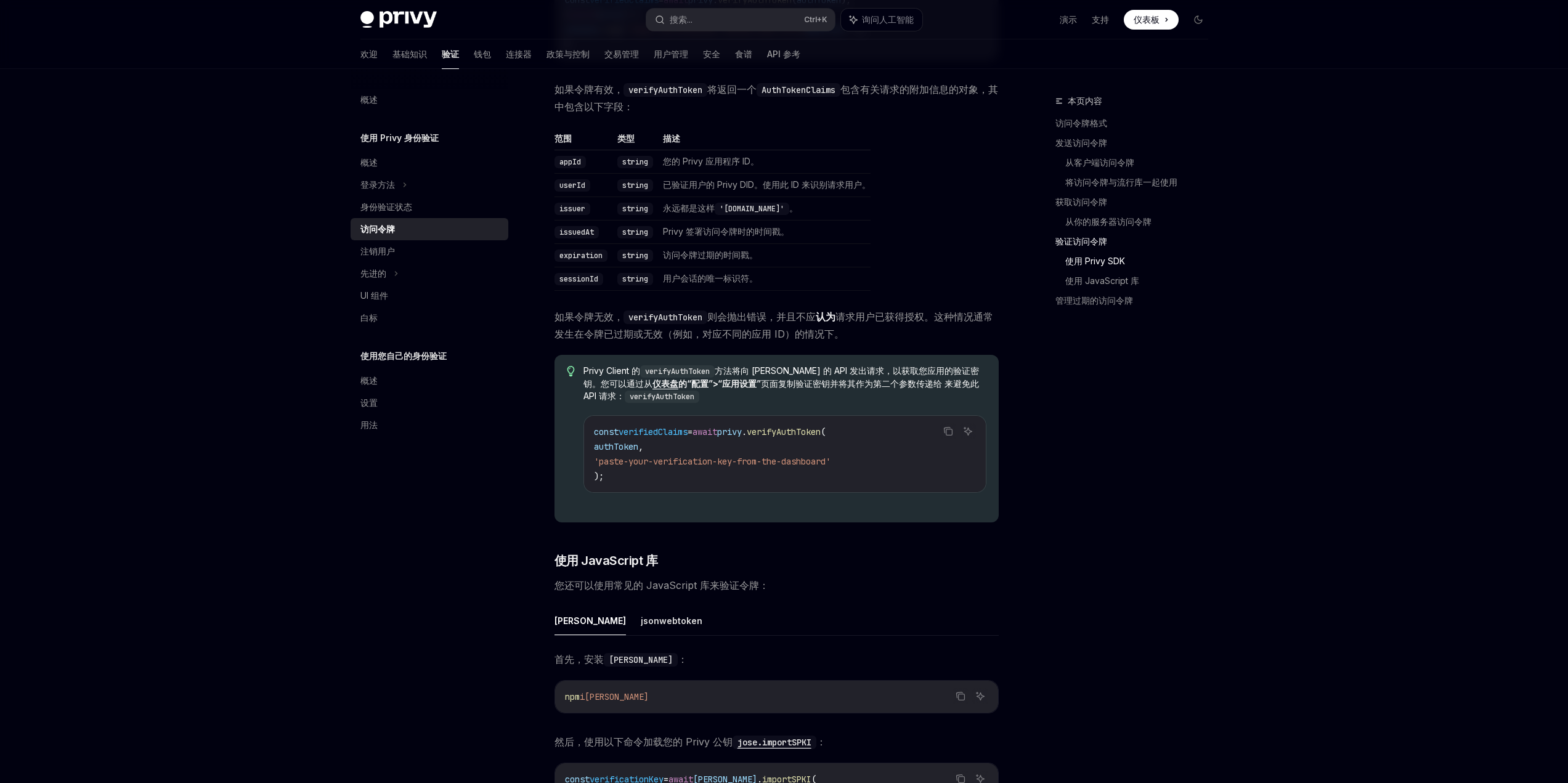
scroll to position [2033, 0]
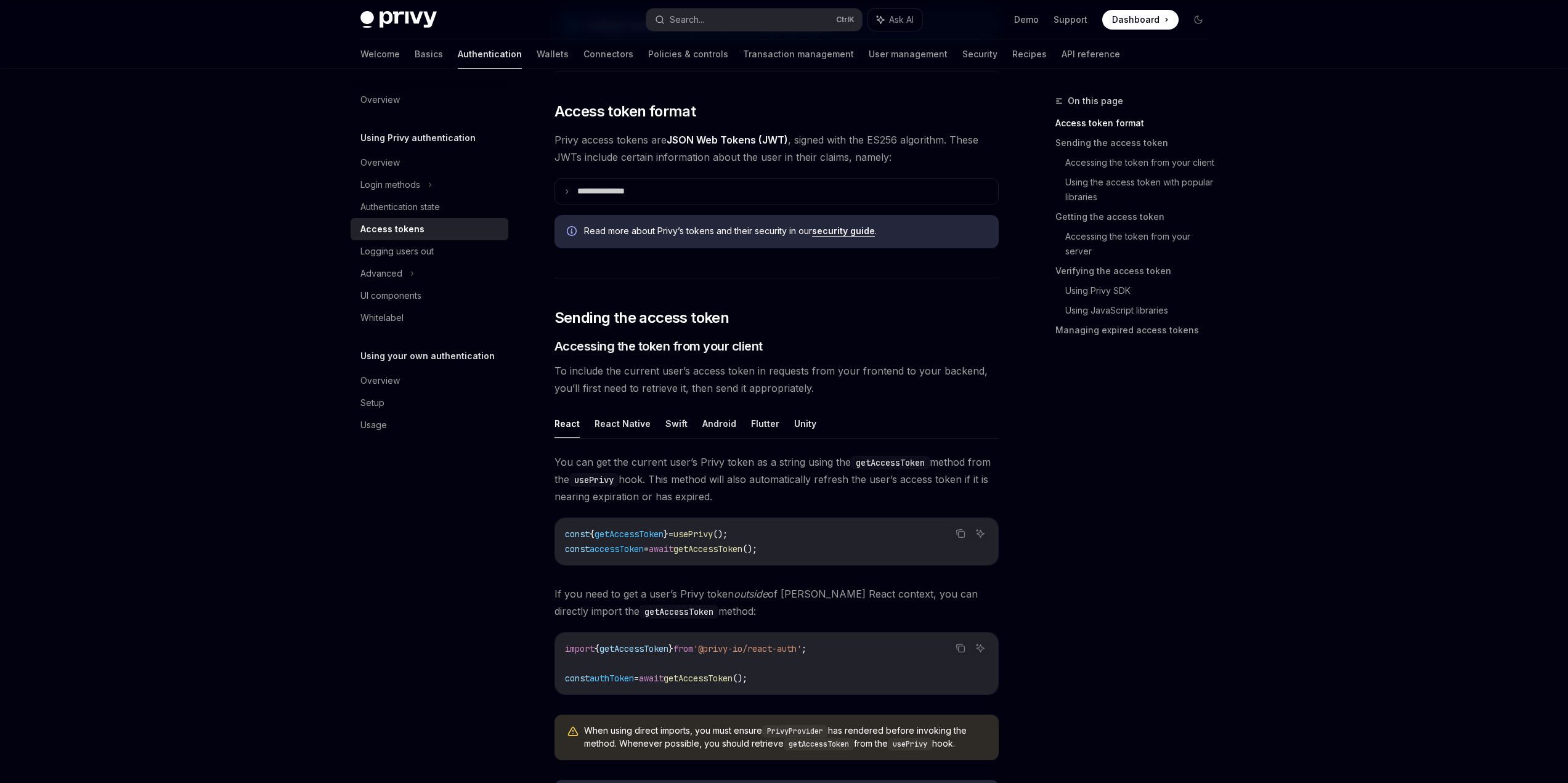
scroll to position [308, 0]
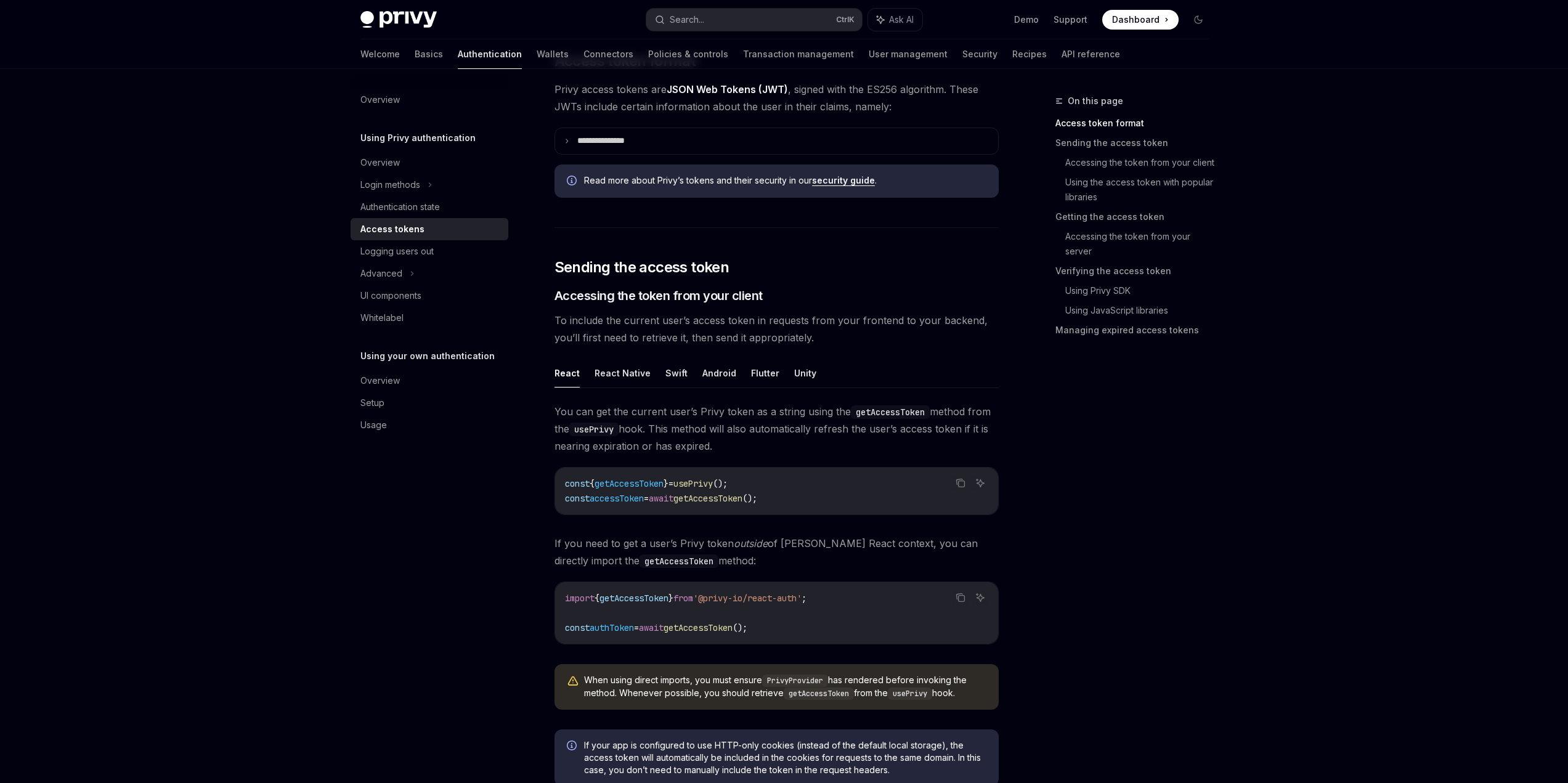
type textarea "*"
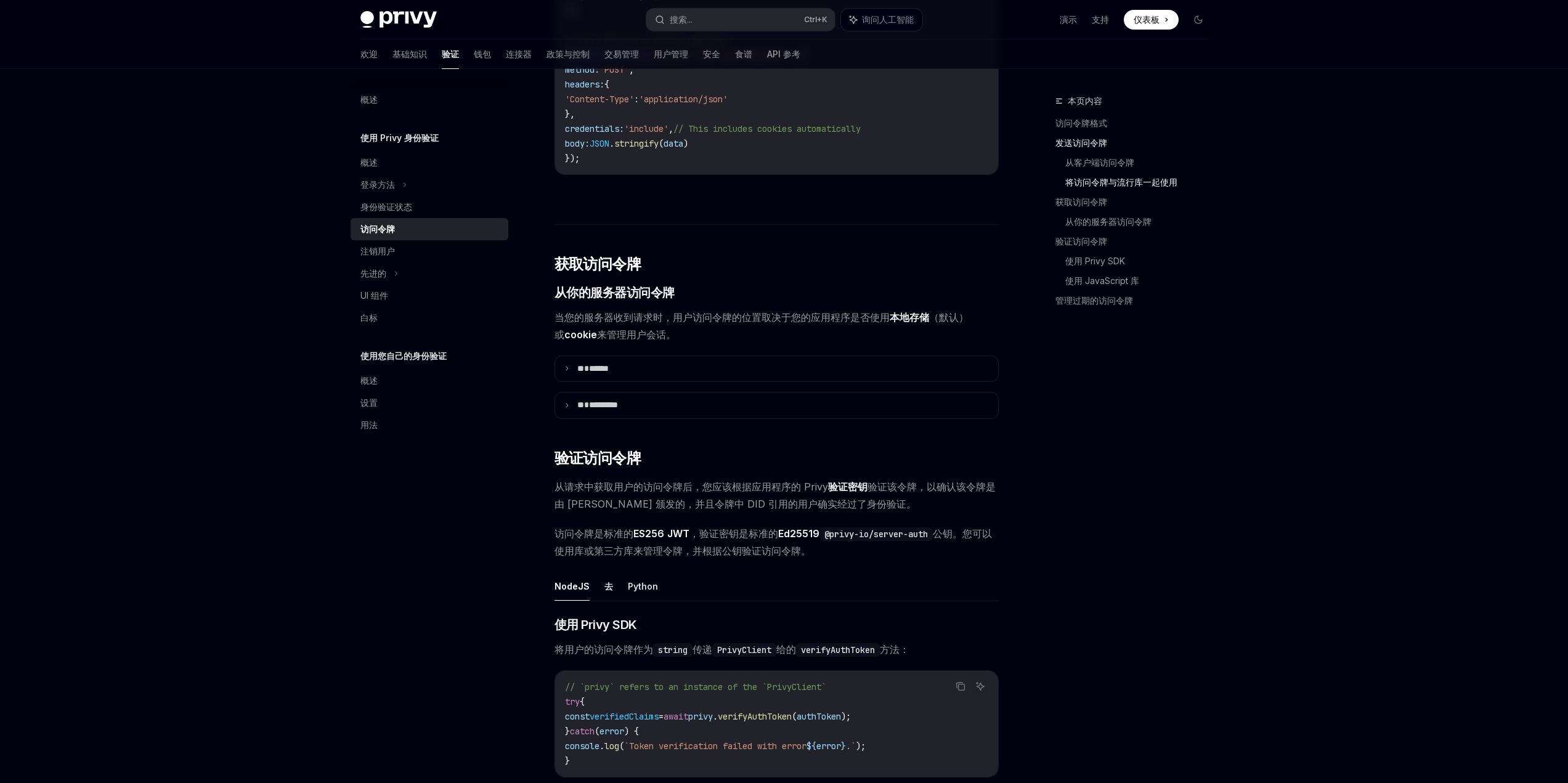
scroll to position [1540, 0]
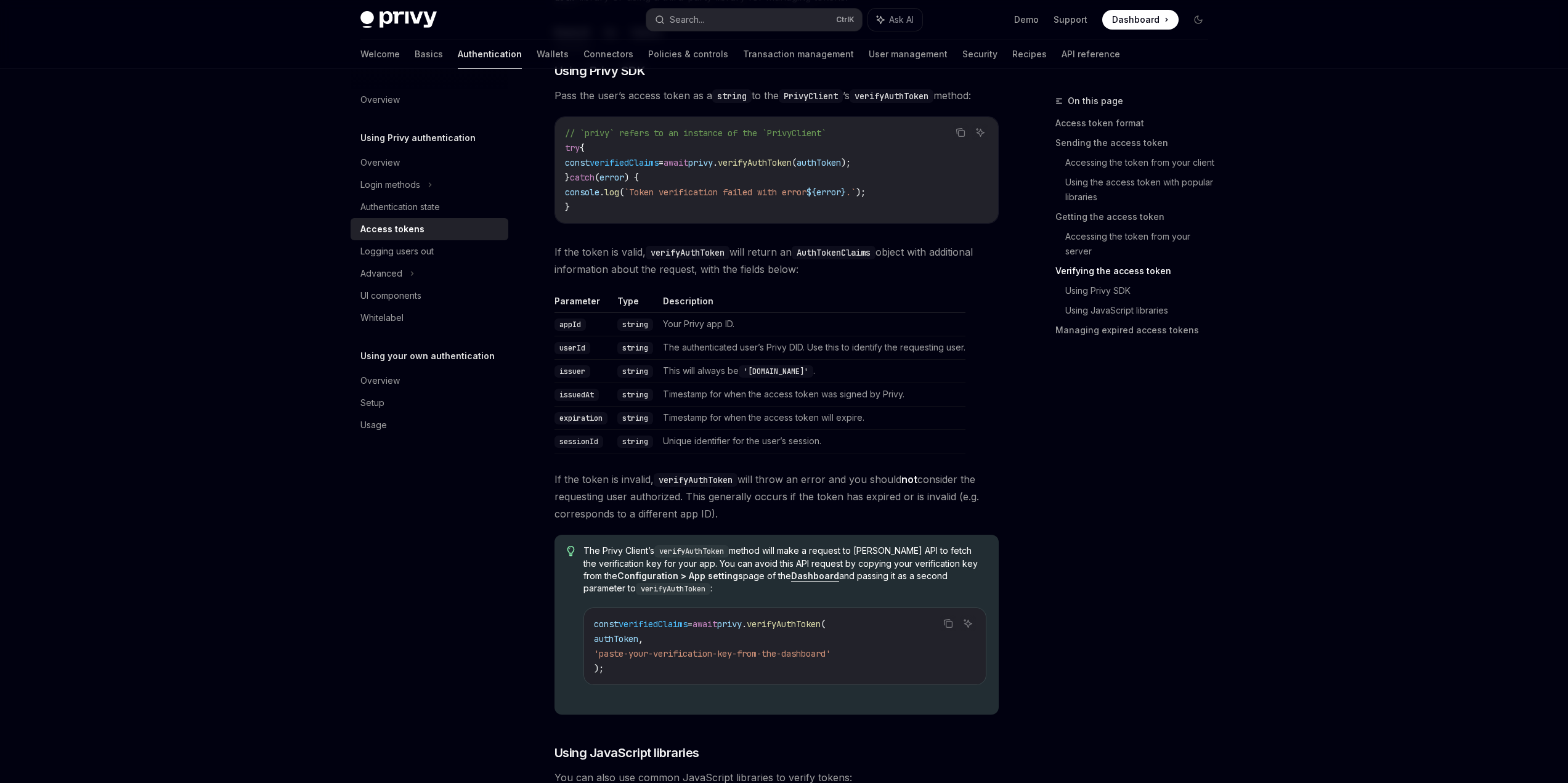
scroll to position [1672, 0]
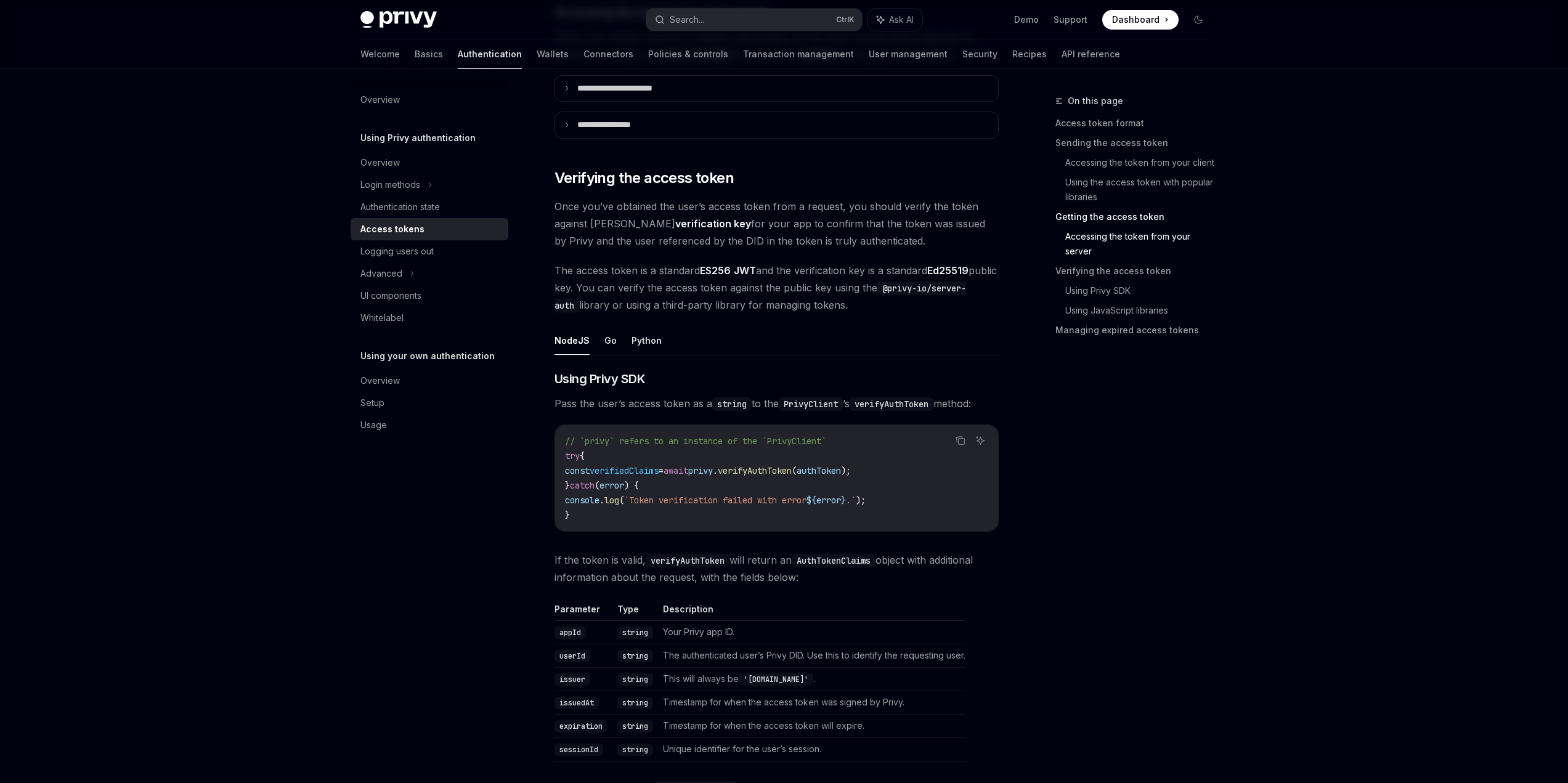
click at [675, 227] on strong "verification key" at bounding box center [713, 224] width 76 height 13
drag, startPoint x: 697, startPoint y: 228, endPoint x: 626, endPoint y: 228, distance: 71.0
click at [675, 228] on strong "verification key" at bounding box center [713, 224] width 76 height 13
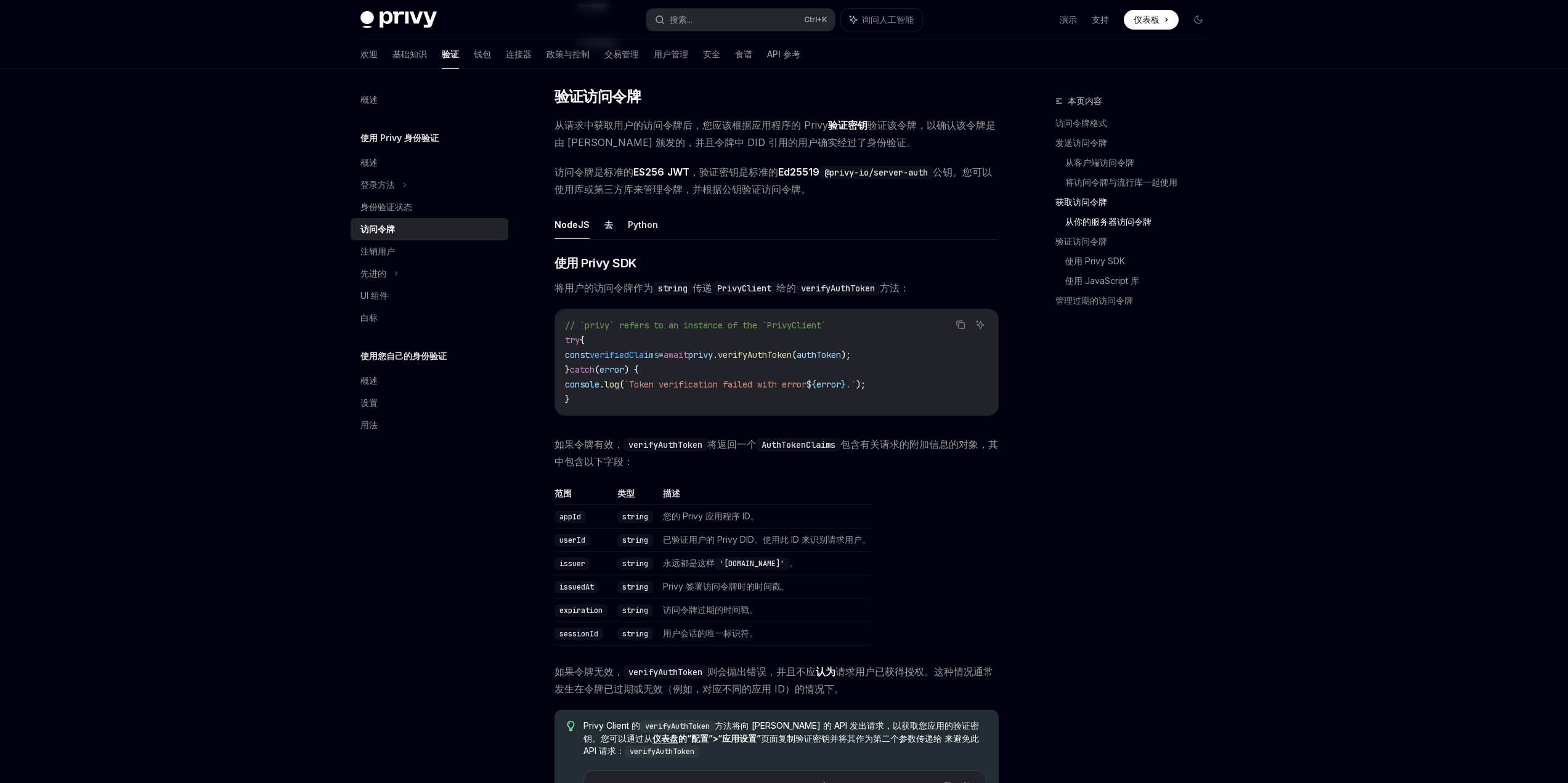
type textarea "*"
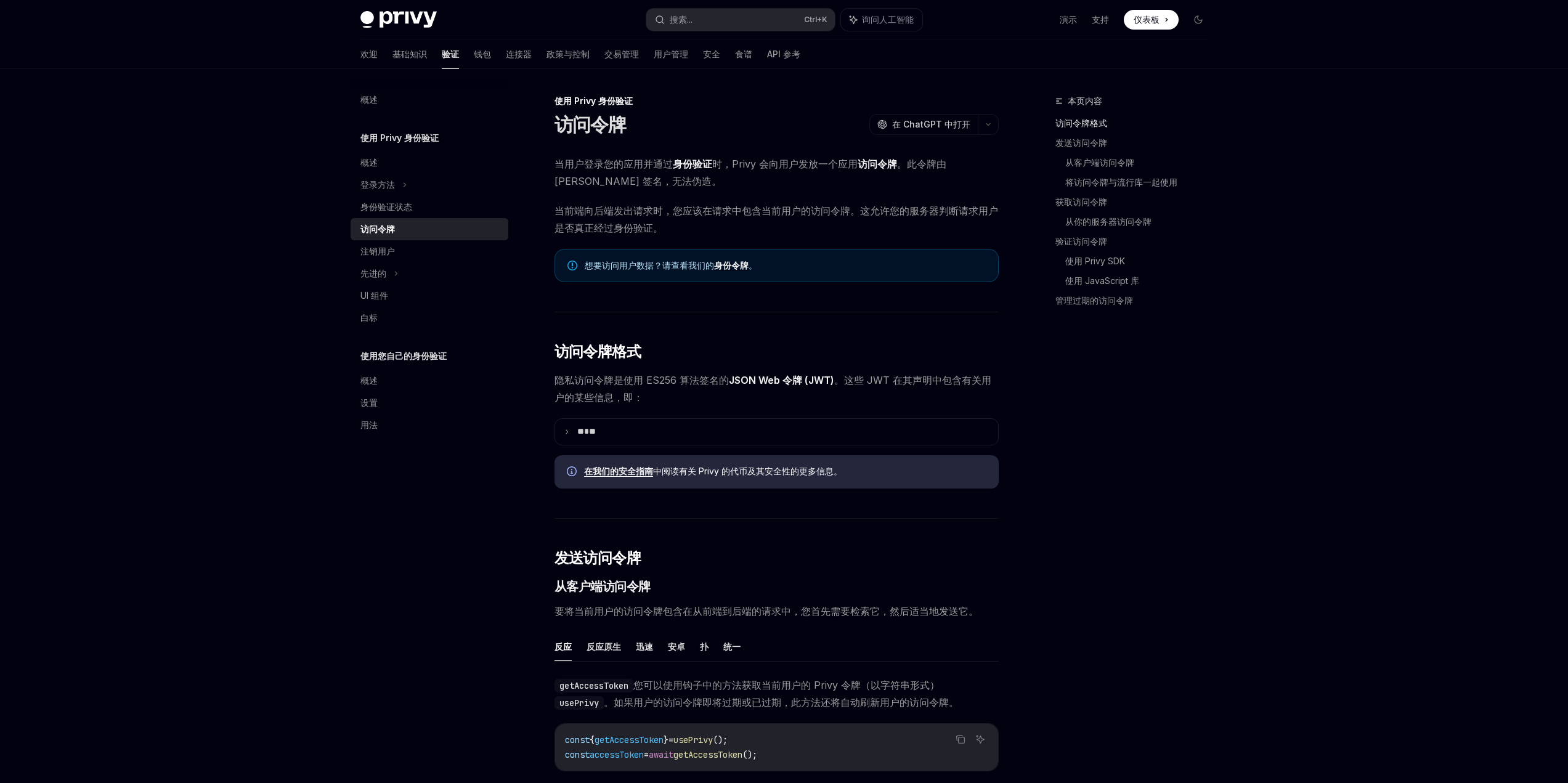
click at [640, 467] on font "在我们的安全指南" at bounding box center [618, 471] width 69 height 11
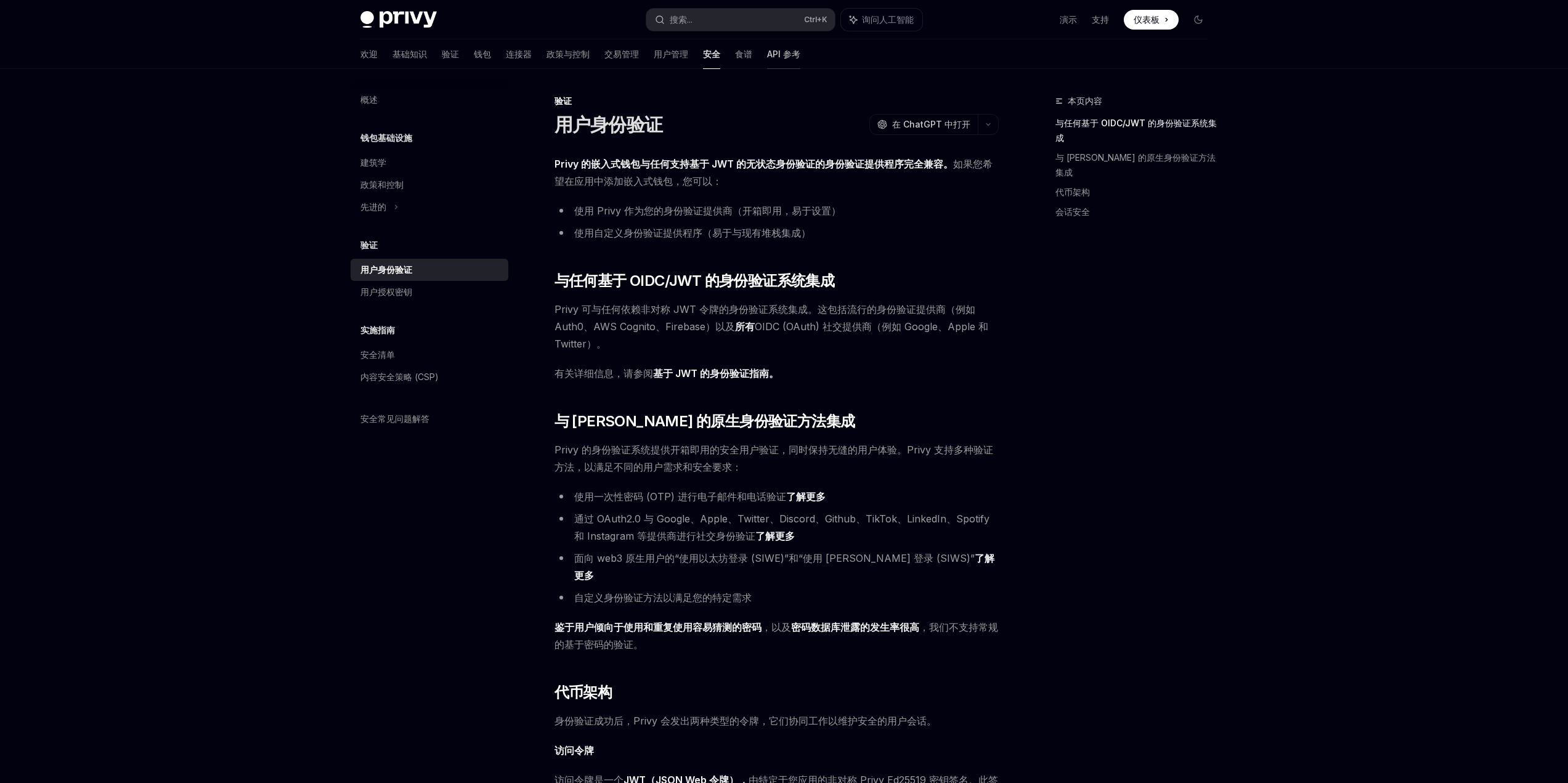
click at [767, 58] on font "API 参考" at bounding box center [784, 54] width 33 height 11
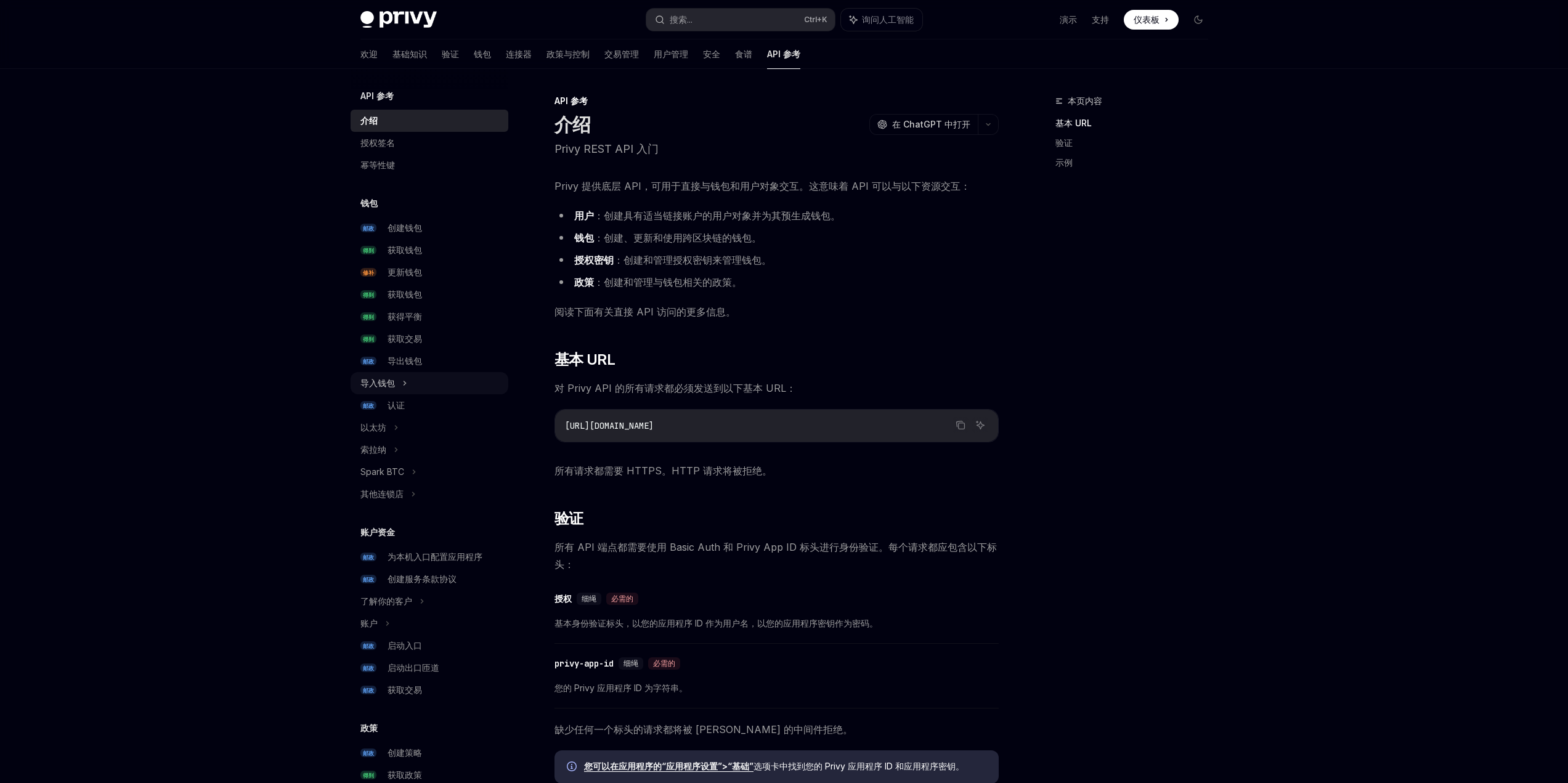
click at [393, 387] on font "导入钱包" at bounding box center [377, 383] width 34 height 11
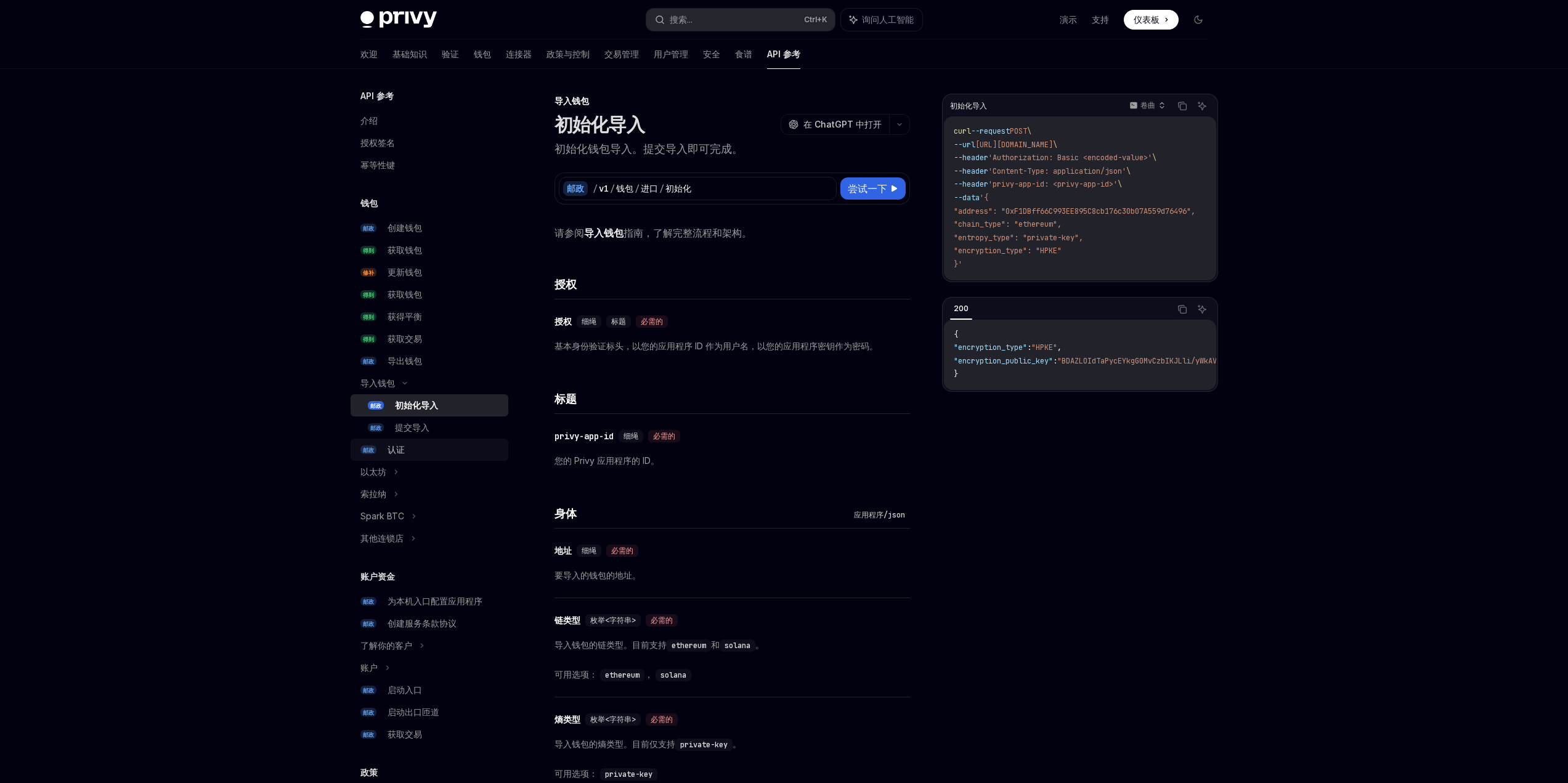
click at [383, 447] on link "邮政 认证" at bounding box center [430, 449] width 158 height 22
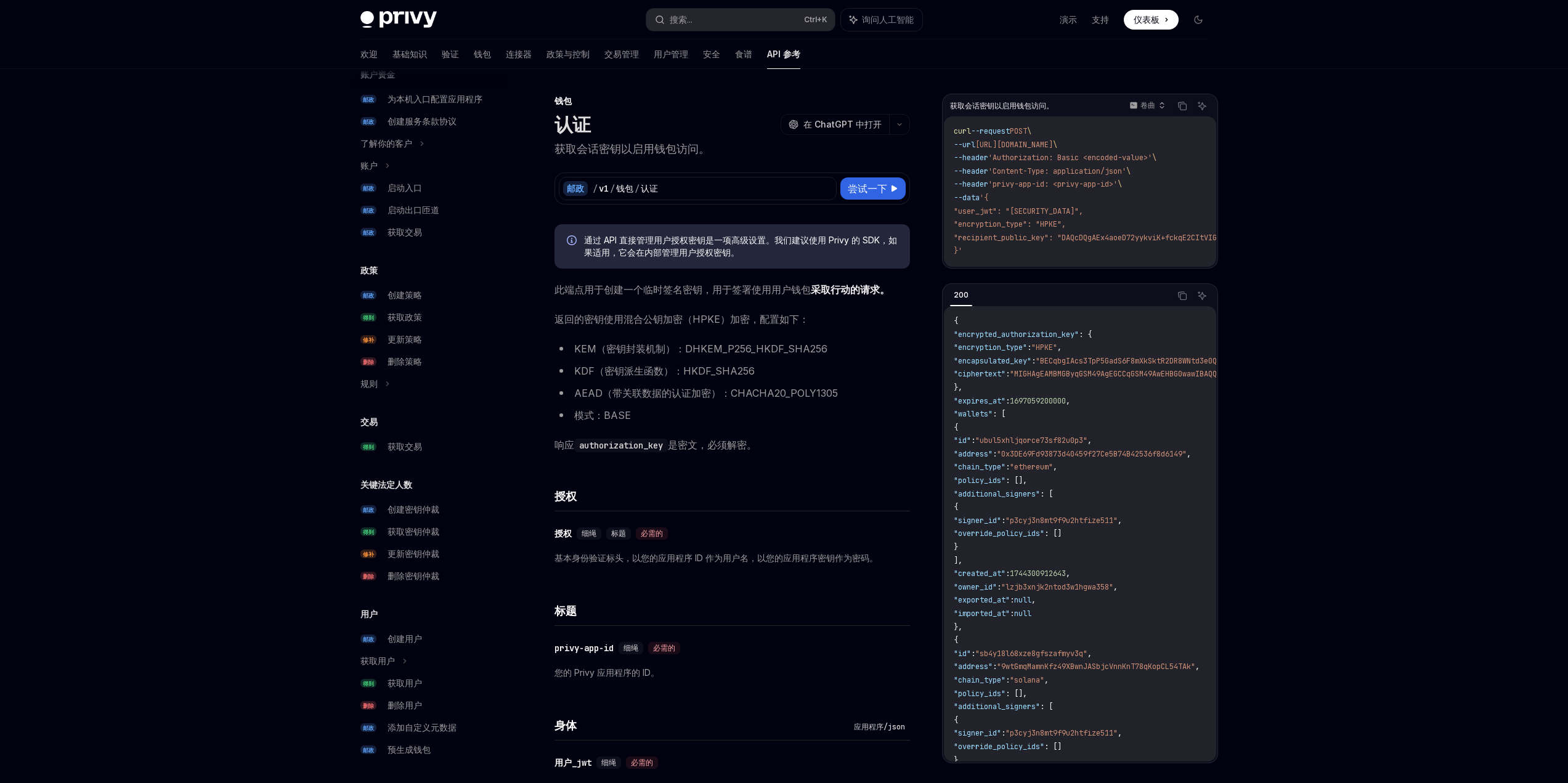
scroll to position [505, 0]
click at [449, 730] on div "添加自定义元数据" at bounding box center [422, 725] width 69 height 15
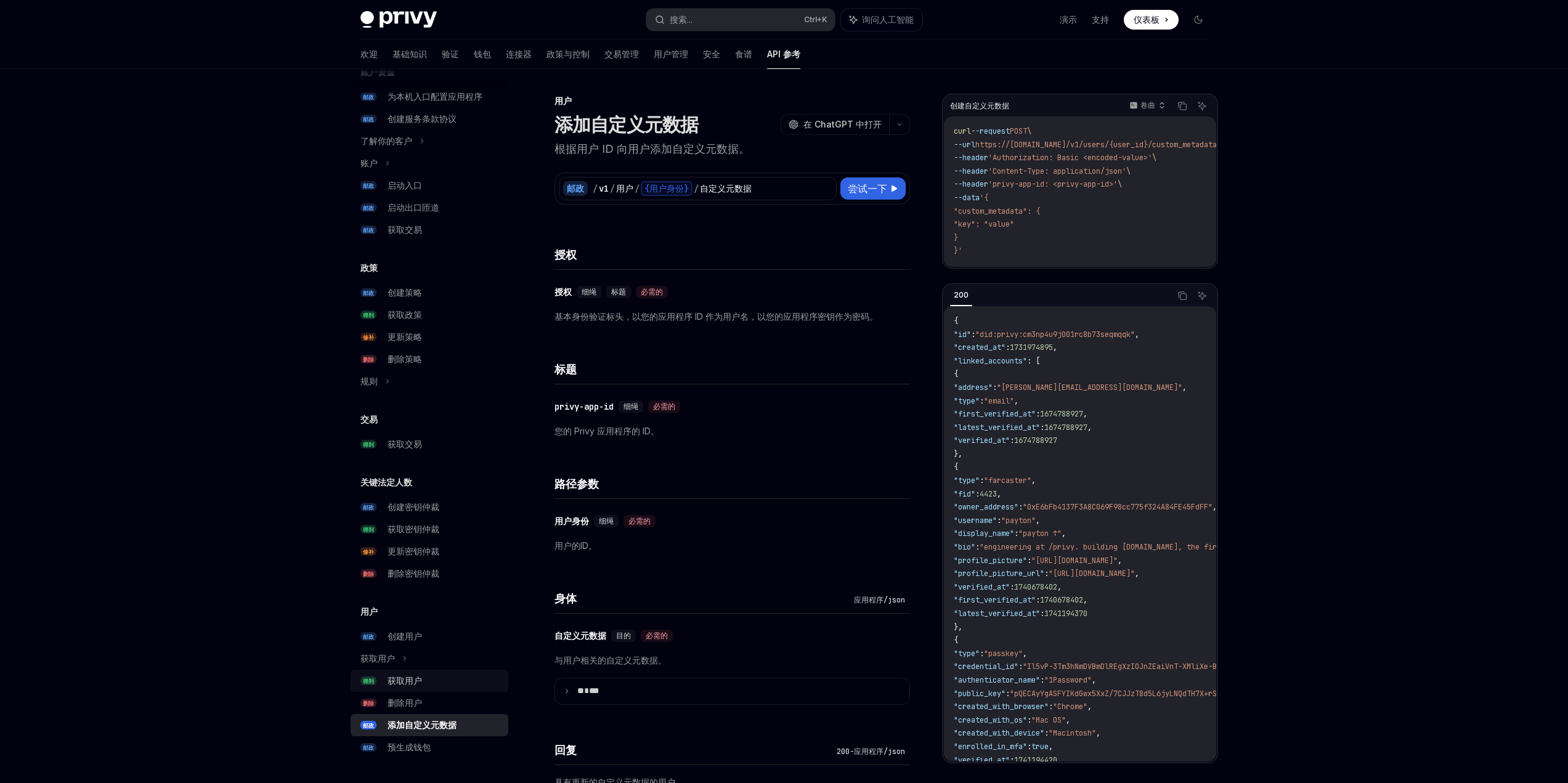
click at [434, 679] on div "获取用户" at bounding box center [444, 681] width 113 height 15
type textarea "*"
